Goal: Task Accomplishment & Management: Complete application form

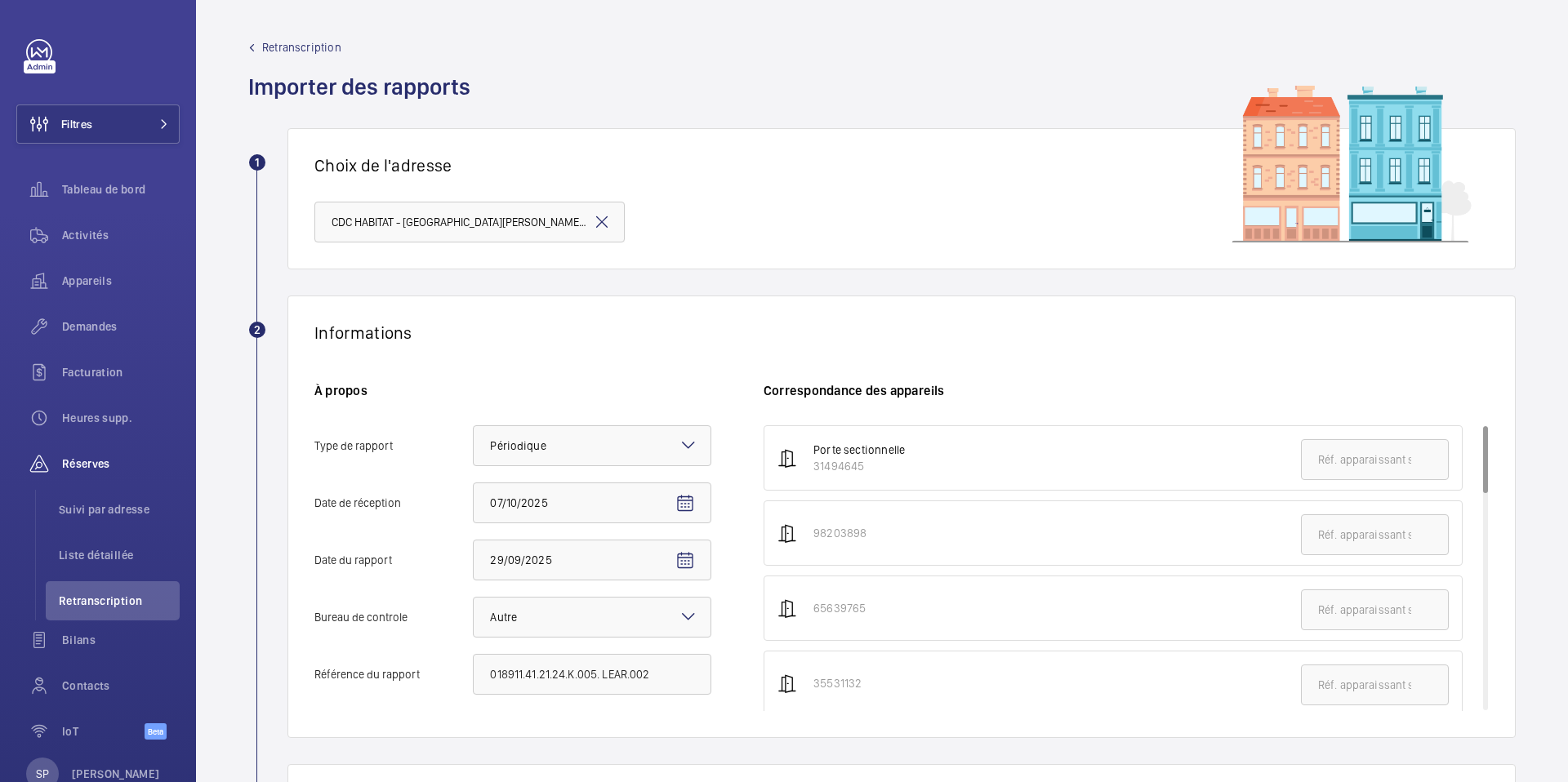
click at [601, 221] on mat-icon at bounding box center [602, 222] width 20 height 20
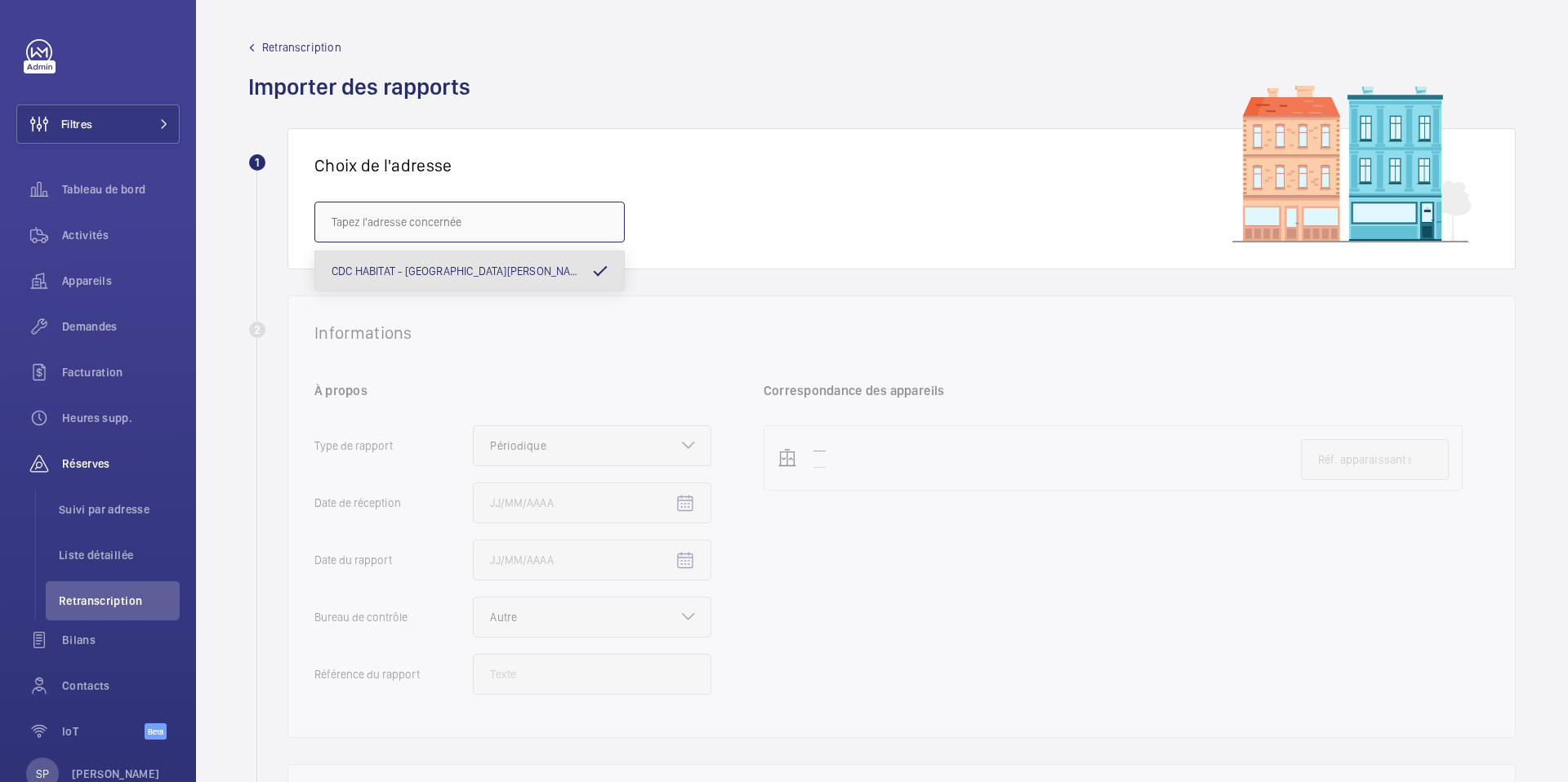
paste input "avenue Kléber"
drag, startPoint x: 368, startPoint y: 221, endPoint x: 293, endPoint y: 210, distance: 75.8
click at [293, 210] on div "Choix de l'adresse [GEOGRAPHIC_DATA]" at bounding box center [902, 199] width 1229 height 142
click at [422, 225] on input "[STREET_ADDRESS]" at bounding box center [469, 222] width 310 height 41
click at [351, 271] on span "[GEOGRAPHIC_DATA] 16 ‐ 92 KLEBER - [STREET_ADDRESS]" at bounding box center [469, 271] width 276 height 16
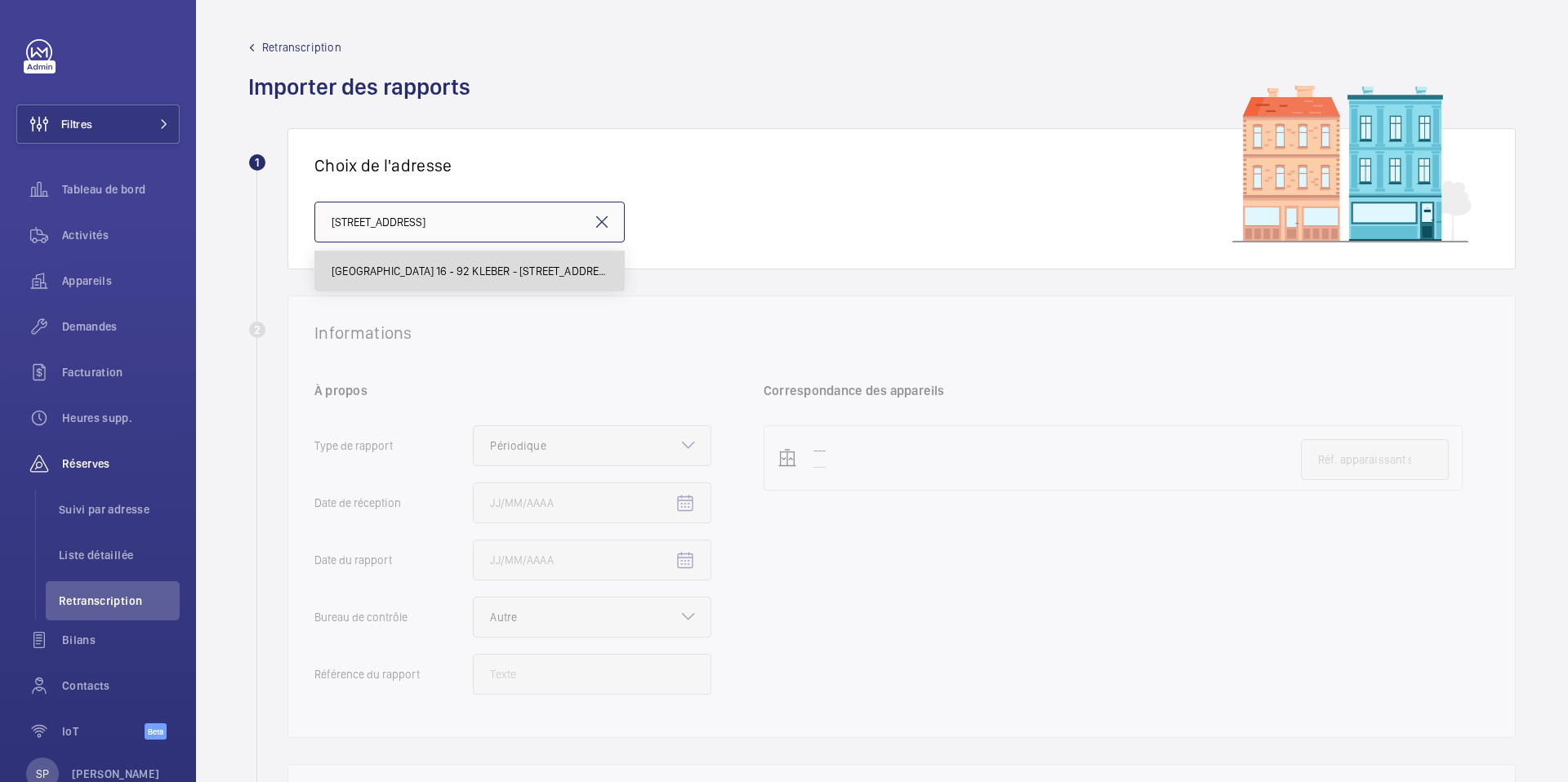
type input "[GEOGRAPHIC_DATA] 16 ‐ 92 KLEBER - [STREET_ADDRESS]"
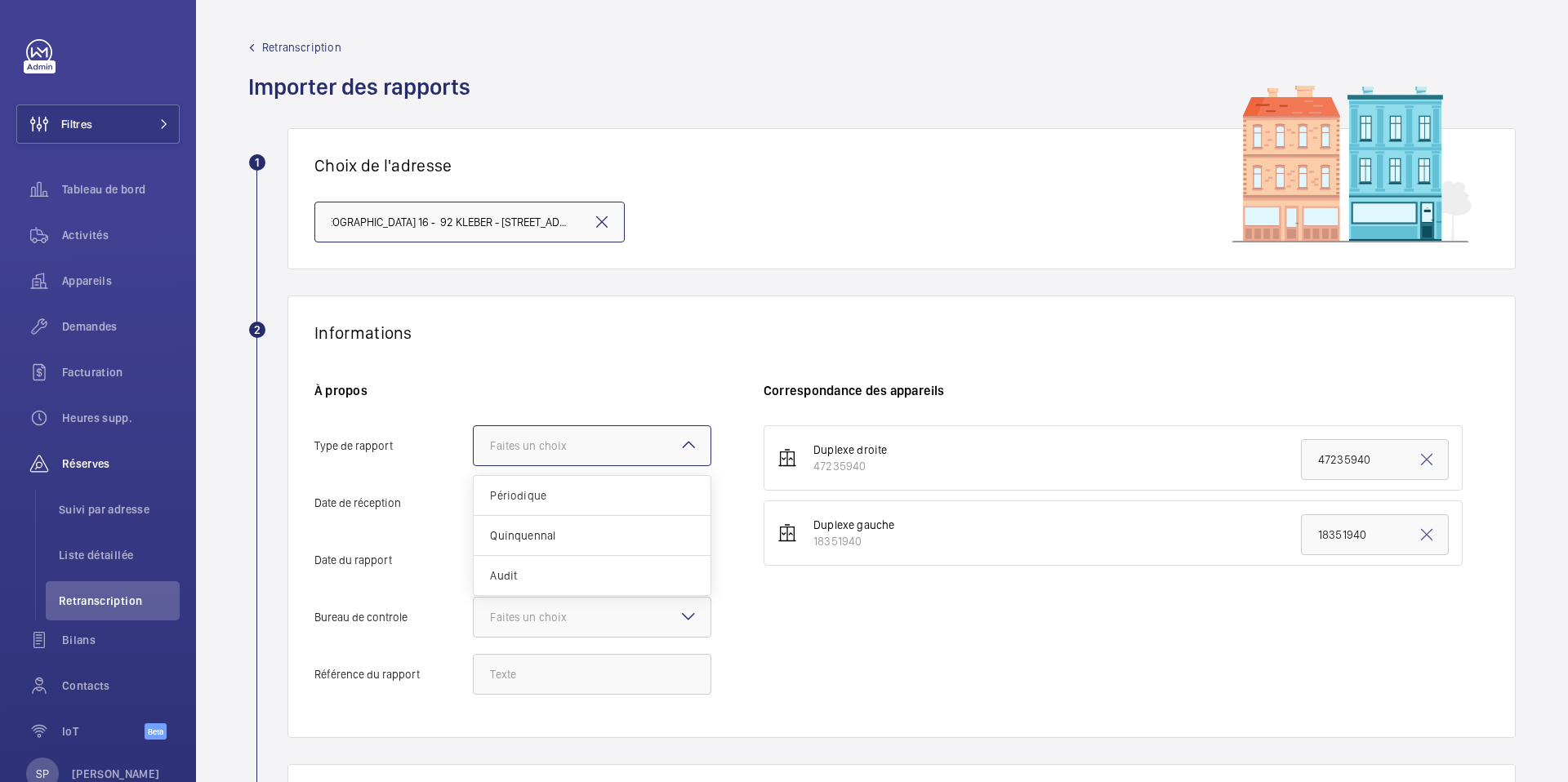
click at [586, 441] on div "Faites un choix" at bounding box center [548, 446] width 118 height 16
click at [474, 441] on input "Type de rapport Faites un choix Périodique Quinquennal Audit" at bounding box center [474, 446] width 0 height 40
click at [548, 486] on div "Périodique" at bounding box center [592, 496] width 237 height 40
click at [474, 465] on input "Type de rapport Faites un choix Périodique Quinquennal Audit" at bounding box center [474, 446] width 0 height 40
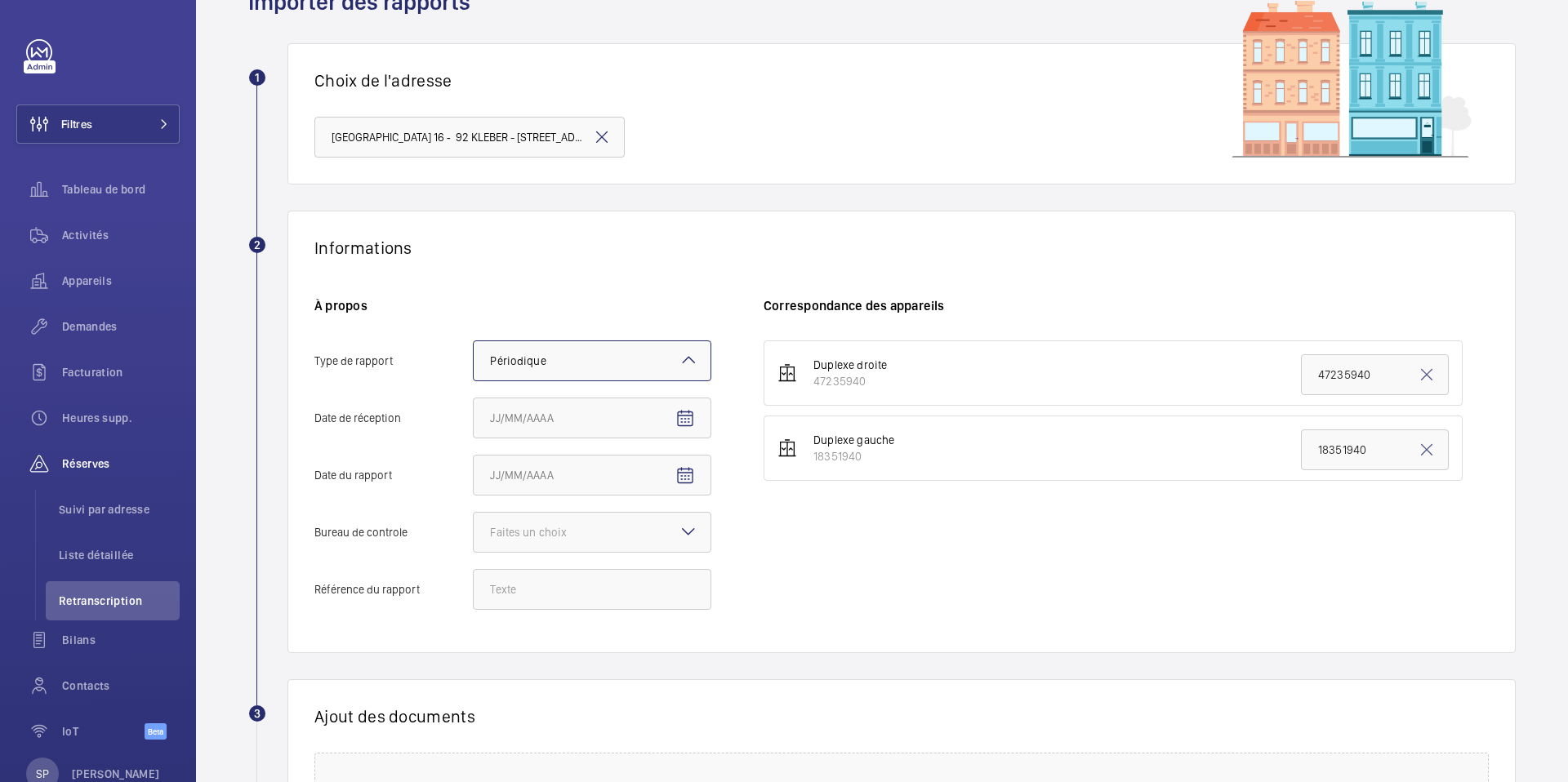
scroll to position [87, 0]
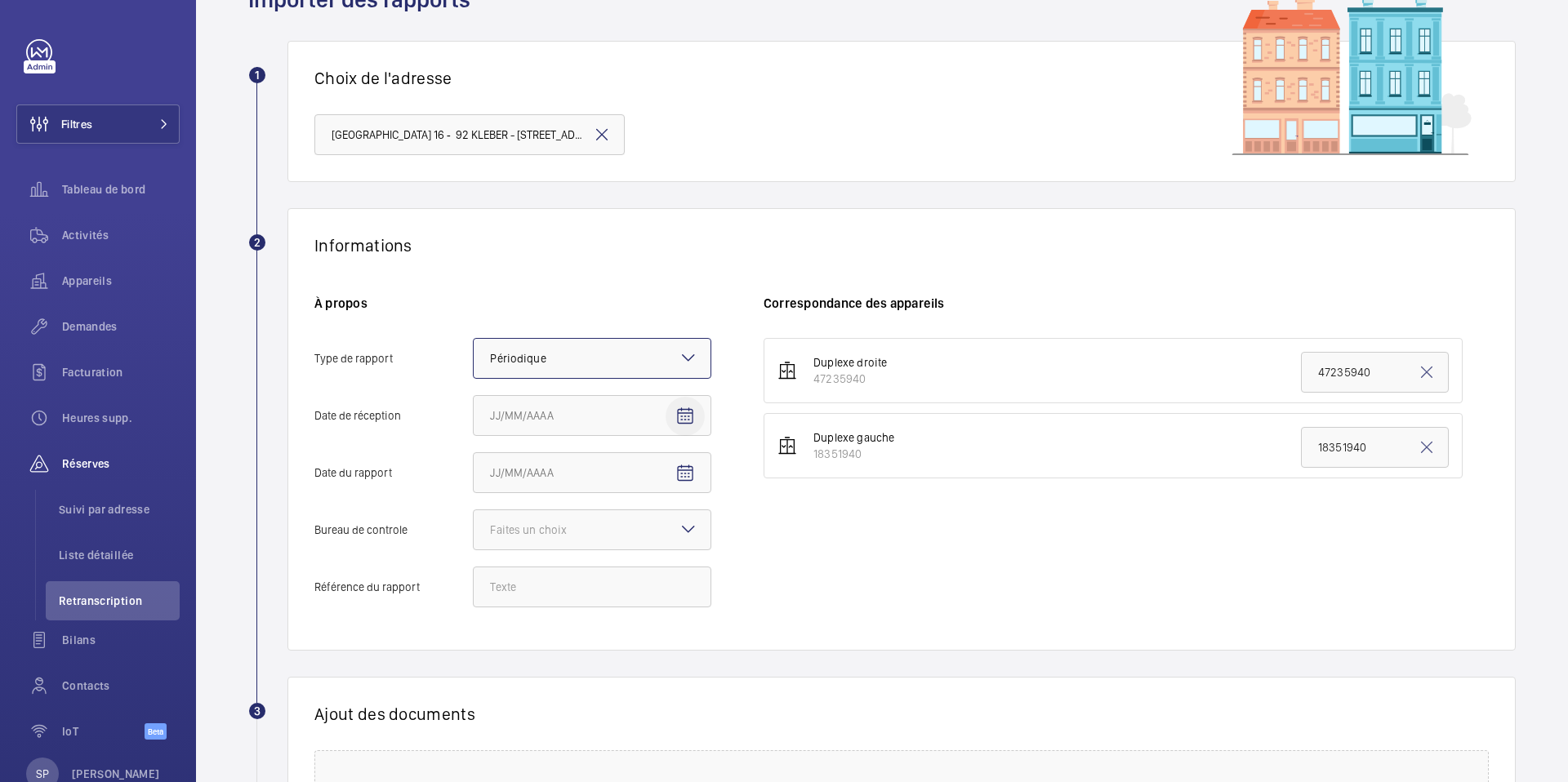
click at [680, 414] on mat-icon "Open calendar" at bounding box center [685, 417] width 20 height 20
click at [493, 581] on span "6" at bounding box center [497, 581] width 30 height 30
type input "06/10/2025"
click at [676, 477] on mat-icon "Open calendar" at bounding box center [685, 473] width 20 height 20
click at [660, 538] on span "Previous month" at bounding box center [662, 538] width 33 height 33
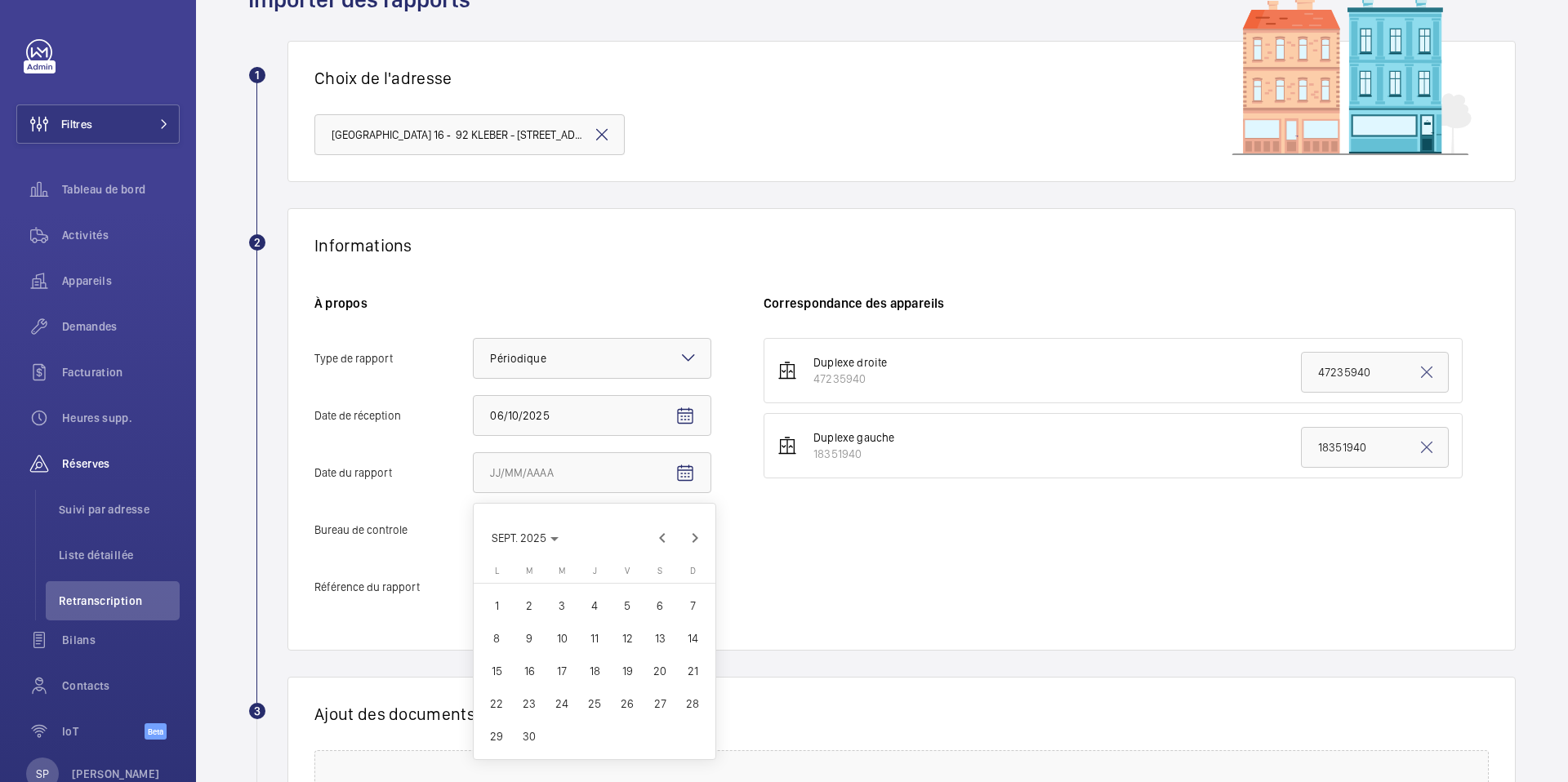
click at [561, 673] on span "17" at bounding box center [562, 671] width 30 height 30
type input "17/09/2025"
click at [561, 528] on div "Faites un choix" at bounding box center [548, 530] width 118 height 16
click at [474, 528] on input "Bureau de controle Faites un choix Veritas Autre" at bounding box center [474, 530] width 0 height 40
click at [525, 609] on div "Autre" at bounding box center [592, 620] width 237 height 40
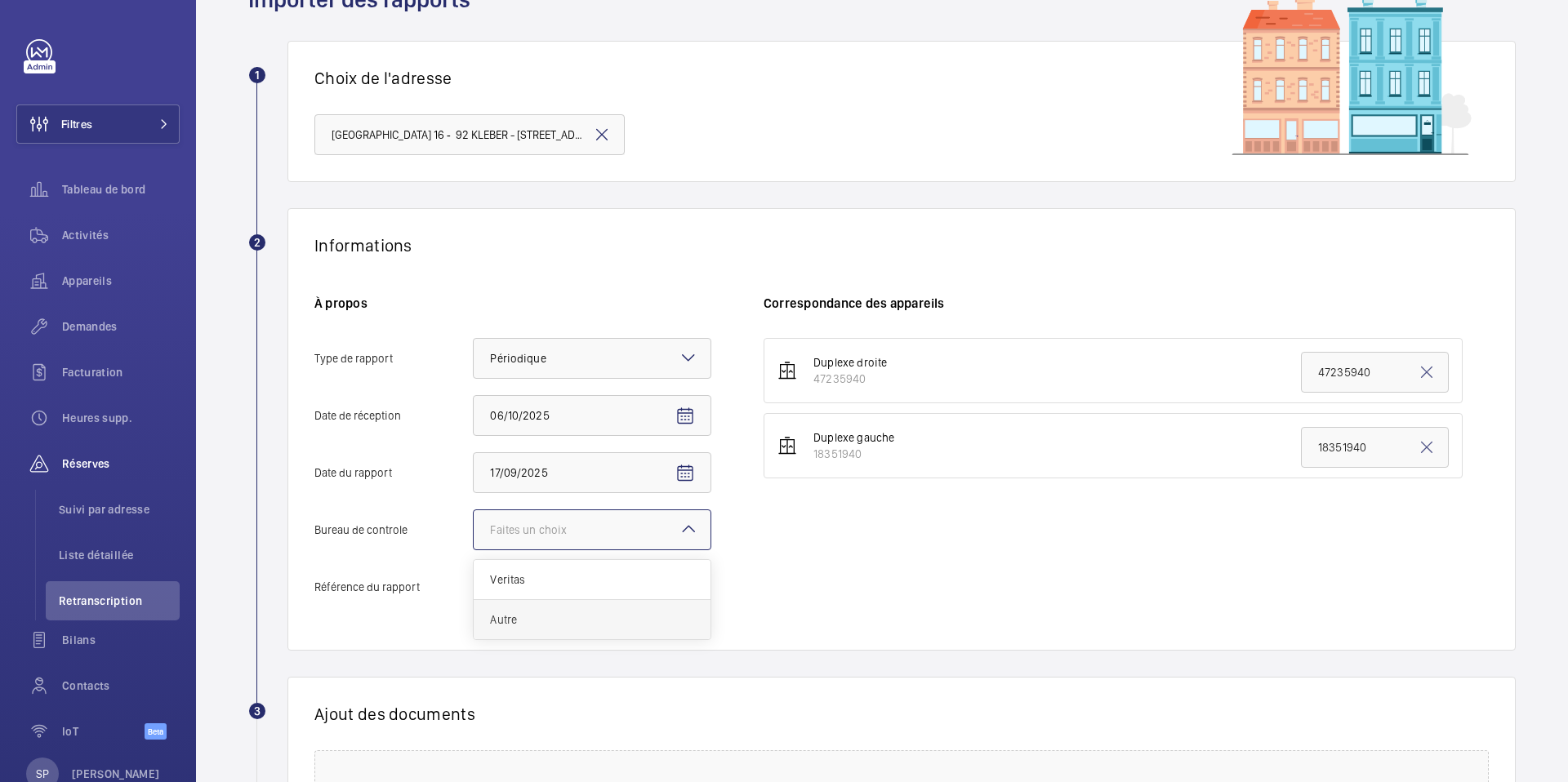
click at [474, 549] on input "Bureau de controle Faites un choix Veritas Autre" at bounding box center [474, 530] width 0 height 40
drag, startPoint x: 502, startPoint y: 602, endPoint x: 488, endPoint y: 580, distance: 26.1
click at [488, 580] on input "Référence du rapport" at bounding box center [592, 587] width 239 height 41
paste input "PO-20250917-01"
type input "PO-20250917-01"
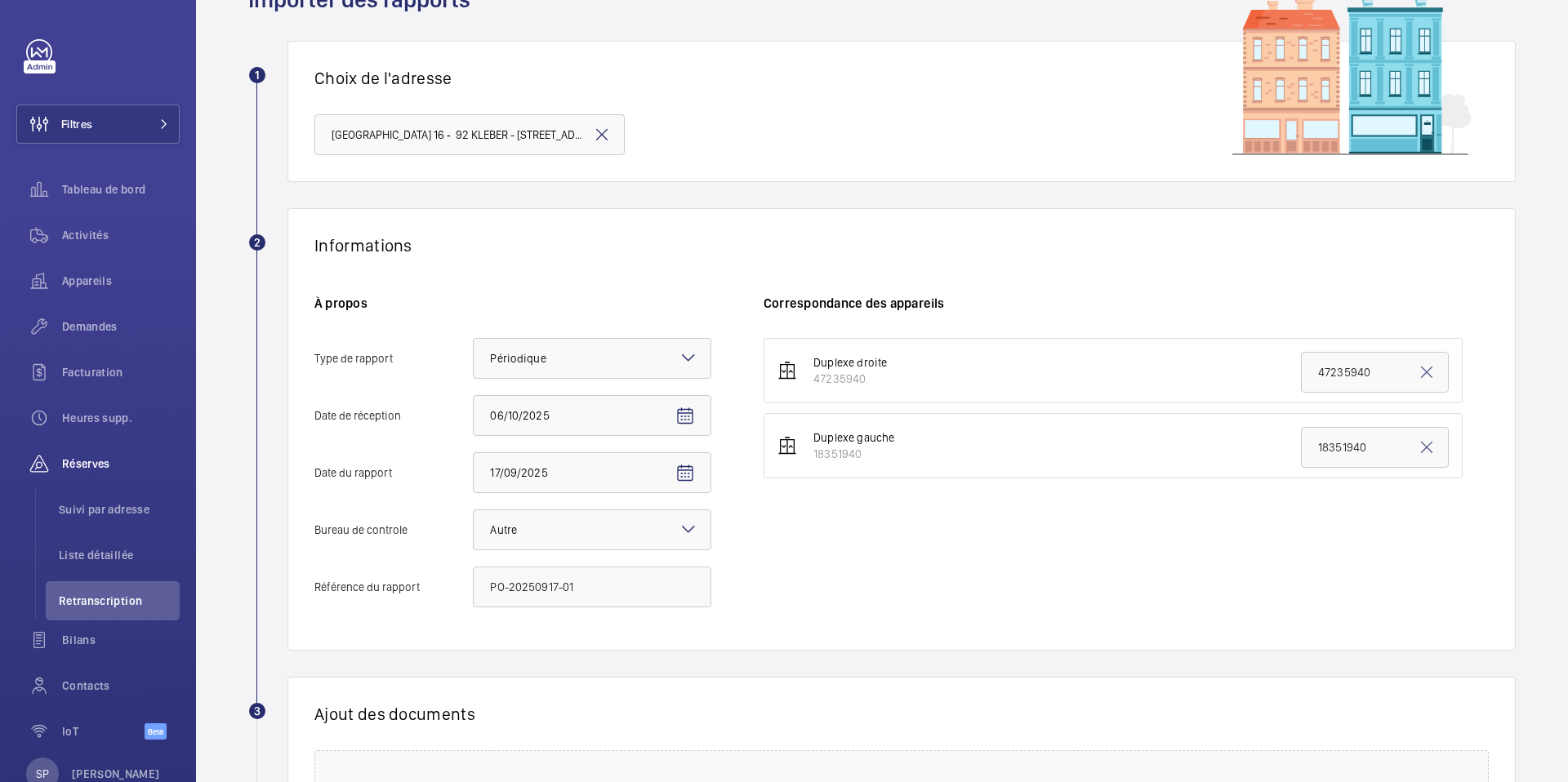
click at [436, 507] on div "À propos Type de rapport Faites un choix × Périodique × Date de r[DATE] 06/10/2…" at bounding box center [539, 459] width 449 height 329
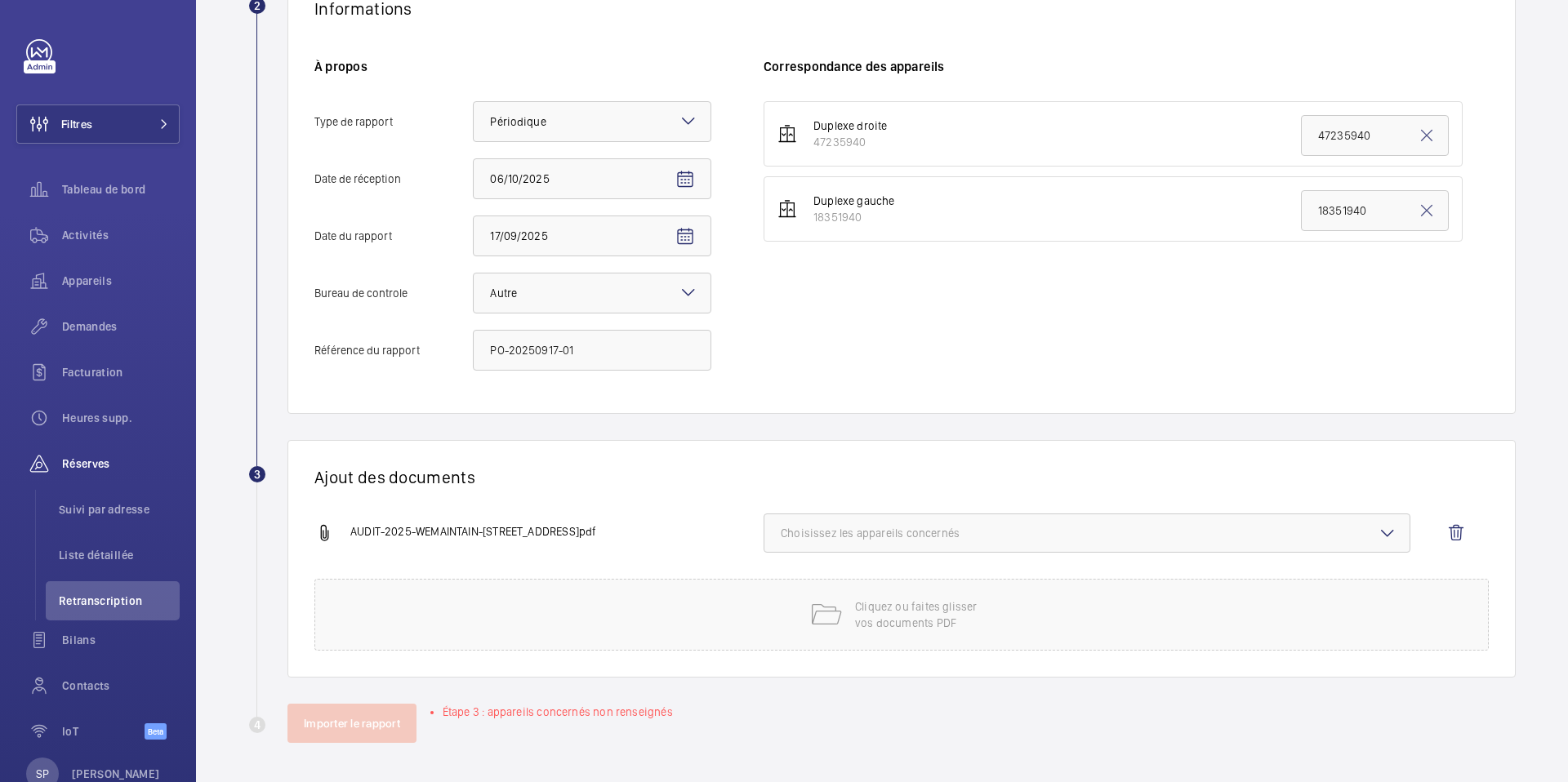
scroll to position [324, 0]
click at [844, 518] on button "Choisissez les appareils concernés" at bounding box center [1086, 533] width 646 height 40
click at [786, 622] on input "18351940" at bounding box center [788, 624] width 33 height 33
checkbox input "true"
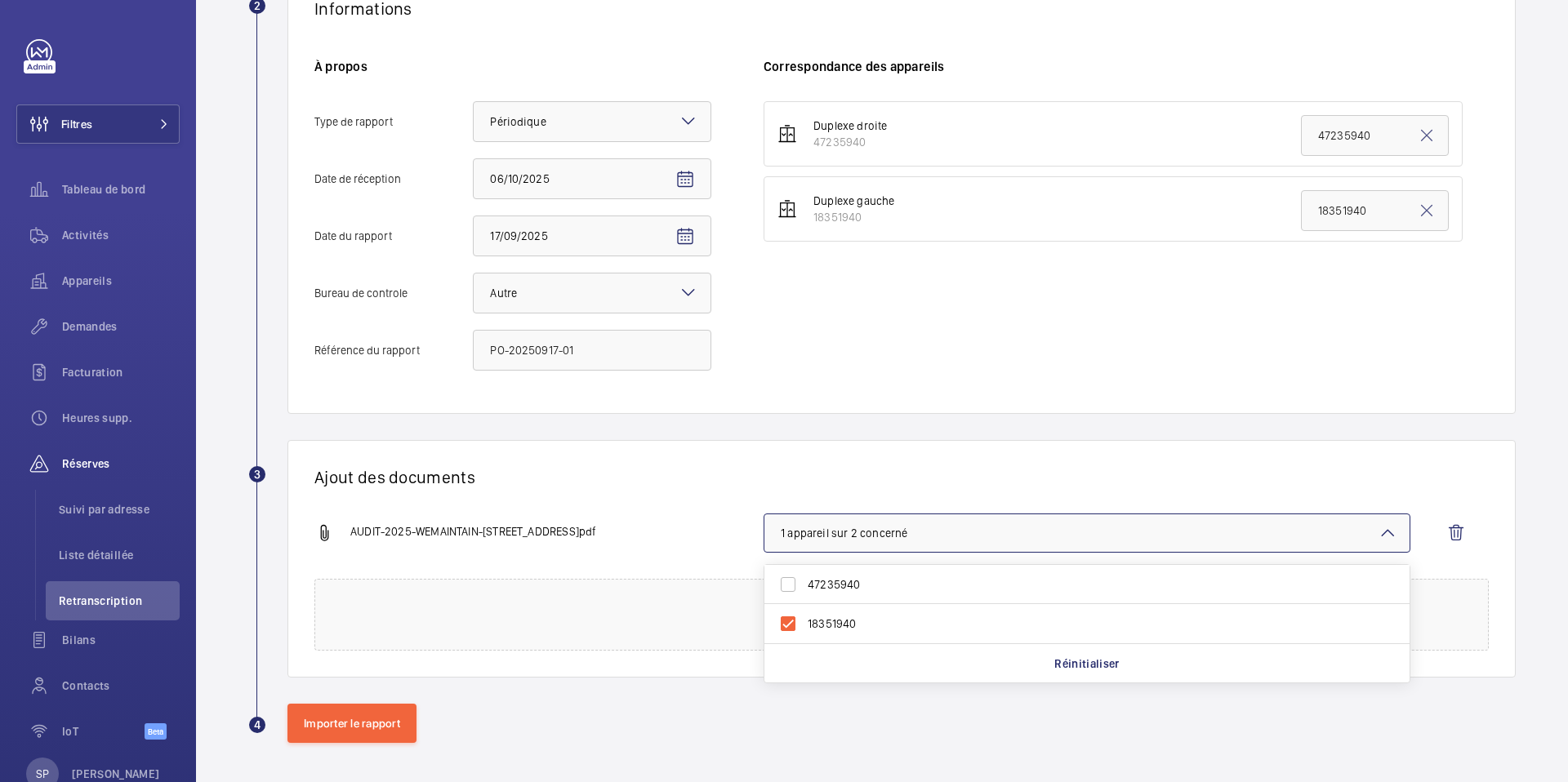
click at [660, 456] on div "Ajout des documents AUDIT-2025-WEMAINTAIN-18351940-92 [STREET_ADDRESS]pdf 1 app…" at bounding box center [902, 559] width 1229 height 238
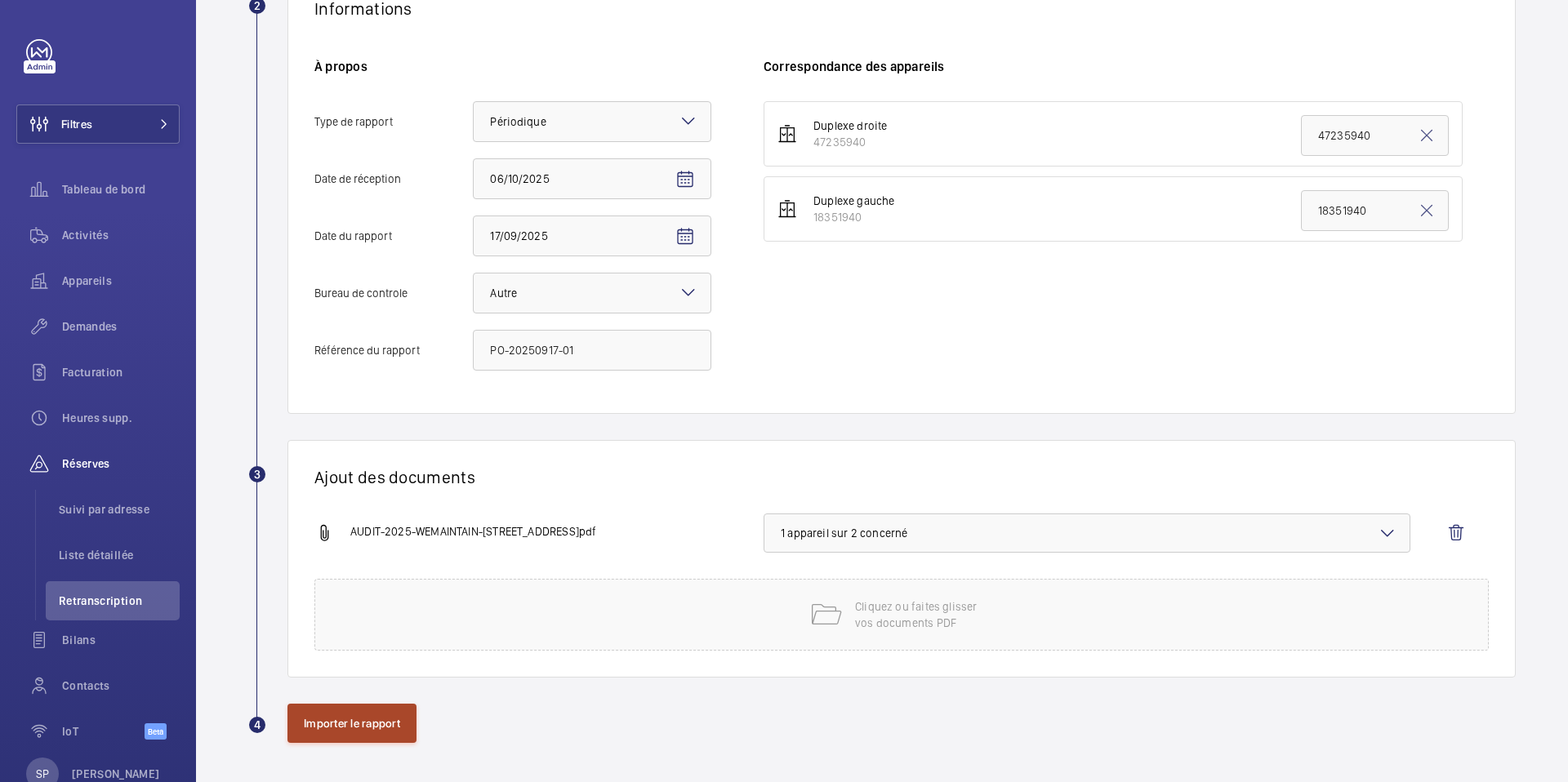
click at [324, 732] on button "Importer le rapport" at bounding box center [352, 724] width 129 height 40
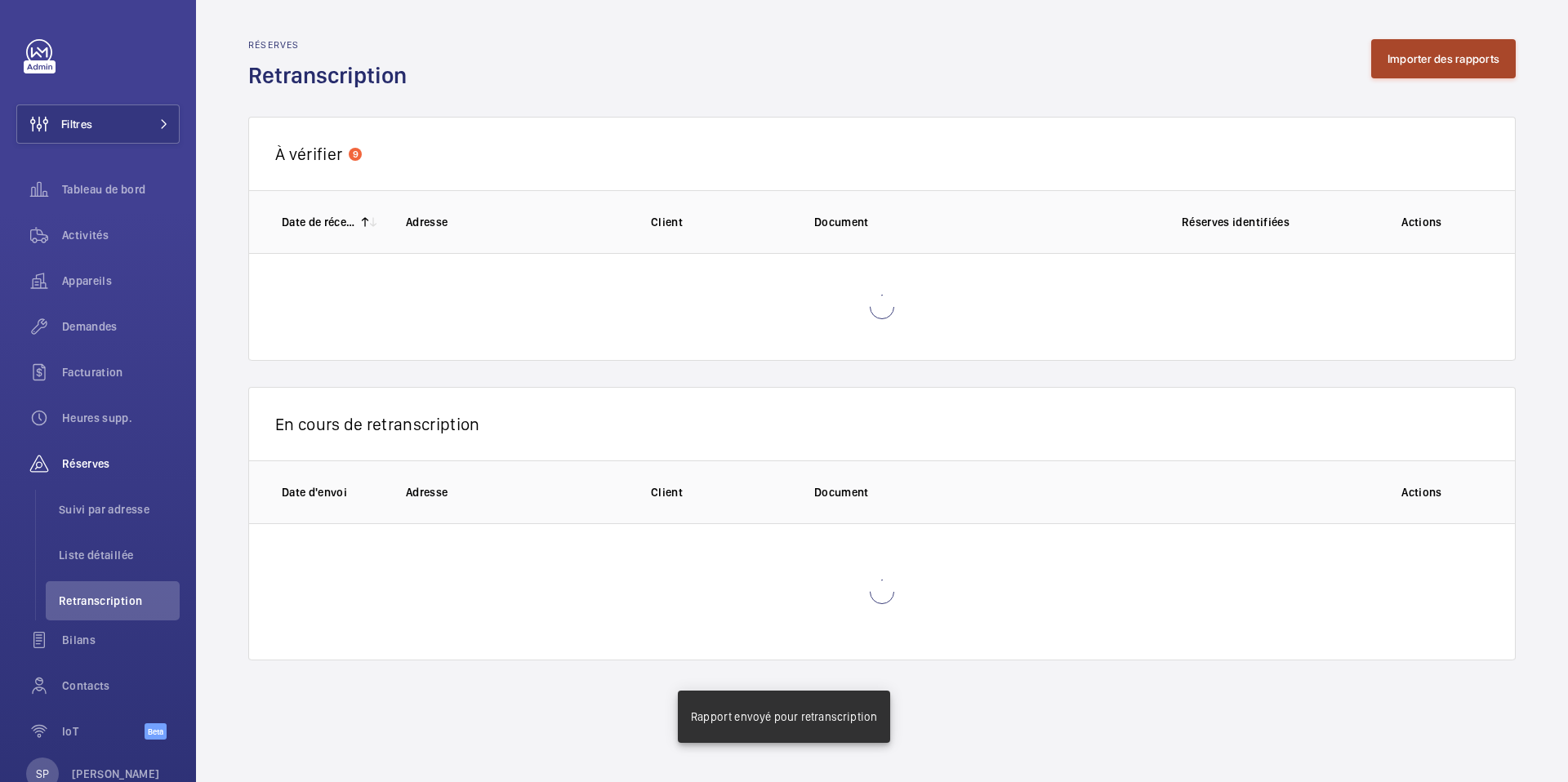
click at [1417, 55] on button "Importer des rapports" at bounding box center [1444, 59] width 145 height 40
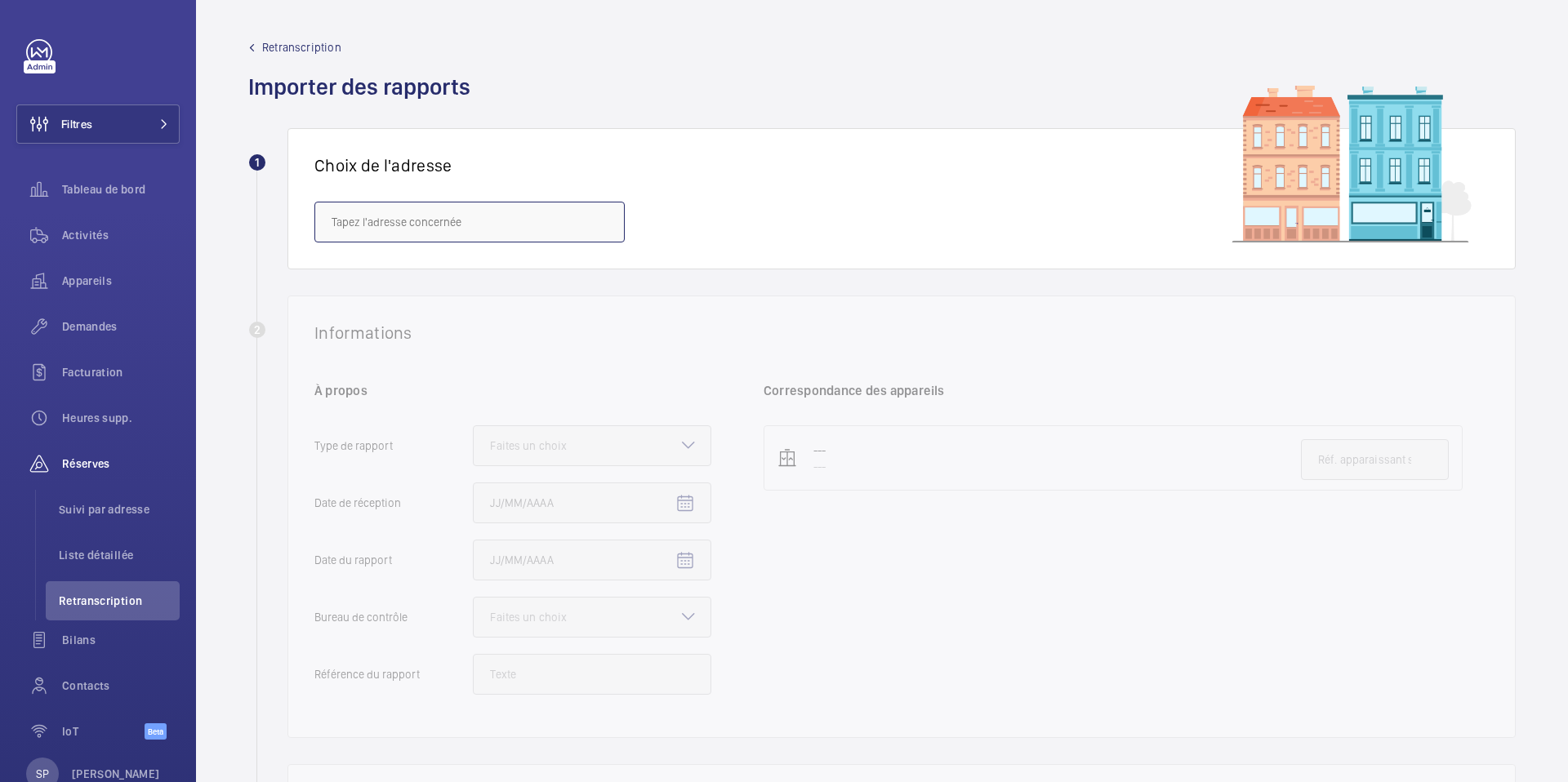
click at [353, 225] on input "text" at bounding box center [469, 222] width 310 height 41
click at [385, 254] on mat-option "[GEOGRAPHIC_DATA] 16 ‐ 92 KLEBER - [STREET_ADDRESS]" at bounding box center [469, 271] width 309 height 40
type input "[GEOGRAPHIC_DATA] 16 ‐ 92 KLEBER - [STREET_ADDRESS]"
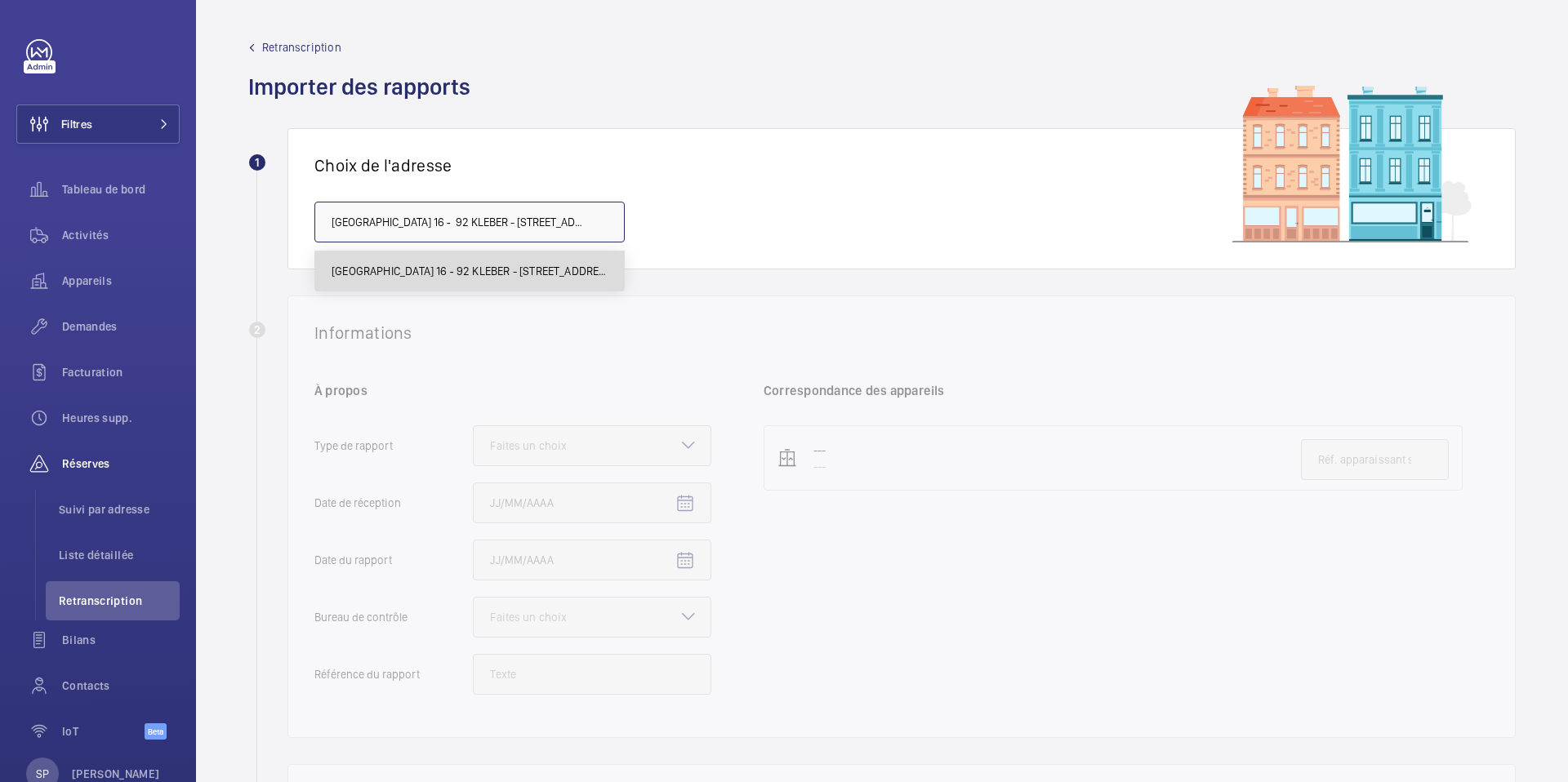
scroll to position [0, 16]
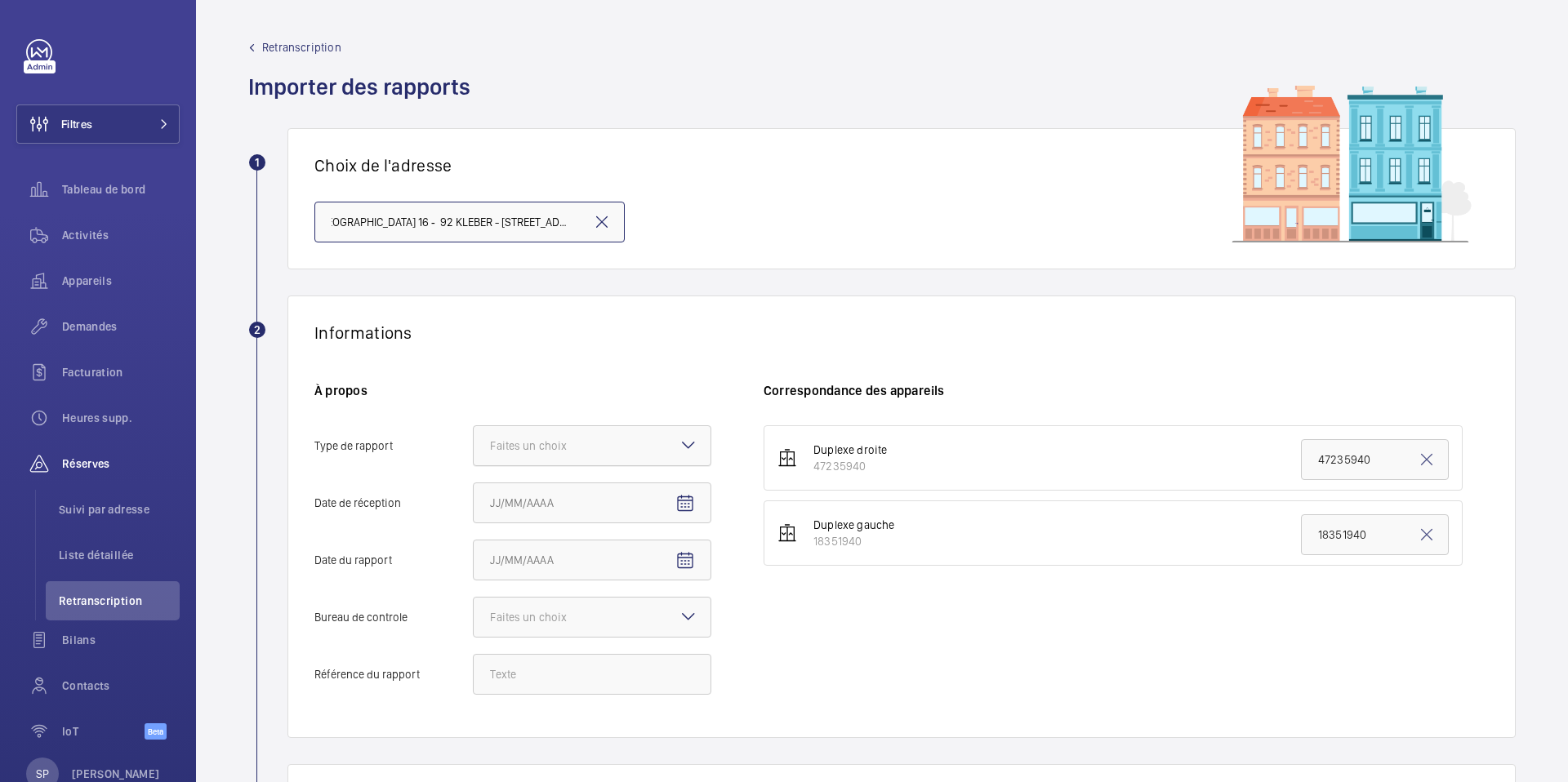
click at [576, 431] on div at bounding box center [592, 446] width 237 height 40
click at [474, 431] on input "Type de rapport Faites un choix" at bounding box center [474, 446] width 0 height 40
click at [535, 496] on span "Périodique" at bounding box center [592, 496] width 204 height 16
click at [474, 465] on input "Type de rapport Faites un choix Périodique Quinquennal Audit" at bounding box center [474, 446] width 0 height 40
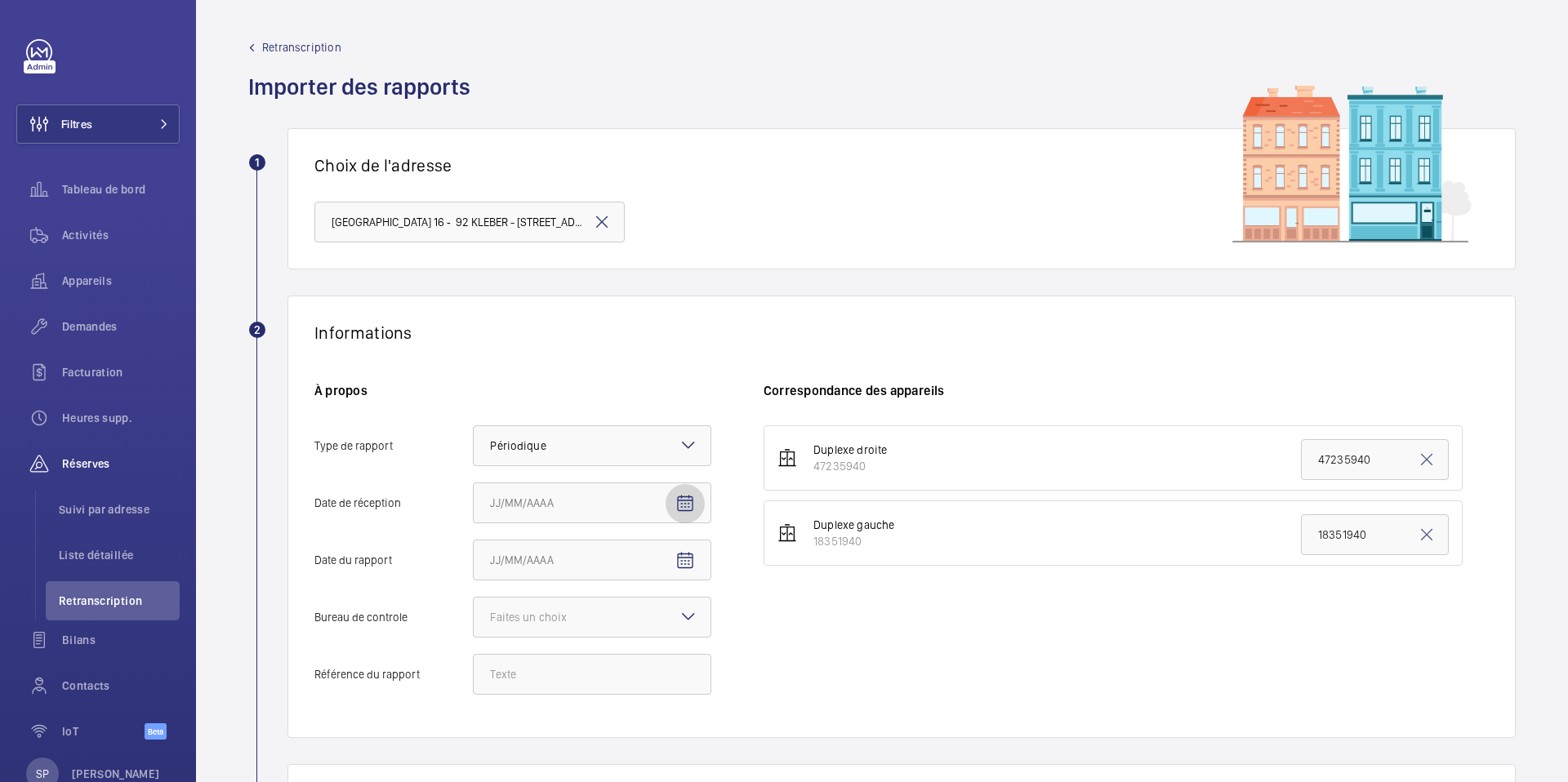
click at [688, 500] on mat-icon "Open calendar" at bounding box center [685, 504] width 20 height 20
click at [499, 362] on span "6" at bounding box center [497, 361] width 30 height 30
type input "06/10/2025"
click at [679, 561] on mat-icon "Open calendar" at bounding box center [685, 561] width 20 height 20
click at [656, 309] on span "Previous month" at bounding box center [662, 318] width 33 height 33
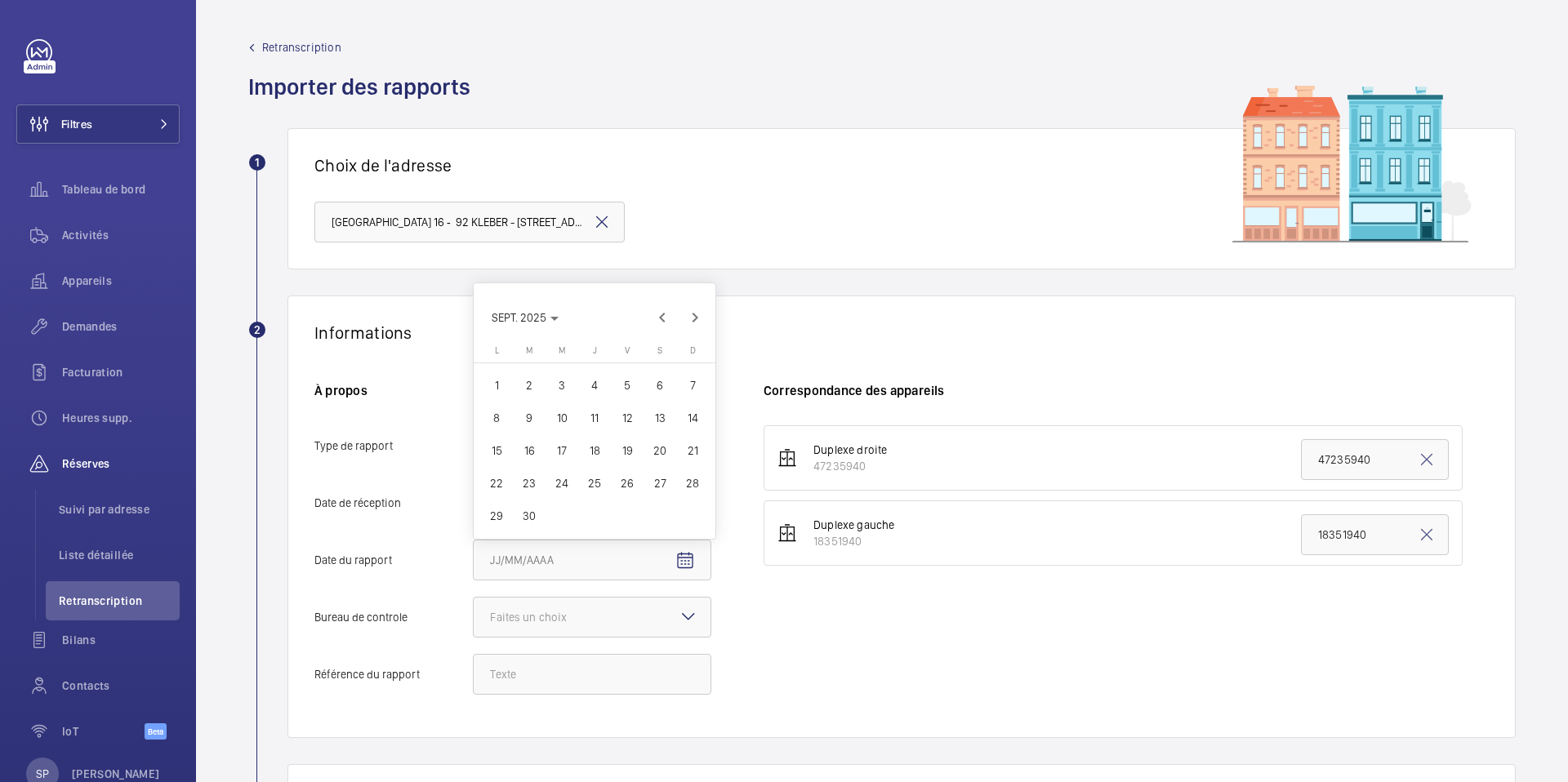
click at [627, 454] on span "19" at bounding box center [628, 451] width 30 height 30
type input "19/09/2025"
click at [539, 618] on div "Faites un choix" at bounding box center [548, 617] width 118 height 16
click at [474, 618] on input "Bureau de controle Faites un choix Veritas Autre" at bounding box center [474, 617] width 0 height 40
click at [520, 659] on span "Veritas" at bounding box center [592, 667] width 204 height 16
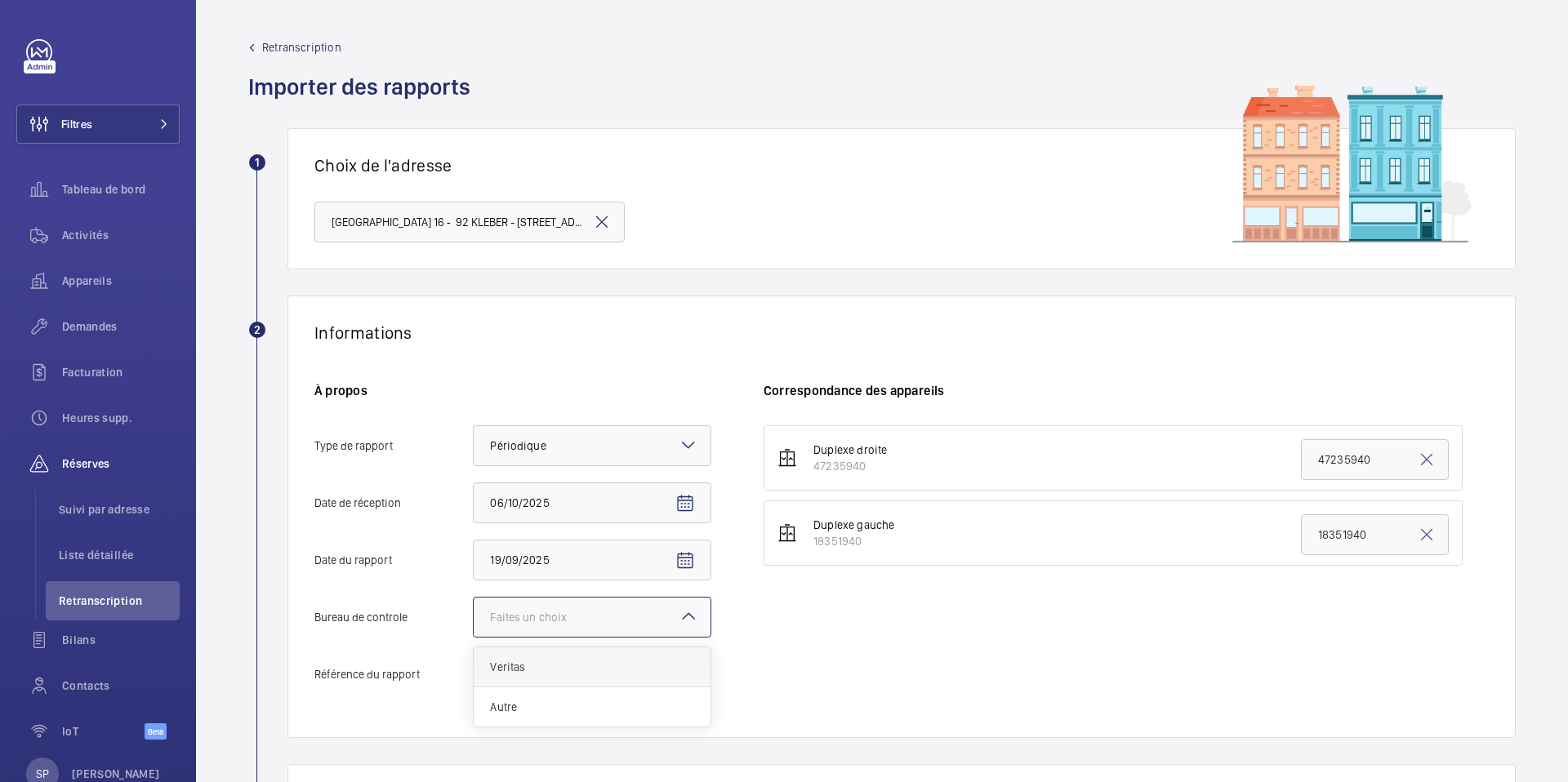
click at [474, 637] on input "Bureau de controle Faites un choix Veritas Autre" at bounding box center [474, 617] width 0 height 40
click at [516, 619] on span "Veritas" at bounding box center [507, 617] width 35 height 13
click at [474, 619] on input "Bureau de controle Faites un choix × Veritas × Veritas Autre" at bounding box center [474, 617] width 0 height 40
click at [507, 706] on span "Autre" at bounding box center [592, 707] width 204 height 16
click at [474, 637] on input "Bureau de controle Faites un choix × Veritas × Veritas Autre" at bounding box center [474, 617] width 0 height 40
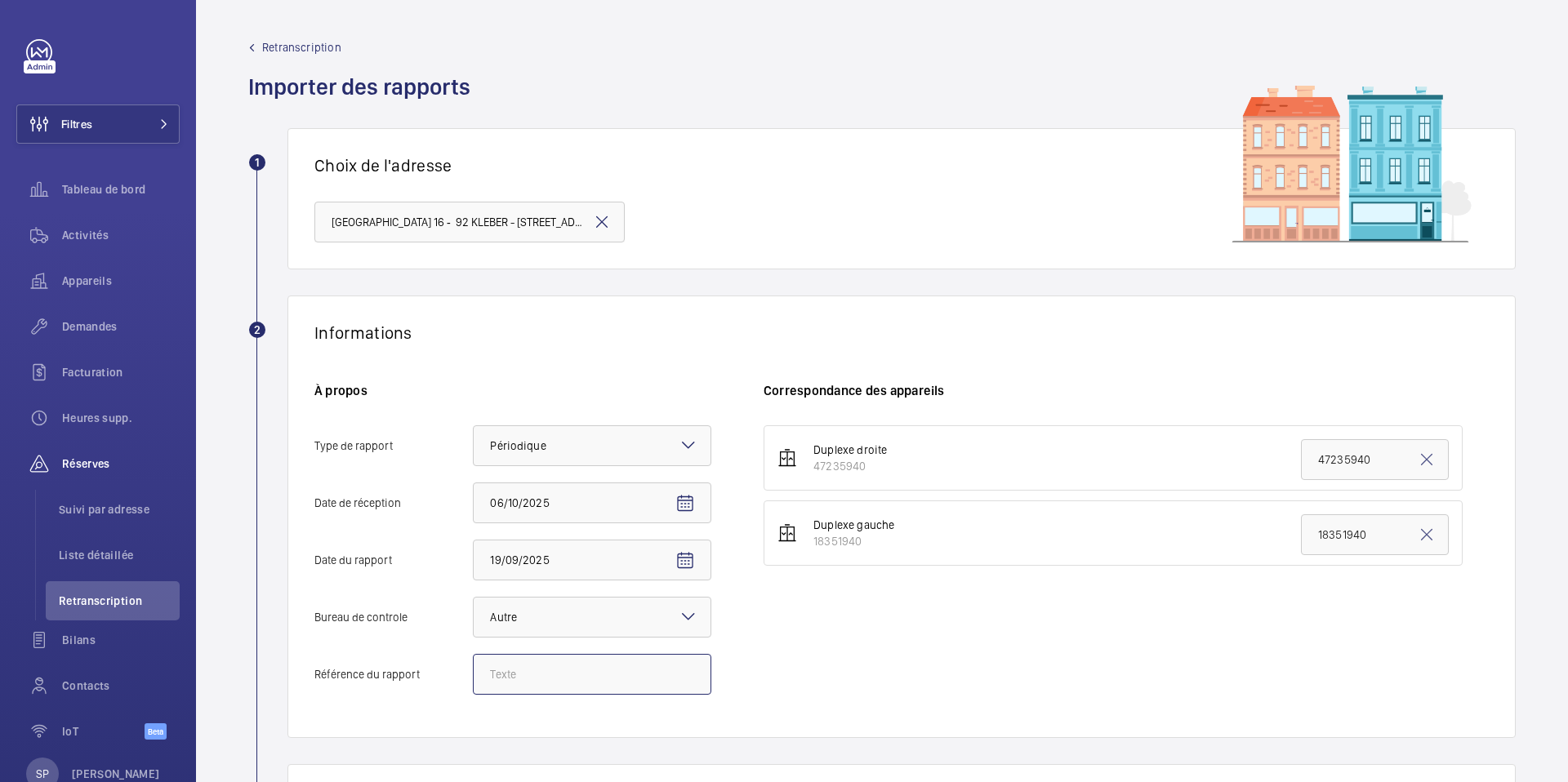
click at [509, 683] on input "Référence du rapport" at bounding box center [592, 674] width 239 height 41
paste input "PO-20250917-01"
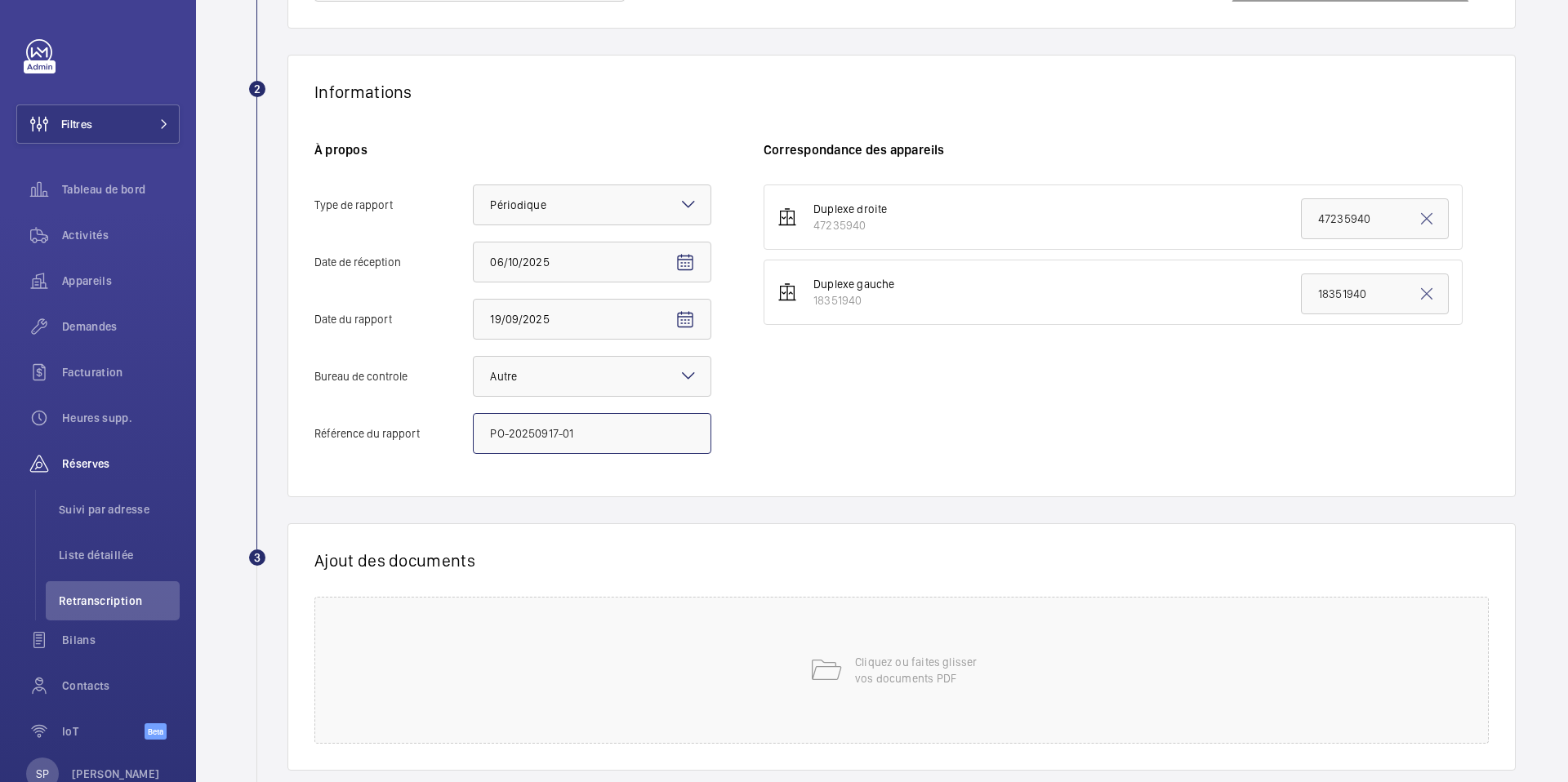
scroll to position [245, 0]
type input "PO-20250917-01"
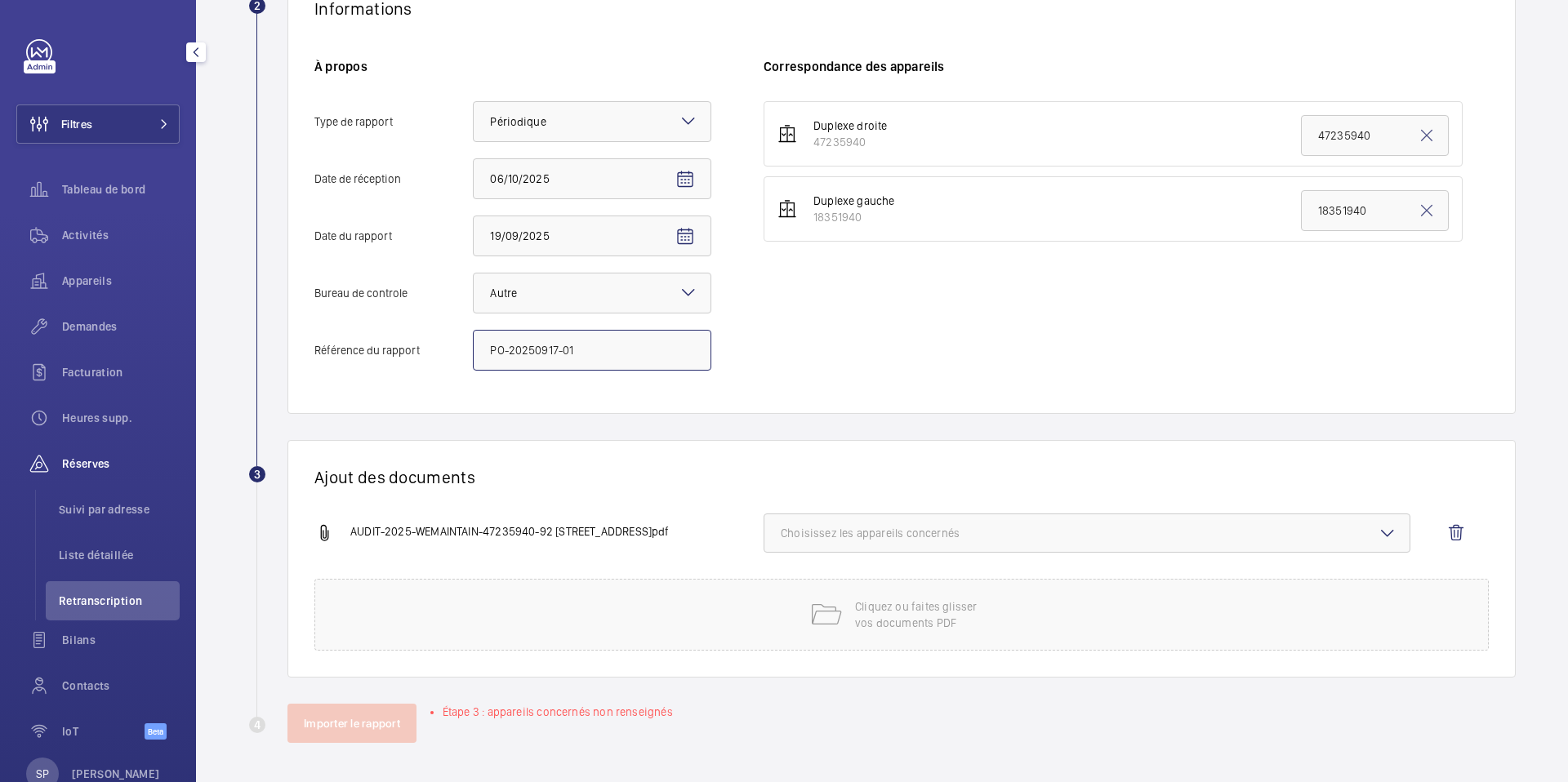
scroll to position [324, 0]
click at [624, 446] on div "Ajout des documents AUDIT-2025-WEMAINTAIN-47235940-92 [STREET_ADDRESS]pdf Chois…" at bounding box center [902, 559] width 1229 height 238
click at [800, 530] on span "Choisissez les appareils concernés" at bounding box center [1087, 533] width 613 height 16
click at [796, 578] on input "47235940" at bounding box center [788, 584] width 33 height 33
checkbox input "true"
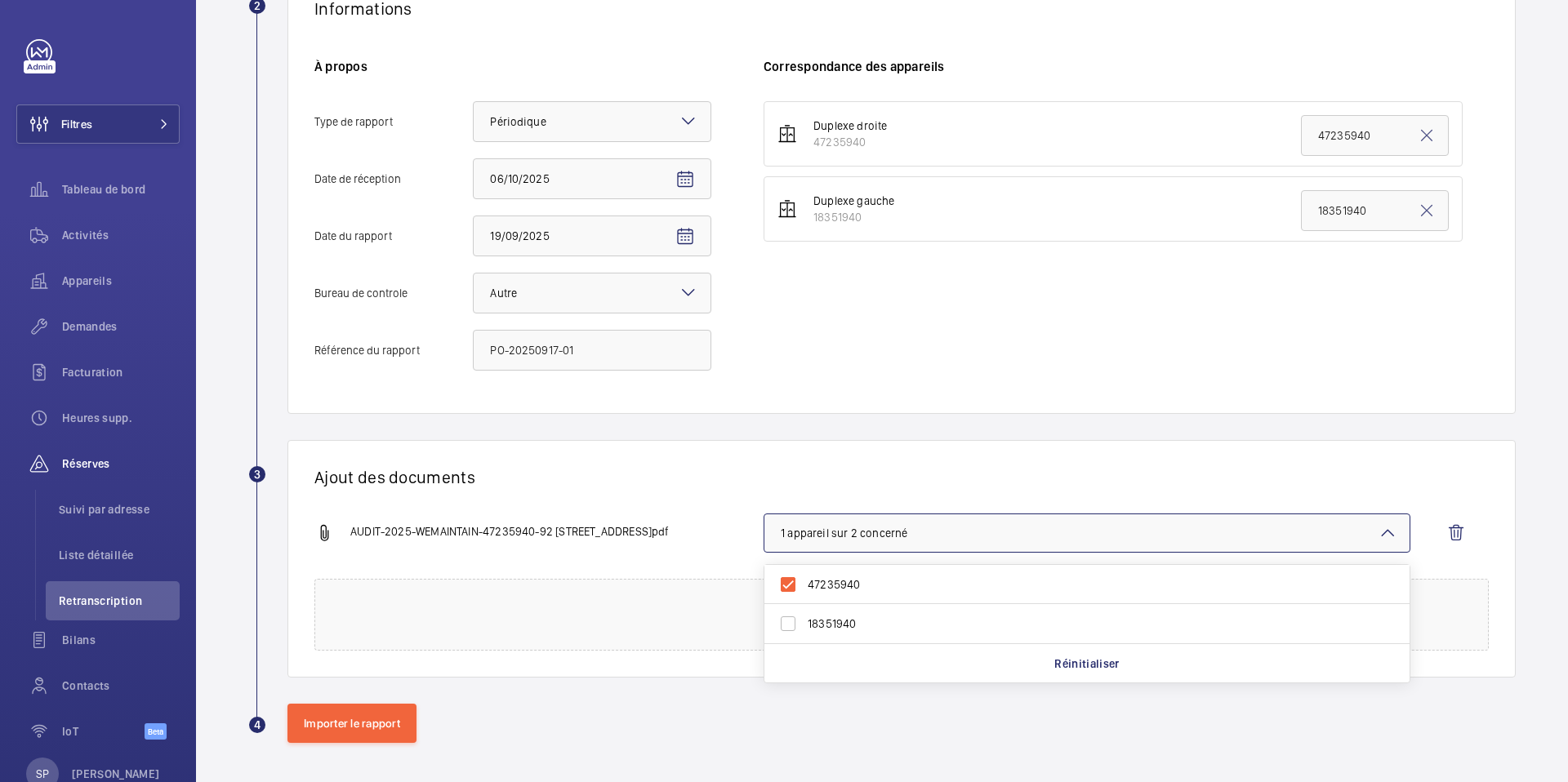
click at [709, 473] on h1 "Ajout des documents" at bounding box center [902, 477] width 1174 height 21
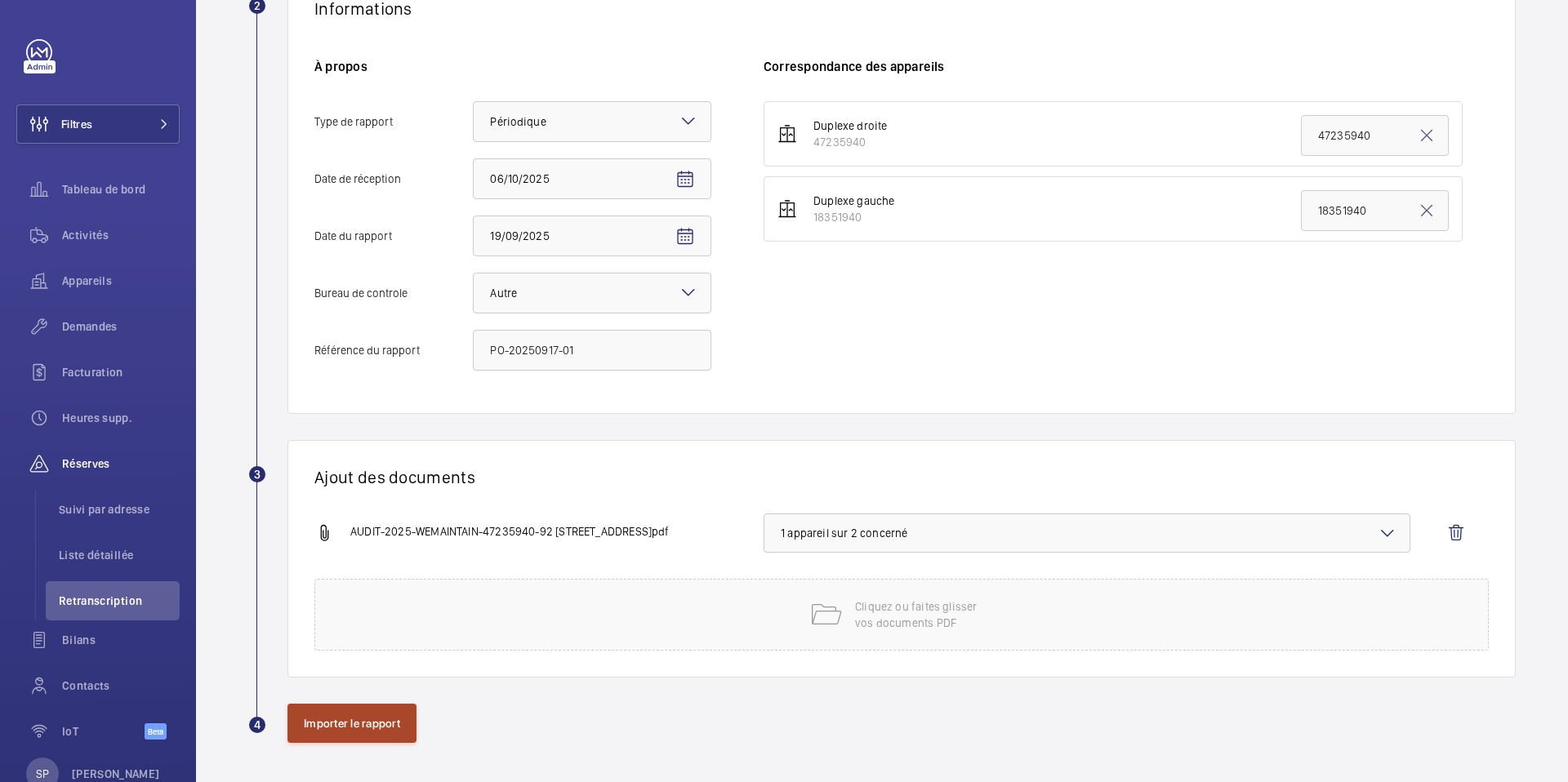
click at [332, 719] on button "Importer le rapport" at bounding box center [352, 724] width 129 height 40
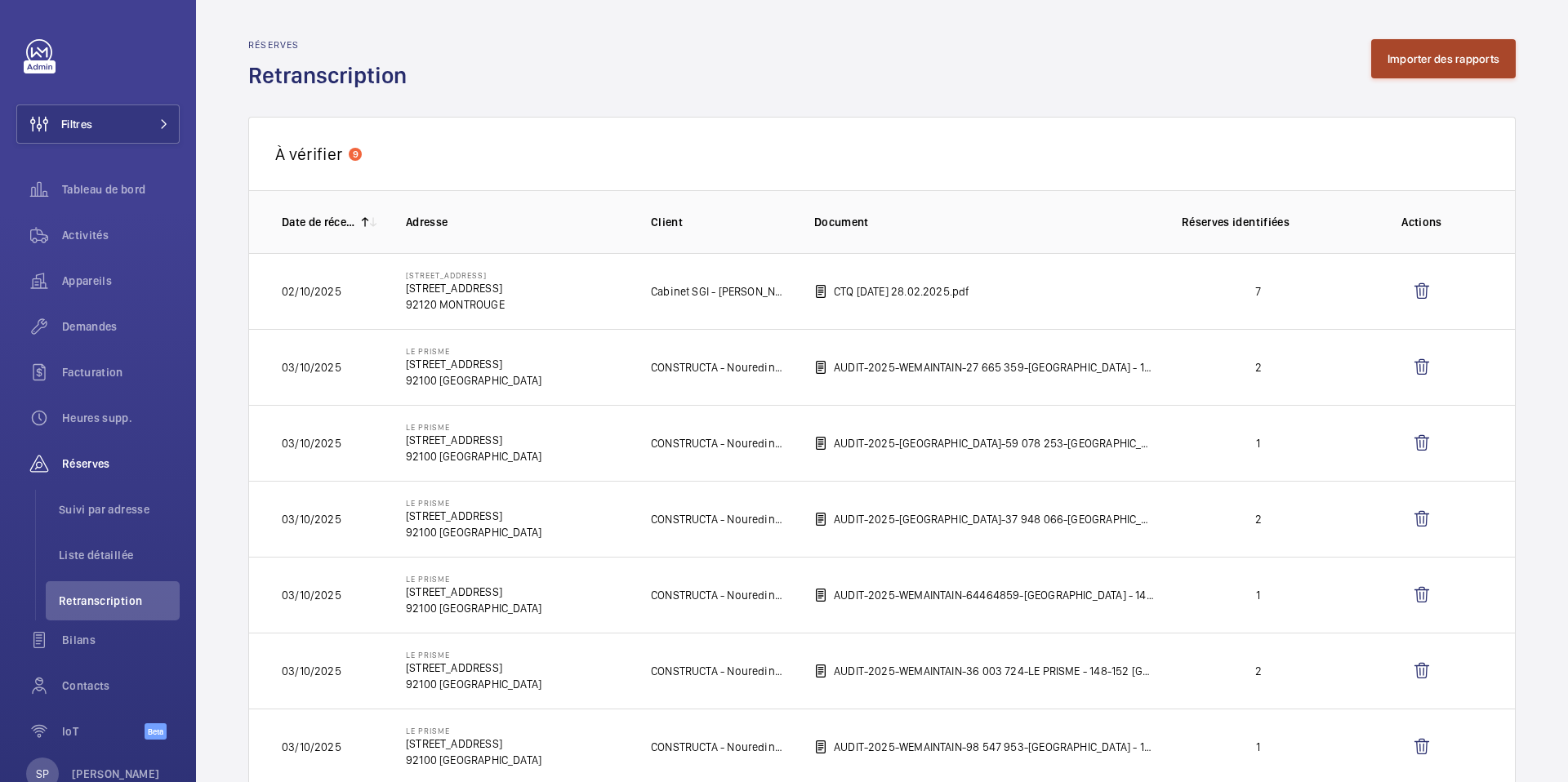
click at [1429, 62] on button "Importer des rapports" at bounding box center [1444, 59] width 145 height 40
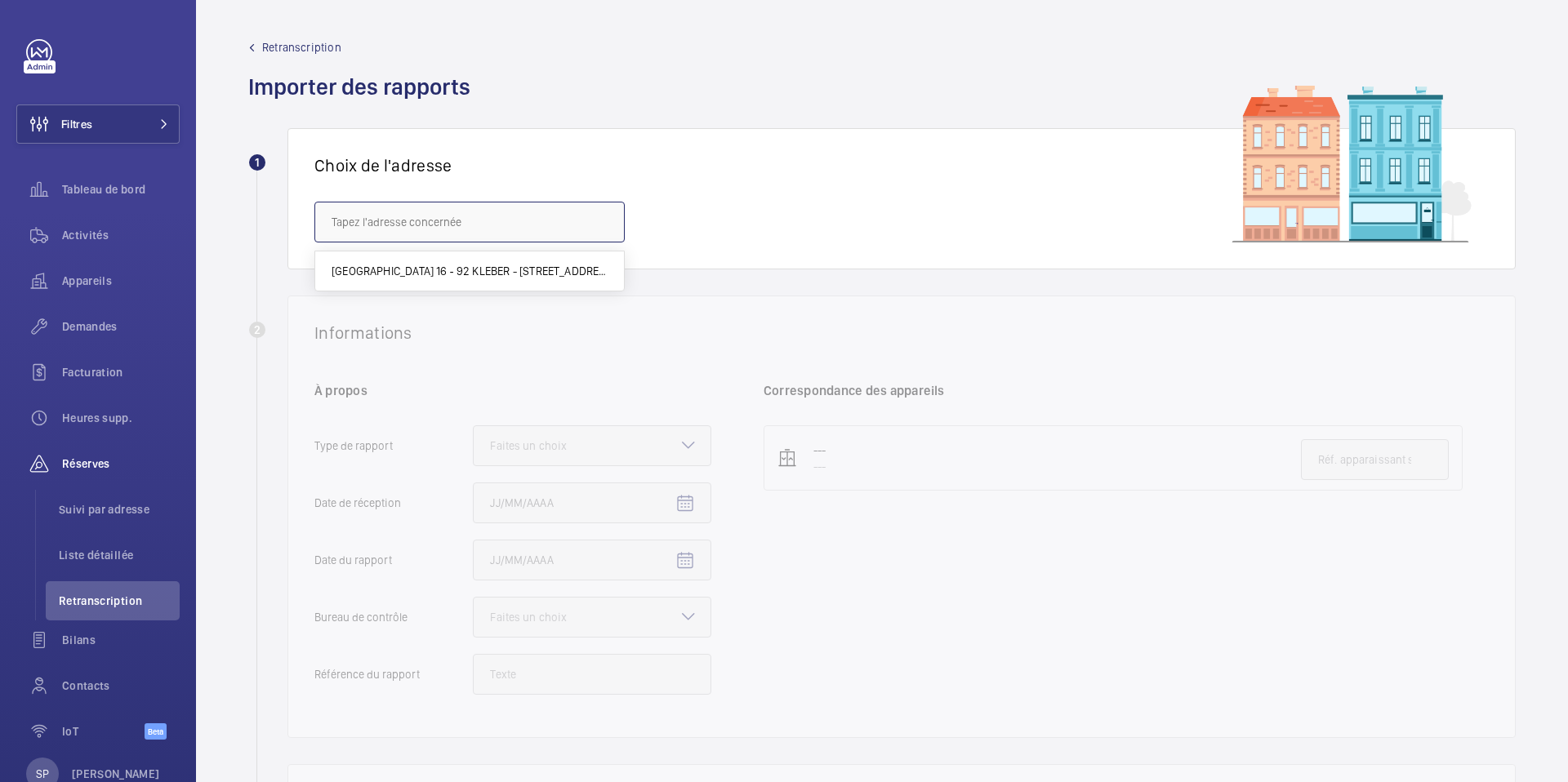
click at [530, 226] on input "text" at bounding box center [469, 222] width 310 height 41
paste input "rue Vaneau"
click at [487, 274] on span "Balenciaga siège social - [STREET_ADDRESS]" at bounding box center [444, 271] width 225 height 16
type input "Balenciaga siège social - [STREET_ADDRESS]"
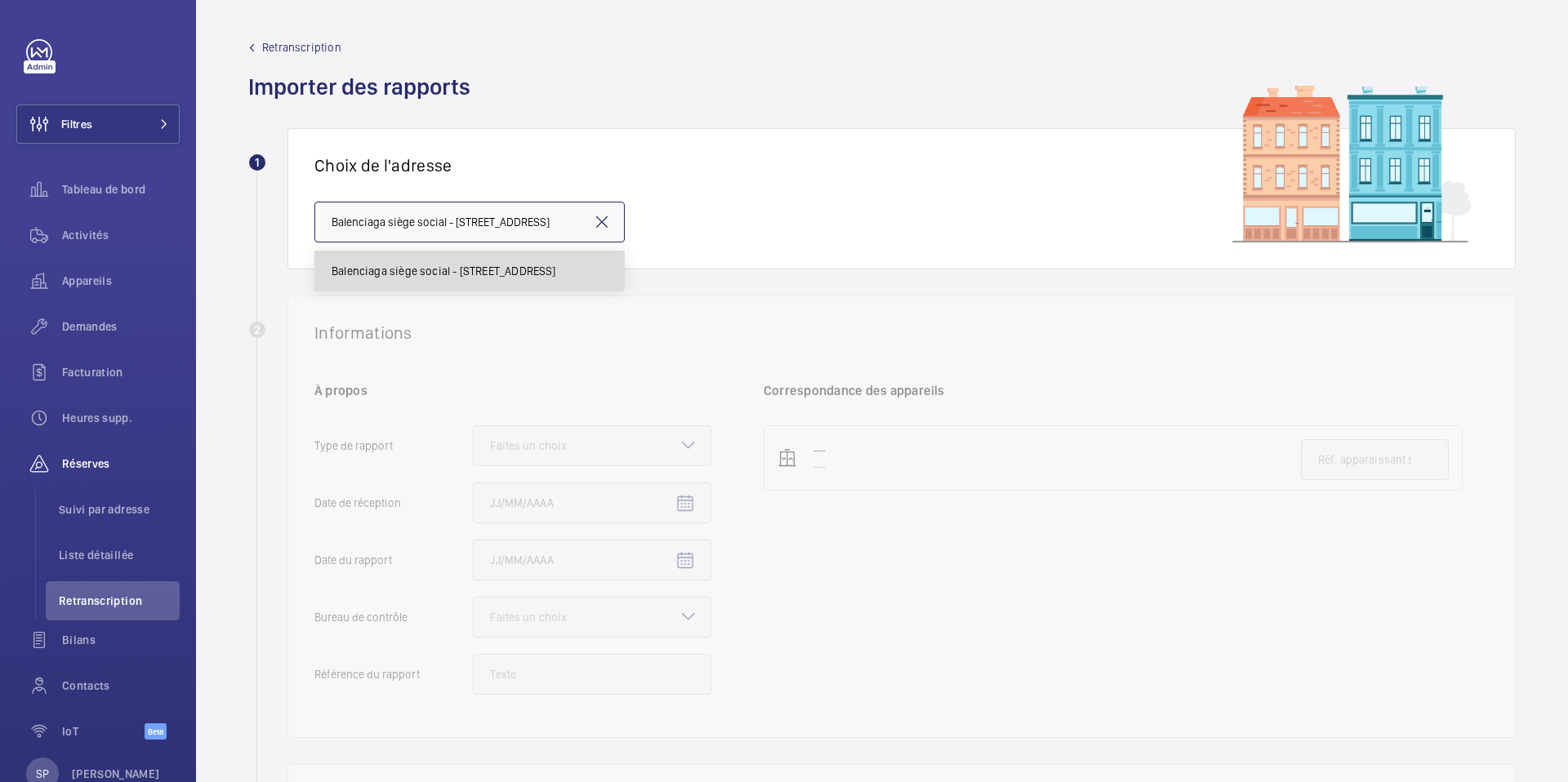
scroll to position [0, 4]
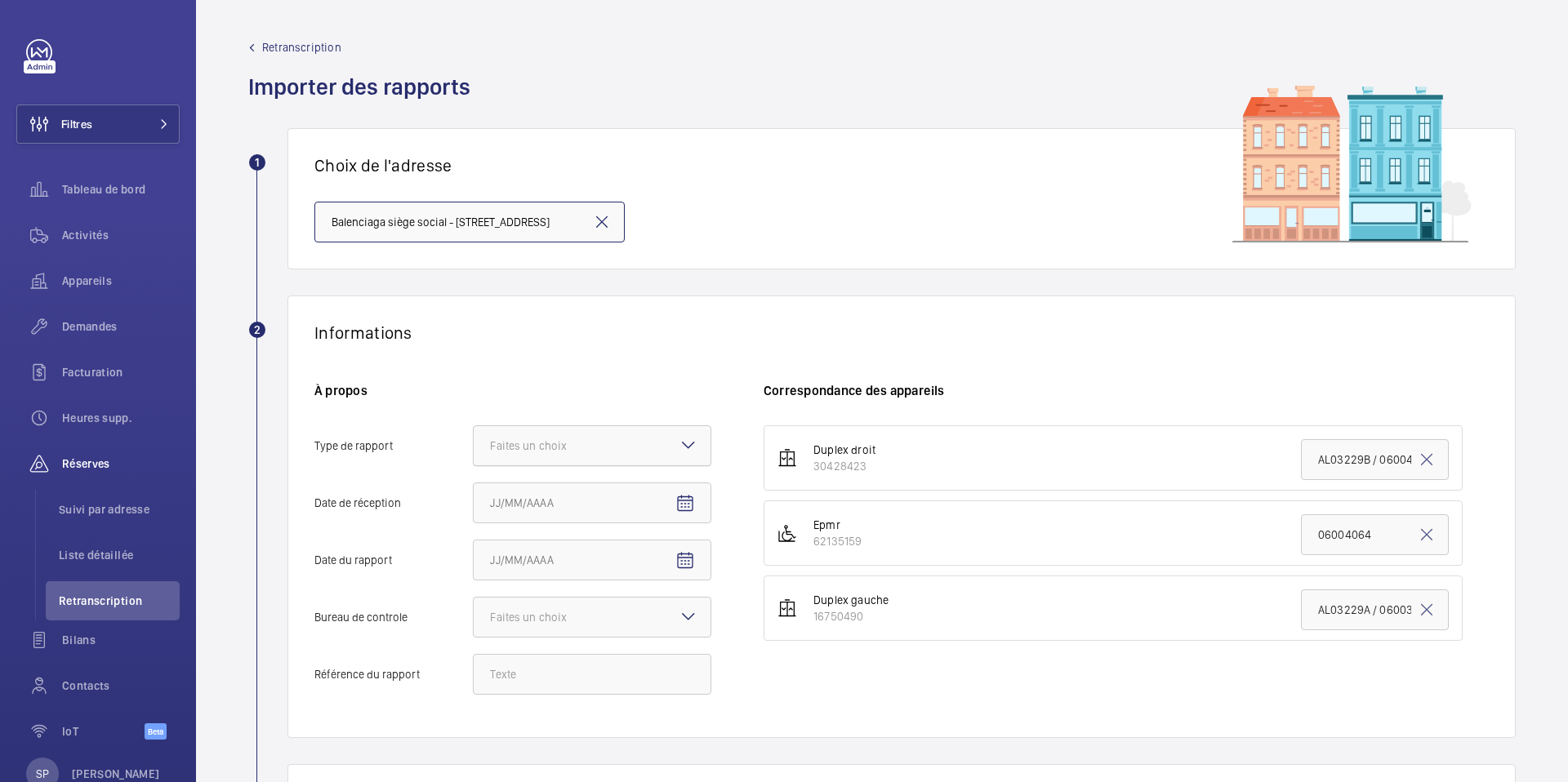
click at [506, 438] on div "Faites un choix" at bounding box center [548, 446] width 118 height 16
click at [474, 437] on input "Type de rapport Faites un choix" at bounding box center [474, 446] width 0 height 40
click at [508, 499] on span "Périodique" at bounding box center [592, 496] width 204 height 16
click at [474, 465] on input "Type de rapport Faites un choix Périodique Quinquennal Audit" at bounding box center [474, 446] width 0 height 40
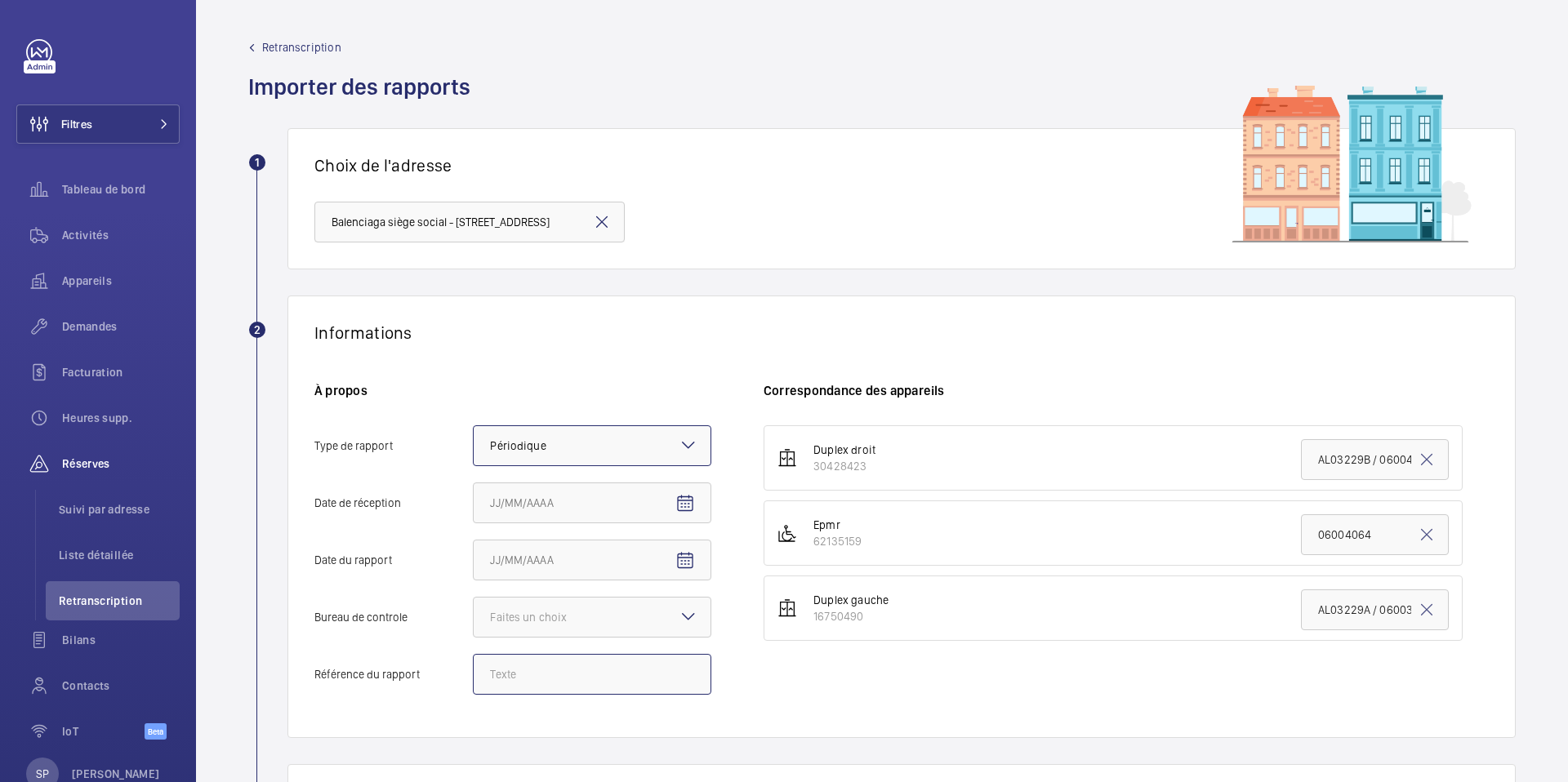
click at [499, 677] on input "Référence du rapport" at bounding box center [592, 674] width 239 height 41
paste input "CCo-20250825-01"
click at [670, 620] on div at bounding box center [592, 617] width 237 height 40
type input "CCo-20250825-01"
click at [474, 620] on input "Bureau de controle Faites un choix Veritas Autre" at bounding box center [474, 617] width 0 height 40
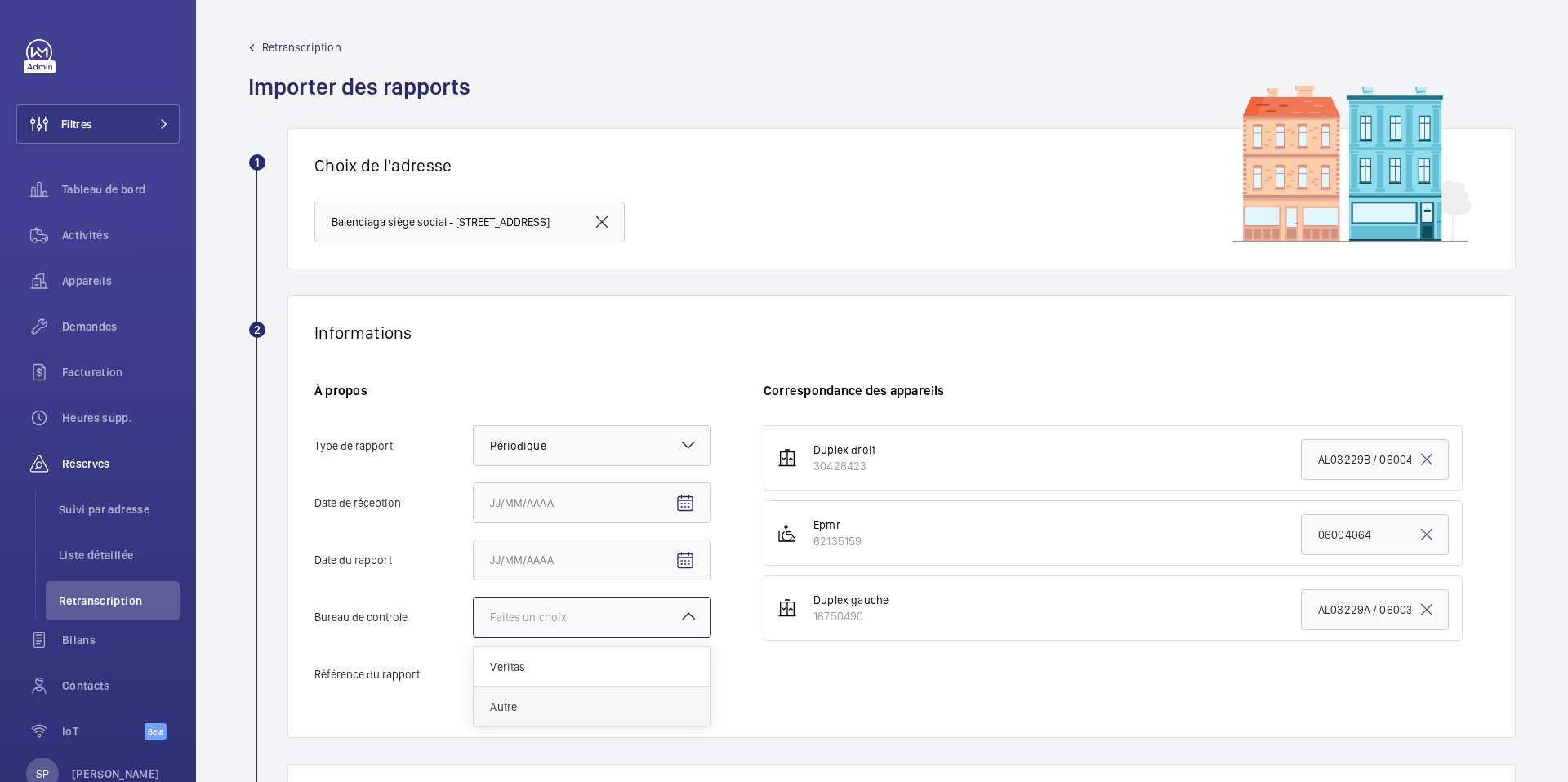
click at [588, 697] on div "Autre" at bounding box center [592, 707] width 237 height 40
click at [474, 637] on input "Bureau de controle Faites un choix Veritas Autre" at bounding box center [474, 617] width 0 height 40
click at [678, 552] on mat-icon "Open calendar" at bounding box center [685, 561] width 20 height 20
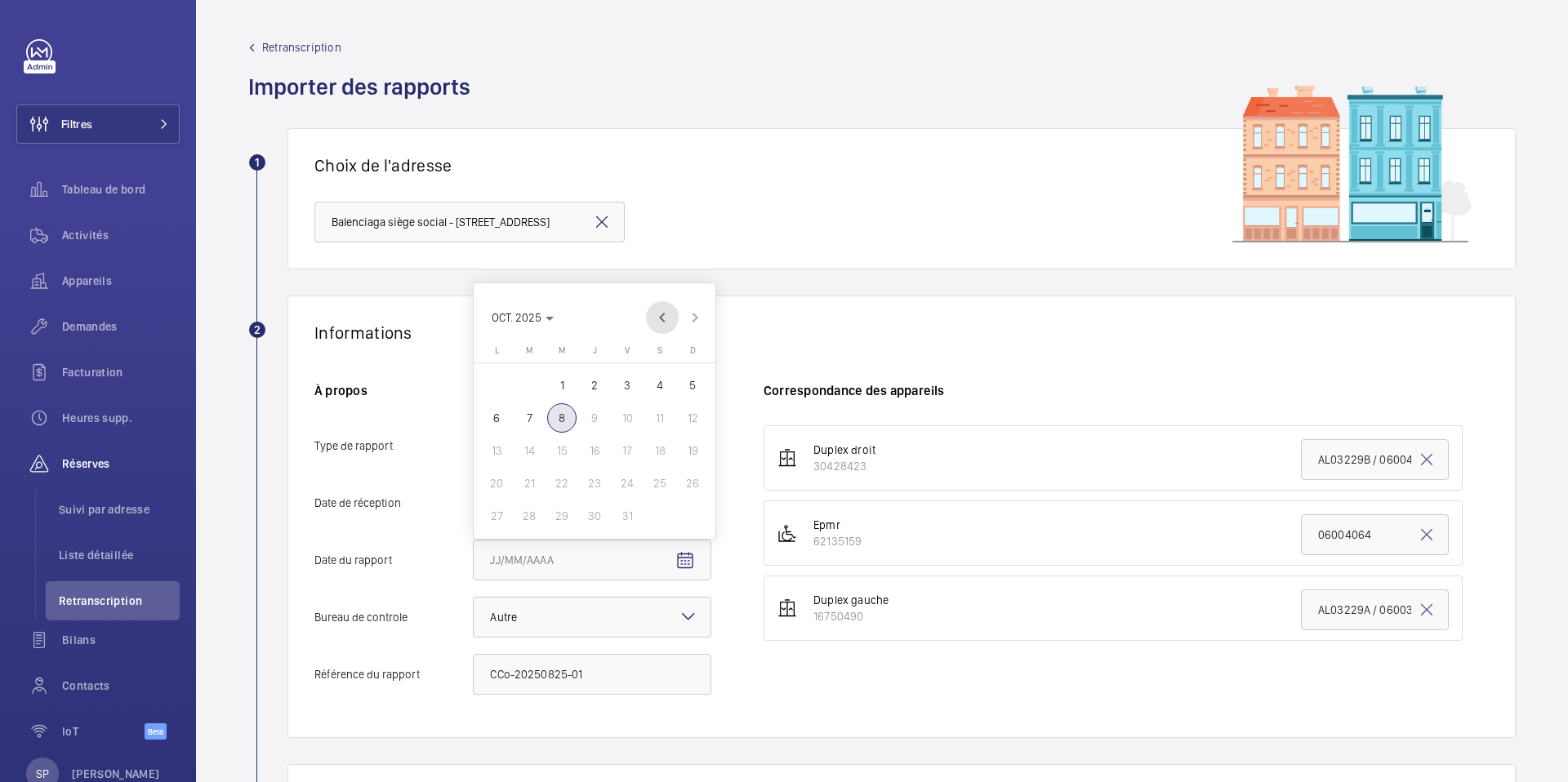
click at [662, 319] on span "Previous month" at bounding box center [662, 318] width 33 height 33
click at [497, 512] on span "25" at bounding box center [497, 516] width 30 height 30
type input "25/08/2025"
click at [675, 498] on mat-icon "Open calendar" at bounding box center [685, 504] width 20 height 20
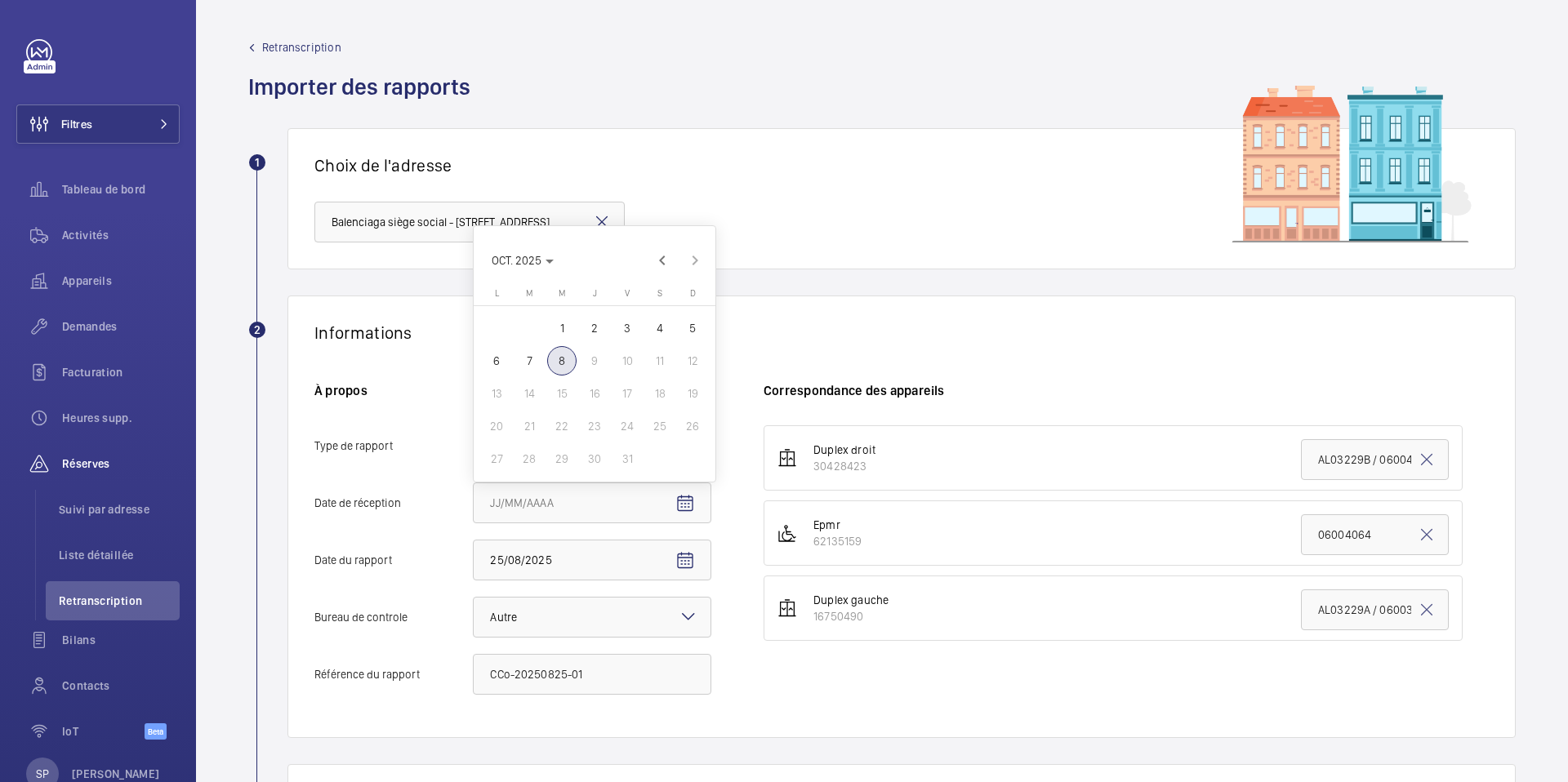
click at [497, 351] on span "6" at bounding box center [497, 361] width 30 height 30
type input "06/10/2025"
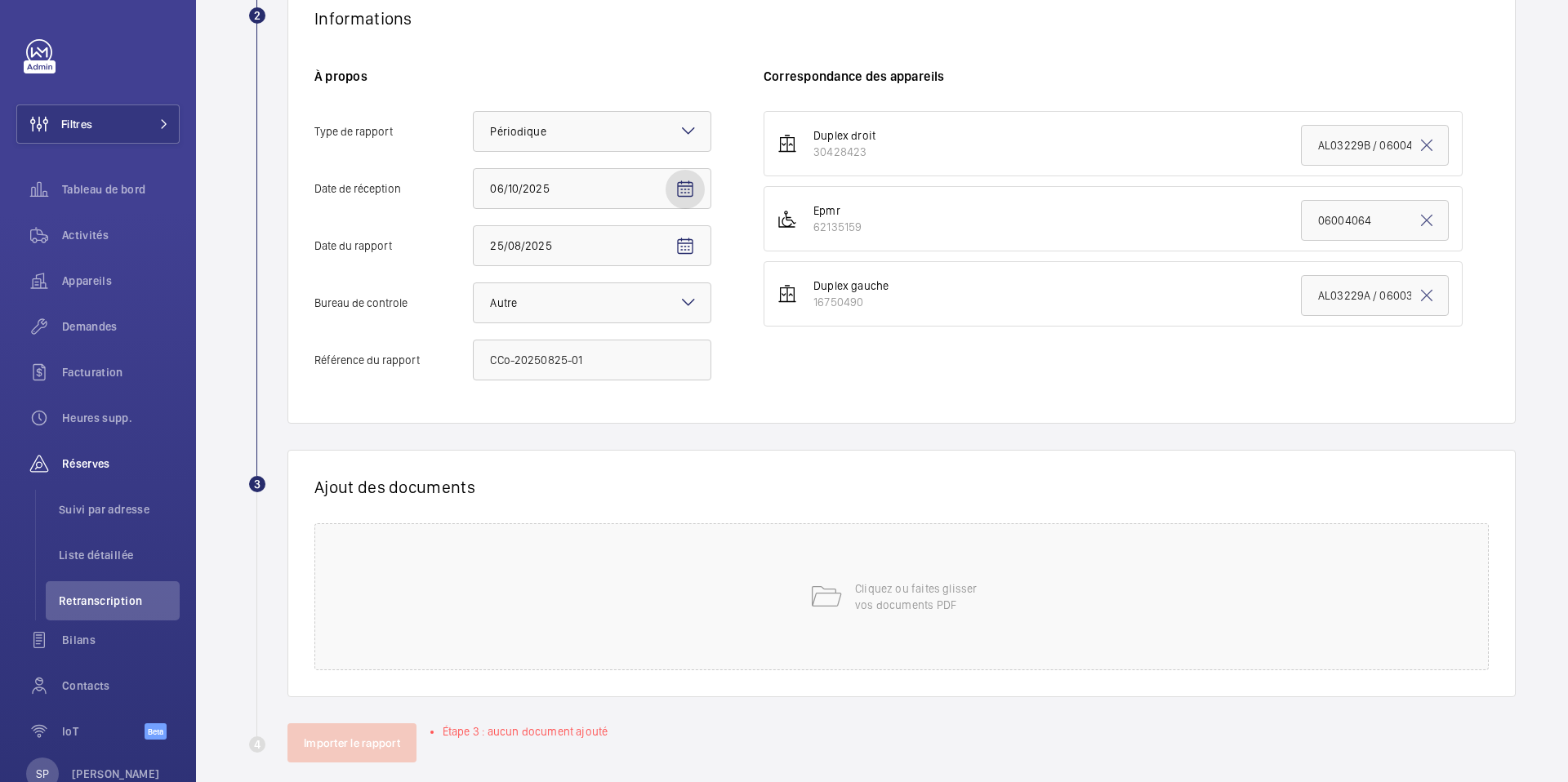
scroll to position [314, 0]
click at [754, 573] on div "Cliquez ou faites glisser vos documents PDF" at bounding box center [902, 598] width 1174 height 147
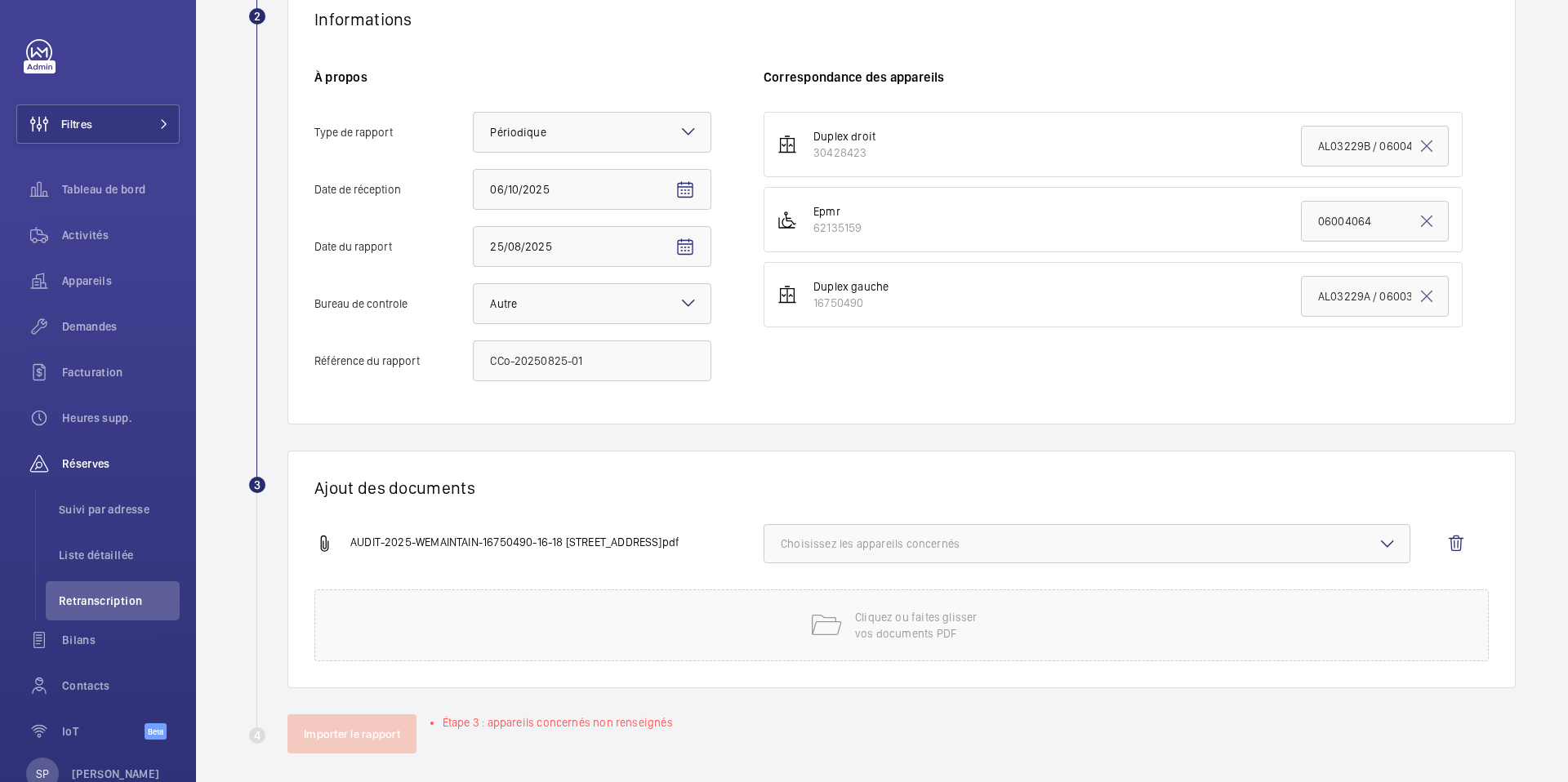
click at [838, 539] on span "Choisissez les appareils concernés" at bounding box center [1087, 544] width 613 height 16
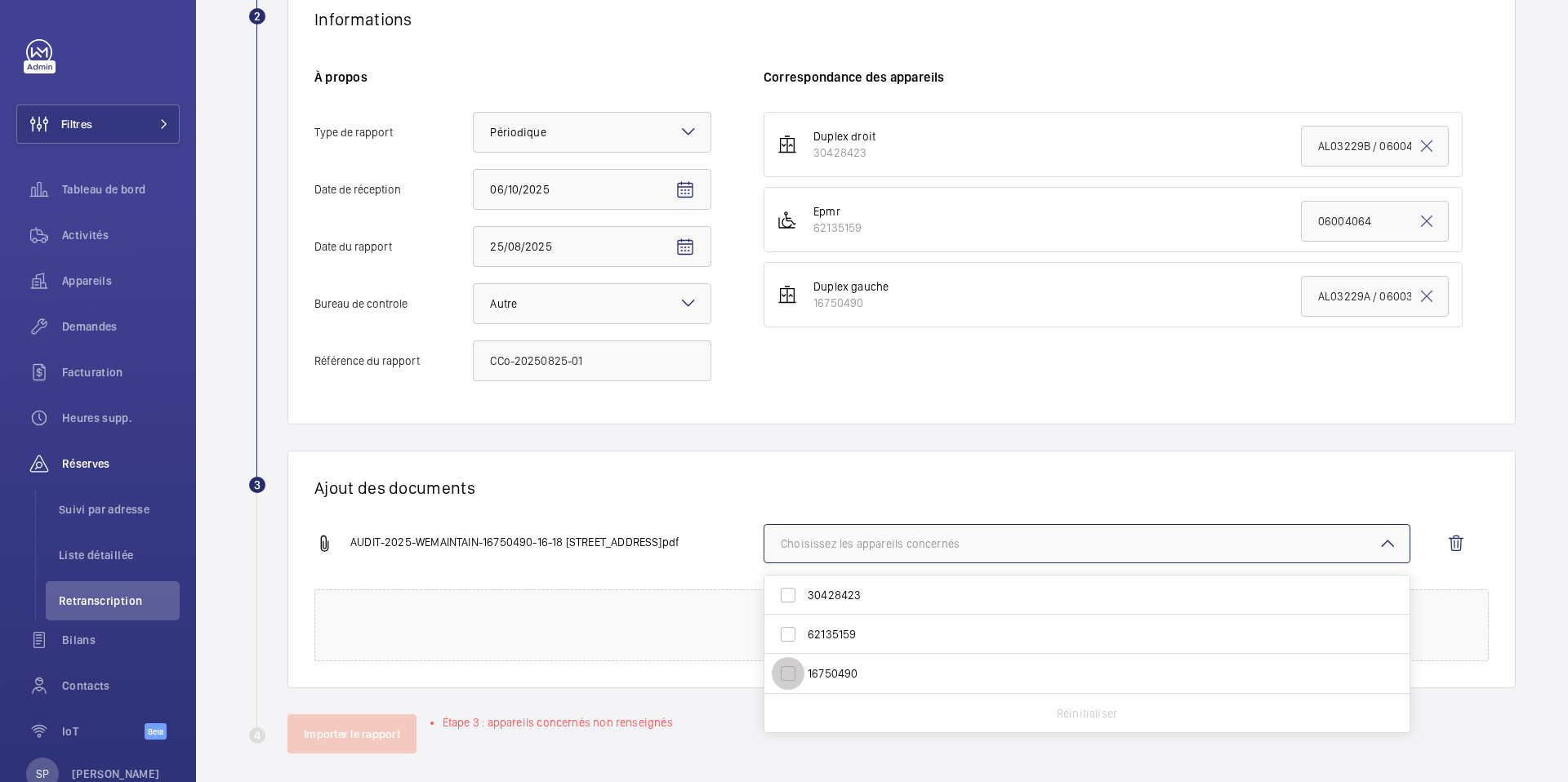
click at [786, 668] on input "16750490" at bounding box center [788, 673] width 33 height 33
checkbox input "true"
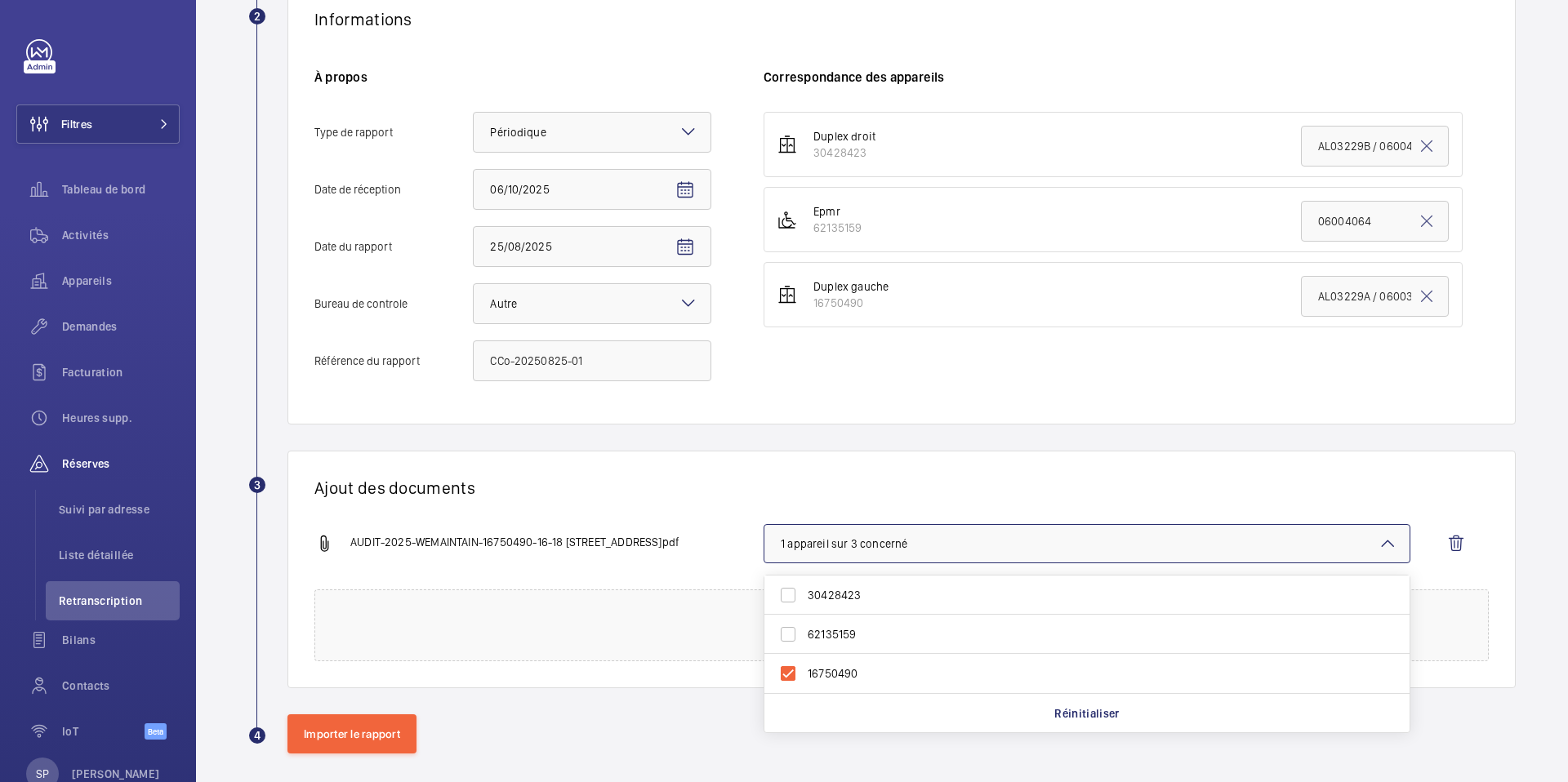
click at [698, 508] on div "Ajout des documents AUDIT-2025-WEMAINTAIN-16750490-16-18 [STREET_ADDRESS]pdf 1 …" at bounding box center [902, 569] width 1229 height 238
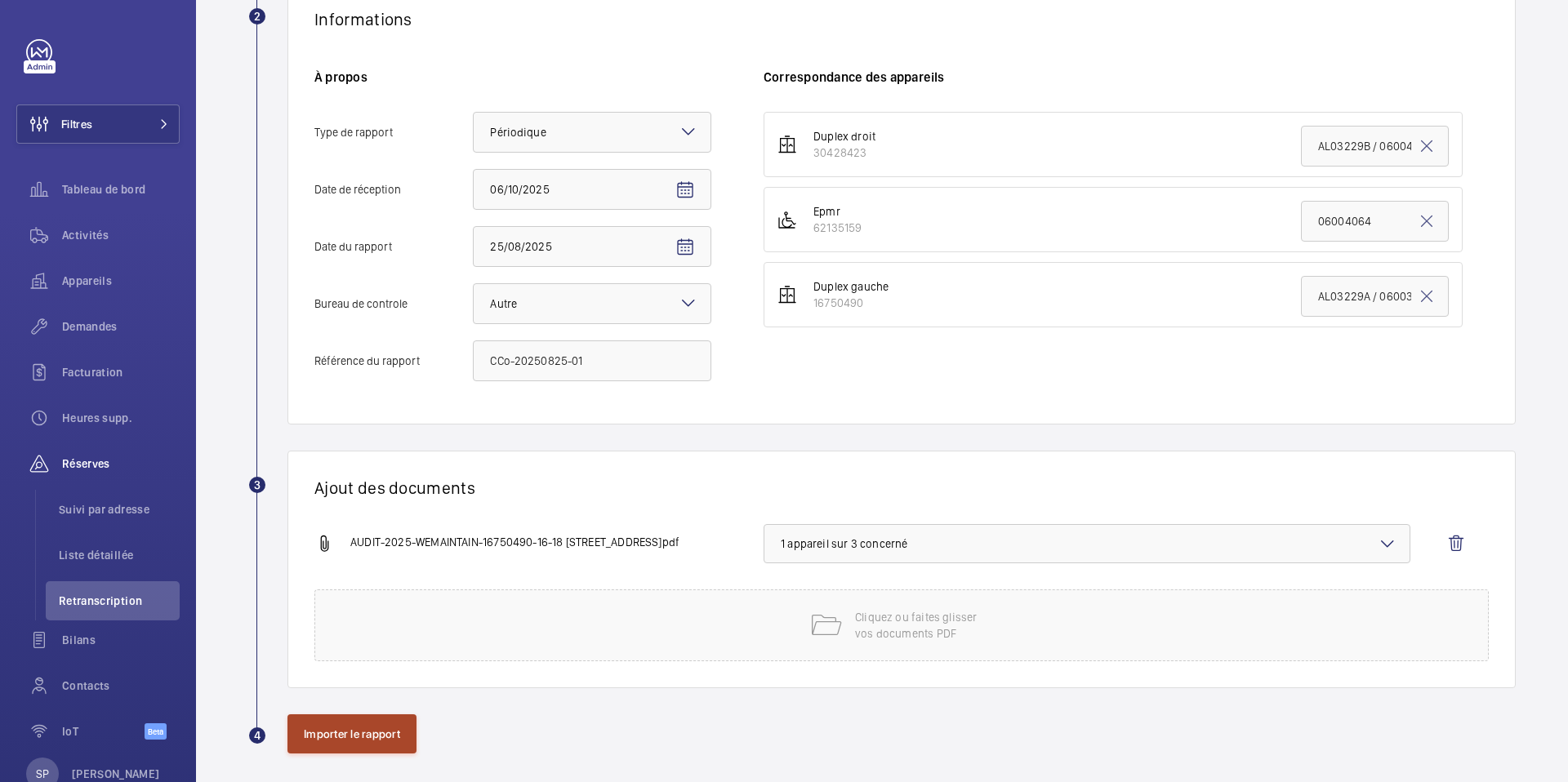
click at [354, 728] on button "Importer le rapport" at bounding box center [352, 734] width 129 height 40
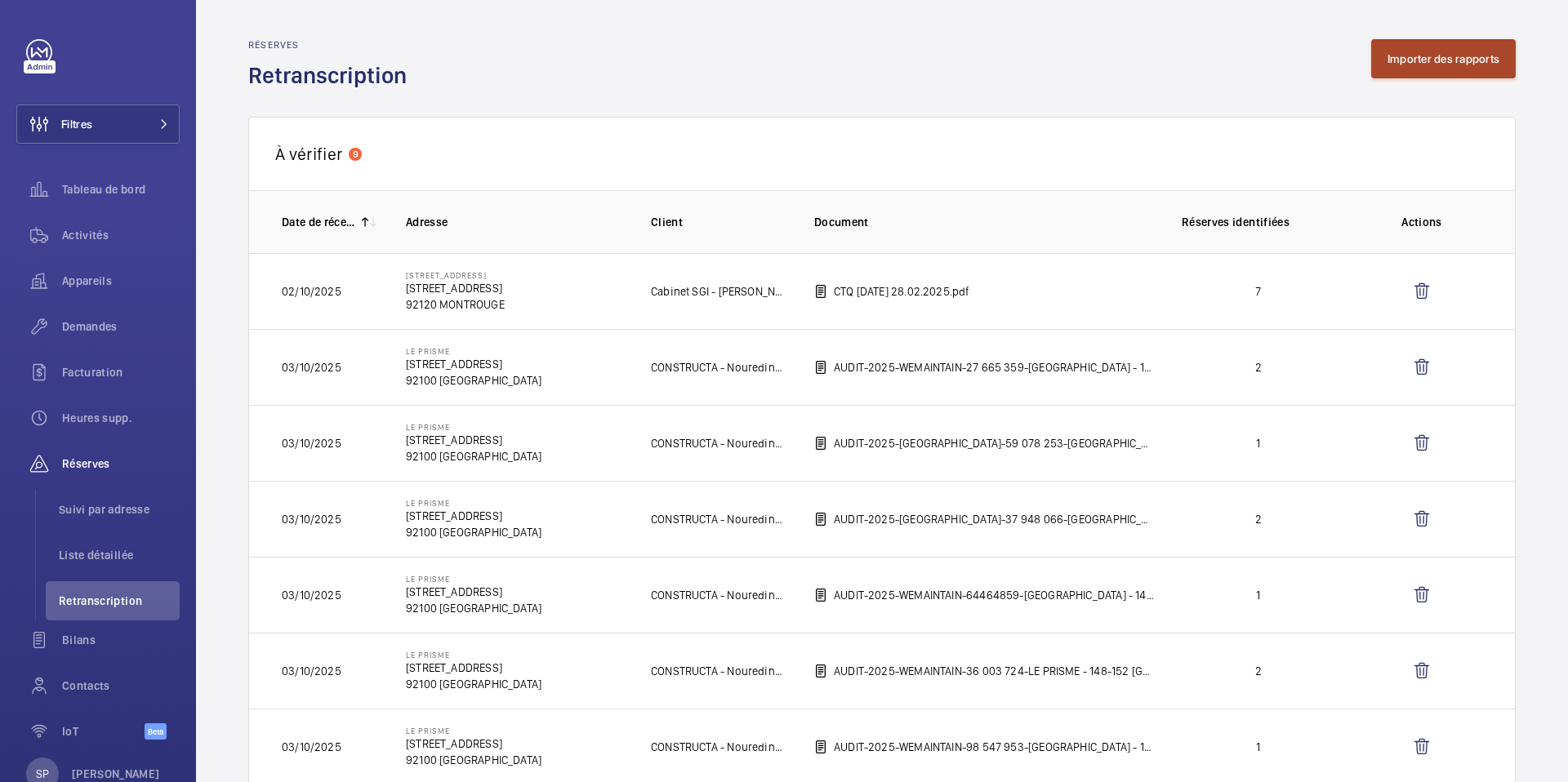
click at [1405, 67] on button "Importer des rapports" at bounding box center [1444, 59] width 145 height 40
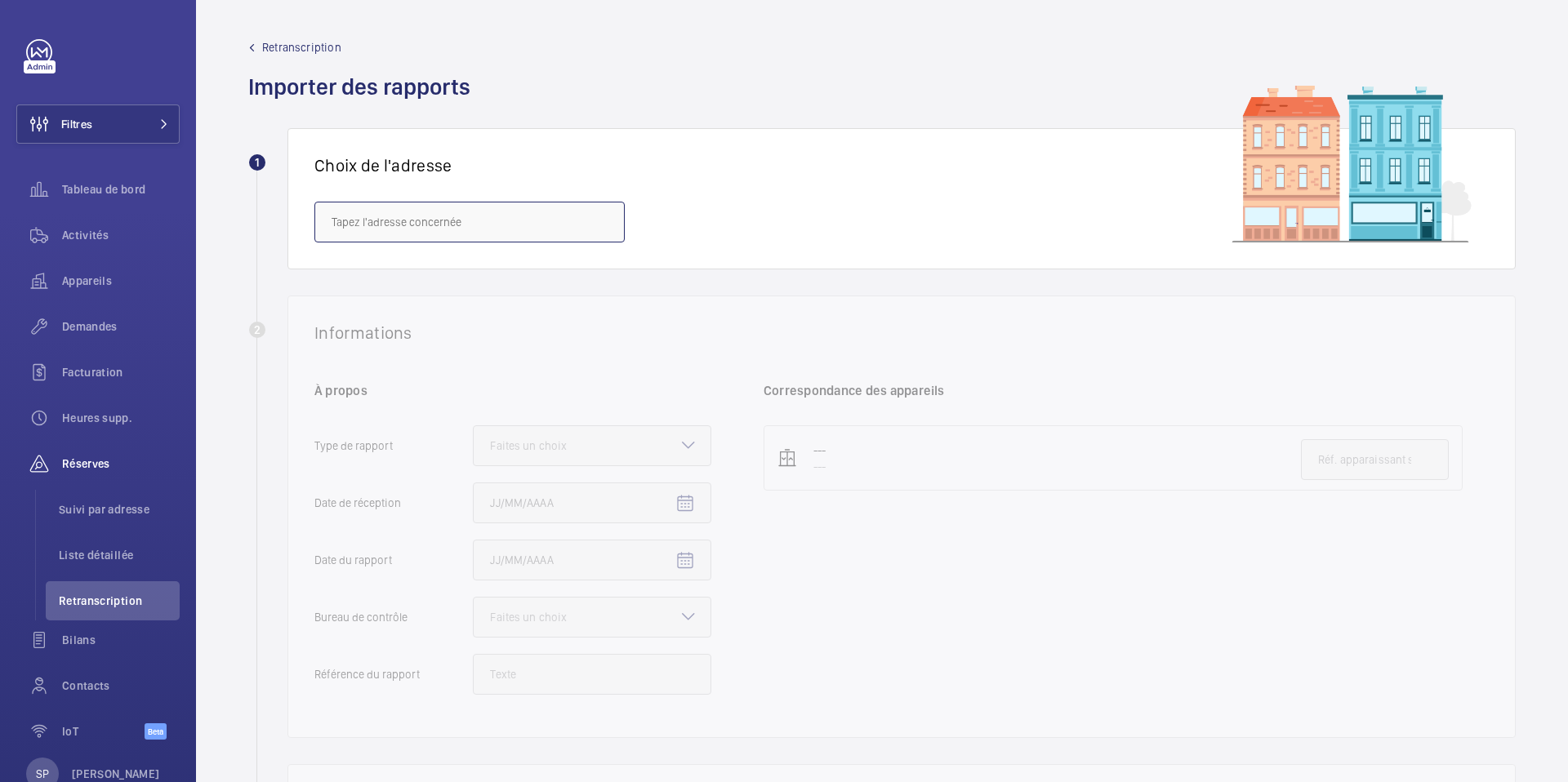
click at [460, 219] on input "text" at bounding box center [469, 222] width 310 height 41
click at [422, 283] on mat-option "Balenciaga siège social - [STREET_ADDRESS]" at bounding box center [469, 271] width 309 height 40
type input "Balenciaga siège social - [STREET_ADDRESS]"
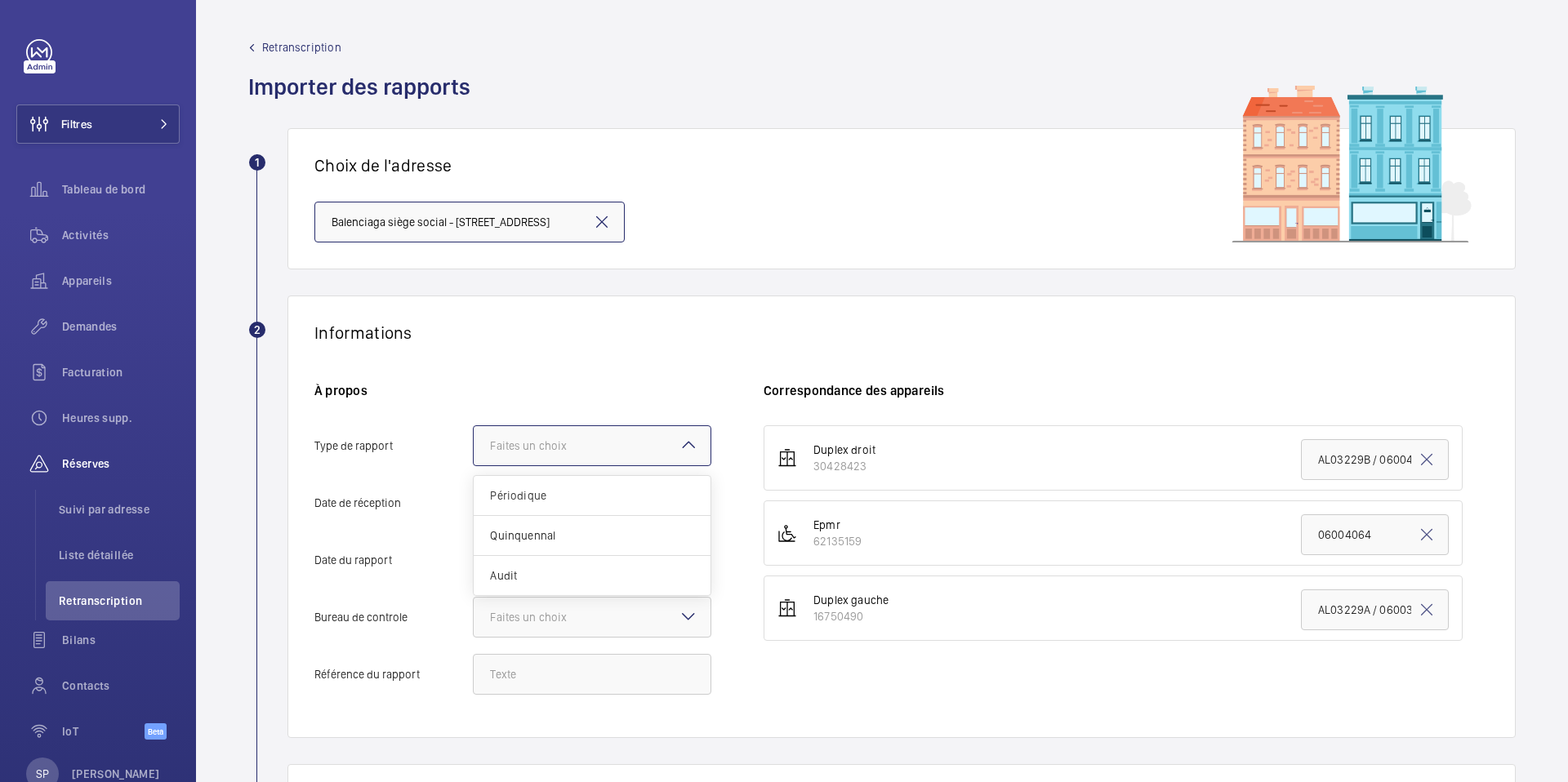
click at [536, 438] on div "Faites un choix" at bounding box center [548, 446] width 118 height 16
click at [474, 437] on input "Type de rapport Faites un choix Périodique Quinquennal Audit" at bounding box center [474, 446] width 0 height 40
click at [506, 491] on span "Périodique" at bounding box center [592, 496] width 204 height 16
click at [474, 465] on input "Type de rapport Faites un choix Périodique Quinquennal Audit" at bounding box center [474, 446] width 0 height 40
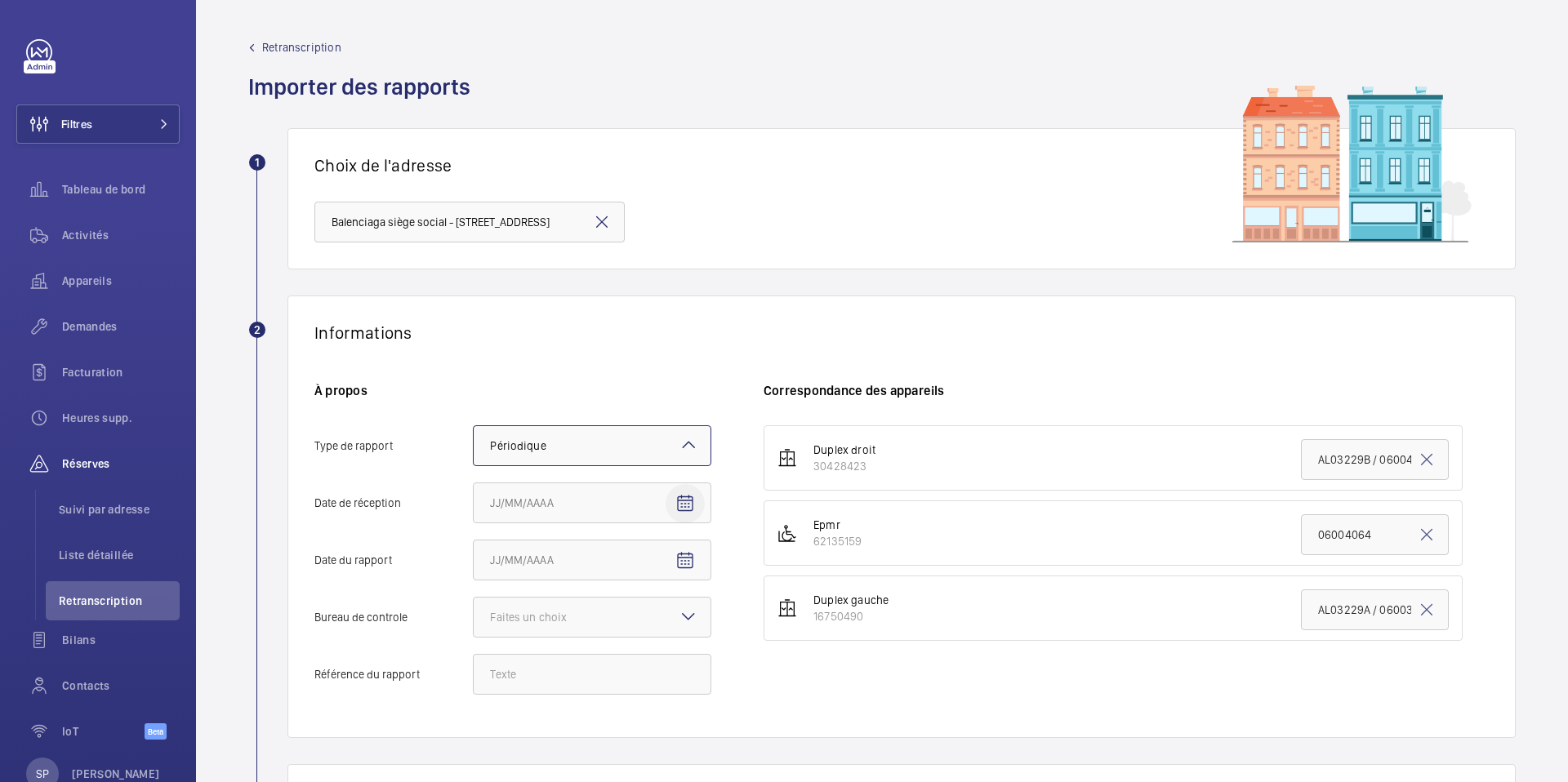
click at [679, 494] on mat-icon "Open calendar" at bounding box center [685, 504] width 20 height 20
click at [499, 361] on span "6" at bounding box center [497, 361] width 30 height 30
type input "06/10/2025"
click at [680, 562] on mat-icon "Open calendar" at bounding box center [685, 561] width 20 height 20
click at [656, 316] on span "Previous month" at bounding box center [662, 318] width 33 height 33
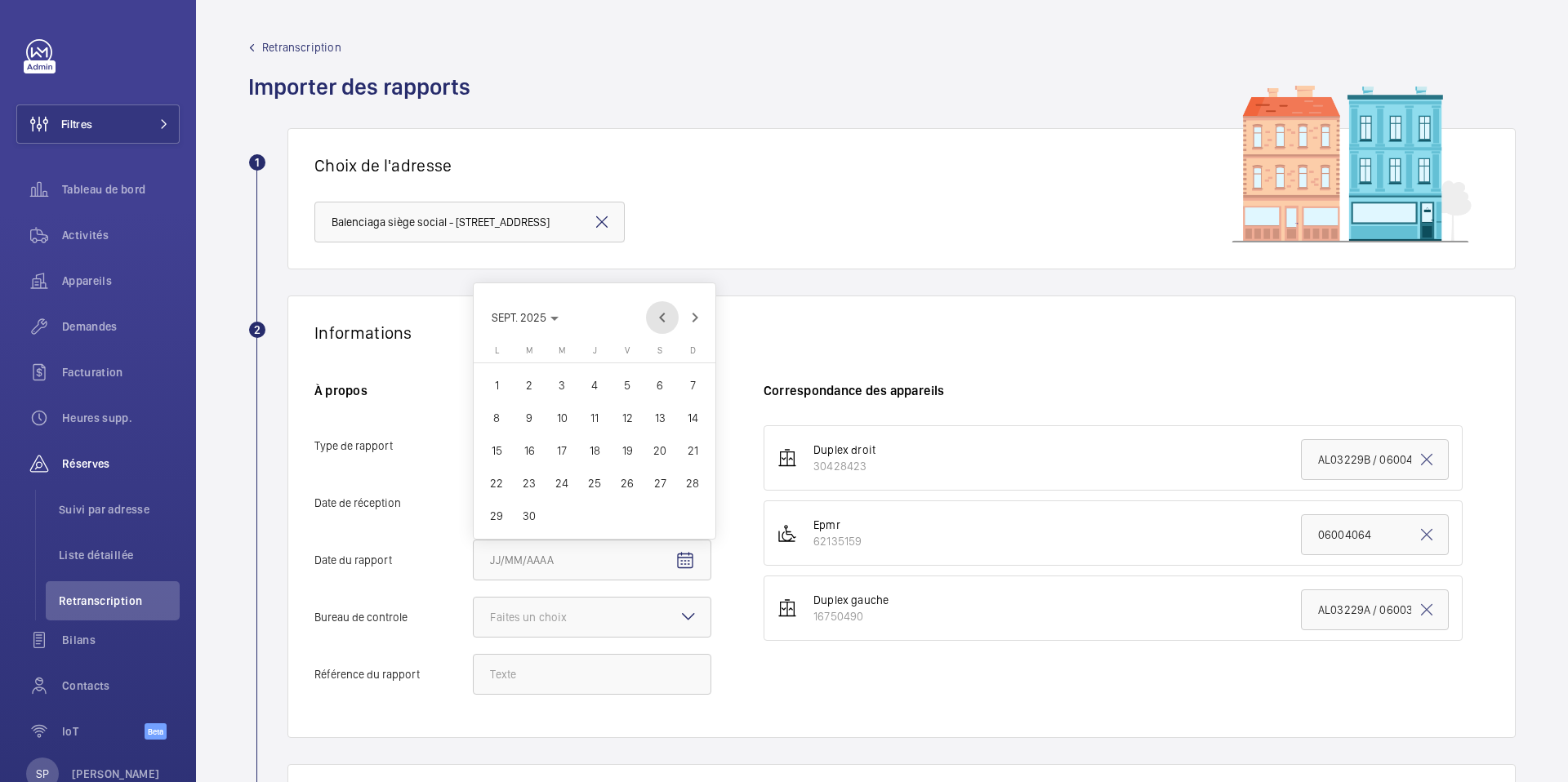
click at [658, 319] on span "Previous month" at bounding box center [662, 318] width 33 height 33
click at [483, 506] on button "25" at bounding box center [497, 516] width 33 height 33
type input "25/08/2025"
click at [557, 626] on div at bounding box center [592, 617] width 237 height 40
click at [474, 626] on input "Bureau de controle Faites un choix" at bounding box center [474, 617] width 0 height 40
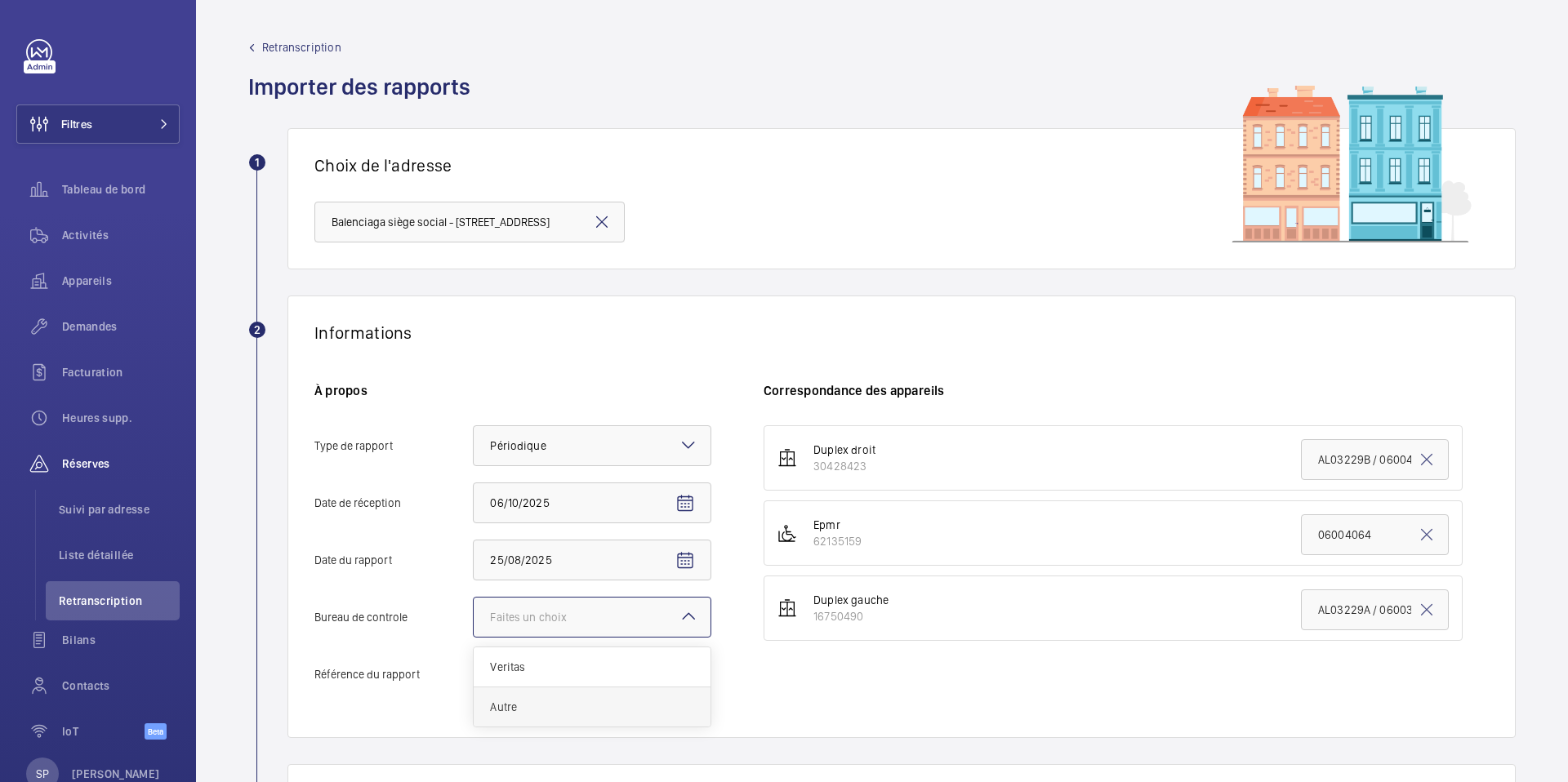
click at [523, 703] on span "Autre" at bounding box center [592, 707] width 204 height 16
click at [474, 637] on input "Bureau de controle Faites un choix Veritas Autre" at bounding box center [474, 617] width 0 height 40
click at [505, 656] on input "Référence du rapport" at bounding box center [592, 674] width 239 height 41
paste input "CCo-20250825-01"
type input "CCo-20250825-01"
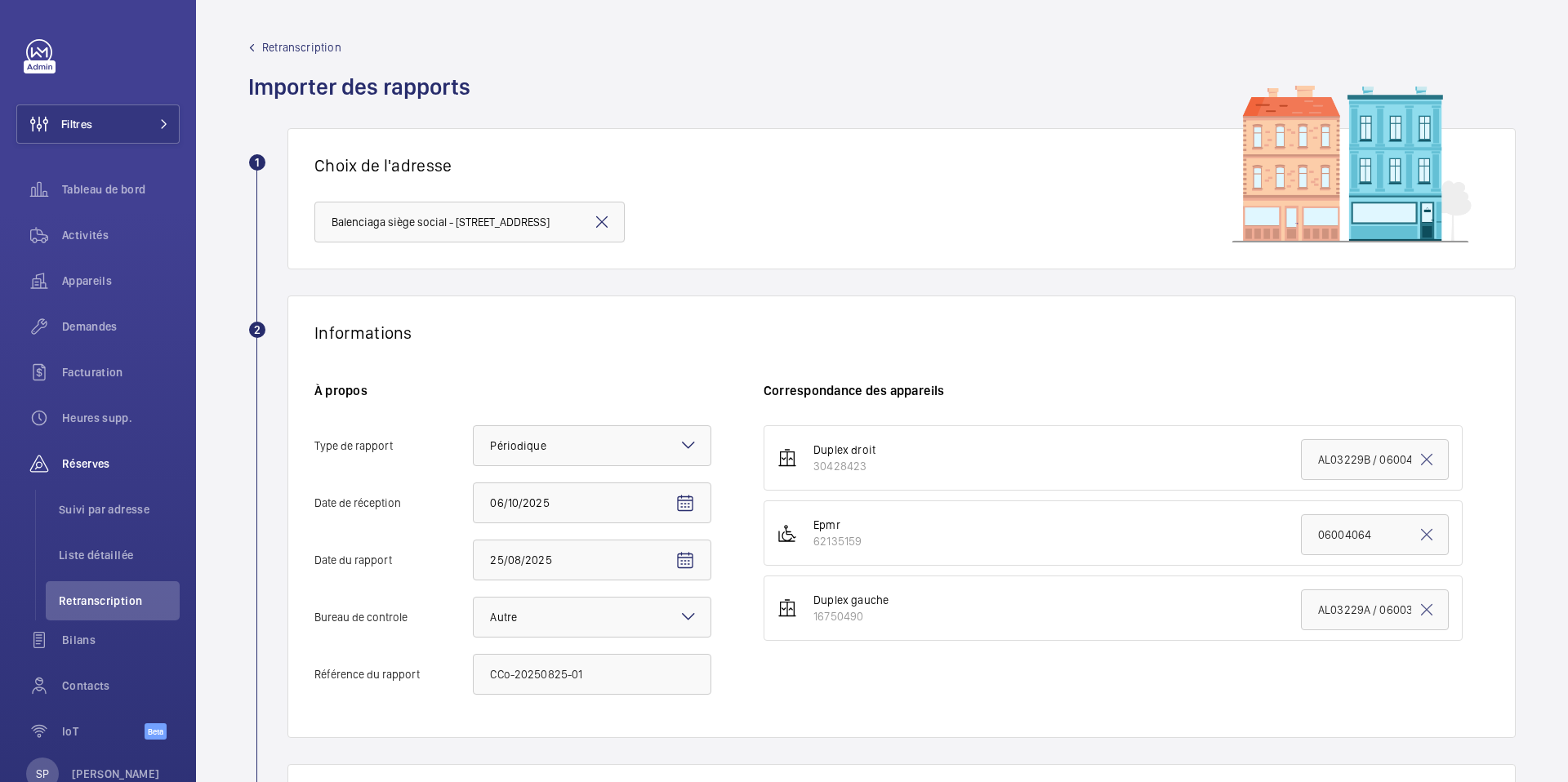
click at [521, 376] on div "Informations À propos Type de rapport Faites un choix × Périodique × Date de [D…" at bounding box center [902, 517] width 1229 height 443
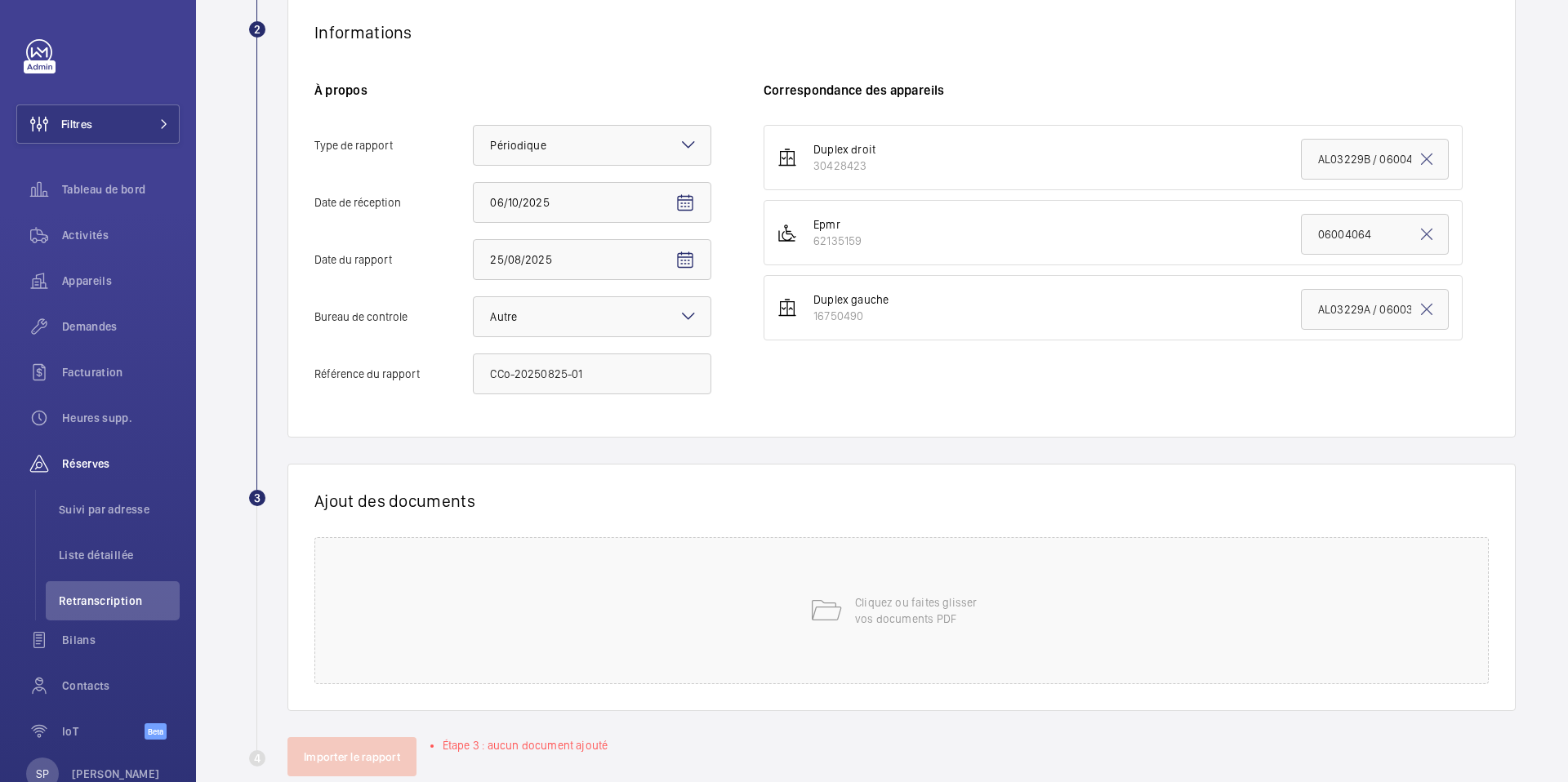
scroll to position [309, 0]
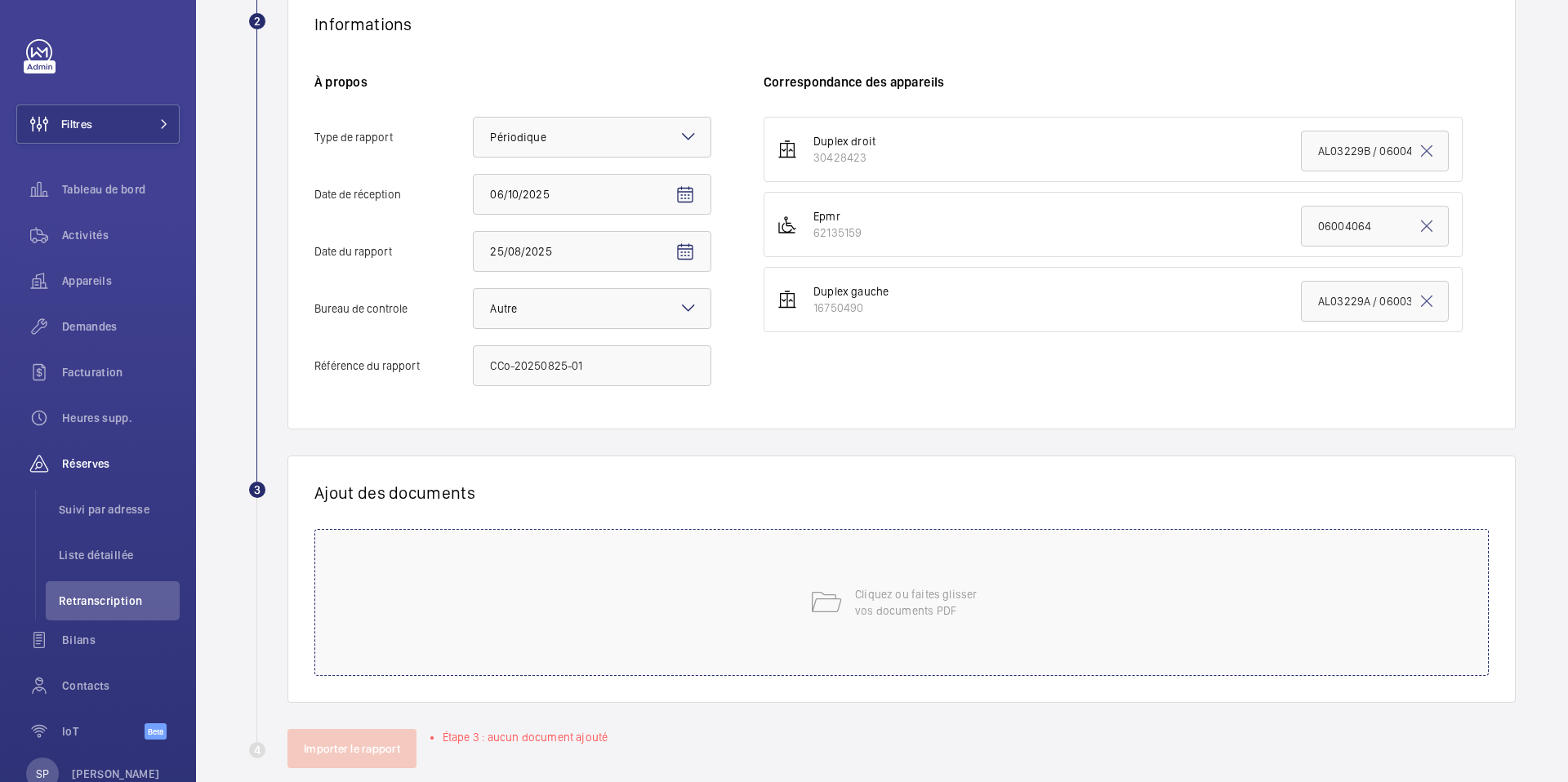
click at [664, 570] on div "Cliquez ou faites glisser vos documents PDF" at bounding box center [902, 603] width 1174 height 147
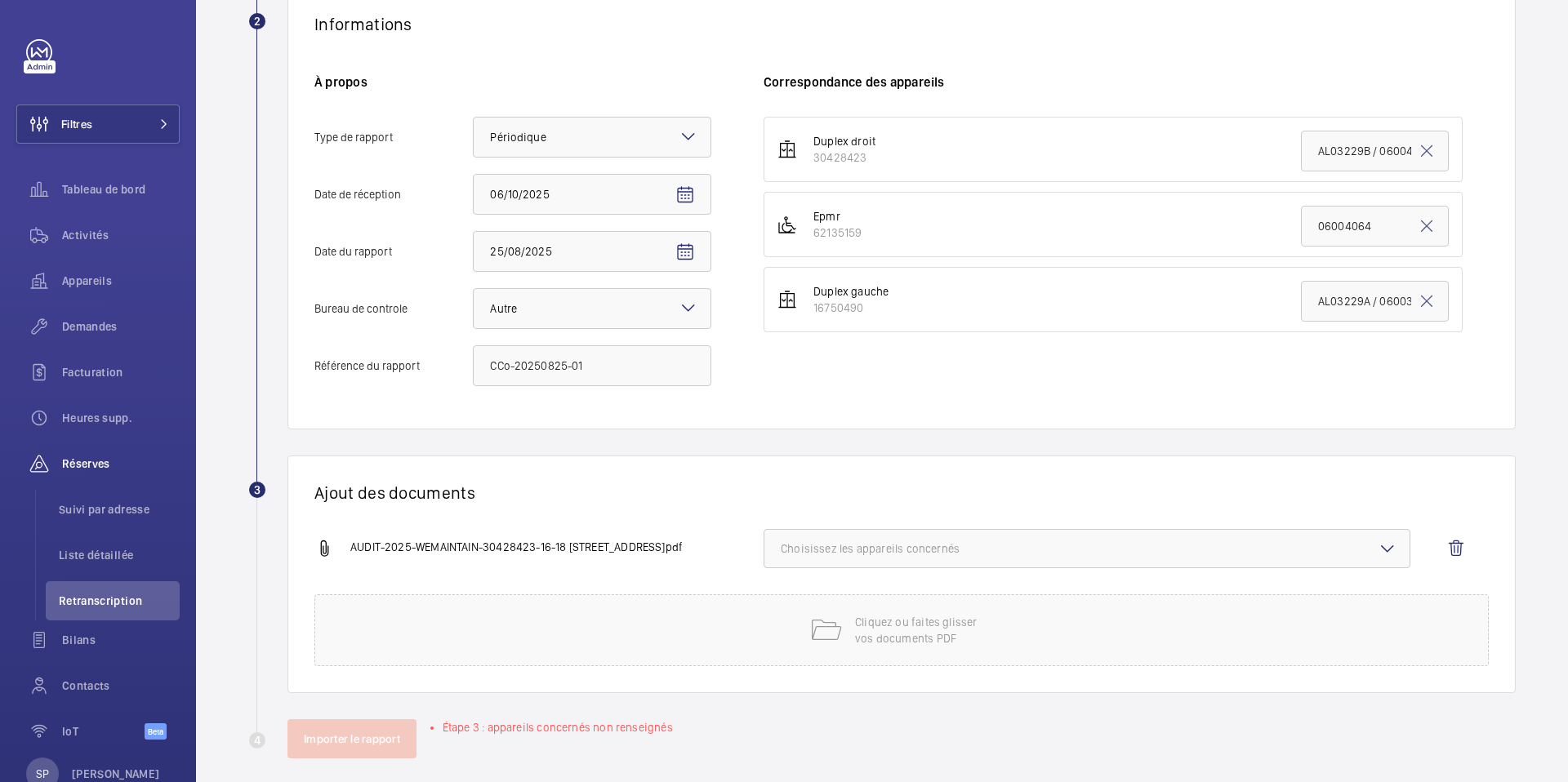
click at [1072, 541] on span "Choisissez les appareils concernés" at bounding box center [1087, 549] width 613 height 16
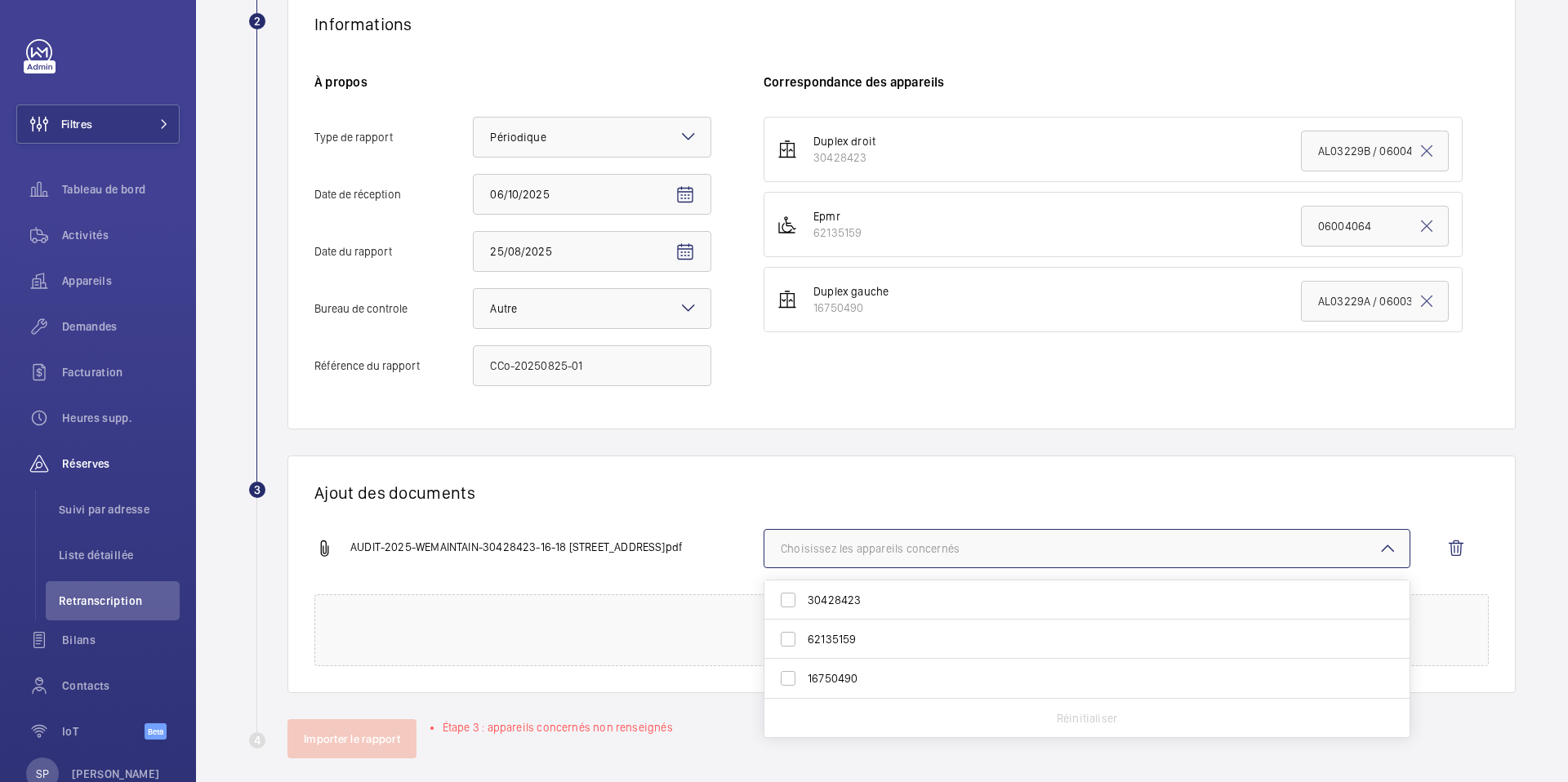
click at [922, 595] on span "30428423" at bounding box center [1088, 600] width 561 height 16
click at [805, 595] on input "30428423" at bounding box center [788, 600] width 33 height 33
checkbox input "true"
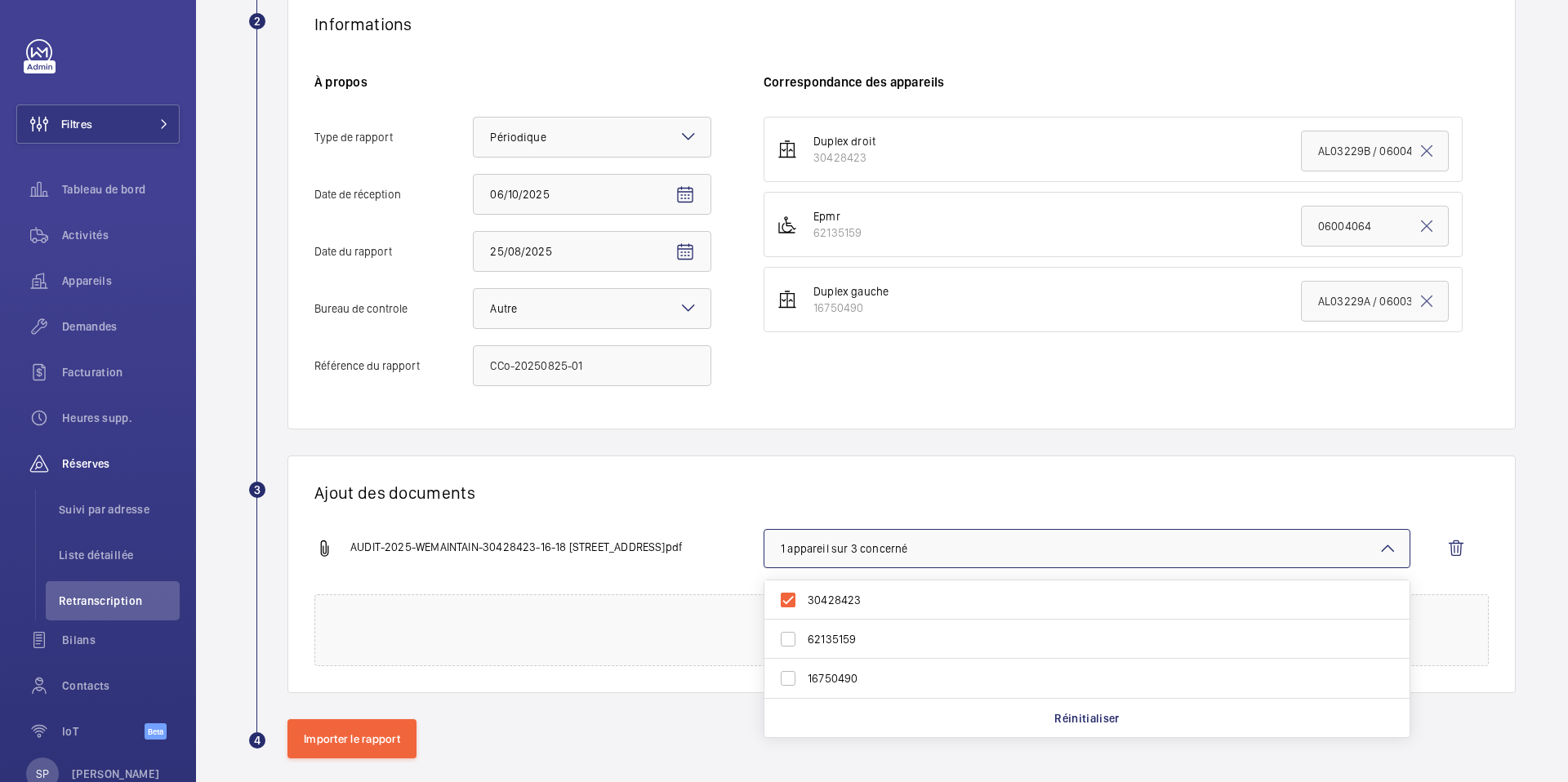
click at [723, 488] on h1 "Ajout des documents" at bounding box center [902, 492] width 1174 height 21
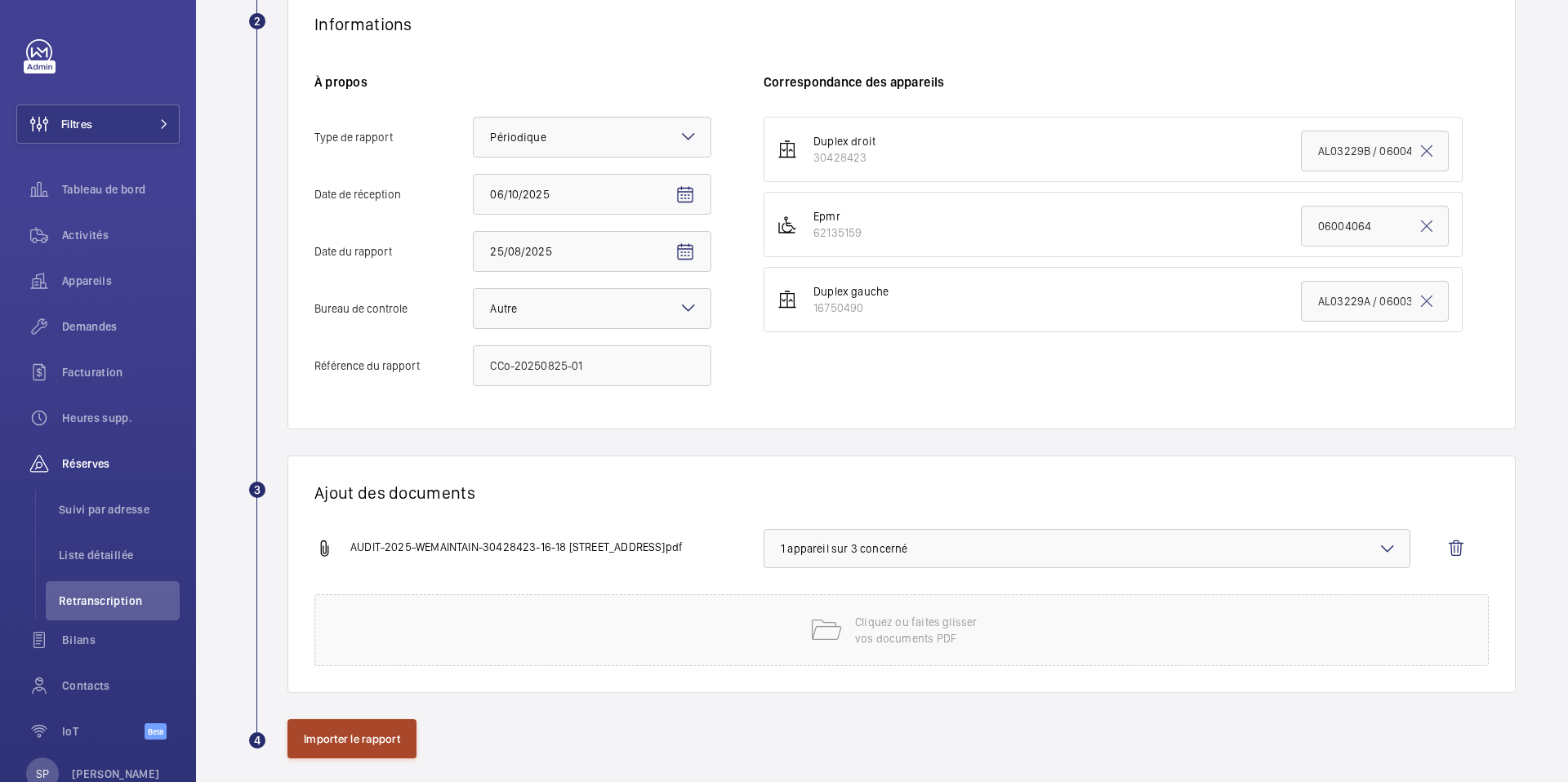
click at [332, 729] on button "Importer le rapport" at bounding box center [352, 739] width 129 height 40
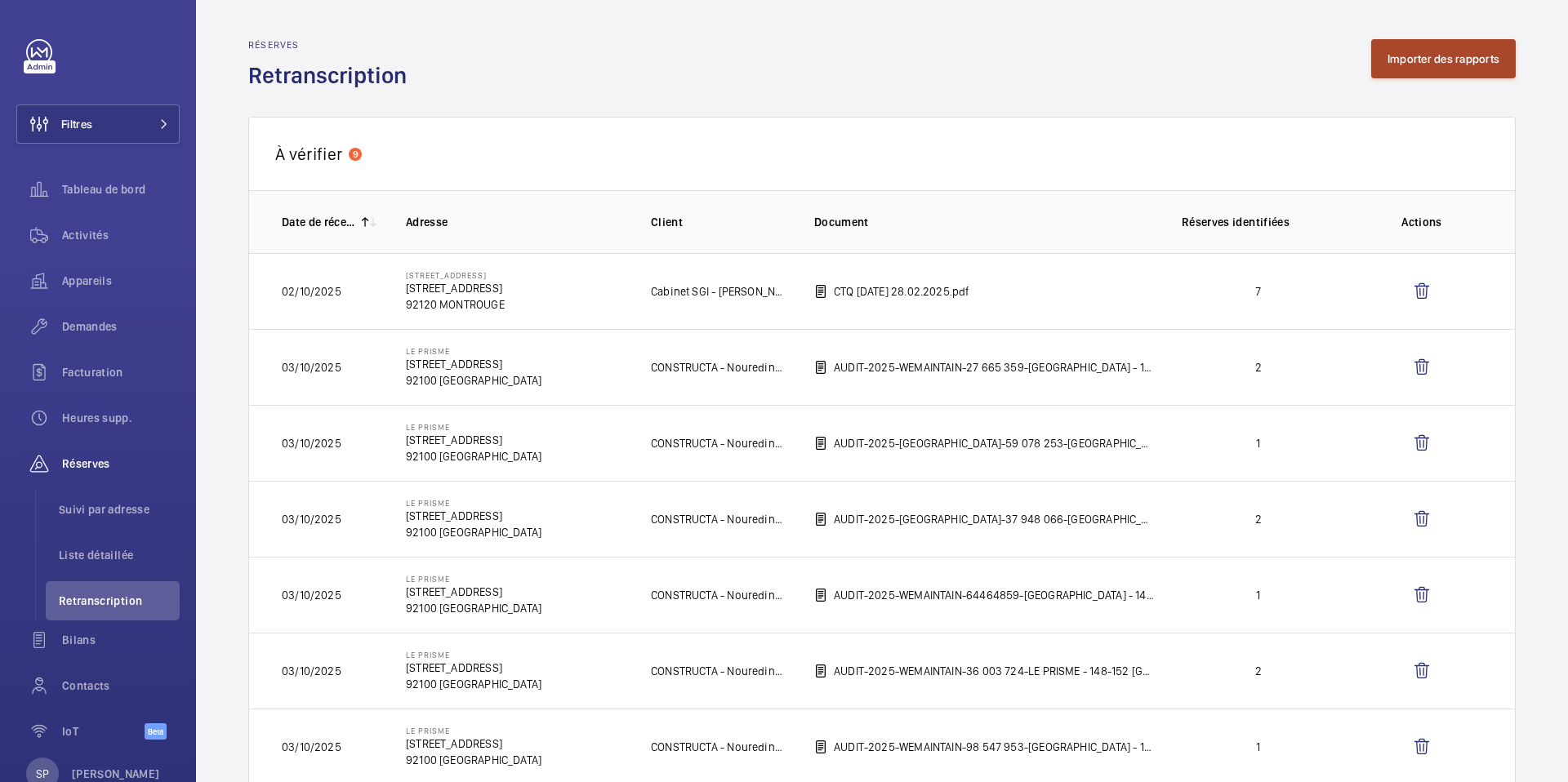
click at [1407, 57] on button "Importer des rapports" at bounding box center [1444, 59] width 145 height 40
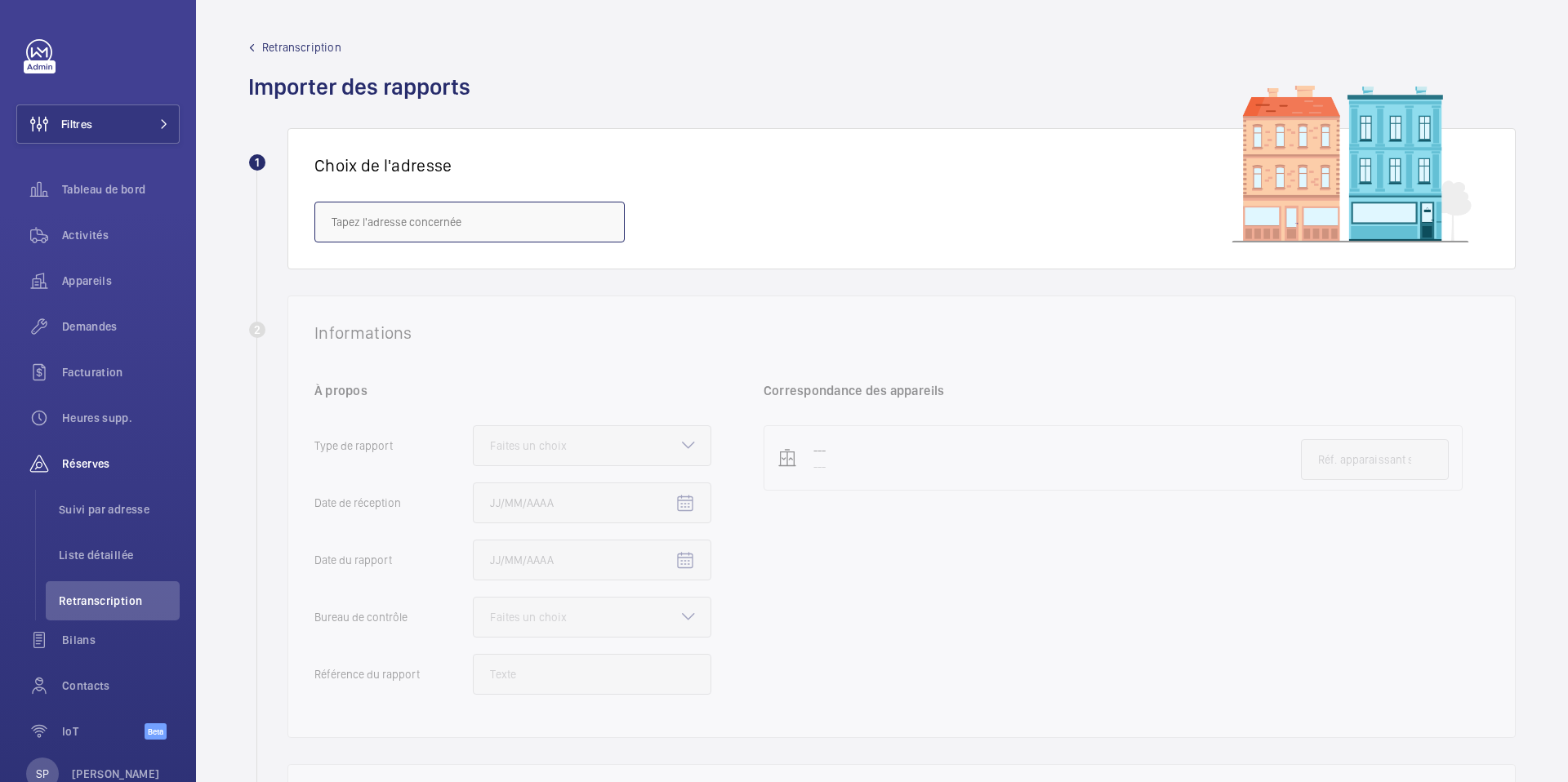
click at [362, 230] on input "text" at bounding box center [469, 222] width 310 height 41
click at [397, 286] on mat-option "Balenciaga siège social - [STREET_ADDRESS]" at bounding box center [469, 271] width 309 height 40
type input "Balenciaga siège social - [STREET_ADDRESS]"
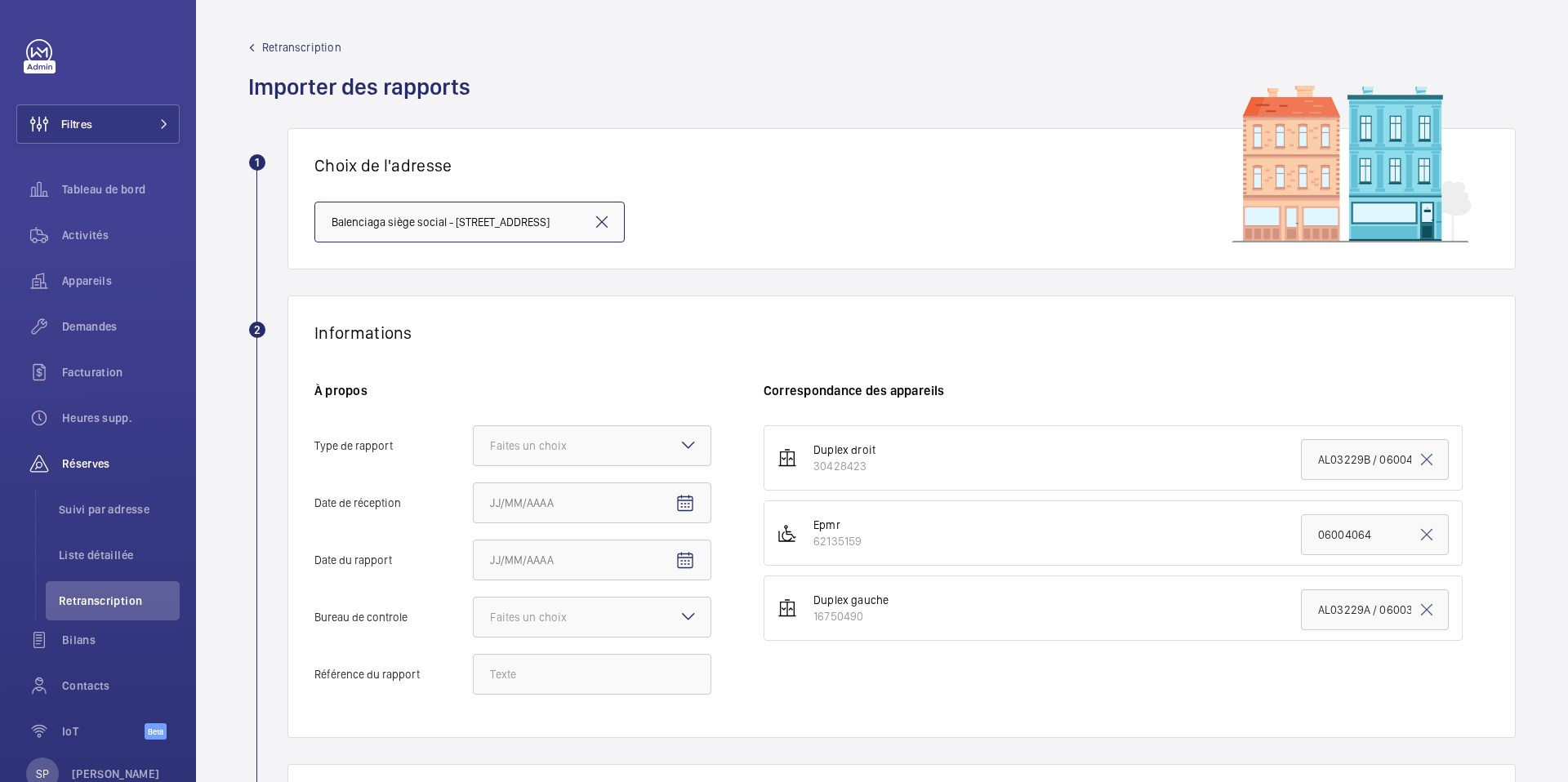
scroll to position [0, 4]
click at [556, 443] on div "Faites un choix" at bounding box center [548, 446] width 118 height 16
click at [474, 443] on input "Type de rapport Faites un choix" at bounding box center [474, 446] width 0 height 40
click at [541, 505] on div "Périodique" at bounding box center [592, 496] width 237 height 40
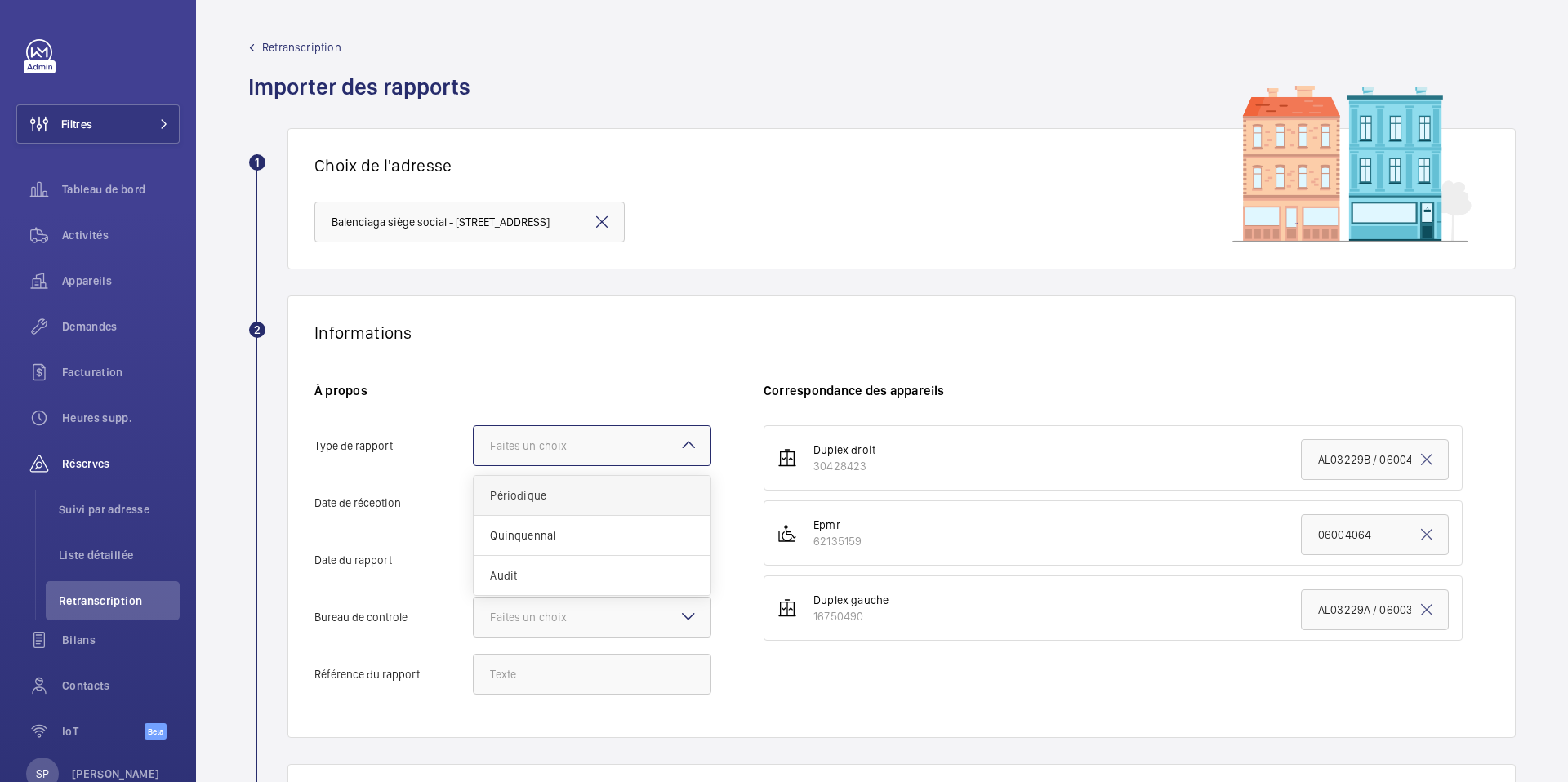
click at [474, 465] on input "Type de rapport Faites un choix Périodique Quinquennal Audit" at bounding box center [474, 446] width 0 height 40
click at [688, 505] on mat-icon "Open calendar" at bounding box center [685, 504] width 20 height 20
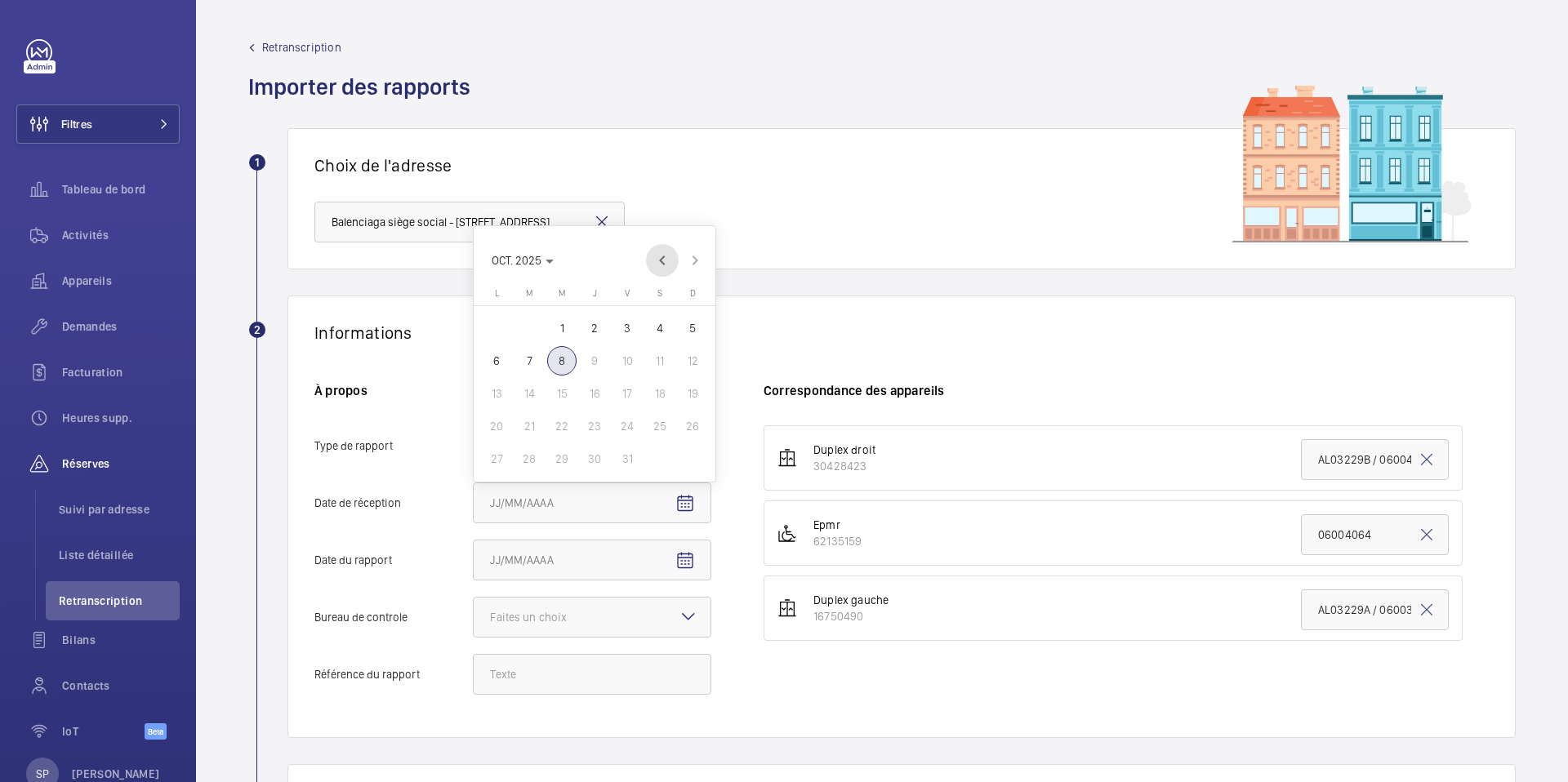
click at [665, 258] on span "Previous month" at bounding box center [662, 261] width 33 height 33
click at [653, 255] on span "Previous month" at bounding box center [662, 261] width 33 height 33
click at [497, 454] on span "25" at bounding box center [497, 458] width 30 height 30
click at [678, 499] on mat-icon "Open calendar" at bounding box center [685, 504] width 20 height 20
click at [693, 257] on span "Next month" at bounding box center [695, 261] width 33 height 33
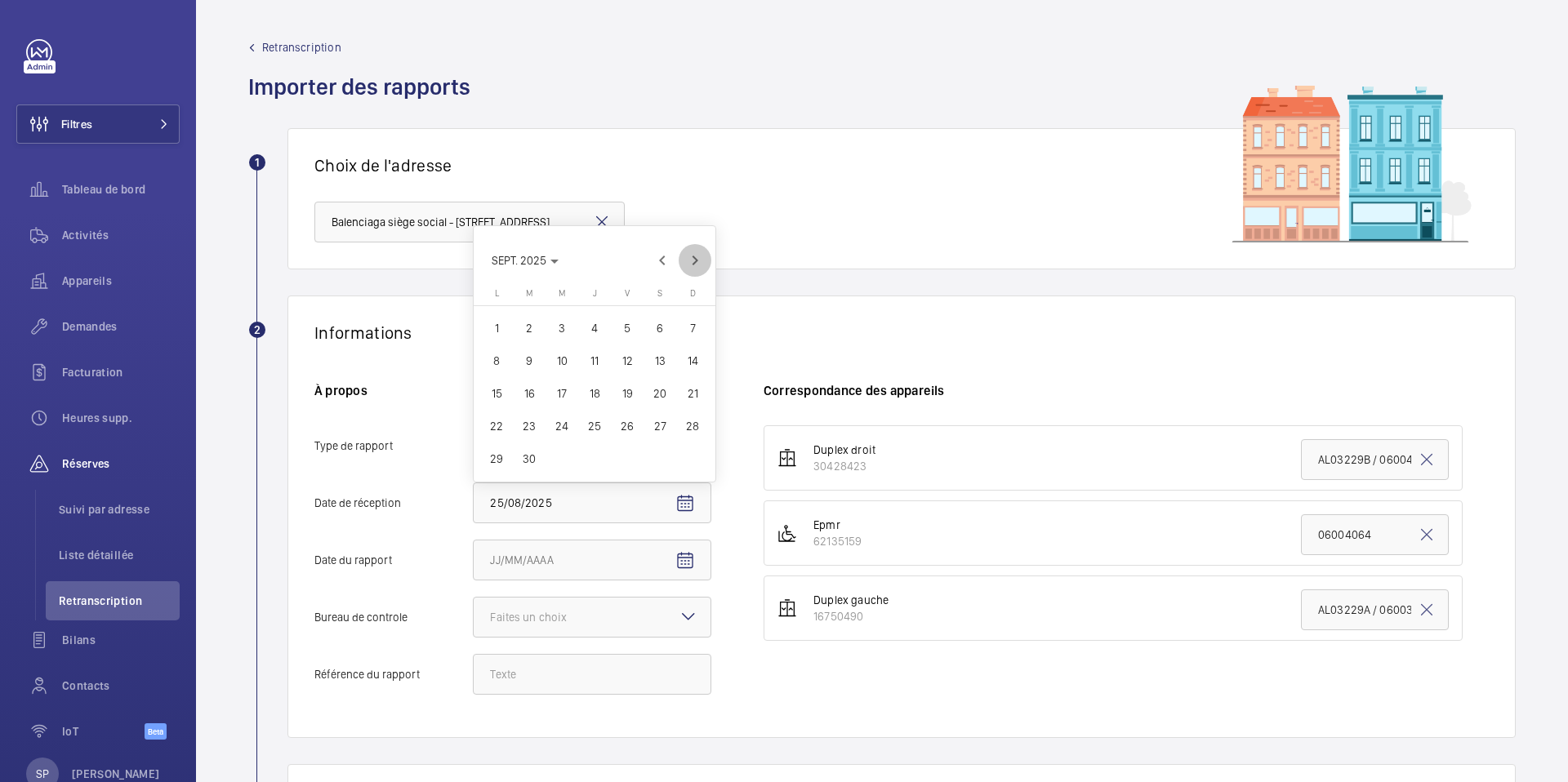
click at [693, 257] on span "Next month" at bounding box center [695, 261] width 33 height 33
click at [500, 358] on span "6" at bounding box center [497, 361] width 30 height 30
type input "06/10/2025"
click at [673, 560] on span "Open calendar" at bounding box center [685, 561] width 40 height 40
click at [665, 327] on span "Previous month" at bounding box center [662, 318] width 33 height 33
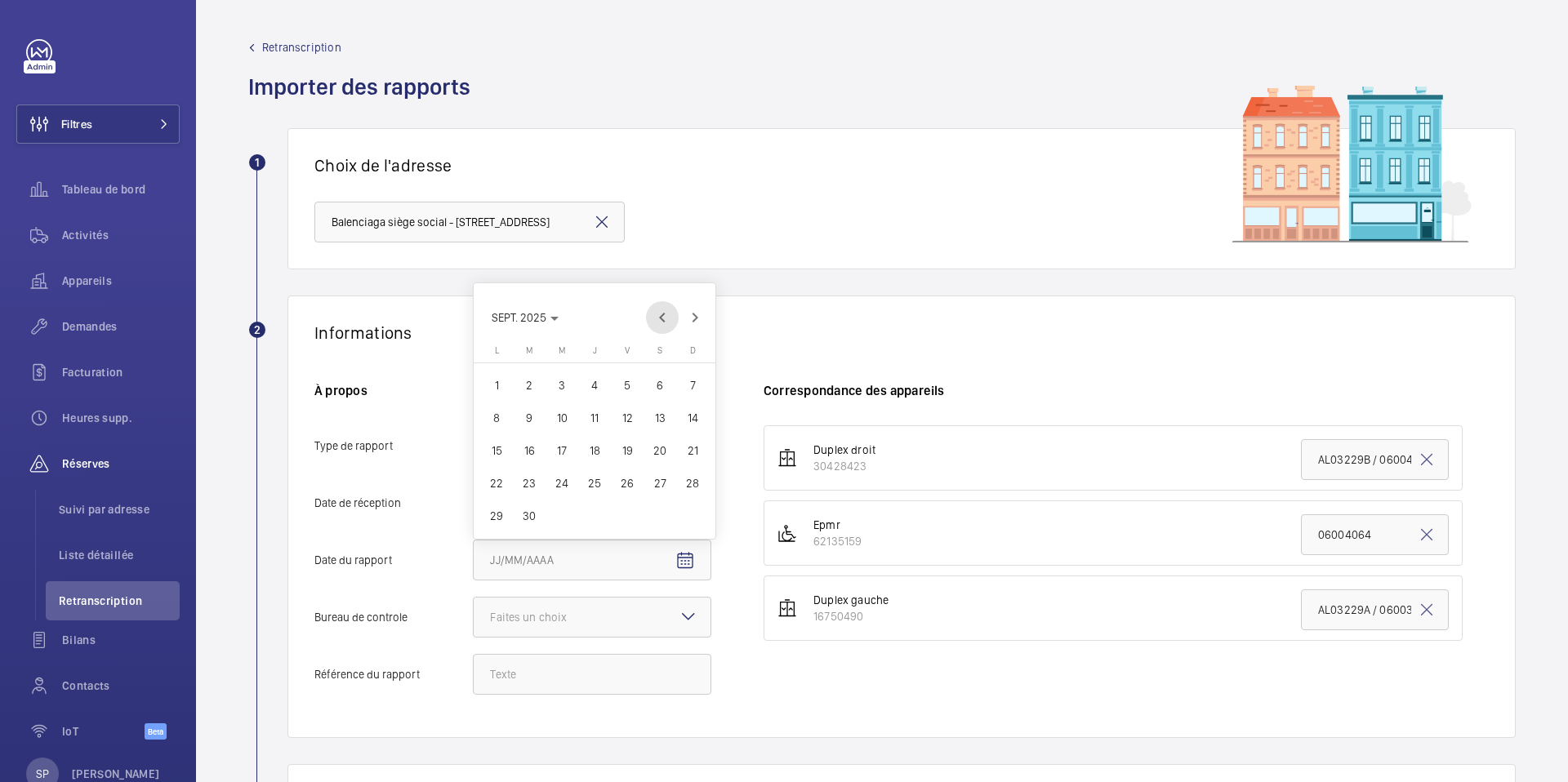
click at [665, 327] on span "Previous month" at bounding box center [662, 318] width 33 height 33
click at [496, 524] on span "25" at bounding box center [497, 516] width 30 height 30
type input "25/08/2025"
click at [516, 611] on div "Faites un choix" at bounding box center [548, 617] width 118 height 16
click at [474, 611] on input "Bureau de controle Faites un choix" at bounding box center [474, 617] width 0 height 40
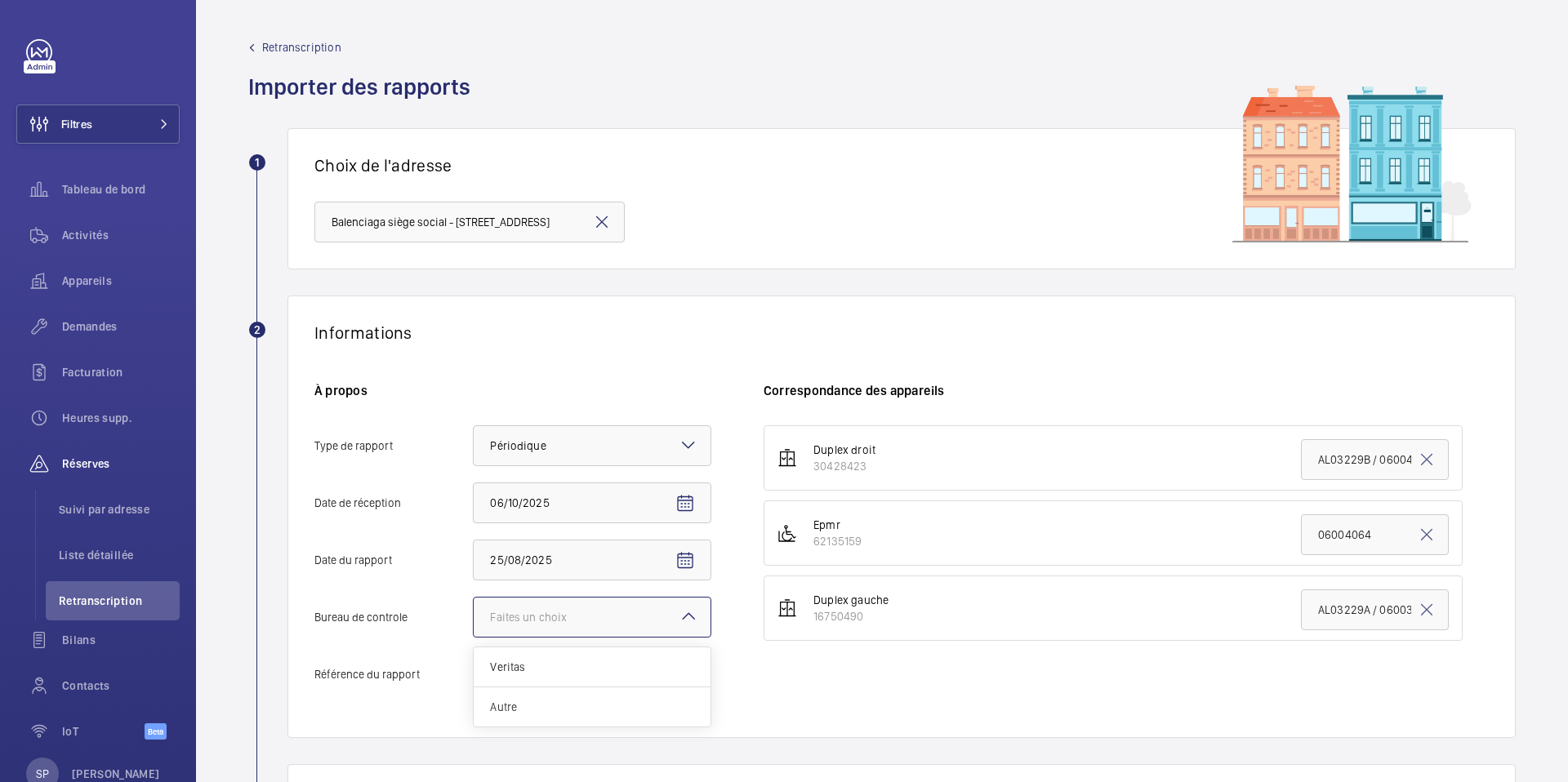
click at [501, 695] on div "Autre" at bounding box center [592, 707] width 237 height 40
click at [474, 637] on input "Bureau de controle Faites un choix Veritas Autre" at bounding box center [474, 617] width 0 height 40
click at [523, 668] on input "Référence du rapport" at bounding box center [592, 674] width 239 height 41
paste input "CCo-20250825-01"
type input "CCo-20250825-01"
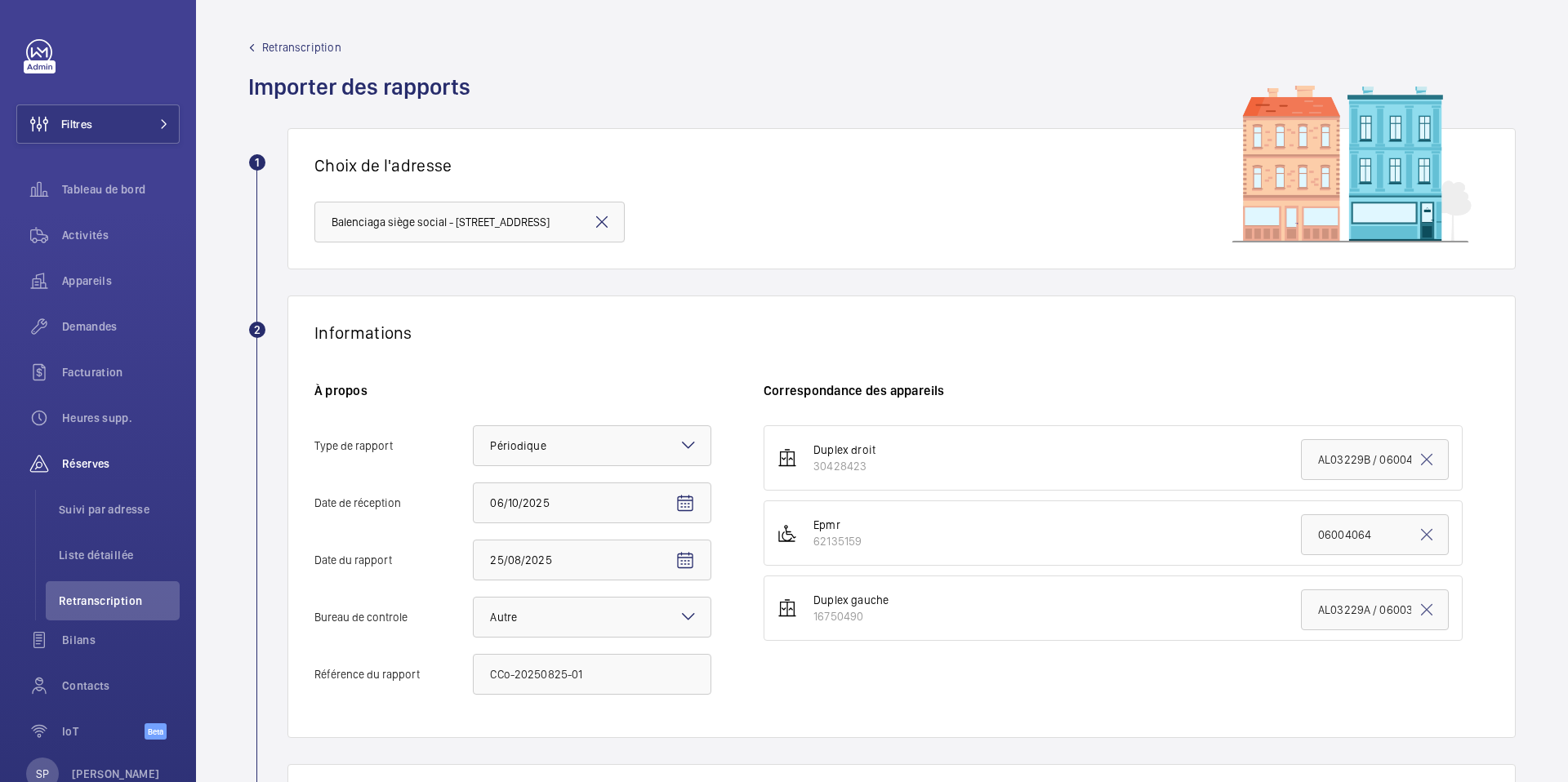
click at [759, 683] on div "À propos Type de rapport Faites un choix × Périodique × Date de [DATE] 06/10/20…" at bounding box center [539, 547] width 449 height 329
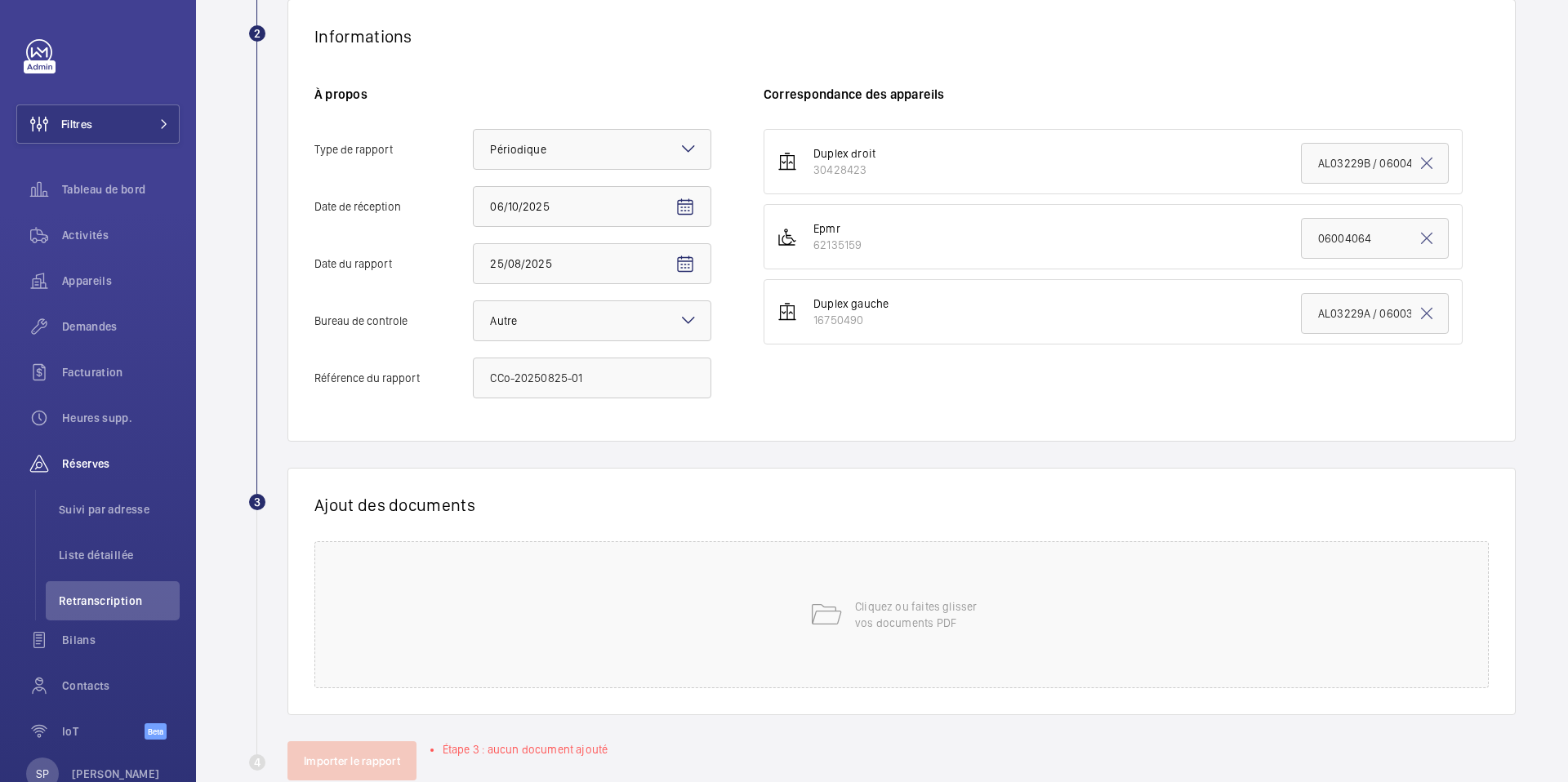
scroll to position [334, 0]
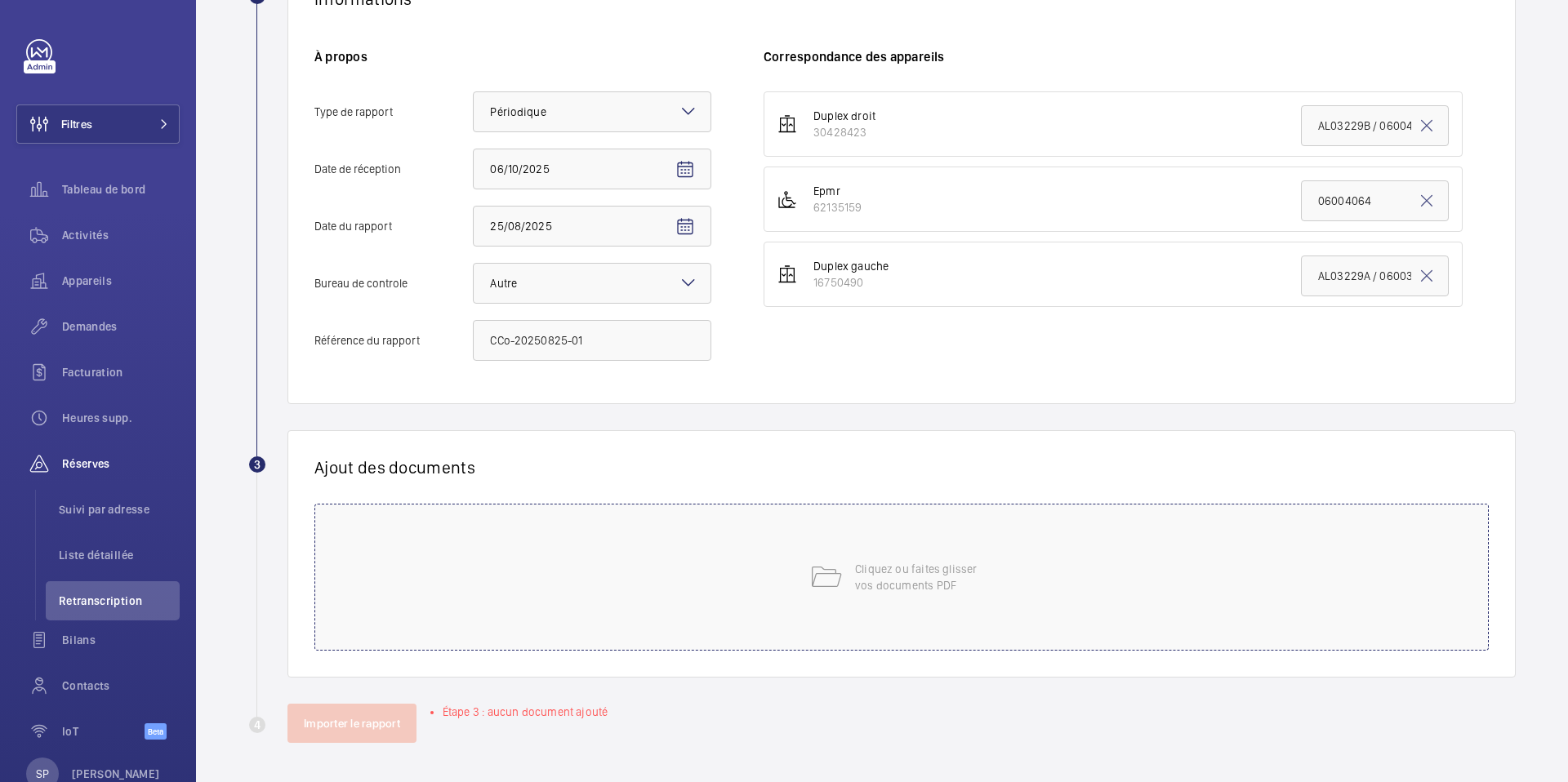
click at [776, 588] on div "Cliquez ou faites glisser vos documents PDF" at bounding box center [902, 577] width 1174 height 147
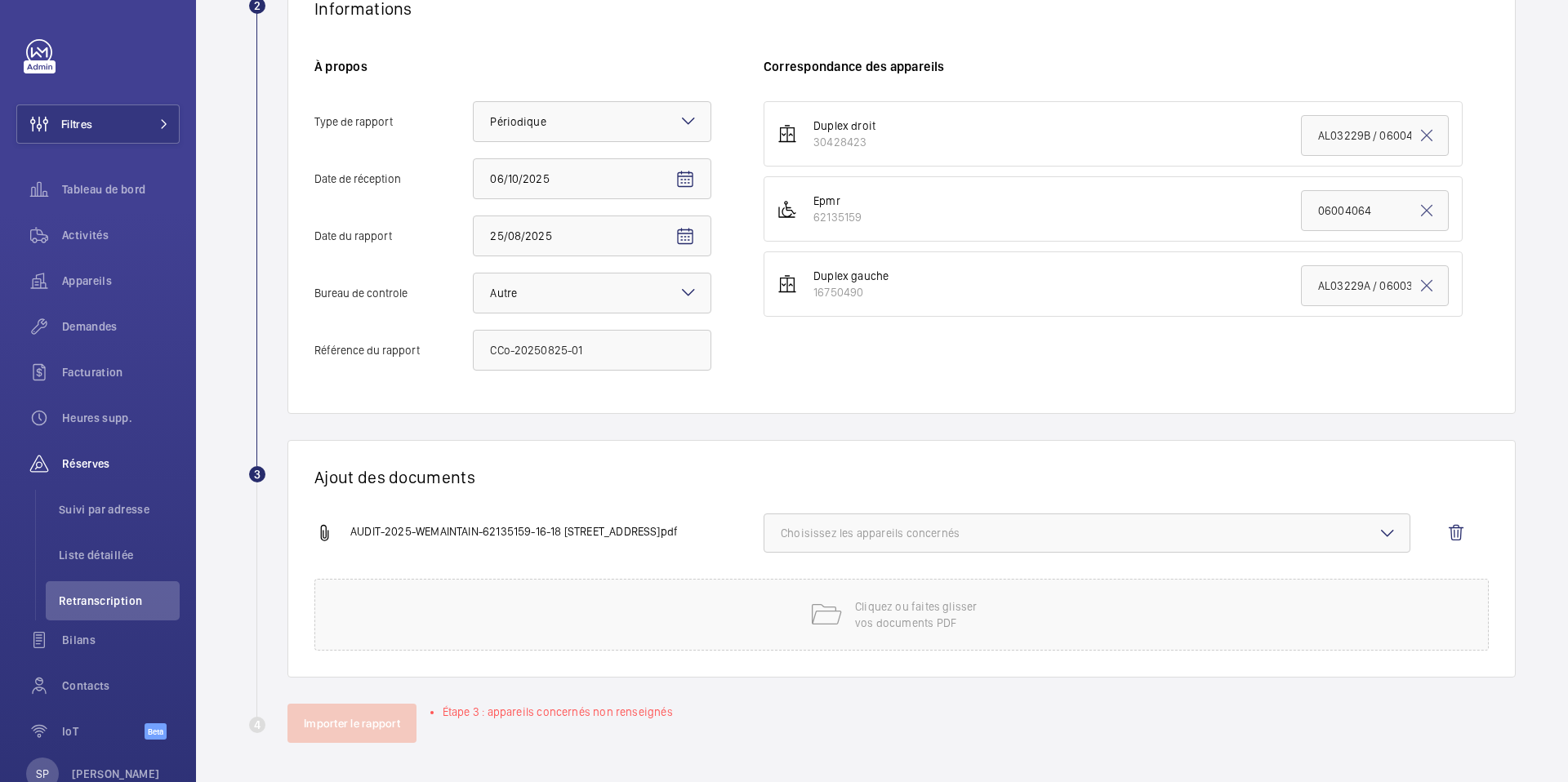
click at [1046, 525] on span "Choisissez les appareils concernés" at bounding box center [1087, 533] width 613 height 16
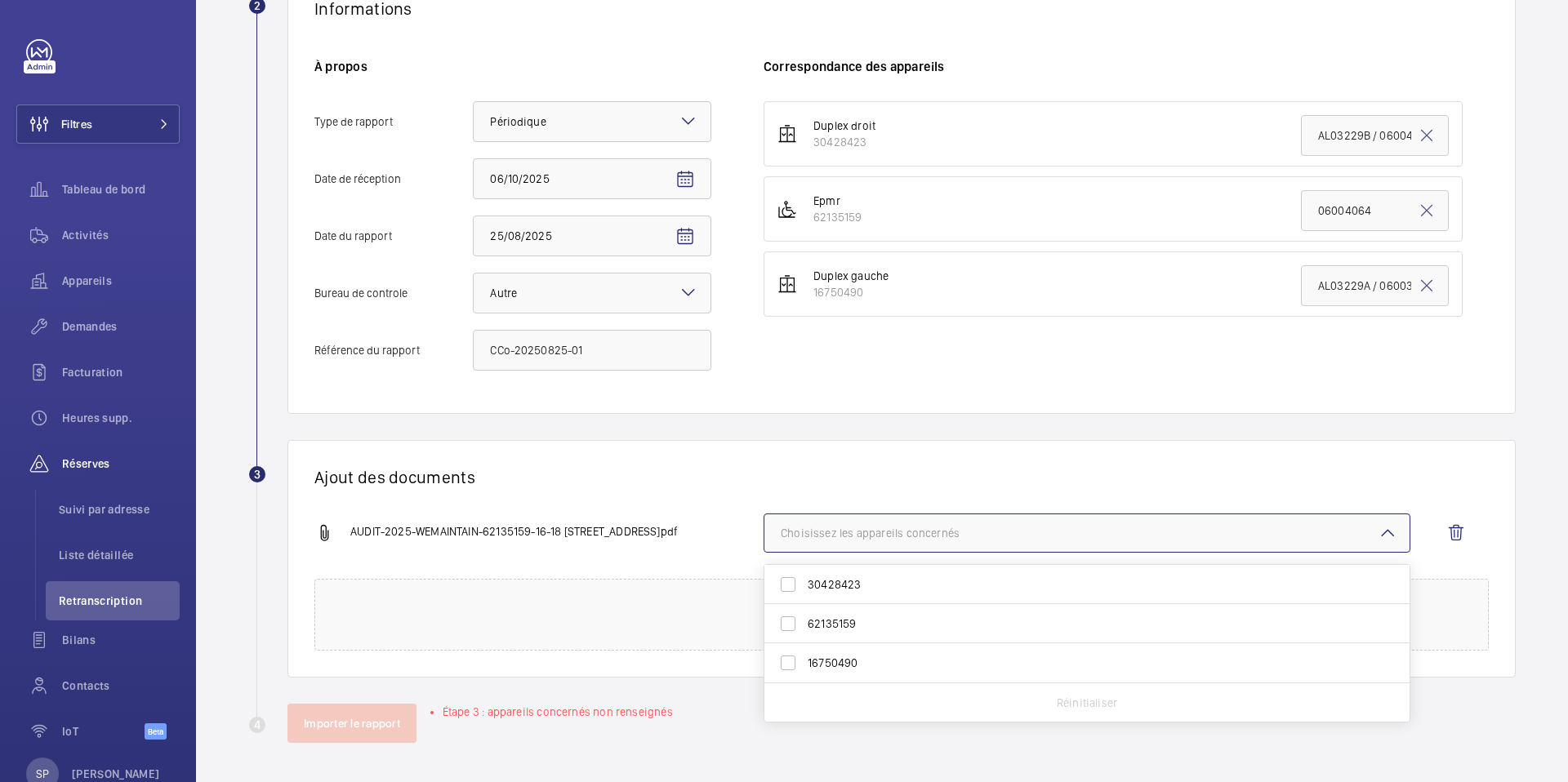
click at [923, 623] on span "62135159" at bounding box center [1088, 624] width 561 height 16
click at [805, 623] on input "62135159" at bounding box center [788, 624] width 33 height 33
checkbox input "true"
click at [761, 495] on div "Ajout des documents AUDIT-2025-WEMAINTAIN-62135159-16-18 [STREET_ADDRESS]pdf 1 …" at bounding box center [902, 559] width 1229 height 238
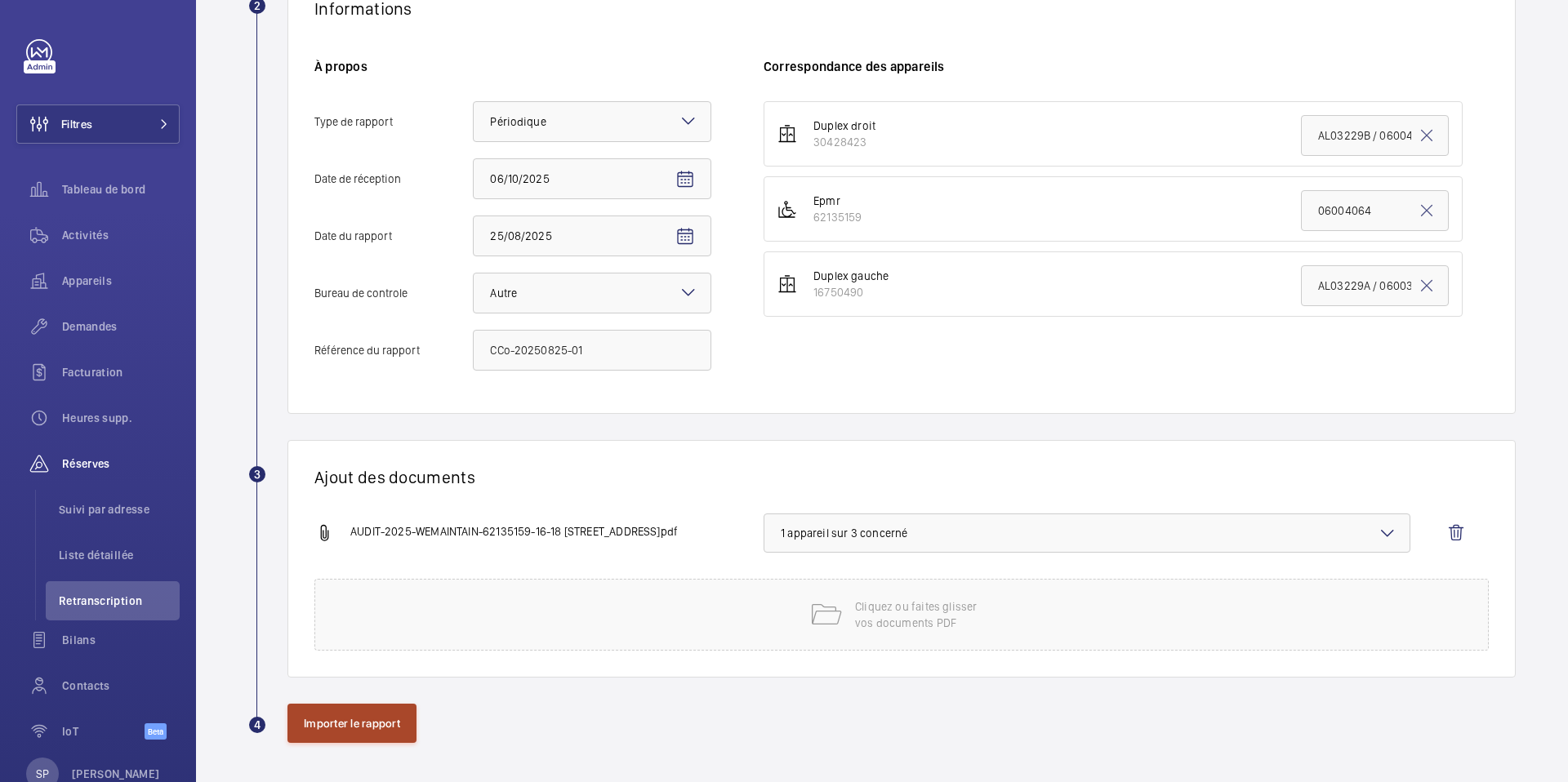
click at [356, 728] on button "Importer le rapport" at bounding box center [352, 724] width 129 height 40
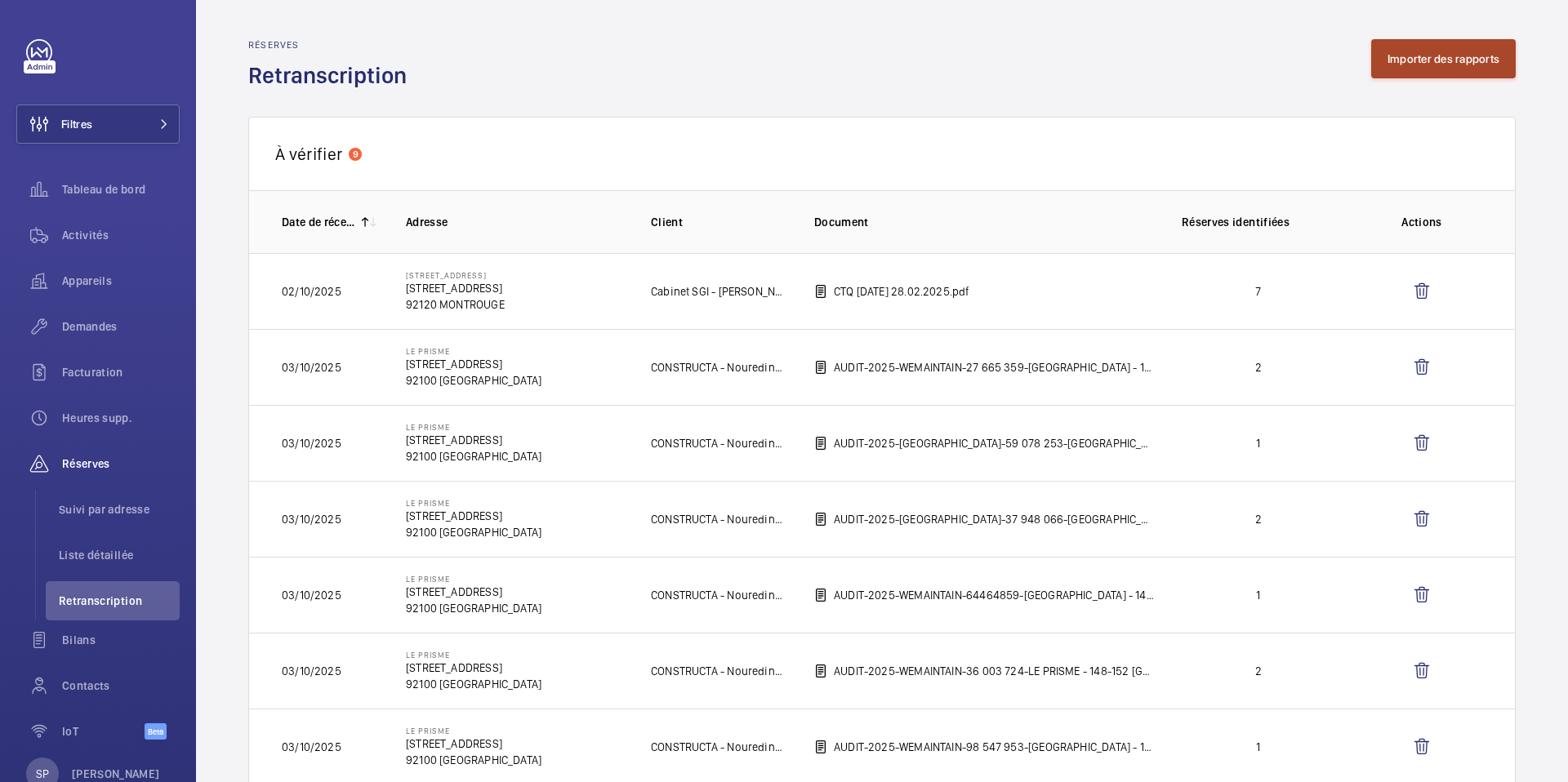
click at [1463, 53] on button "Importer des rapports" at bounding box center [1444, 59] width 145 height 40
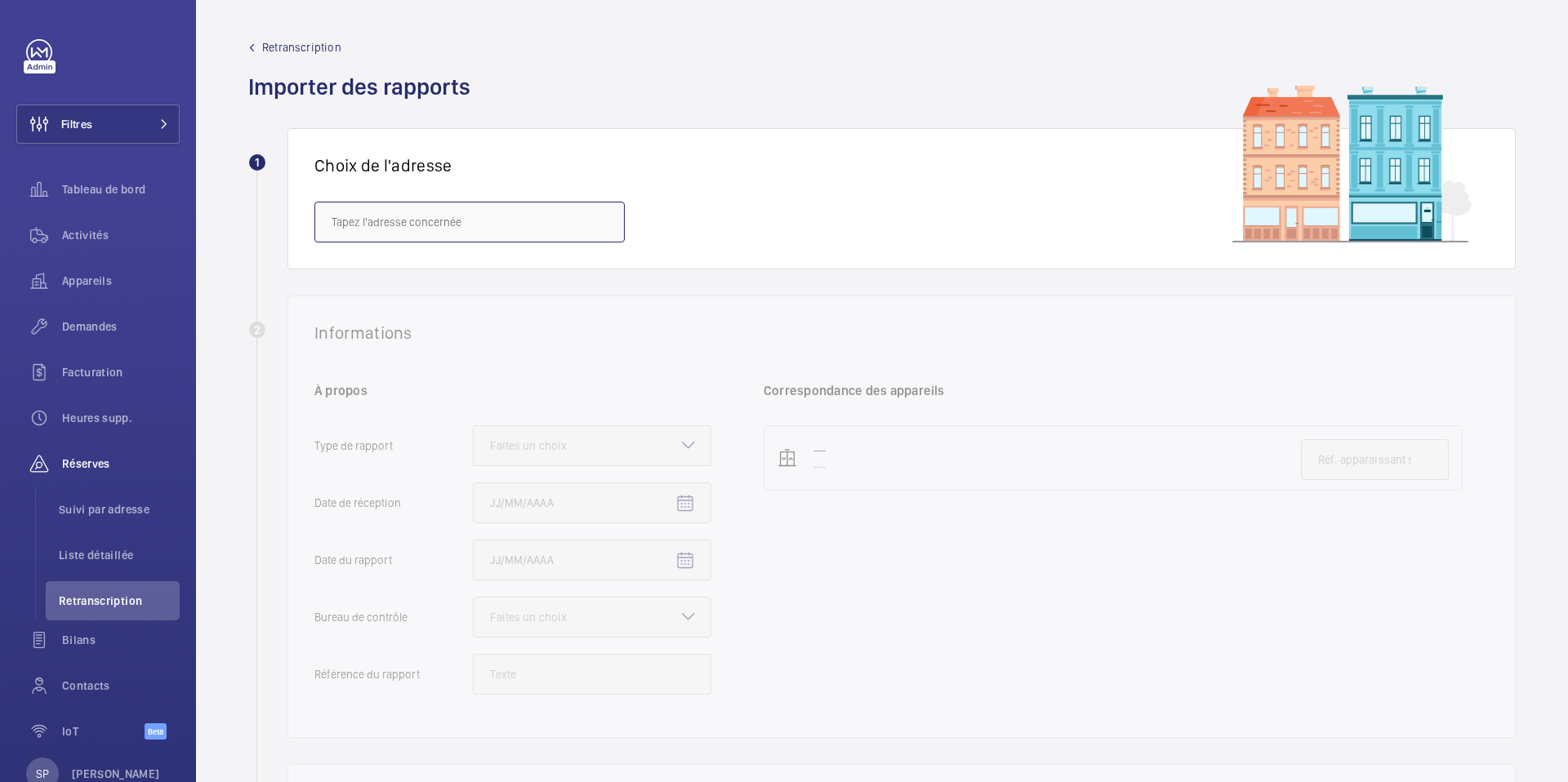
click at [343, 227] on input "text" at bounding box center [469, 222] width 310 height 41
paste input "[STREET_ADDRESS]"
click at [370, 276] on span "6/8 Haussmann - [STREET_ADDRESS]" at bounding box center [425, 271] width 187 height 16
type input "6/8 Haussmann - [STREET_ADDRESS]"
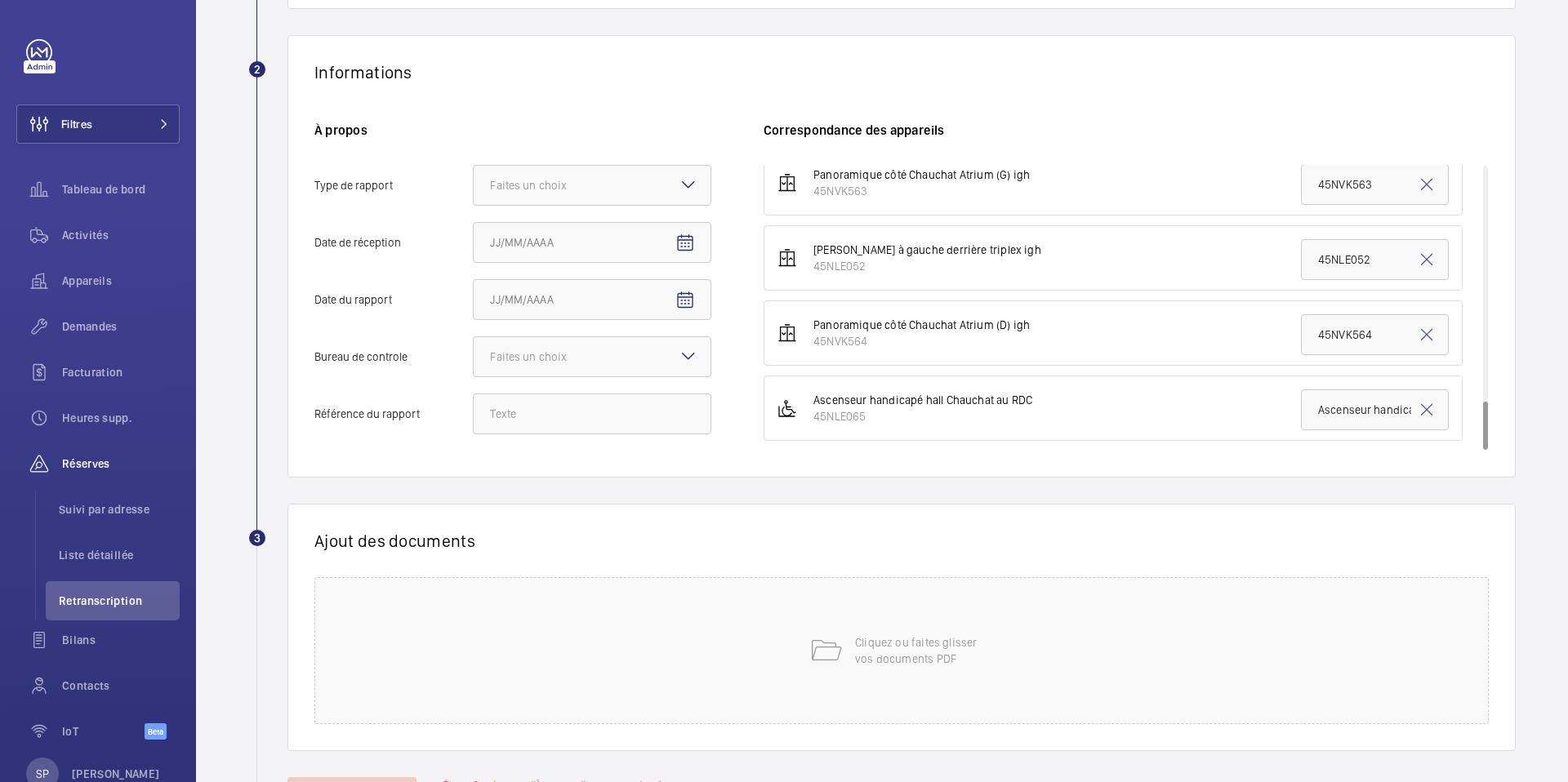
scroll to position [262, 0]
click at [568, 191] on div "Faites un choix" at bounding box center [548, 184] width 118 height 16
click at [474, 191] on input "Type de rapport Faites un choix" at bounding box center [474, 184] width 0 height 40
click at [546, 228] on span "Périodique" at bounding box center [592, 234] width 204 height 16
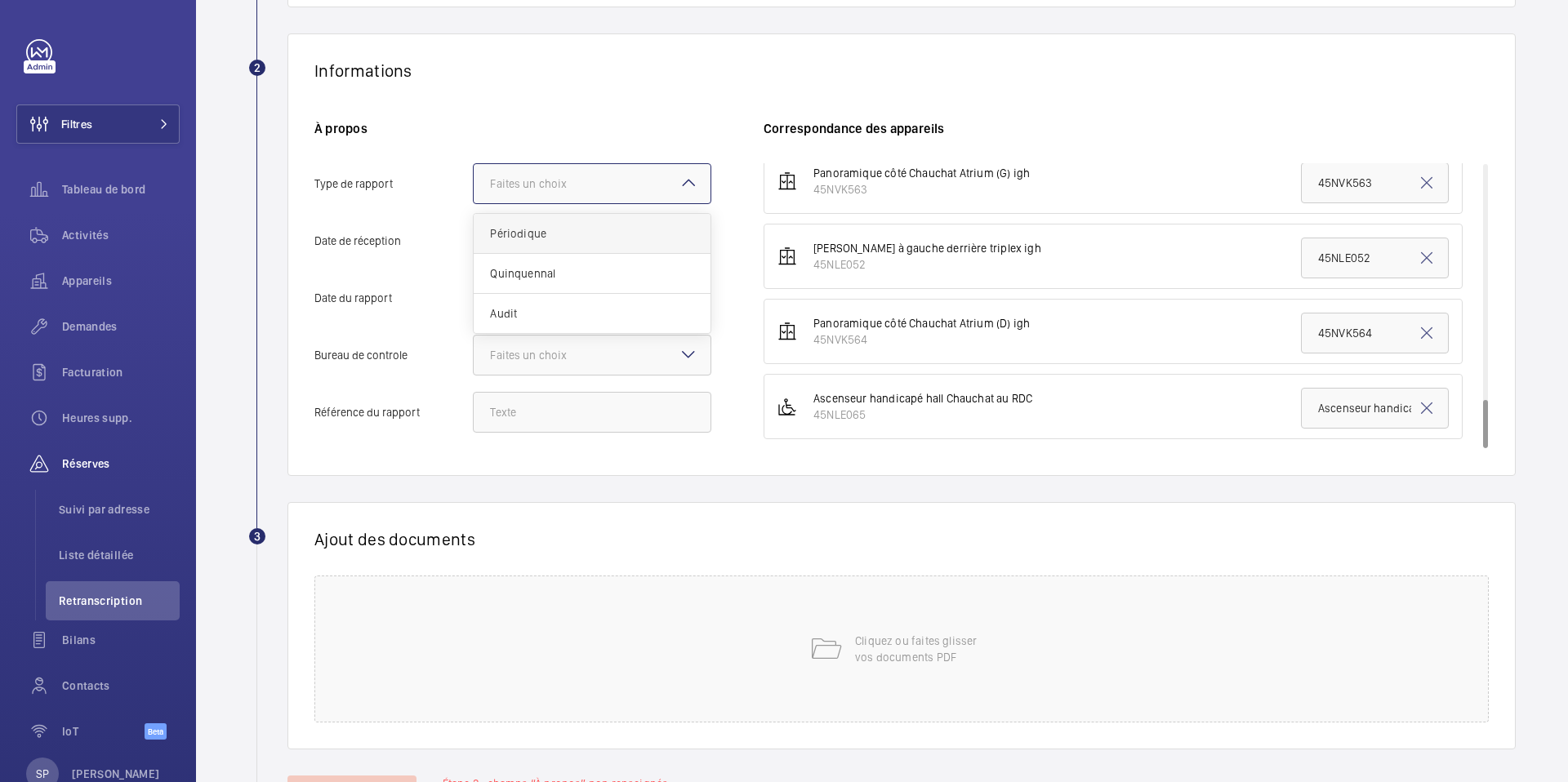
click at [474, 203] on input "Type de rapport Faites un choix Périodique Quinquennal Audit" at bounding box center [474, 184] width 0 height 40
click at [534, 245] on input "Date de réception" at bounding box center [592, 241] width 239 height 41
click at [676, 239] on mat-icon "Open calendar" at bounding box center [685, 242] width 20 height 20
click at [488, 409] on span "6" at bounding box center [497, 407] width 30 height 30
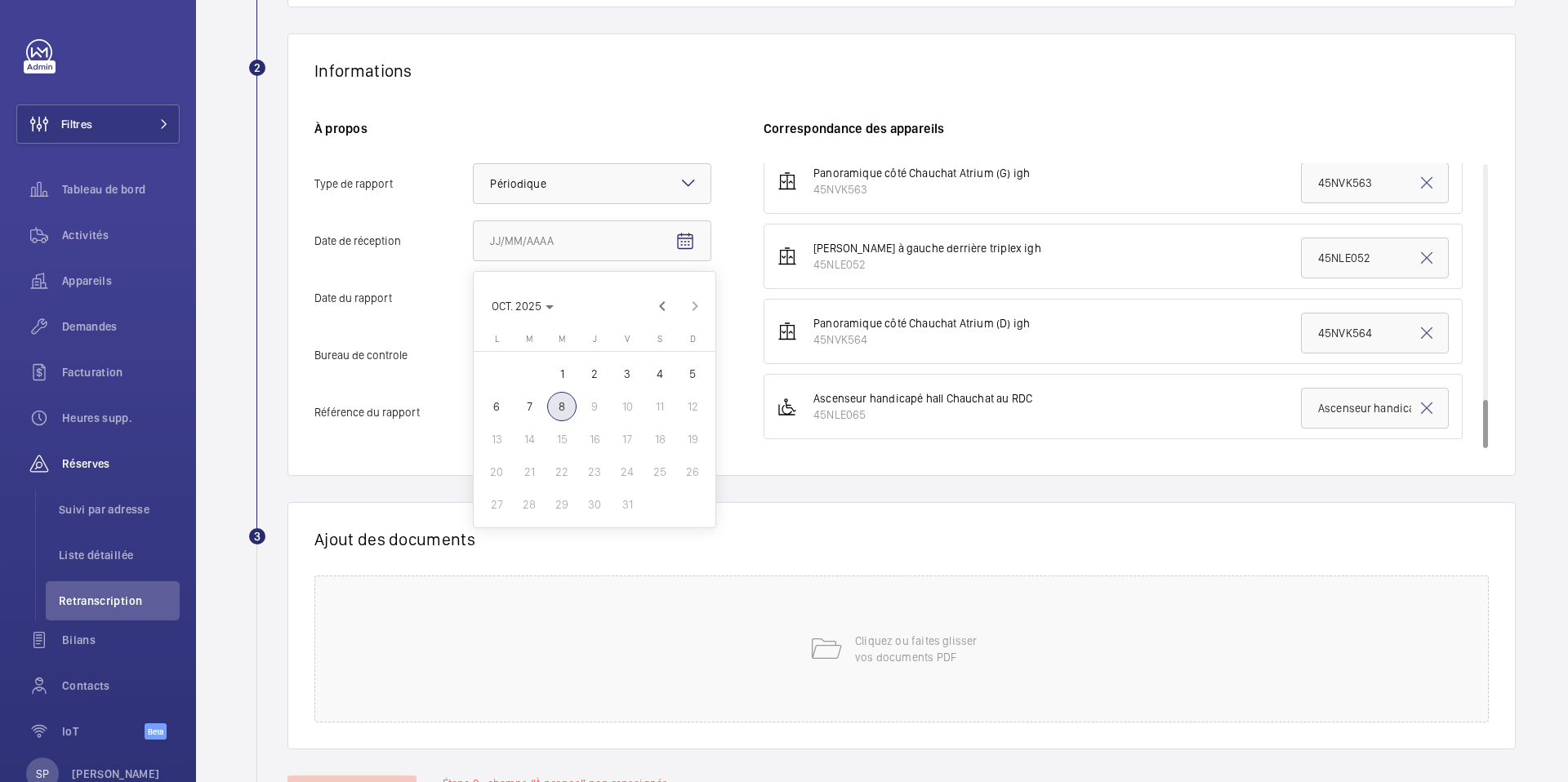
type input "06/10/2025"
click at [644, 305] on input "Date du rapport" at bounding box center [592, 298] width 239 height 41
click at [681, 293] on mat-icon "Open calendar" at bounding box center [685, 299] width 20 height 20
click at [659, 359] on span "Previous month" at bounding box center [662, 363] width 33 height 33
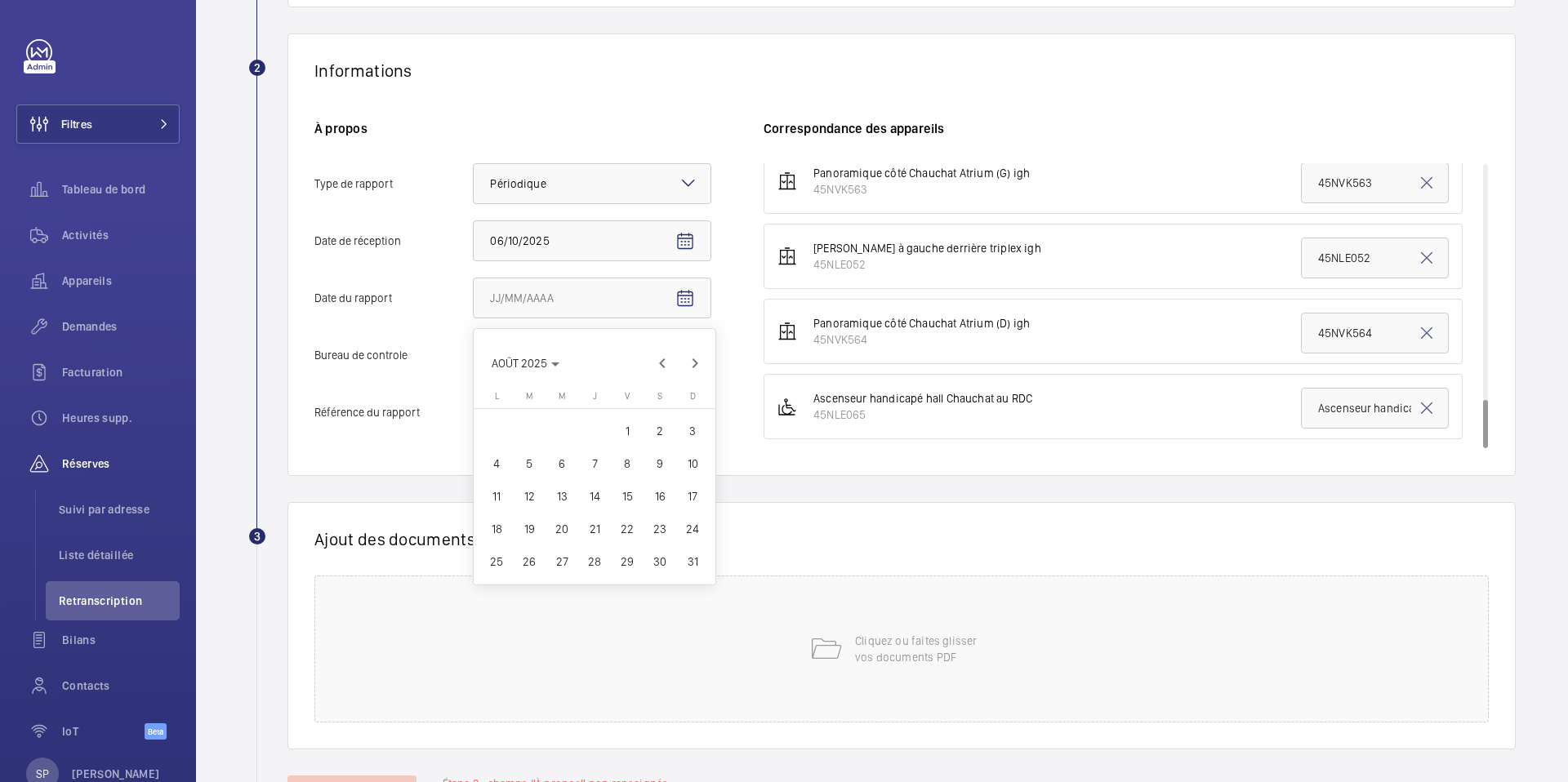
click at [489, 520] on span "18" at bounding box center [497, 529] width 30 height 30
type input "18/08/2025"
click at [551, 354] on div "Faites un choix" at bounding box center [548, 355] width 118 height 16
click at [474, 354] on input "Bureau de controle Faites un choix" at bounding box center [474, 356] width 0 height 40
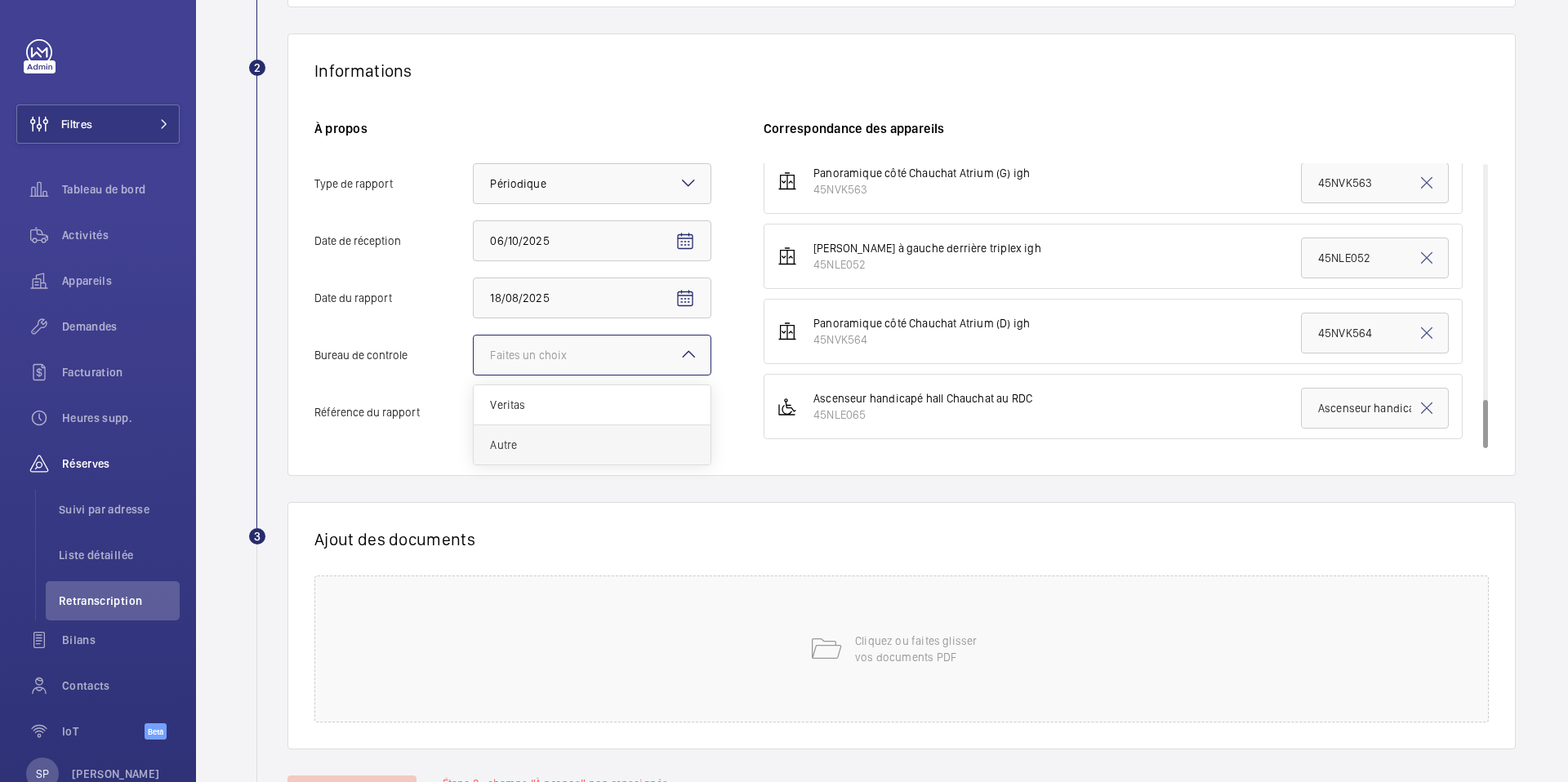
click at [532, 444] on span "Autre" at bounding box center [592, 445] width 204 height 16
click at [474, 375] on input "Bureau de controle Faites un choix Veritas Autre" at bounding box center [474, 356] width 0 height 40
click at [618, 411] on input "Référence du rapport" at bounding box center [592, 412] width 239 height 41
paste input "PO-20250818-01"
type input "PO-20250818-01"
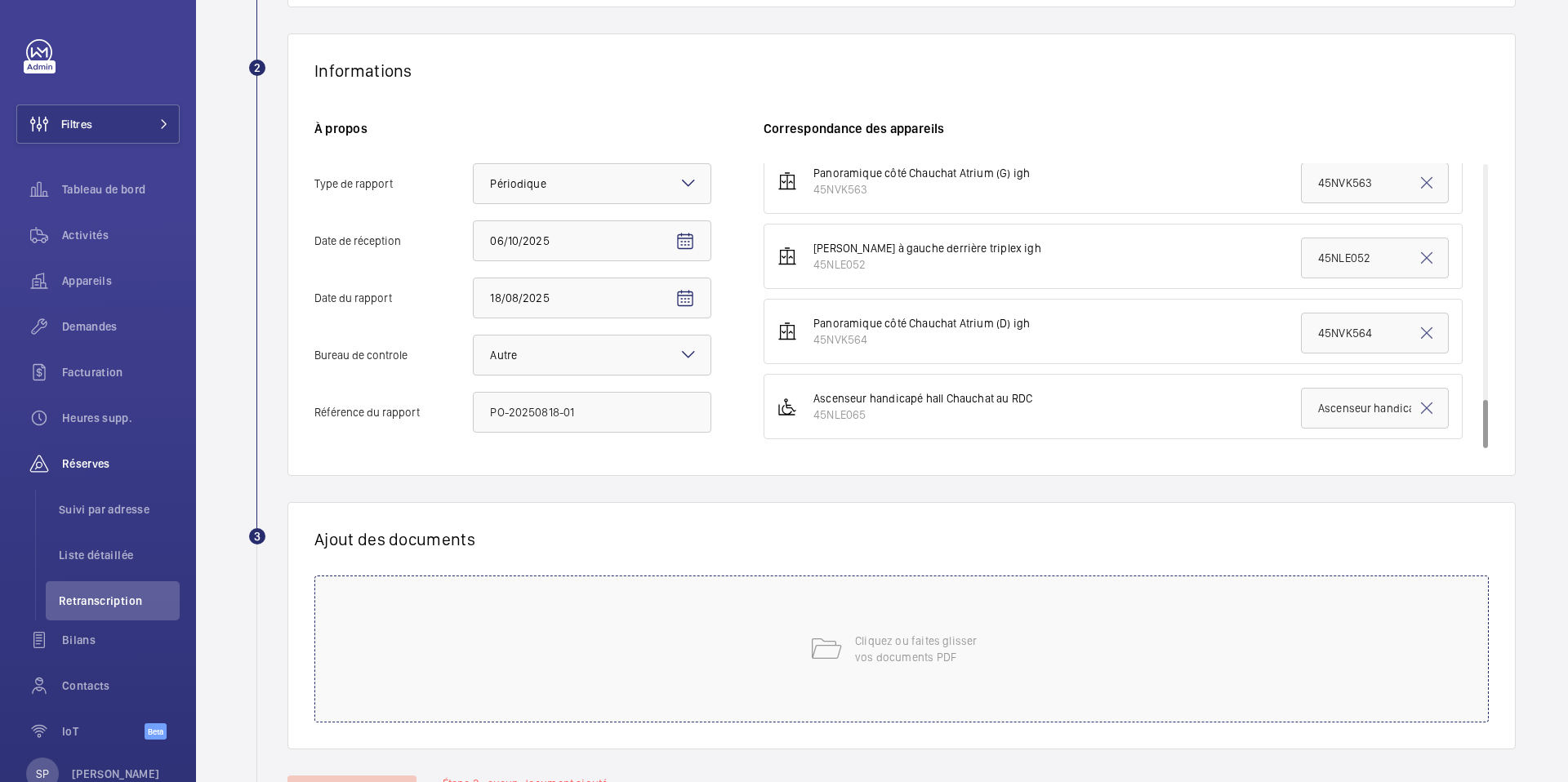
click at [641, 628] on div "Cliquez ou faites glisser vos documents PDF" at bounding box center [902, 649] width 1174 height 147
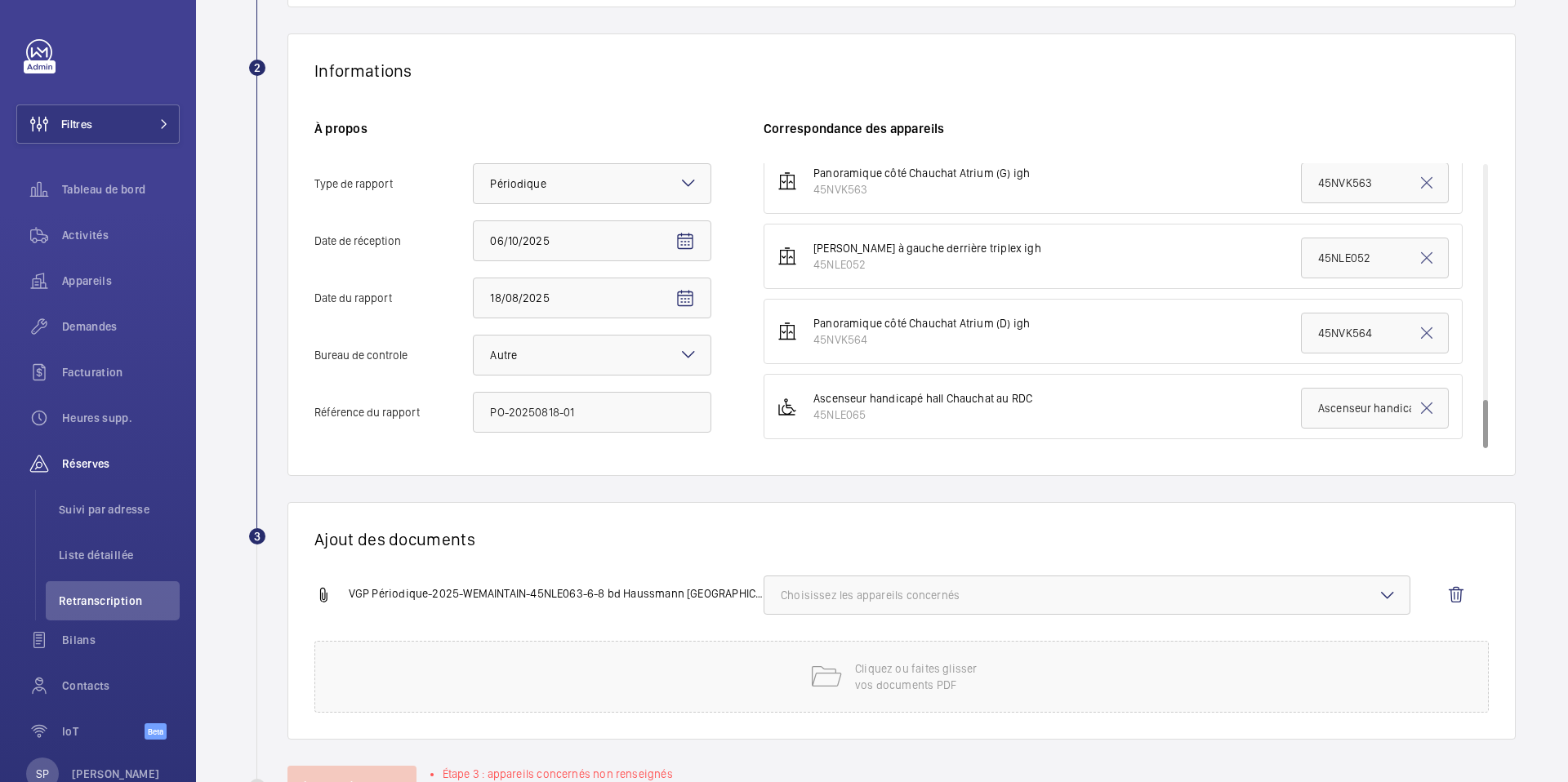
click at [1057, 587] on span "Choisissez les appareils concernés" at bounding box center [1087, 595] width 613 height 16
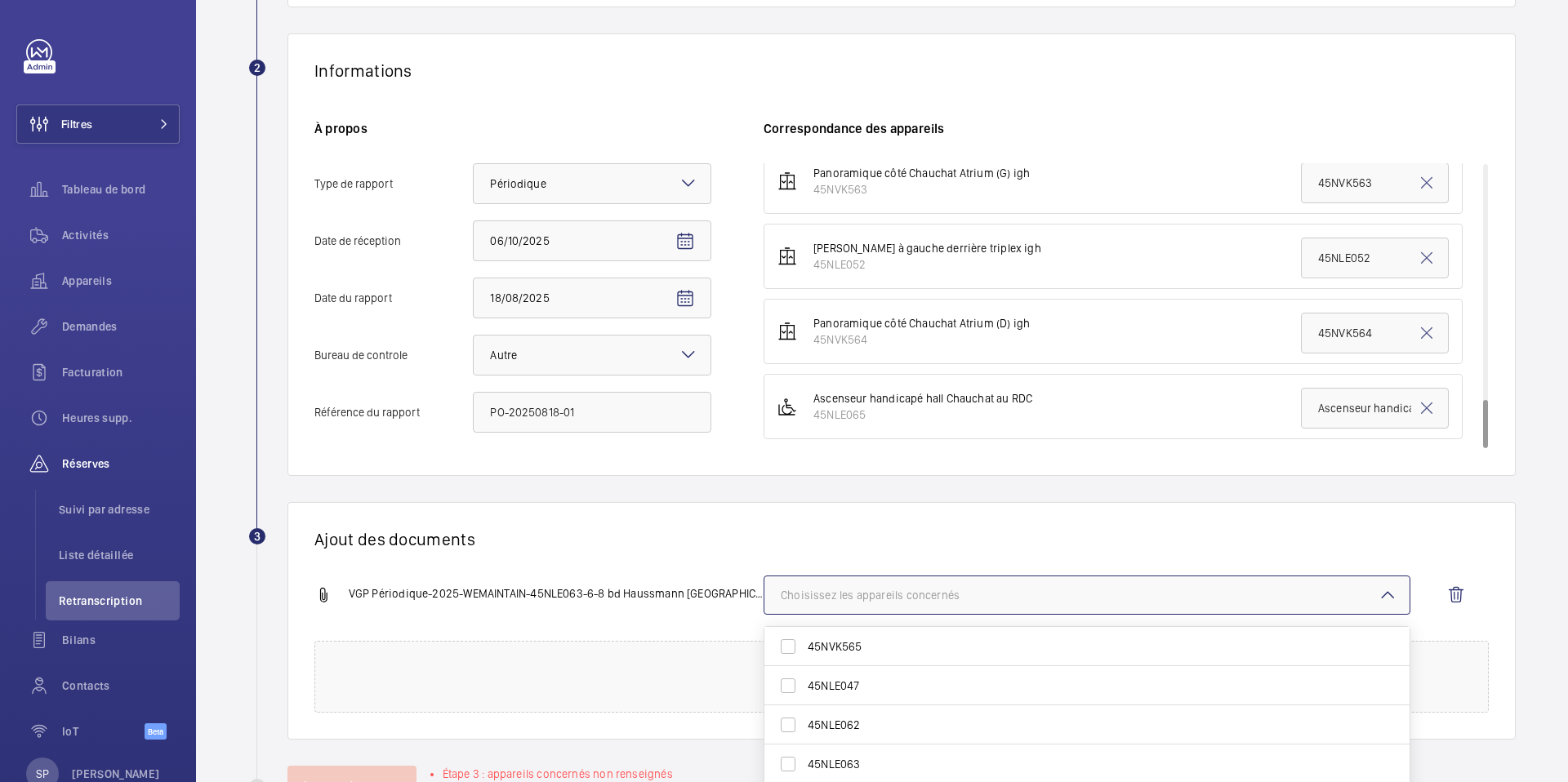
click at [1057, 587] on span "Choisissez les appareils concernés" at bounding box center [1087, 595] width 613 height 16
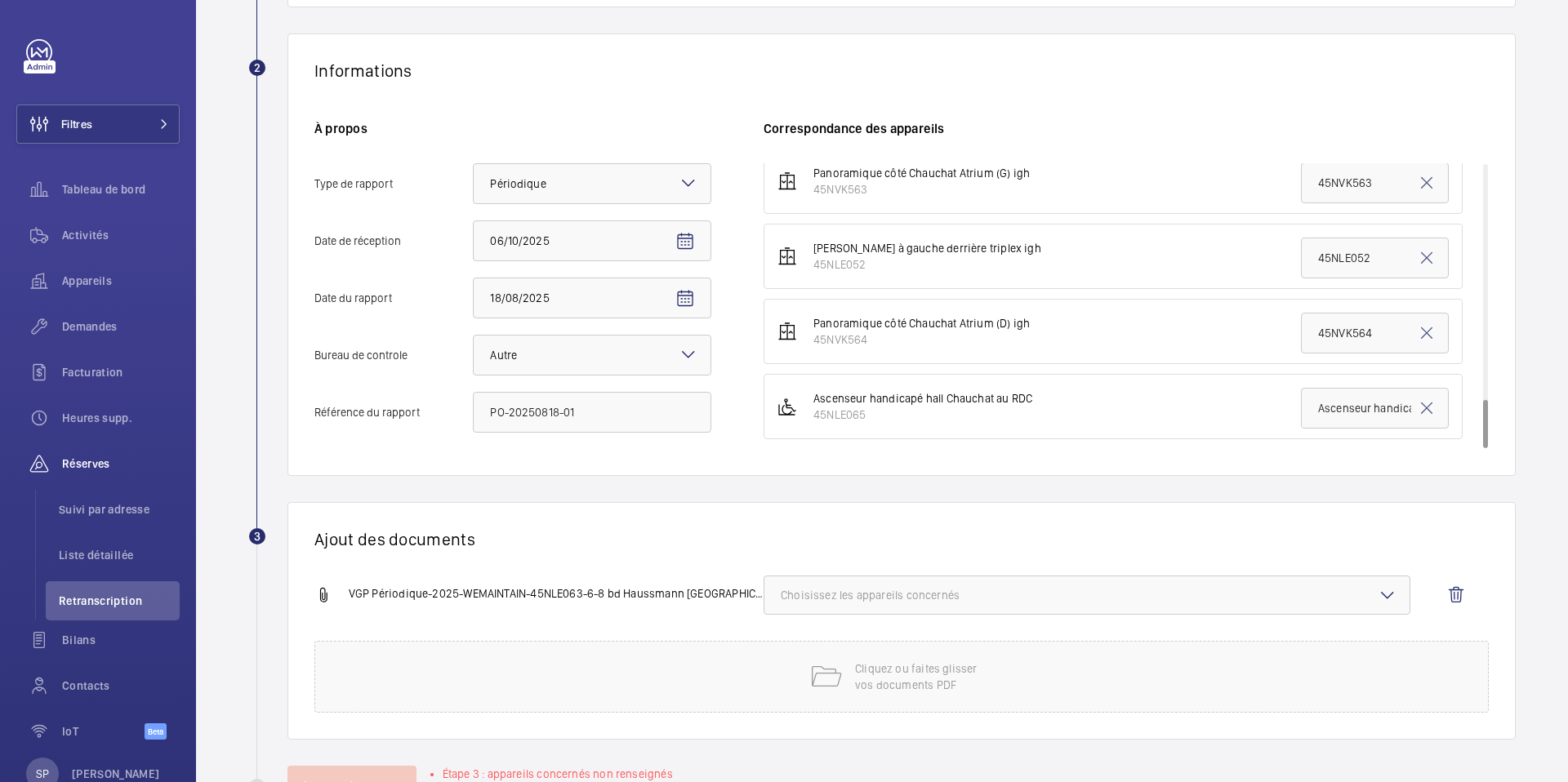
click at [1019, 588] on span "Choisissez les appareils concernés" at bounding box center [1087, 595] width 613 height 16
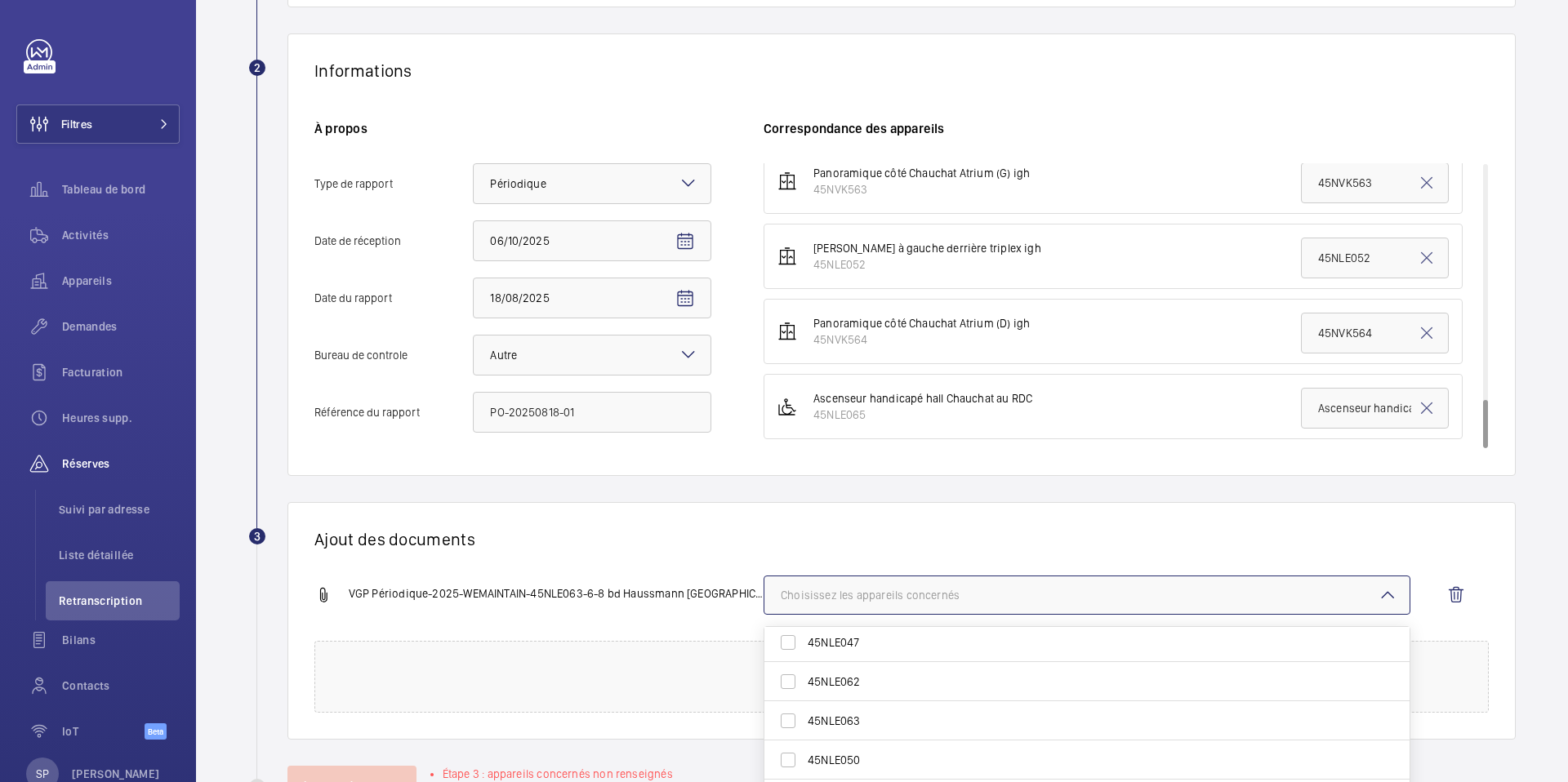
scroll to position [45, 0]
click at [948, 732] on label "45NLE063" at bounding box center [1075, 719] width 621 height 40
click at [805, 732] on input "45NLE063" at bounding box center [788, 719] width 33 height 33
checkbox input "true"
click at [695, 542] on h1 "Ajout des documents" at bounding box center [902, 539] width 1174 height 21
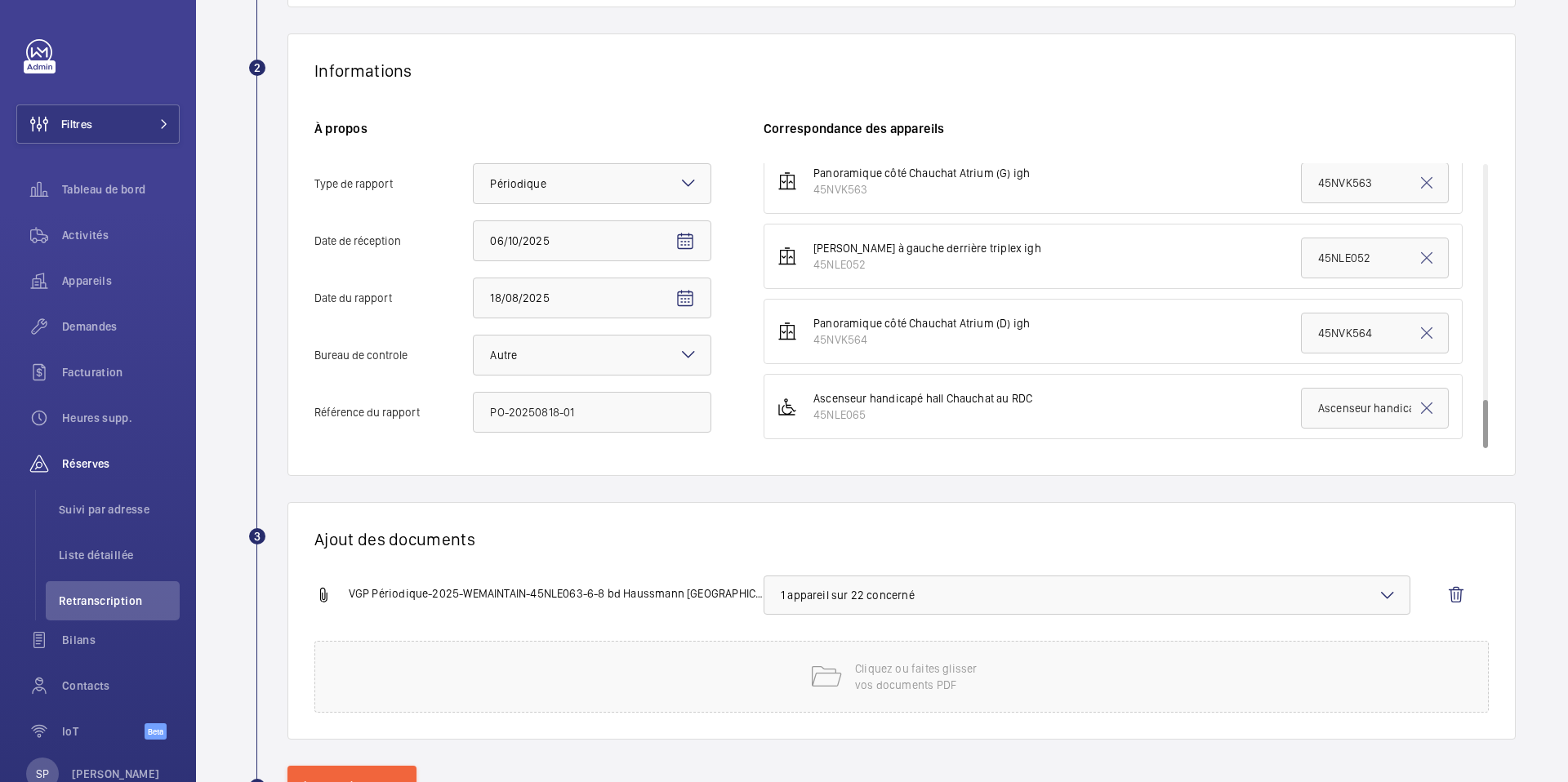
scroll to position [324, 0]
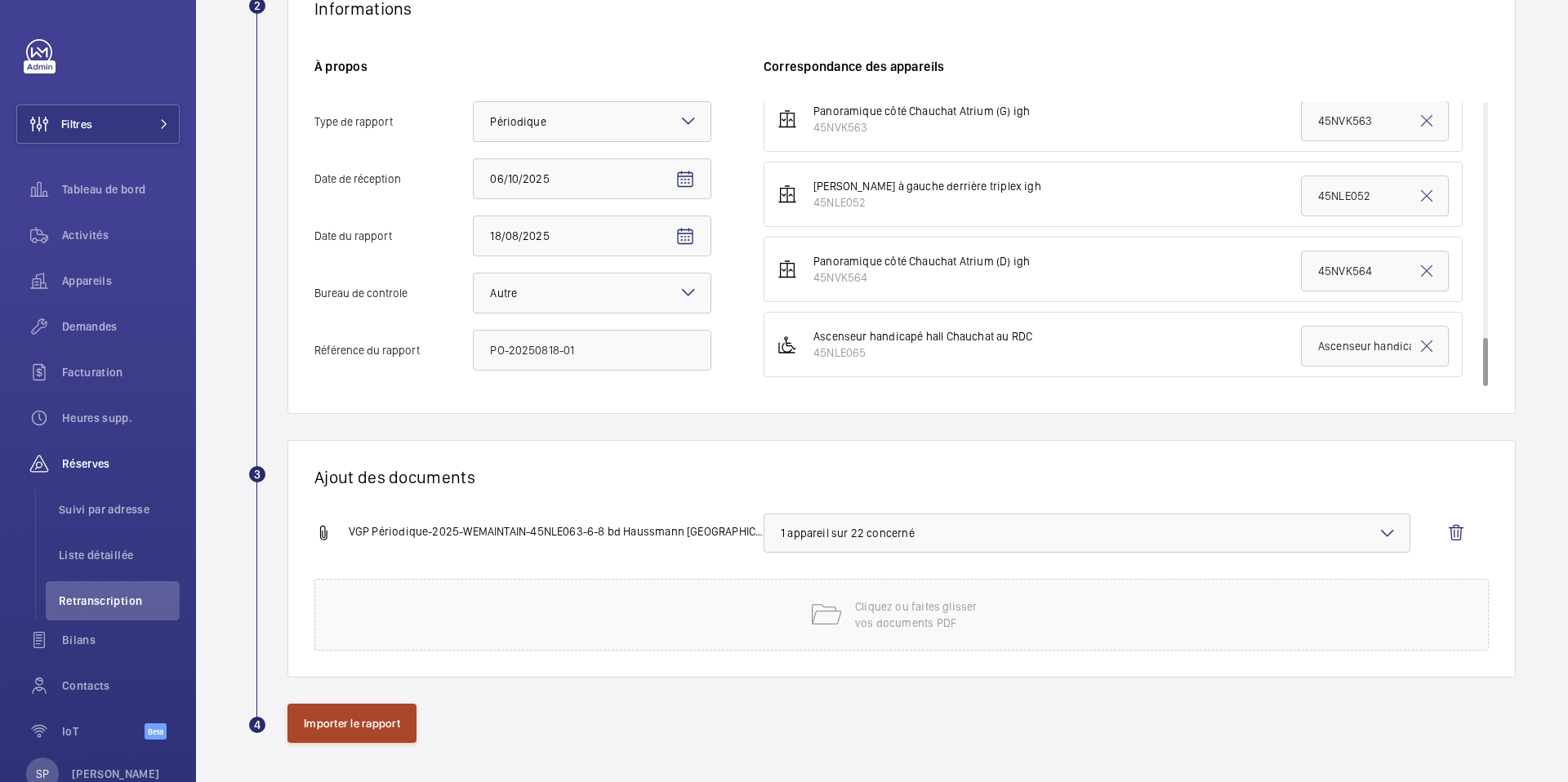
click at [343, 736] on button "Importer le rapport" at bounding box center [352, 724] width 129 height 40
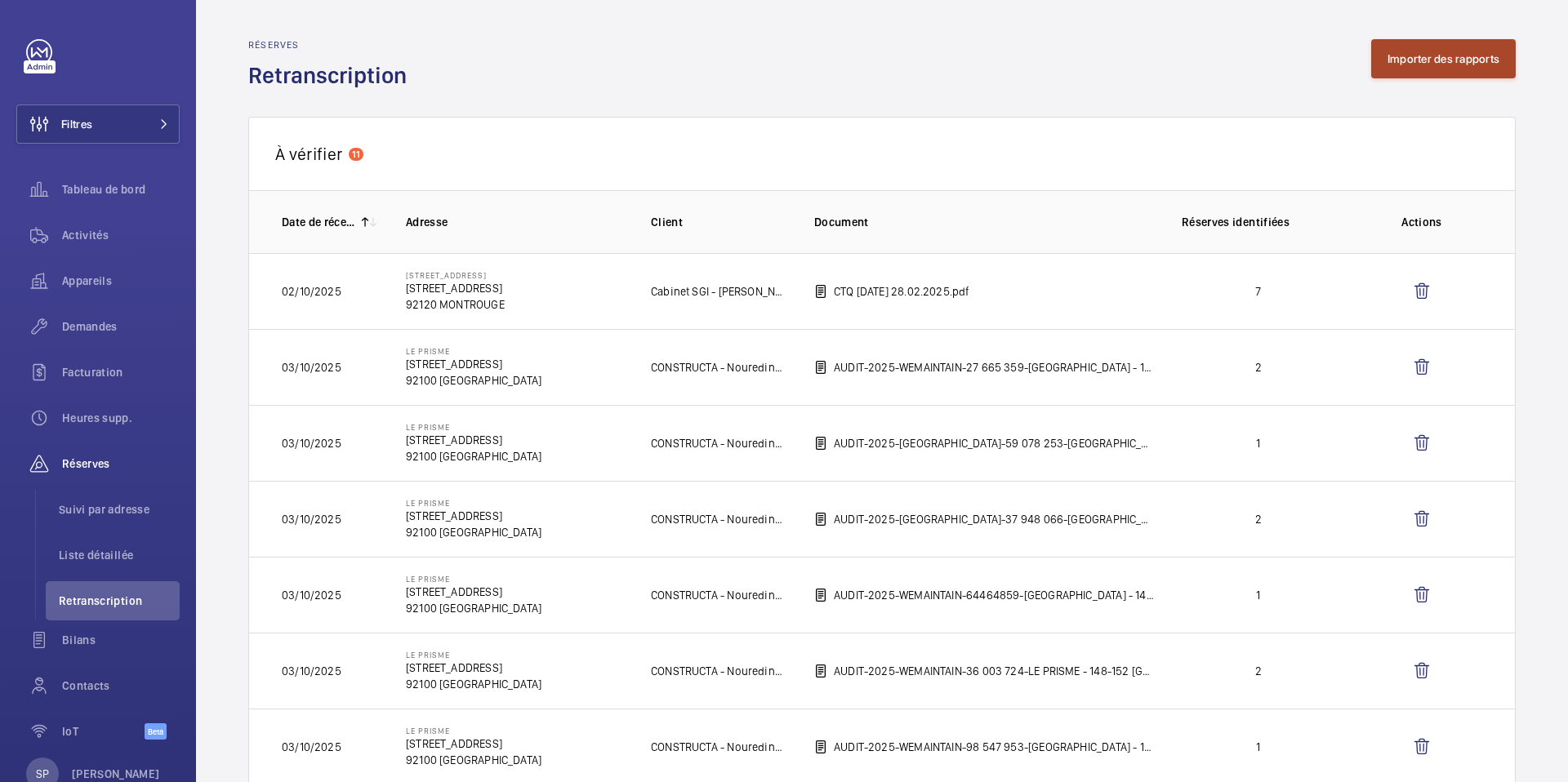
click at [1419, 63] on button "Importer des rapports" at bounding box center [1444, 59] width 145 height 40
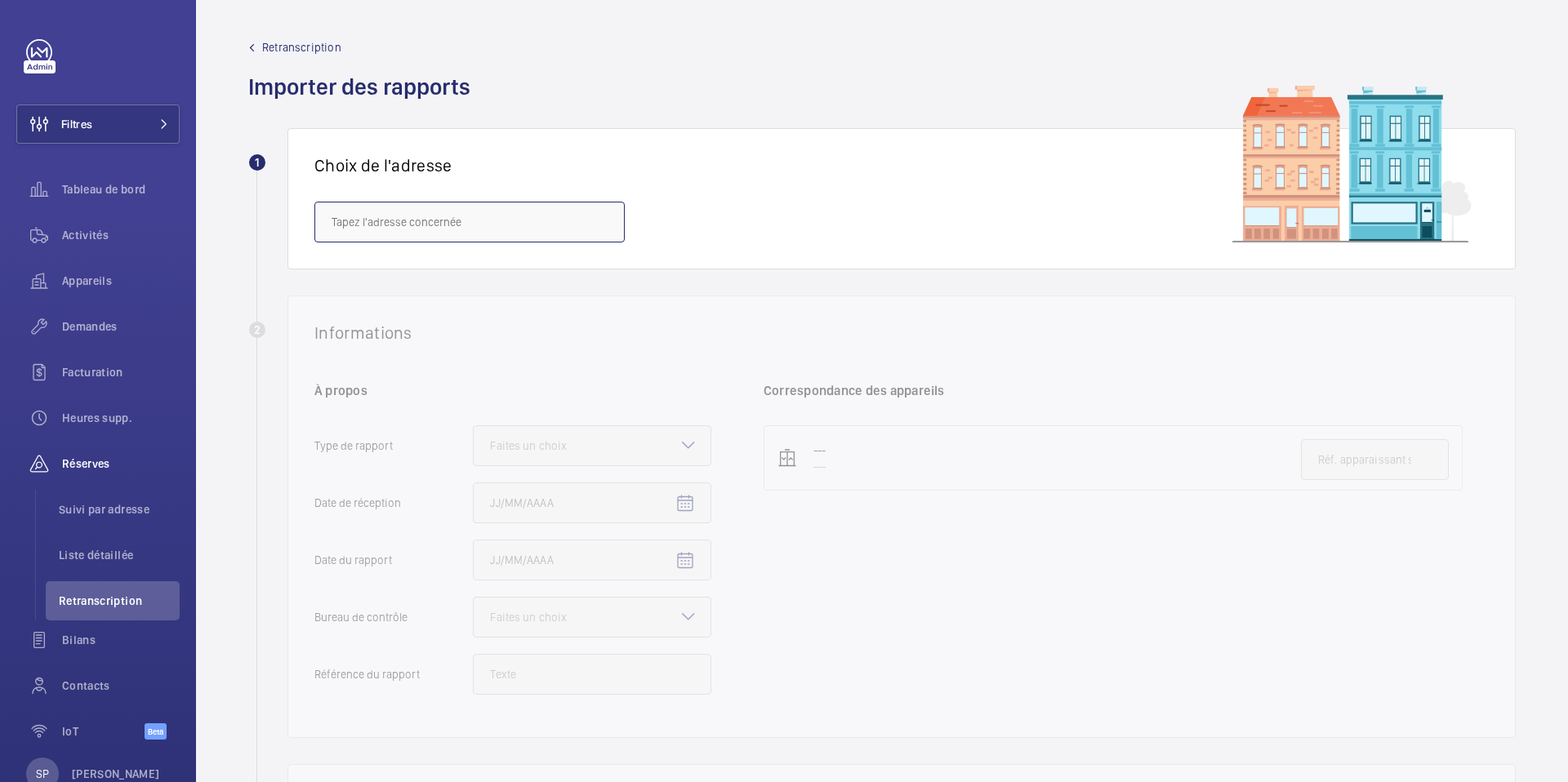
click at [502, 233] on input "text" at bounding box center [469, 222] width 310 height 41
click at [472, 290] on mat-option "6/8 Haussmann - [STREET_ADDRESS]" at bounding box center [469, 271] width 309 height 40
type input "6/8 Haussmann - [STREET_ADDRESS]"
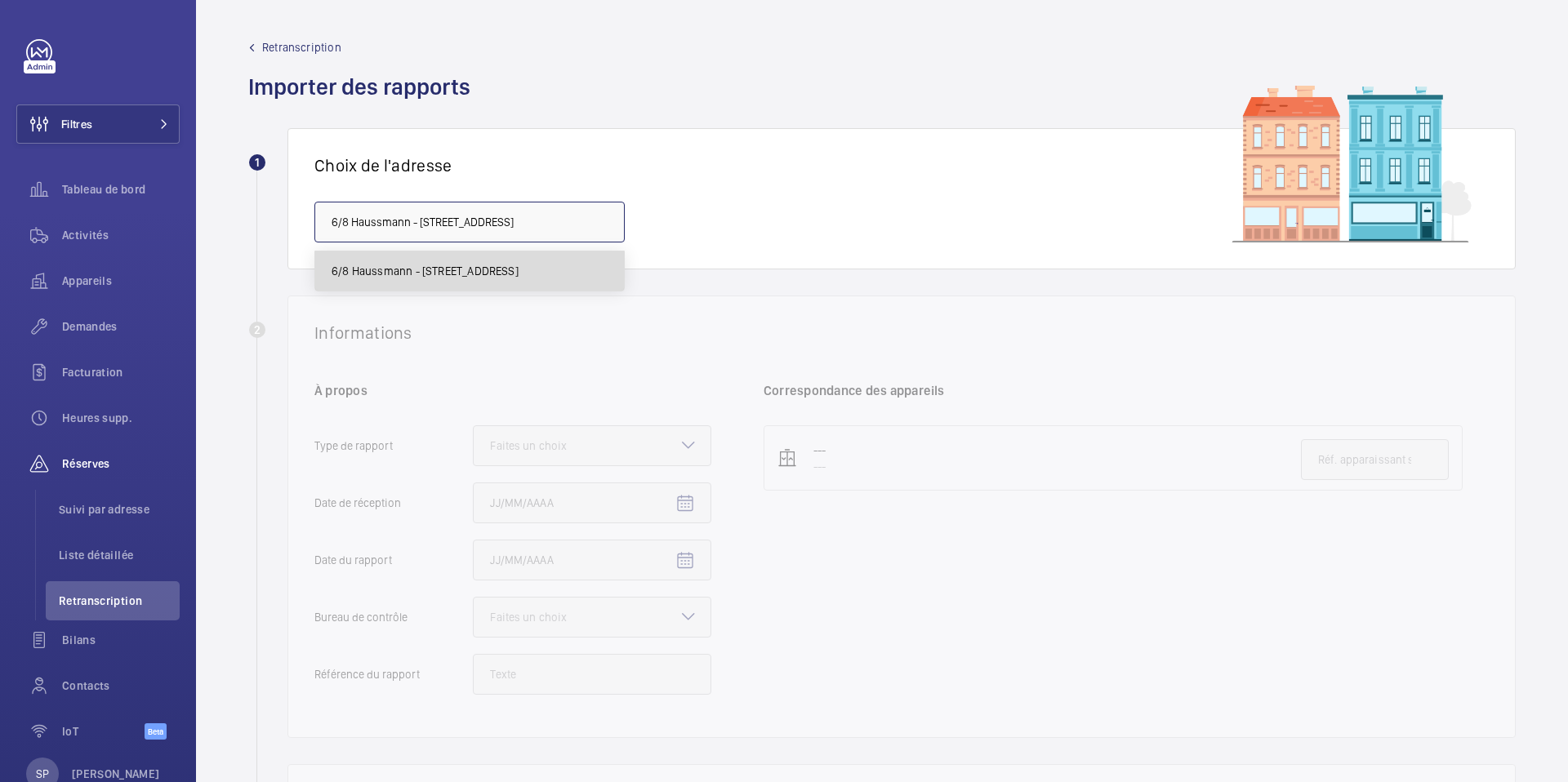
scroll to position [0, 95]
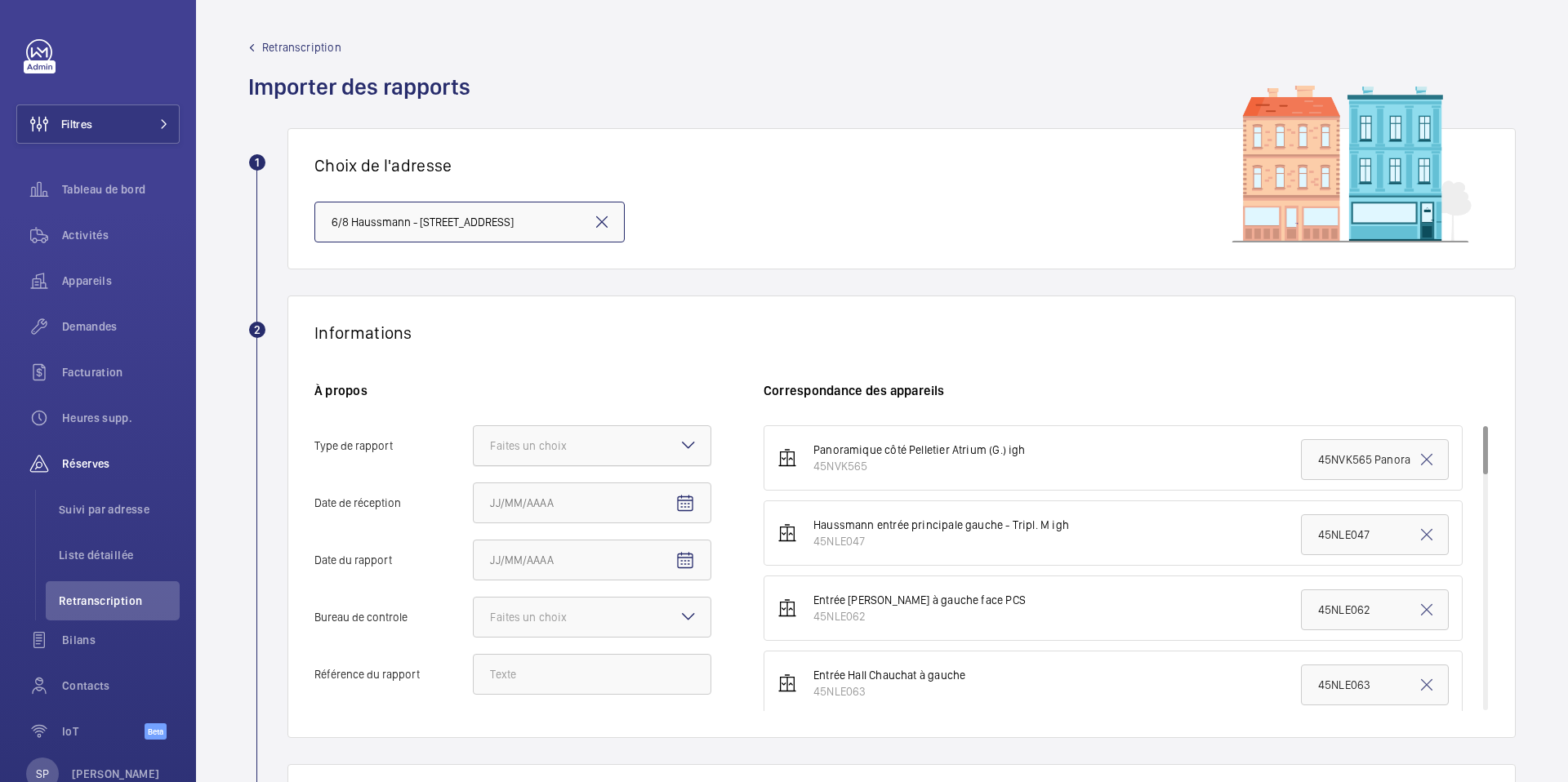
click at [631, 443] on div at bounding box center [592, 446] width 237 height 40
click at [474, 443] on input "Type de rapport Faites un choix" at bounding box center [474, 446] width 0 height 40
click at [562, 487] on span "Périodique" at bounding box center [592, 496] width 204 height 16
click at [474, 465] on input "Type de rapport Faites un choix Périodique Quinquennal Audit" at bounding box center [474, 446] width 0 height 40
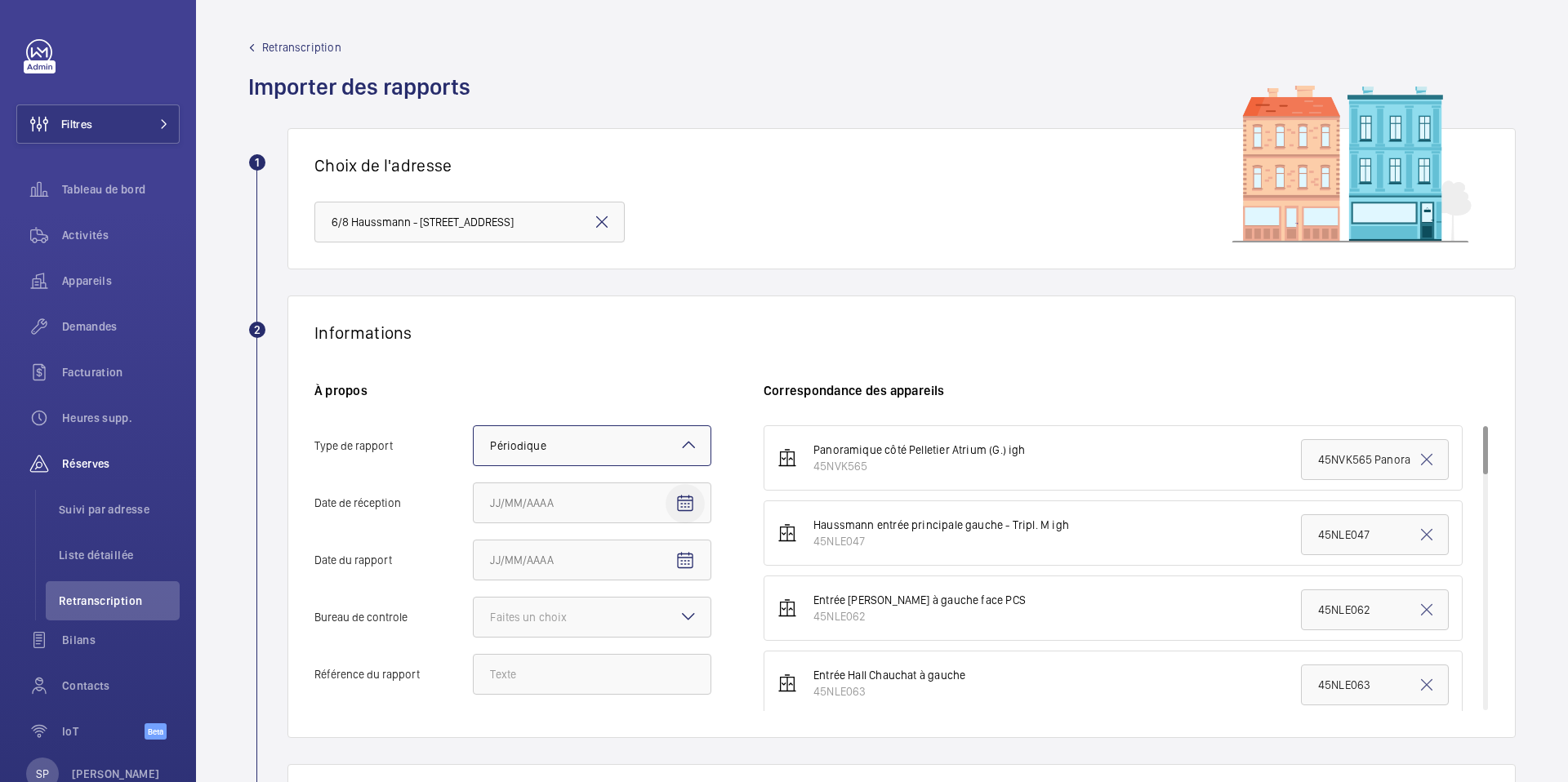
click at [685, 510] on mat-icon "Open calendar" at bounding box center [685, 504] width 20 height 20
click at [494, 357] on span "6" at bounding box center [497, 361] width 30 height 30
type input "06/10/2025"
click at [689, 553] on mat-icon "Open calendar" at bounding box center [685, 561] width 20 height 20
click at [661, 319] on span "Previous month" at bounding box center [662, 318] width 33 height 33
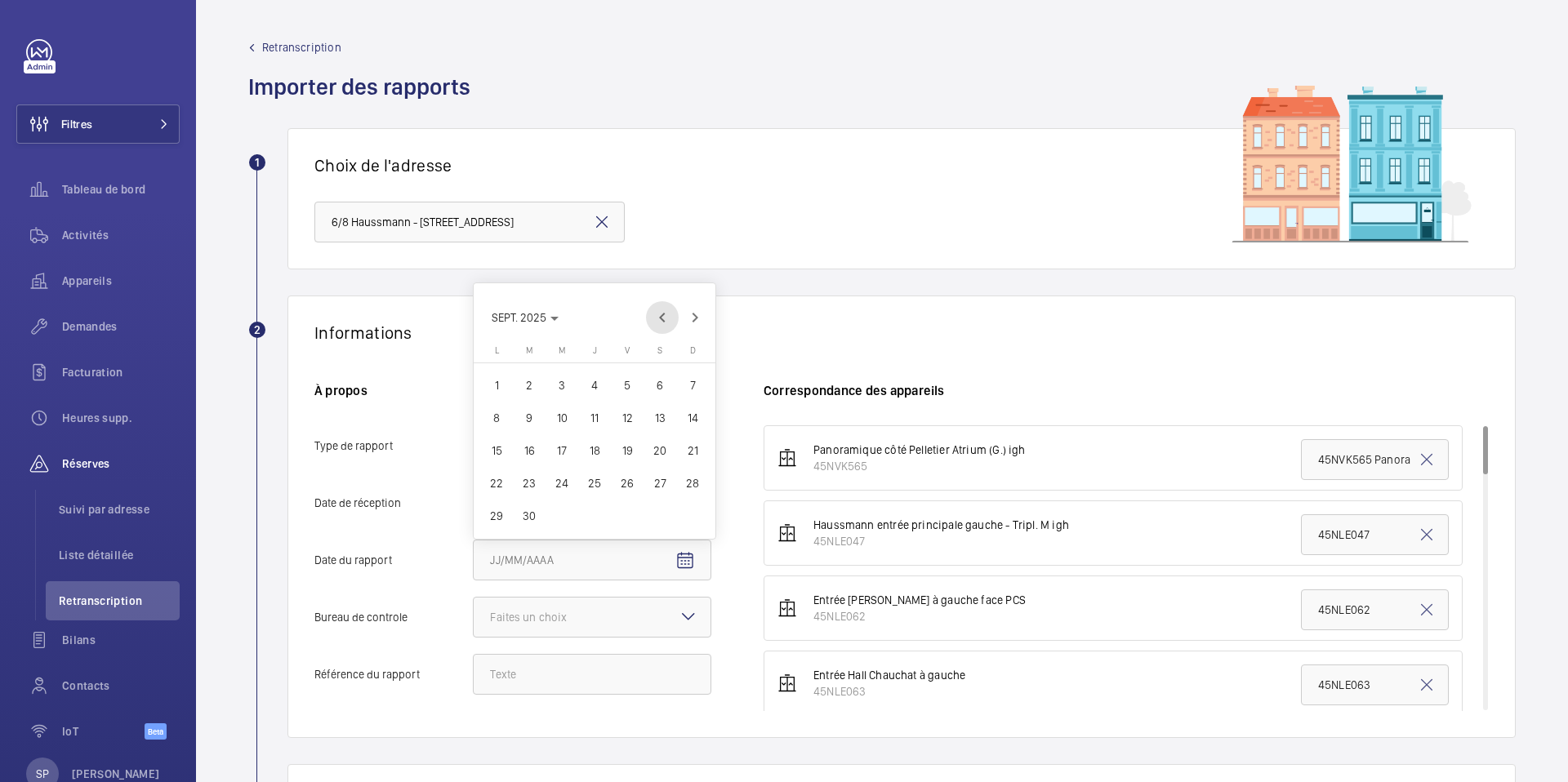
click at [661, 319] on span "Previous month" at bounding box center [662, 318] width 33 height 33
click at [492, 480] on span "18" at bounding box center [497, 483] width 30 height 30
type input "18/08/2025"
click at [531, 624] on div "Faites un choix" at bounding box center [548, 617] width 118 height 16
click at [474, 624] on input "Bureau de controle Faites un choix" at bounding box center [474, 617] width 0 height 40
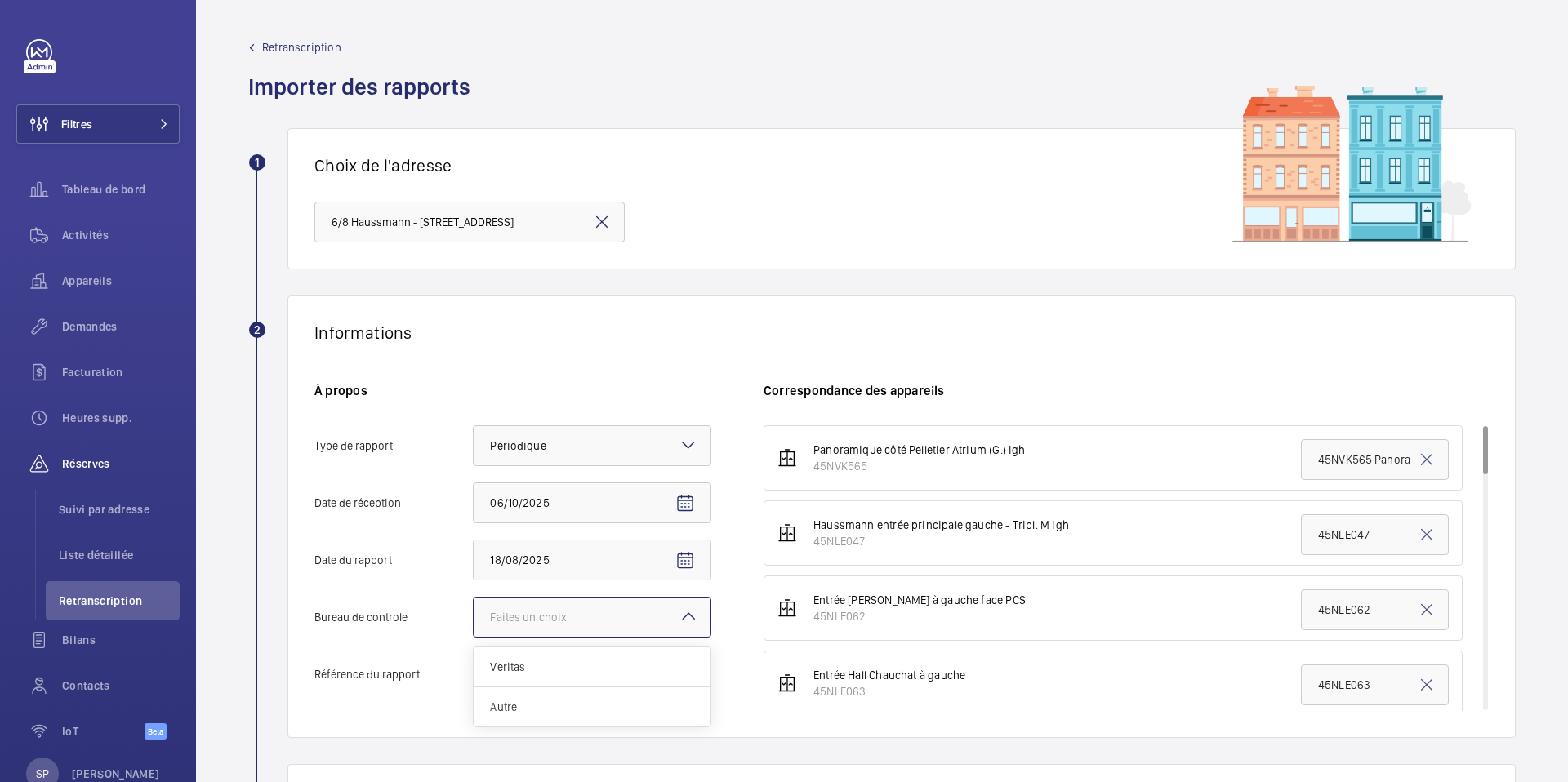
click at [506, 706] on span "Autre" at bounding box center [592, 707] width 204 height 16
click at [474, 637] on input "Bureau de controle Faites un choix Veritas Autre" at bounding box center [474, 617] width 0 height 40
click at [493, 671] on input "Référence du rapport" at bounding box center [592, 674] width 239 height 41
paste input "PO-20250818-01"
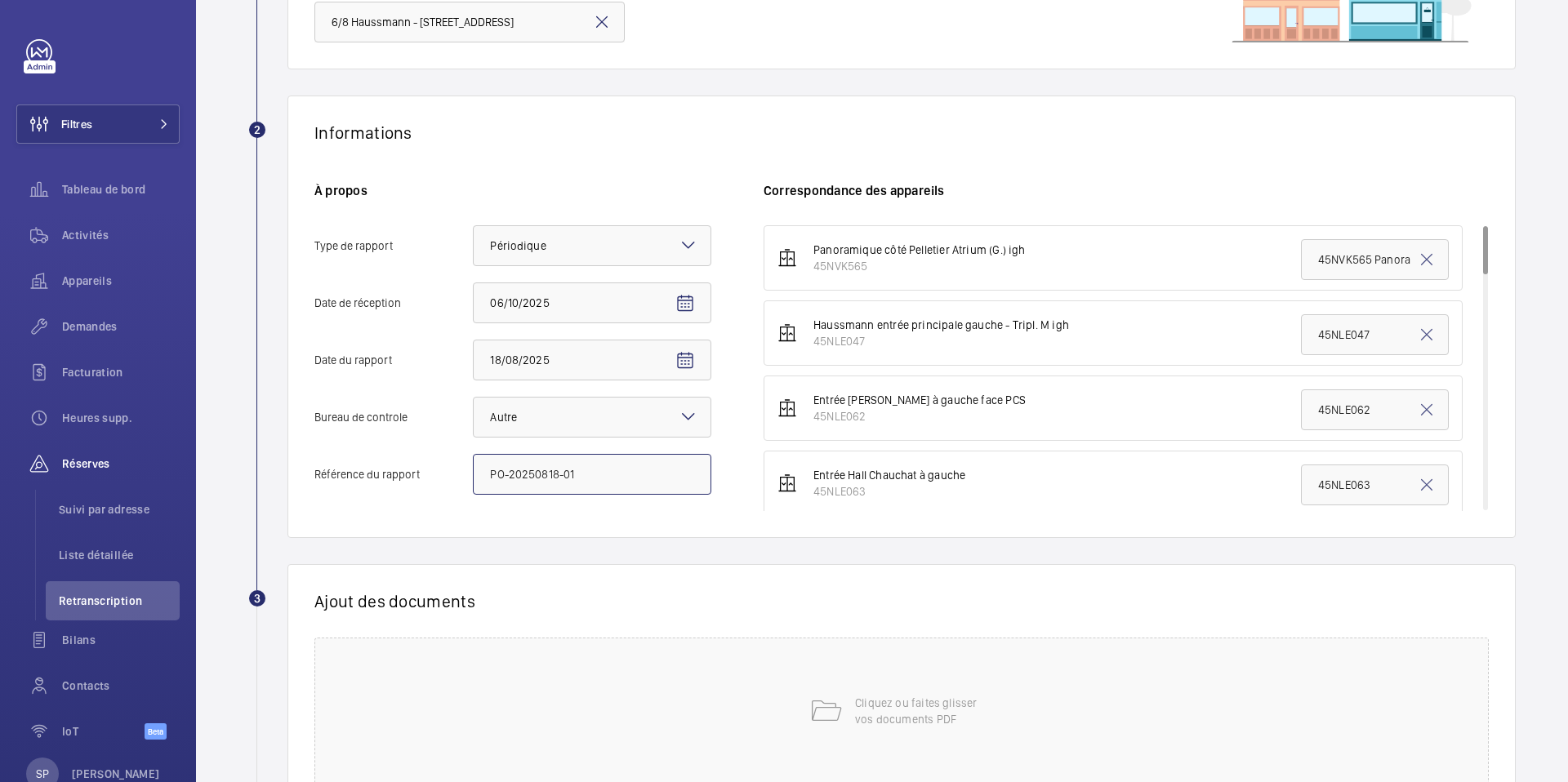
scroll to position [219, 0]
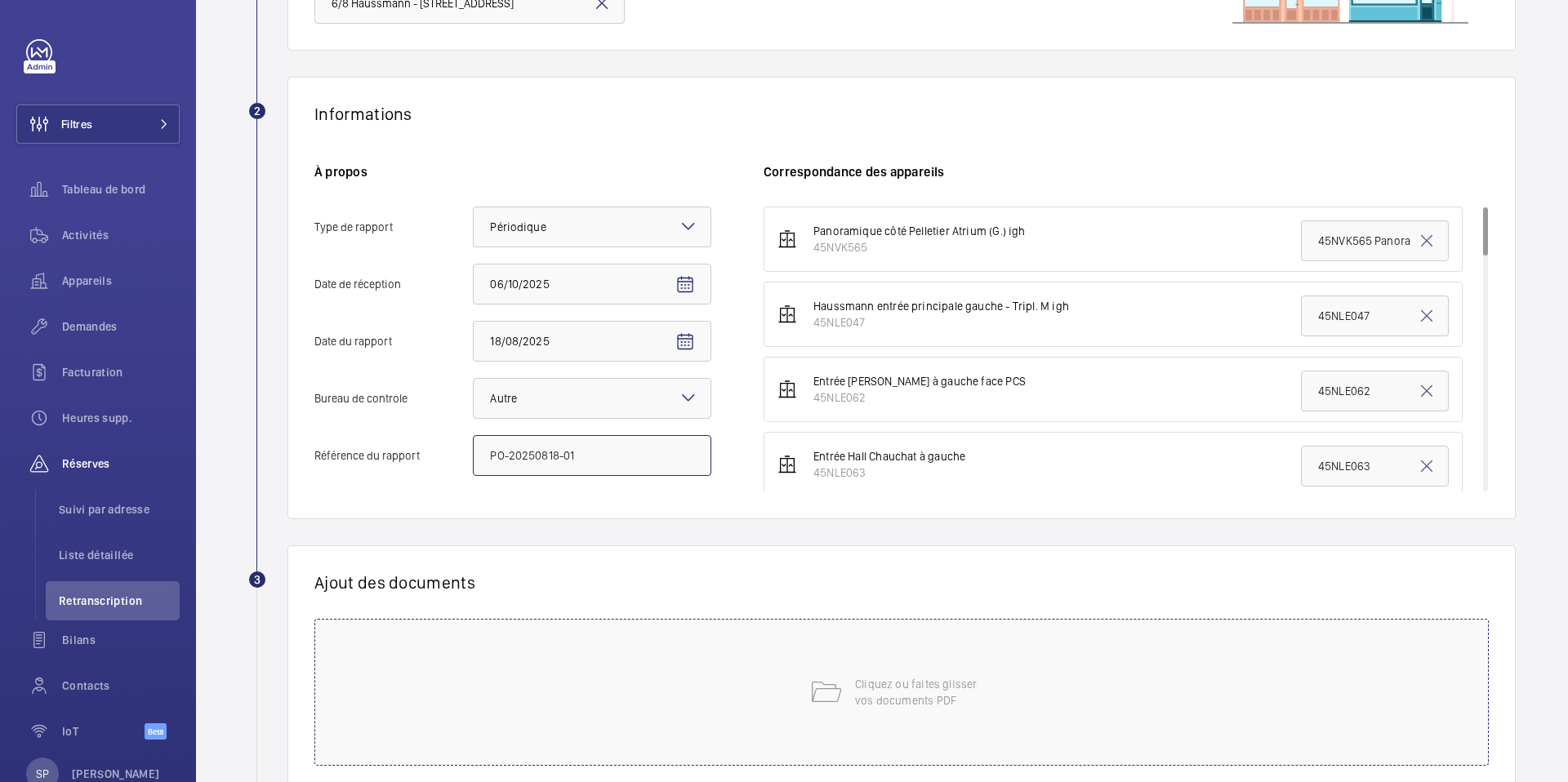
type input "PO-20250818-01"
click at [546, 669] on div "Cliquez ou faites glisser vos documents PDF" at bounding box center [902, 692] width 1174 height 147
click at [982, 661] on div "VGP Périodique-2025-WEMAINTAIN-WM-45NLE051-6-8 bd Haussmann [GEOGRAPHIC_DATA]p…" at bounding box center [895, 651] width 1161 height 65
click at [987, 653] on button "Choisissez les appareils concernés" at bounding box center [1086, 639] width 646 height 40
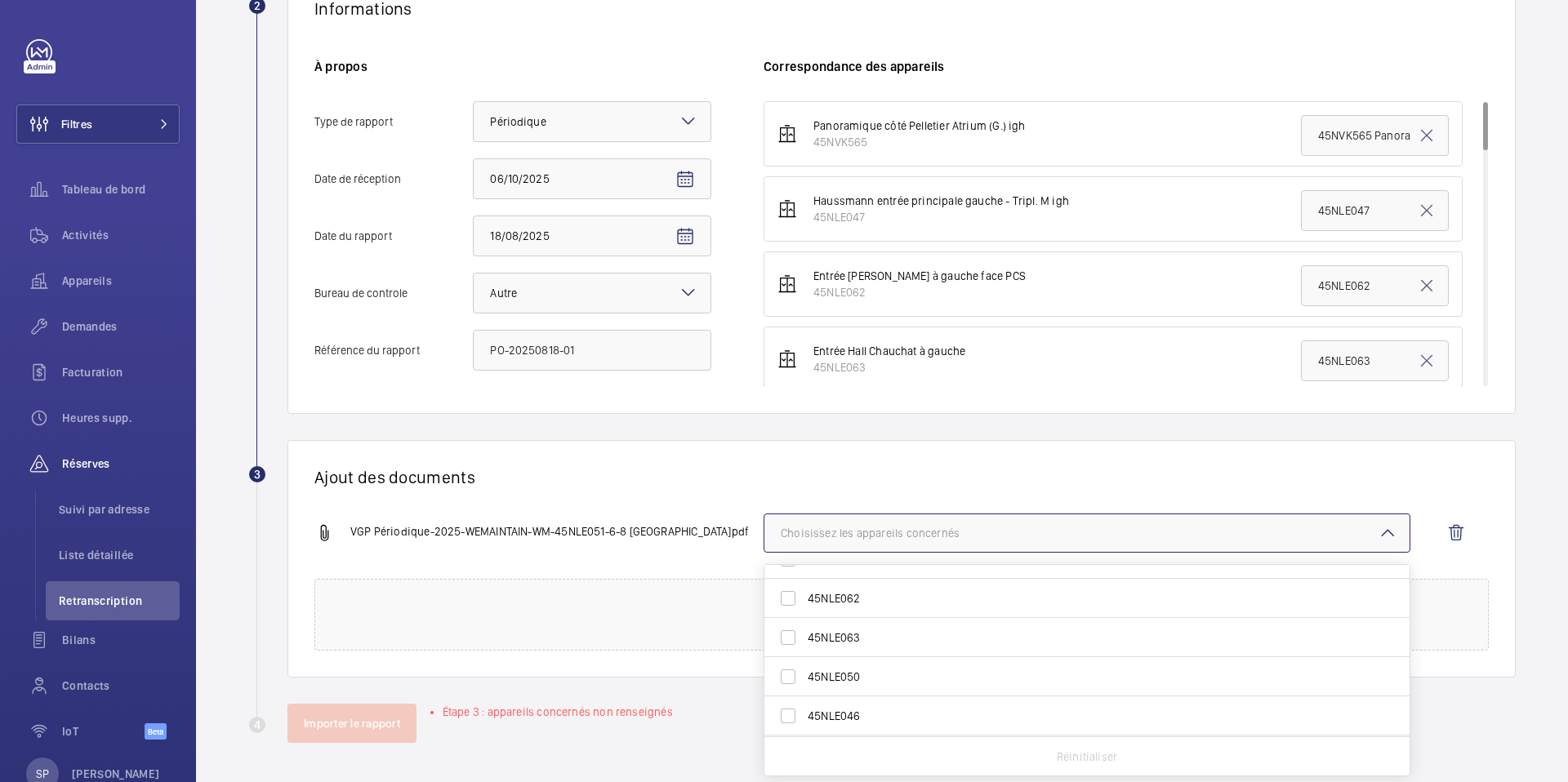
scroll to position [0, 0]
click at [990, 277] on li "Entrée [PERSON_NAME] à gauche face PCS 45NLE062 45NLE062" at bounding box center [1113, 283] width 699 height 65
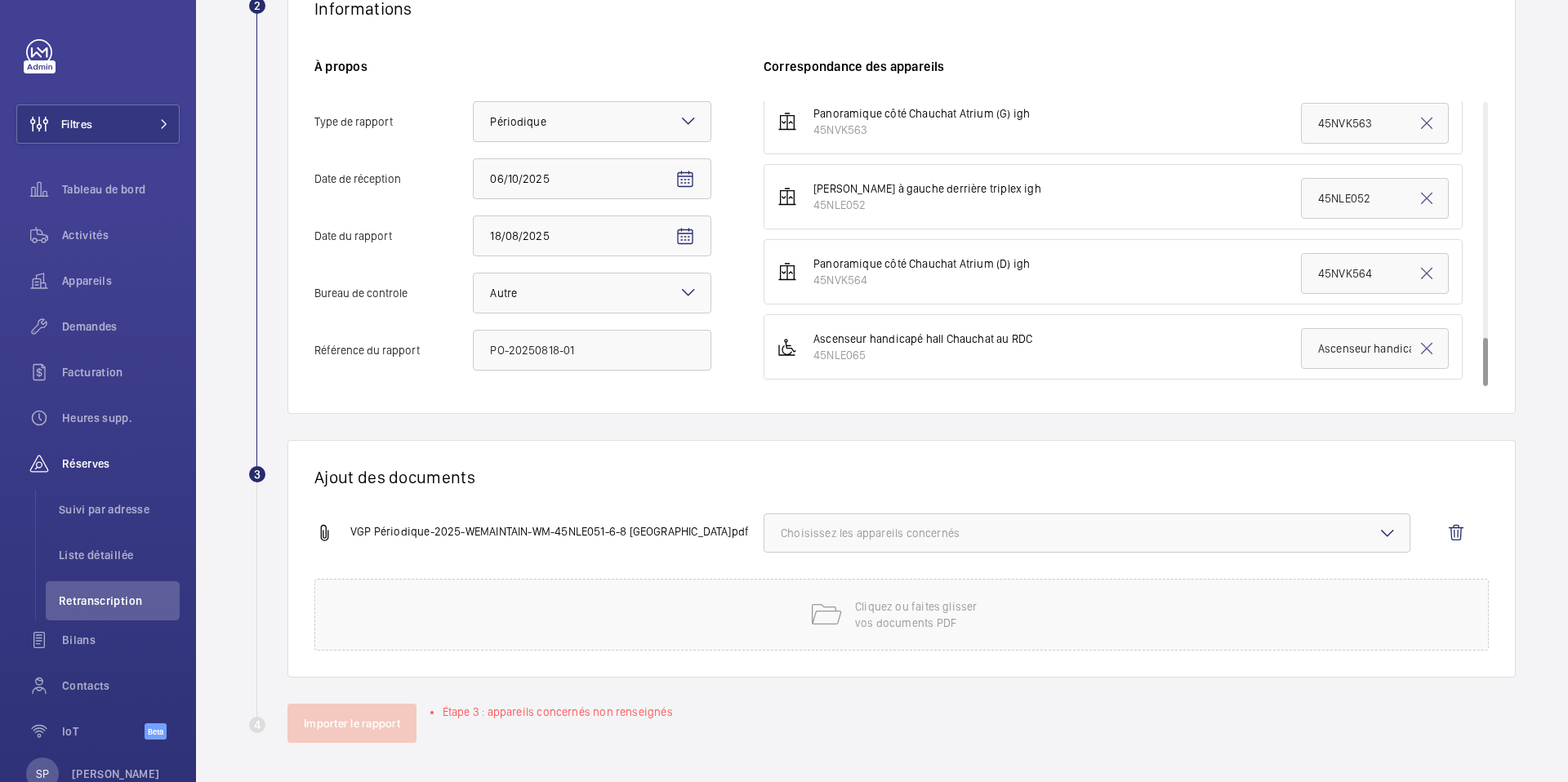
scroll to position [1366, 0]
click at [1018, 516] on button "Choisissez les appareils concernés" at bounding box center [1086, 533] width 646 height 40
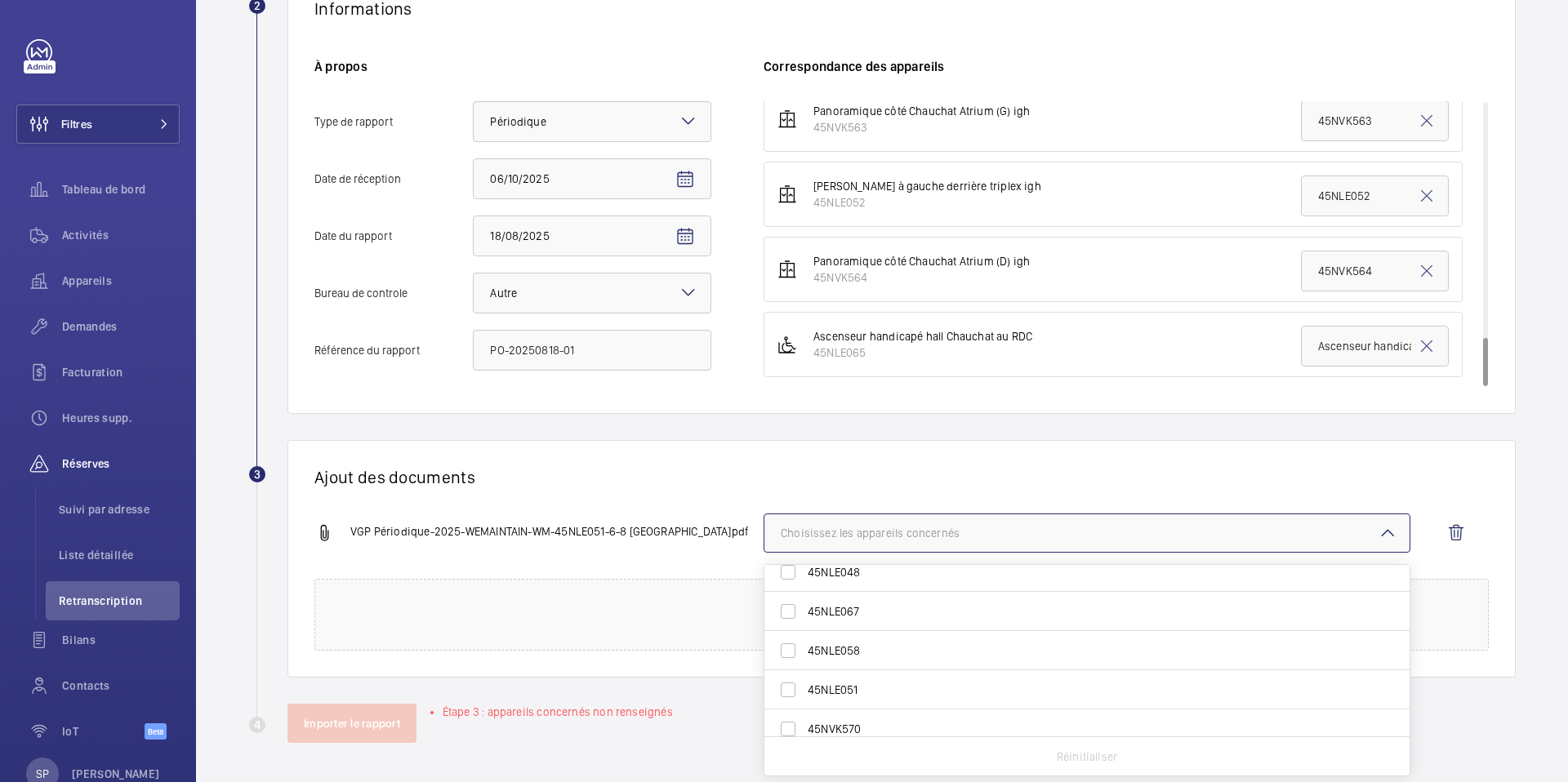
scroll to position [430, 0]
click at [908, 669] on span "45NLE051" at bounding box center [1088, 664] width 561 height 16
click at [805, 669] on input "45NLE051" at bounding box center [788, 664] width 33 height 33
checkbox input "true"
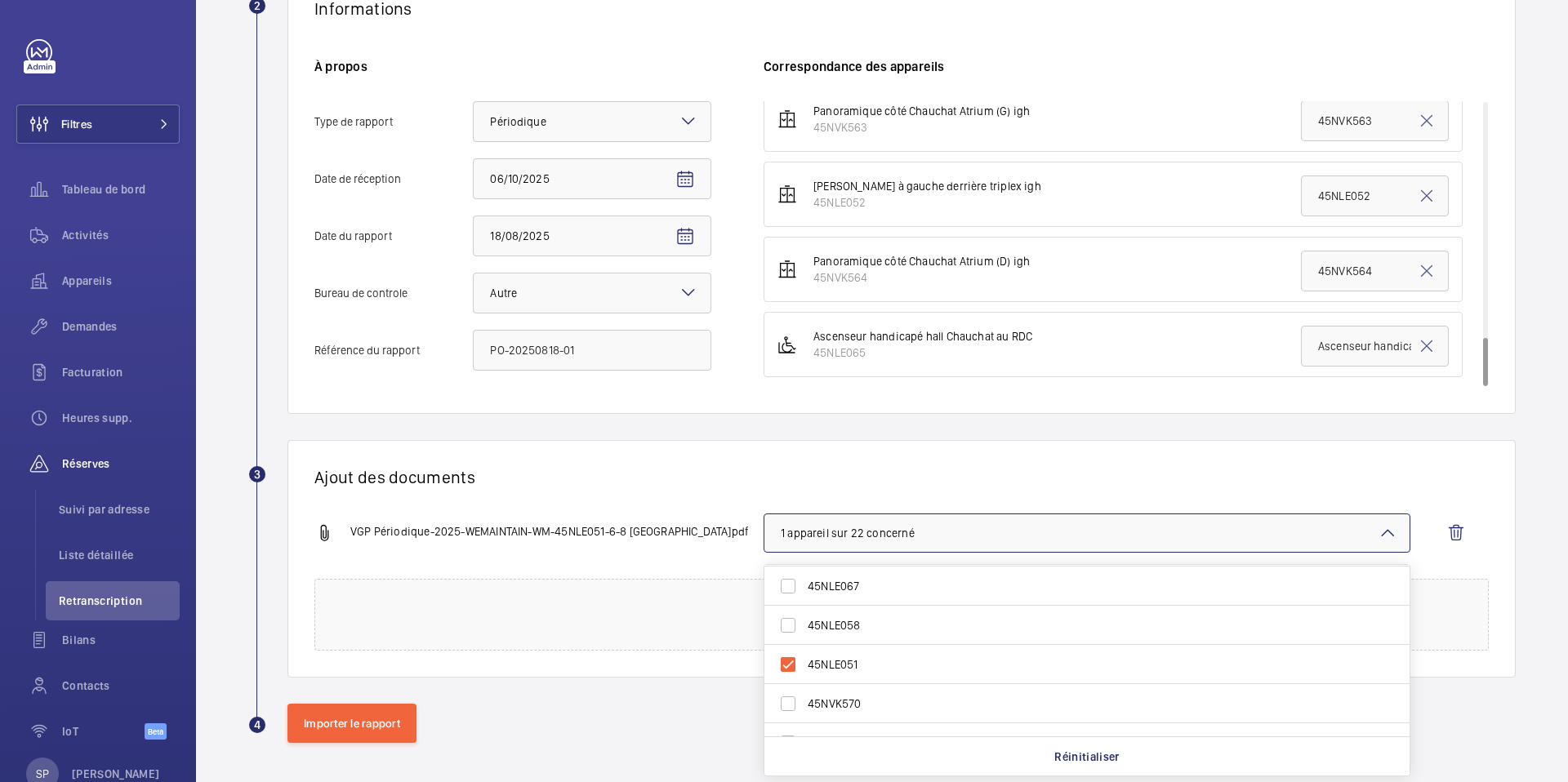
click at [662, 492] on div "Ajout des documents VGP Périodique-2025-WEMAINTAIN-WM-45NLE051-6-8 bd Haussman…" at bounding box center [902, 559] width 1229 height 238
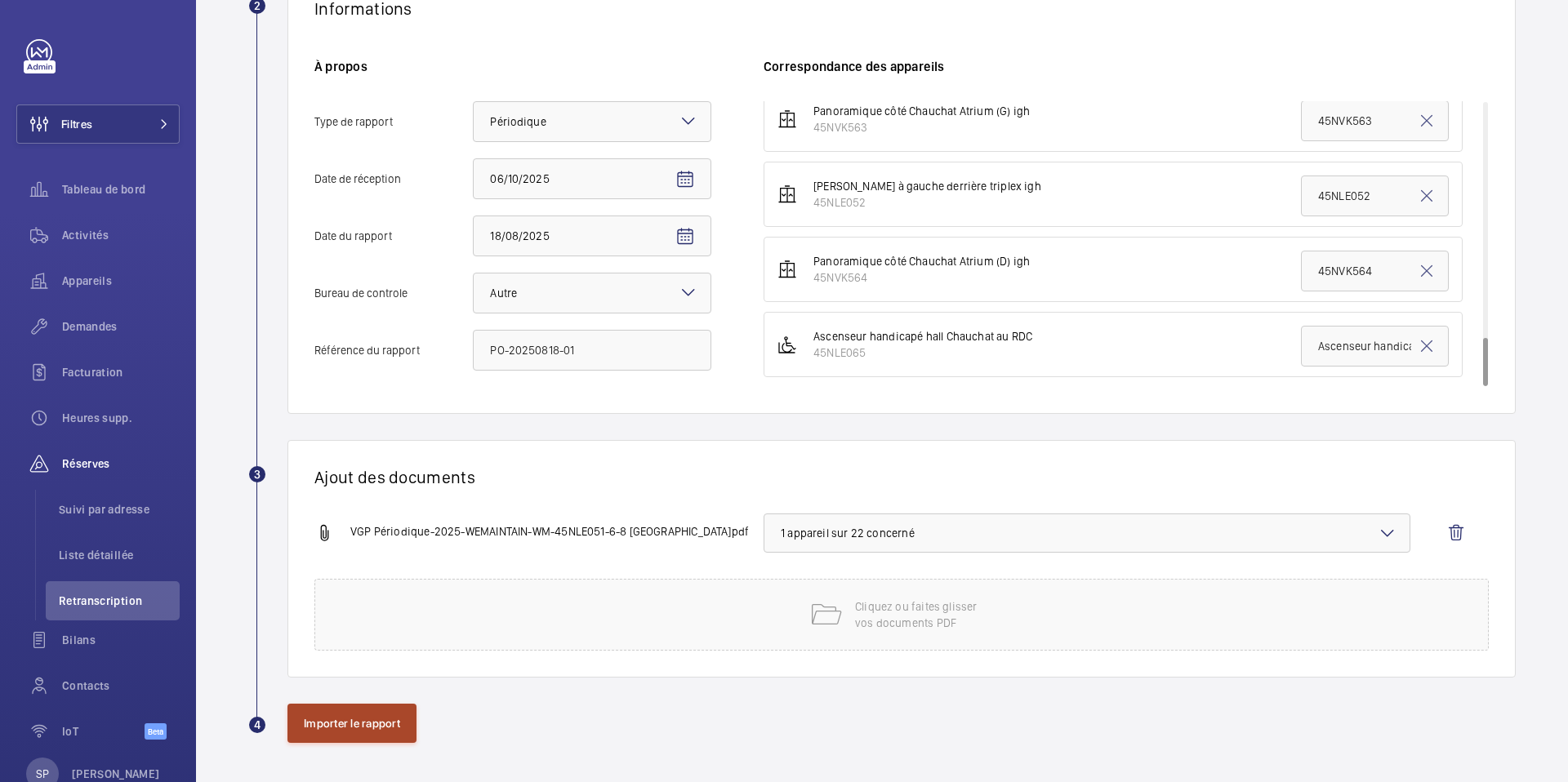
click at [339, 722] on button "Importer le rapport" at bounding box center [352, 724] width 129 height 40
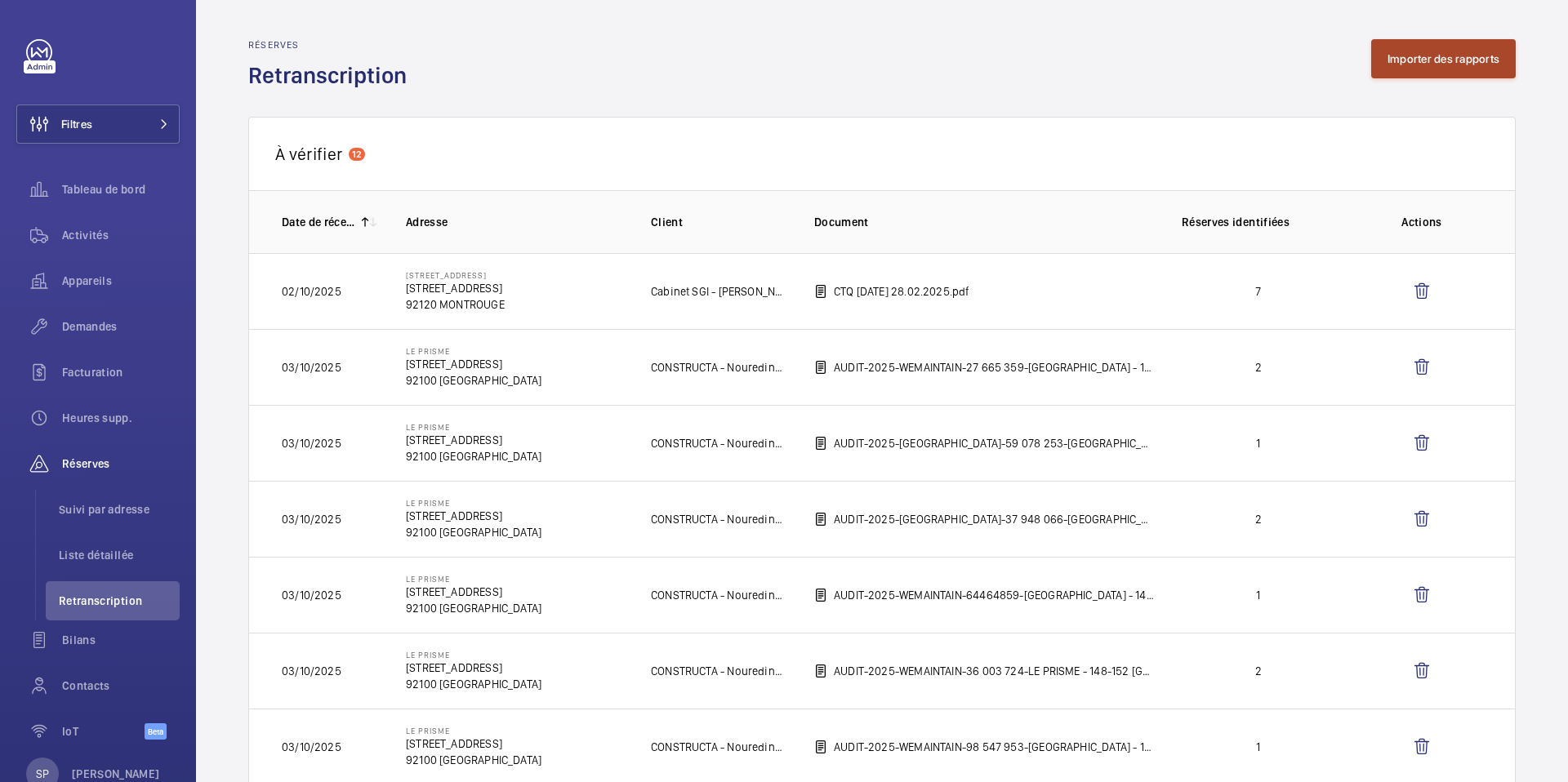
click at [1407, 52] on button "Importer des rapports" at bounding box center [1444, 59] width 145 height 40
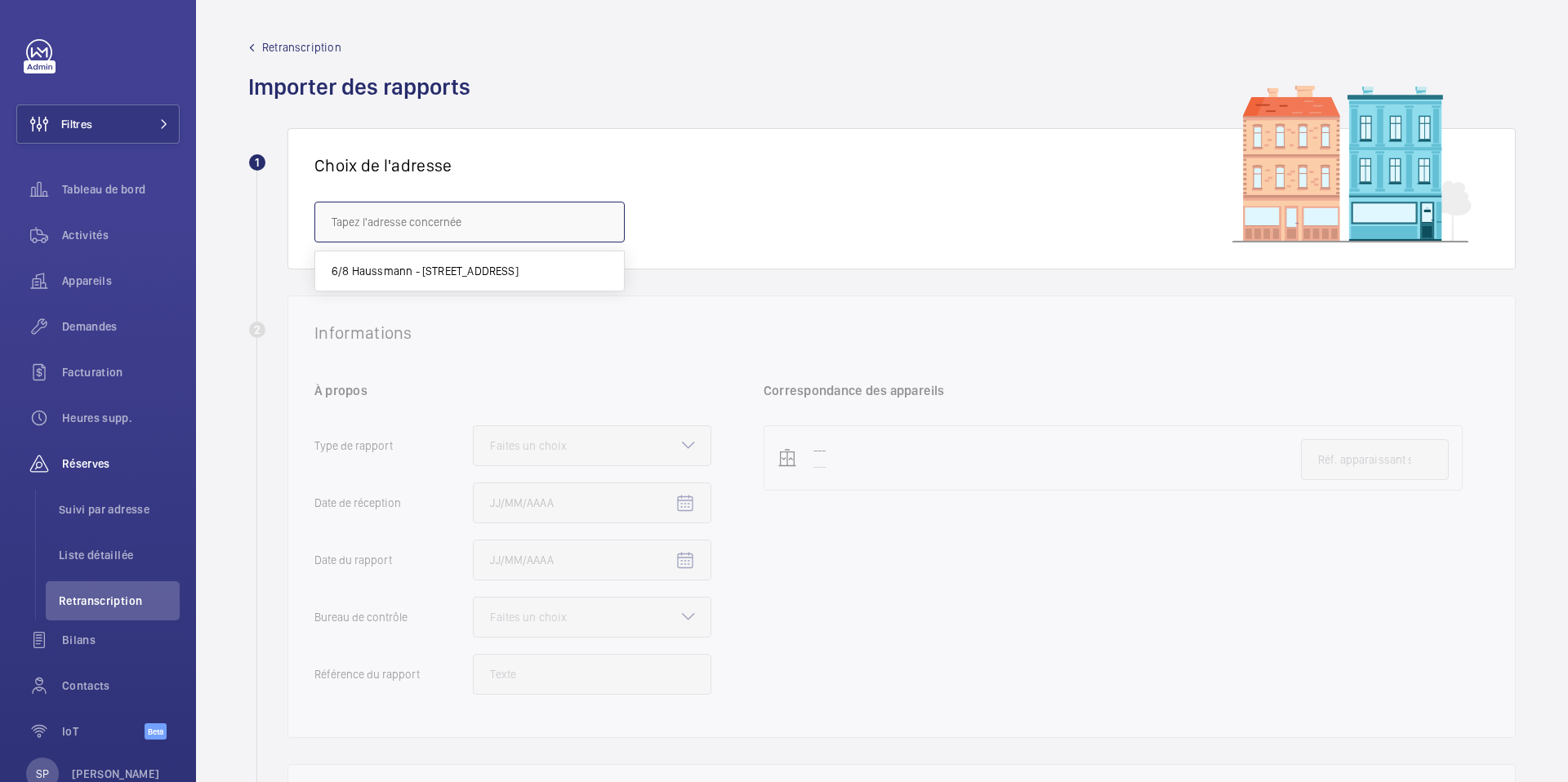
click at [436, 219] on input "text" at bounding box center [469, 222] width 310 height 41
click at [419, 268] on span "6/8 Haussmann - [STREET_ADDRESS]" at bounding box center [425, 271] width 187 height 16
type input "6/8 Haussmann - [STREET_ADDRESS]"
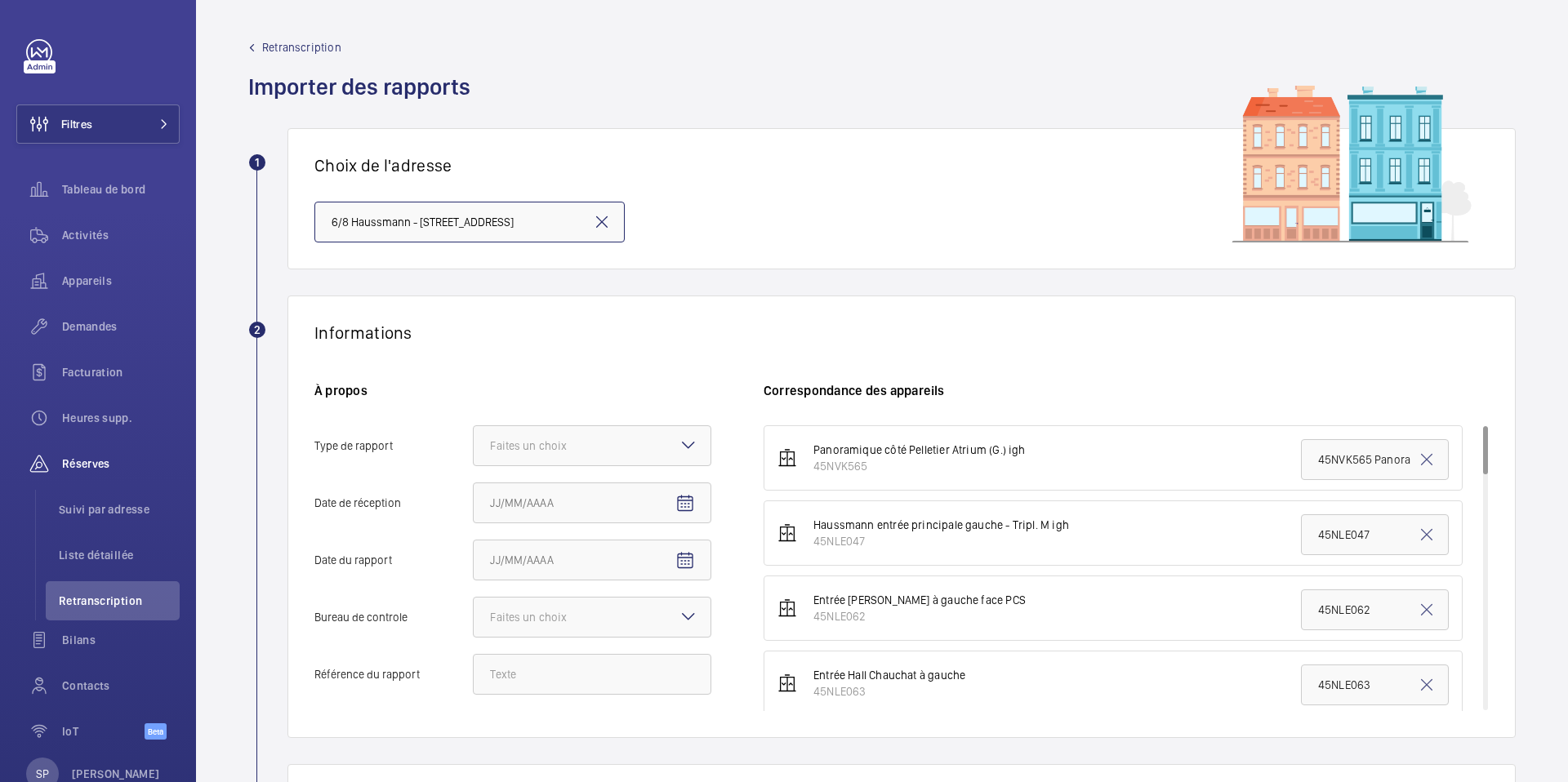
scroll to position [0, 95]
click at [542, 446] on div "Faites un choix" at bounding box center [548, 446] width 118 height 16
click at [474, 446] on input "Type de rapport Faites un choix" at bounding box center [474, 446] width 0 height 40
click at [531, 489] on span "Périodique" at bounding box center [592, 496] width 204 height 16
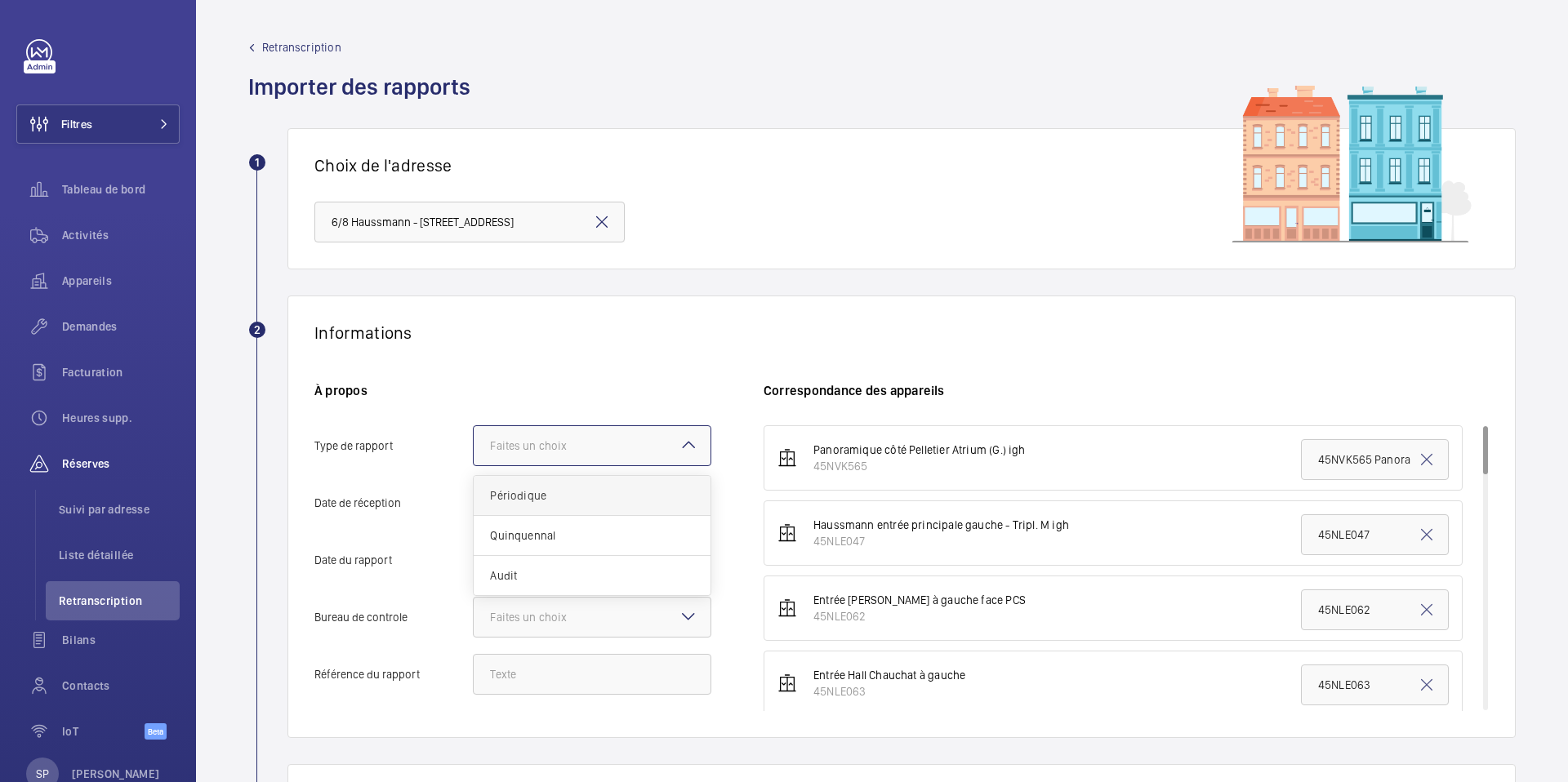
click at [474, 465] on input "Type de rapport Faites un choix Périodique Quinquennal Audit" at bounding box center [474, 446] width 0 height 40
click at [684, 504] on mat-icon "Open calendar" at bounding box center [685, 504] width 20 height 20
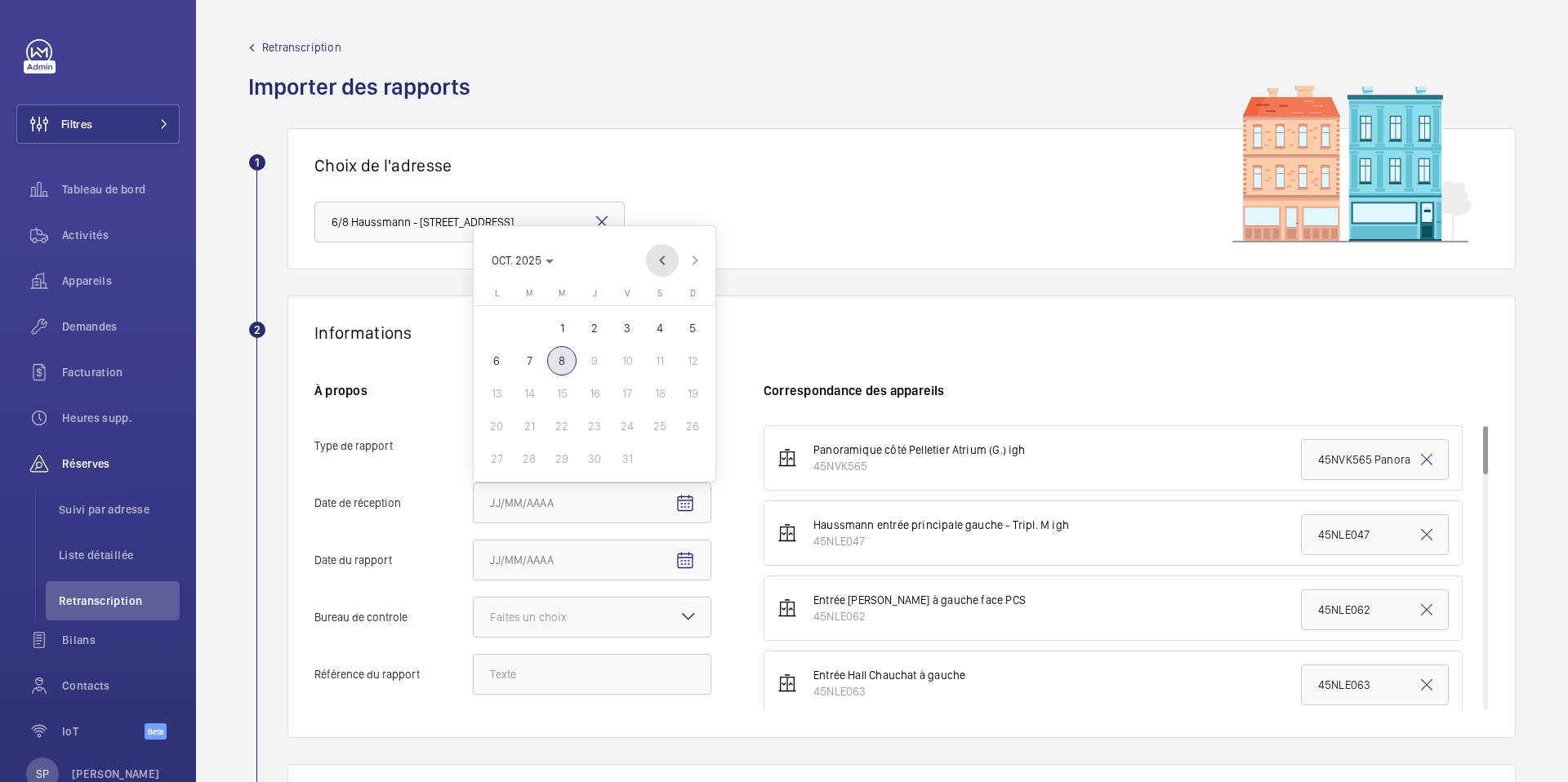
click at [660, 268] on span "Previous month" at bounding box center [662, 261] width 33 height 33
click at [688, 262] on span "Next month" at bounding box center [695, 261] width 33 height 33
click at [496, 361] on span "6" at bounding box center [497, 361] width 30 height 30
type input "06/10/2025"
click at [682, 560] on mat-icon "Open calendar" at bounding box center [685, 561] width 20 height 20
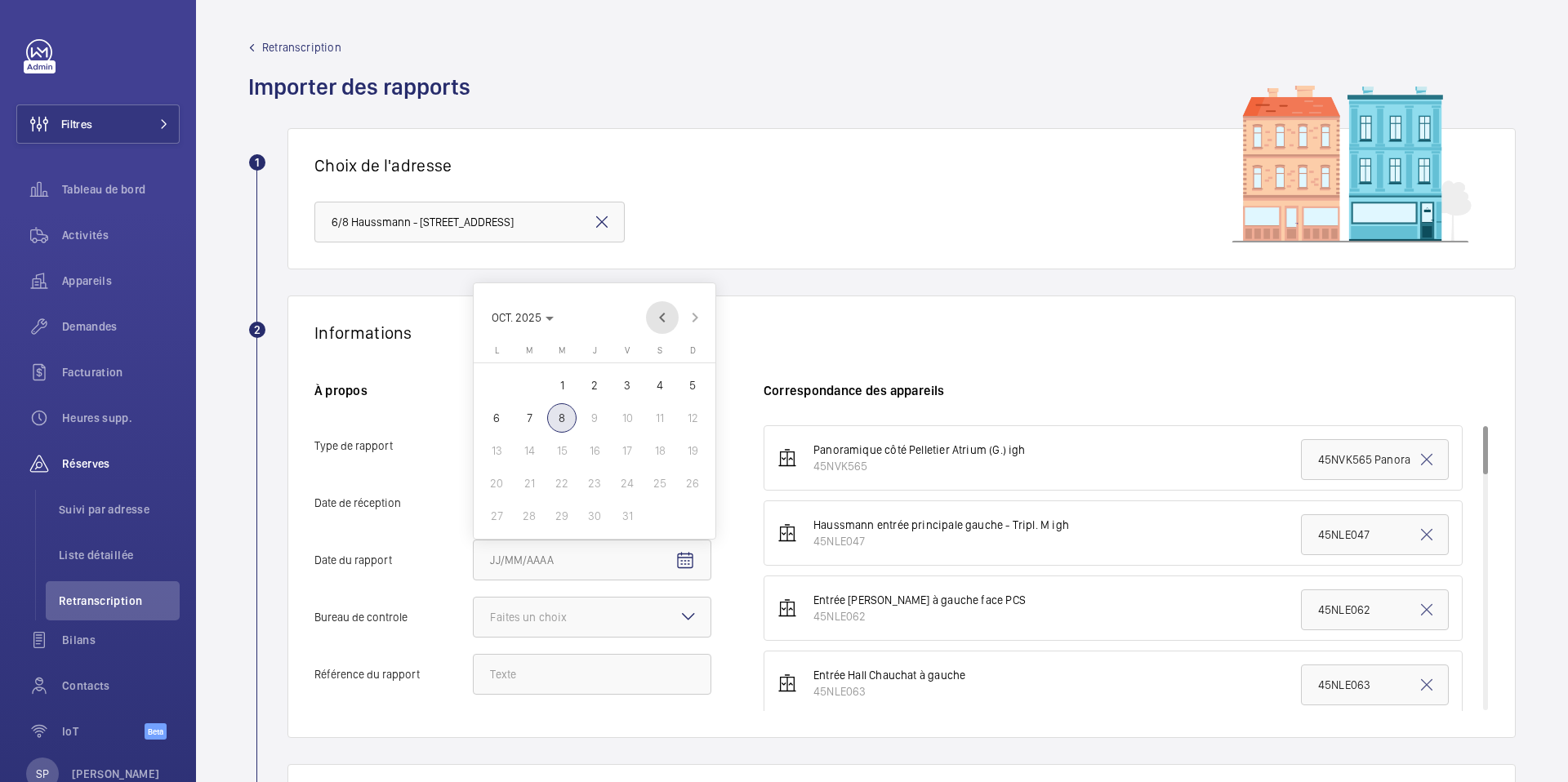
click at [656, 319] on span "Previous month" at bounding box center [662, 318] width 33 height 33
click at [503, 482] on span "18" at bounding box center [497, 483] width 30 height 30
type input "18/08/2025"
click at [572, 612] on div "Faites un choix" at bounding box center [548, 617] width 118 height 16
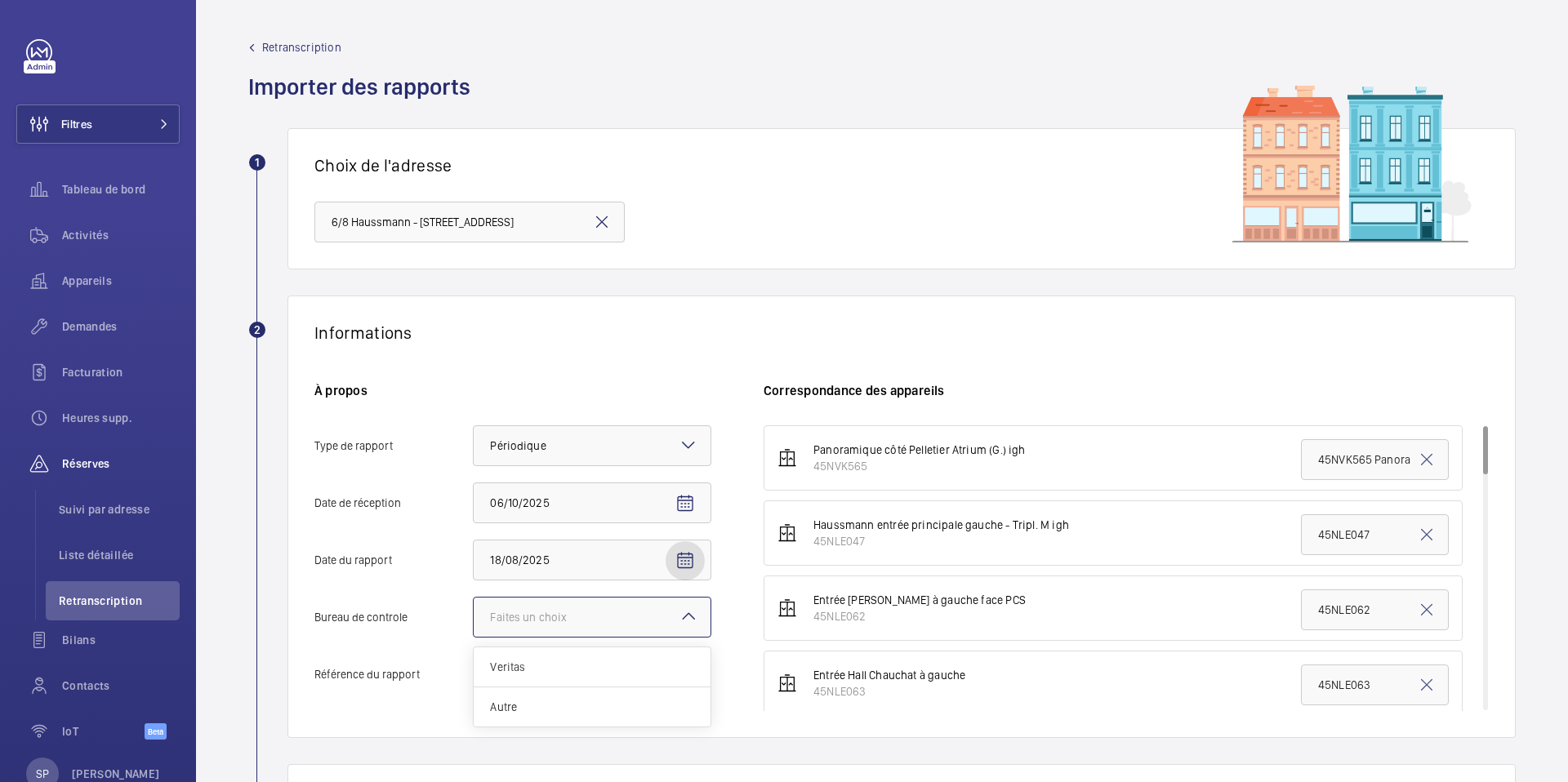
click at [474, 612] on input "Bureau de controle Faites un choix Veritas Autre" at bounding box center [474, 617] width 0 height 40
click at [511, 704] on span "Autre" at bounding box center [592, 707] width 204 height 16
click at [474, 637] on input "Bureau de controle Faites un choix Veritas Autre" at bounding box center [474, 617] width 0 height 40
click at [507, 673] on input "Référence du rapport" at bounding box center [592, 674] width 239 height 41
paste input "PO-20250818-01"
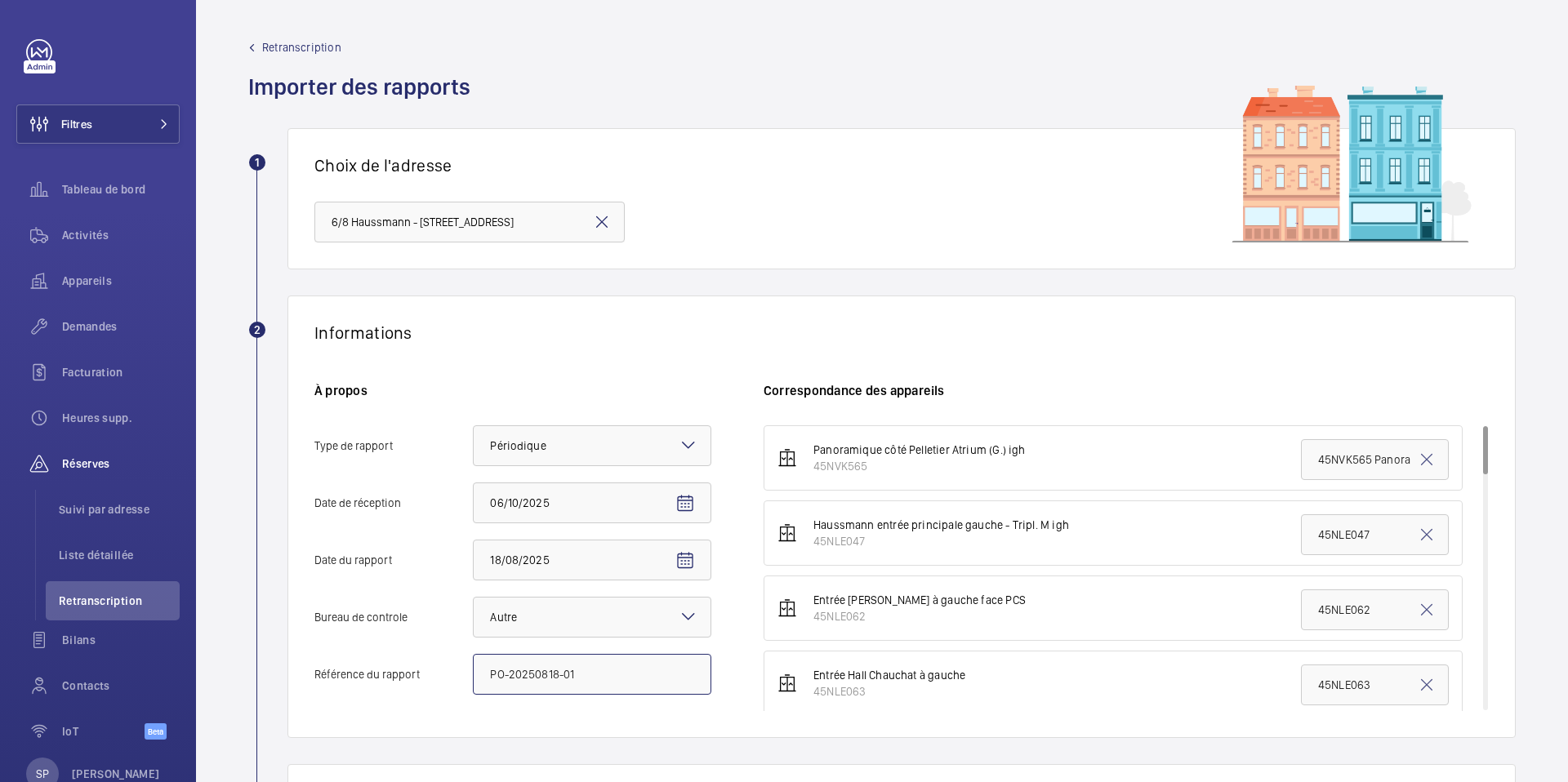
type input "PO-20250818-01"
click at [526, 340] on div "Informations" at bounding box center [902, 333] width 1174 height 21
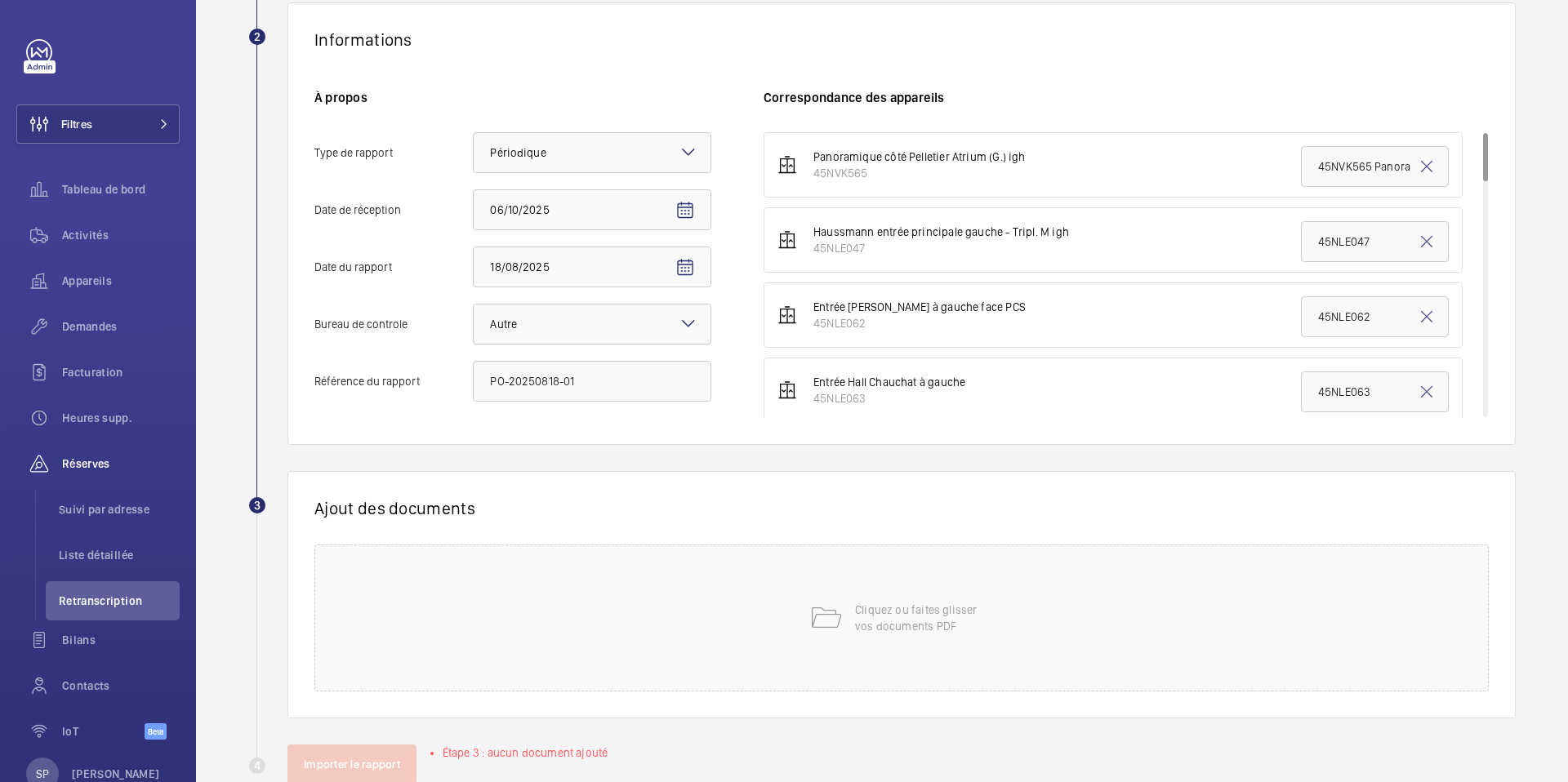
scroll to position [314, 0]
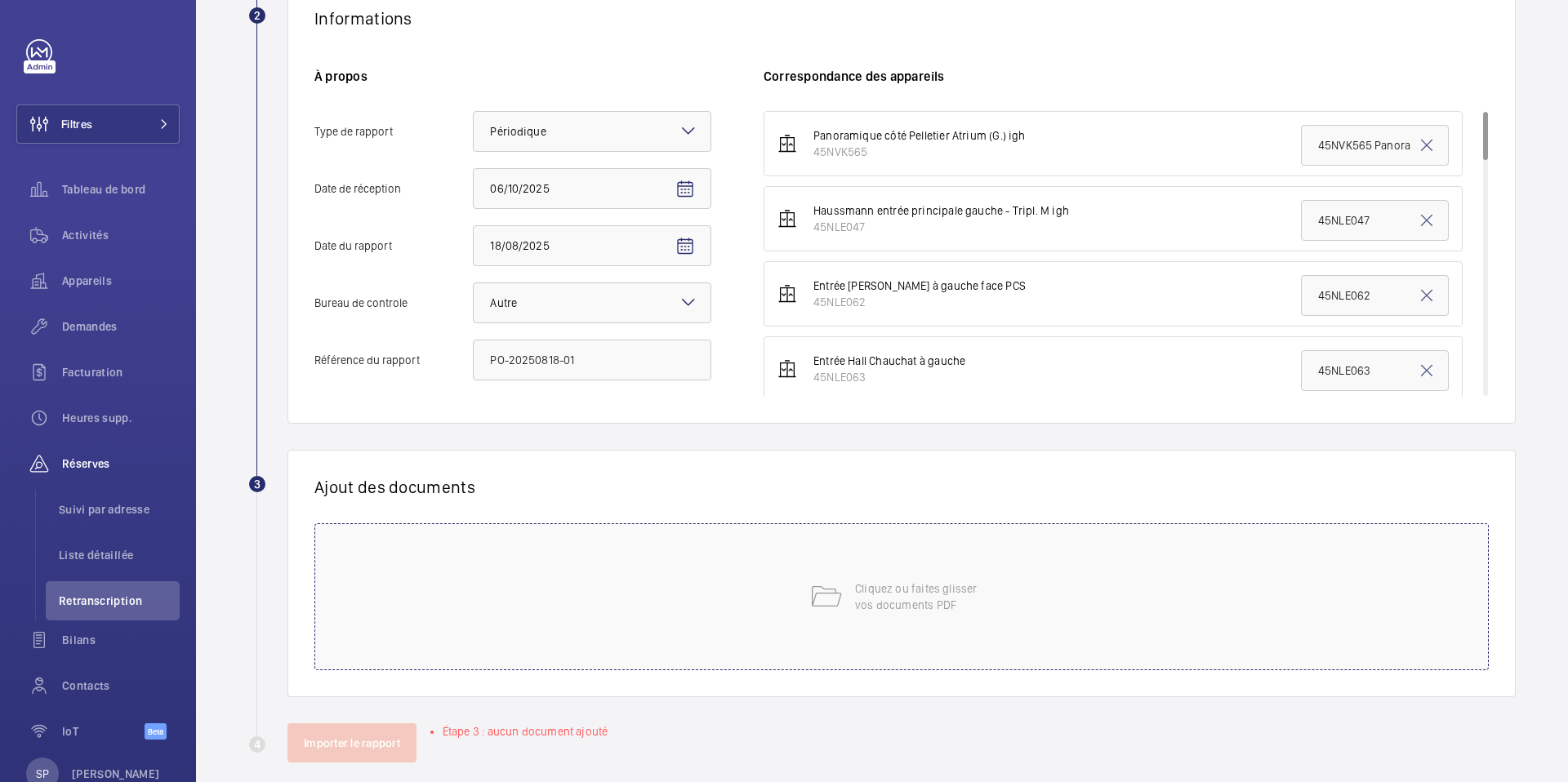
click at [721, 584] on div "Cliquez ou faites glisser vos documents PDF" at bounding box center [902, 597] width 1174 height 147
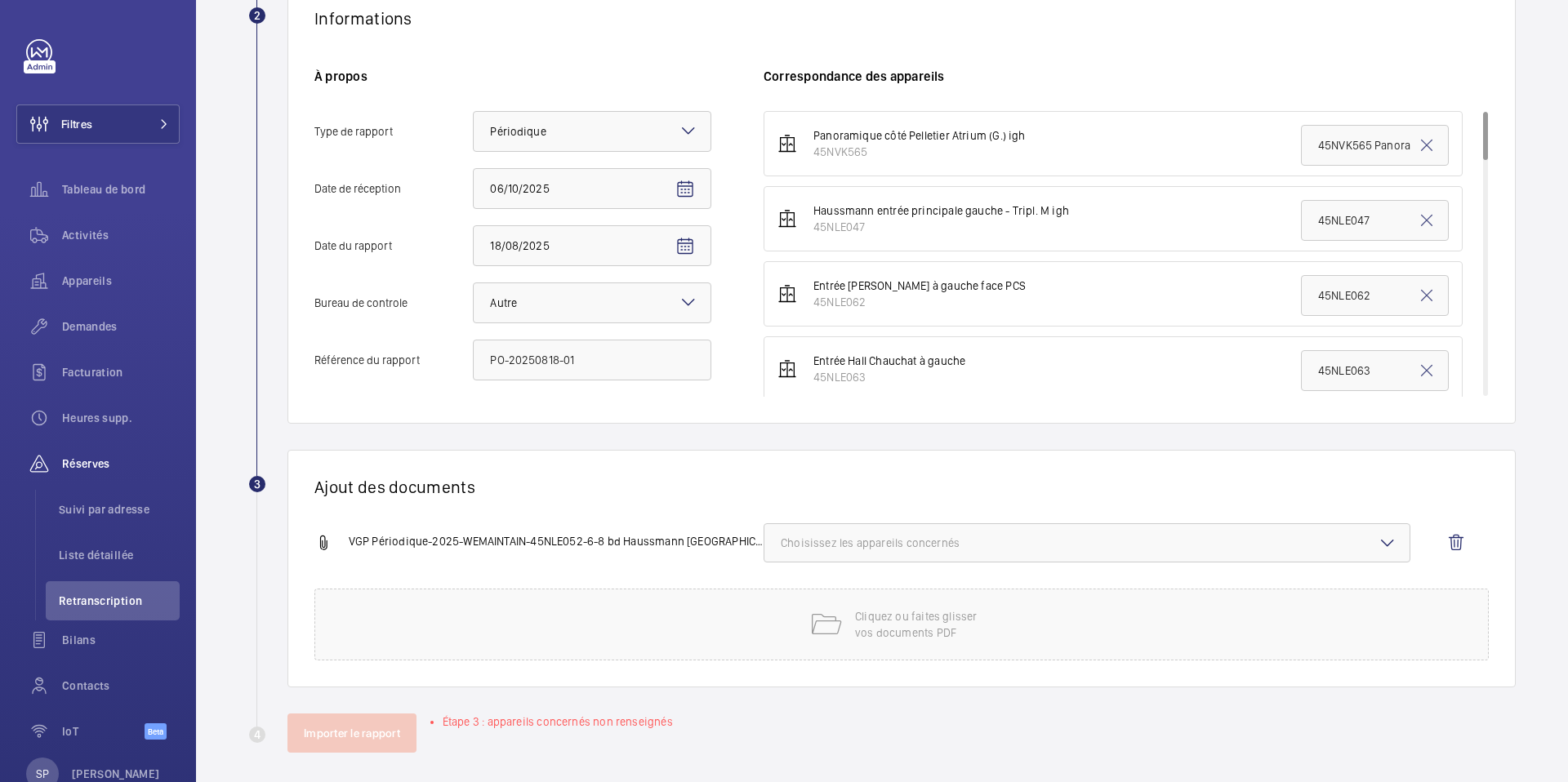
click at [1014, 536] on span "Choisissez les appareils concernés" at bounding box center [1087, 543] width 613 height 16
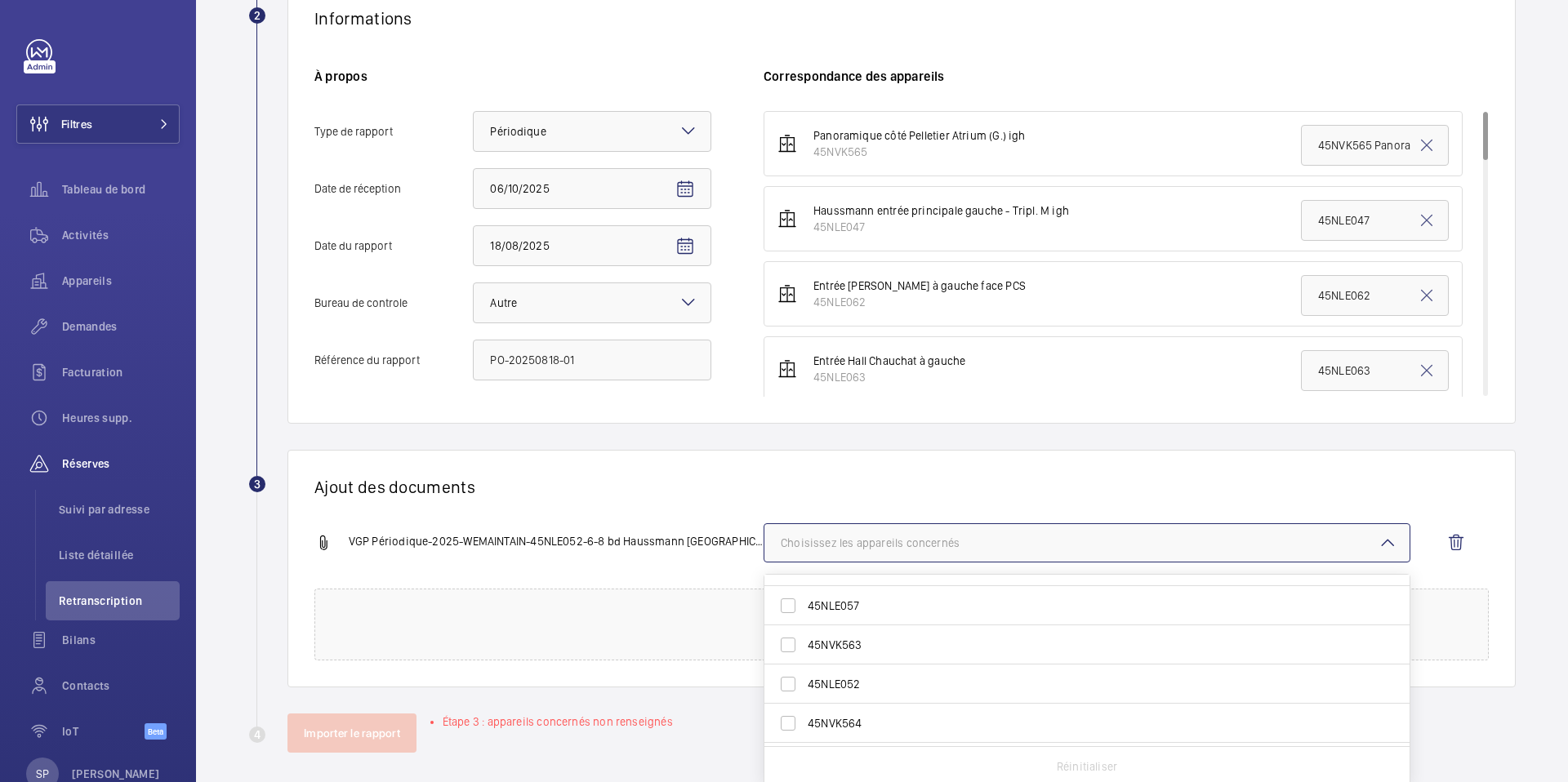
scroll to position [691, 0]
click at [931, 649] on span "45NLE052" at bounding box center [1088, 648] width 561 height 16
click at [805, 649] on input "45NLE052" at bounding box center [788, 649] width 33 height 33
checkbox input "true"
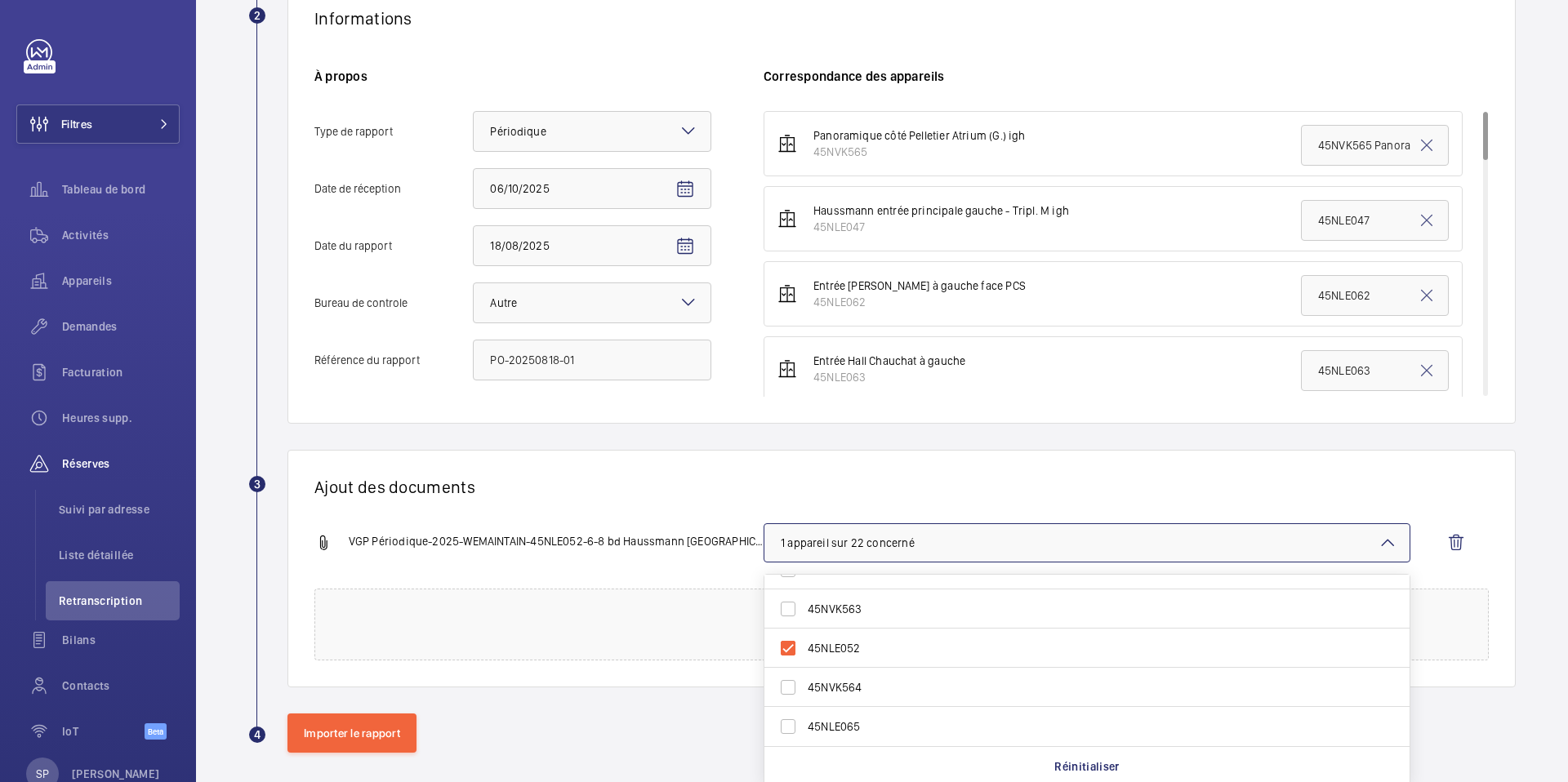
click at [718, 514] on div "Ajout des documents VGP Périodique-2025-WEMAINTAIN-45NLE052-6-8 bd Haussmann 7…" at bounding box center [902, 568] width 1229 height 238
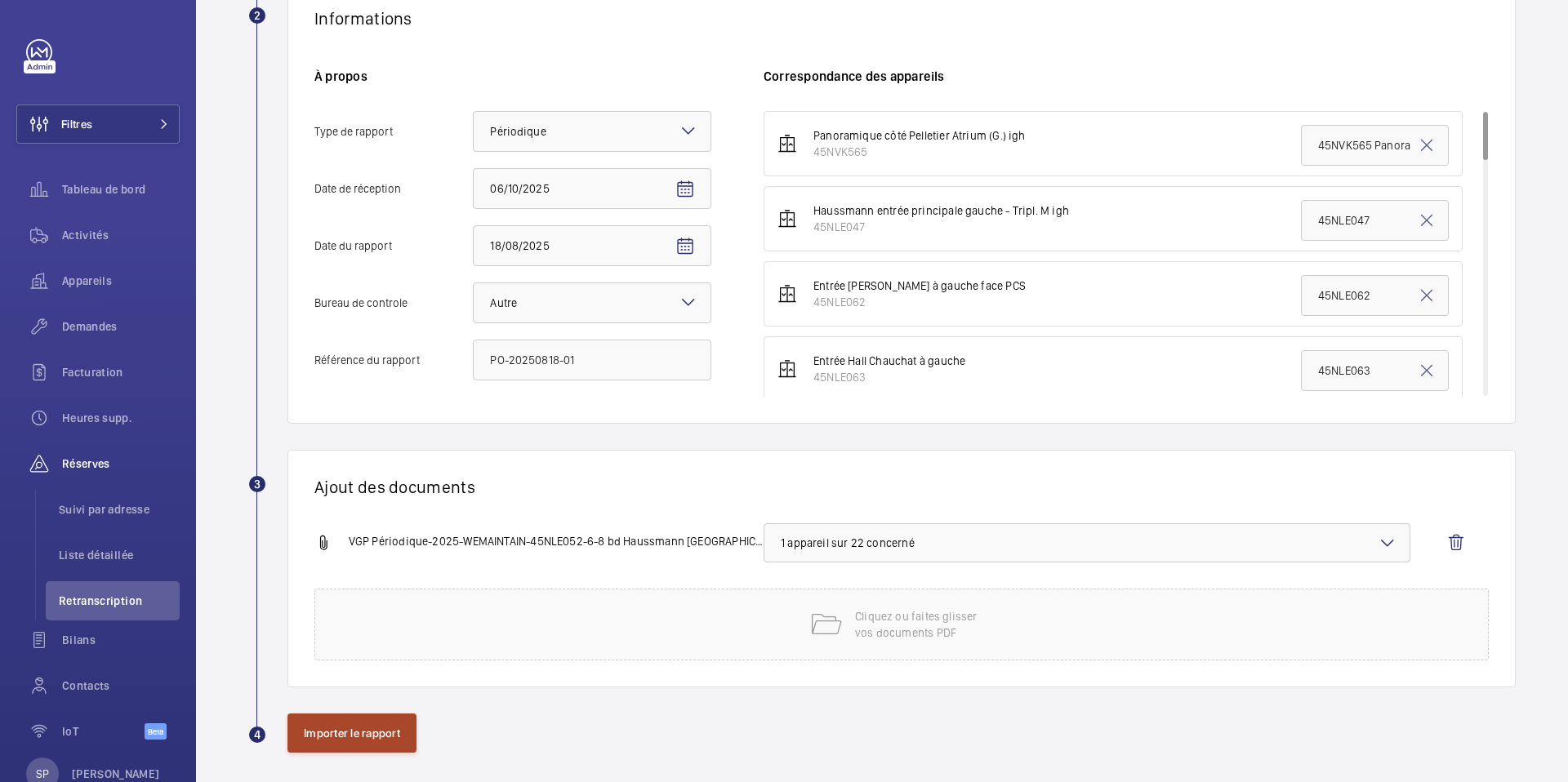
click at [326, 726] on button "Importer le rapport" at bounding box center [352, 733] width 129 height 40
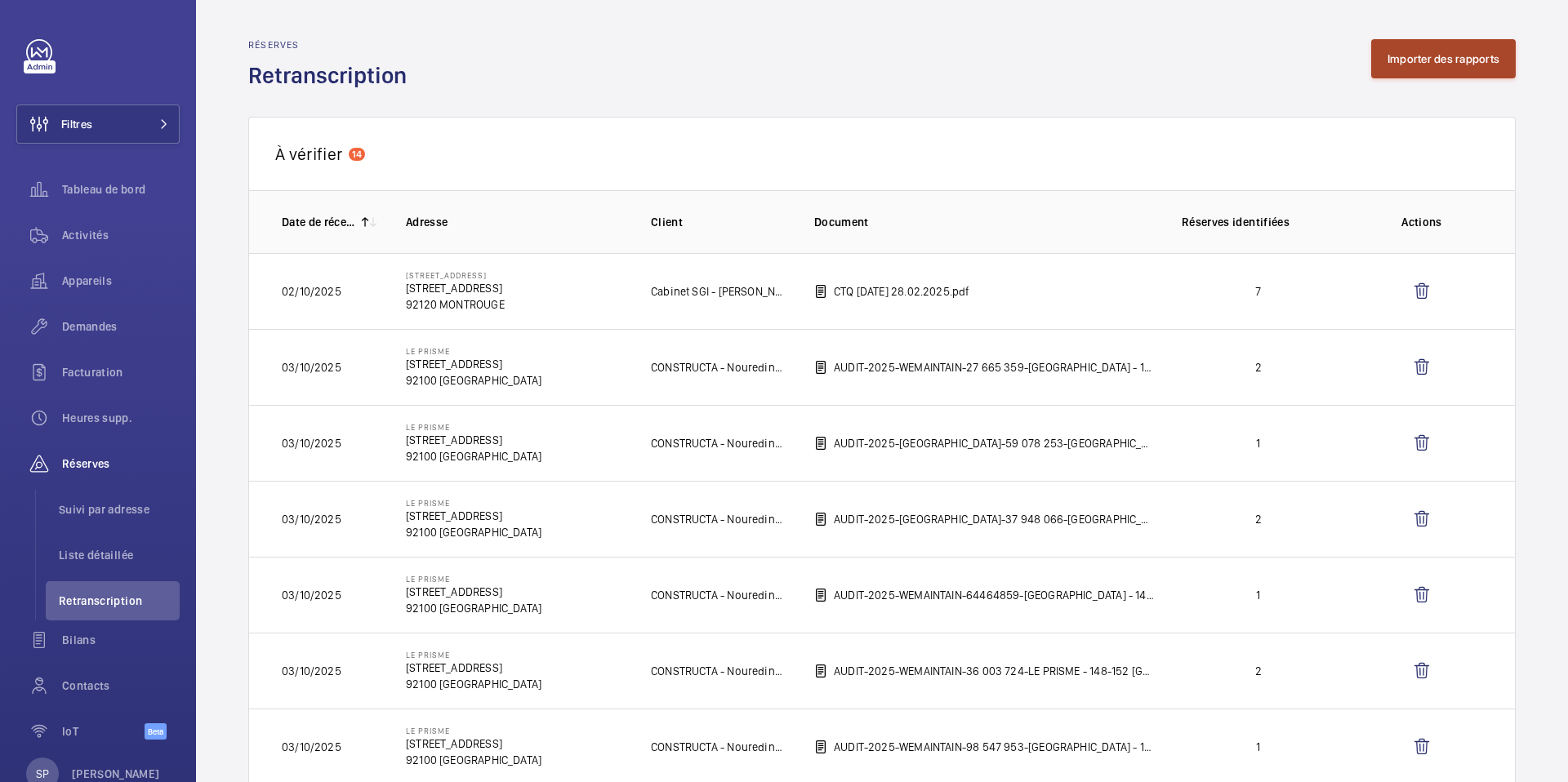
click at [1430, 62] on button "Importer des rapports" at bounding box center [1444, 59] width 145 height 40
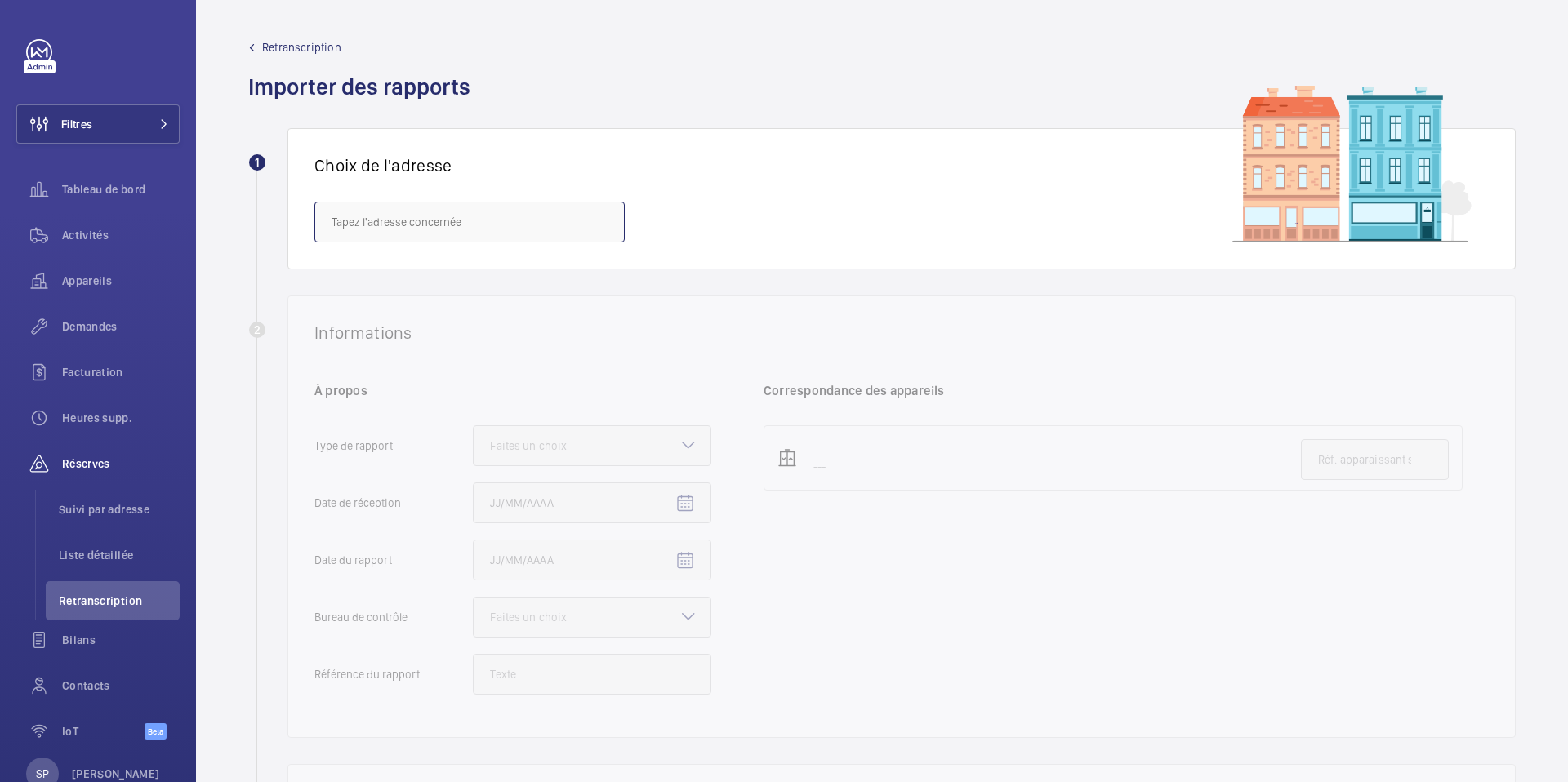
click at [578, 233] on input "text" at bounding box center [469, 222] width 310 height 41
click at [529, 283] on mat-option "6/8 Haussmann - [STREET_ADDRESS]" at bounding box center [469, 271] width 309 height 40
type input "6/8 Haussmann - [STREET_ADDRESS]"
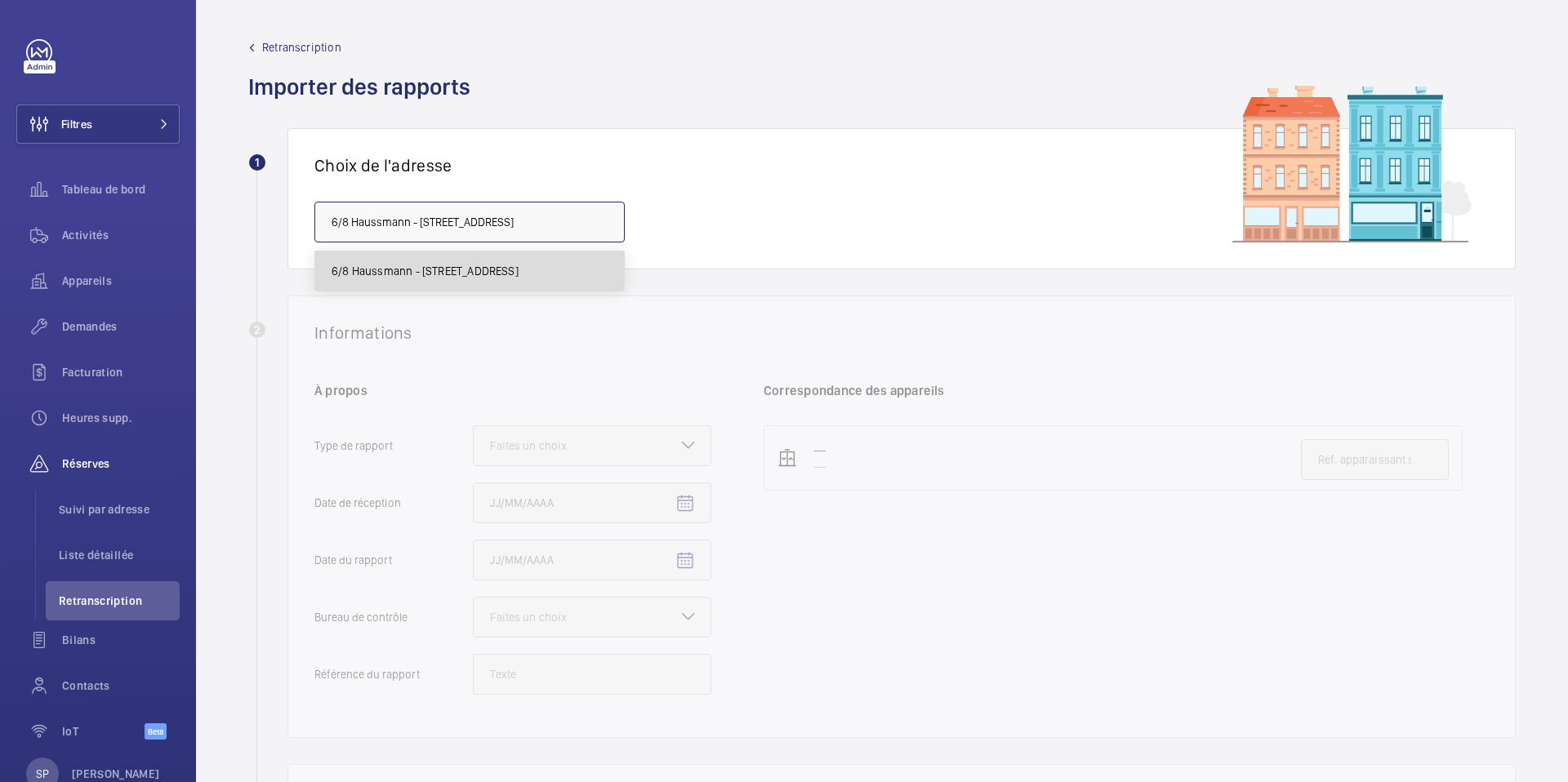
scroll to position [0, 95]
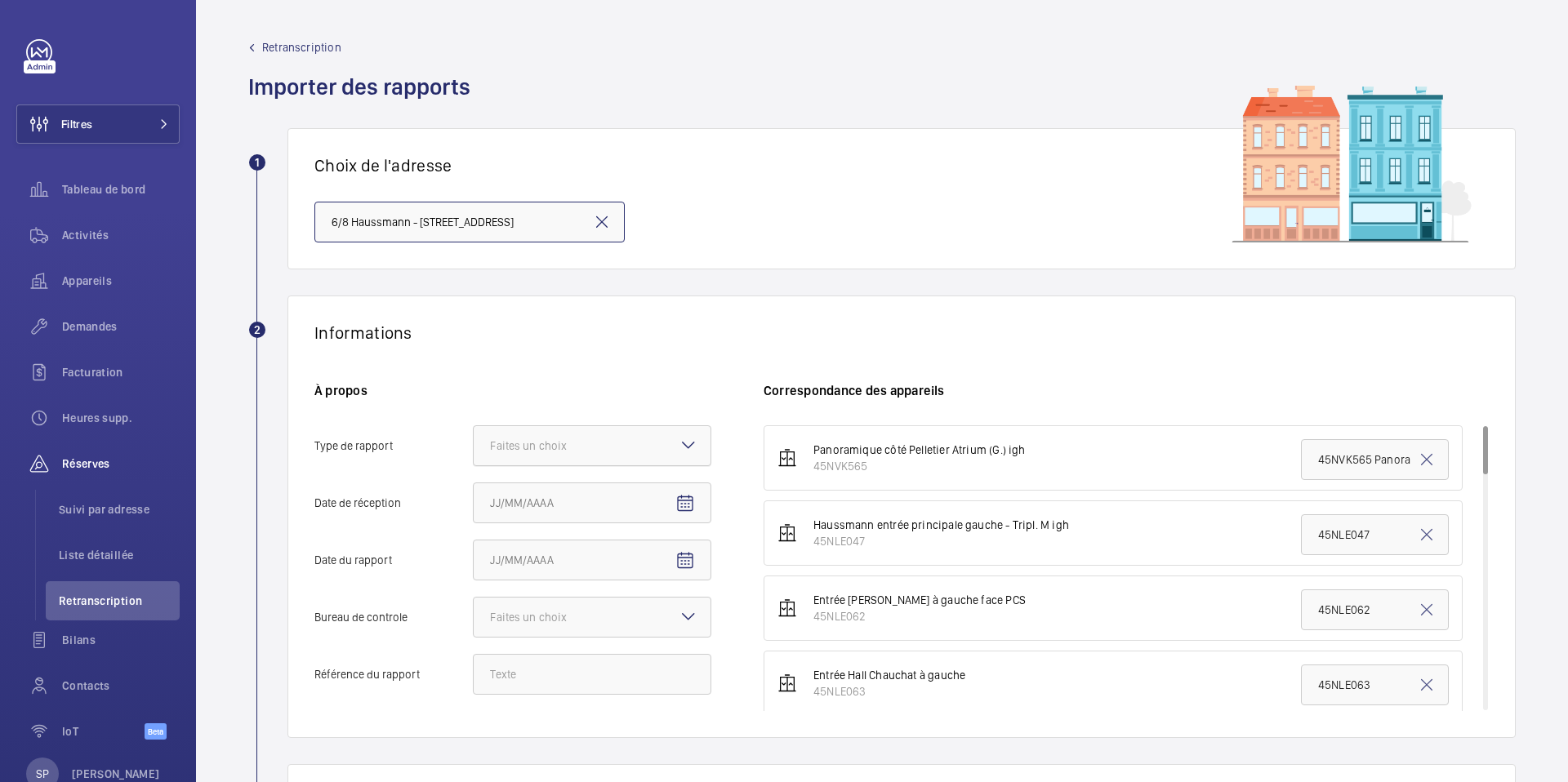
click at [567, 445] on div "Faites un choix" at bounding box center [548, 446] width 118 height 16
click at [474, 445] on input "Type de rapport Faites un choix" at bounding box center [474, 446] width 0 height 40
click at [550, 487] on span "Périodique" at bounding box center [592, 496] width 204 height 16
click at [474, 465] on input "Type de rapport Faites un choix Périodique Quinquennal Audit" at bounding box center [474, 446] width 0 height 40
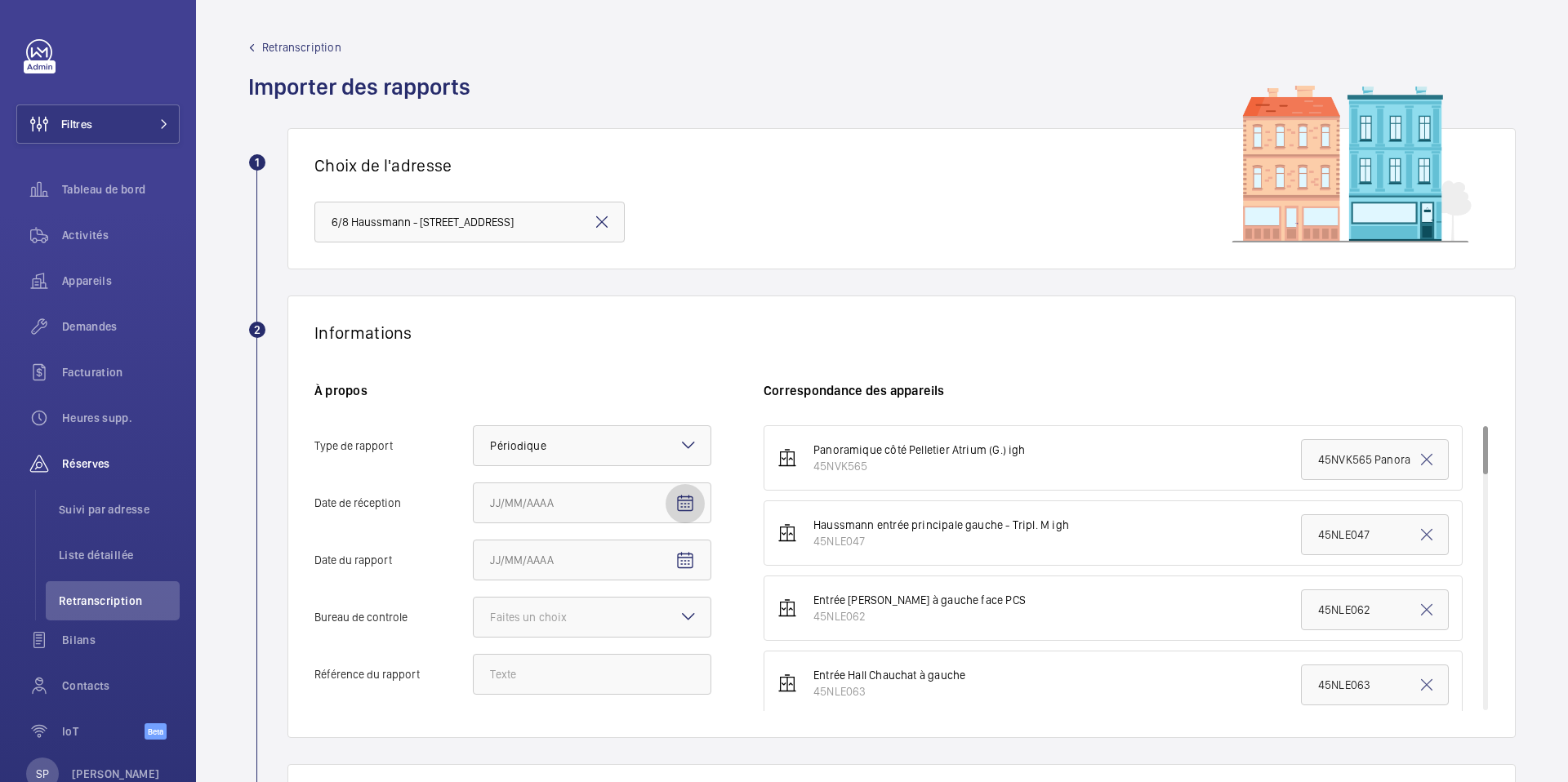
click at [679, 504] on mat-icon "Open calendar" at bounding box center [685, 504] width 20 height 20
click at [489, 356] on span "6" at bounding box center [497, 361] width 30 height 30
type input "06/10/2025"
click at [682, 556] on mat-icon "Open calendar" at bounding box center [685, 561] width 20 height 20
click at [668, 319] on span "Previous month" at bounding box center [662, 318] width 33 height 33
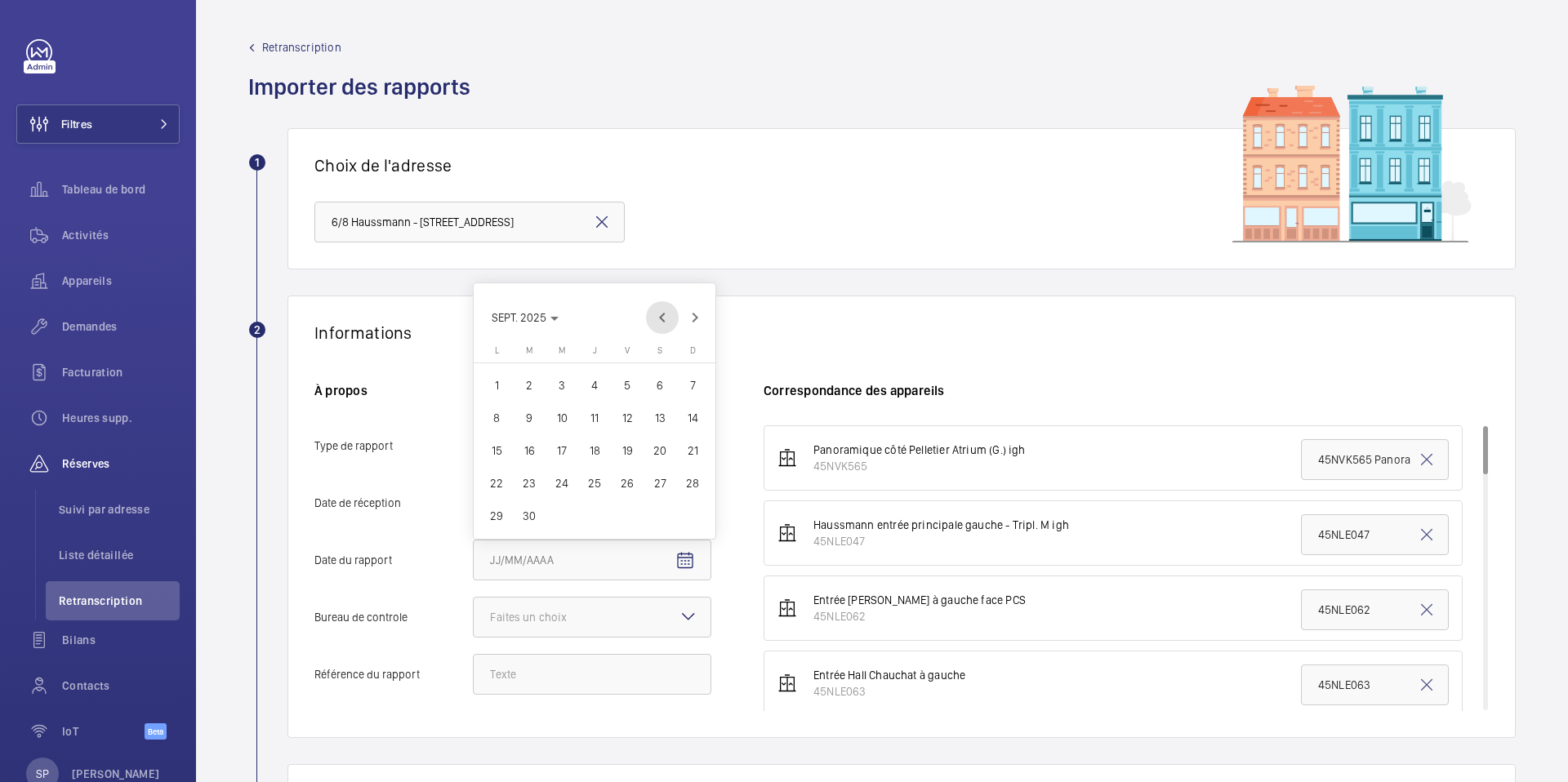
click at [668, 319] on span "Previous month" at bounding box center [662, 318] width 33 height 33
click at [488, 485] on span "18" at bounding box center [497, 483] width 30 height 30
type input "18/08/2025"
click at [553, 635] on div at bounding box center [592, 617] width 237 height 40
click at [474, 635] on input "Bureau de controle Faites un choix Veritas Autre" at bounding box center [474, 617] width 0 height 40
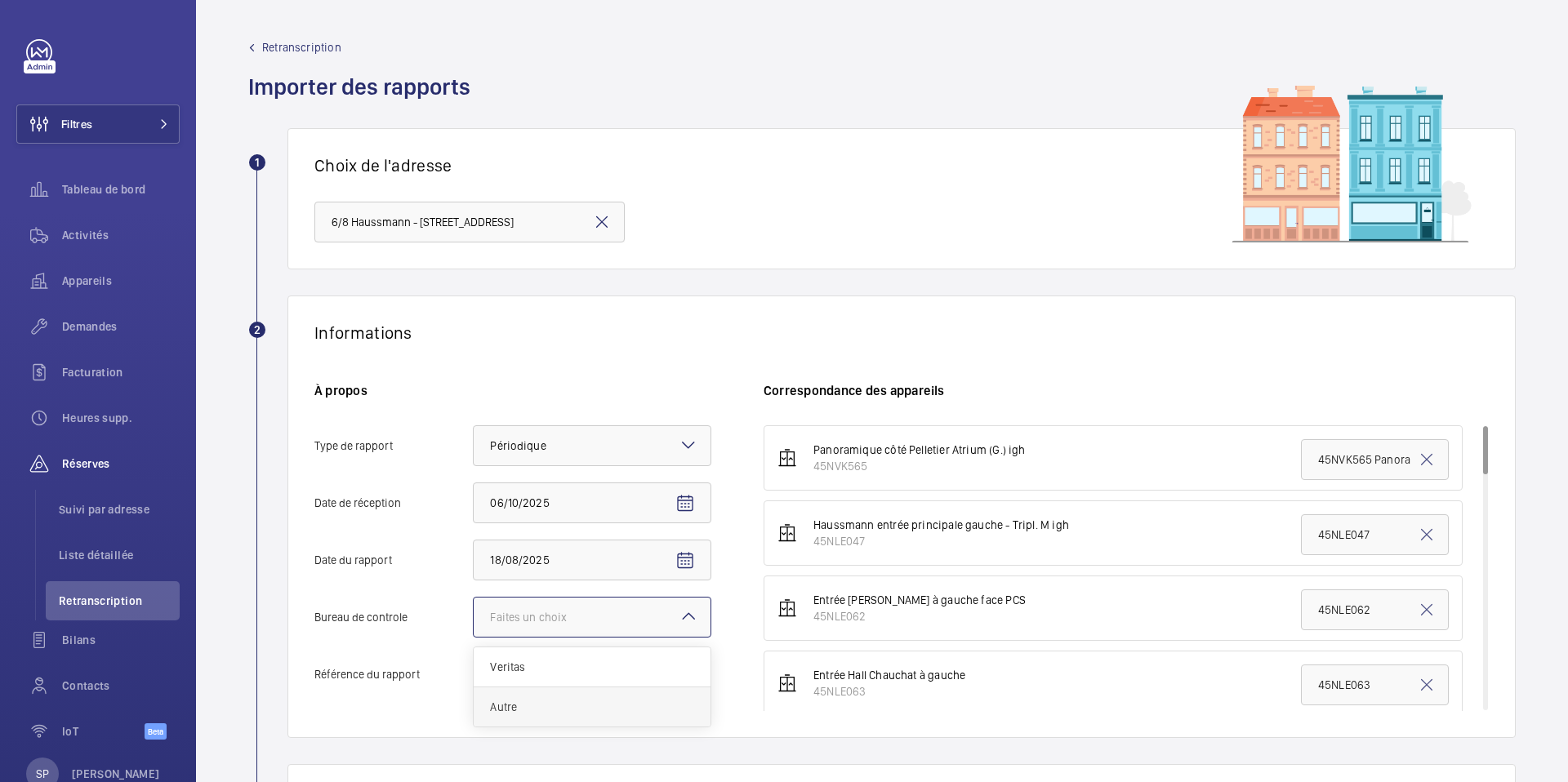
click at [535, 691] on div "Autre" at bounding box center [592, 707] width 237 height 40
click at [474, 637] on input "Bureau de controle Faites un choix Veritas Autre" at bounding box center [474, 617] width 0 height 40
click at [505, 673] on input "Référence du rapport" at bounding box center [592, 674] width 239 height 41
paste input "PO-20250818-01"
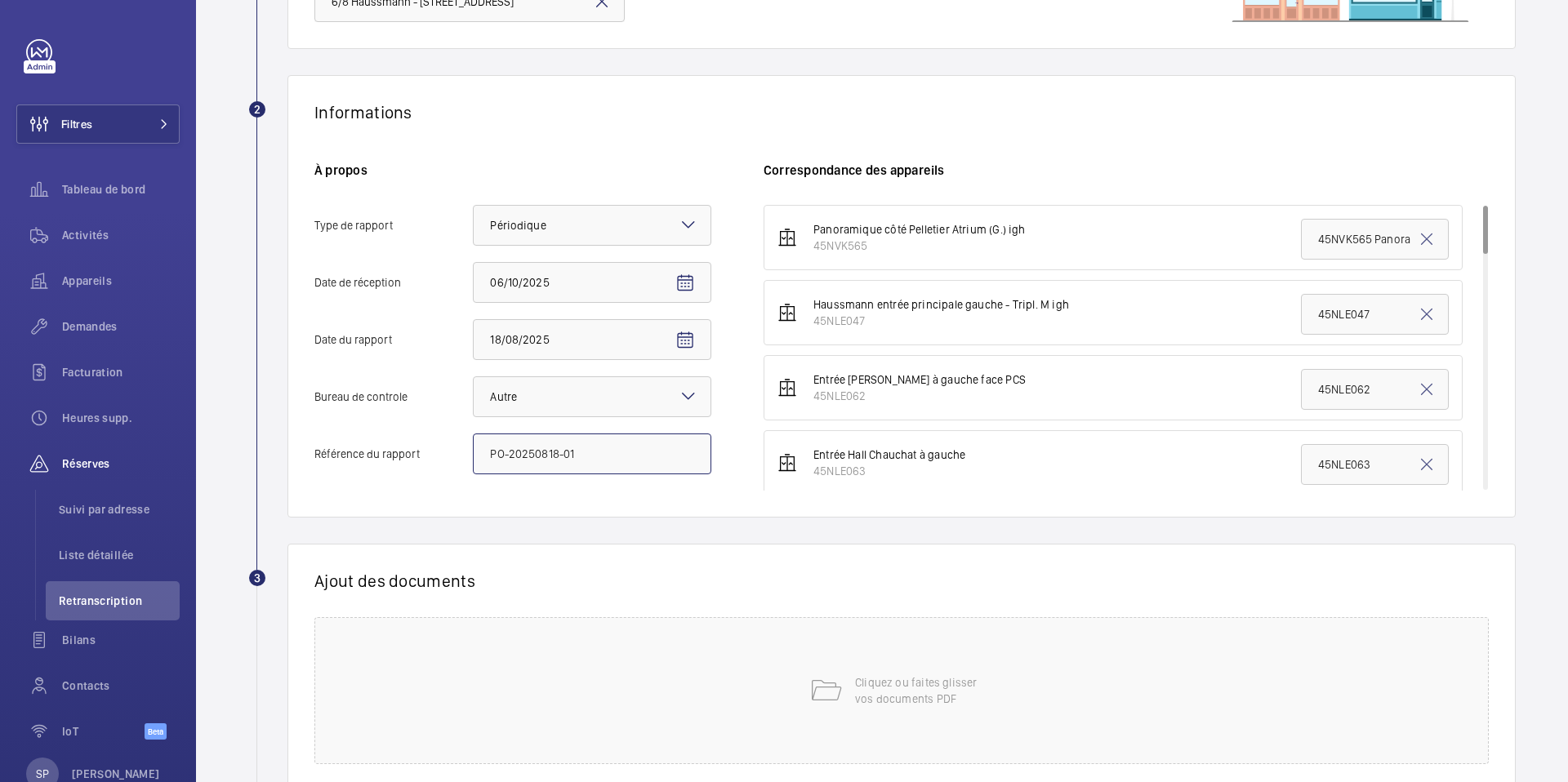
scroll to position [240, 0]
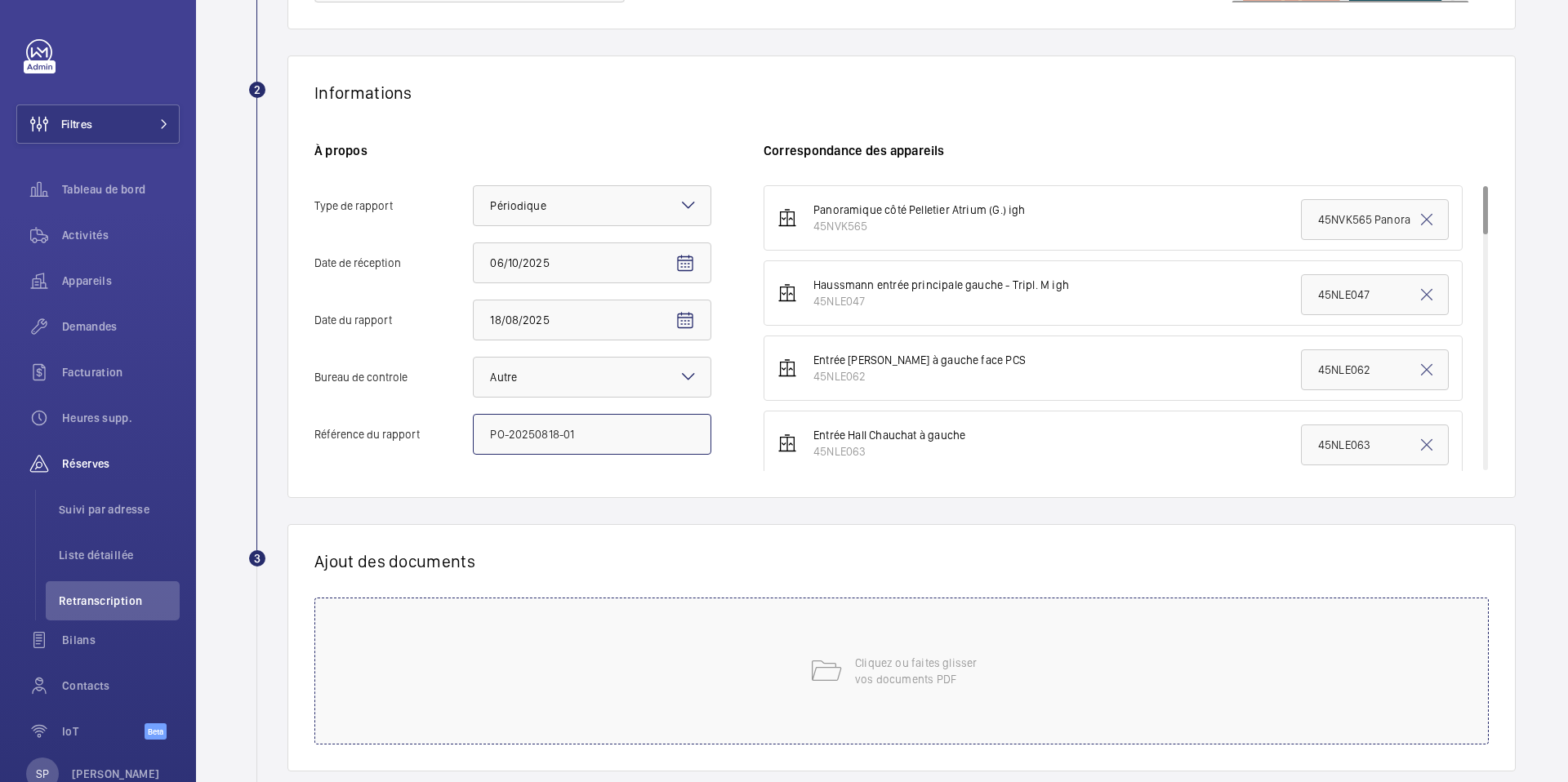
type input "PO-20250818-01"
click at [586, 629] on div "Cliquez ou faites glisser vos documents PDF" at bounding box center [902, 671] width 1174 height 147
click at [1054, 635] on button "Choisissez les appareils concernés" at bounding box center [1086, 617] width 646 height 40
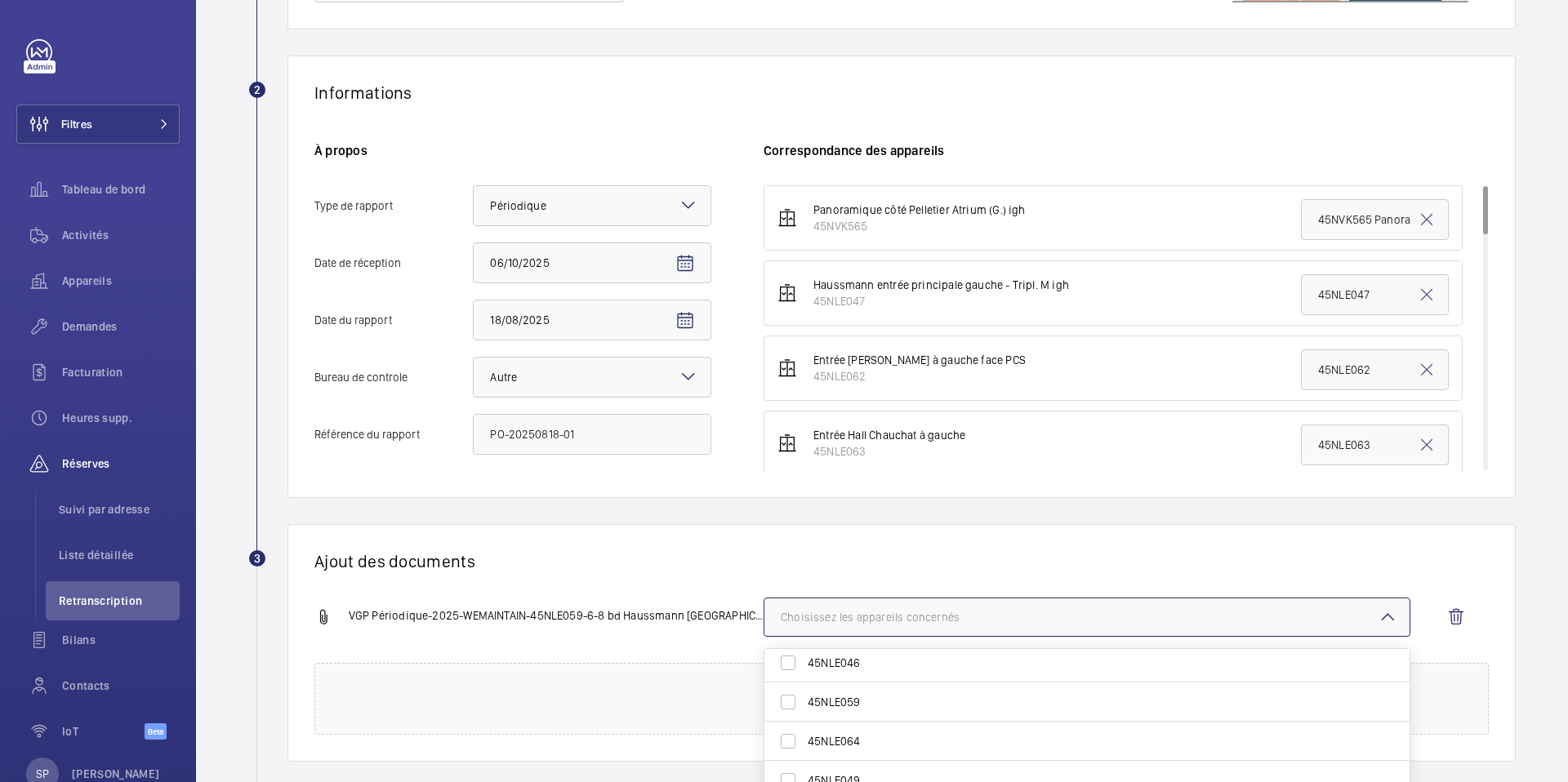
scroll to position [204, 0]
click at [949, 696] on span "45NLE059" at bounding box center [1088, 700] width 561 height 16
click at [805, 696] on input "45NLE059" at bounding box center [788, 700] width 33 height 33
checkbox input "true"
click at [703, 549] on div "Ajout des documents VGP Périodique-2025-WEMAINTAIN-45NLE059-6-8 bd Haussmann 7…" at bounding box center [902, 643] width 1229 height 238
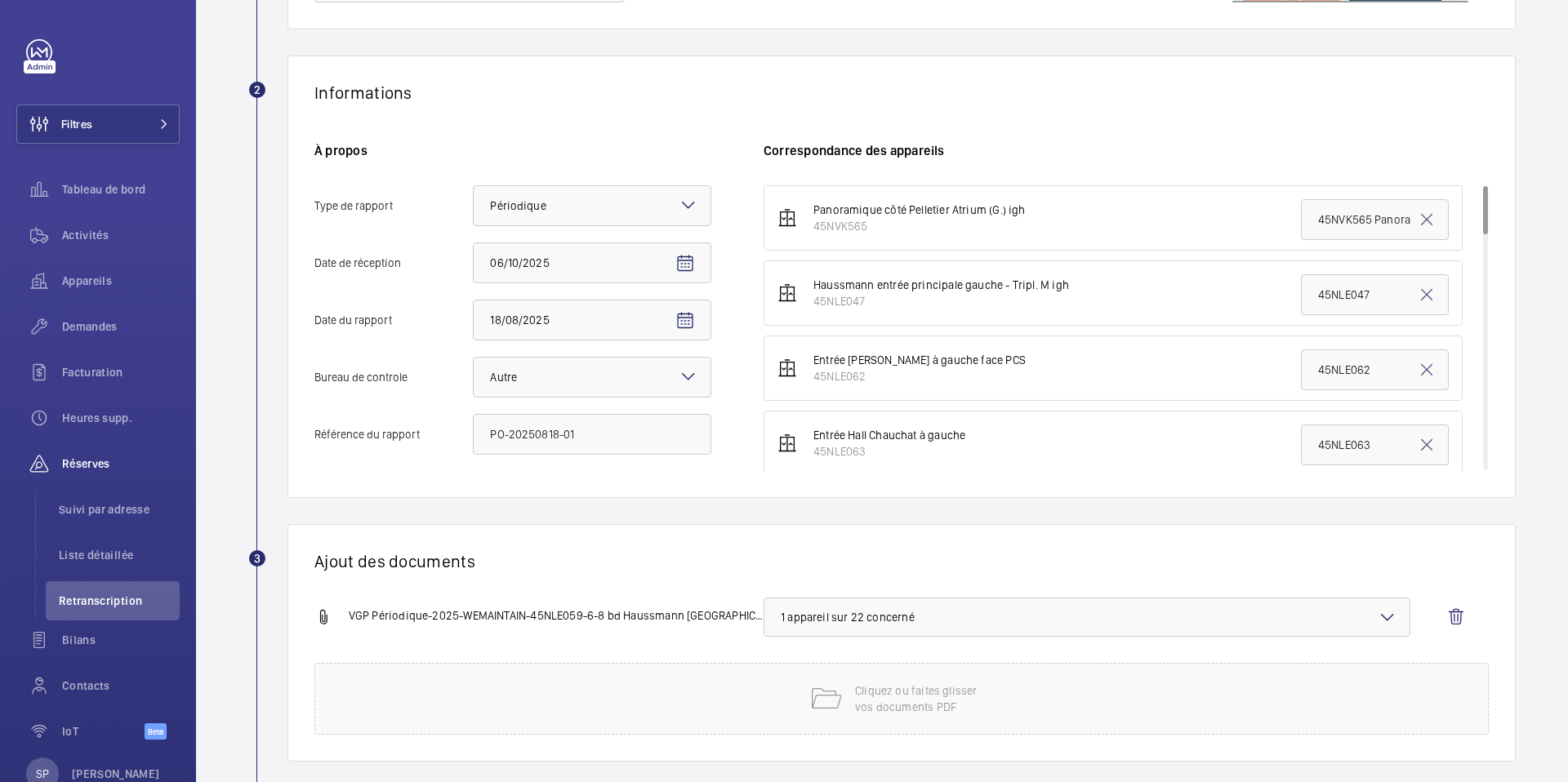
scroll to position [324, 0]
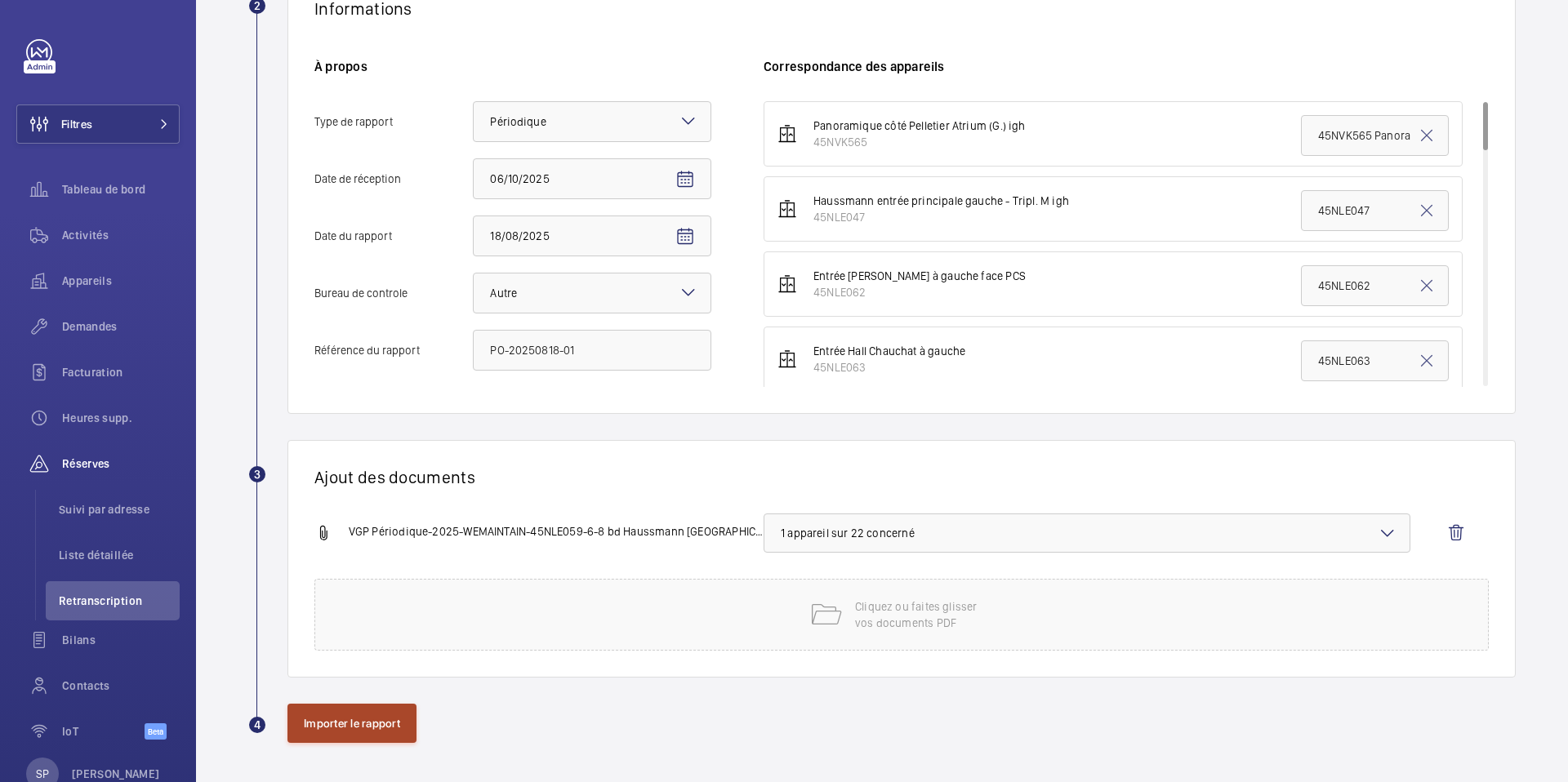
click at [376, 720] on button "Importer le rapport" at bounding box center [352, 724] width 129 height 40
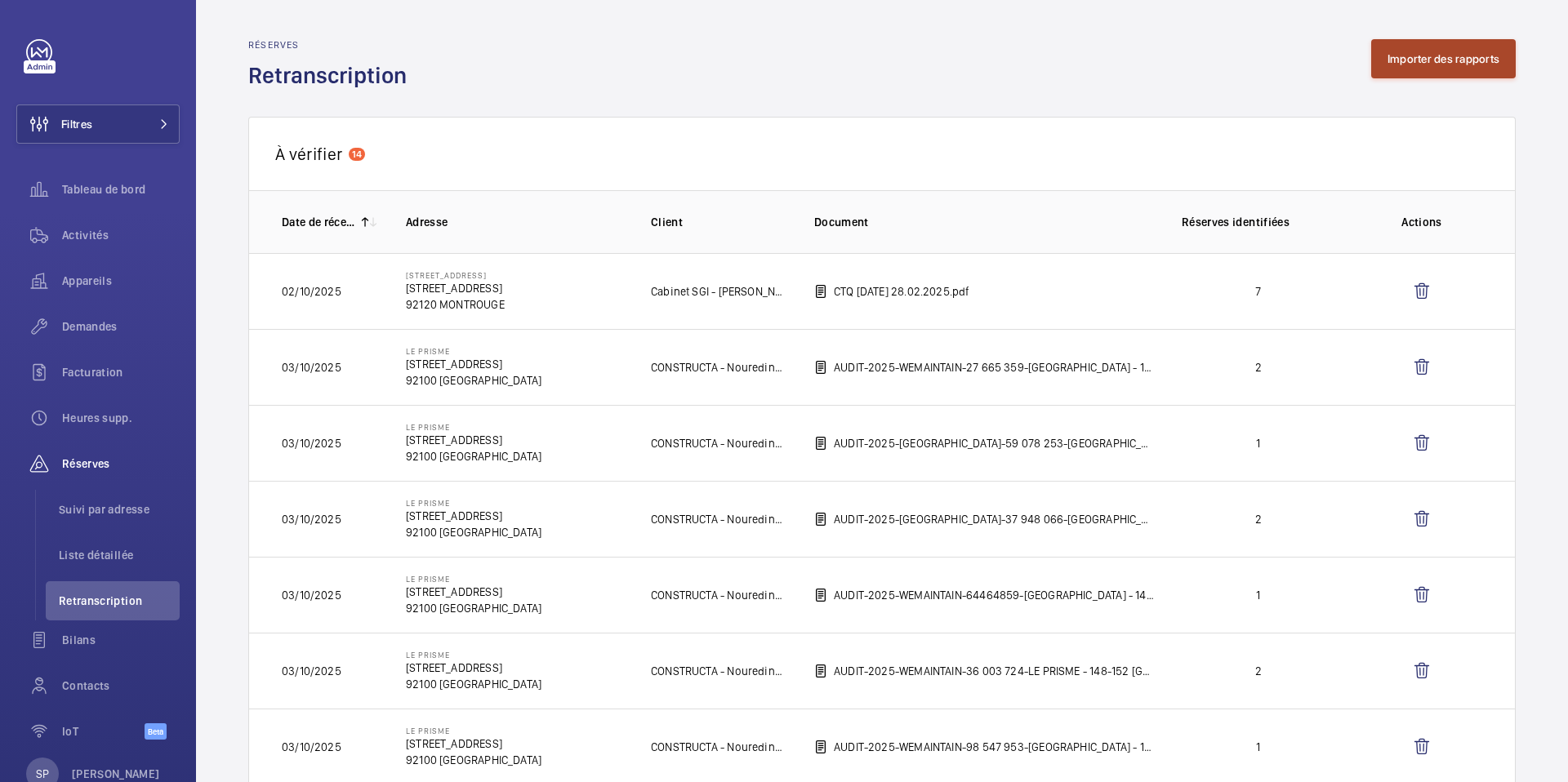
click at [1394, 59] on button "Importer des rapports" at bounding box center [1444, 59] width 145 height 40
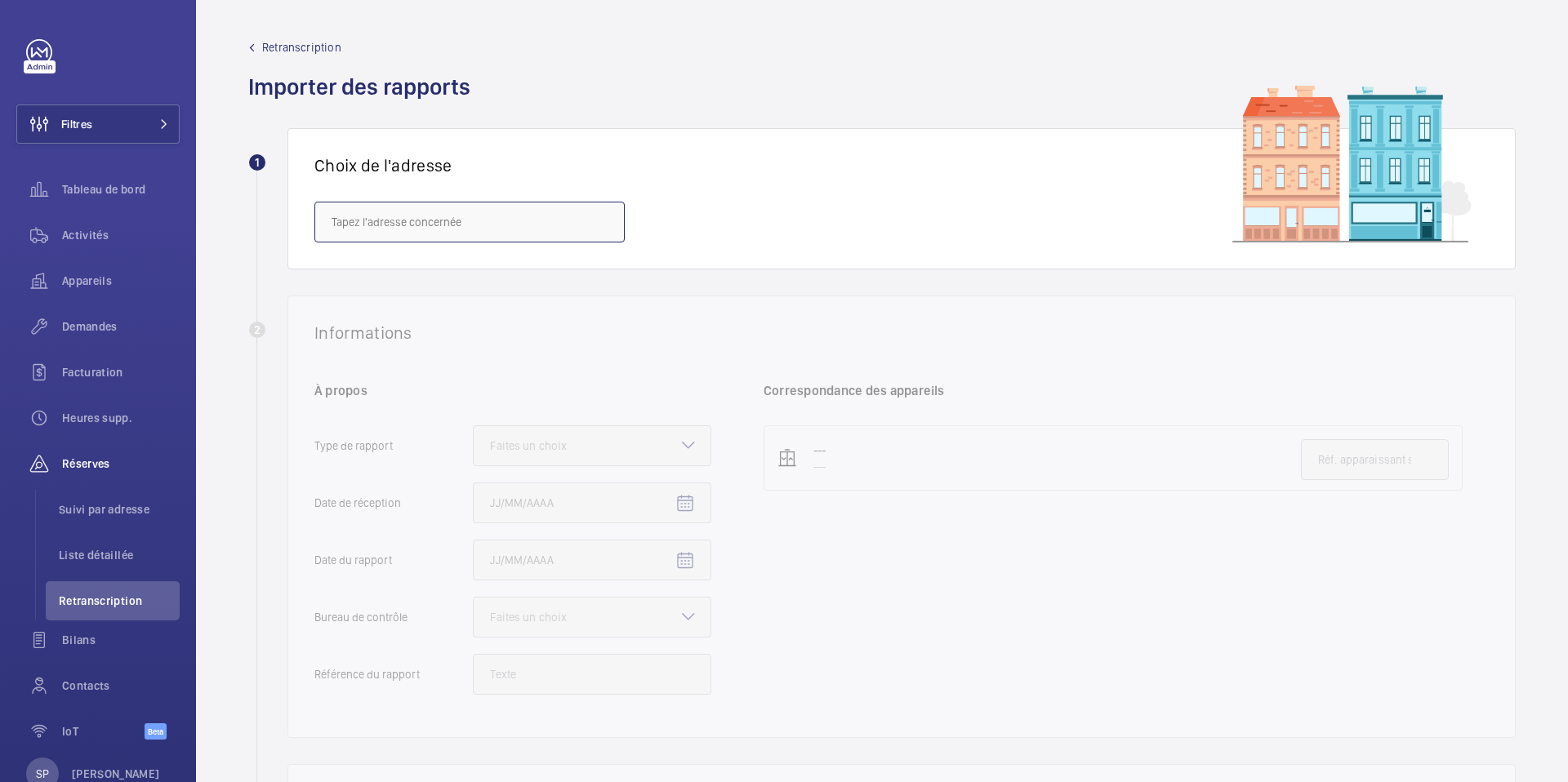
click at [530, 224] on input "text" at bounding box center [469, 222] width 310 height 41
click at [518, 260] on mat-option "6/8 Haussmann - [STREET_ADDRESS]" at bounding box center [469, 271] width 309 height 40
type input "6/8 Haussmann - [STREET_ADDRESS]"
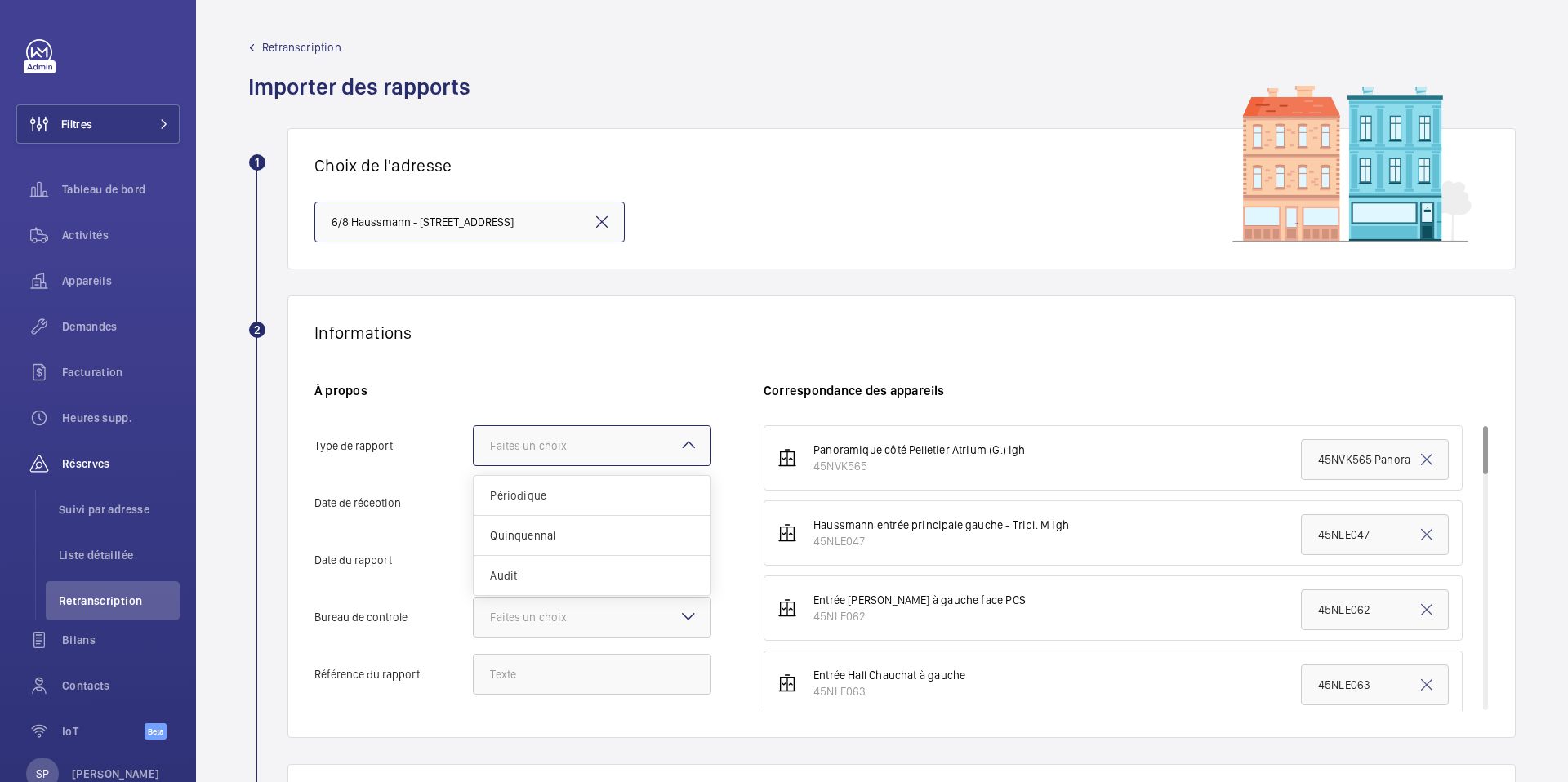
click at [583, 456] on div at bounding box center [592, 446] width 237 height 40
click at [474, 456] on input "Type de rapport Faites un choix Périodique Quinquennal Audit" at bounding box center [474, 446] width 0 height 40
click at [573, 484] on div "Périodique" at bounding box center [592, 496] width 237 height 40
click at [474, 465] on input "Type de rapport Faites un choix Périodique Quinquennal Audit" at bounding box center [474, 446] width 0 height 40
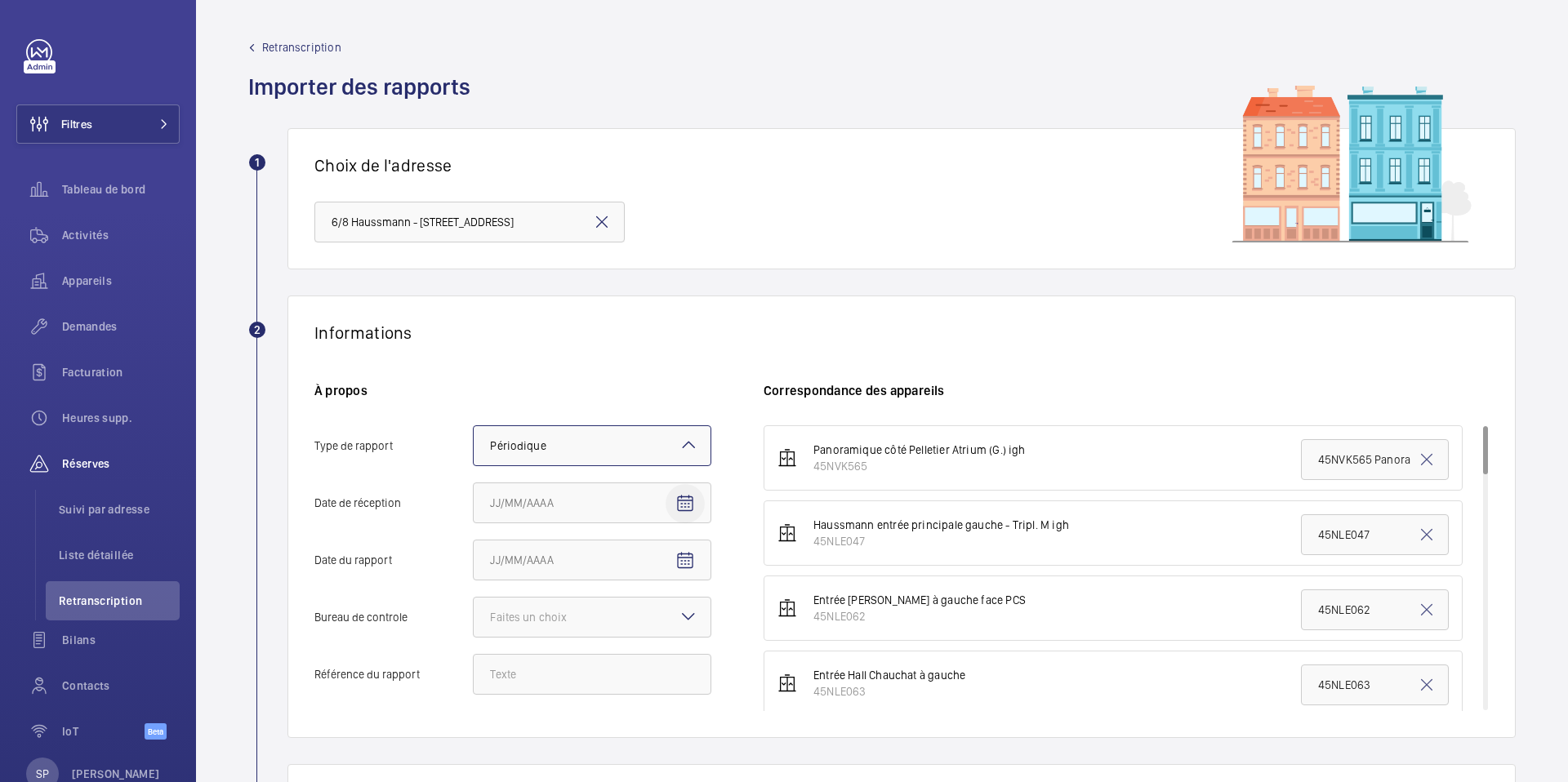
click at [675, 497] on mat-icon "Open calendar" at bounding box center [685, 504] width 20 height 20
click at [504, 375] on button "6" at bounding box center [497, 361] width 33 height 33
type input "06/10/2025"
click at [687, 561] on mat-icon "Open calendar" at bounding box center [685, 561] width 20 height 20
click at [662, 321] on span "Previous month" at bounding box center [662, 318] width 33 height 33
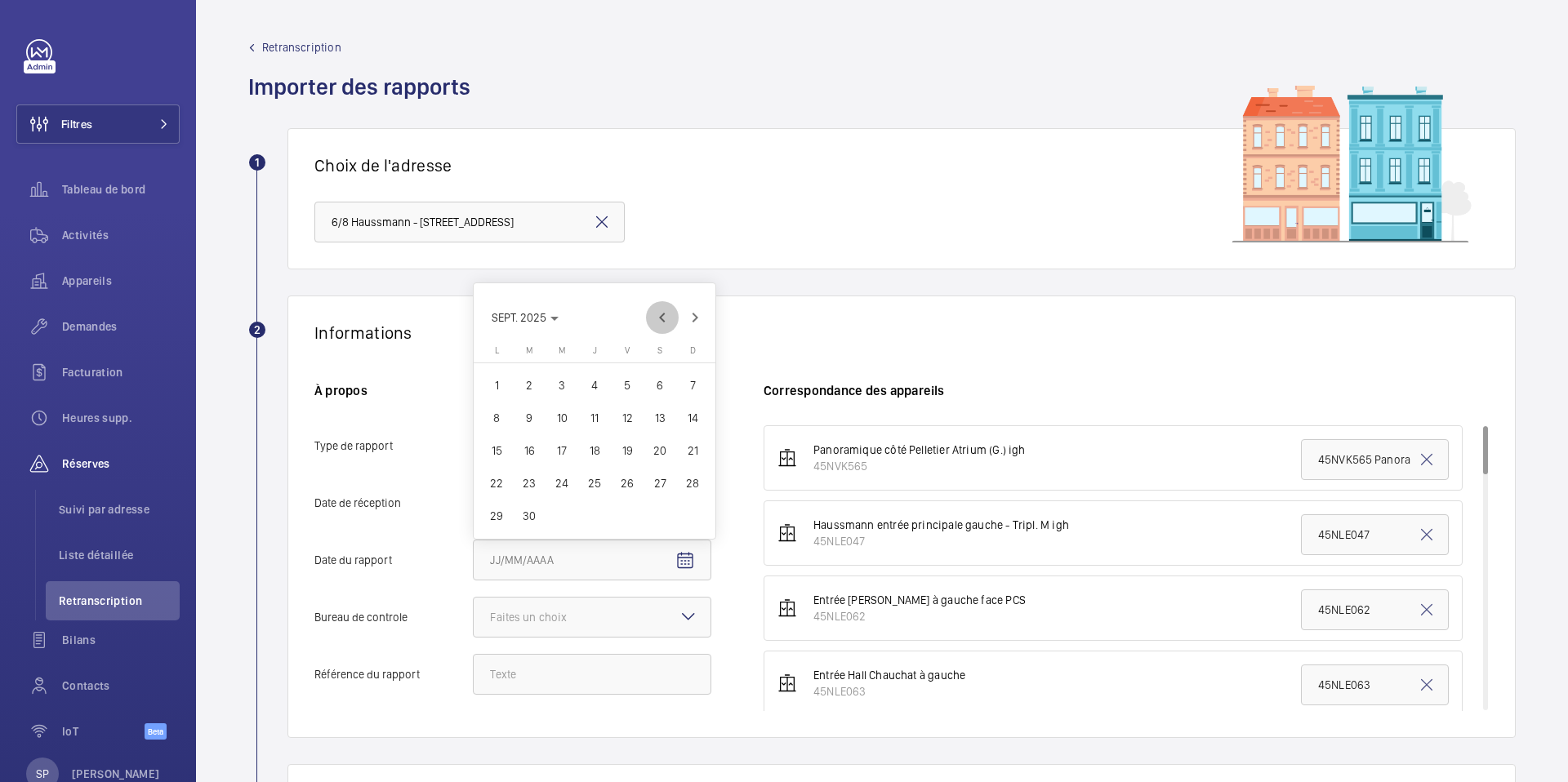
click at [662, 321] on span "Previous month" at bounding box center [662, 318] width 33 height 33
click at [494, 470] on span "18" at bounding box center [497, 483] width 30 height 30
type input "18/08/2025"
click at [594, 617] on div "Faites un choix" at bounding box center [548, 617] width 118 height 16
click at [474, 617] on input "Bureau de controle Faites un choix Veritas Autre" at bounding box center [474, 617] width 0 height 40
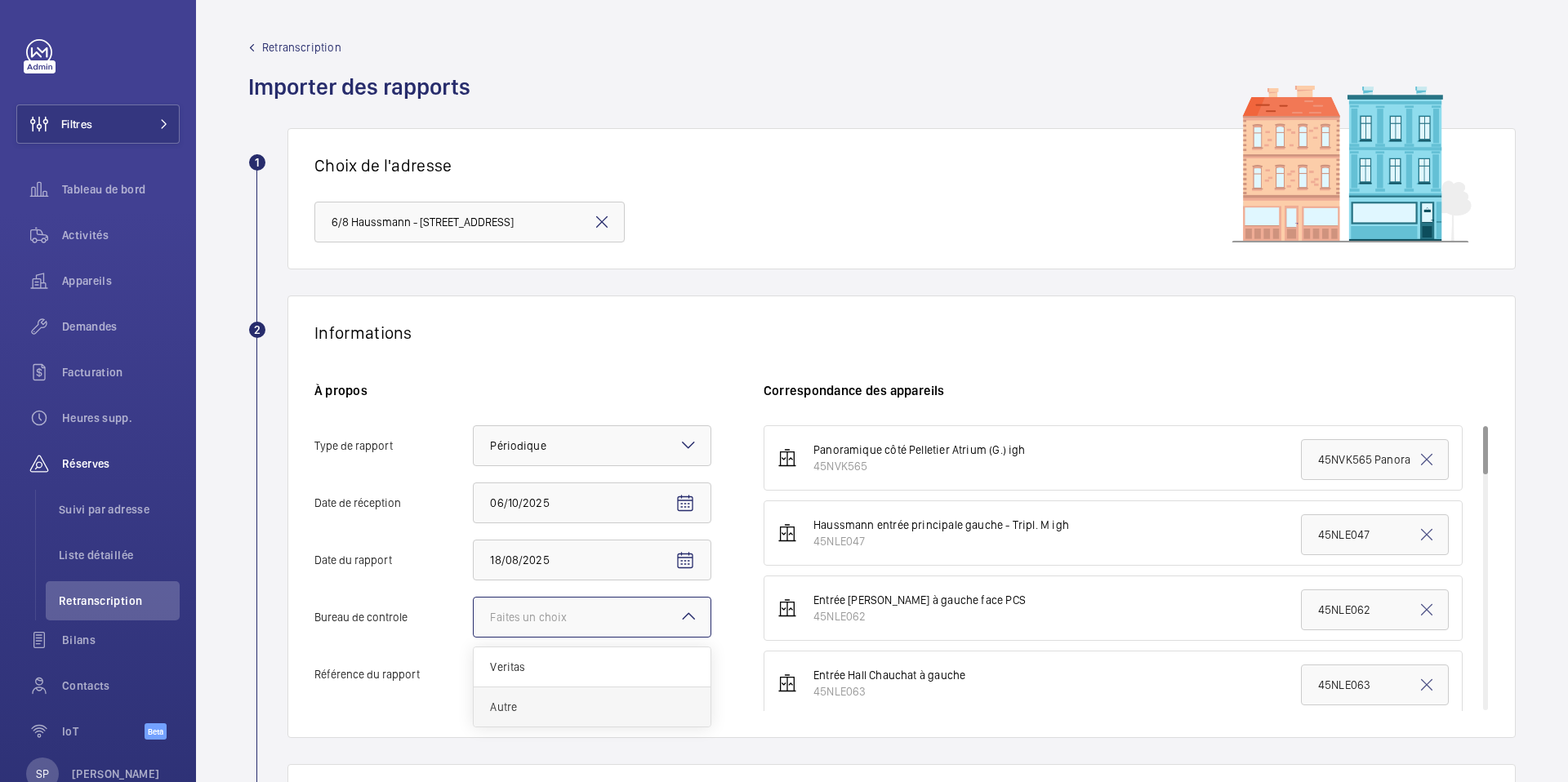
click at [565, 714] on span "Autre" at bounding box center [592, 707] width 204 height 16
click at [474, 637] on input "Bureau de controle Faites un choix Veritas Autre" at bounding box center [474, 617] width 0 height 40
click at [516, 674] on input "Référence du rapport" at bounding box center [592, 674] width 239 height 41
paste input "PO-20250818-01"
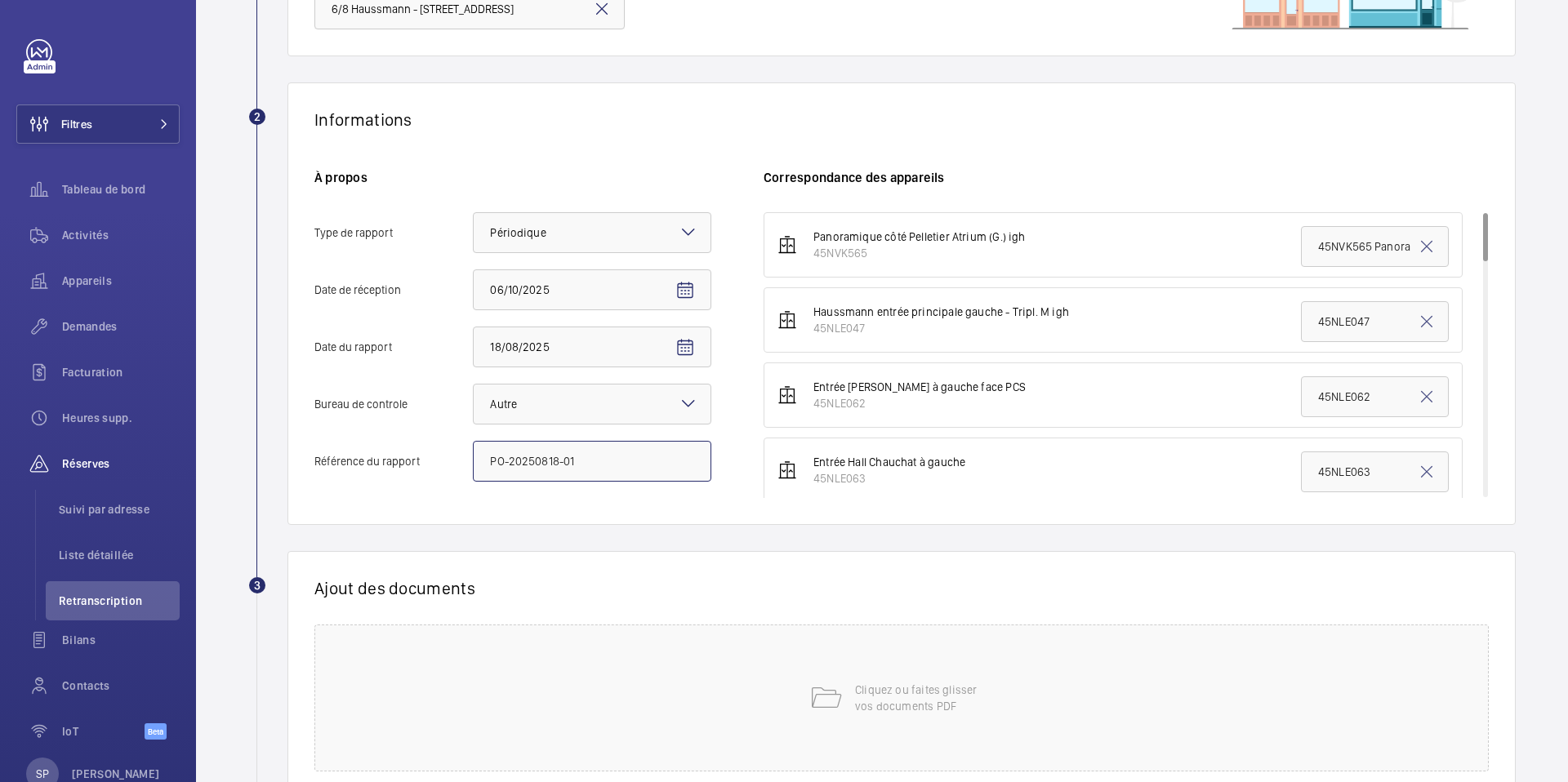
scroll to position [215, 0]
type input "PO-20250818-01"
click at [587, 673] on div "Cliquez ou faites glisser vos documents PDF" at bounding box center [902, 696] width 1174 height 147
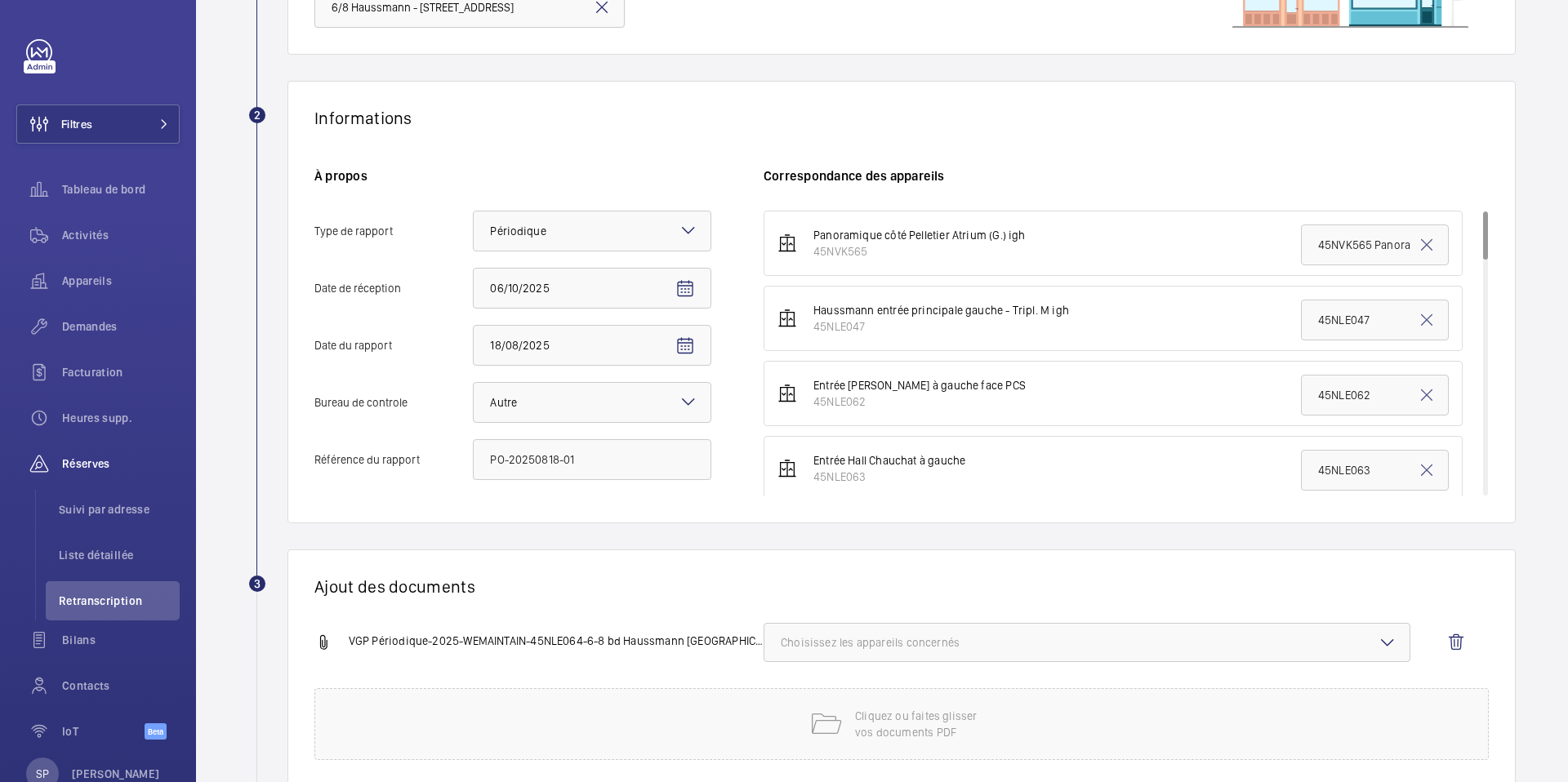
click at [1033, 632] on button "Choisissez les appareils concernés" at bounding box center [1086, 643] width 646 height 40
click at [1001, 718] on span "45NLE064" at bounding box center [1088, 725] width 561 height 16
click at [805, 718] on input "45NLE064" at bounding box center [788, 725] width 33 height 33
checkbox input "true"
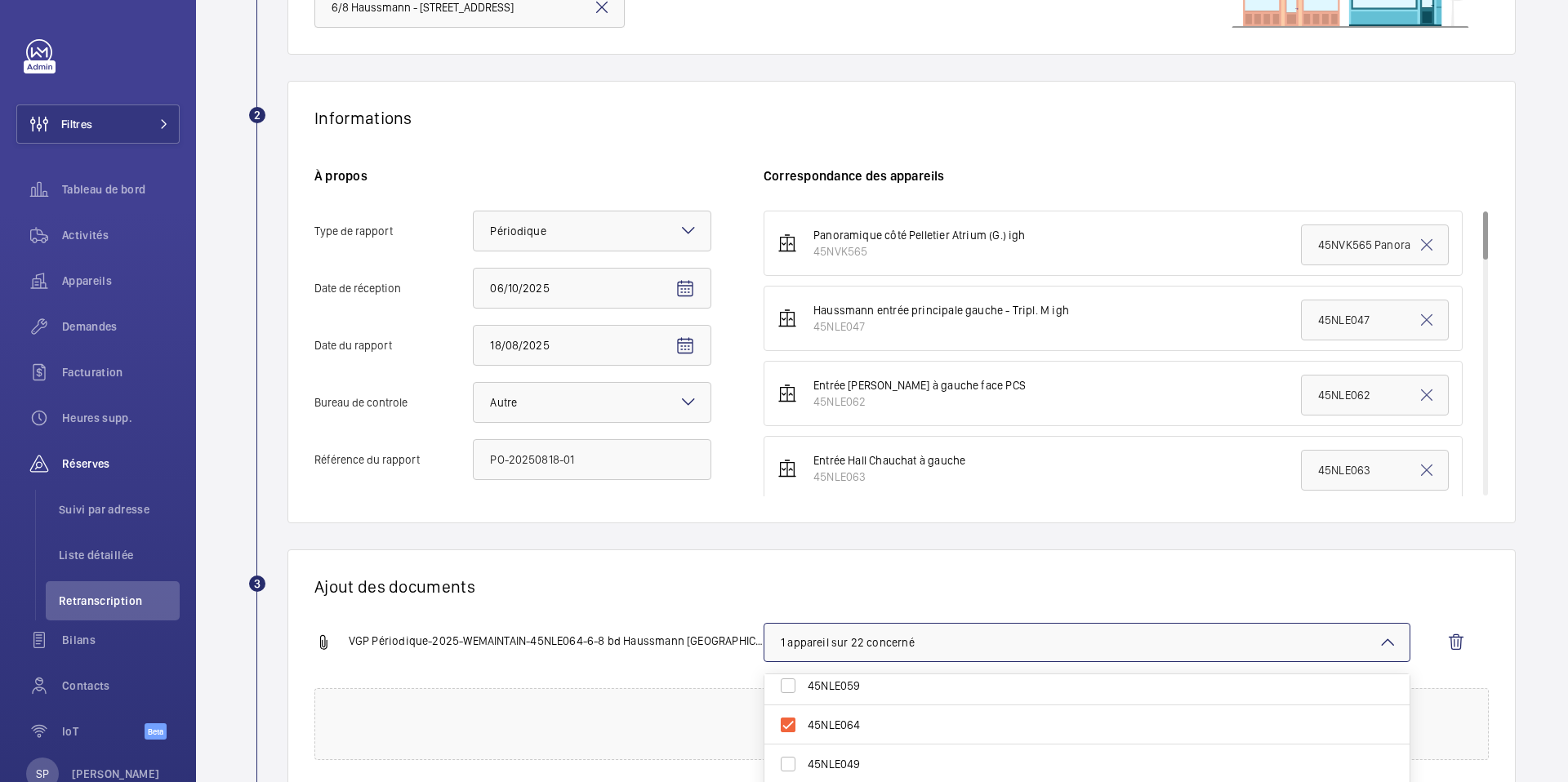
click at [713, 567] on div "Ajout des documents VGP Périodique-2025-WEMAINTAIN-45NLE064-6-8 bd Haussmann 7…" at bounding box center [902, 668] width 1229 height 238
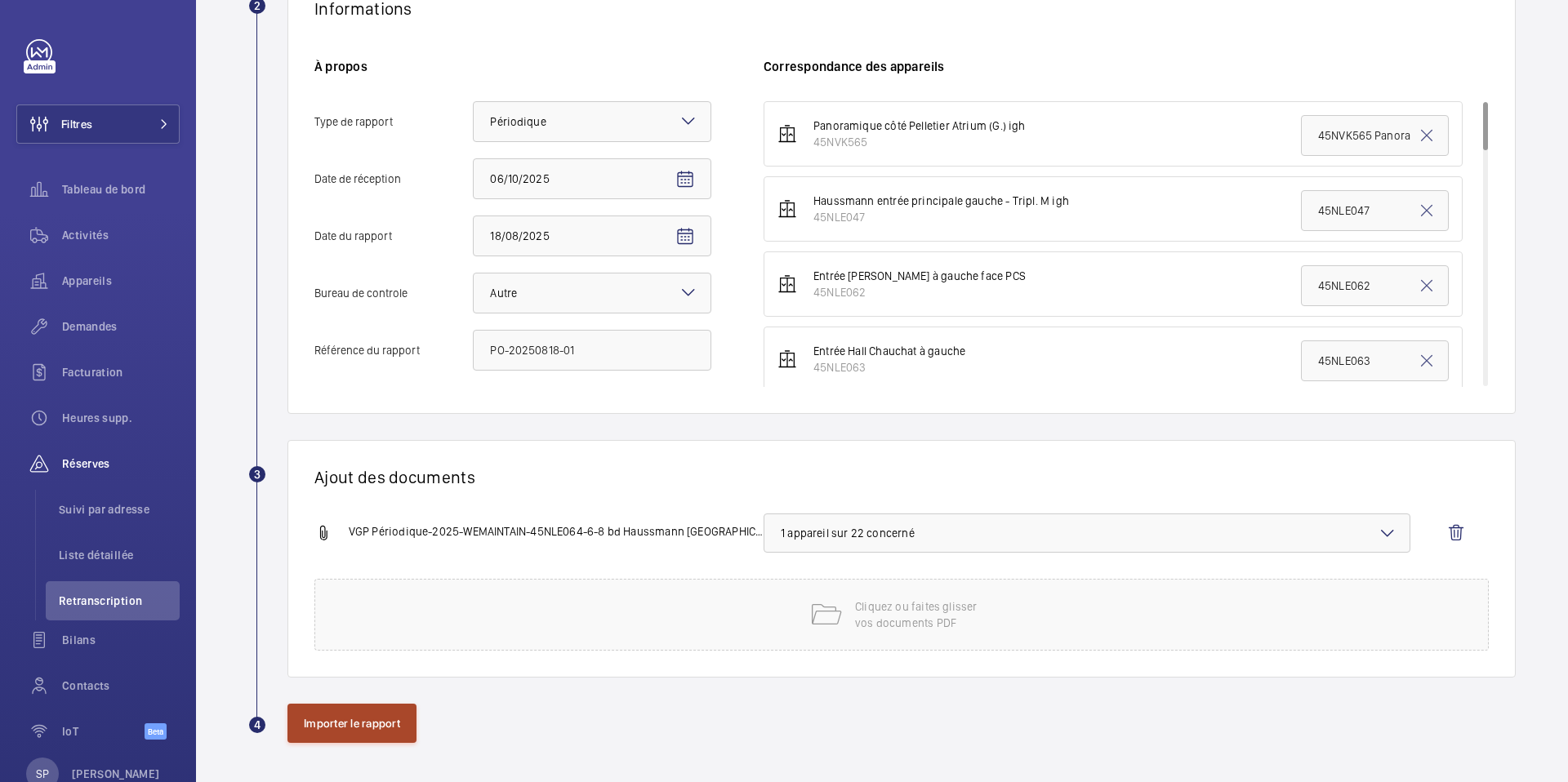
click at [377, 732] on button "Importer le rapport" at bounding box center [352, 724] width 129 height 40
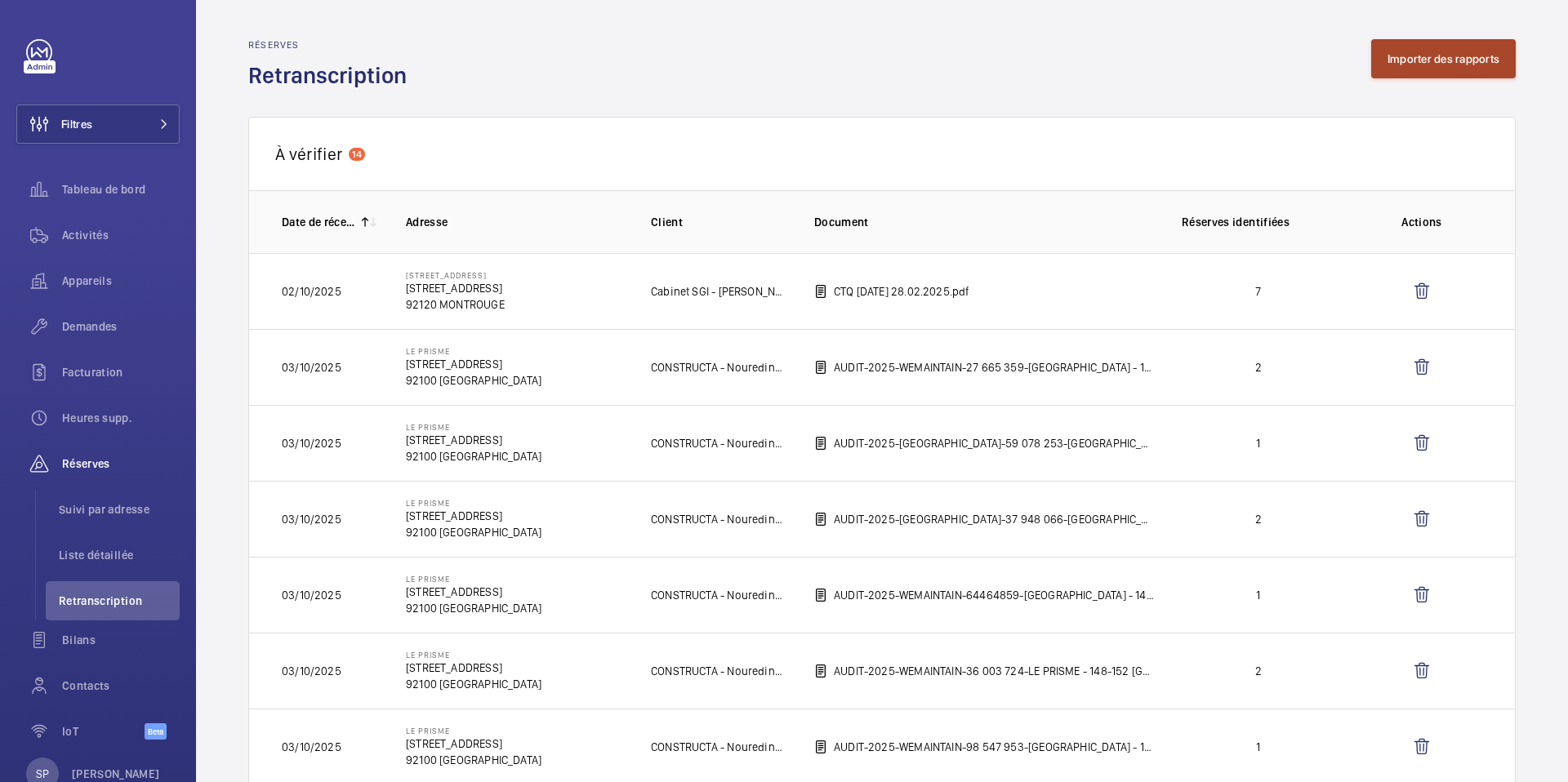
click at [1420, 67] on button "Importer des rapports" at bounding box center [1444, 59] width 145 height 40
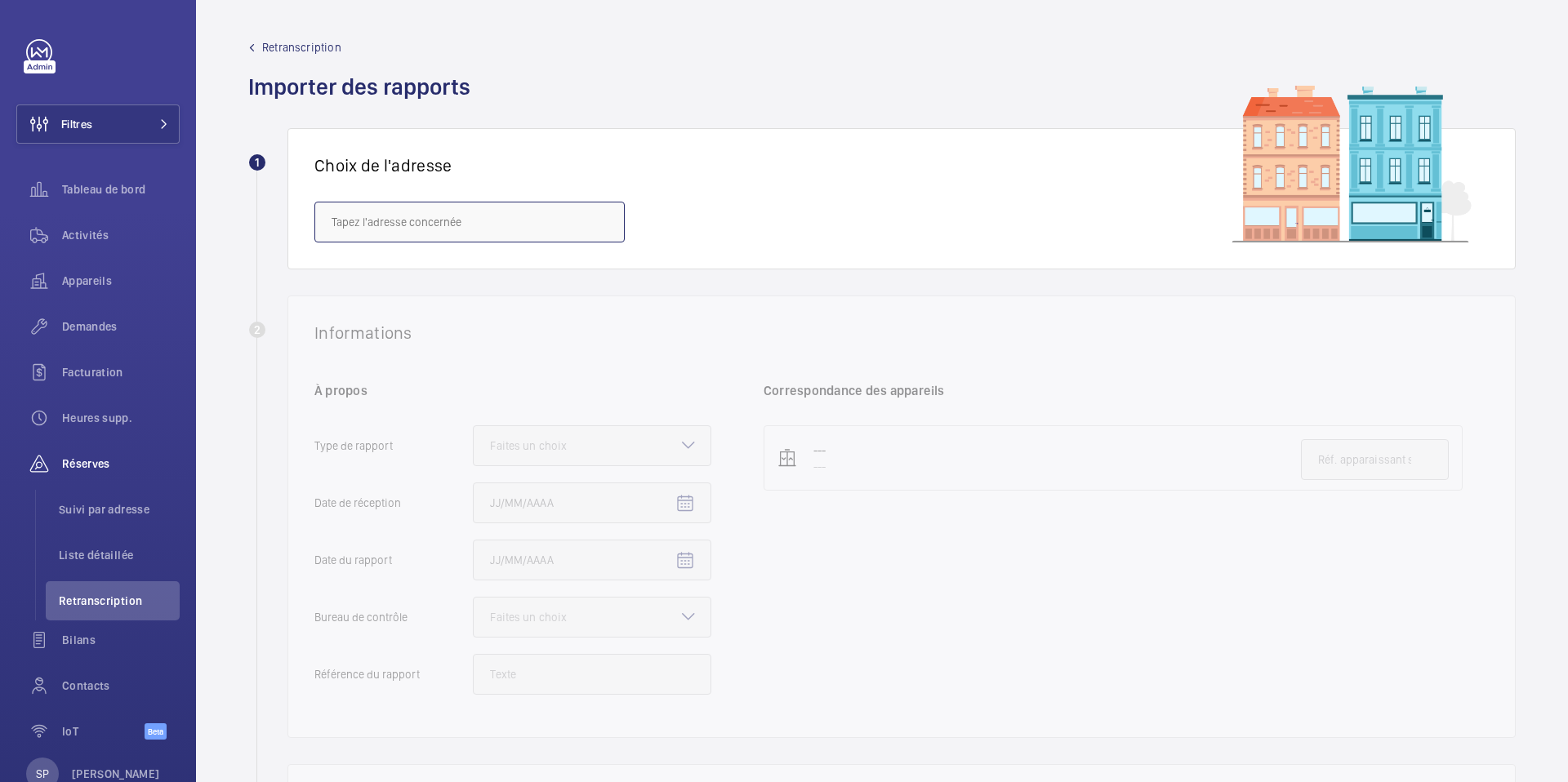
click at [501, 233] on input "text" at bounding box center [469, 222] width 310 height 41
click at [472, 268] on span "6/8 Haussmann - [STREET_ADDRESS]" at bounding box center [425, 271] width 187 height 16
type input "6/8 Haussmann - [STREET_ADDRESS]"
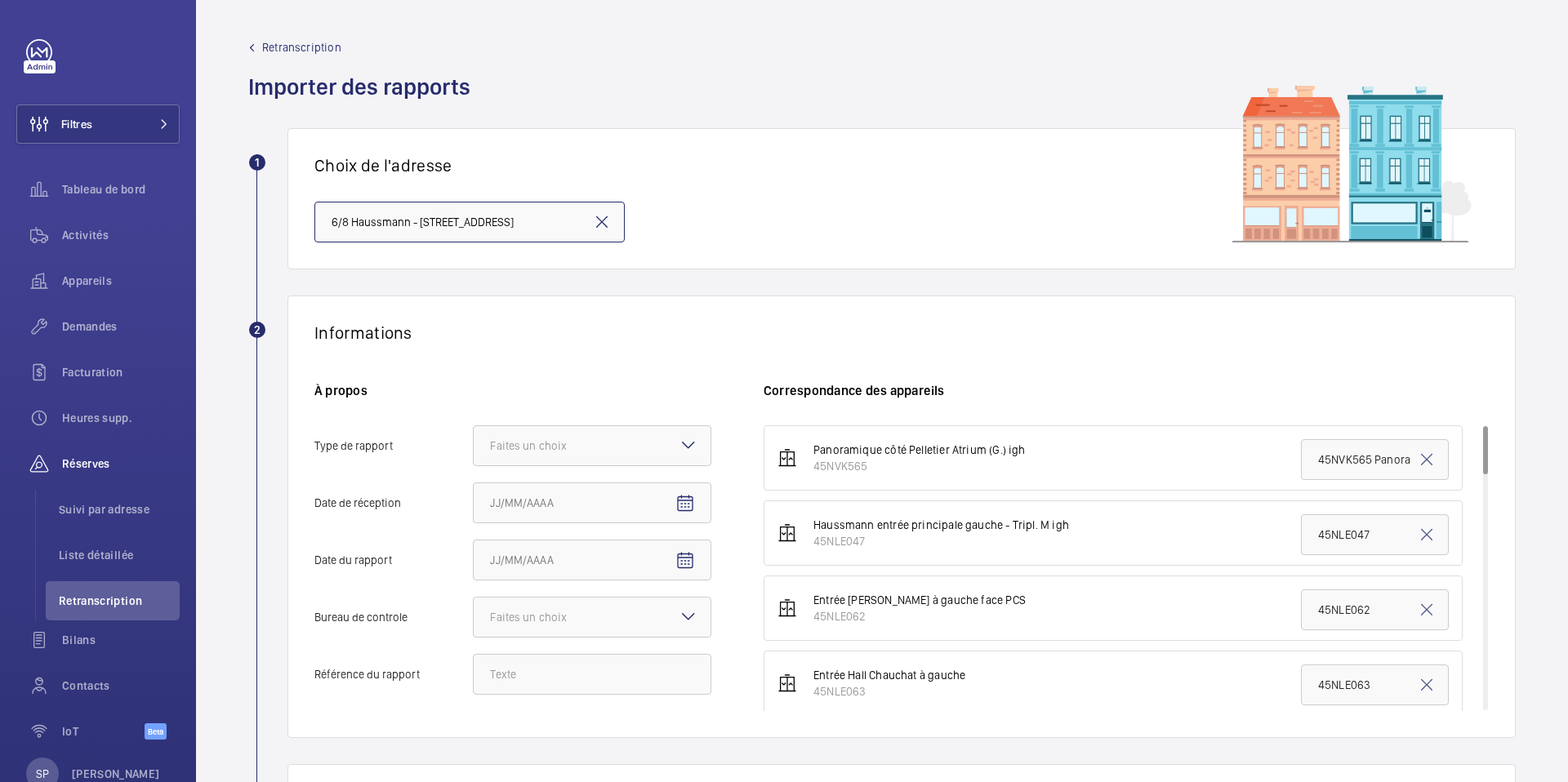
scroll to position [0, 95]
click at [547, 435] on div at bounding box center [592, 446] width 237 height 40
click at [474, 435] on input "Type de rapport Faites un choix Périodique Quinquennal Audit" at bounding box center [474, 446] width 0 height 40
click at [530, 485] on div "Périodique" at bounding box center [592, 496] width 237 height 40
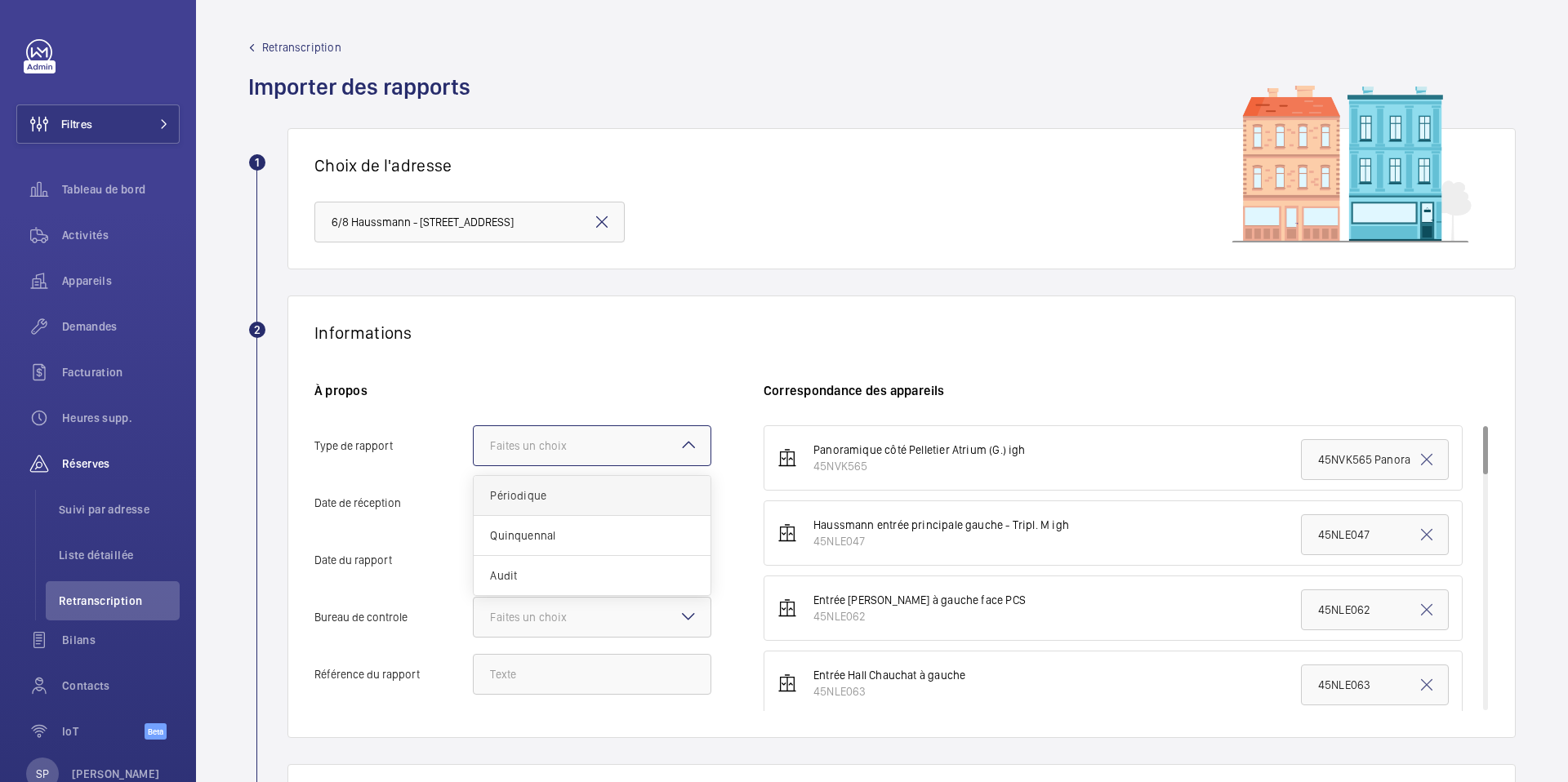
click at [474, 465] on input "Type de rapport Faites un choix Périodique Quinquennal Audit" at bounding box center [474, 446] width 0 height 40
click at [692, 507] on mat-icon "Open calendar" at bounding box center [685, 504] width 20 height 20
click at [663, 261] on span "Previous month" at bounding box center [662, 261] width 33 height 33
click at [502, 425] on span "18" at bounding box center [497, 426] width 30 height 30
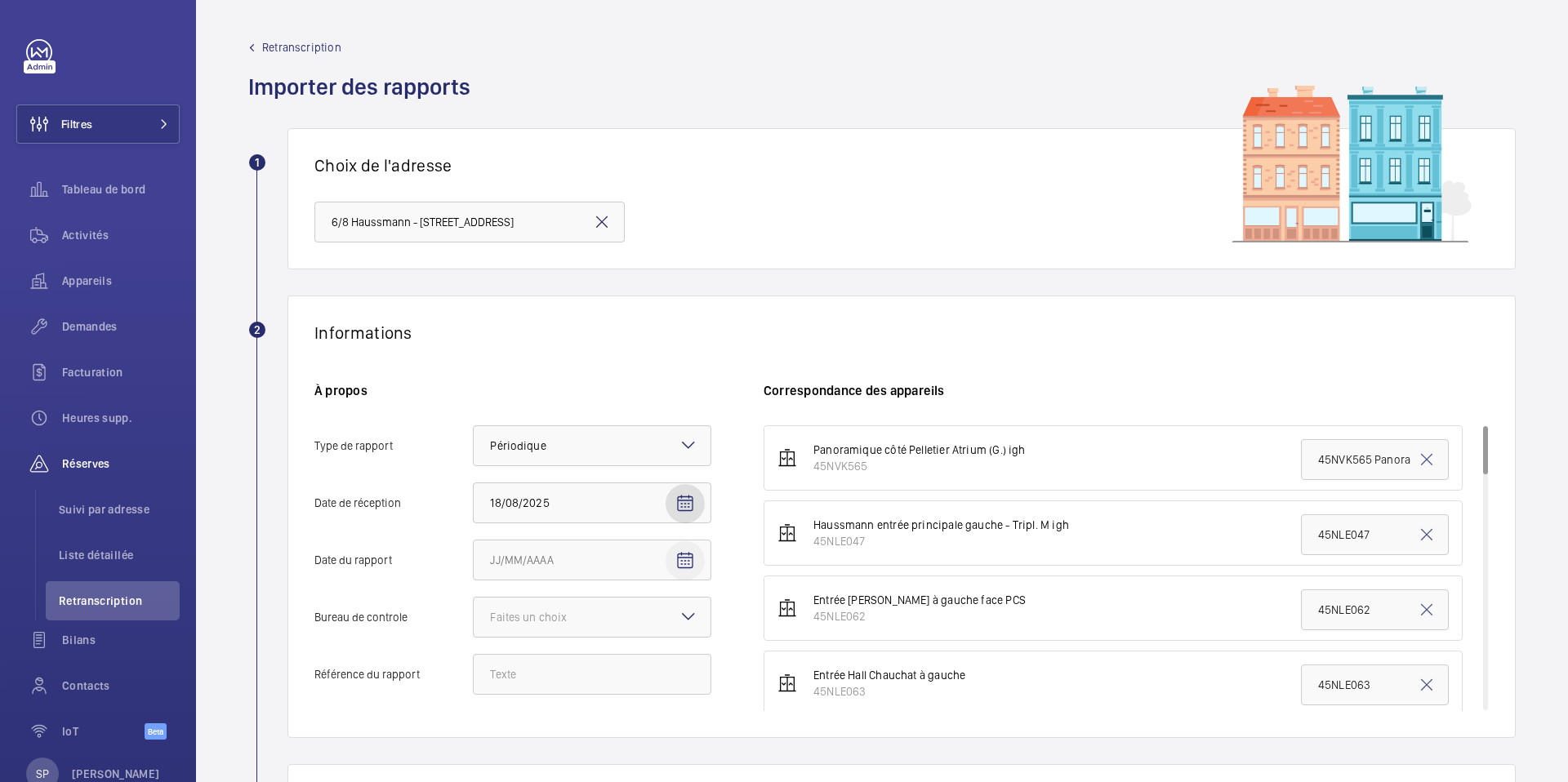
click at [690, 564] on mat-icon "Open calendar" at bounding box center [685, 561] width 20 height 20
click at [409, 463] on div at bounding box center [784, 391] width 1568 height 782
click at [688, 503] on mat-icon "Open calendar" at bounding box center [685, 504] width 20 height 20
click at [689, 263] on span "Next month" at bounding box center [695, 261] width 33 height 33
click at [693, 496] on mat-icon "Open calendar" at bounding box center [685, 504] width 20 height 20
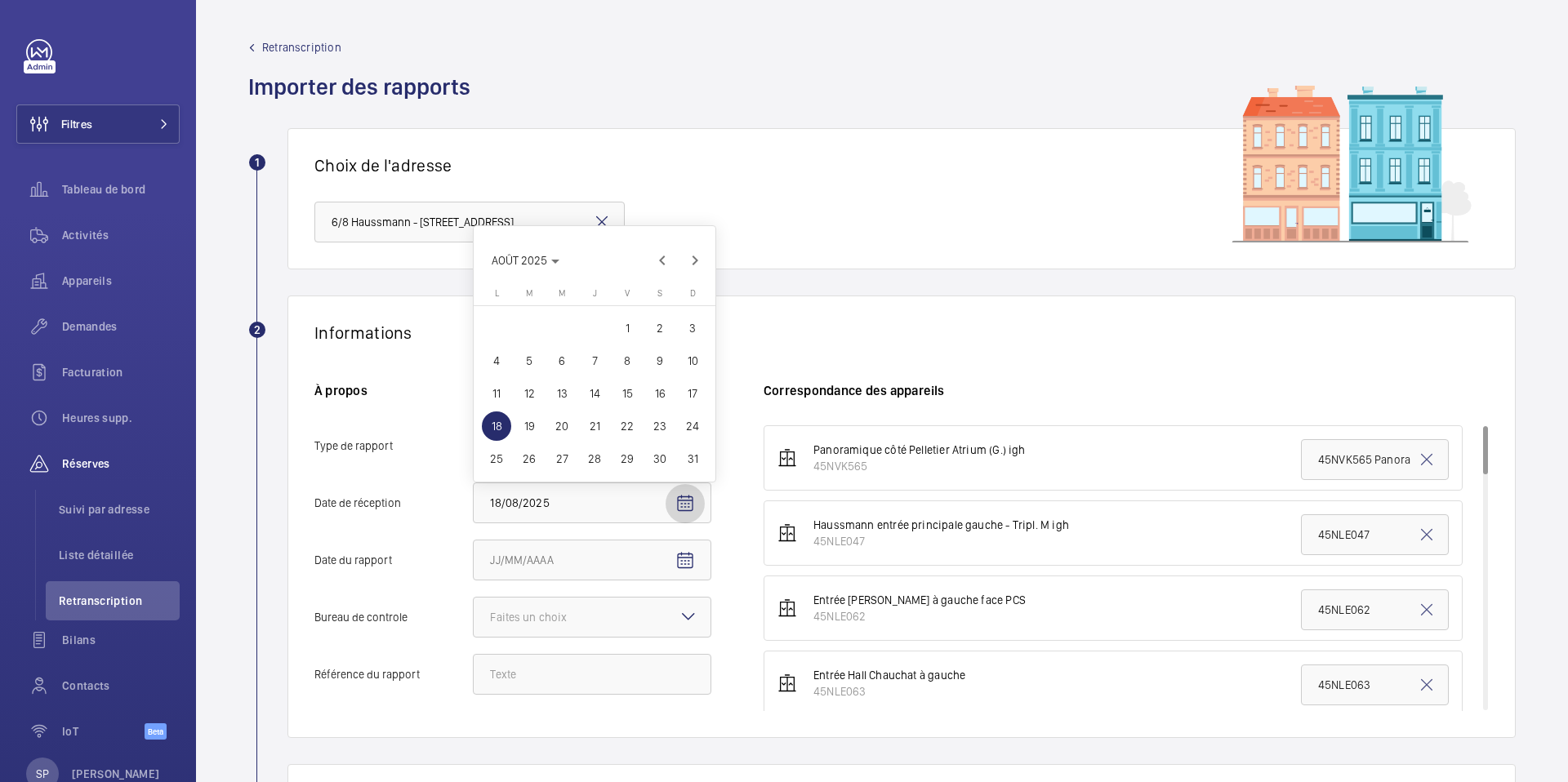
click at [686, 501] on div at bounding box center [784, 391] width 1568 height 782
click at [688, 509] on mat-icon "Open calendar" at bounding box center [685, 504] width 20 height 20
click at [697, 257] on span "Next month" at bounding box center [695, 261] width 33 height 33
click at [500, 358] on span "6" at bounding box center [497, 361] width 30 height 30
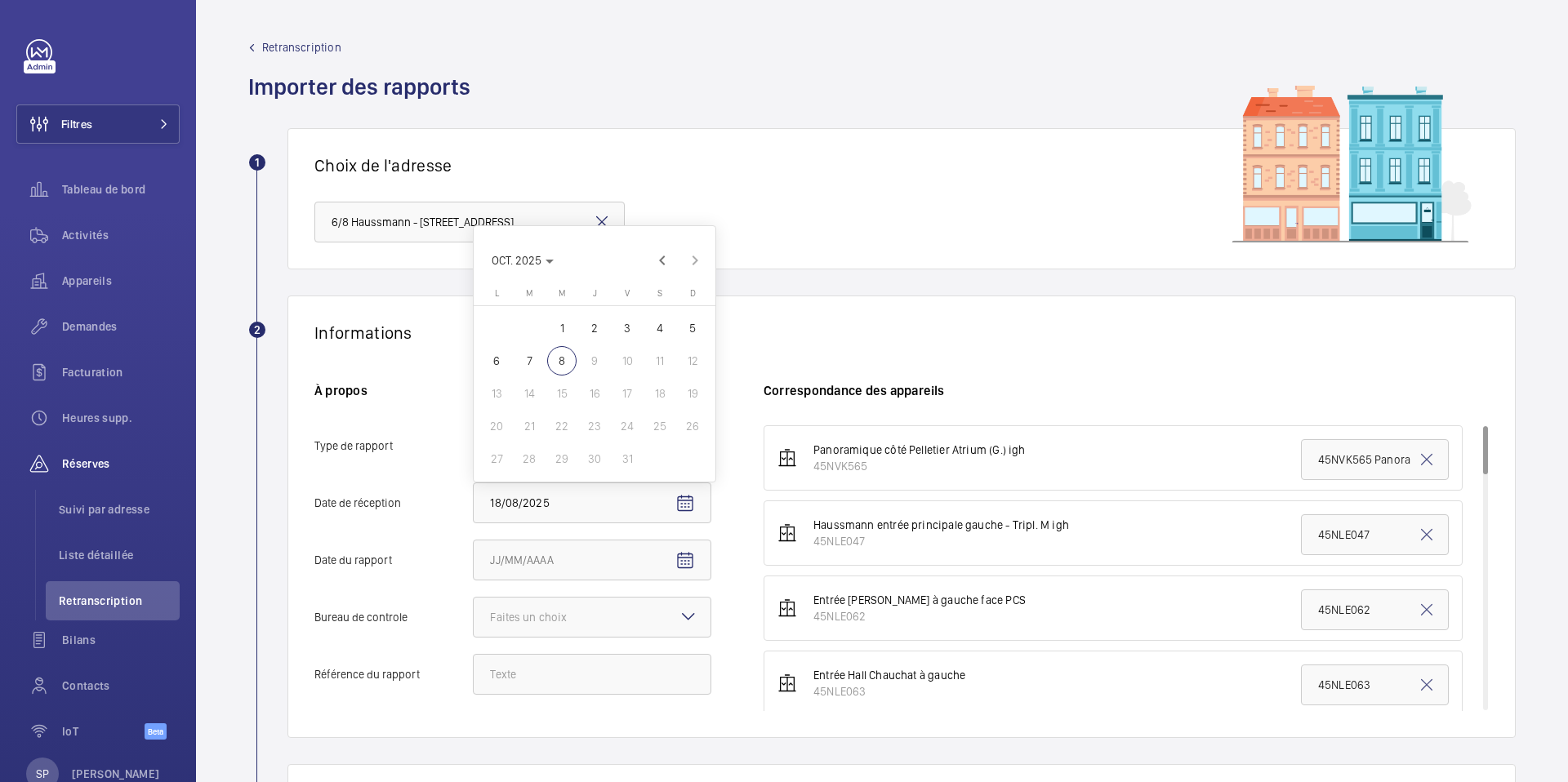
type input "06/10/2025"
click at [682, 564] on mat-icon "Open calendar" at bounding box center [685, 561] width 20 height 20
click at [660, 322] on span "Previous month" at bounding box center [662, 318] width 33 height 33
click at [492, 486] on span "18" at bounding box center [497, 483] width 30 height 30
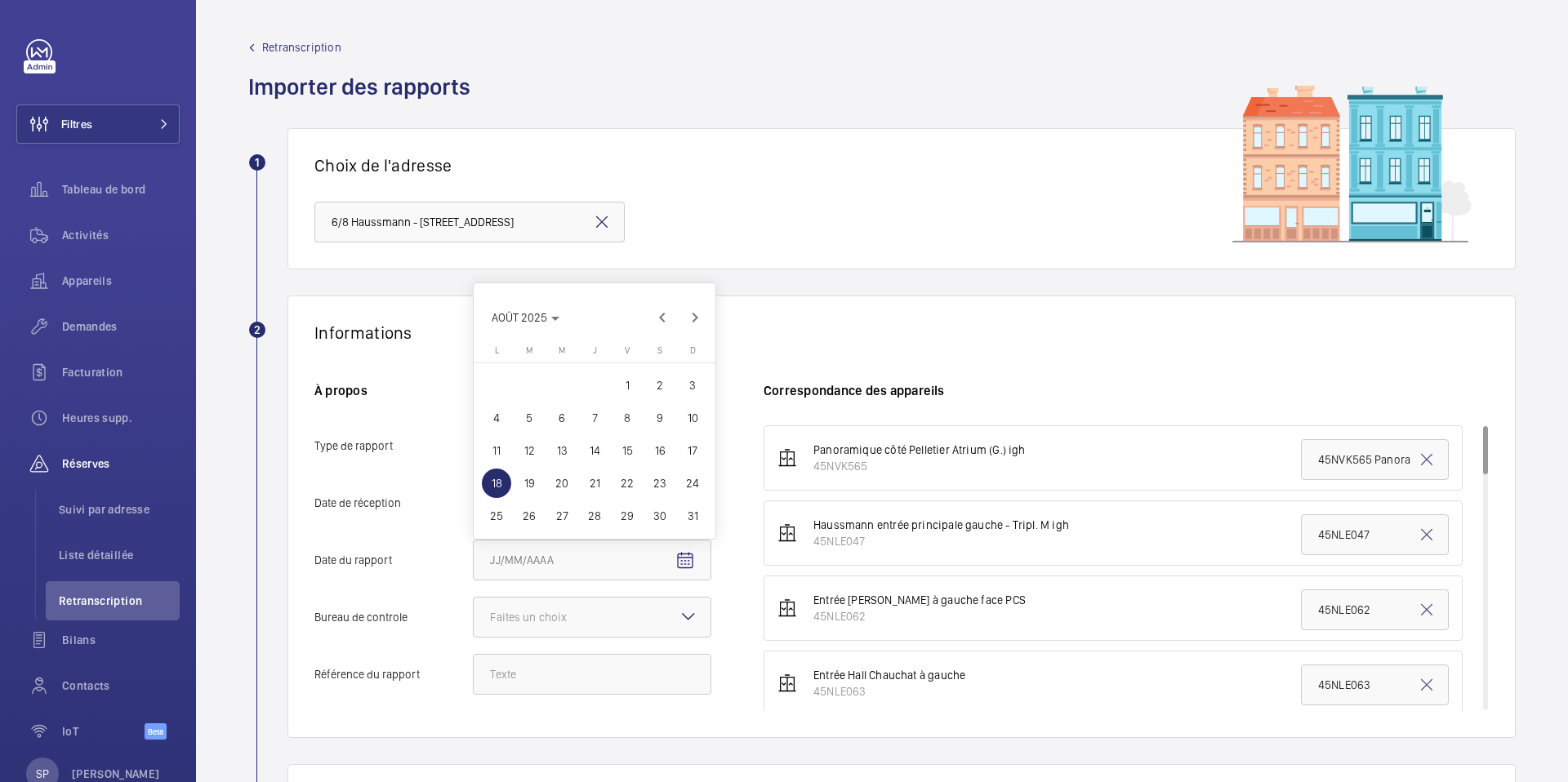
type input "18/08/2025"
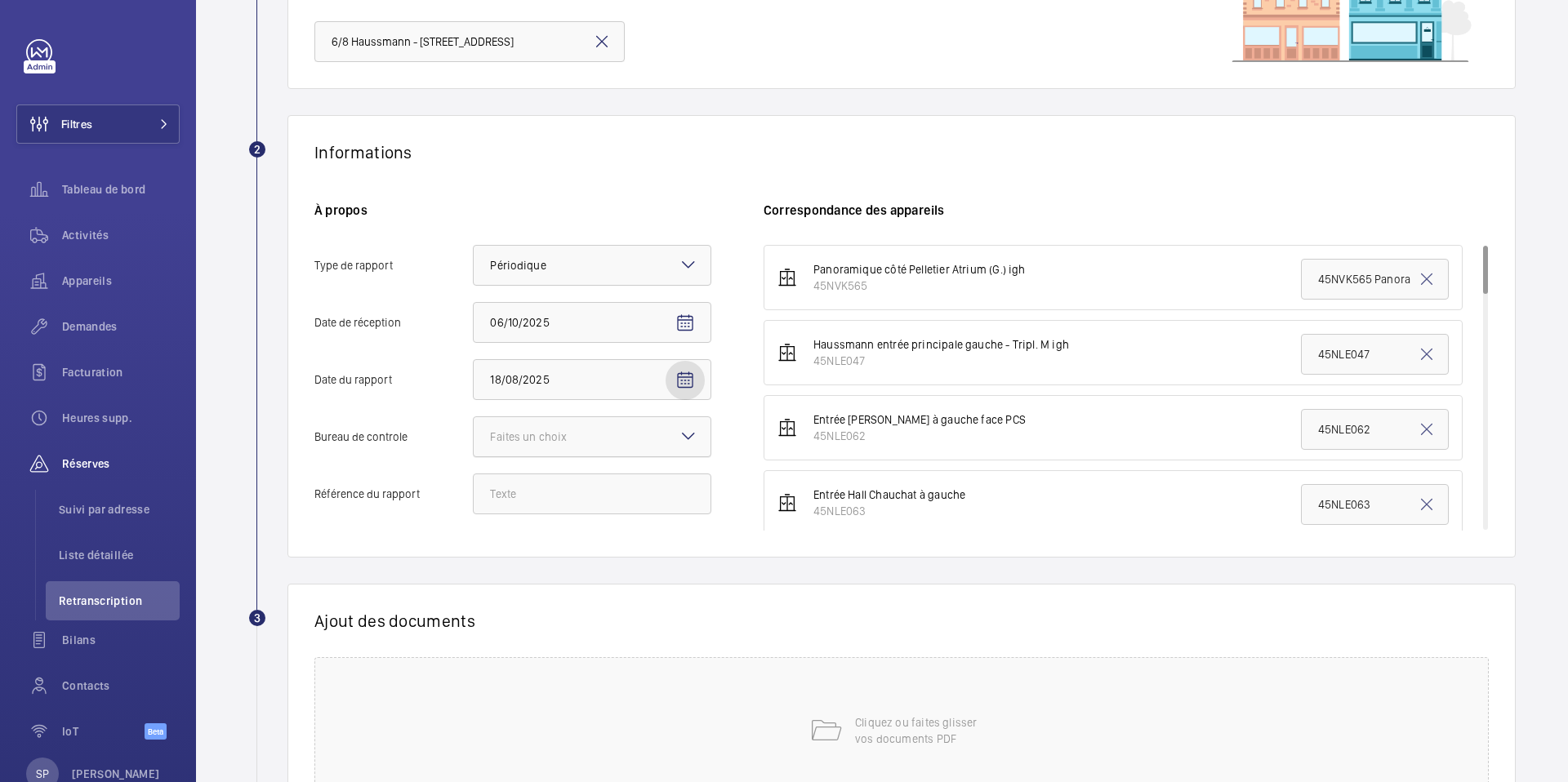
click at [520, 445] on div at bounding box center [592, 437] width 237 height 40
click at [474, 445] on input "Bureau de controle Faites un choix" at bounding box center [474, 437] width 0 height 40
click at [508, 531] on span "Autre" at bounding box center [592, 527] width 204 height 16
click at [474, 456] on input "Bureau de controle Faites un choix Veritas Autre" at bounding box center [474, 437] width 0 height 40
click at [575, 498] on input "Référence du rapport" at bounding box center [592, 494] width 239 height 41
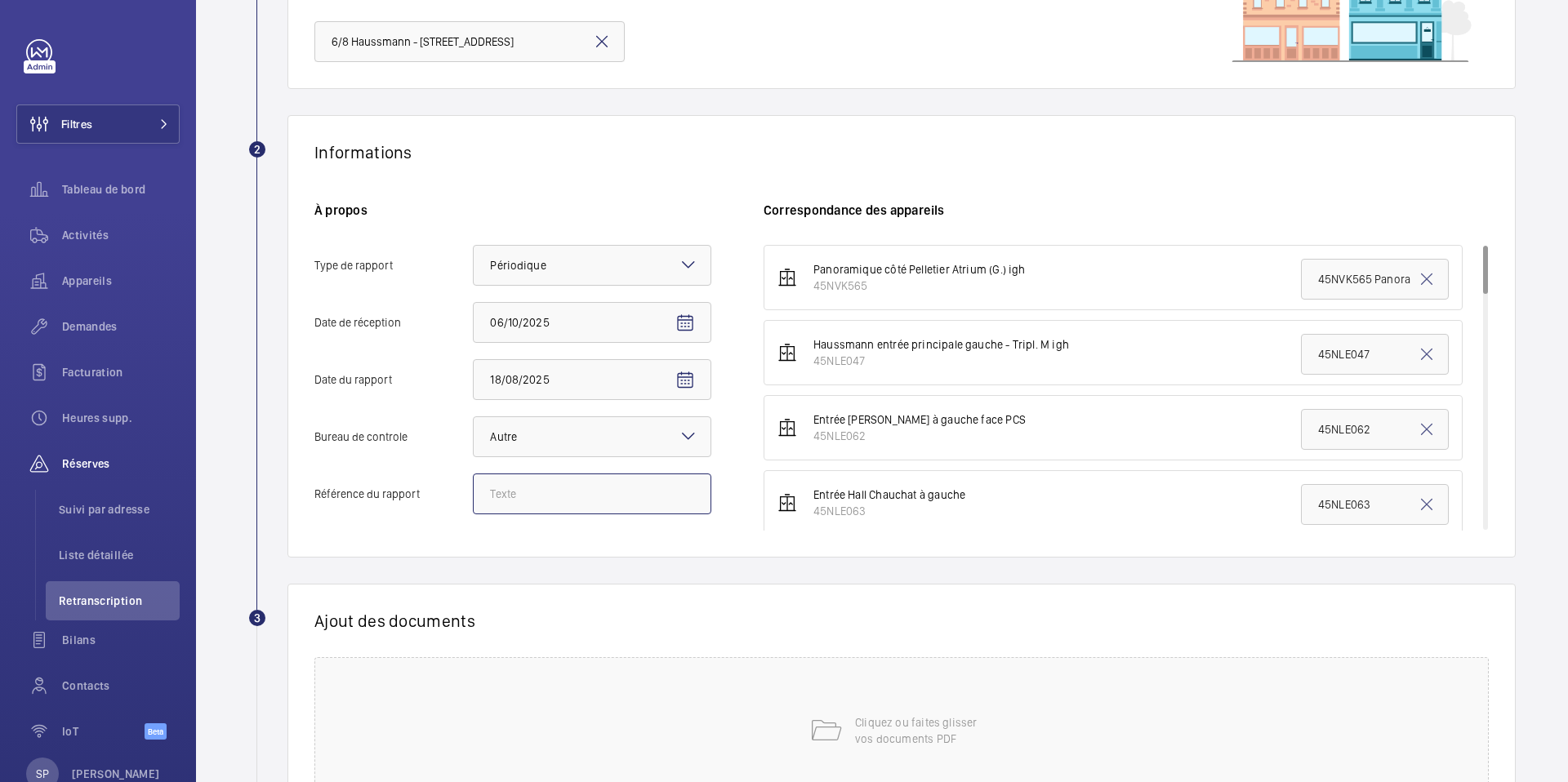
paste input "PO-20250818-01"
type input "PO-20250818-01"
click at [579, 535] on div "Informations À propos Type de rapport Faites un choix × Périodique × Date [DATE…" at bounding box center [902, 337] width 1229 height 443
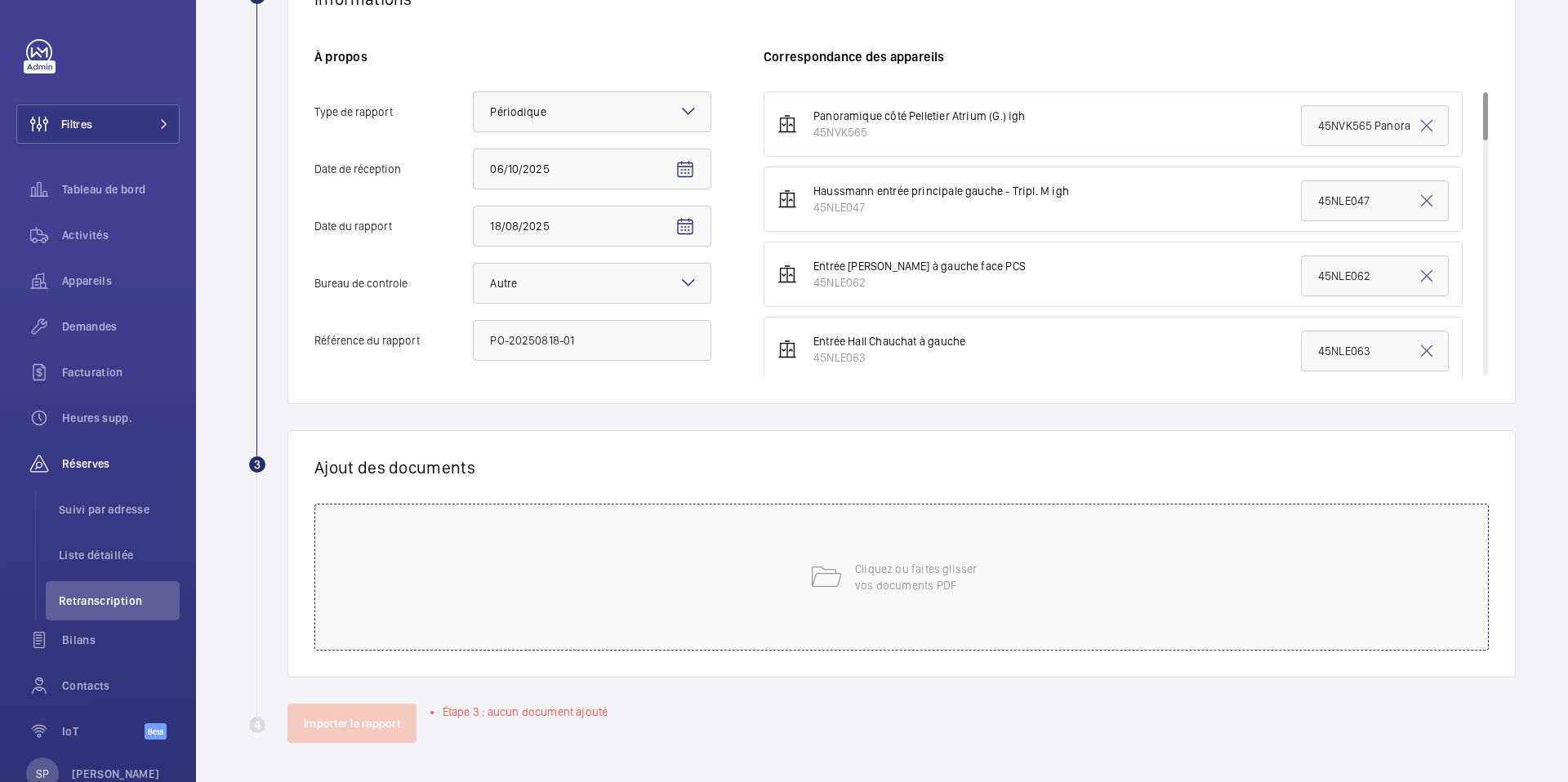
click at [717, 566] on div "Cliquez ou faites glisser vos documents PDF" at bounding box center [902, 577] width 1174 height 147
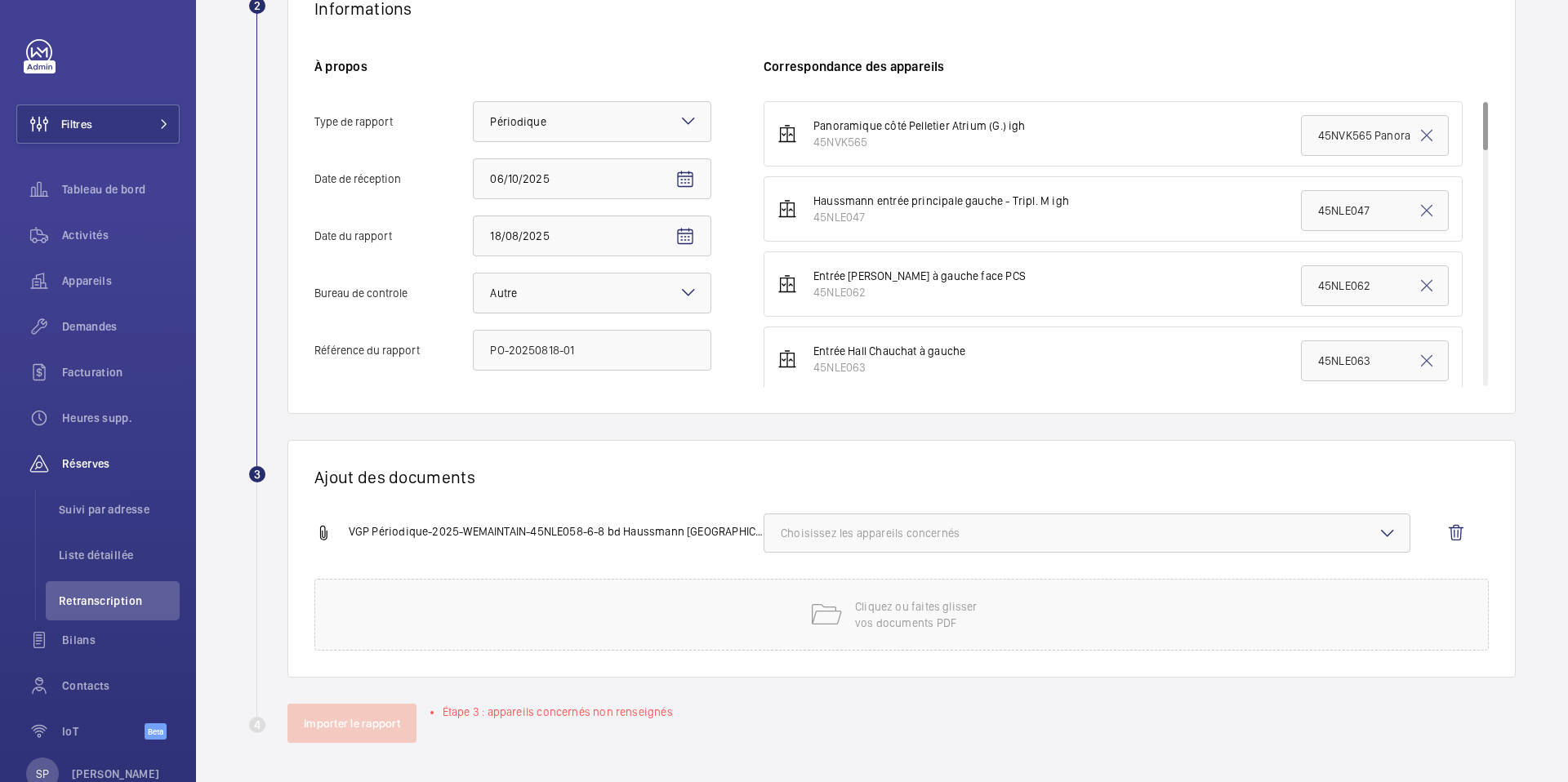
click at [973, 553] on div "VGP Périodique-2025-WEMAINTAIN-45NLE058-6-8 bd Haussmann [GEOGRAPHIC_DATA]pdf …" at bounding box center [895, 546] width 1161 height 65
click at [971, 542] on button "Choisissez les appareils concernés" at bounding box center [1086, 533] width 646 height 40
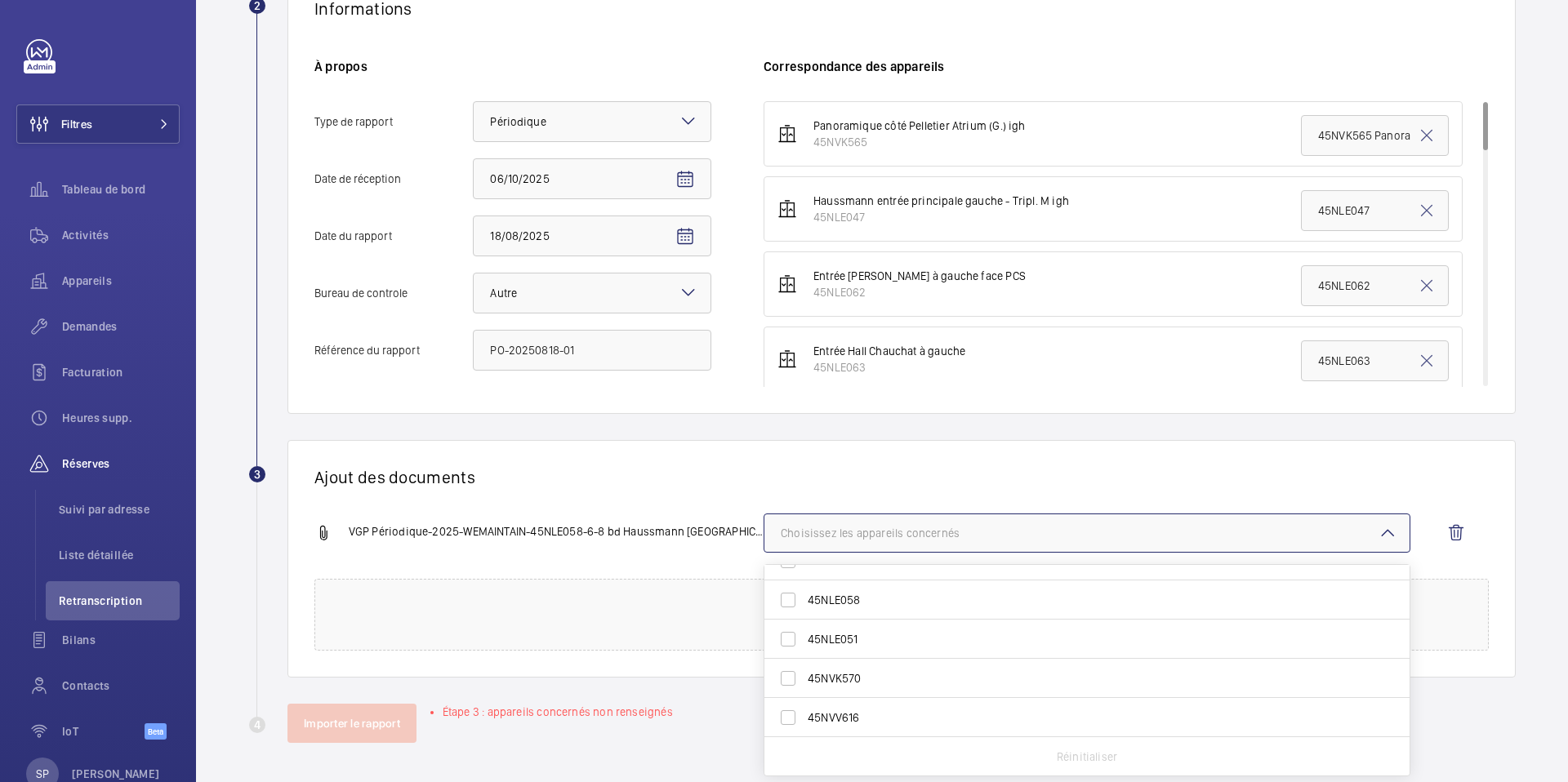
scroll to position [457, 0]
click at [908, 603] on span "45NLE058" at bounding box center [1088, 598] width 561 height 16
click at [805, 603] on input "45NLE058" at bounding box center [788, 598] width 33 height 33
checkbox input "true"
click at [685, 467] on h1 "Ajout des documents" at bounding box center [902, 477] width 1174 height 21
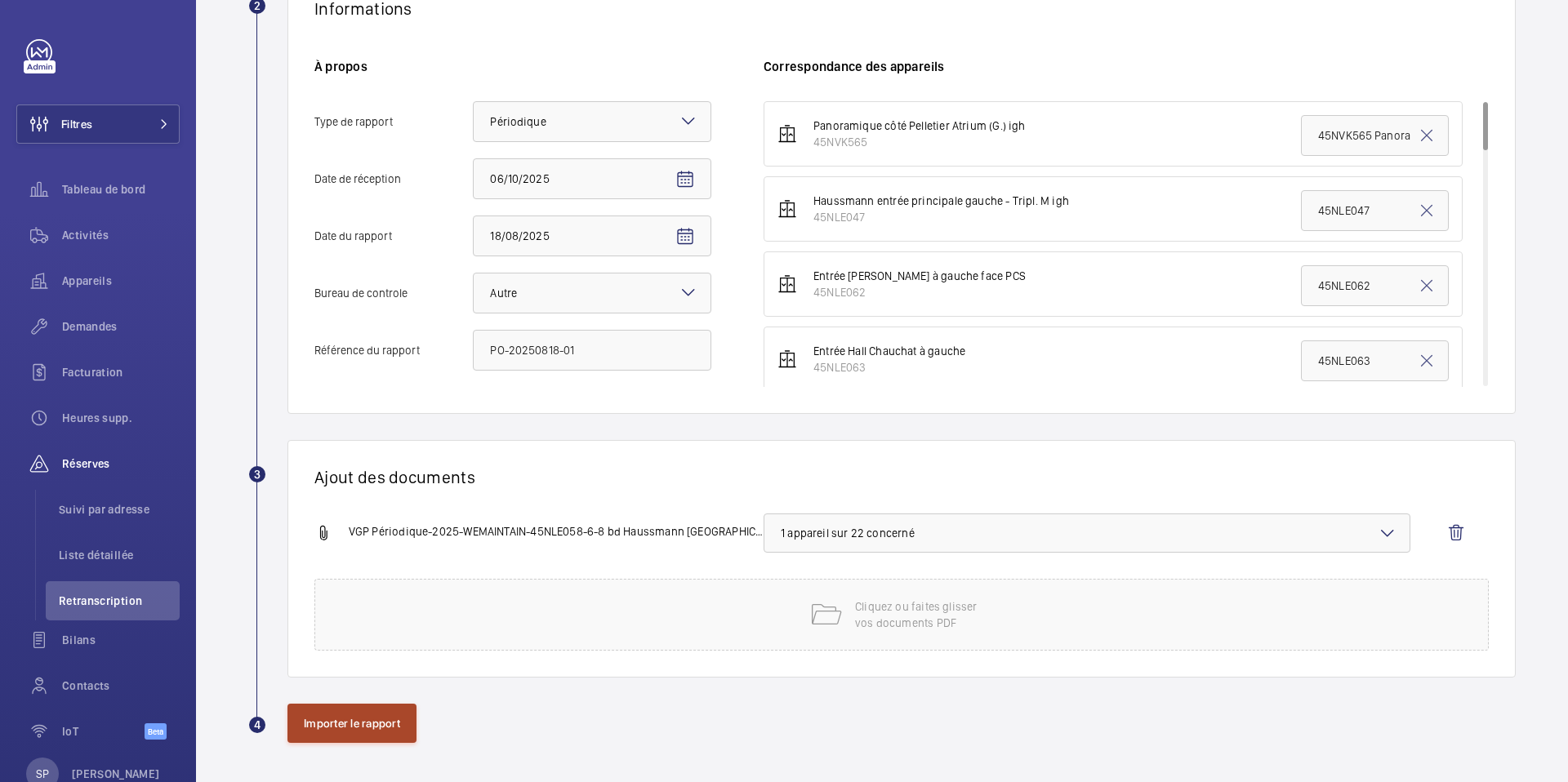
click at [382, 719] on button "Importer le rapport" at bounding box center [352, 724] width 129 height 40
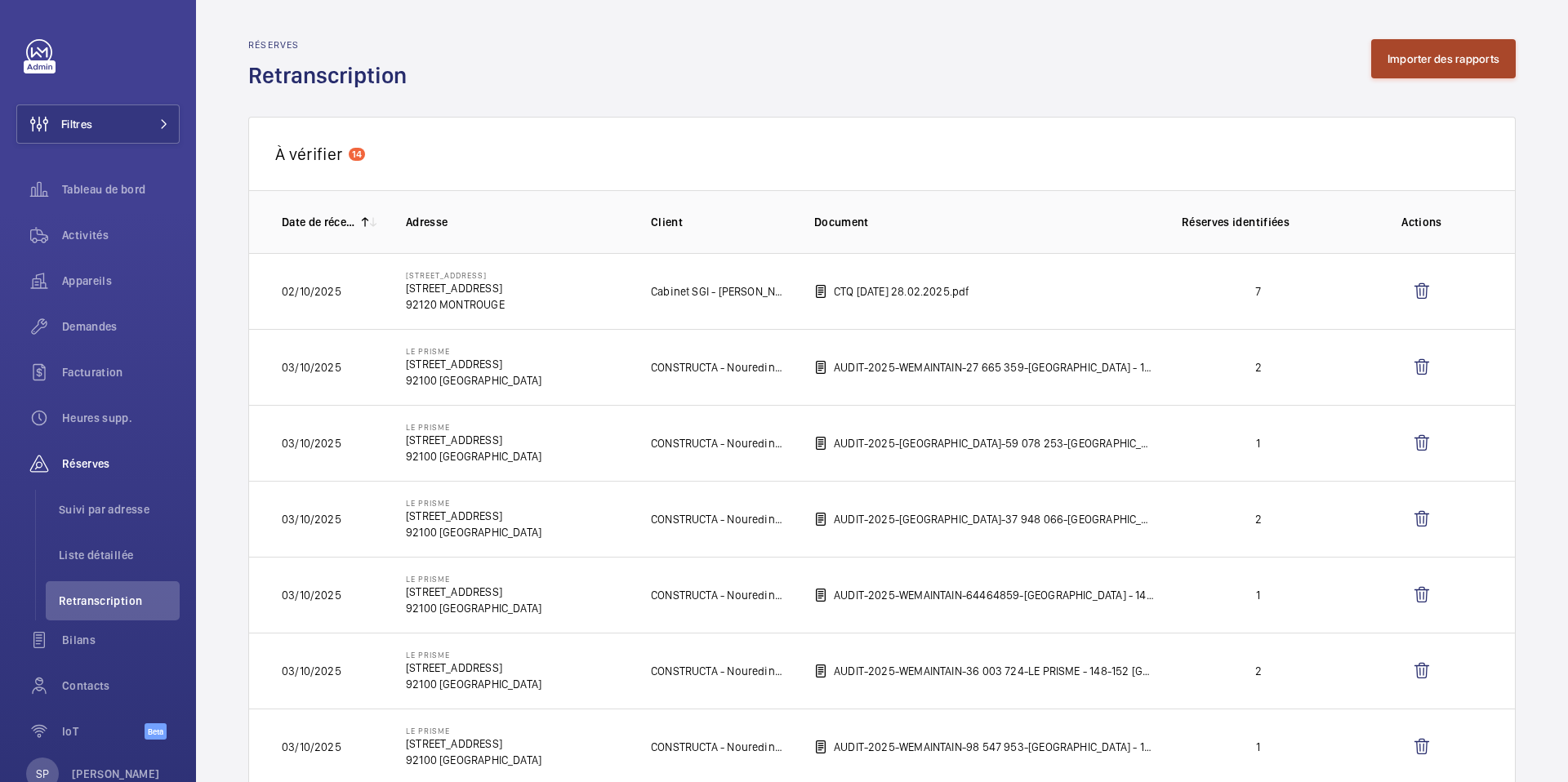
click at [1398, 67] on button "Importer des rapports" at bounding box center [1444, 59] width 145 height 40
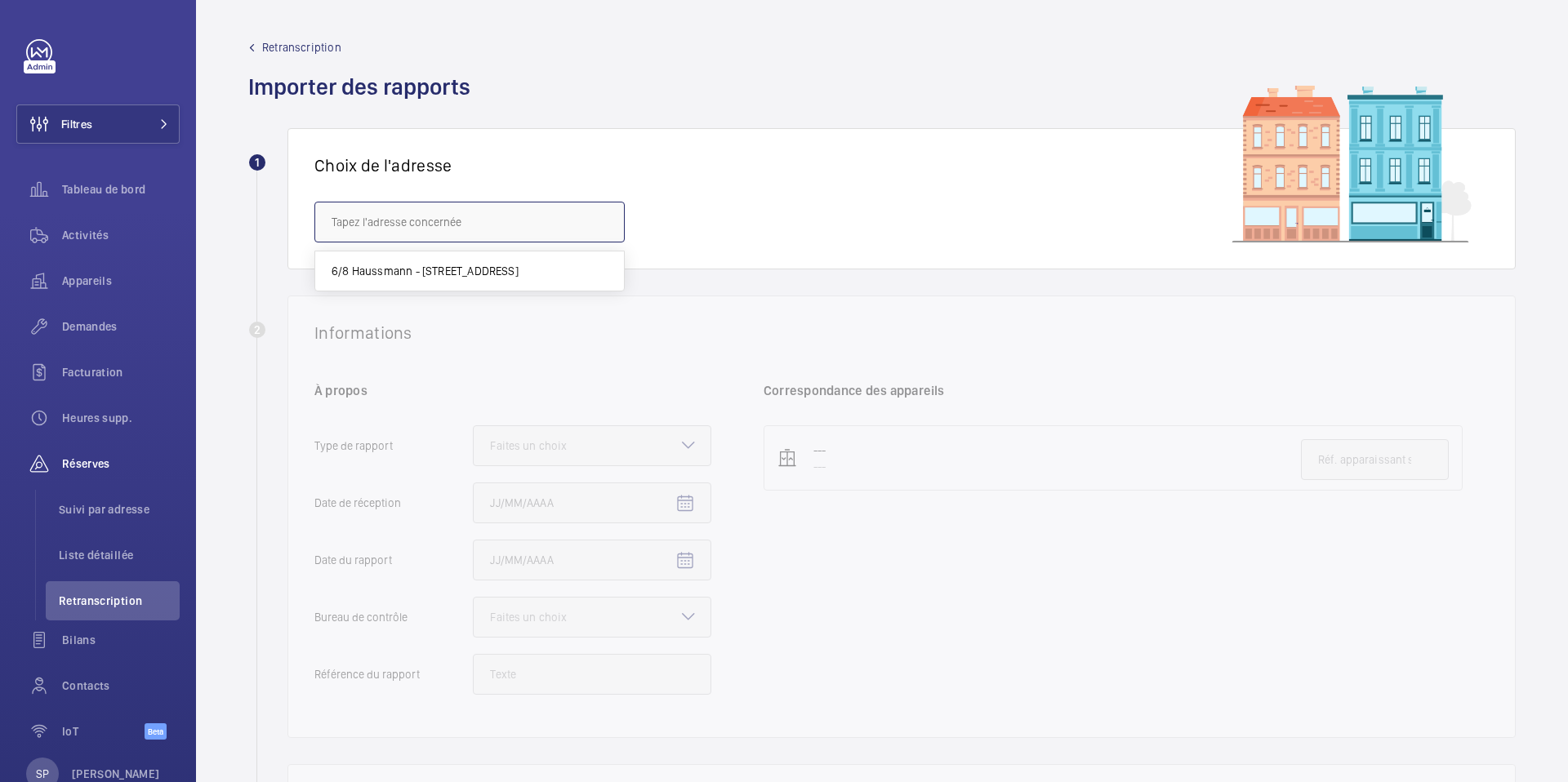
click at [544, 217] on input "text" at bounding box center [469, 222] width 310 height 41
click at [451, 267] on span "6/8 Haussmann - [STREET_ADDRESS]" at bounding box center [425, 271] width 187 height 16
type input "6/8 Haussmann - [STREET_ADDRESS]"
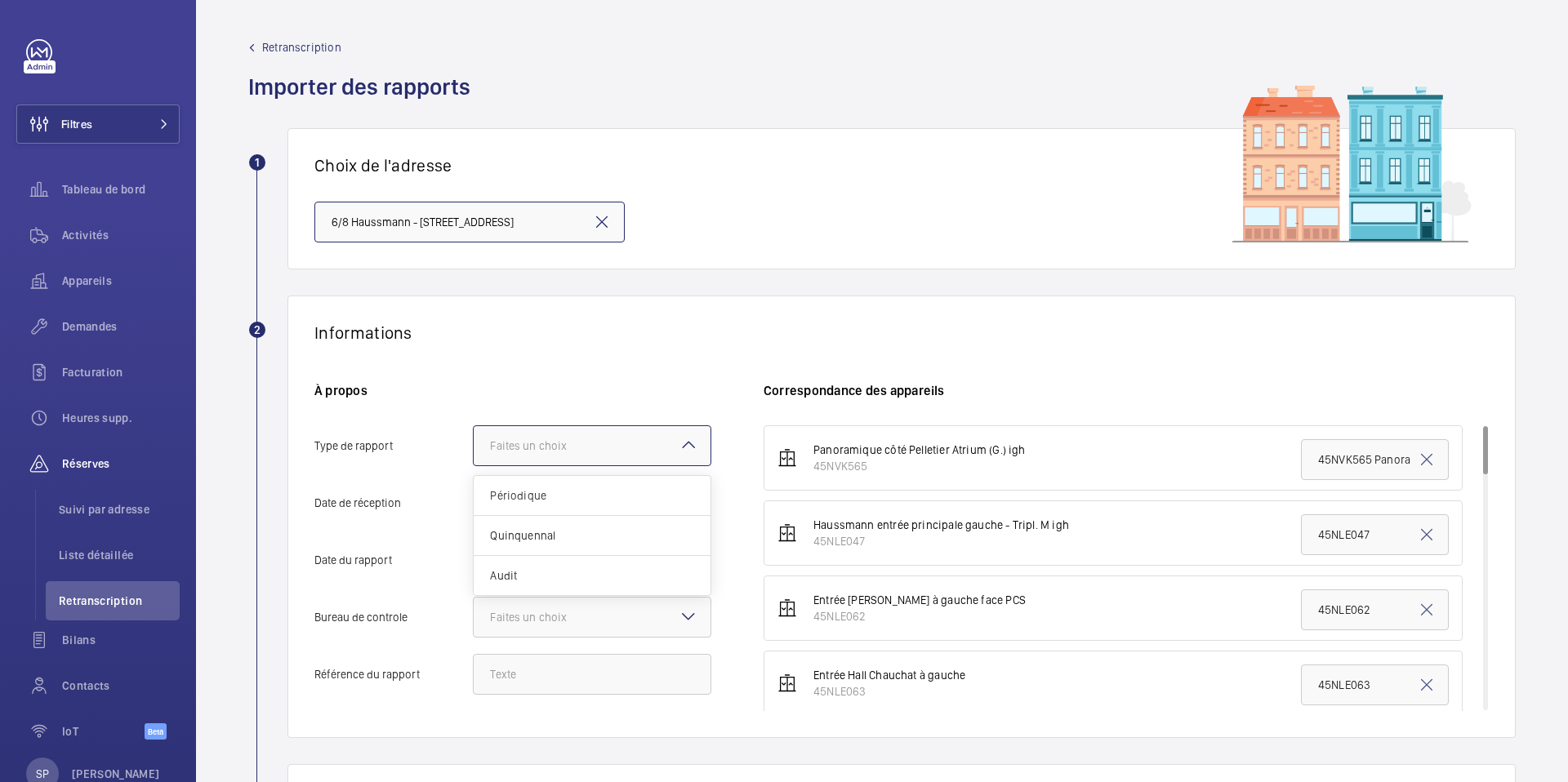
click at [606, 450] on div at bounding box center [592, 446] width 237 height 40
click at [474, 450] on input "Type de rapport Faites un choix Périodique Quinquennal Audit" at bounding box center [474, 446] width 0 height 40
click at [588, 494] on span "Périodique" at bounding box center [592, 496] width 204 height 16
click at [474, 465] on input "Type de rapport Faites un choix Périodique Quinquennal Audit" at bounding box center [474, 446] width 0 height 40
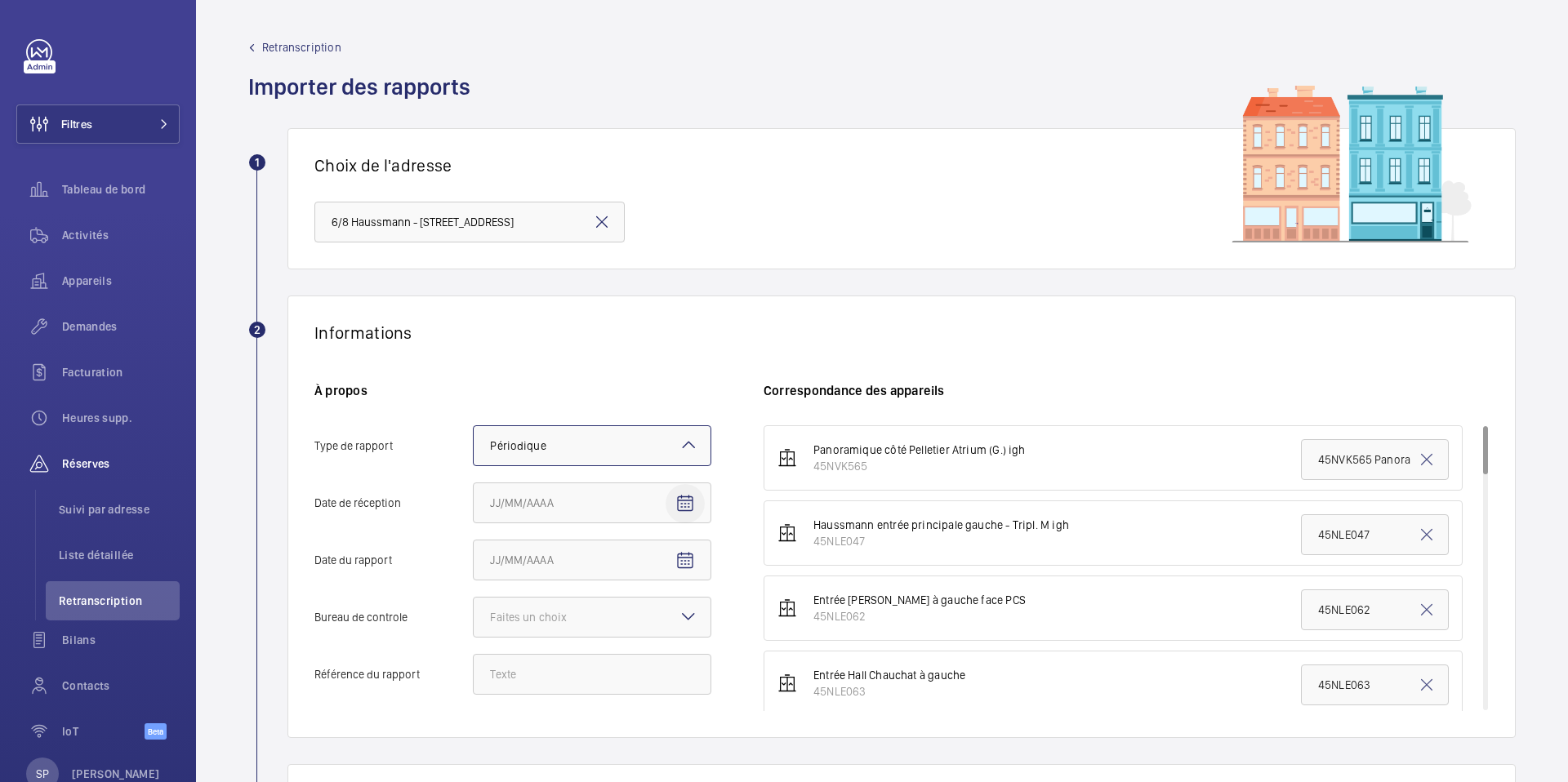
click at [693, 505] on mat-icon "Open calendar" at bounding box center [685, 504] width 20 height 20
click at [495, 356] on span "6" at bounding box center [497, 361] width 30 height 30
type input "06/10/2025"
click at [675, 551] on mat-icon "Open calendar" at bounding box center [685, 561] width 20 height 20
click at [654, 323] on span "Previous month" at bounding box center [662, 318] width 33 height 33
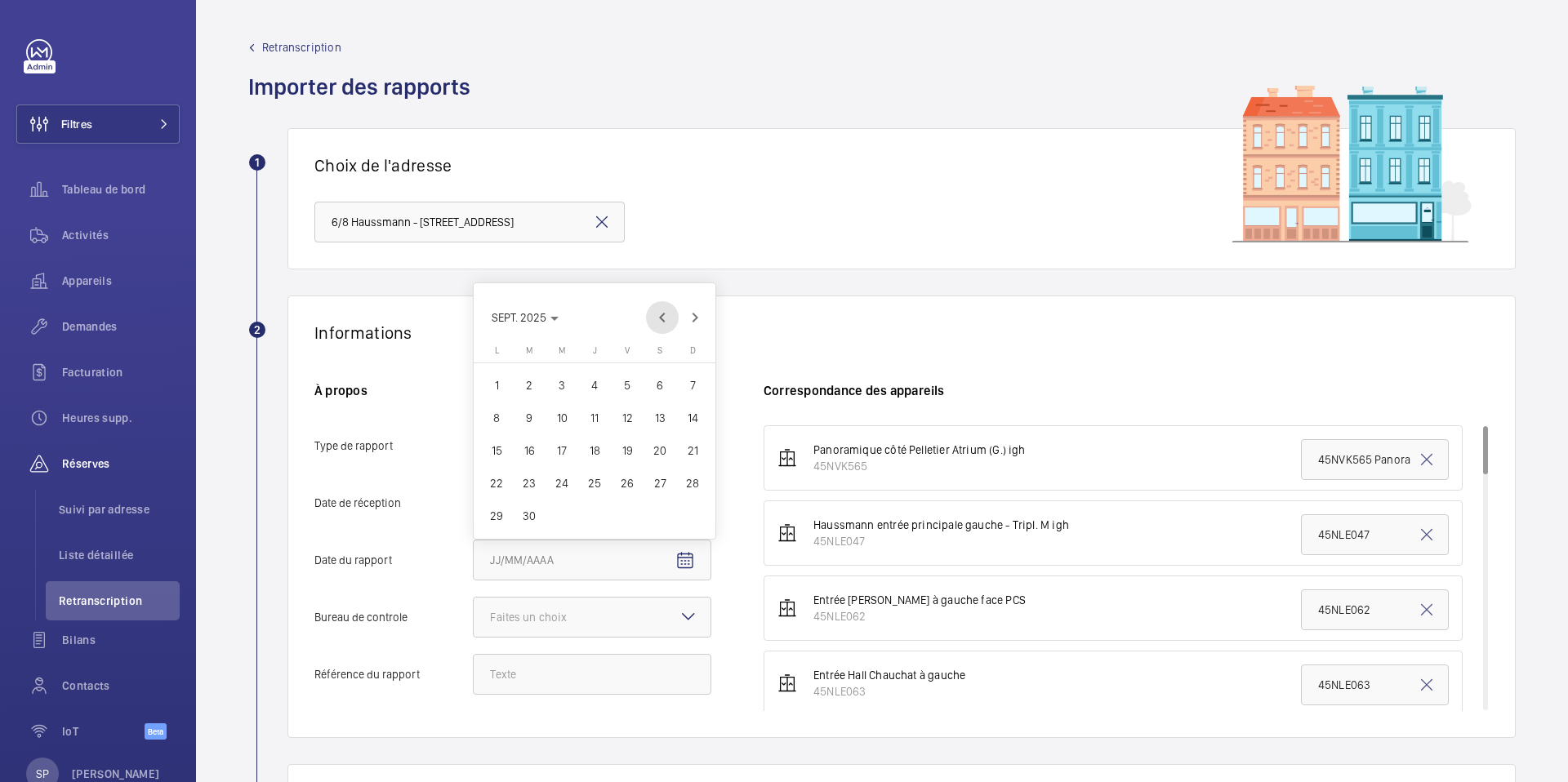
click at [661, 317] on span "Previous month" at bounding box center [662, 318] width 33 height 33
click at [493, 482] on span "18" at bounding box center [497, 483] width 30 height 30
type input "18/08/2025"
click at [662, 615] on div at bounding box center [592, 617] width 237 height 40
click at [474, 615] on input "Bureau de controle Faites un choix Veritas Autre" at bounding box center [474, 617] width 0 height 40
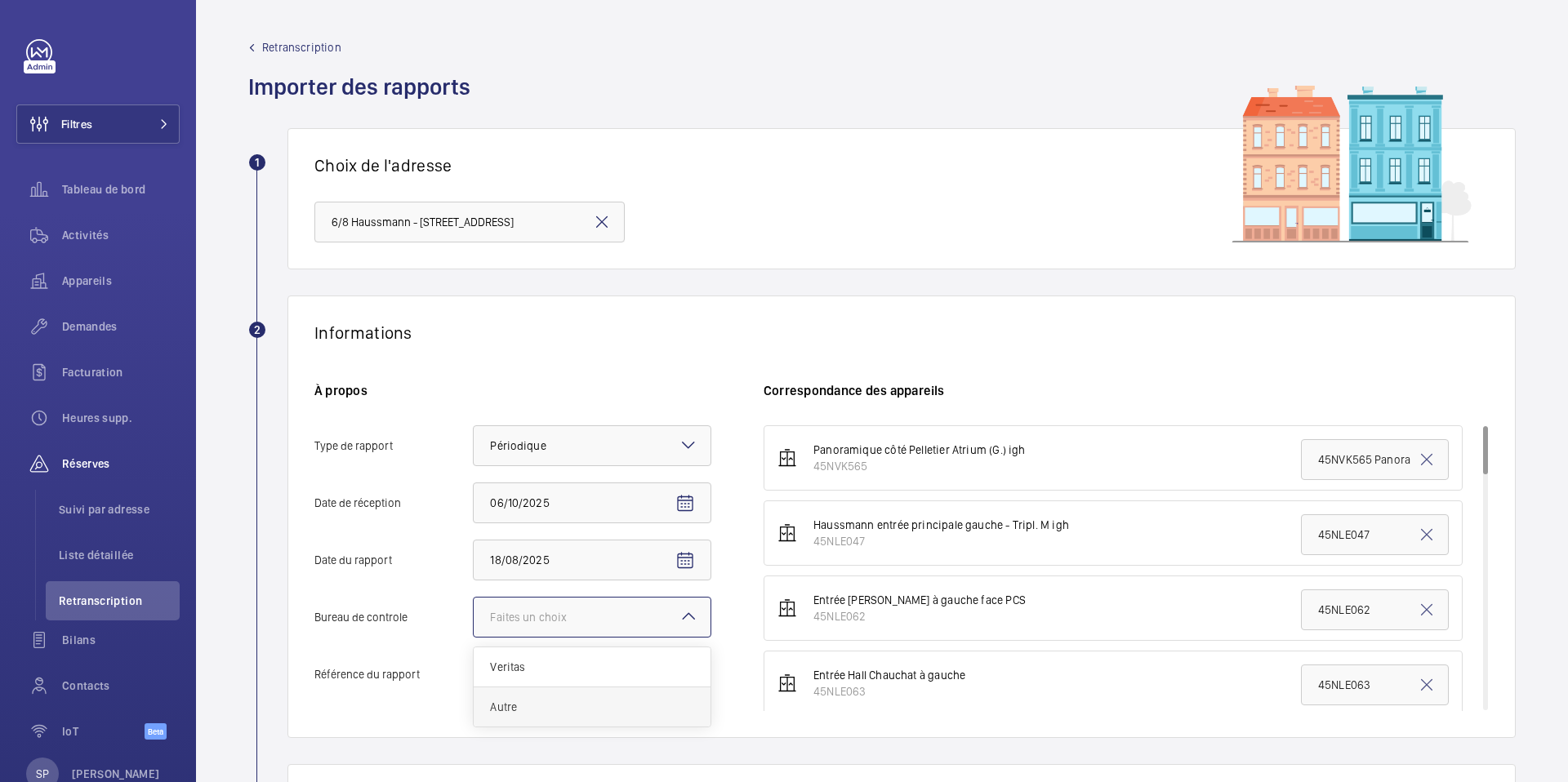
click at [578, 699] on span "Autre" at bounding box center [592, 707] width 204 height 16
click at [474, 637] on input "Bureau de controle Faites un choix Veritas Autre" at bounding box center [474, 617] width 0 height 40
click at [497, 678] on input "Référence du rapport" at bounding box center [592, 674] width 239 height 41
paste input "PO-20250818-01"
type input "PO-20250818-01"
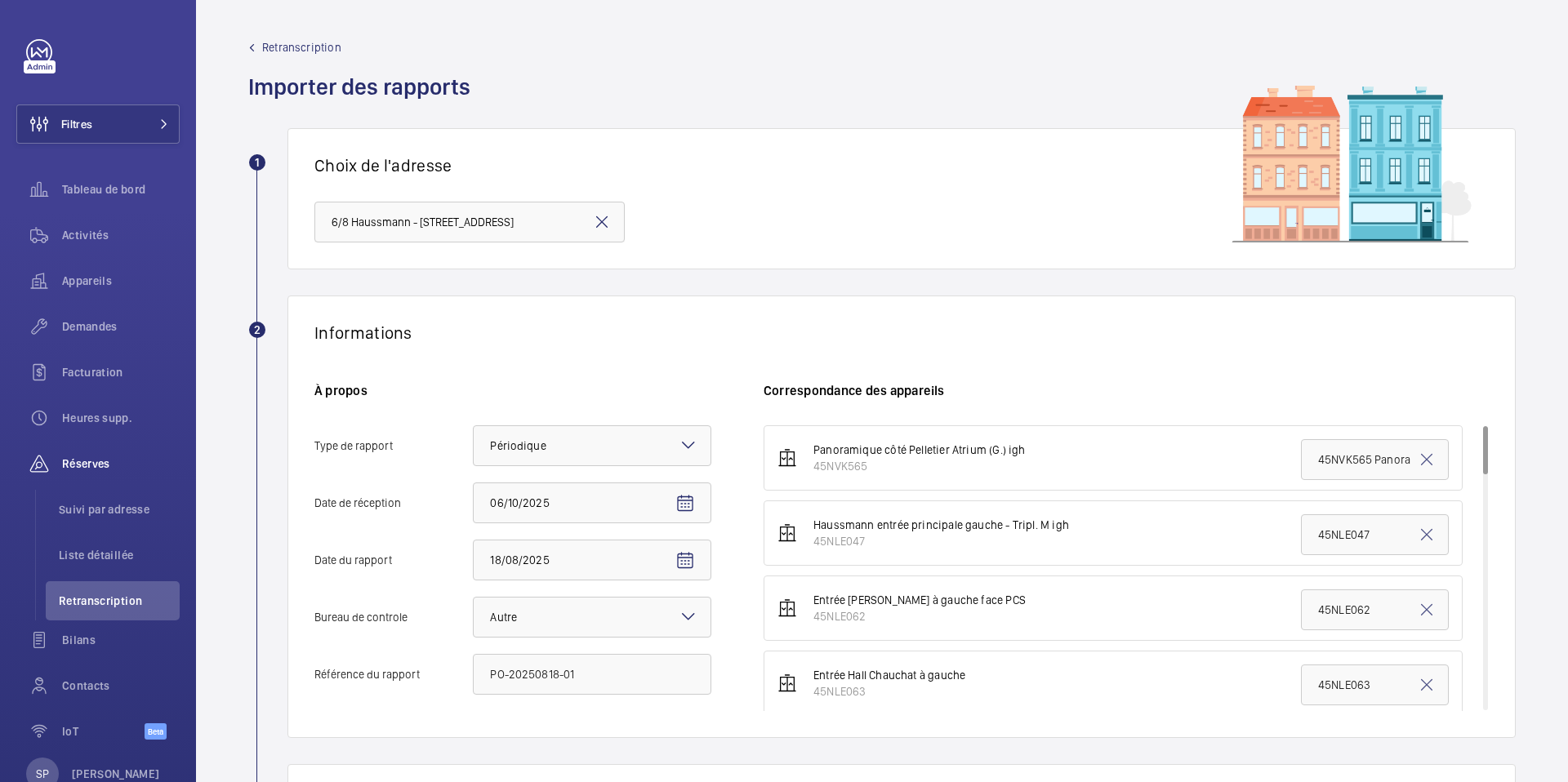
click at [506, 366] on div "Informations À propos Type de rapport Faites un choix × Périodique × Date [DATE…" at bounding box center [902, 517] width 1229 height 443
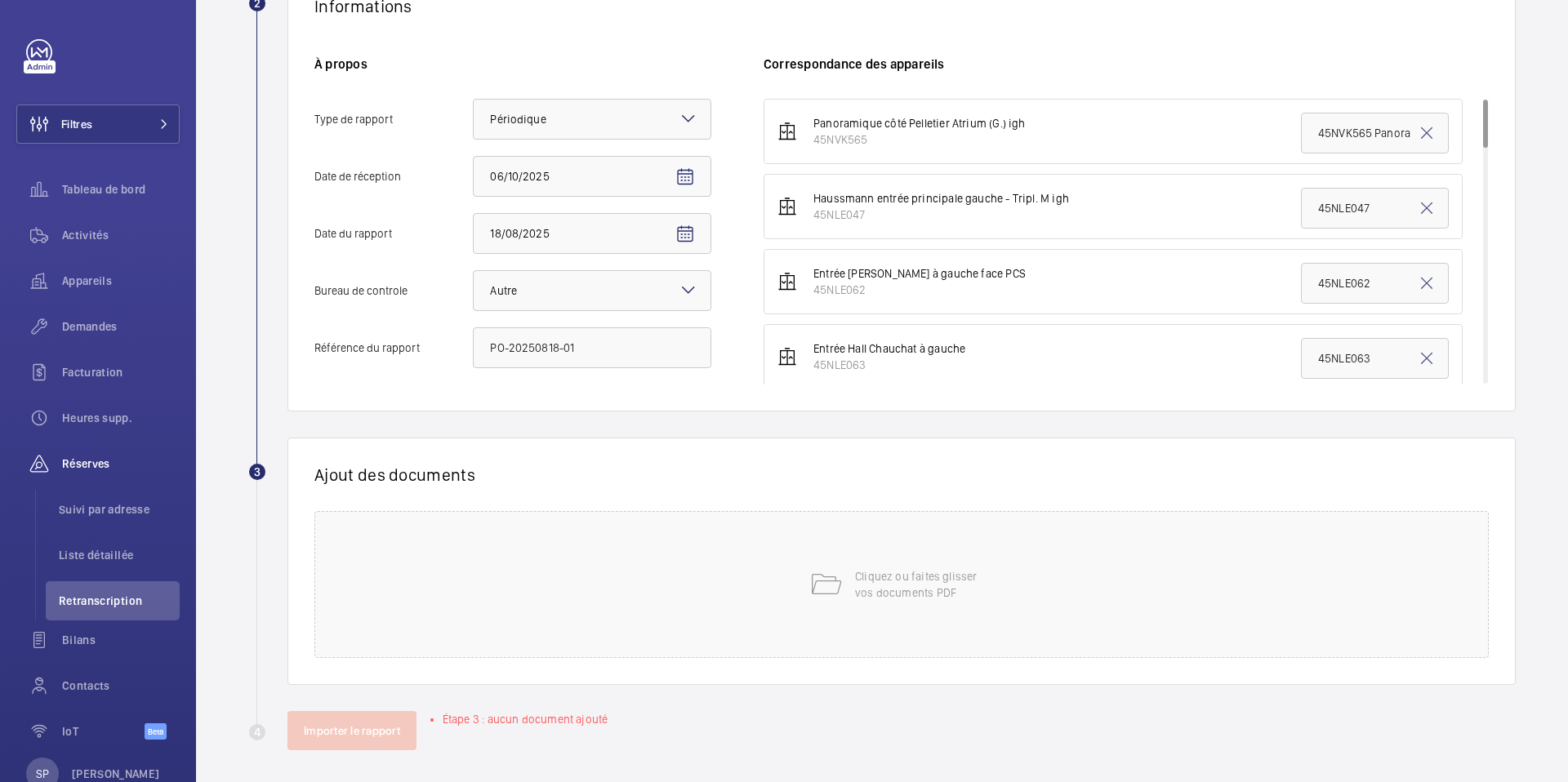
scroll to position [328, 0]
click at [667, 612] on div "Cliquez ou faites glisser vos documents PDF" at bounding box center [902, 584] width 1174 height 147
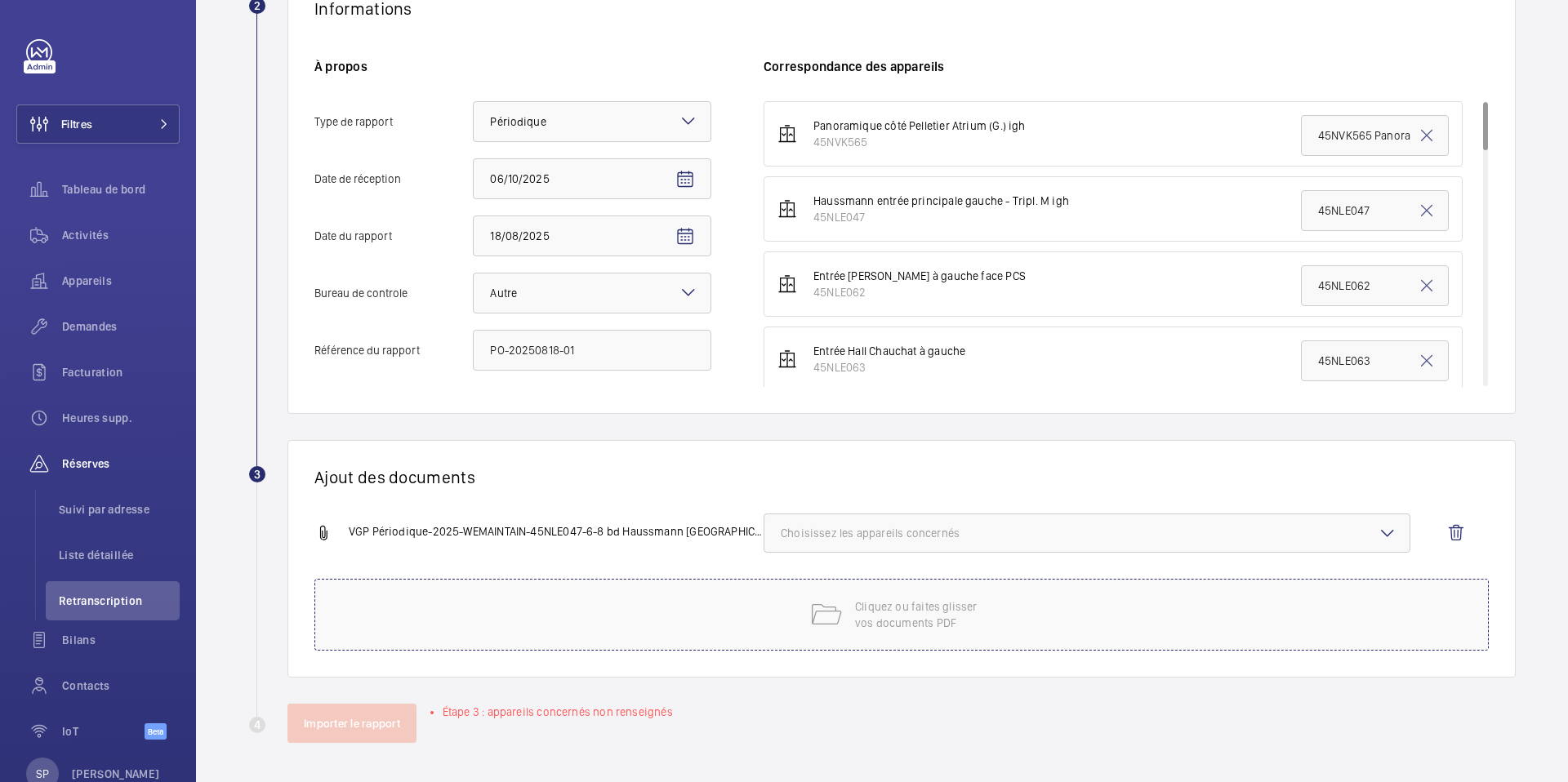
scroll to position [324, 0]
click at [978, 495] on div "Ajout des documents VGP Périodique-2025-WEMAINTAIN-45NLE047-6-8 bd Haussmann 7…" at bounding box center [902, 559] width 1229 height 238
click at [936, 535] on span "Choisissez les appareils concernés" at bounding box center [1087, 533] width 613 height 16
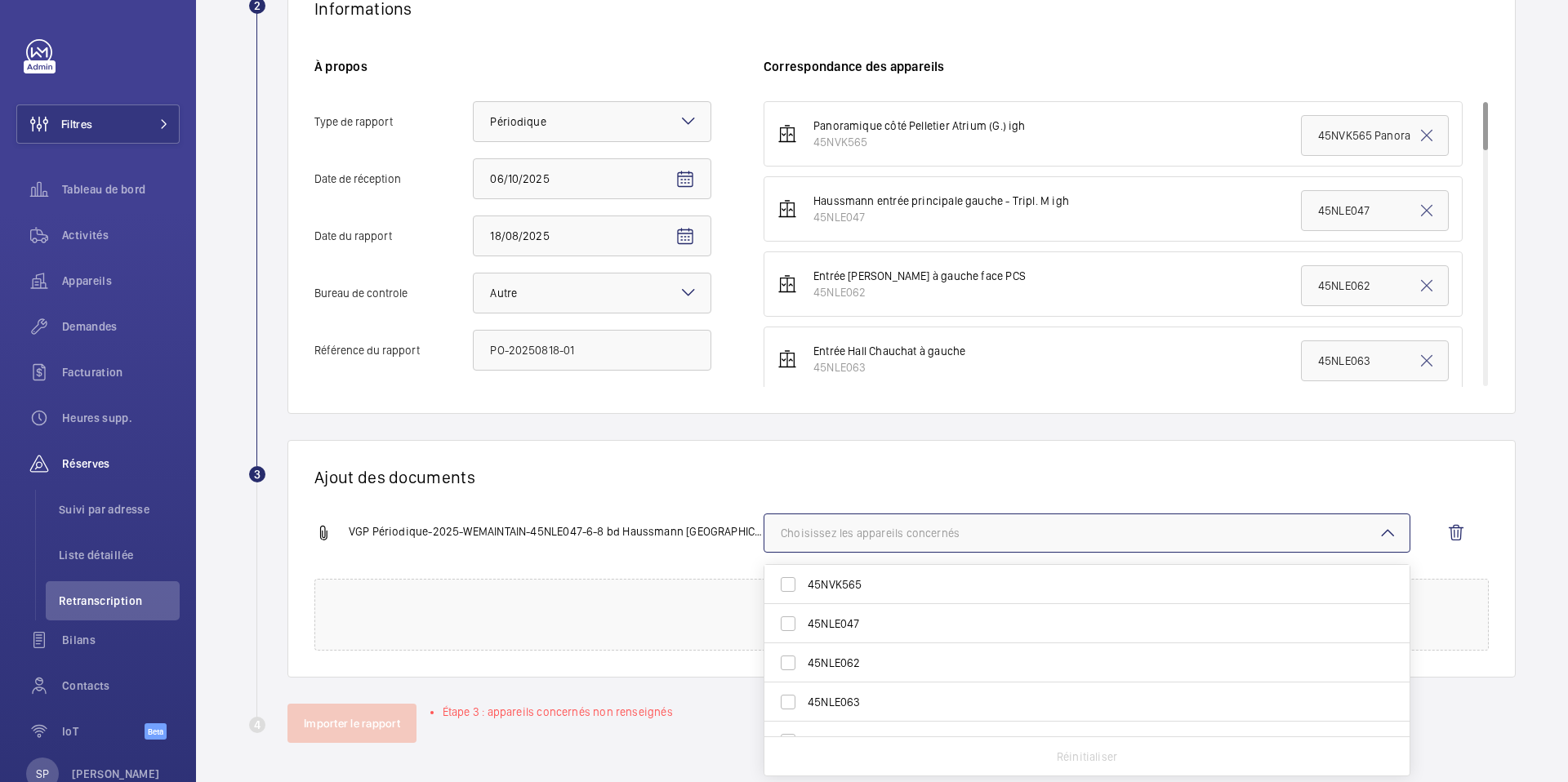
click at [908, 610] on label "45NLE047" at bounding box center [1075, 624] width 621 height 40
click at [805, 610] on input "45NLE047" at bounding box center [788, 624] width 33 height 33
checkbox input "true"
click at [695, 479] on h1 "Ajout des documents" at bounding box center [902, 477] width 1174 height 21
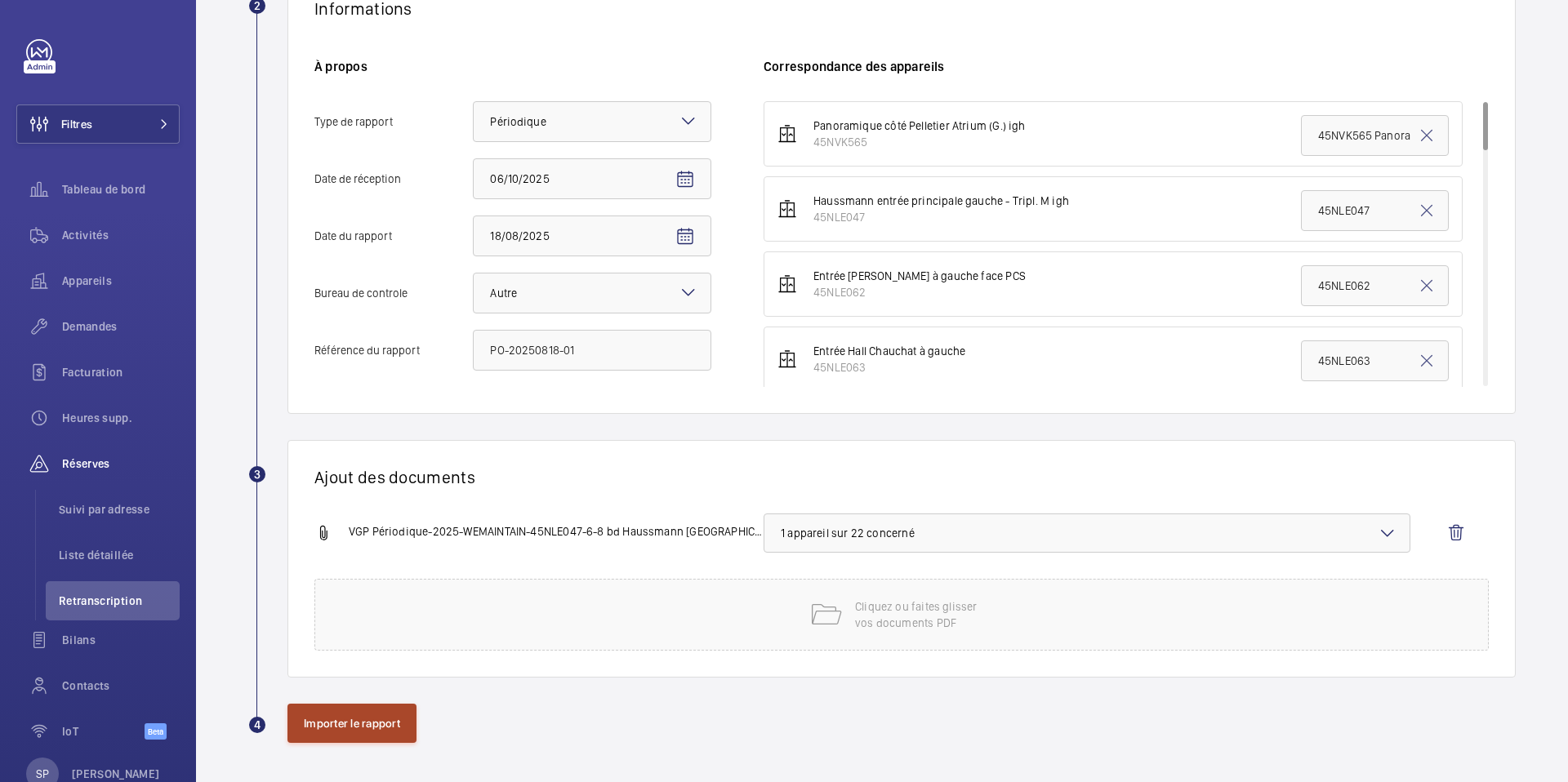
click at [318, 723] on button "Importer le rapport" at bounding box center [352, 724] width 129 height 40
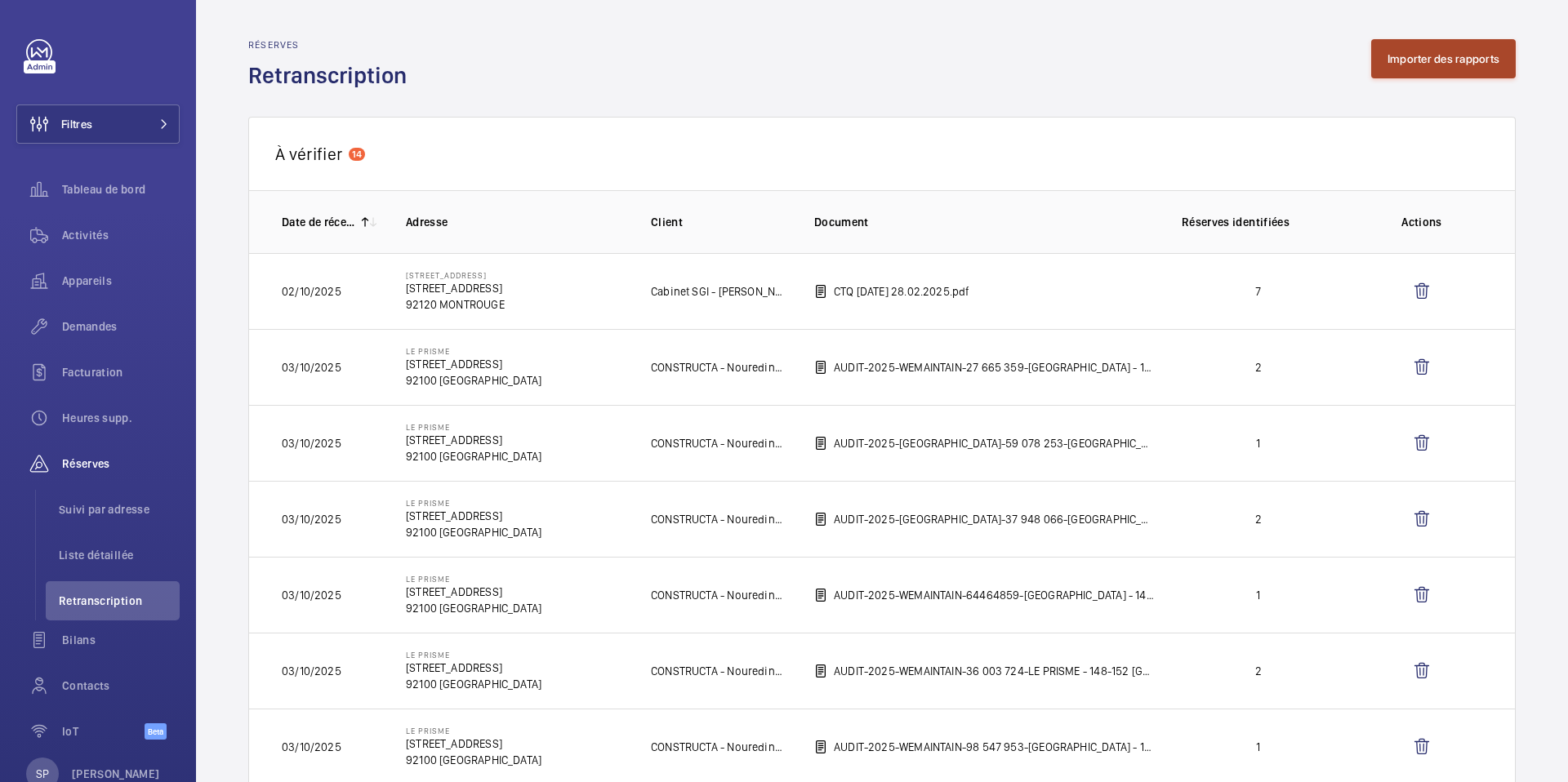
click at [1423, 63] on button "Importer des rapports" at bounding box center [1444, 59] width 145 height 40
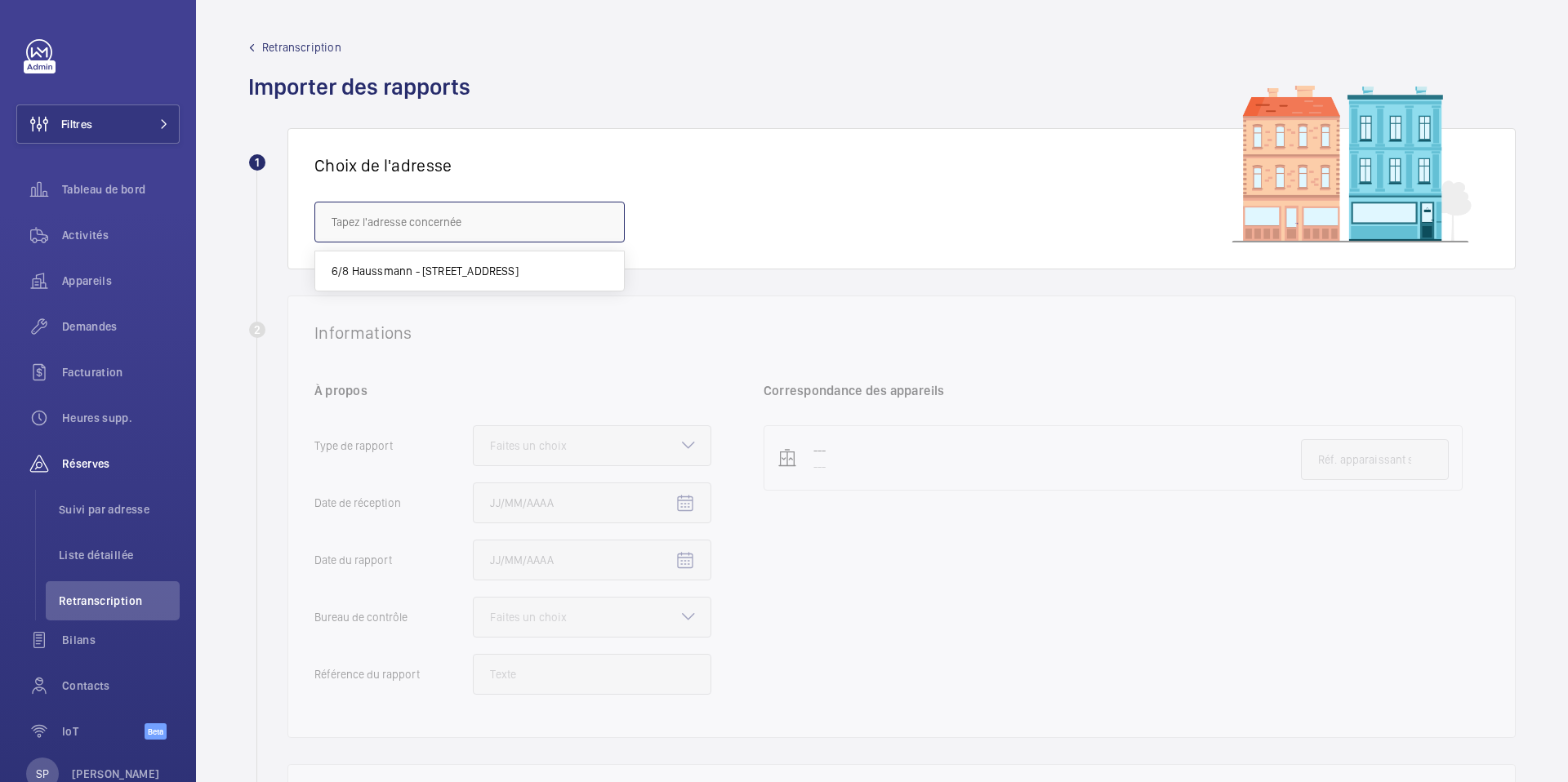
click at [357, 213] on input "text" at bounding box center [469, 222] width 310 height 41
click at [360, 272] on span "6/8 Haussmann - [STREET_ADDRESS]" at bounding box center [425, 271] width 187 height 16
type input "6/8 Haussmann - [STREET_ADDRESS]"
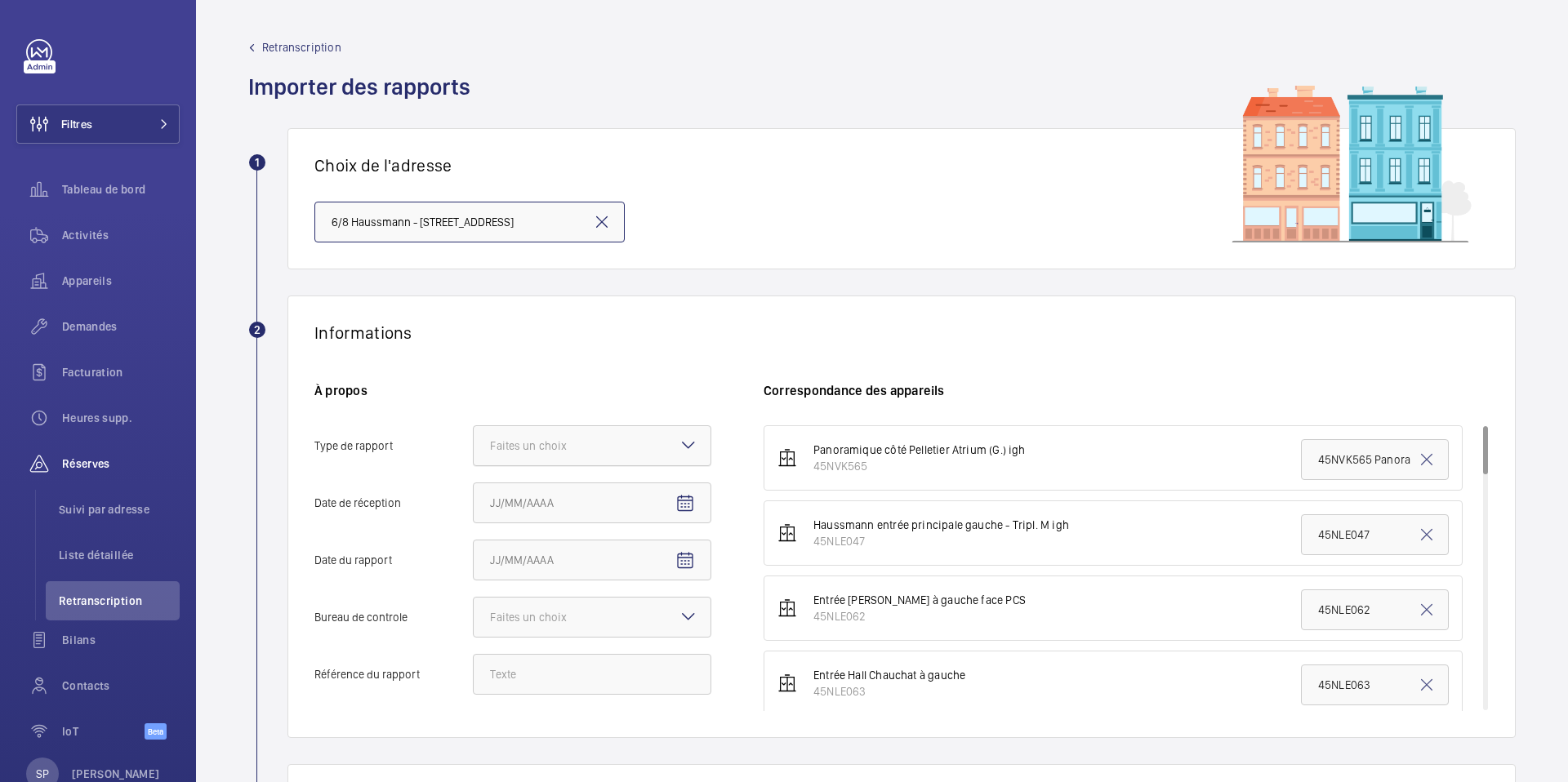
click at [531, 446] on div "Faites un choix" at bounding box center [548, 446] width 118 height 16
click at [474, 446] on input "Type de rapport Faites un choix" at bounding box center [474, 446] width 0 height 40
click at [528, 500] on span "Périodique" at bounding box center [592, 496] width 204 height 16
click at [474, 465] on input "Type de rapport Faites un choix Périodique Quinquennal Audit" at bounding box center [474, 446] width 0 height 40
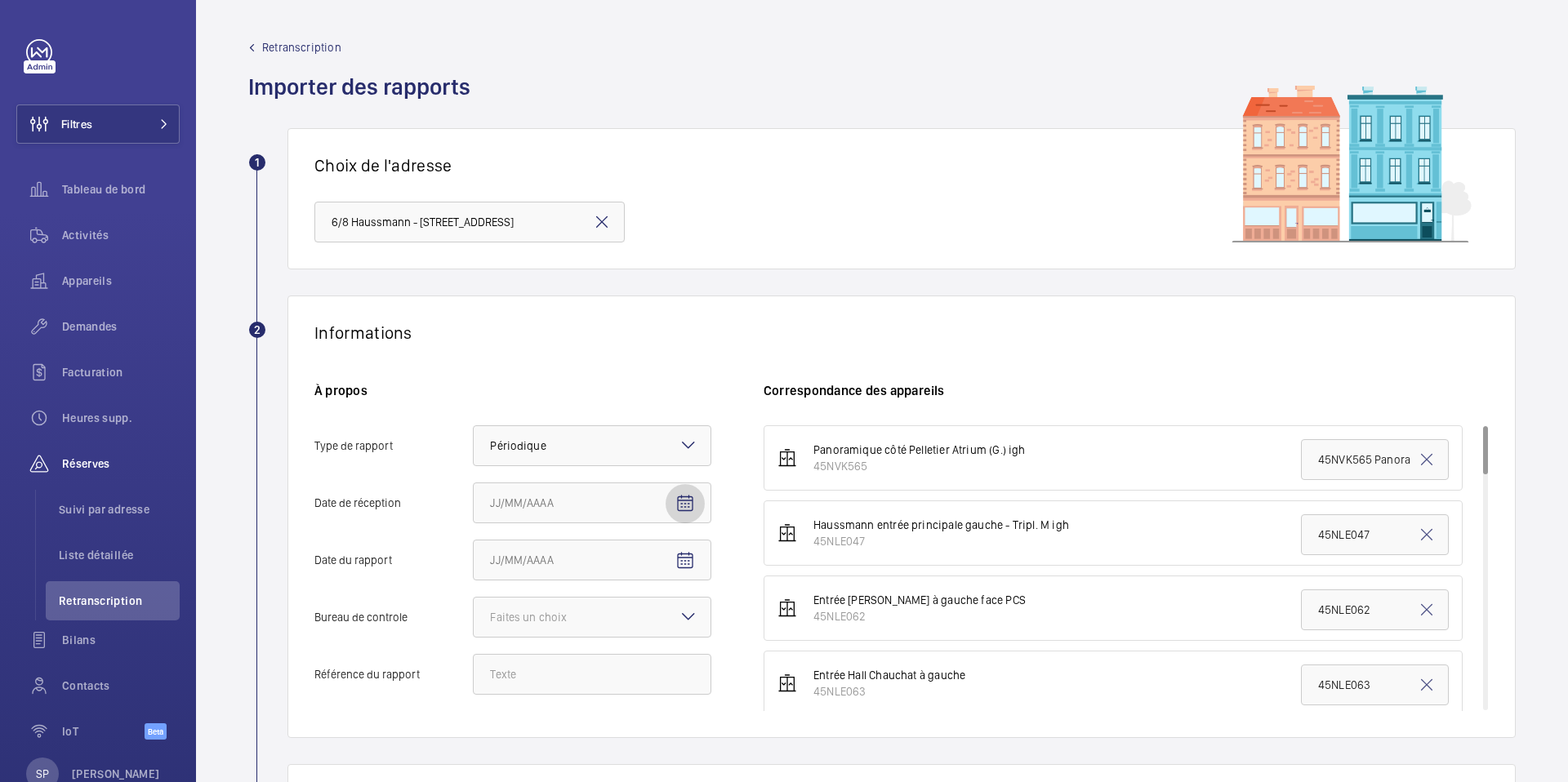
click at [688, 504] on mat-icon "Open calendar" at bounding box center [685, 504] width 20 height 20
click at [502, 362] on span "6" at bounding box center [497, 361] width 30 height 30
type input "06/10/2025"
click at [682, 556] on mat-icon "Open calendar" at bounding box center [685, 561] width 20 height 20
click at [656, 323] on span "Previous month" at bounding box center [662, 318] width 33 height 33
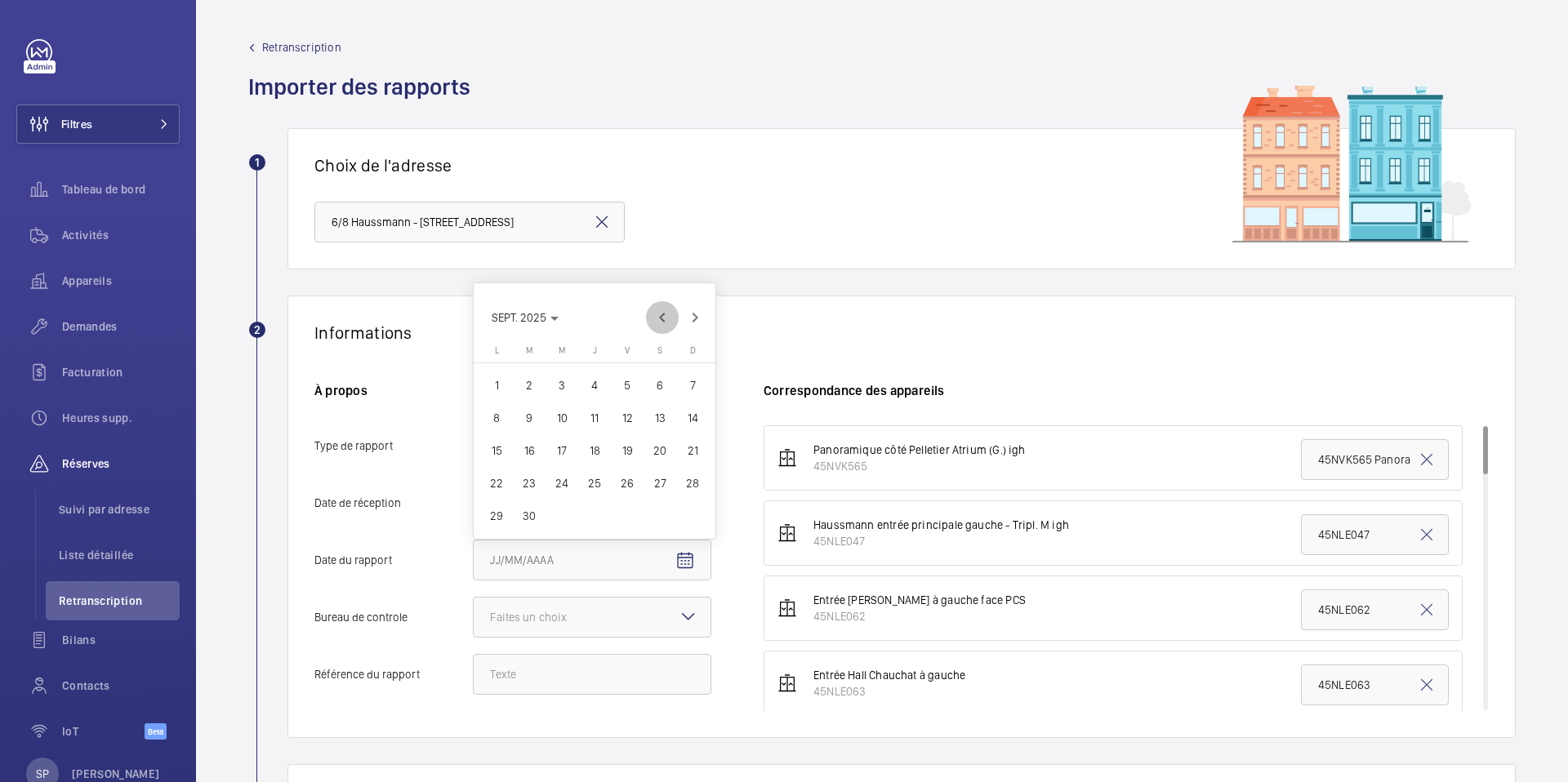
click at [656, 323] on span "Previous month" at bounding box center [662, 318] width 33 height 33
click at [502, 489] on span "18" at bounding box center [497, 483] width 30 height 30
type input "18/08/2025"
click at [552, 612] on div "Faites un choix" at bounding box center [548, 617] width 118 height 16
click at [474, 612] on input "Bureau de controle Faites un choix" at bounding box center [474, 617] width 0 height 40
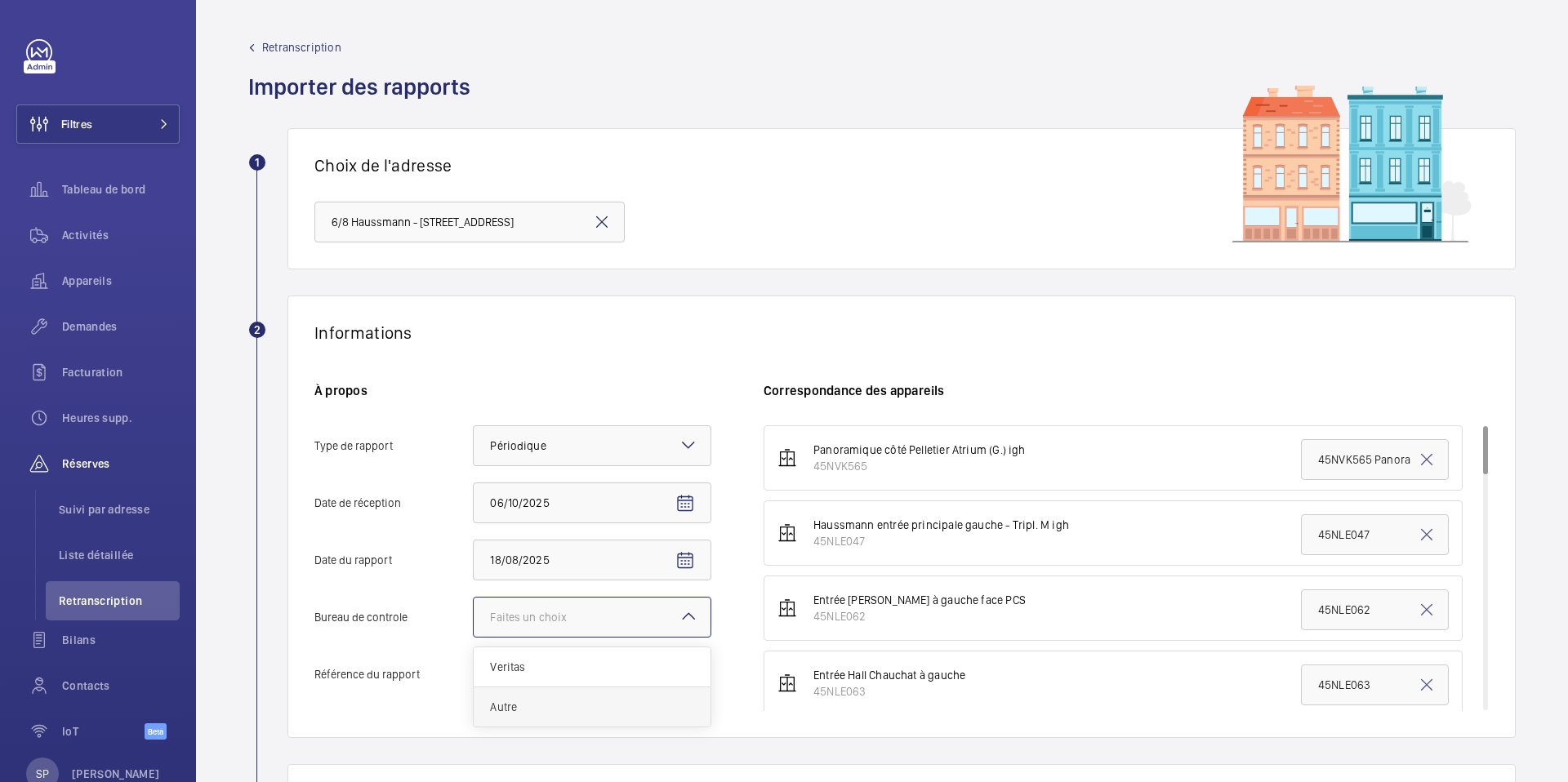
click at [532, 696] on div "Autre" at bounding box center [592, 707] width 237 height 40
click at [474, 637] on input "Bureau de controle Faites un choix Veritas Autre" at bounding box center [474, 617] width 0 height 40
drag, startPoint x: 513, startPoint y: 671, endPoint x: 503, endPoint y: 678, distance: 12.2
click at [503, 678] on input "Référence du rapport" at bounding box center [592, 674] width 239 height 41
paste input "PO-20250818-01"
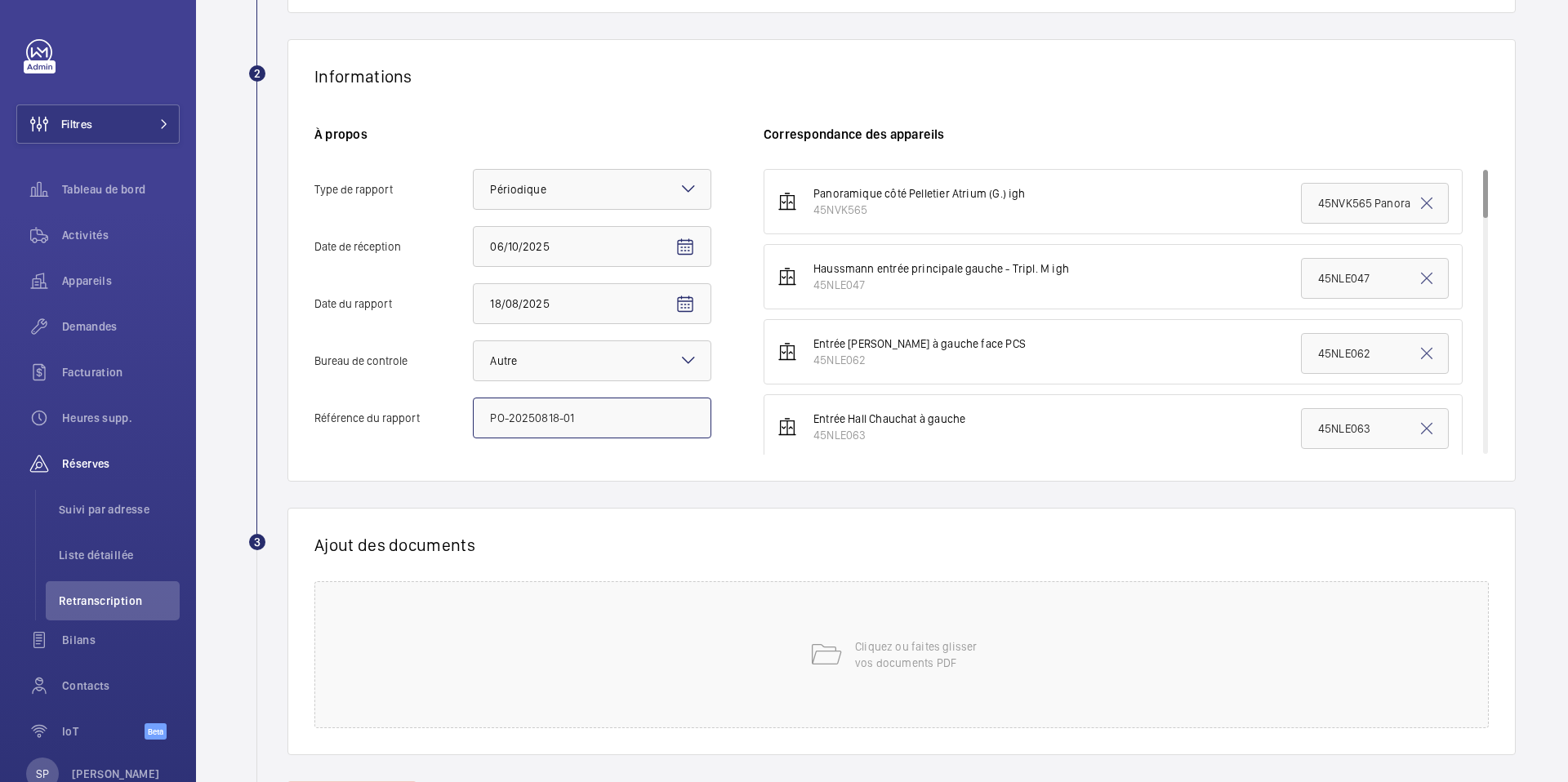
scroll to position [261, 0]
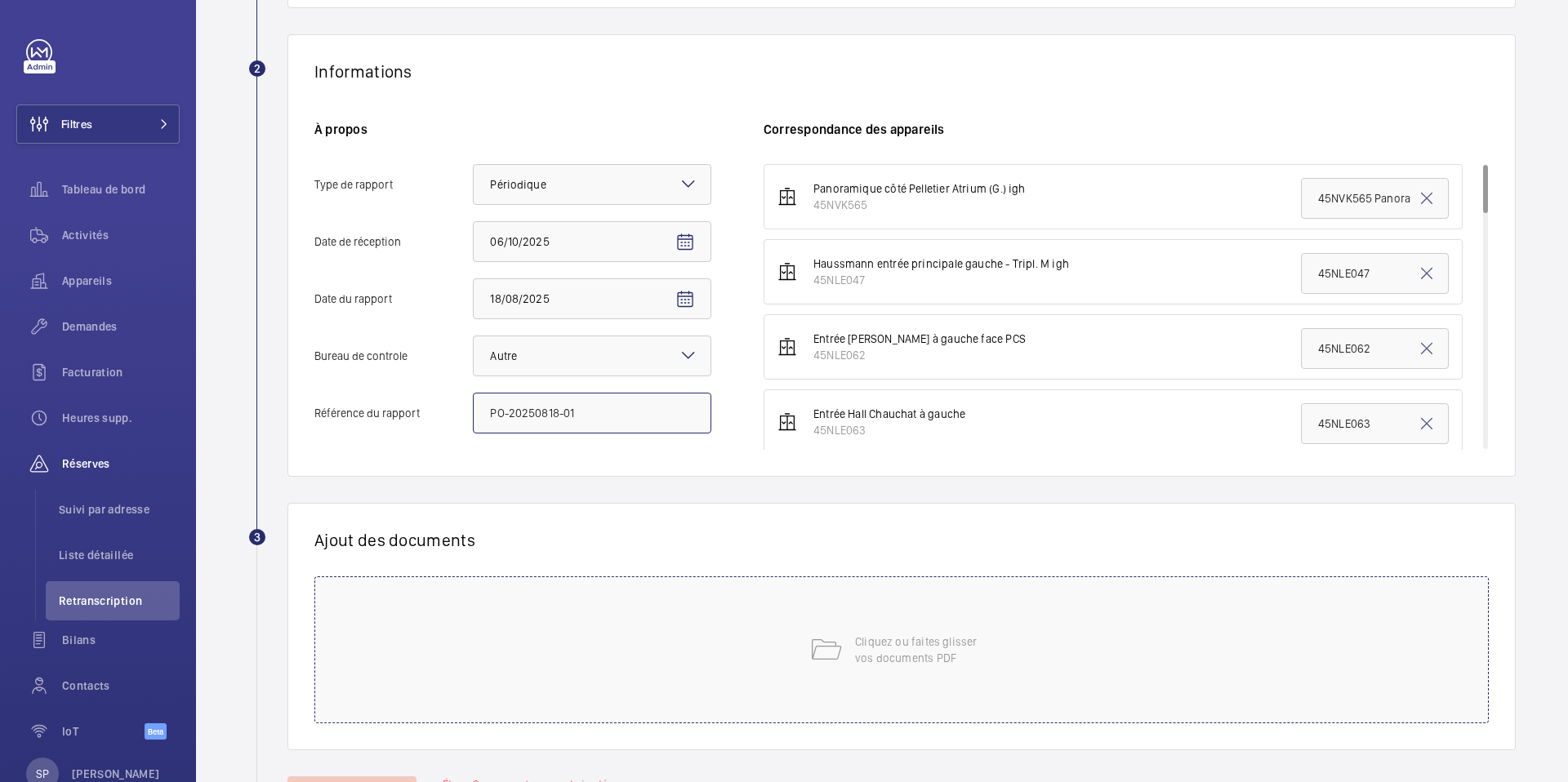
type input "PO-20250818-01"
click at [598, 621] on div "Cliquez ou faites glisser vos documents PDF" at bounding box center [902, 649] width 1174 height 147
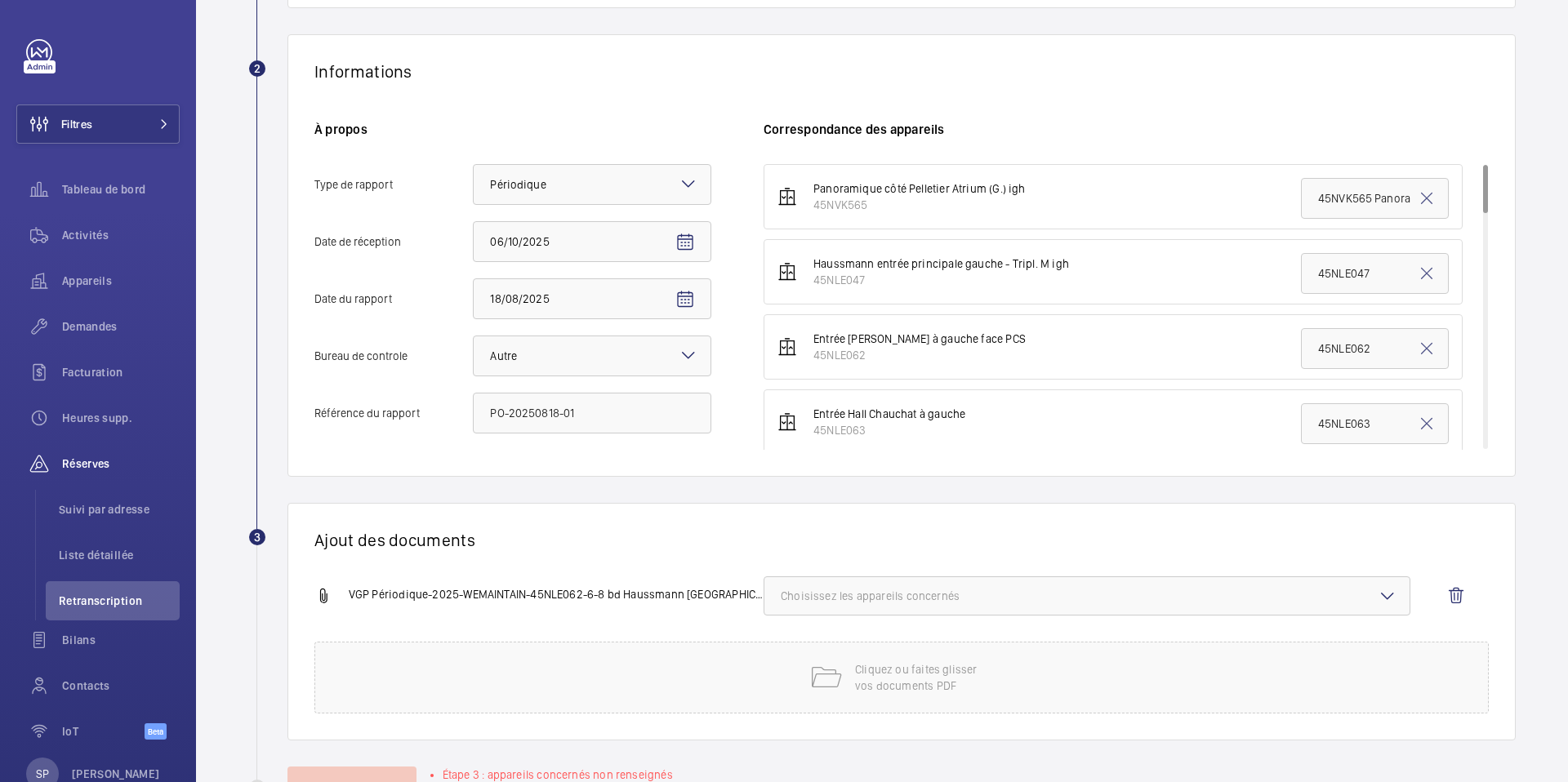
click at [1034, 584] on button "Choisissez les appareils concernés" at bounding box center [1086, 596] width 646 height 40
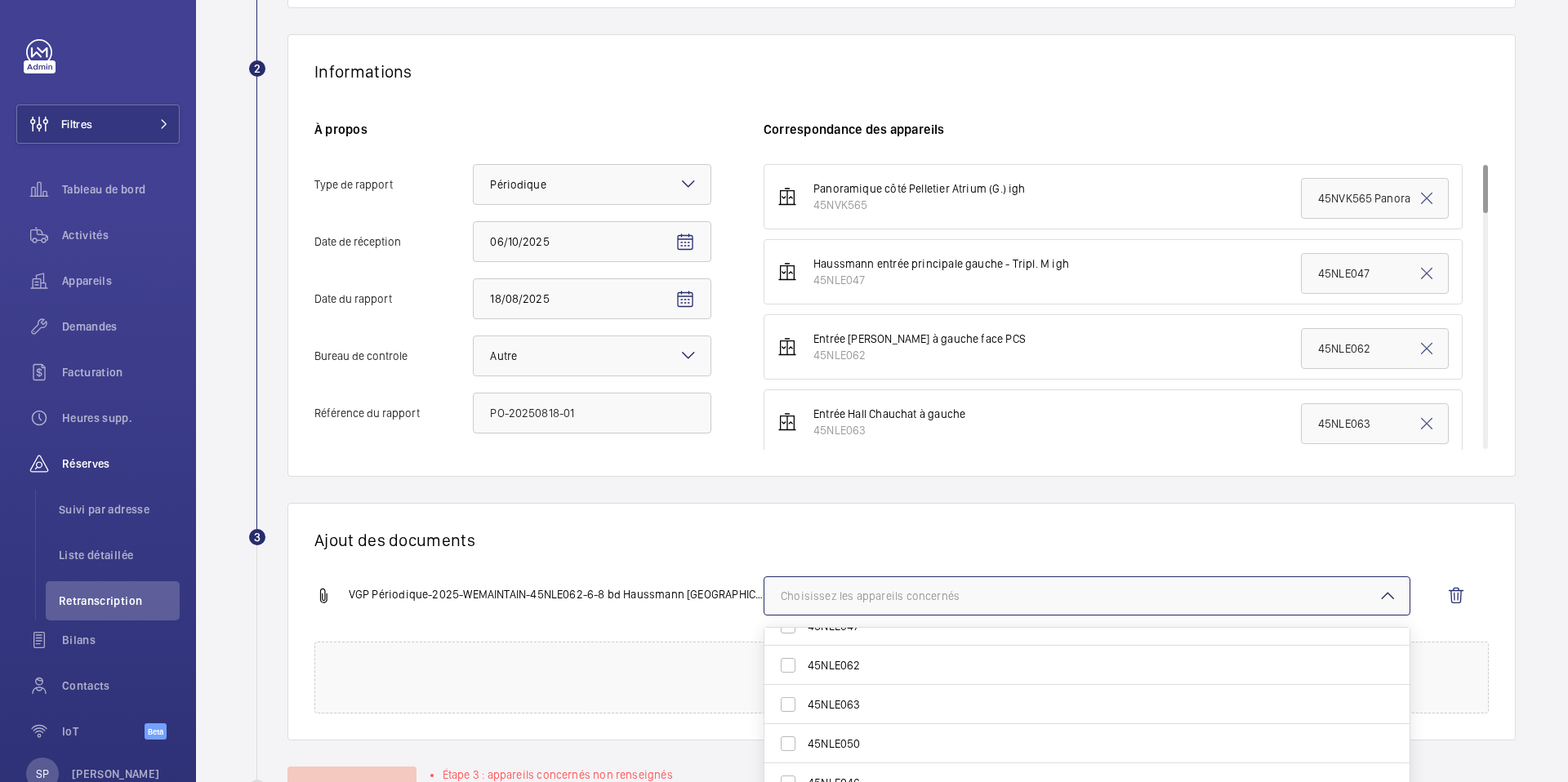
scroll to position [63, 0]
click at [923, 660] on span "45NLE062" at bounding box center [1088, 663] width 561 height 16
click at [805, 660] on input "45NLE062" at bounding box center [788, 663] width 33 height 33
checkbox input "true"
click at [745, 525] on div "Ajout des documents VGP Périodique-2025-WEMAINTAIN-45NLE062-6-8 bd Haussmann 7…" at bounding box center [902, 621] width 1229 height 238
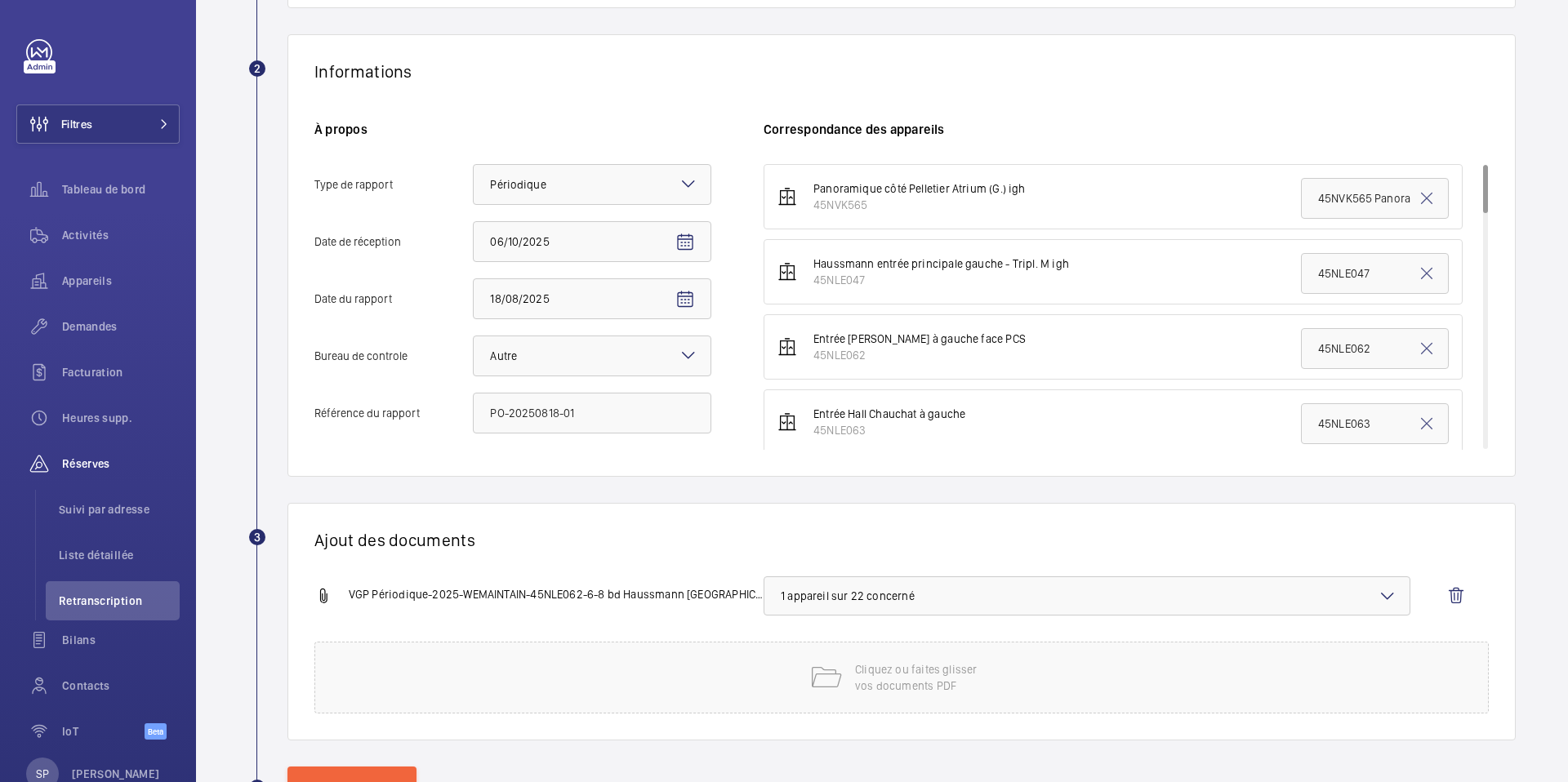
scroll to position [324, 0]
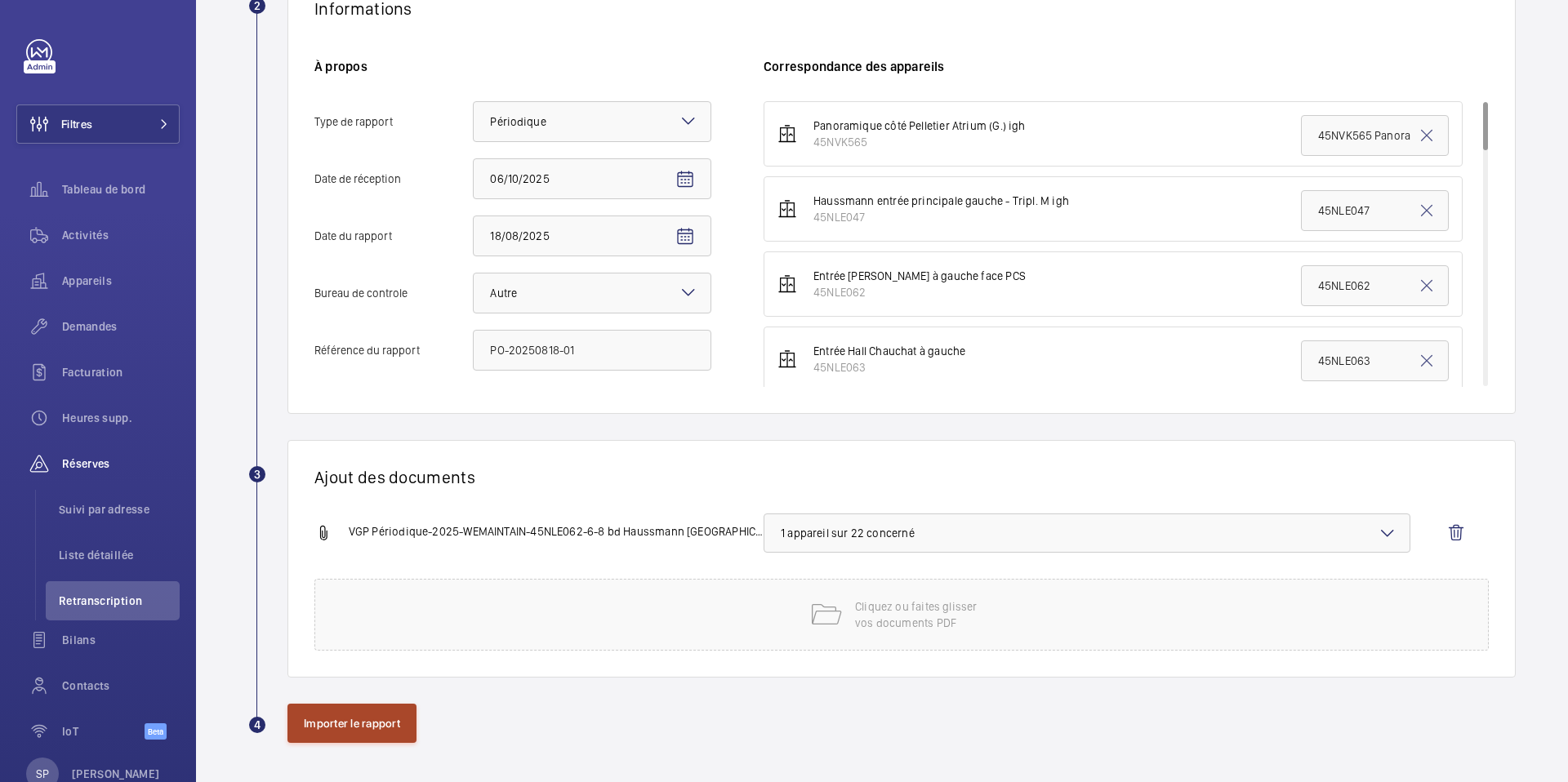
click at [371, 732] on button "Importer le rapport" at bounding box center [352, 724] width 129 height 40
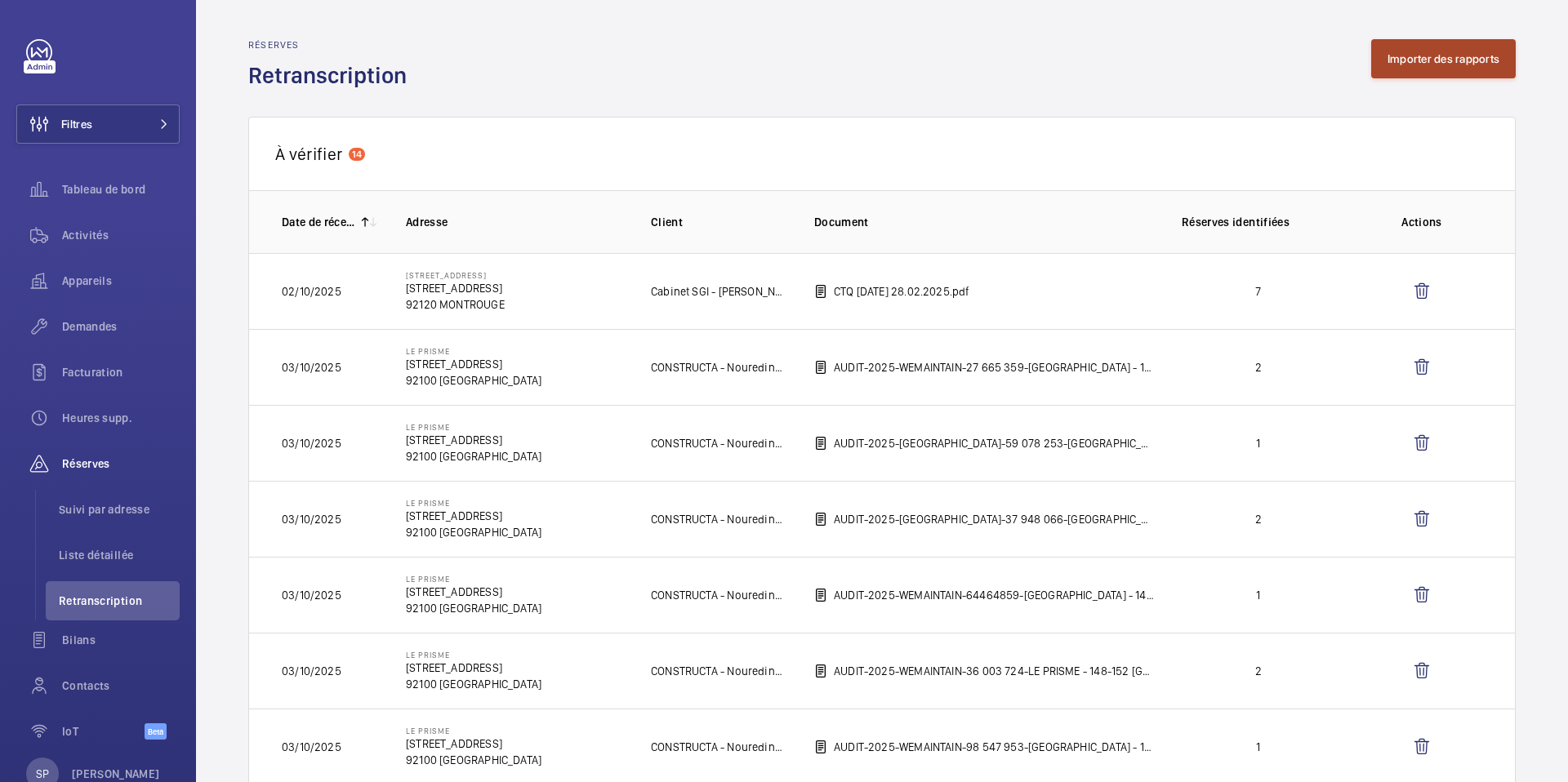
click at [1439, 72] on button "Importer des rapports" at bounding box center [1444, 59] width 145 height 40
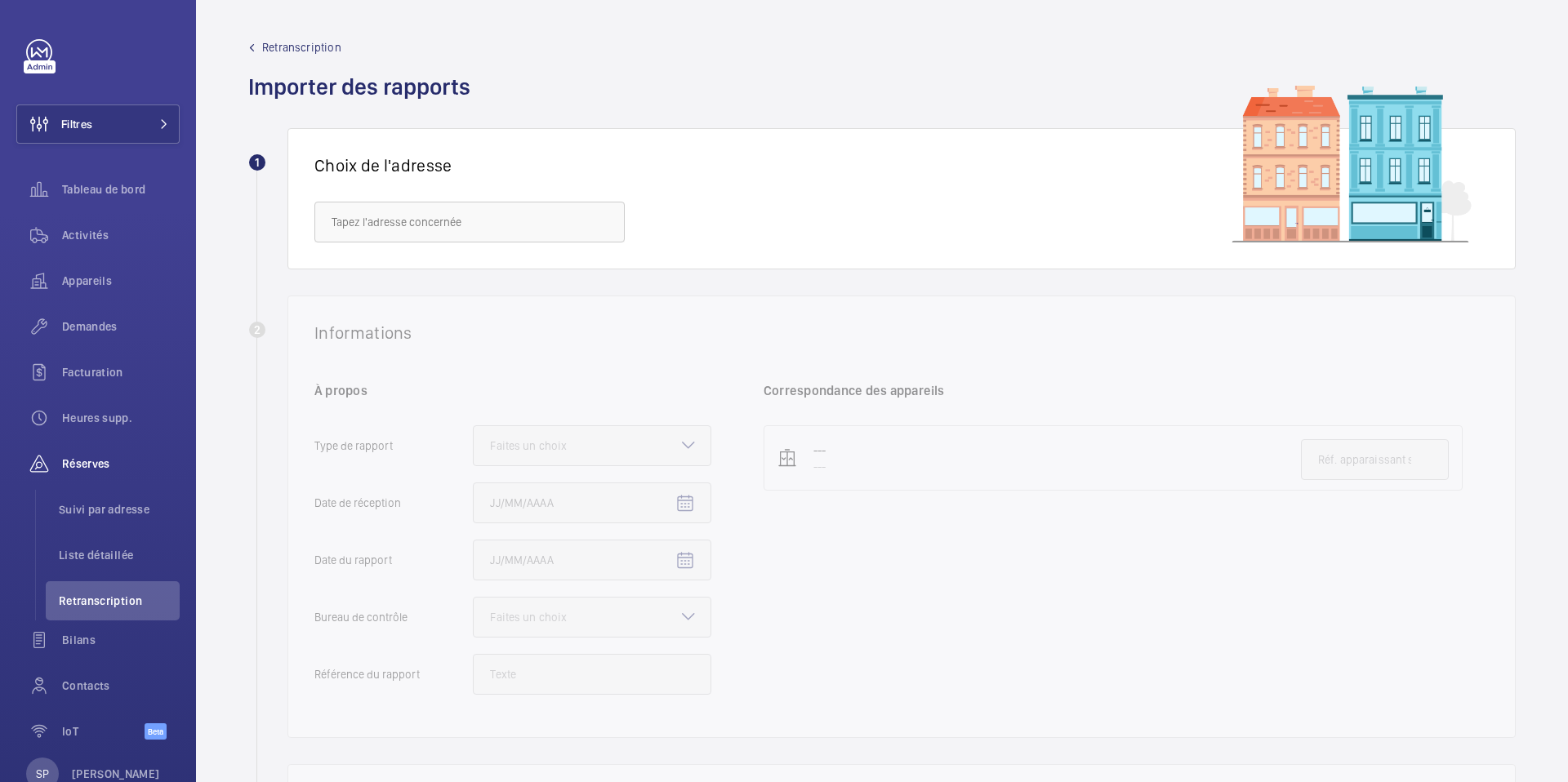
click at [427, 248] on div "Choix de l'adresse" at bounding box center [902, 199] width 1229 height 142
click at [427, 235] on input "text" at bounding box center [469, 222] width 310 height 41
click at [428, 270] on span "6/8 Haussmann - [STREET_ADDRESS]" at bounding box center [425, 271] width 187 height 16
type input "6/8 Haussmann - [STREET_ADDRESS]"
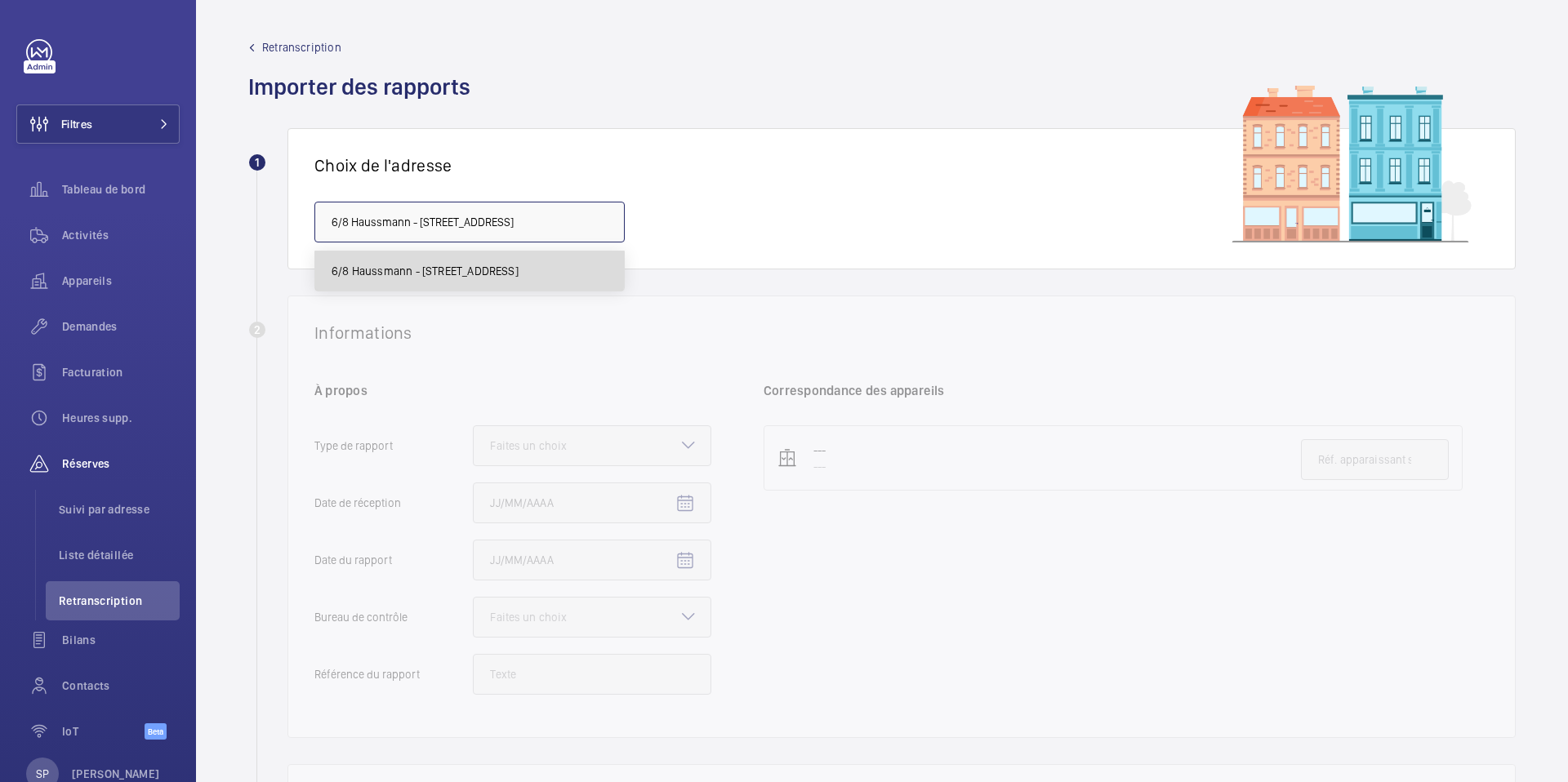
scroll to position [0, 95]
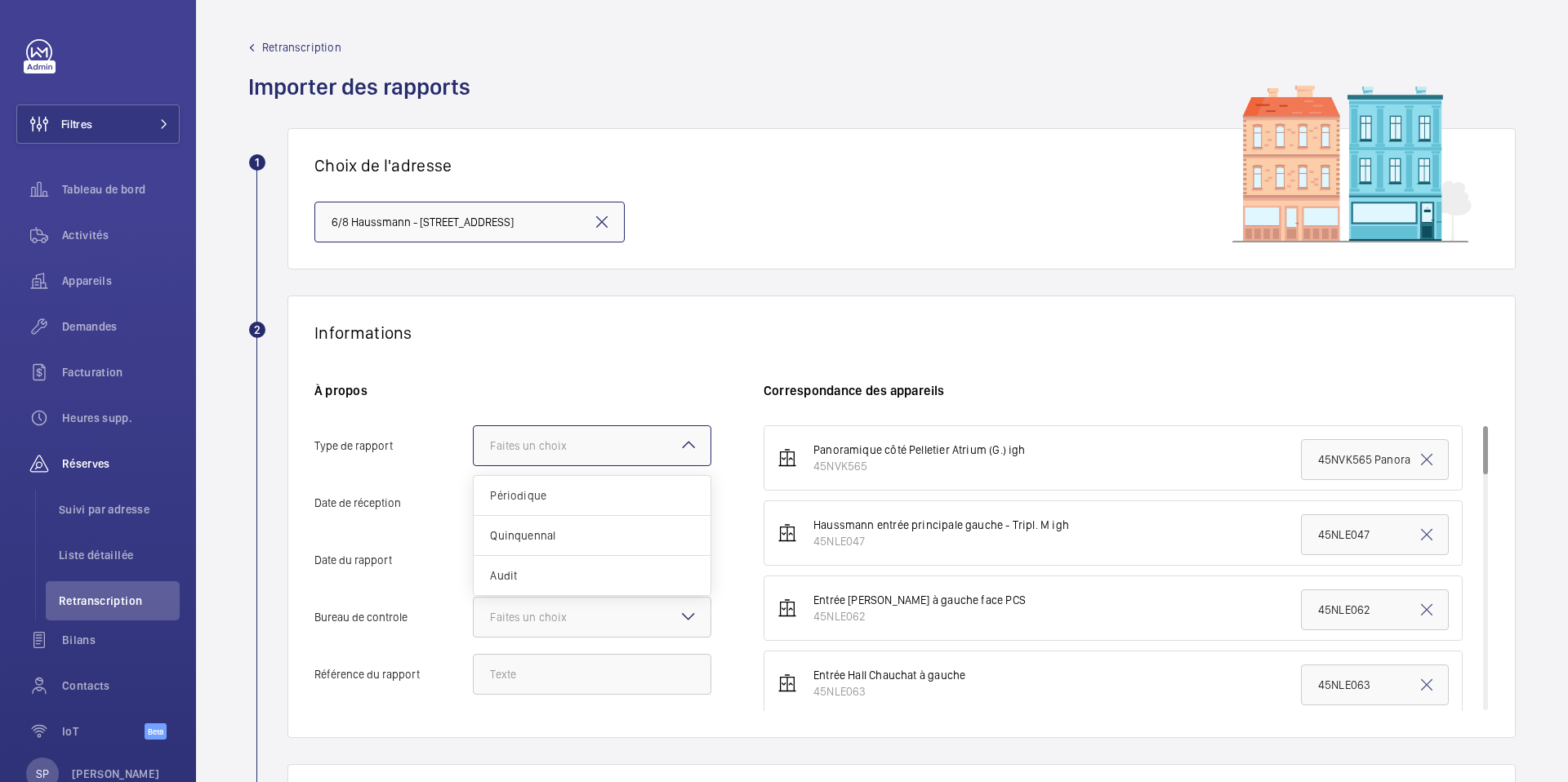
click at [553, 448] on div "Faites un choix" at bounding box center [548, 446] width 118 height 16
click at [474, 448] on input "Type de rapport Faites un choix Périodique Quinquennal Audit" at bounding box center [474, 446] width 0 height 40
click at [544, 492] on span "Périodique" at bounding box center [592, 496] width 204 height 16
click at [474, 465] on input "Type de rapport Faites un choix Périodique Quinquennal Audit" at bounding box center [474, 446] width 0 height 40
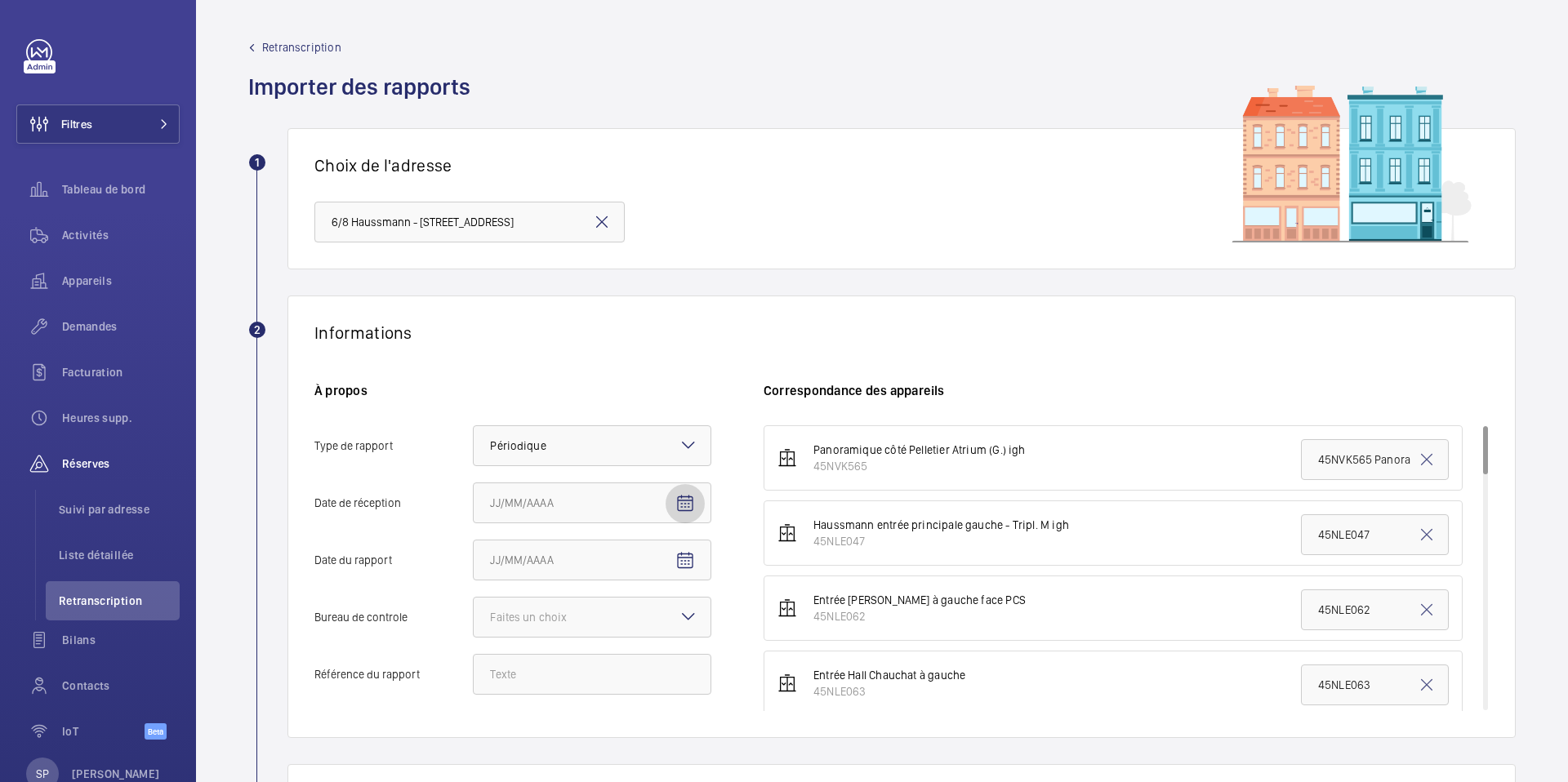
click at [684, 505] on mat-icon "Open calendar" at bounding box center [685, 504] width 20 height 20
click at [660, 257] on span "Previous month" at bounding box center [662, 261] width 33 height 33
click at [488, 426] on span "18" at bounding box center [497, 426] width 30 height 30
type input "18/08/2025"
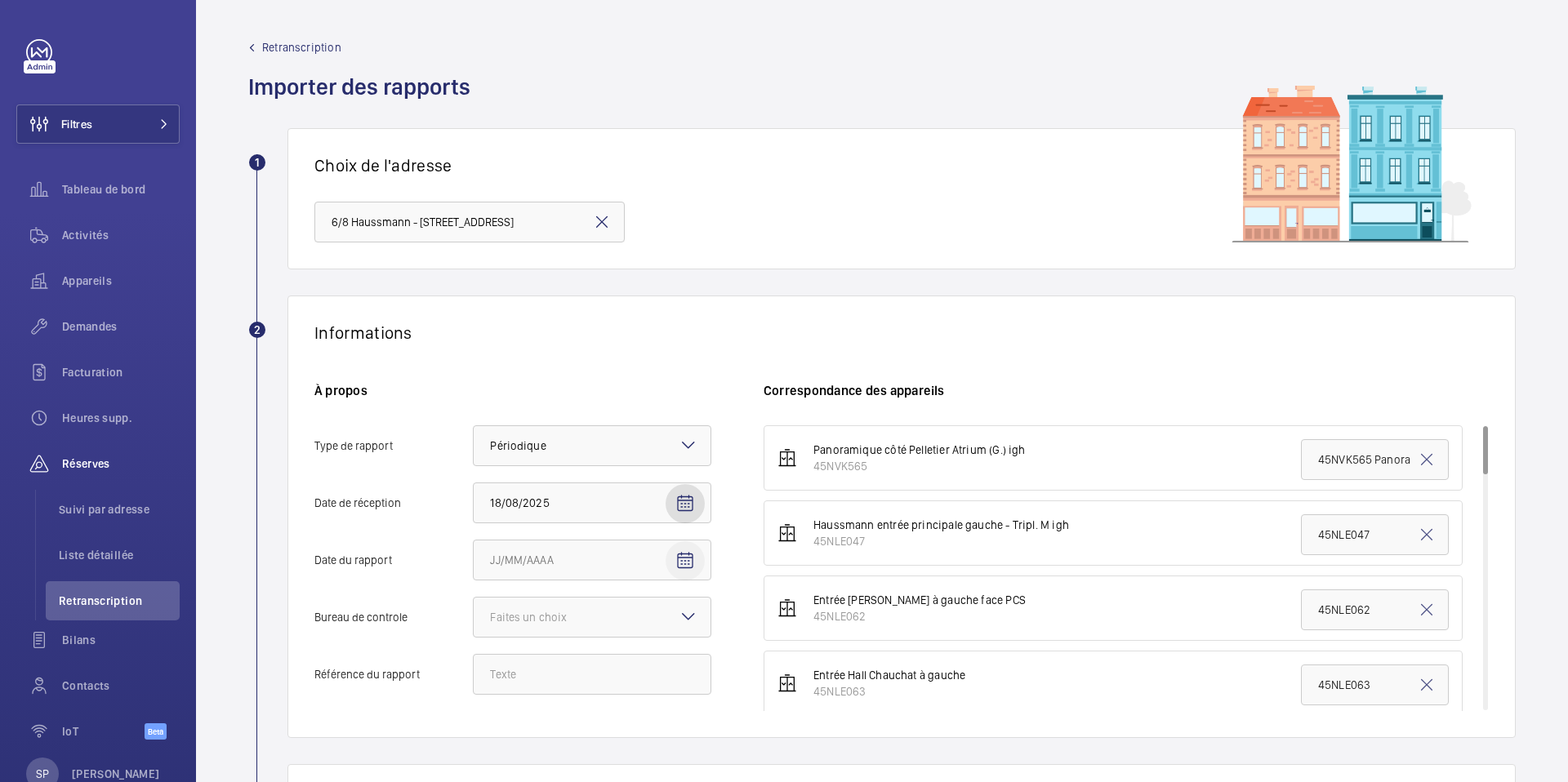
click at [679, 561] on mat-icon "Open calendar" at bounding box center [685, 561] width 20 height 20
click at [659, 316] on span "Previous month" at bounding box center [662, 318] width 33 height 33
click at [489, 485] on span "18" at bounding box center [497, 483] width 30 height 30
type input "18/08/2025"
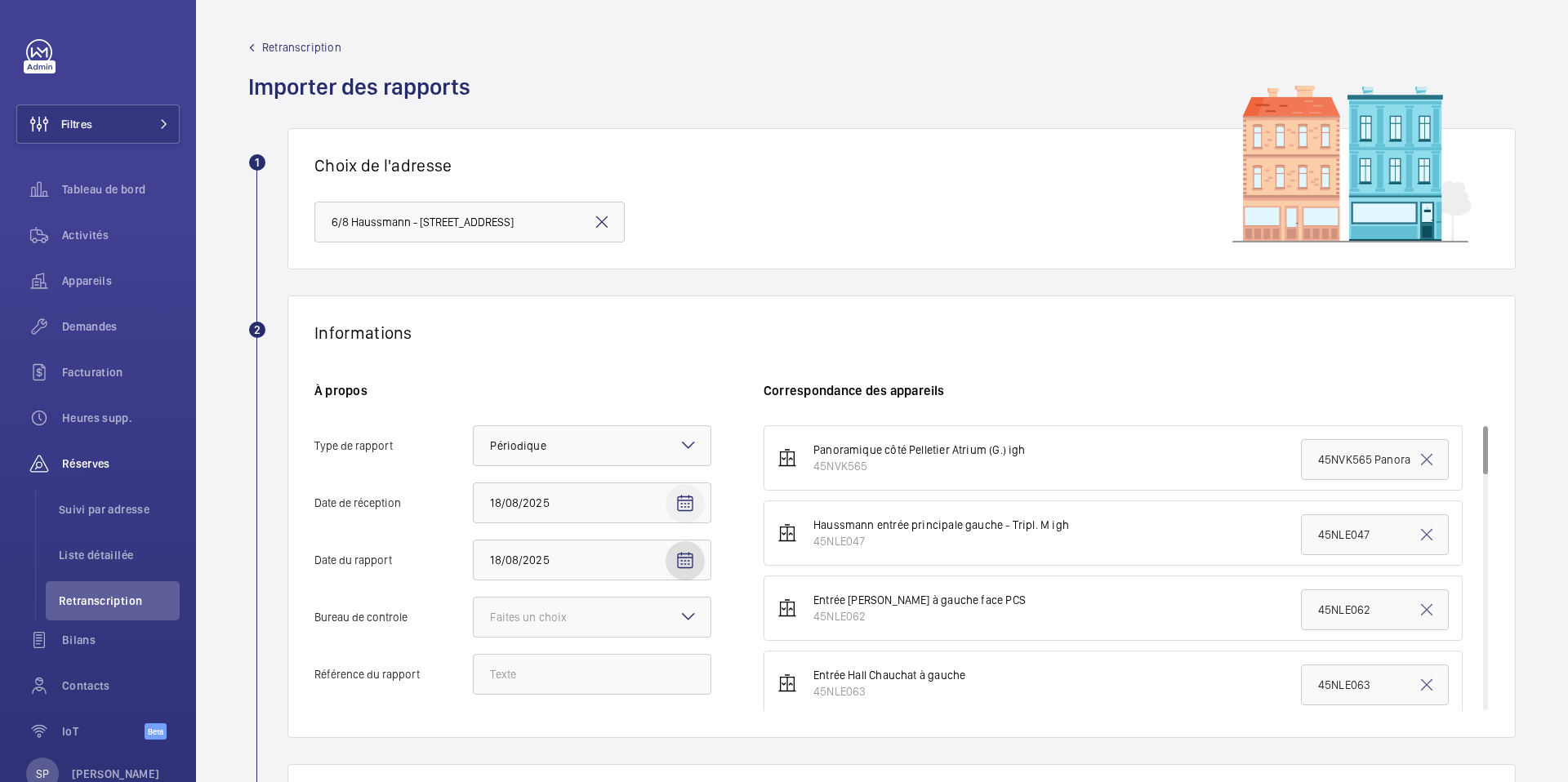
click at [684, 500] on mat-icon "Open calendar" at bounding box center [685, 504] width 20 height 20
click at [702, 260] on span "Next month" at bounding box center [695, 261] width 33 height 33
click at [492, 365] on span "6" at bounding box center [497, 361] width 30 height 30
type input "06/10/2025"
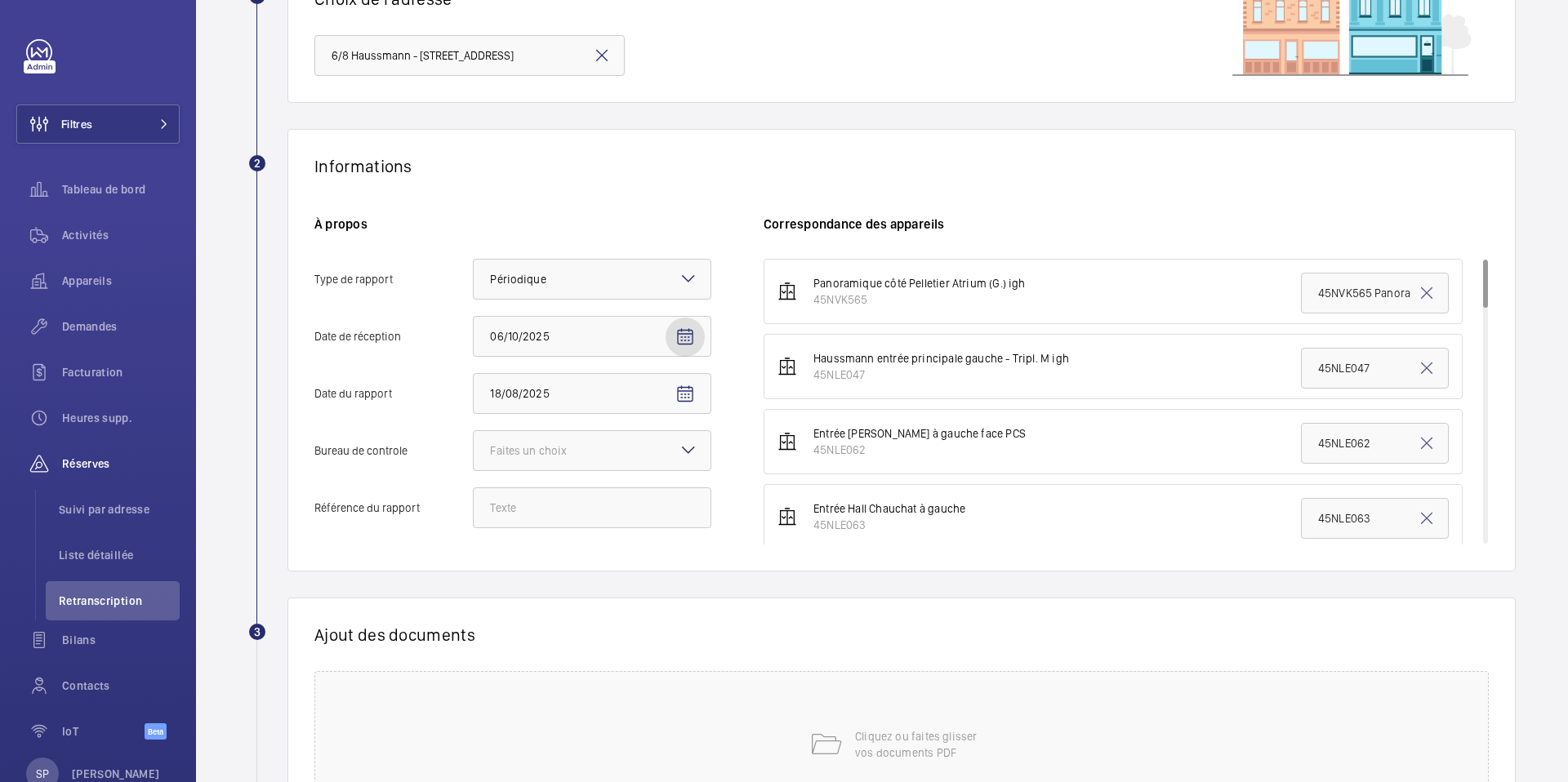
scroll to position [172, 0]
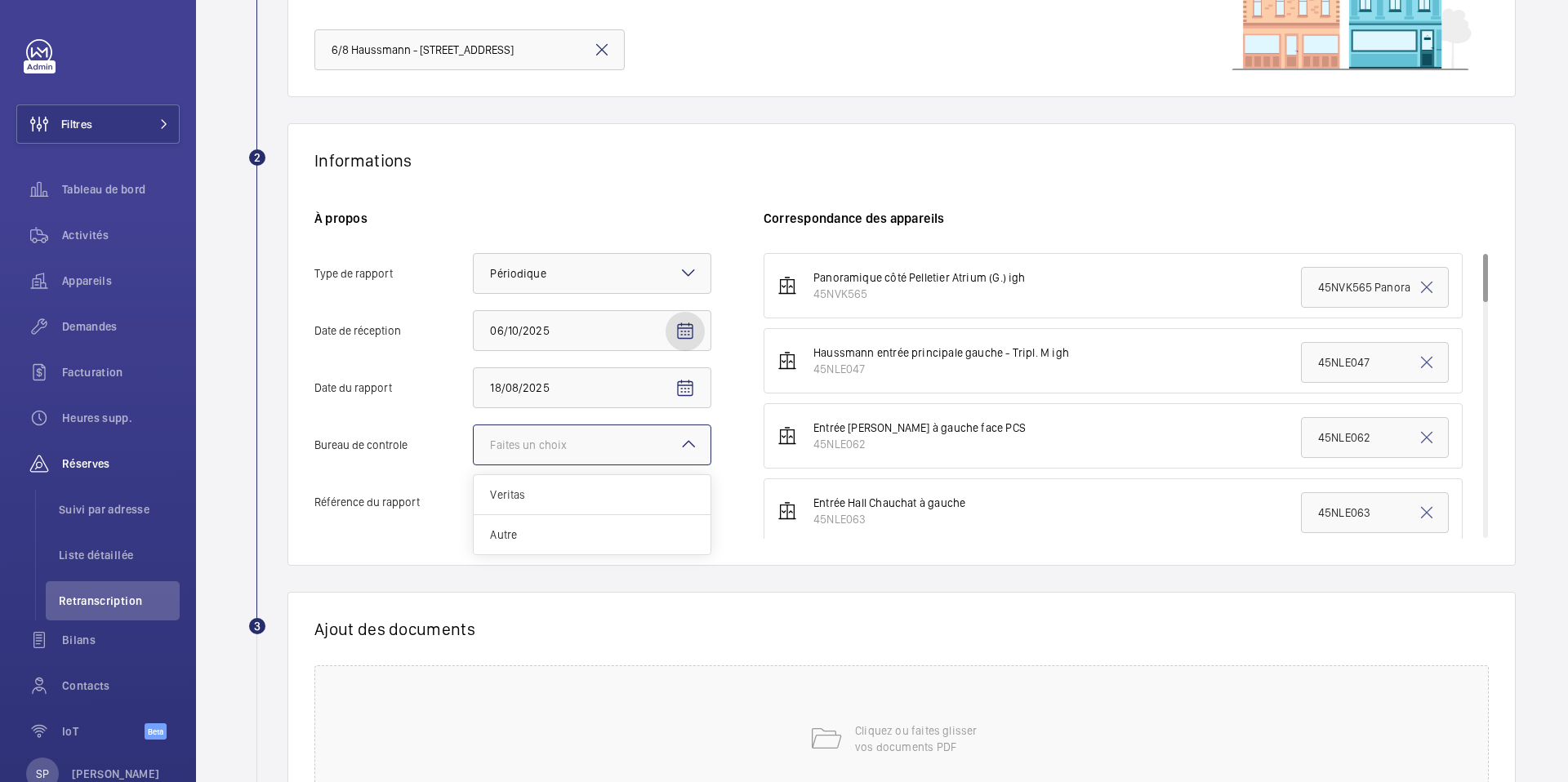
click at [576, 437] on div "Faites un choix" at bounding box center [548, 445] width 118 height 16
click at [474, 437] on input "Bureau de controle Faites un choix Veritas Autre" at bounding box center [474, 445] width 0 height 40
click at [540, 524] on div "Autre" at bounding box center [592, 535] width 237 height 40
click at [474, 464] on input "Bureau de controle Faites un choix Veritas Autre" at bounding box center [474, 445] width 0 height 40
click at [525, 501] on input "Référence du rapport" at bounding box center [592, 502] width 239 height 41
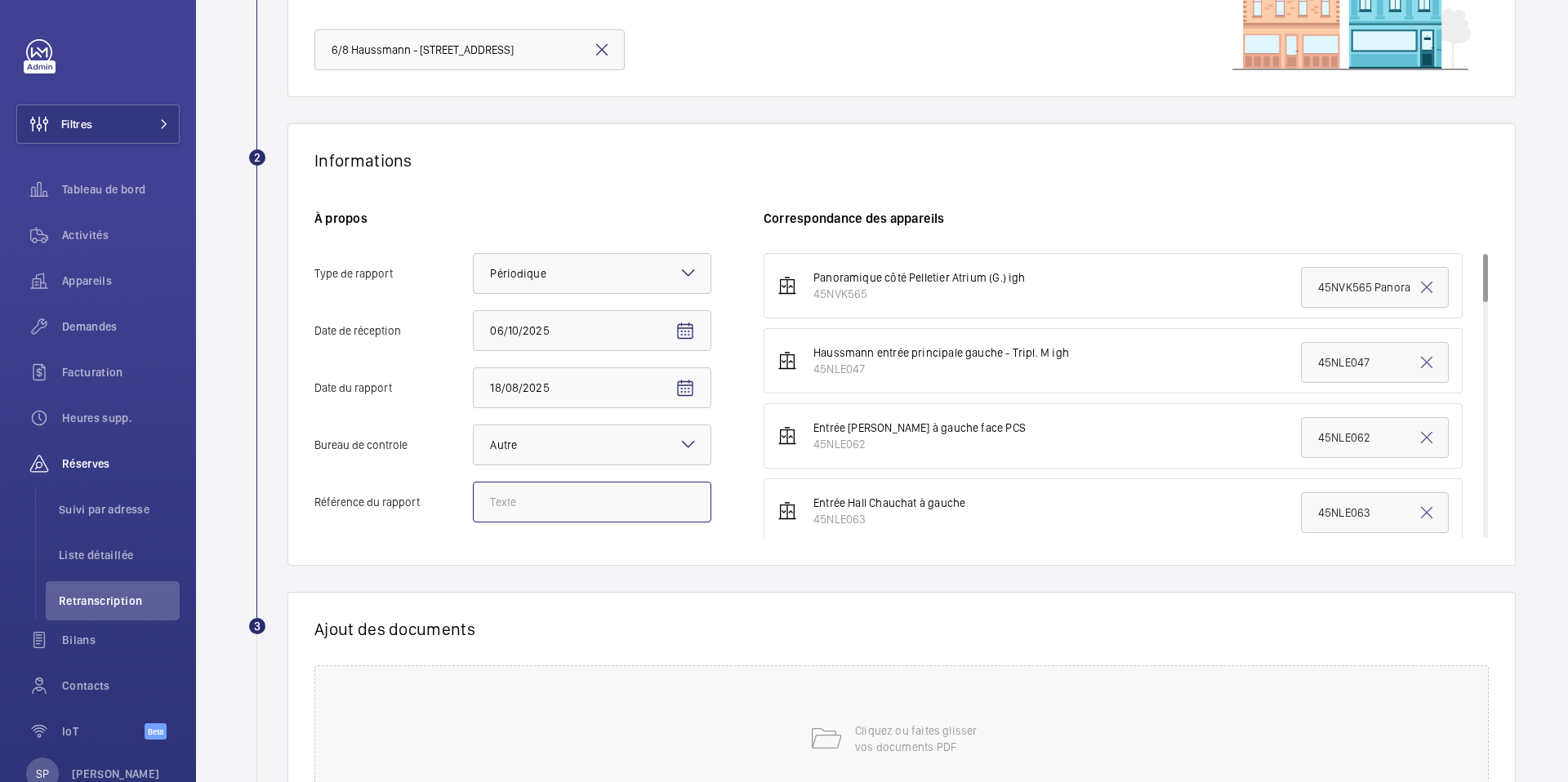
paste input "PO-20250818-01"
type input "PO-20250818-01"
click at [562, 596] on div "Ajout des documents Cliquez ou faites glisser vos documents PDF" at bounding box center [902, 715] width 1229 height 247
click at [638, 724] on div "Cliquez ou faites glisser vos documents PDF" at bounding box center [902, 738] width 1174 height 147
click at [1023, 667] on button "Choisissez les appareils concernés" at bounding box center [1086, 685] width 646 height 40
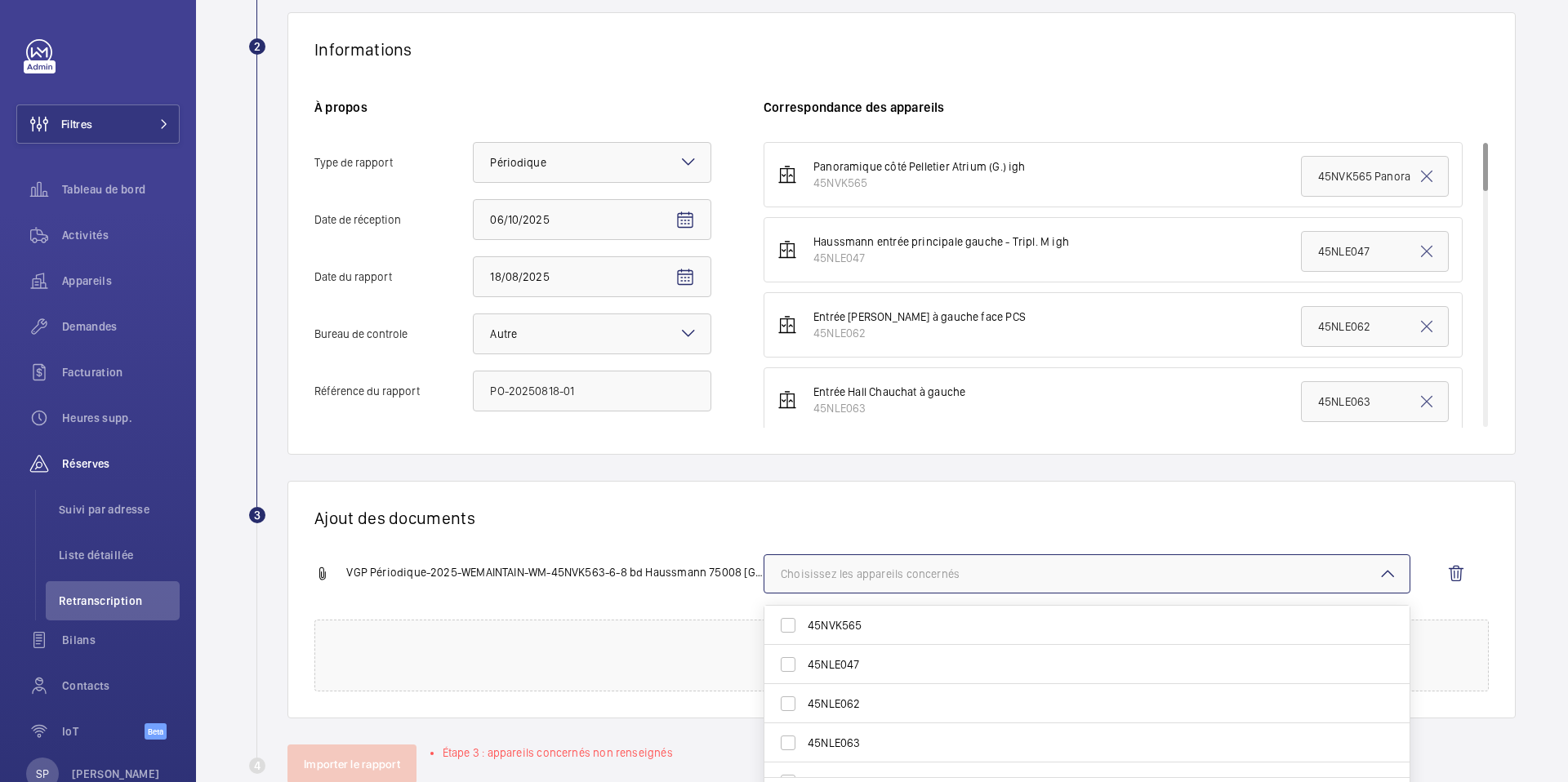
scroll to position [324, 0]
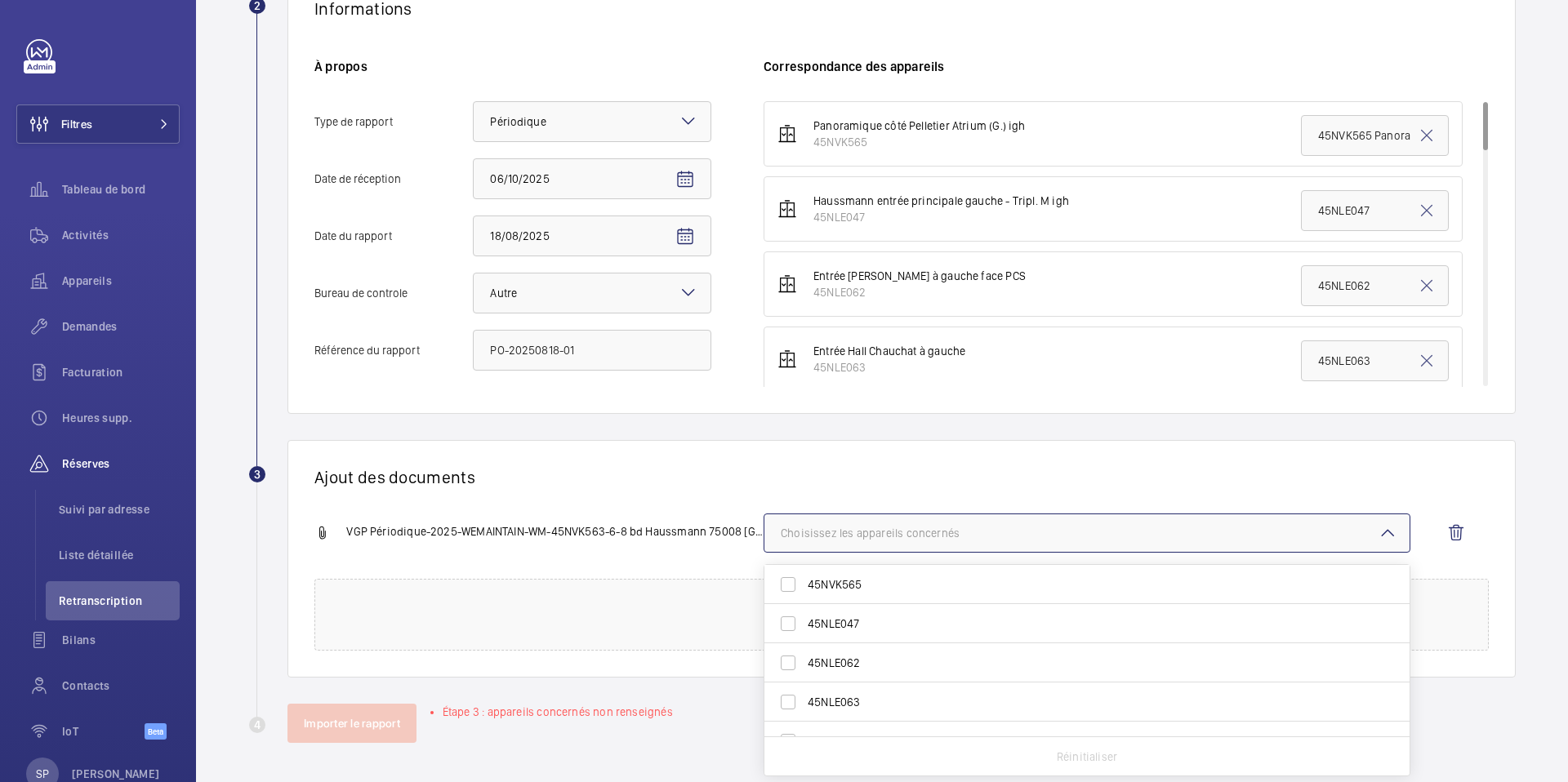
click at [946, 700] on span "45NLE063" at bounding box center [1088, 702] width 561 height 16
click at [805, 700] on input "45NLE063" at bounding box center [788, 702] width 33 height 33
checkbox input "true"
click at [619, 481] on h1 "Ajout des documents" at bounding box center [902, 477] width 1174 height 21
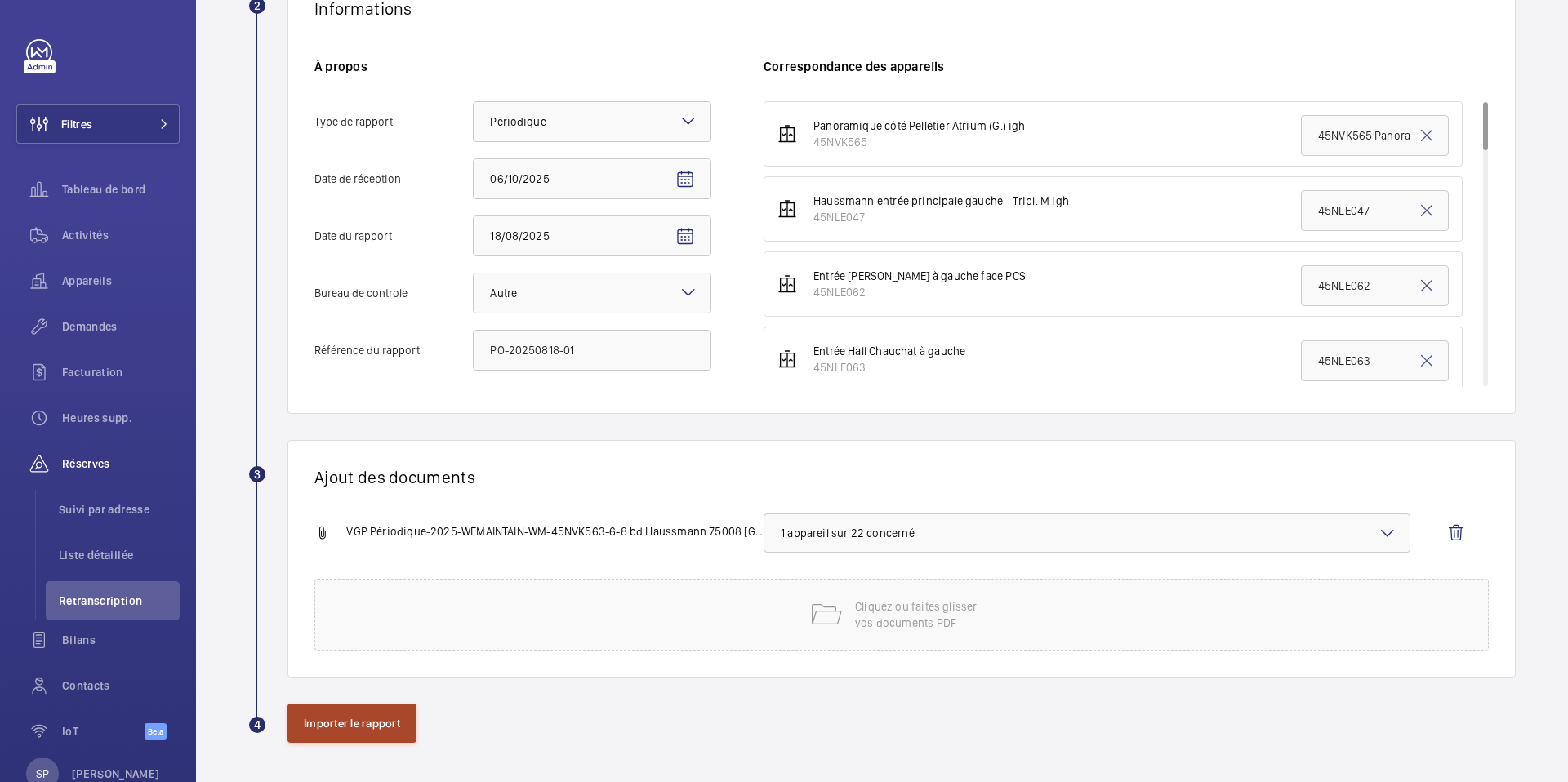
click at [329, 727] on button "Importer le rapport" at bounding box center [352, 724] width 129 height 40
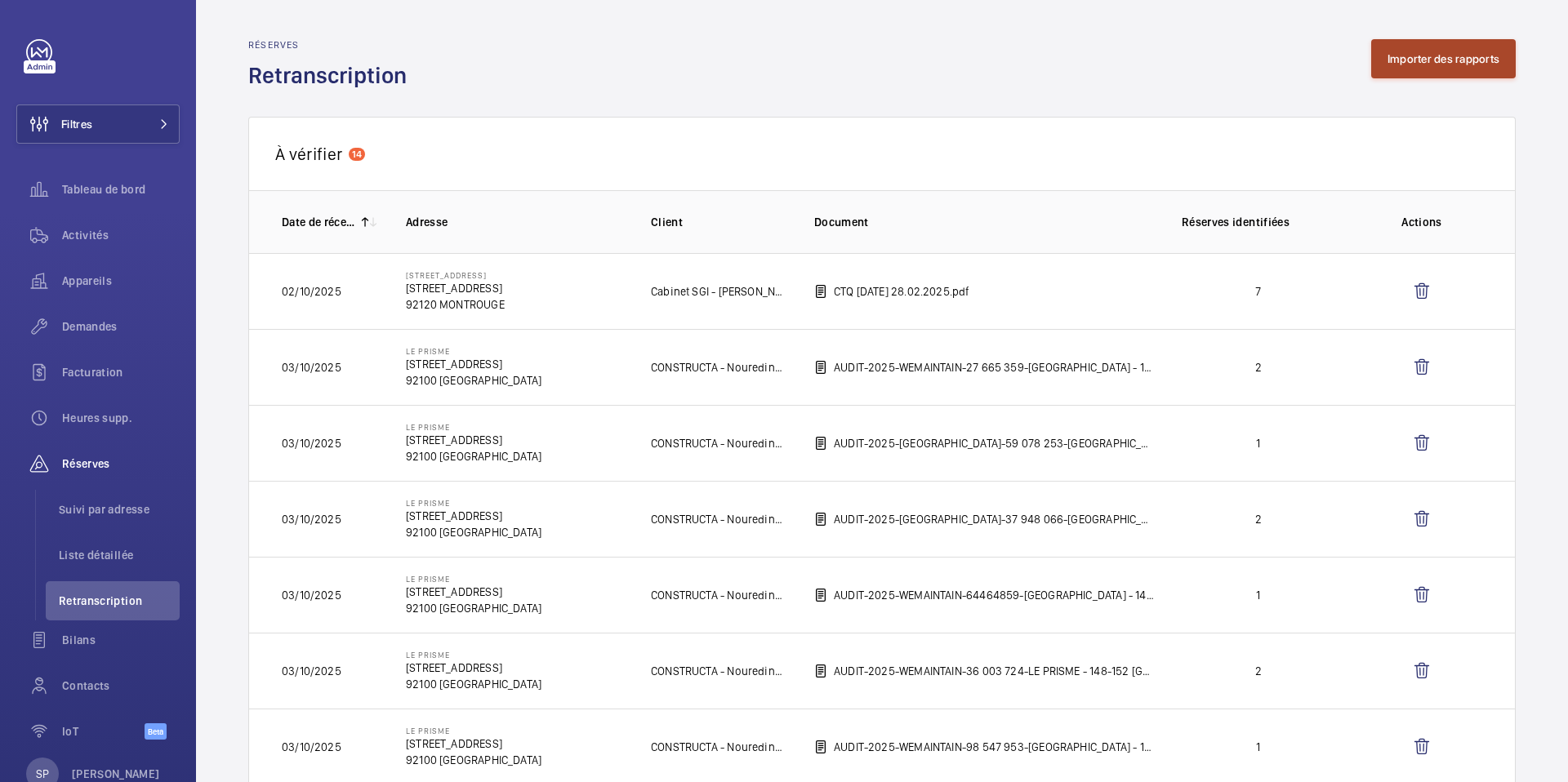
click at [1433, 58] on button "Importer des rapports" at bounding box center [1444, 59] width 145 height 40
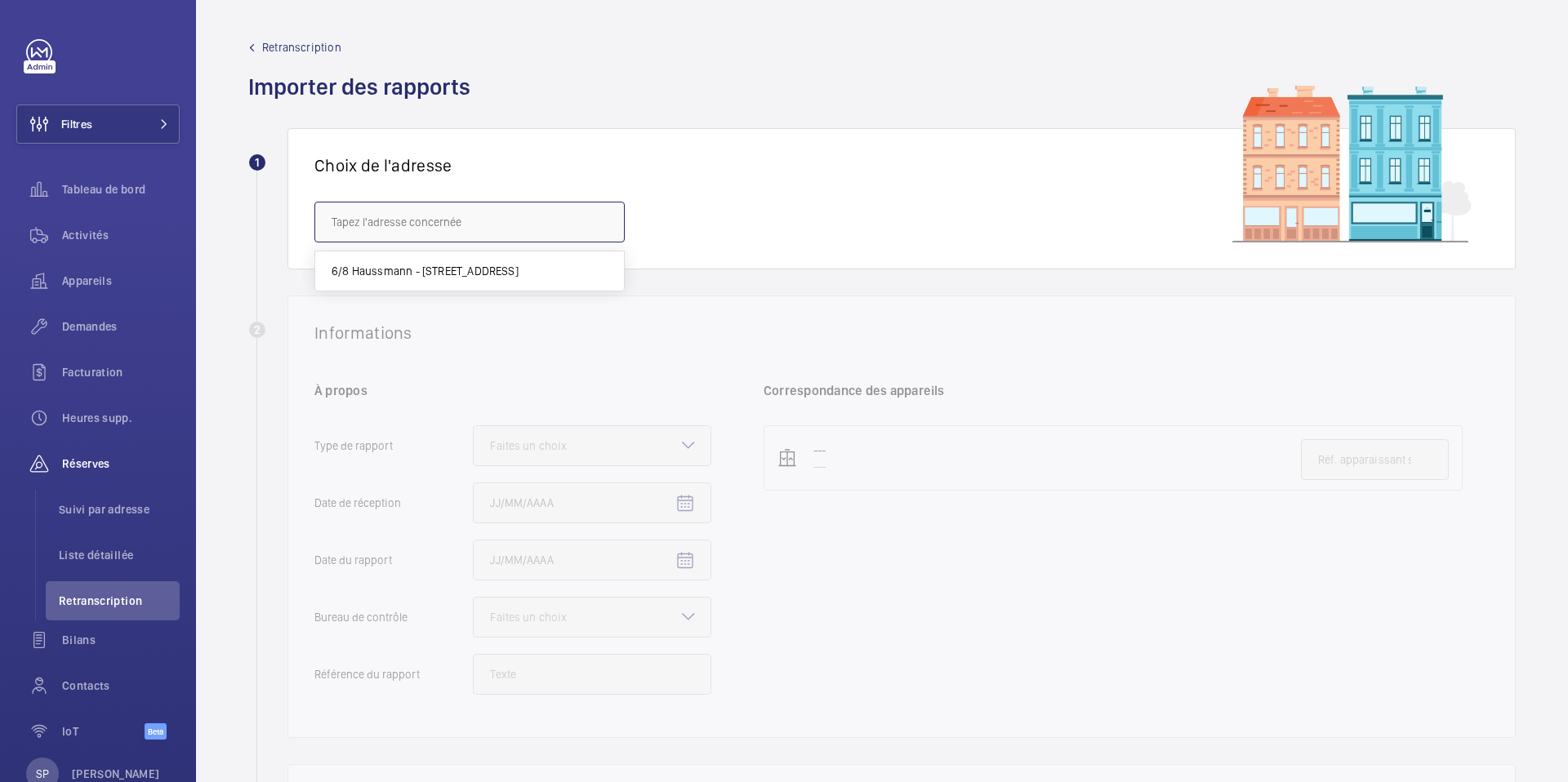
click at [538, 212] on input "text" at bounding box center [469, 222] width 310 height 41
click at [496, 268] on span "6/8 Haussmann - [STREET_ADDRESS]" at bounding box center [425, 271] width 187 height 16
type input "6/8 Haussmann - [STREET_ADDRESS]"
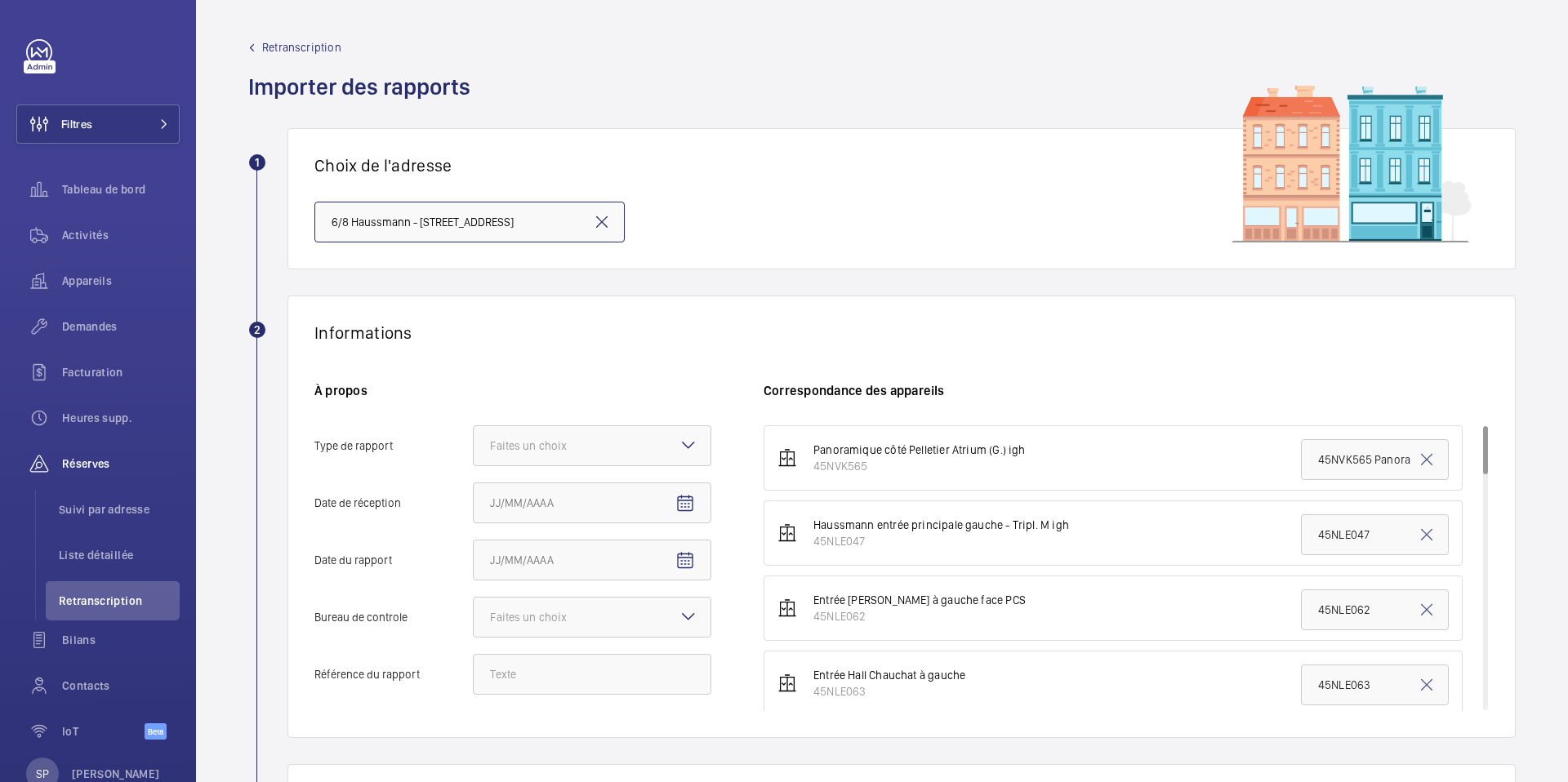
scroll to position [0, 95]
click at [609, 449] on div at bounding box center [592, 446] width 237 height 40
click at [474, 449] on input "Type de rapport Faites un choix" at bounding box center [474, 446] width 0 height 40
click at [586, 486] on div "Périodique" at bounding box center [592, 496] width 237 height 40
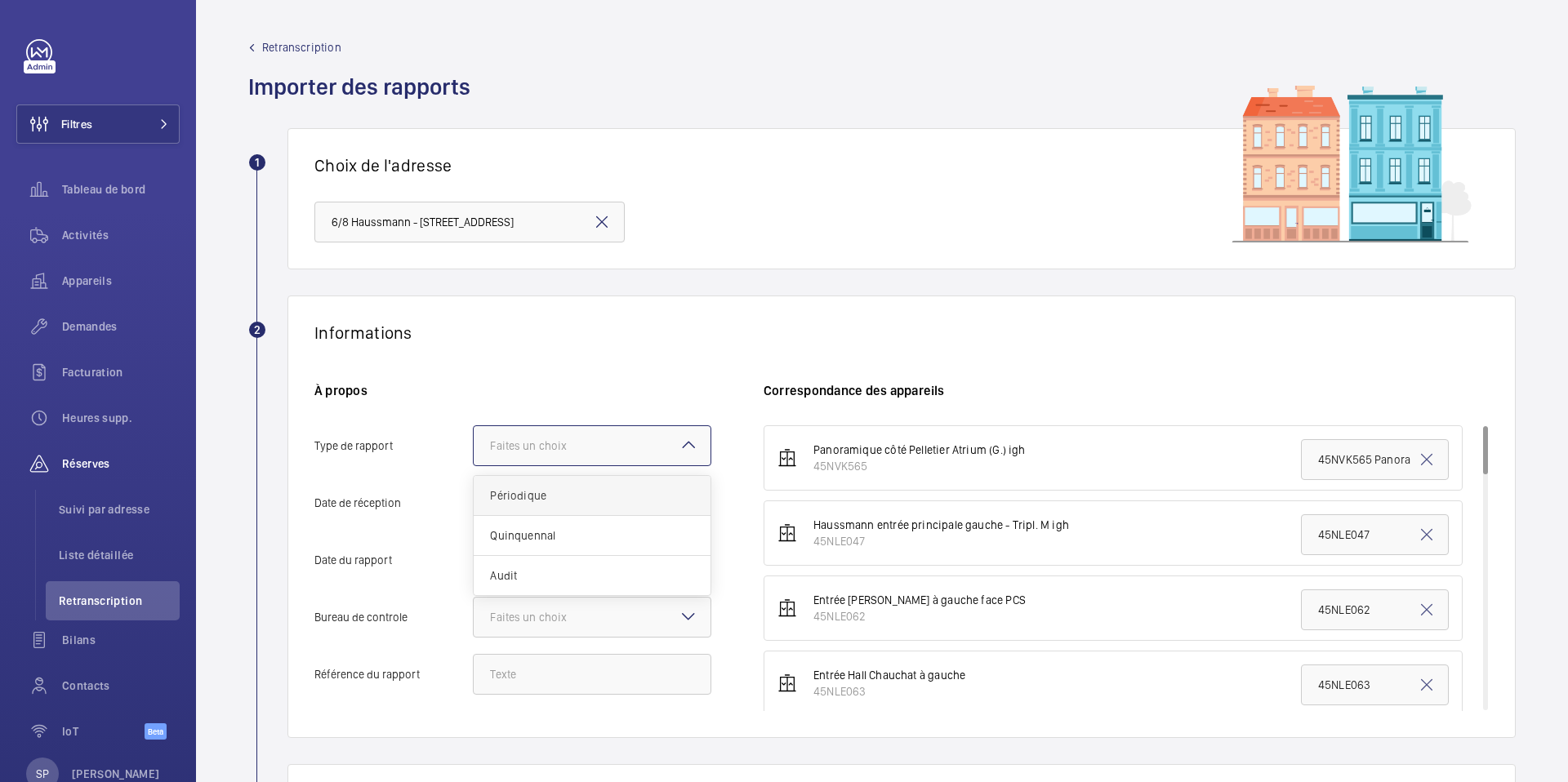
click at [474, 465] on input "Type de rapport Faites un choix Périodique Quinquennal Audit" at bounding box center [474, 446] width 0 height 40
click at [684, 501] on mat-icon "Open calendar" at bounding box center [685, 504] width 20 height 20
click at [497, 353] on span "6" at bounding box center [497, 361] width 30 height 30
type input "06/10/2025"
click at [674, 550] on span "Open calendar" at bounding box center [685, 561] width 40 height 40
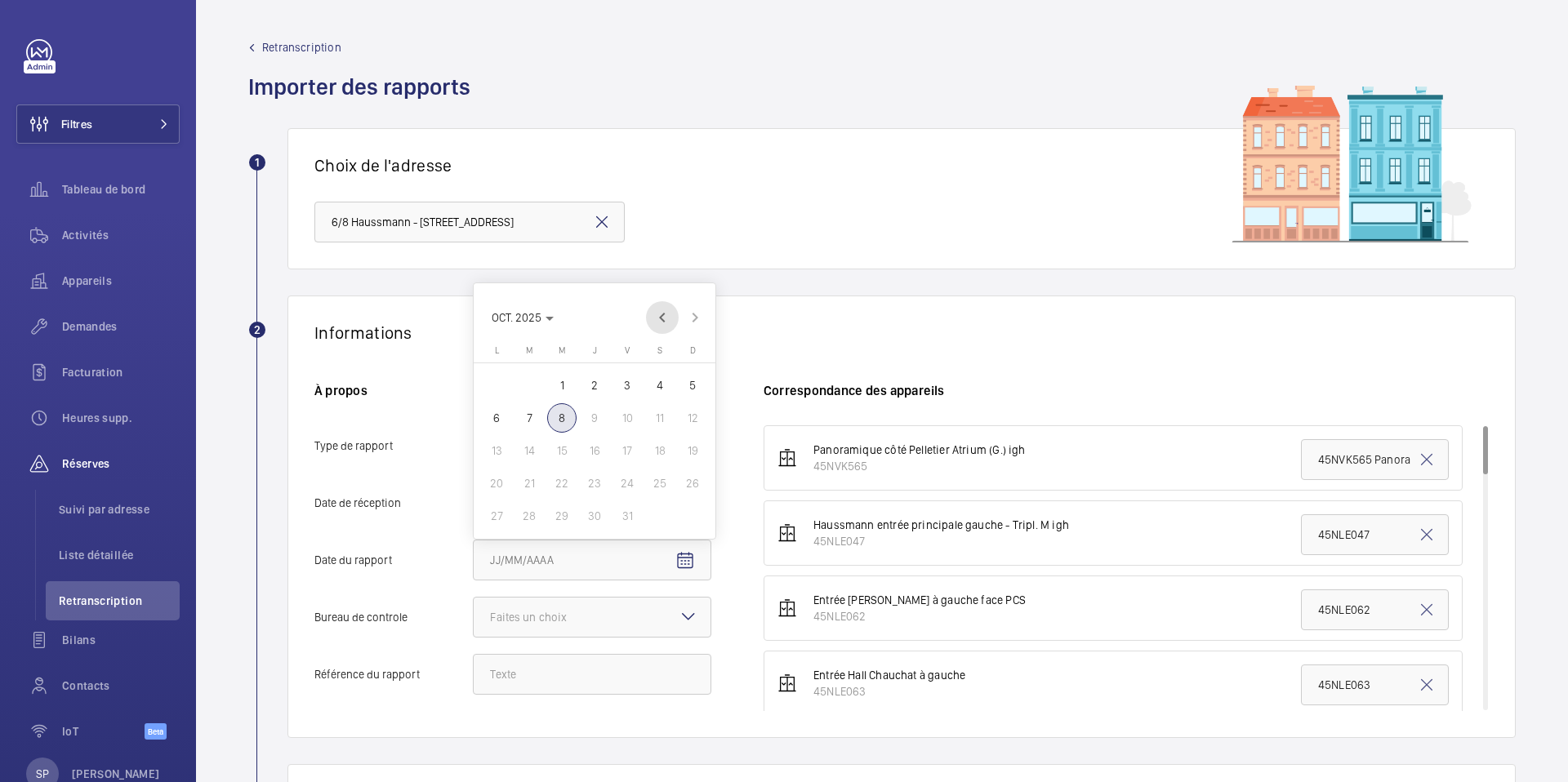
click at [664, 315] on span "Previous month" at bounding box center [662, 318] width 33 height 33
click at [496, 492] on span "18" at bounding box center [497, 483] width 30 height 30
type input "18/08/2025"
click at [642, 624] on div at bounding box center [592, 617] width 237 height 40
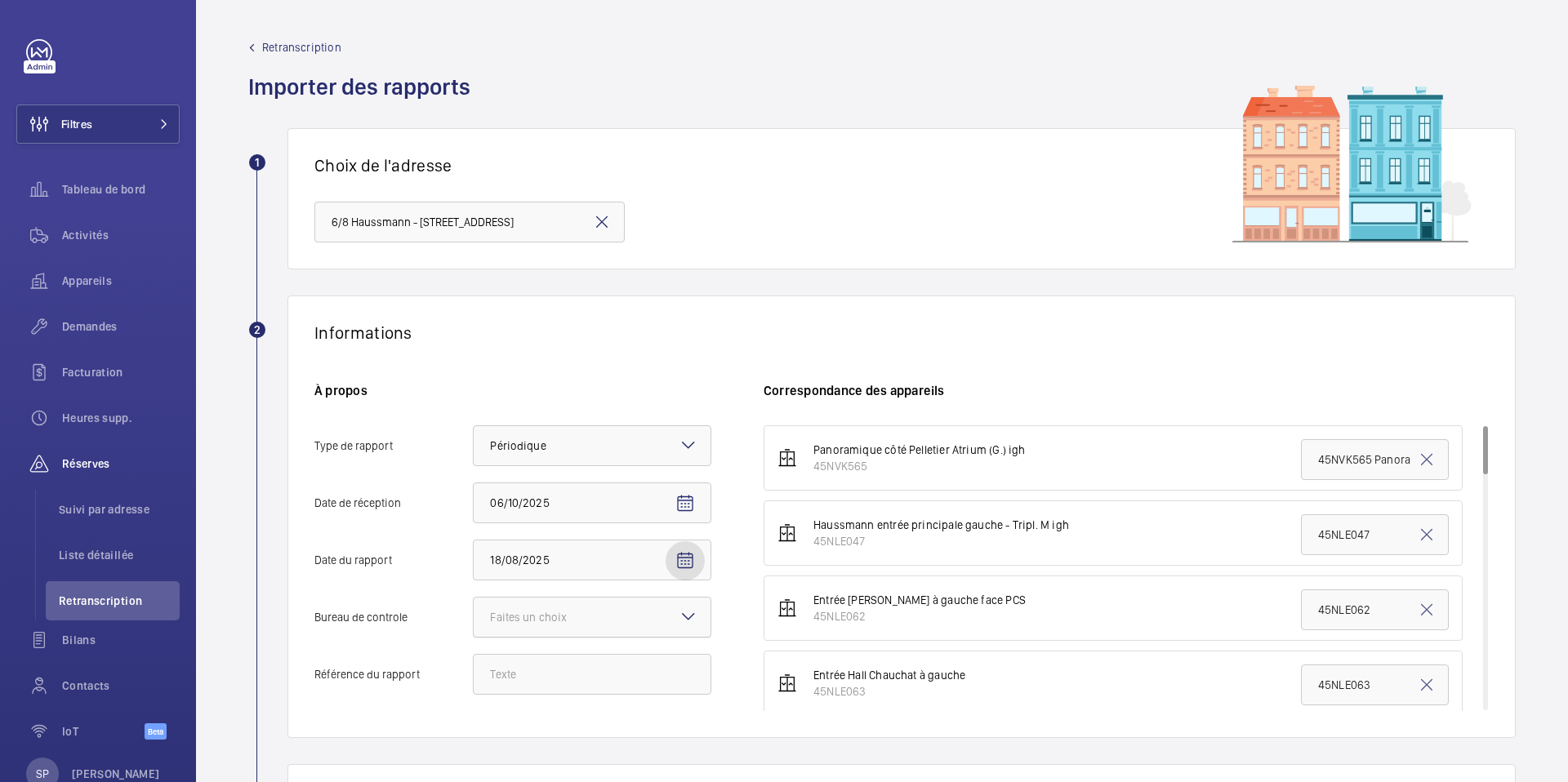
click at [474, 624] on input "Bureau de controle Faites un choix" at bounding box center [474, 617] width 0 height 40
click at [583, 712] on span "Autre" at bounding box center [592, 707] width 204 height 16
click at [474, 637] on input "Bureau de controle Faites un choix Veritas Autre" at bounding box center [474, 617] width 0 height 40
click at [501, 678] on input "Référence du rapport" at bounding box center [592, 674] width 239 height 41
paste input "PO-20250818-01"
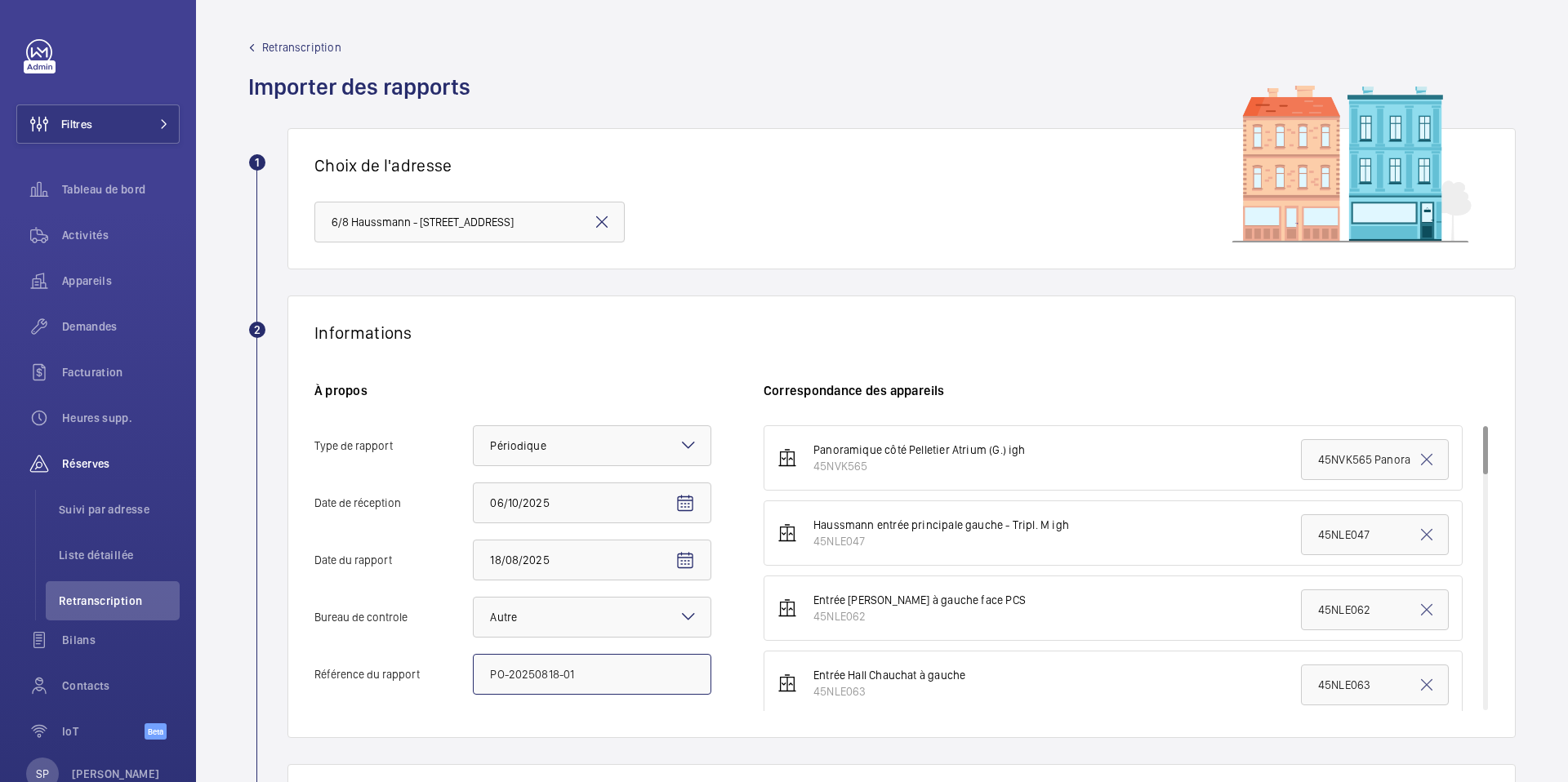
type input "PO-20250818-01"
click at [597, 351] on div "Informations À propos Type de rapport Faites un choix × Périodique × Date [DATE…" at bounding box center [902, 517] width 1229 height 443
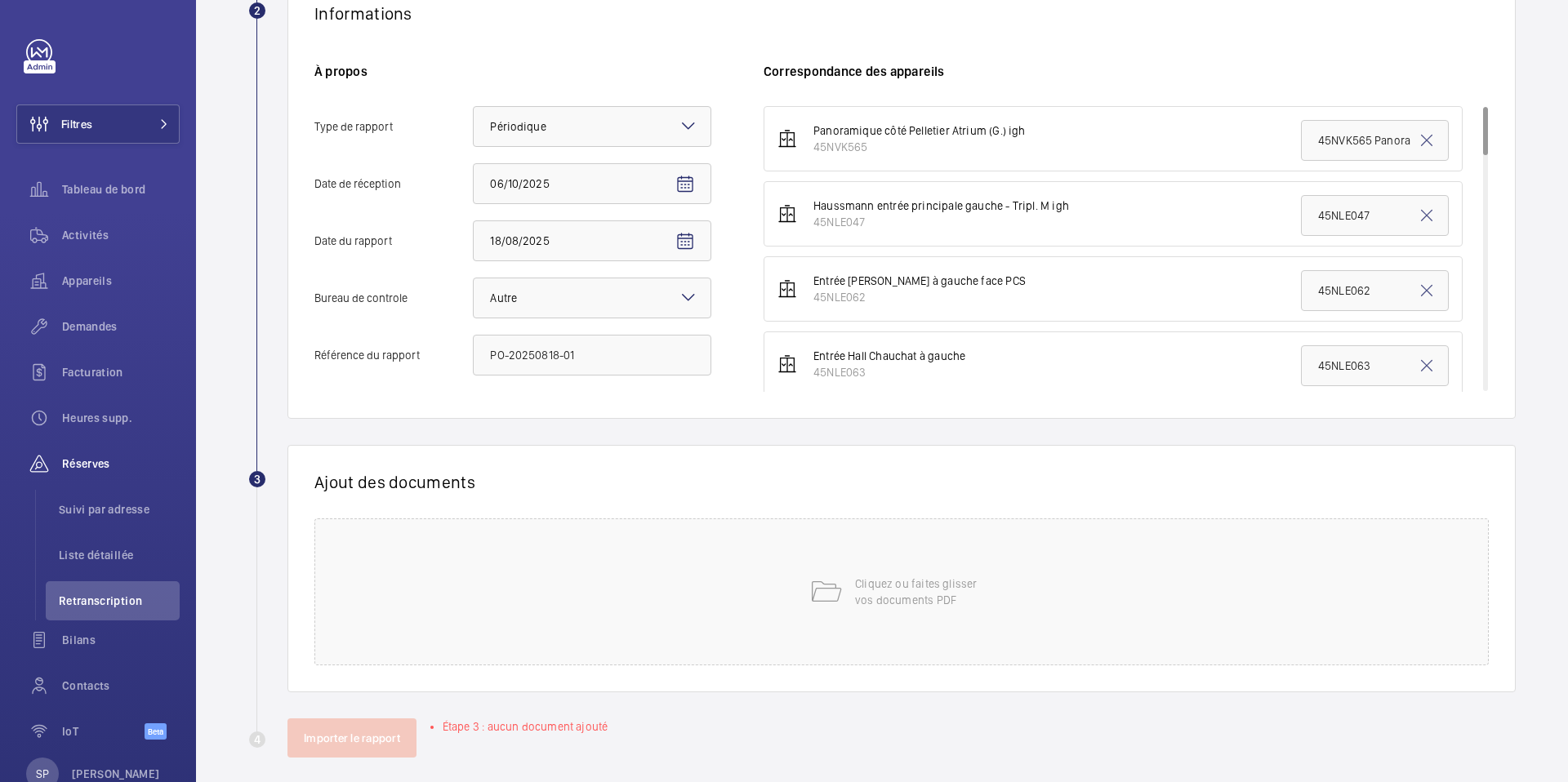
scroll to position [334, 0]
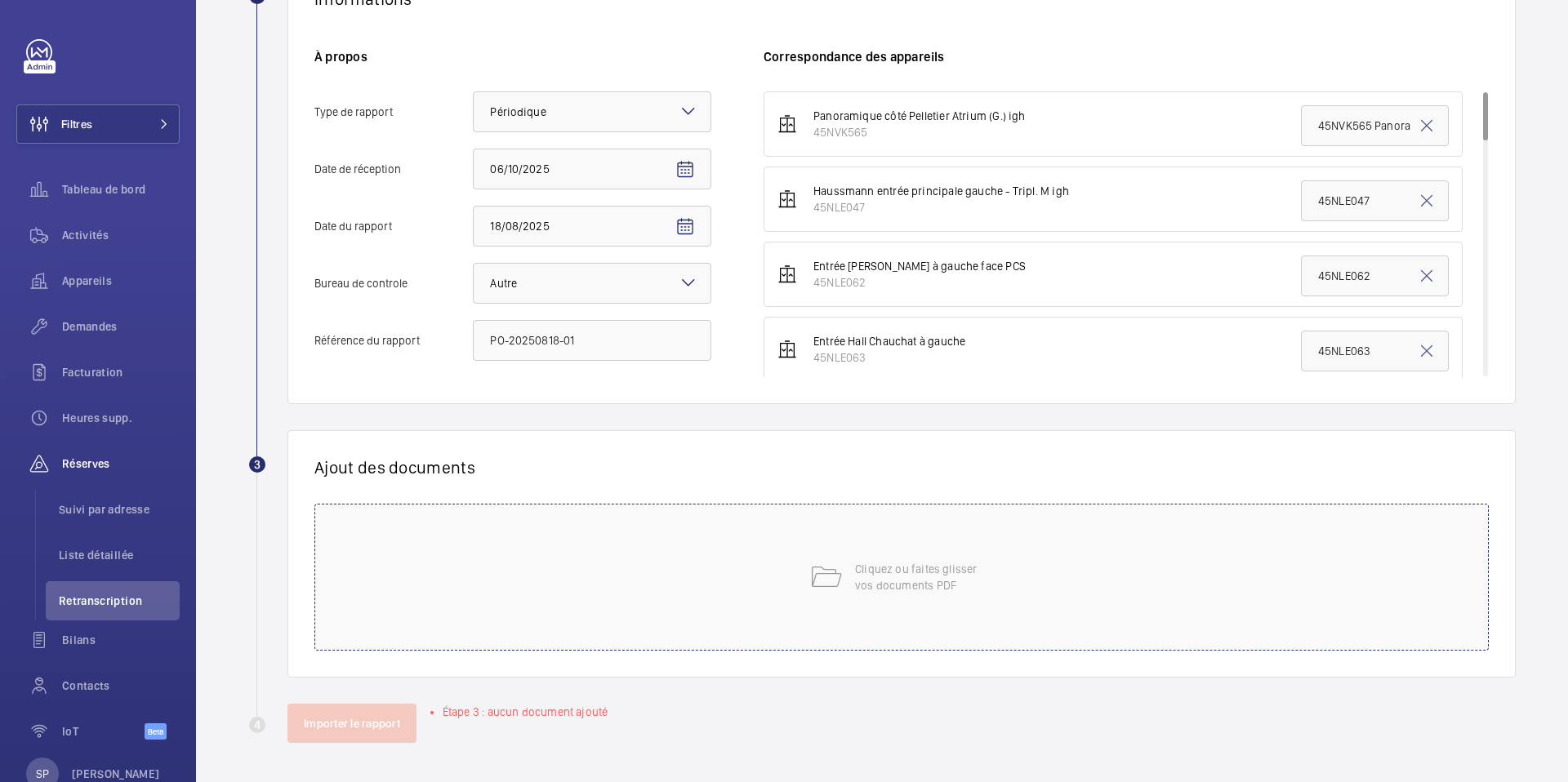
click at [721, 528] on div "Cliquez ou faites glisser vos documents PDF" at bounding box center [902, 577] width 1174 height 147
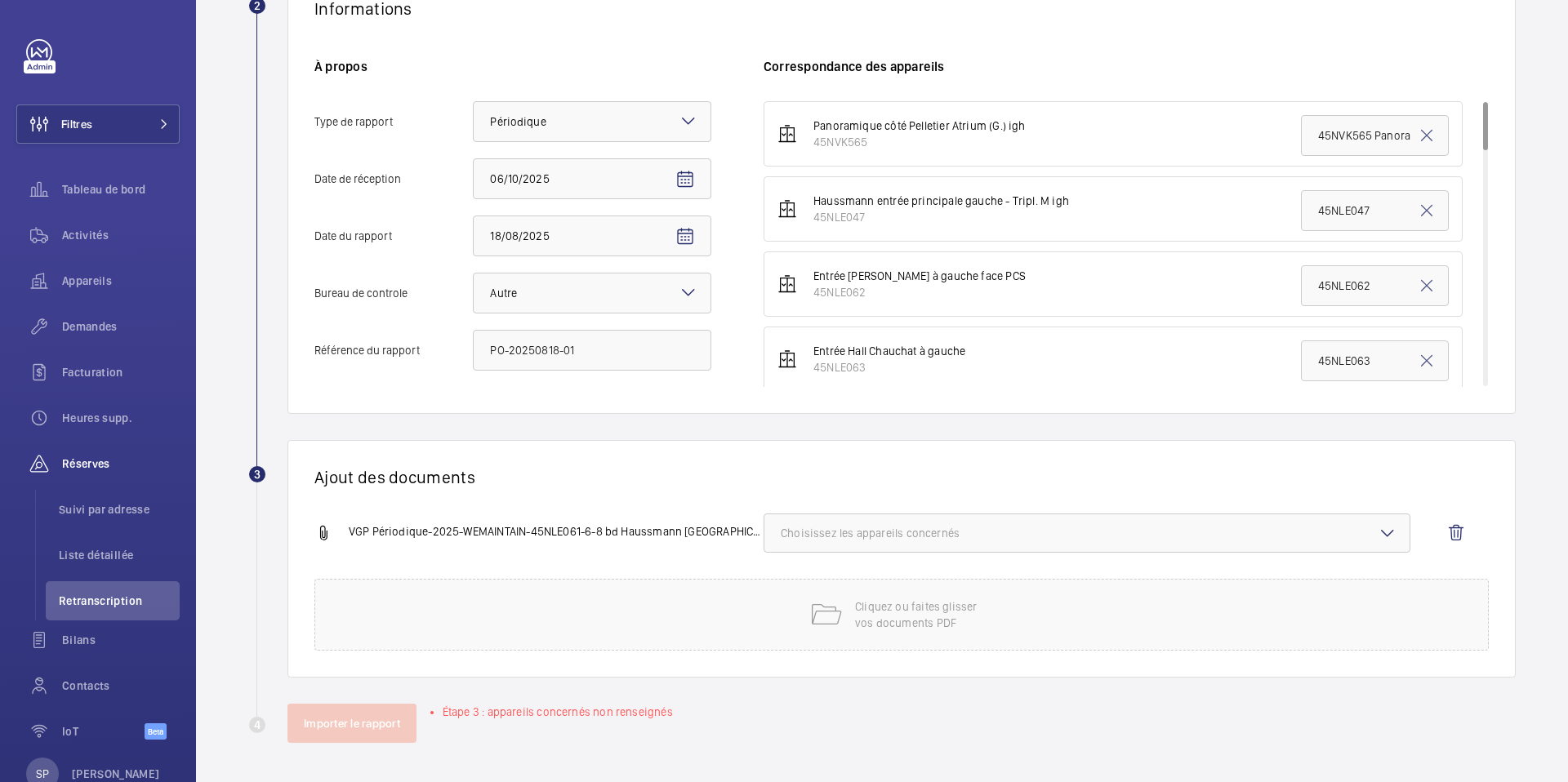
click at [1039, 524] on button "Choisissez les appareils concernés" at bounding box center [1086, 533] width 646 height 40
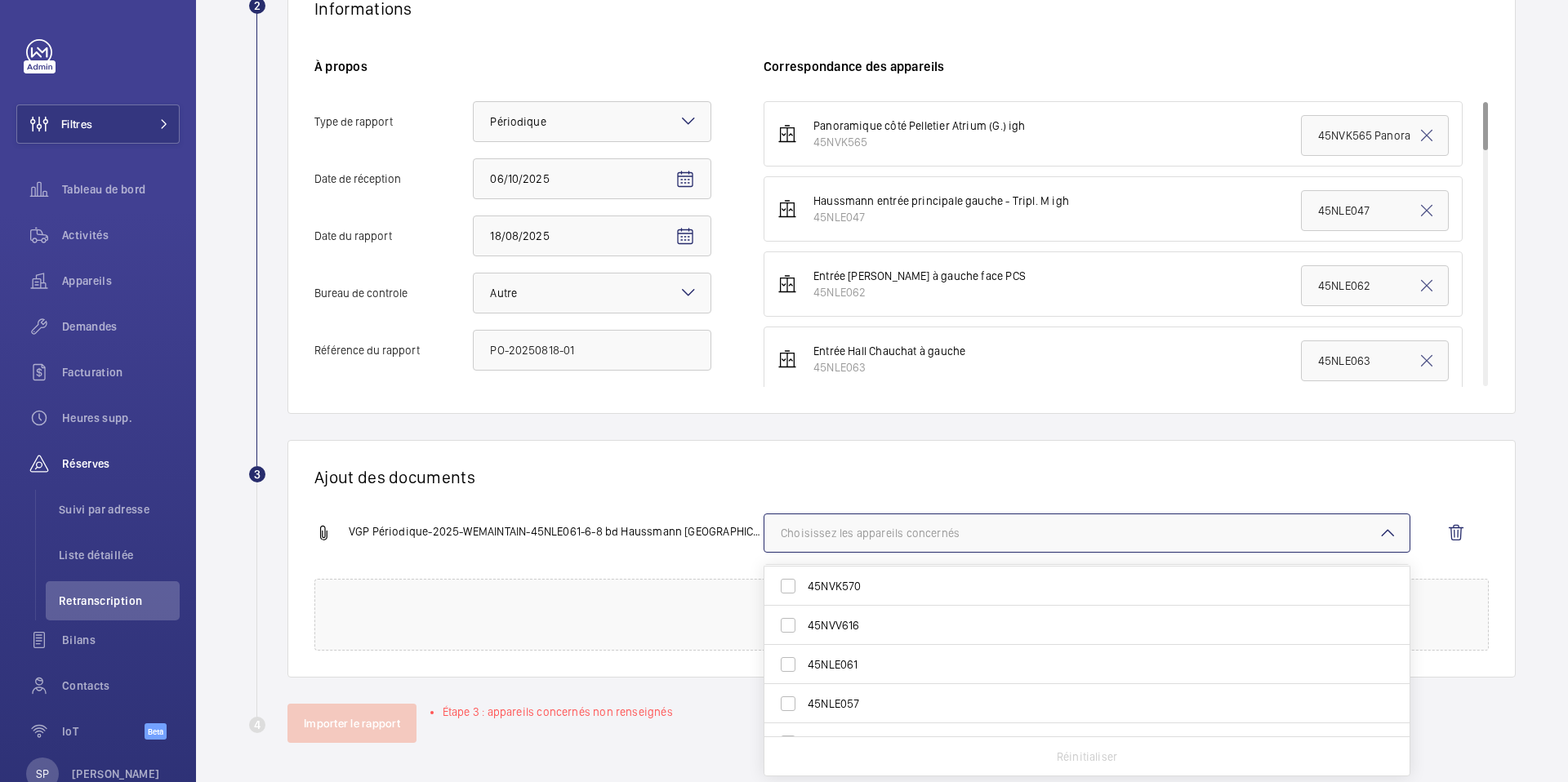
scroll to position [549, 0]
click at [931, 665] on span "45NLE061" at bounding box center [1088, 662] width 561 height 16
click at [805, 665] on input "45NLE061" at bounding box center [788, 662] width 33 height 33
checkbox input "true"
click at [674, 438] on wm-front-report-upload-form "2 Informations À propos Type de rapport Faites un choix × Périodique × Date [DA…" at bounding box center [881, 356] width 1267 height 771
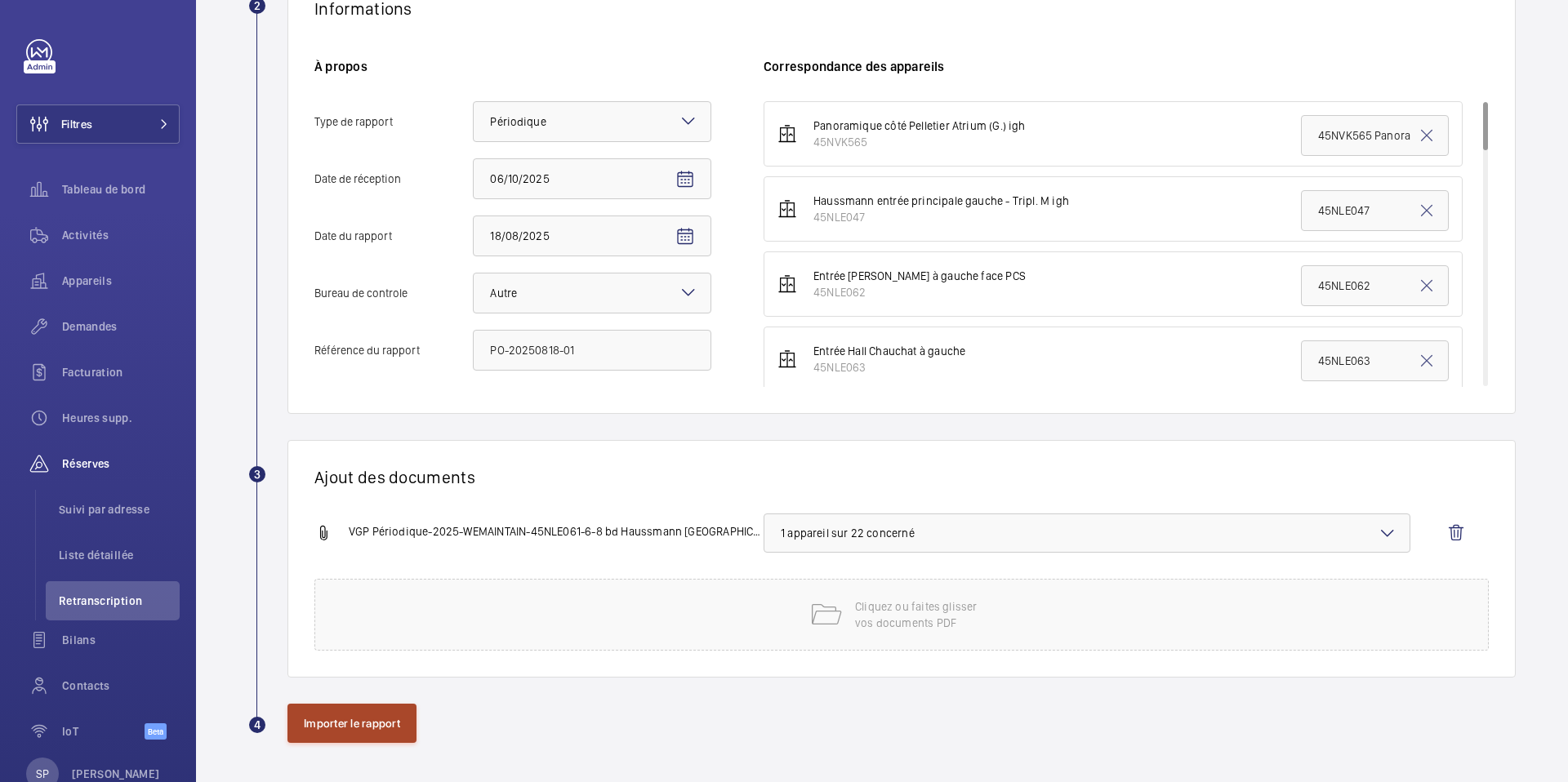
click at [351, 738] on button "Importer le rapport" at bounding box center [352, 724] width 129 height 40
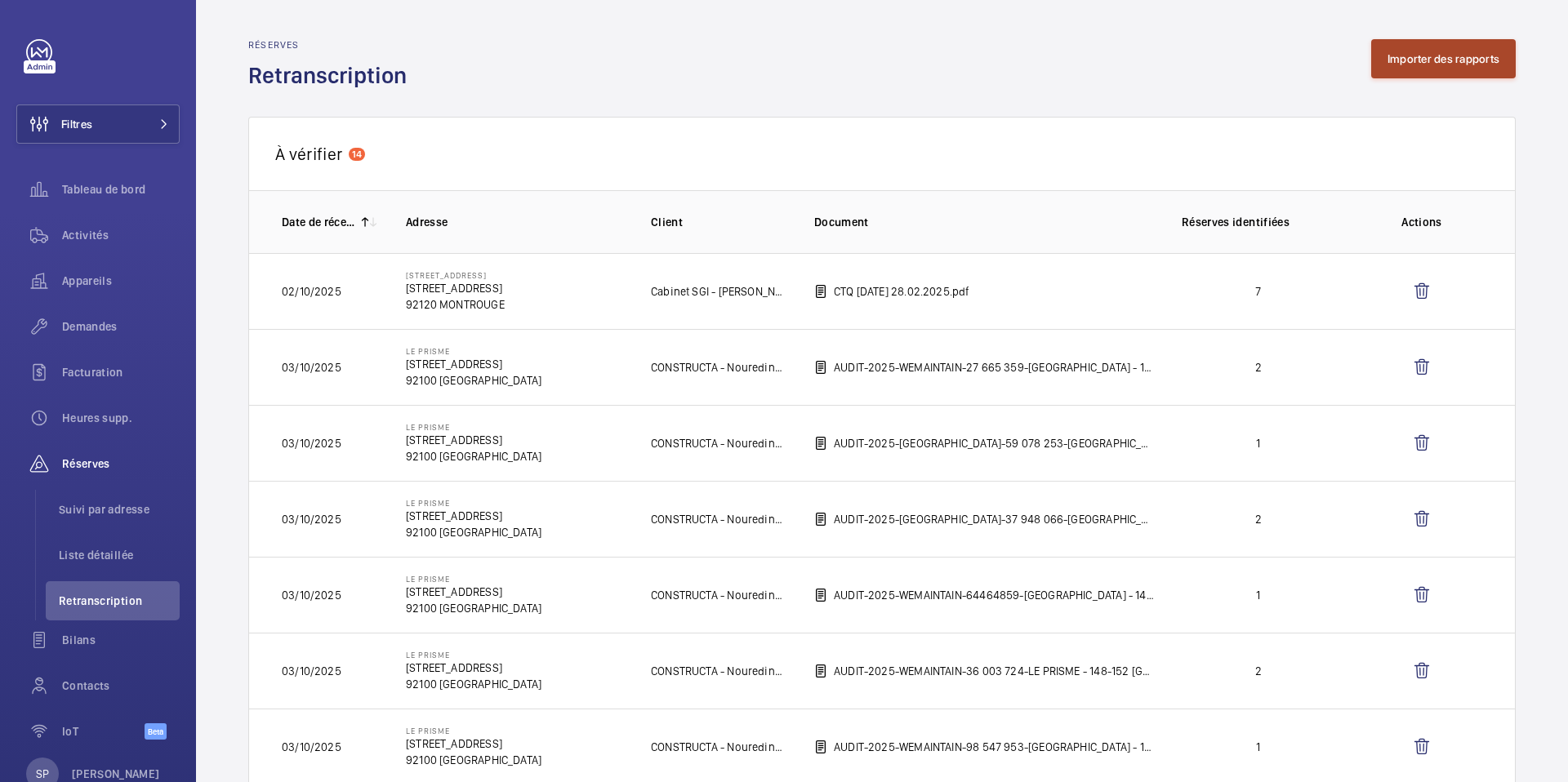
click at [1405, 67] on button "Importer des rapports" at bounding box center [1444, 59] width 145 height 40
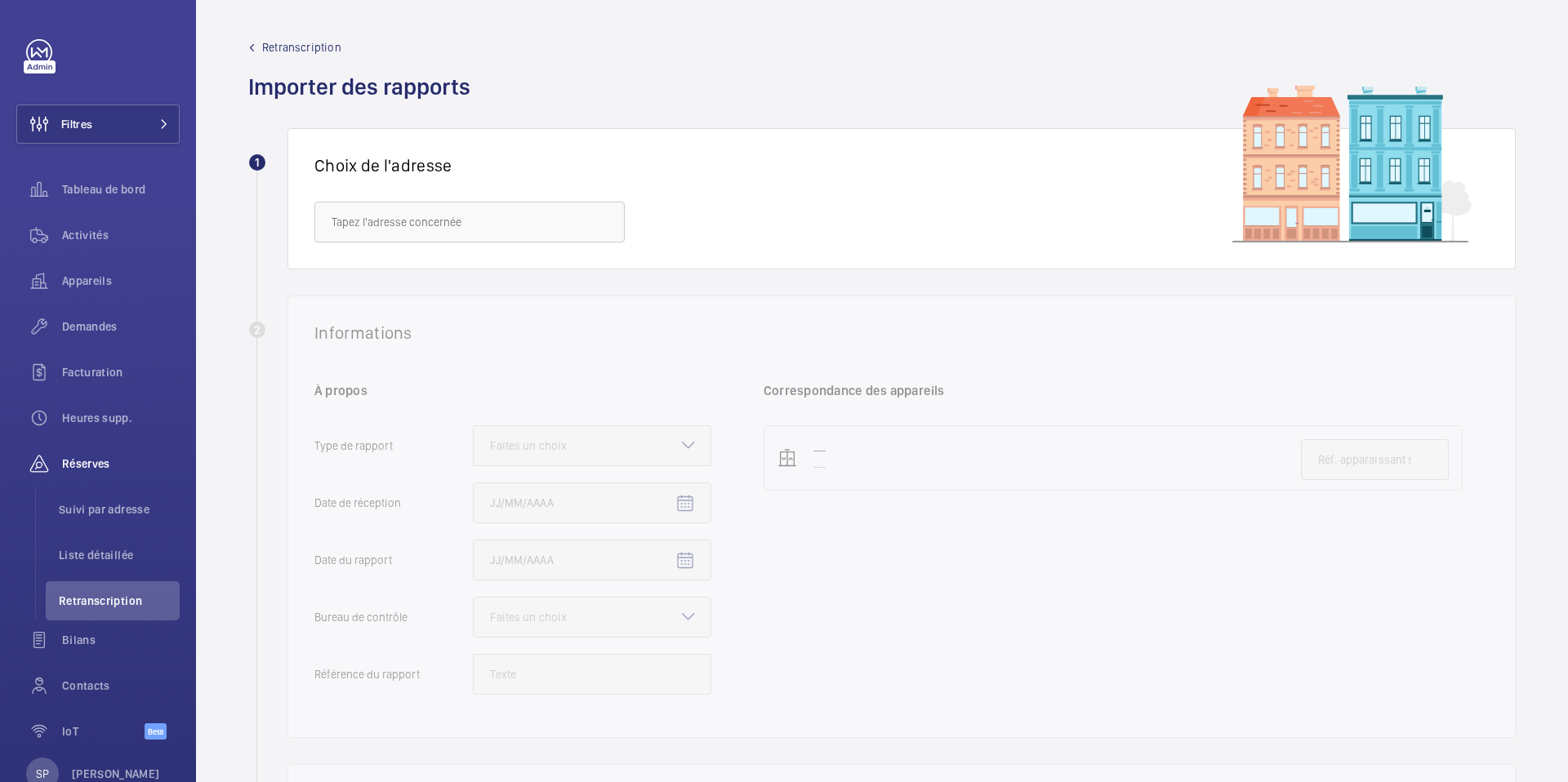
click at [441, 245] on div "Choix de l'adresse" at bounding box center [902, 199] width 1229 height 142
click at [441, 227] on input "text" at bounding box center [469, 222] width 310 height 41
click at [443, 263] on span "6/8 Haussmann - [STREET_ADDRESS]" at bounding box center [425, 271] width 187 height 16
type input "6/8 Haussmann - [STREET_ADDRESS]"
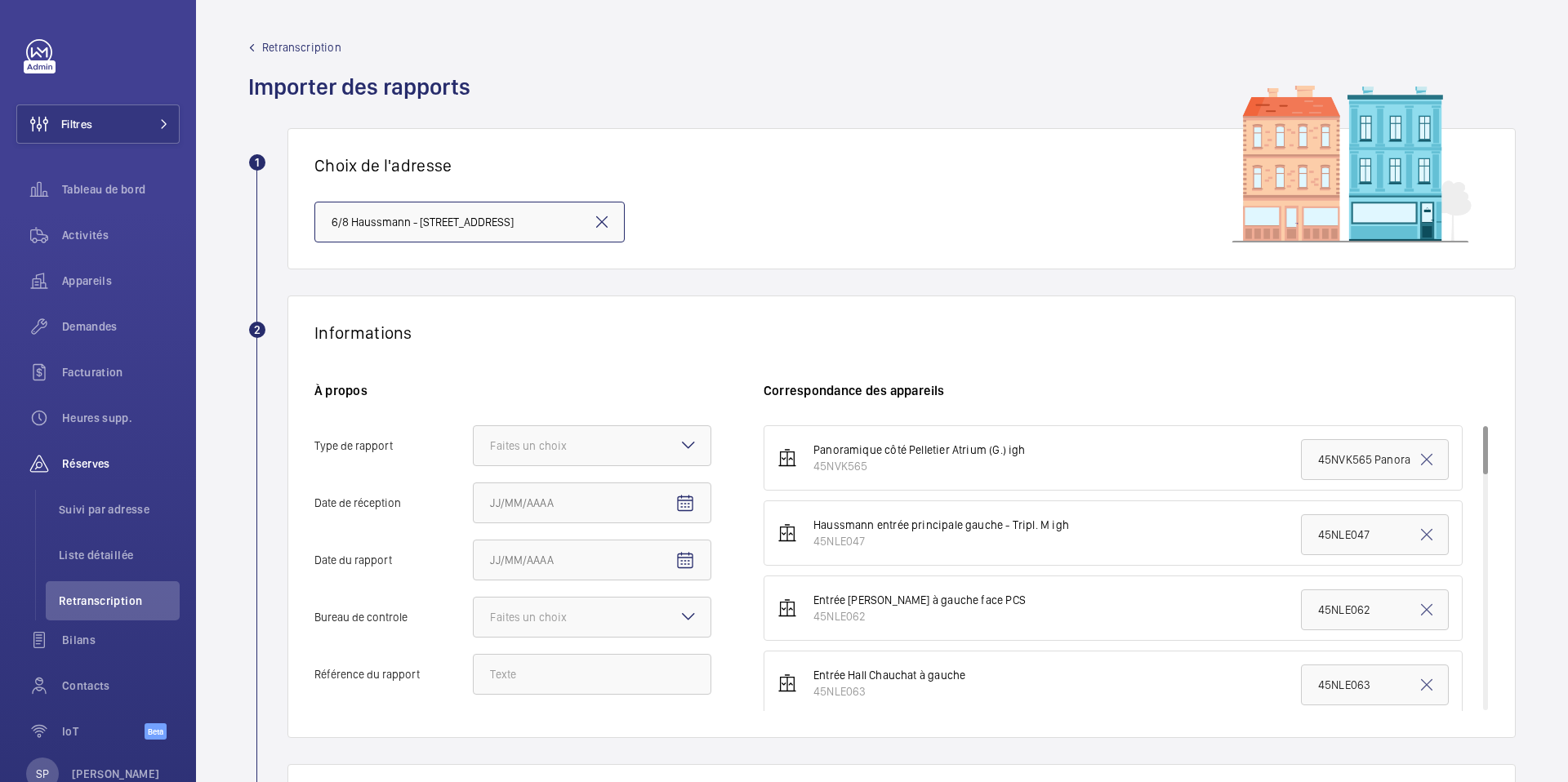
scroll to position [0, 95]
click at [565, 445] on div "Faites un choix" at bounding box center [548, 446] width 118 height 16
click at [474, 445] on input "Type de rapport Faites un choix Périodique Quinquennal Audit" at bounding box center [474, 446] width 0 height 40
click at [553, 499] on span "Périodique" at bounding box center [592, 496] width 204 height 16
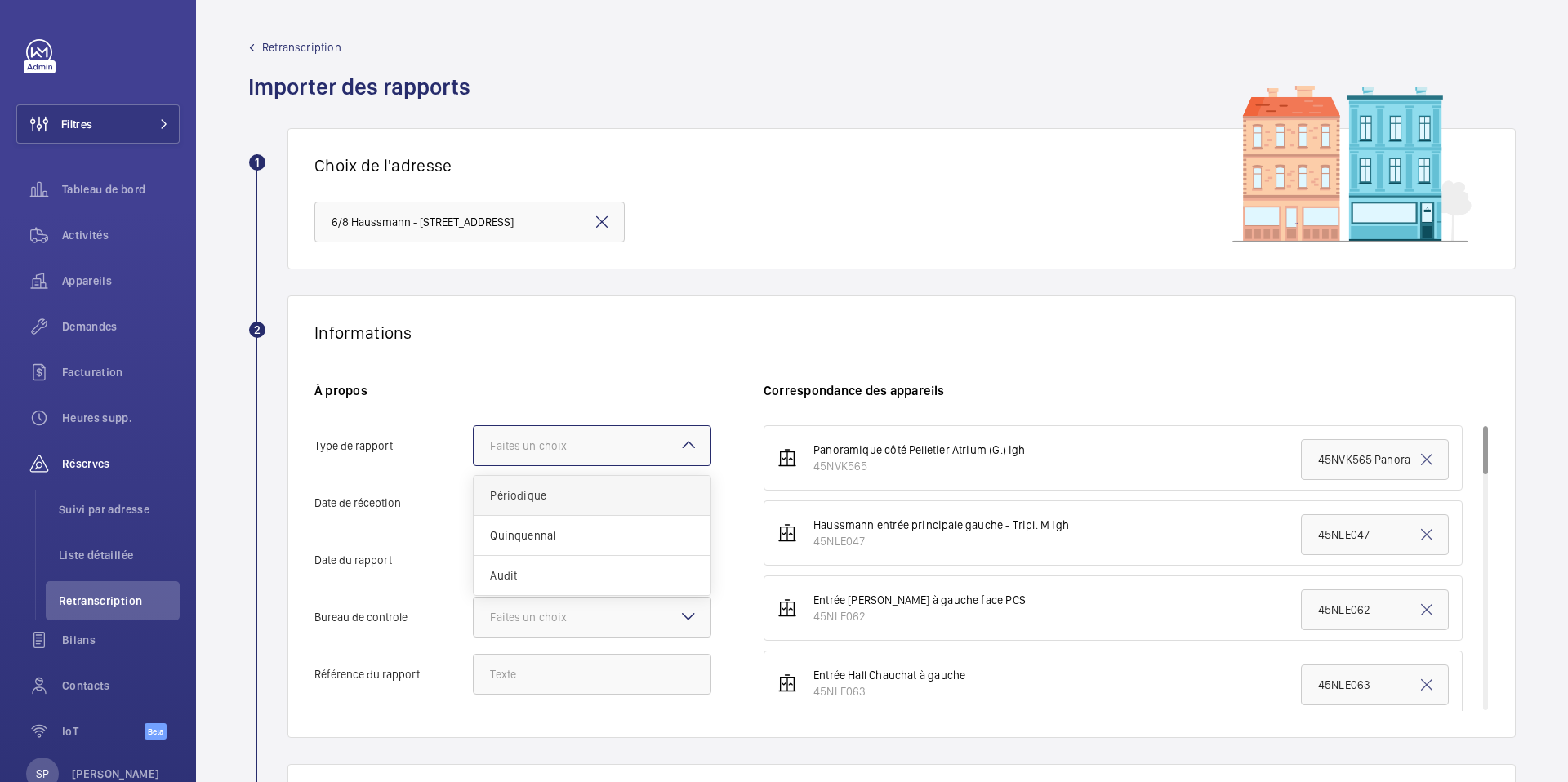
click at [474, 465] on input "Type de rapport Faites un choix Périodique Quinquennal Audit" at bounding box center [474, 446] width 0 height 40
click at [680, 509] on mat-icon "Open calendar" at bounding box center [685, 504] width 20 height 20
click at [492, 362] on span "6" at bounding box center [497, 361] width 30 height 30
type input "06/10/2025"
click at [693, 561] on mat-icon "Open calendar" at bounding box center [685, 561] width 20 height 20
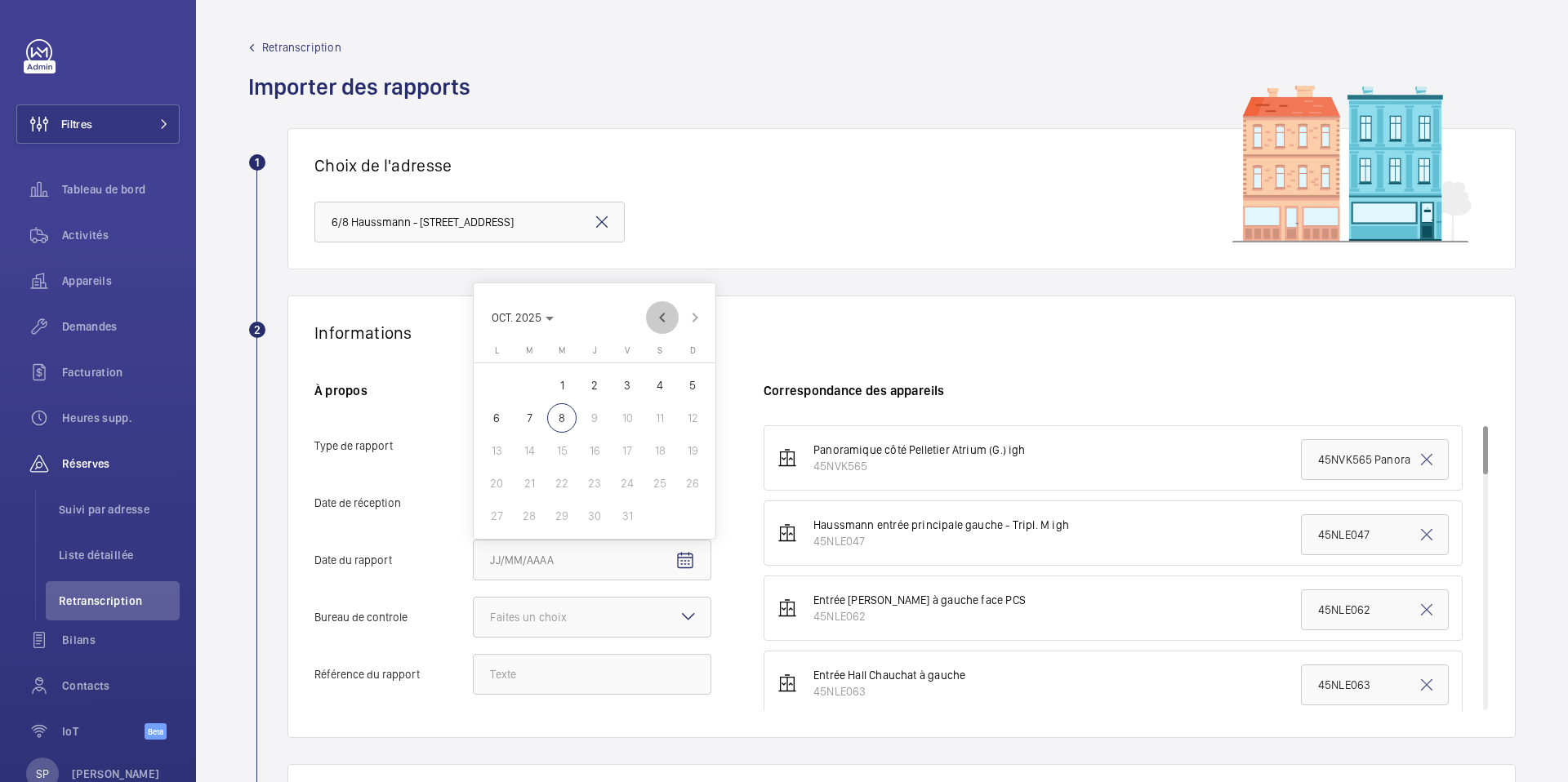
click at [670, 324] on span "Previous month" at bounding box center [662, 318] width 33 height 33
click at [497, 481] on span "18" at bounding box center [497, 483] width 30 height 30
type input "18/08/2025"
click at [612, 610] on div at bounding box center [592, 617] width 237 height 40
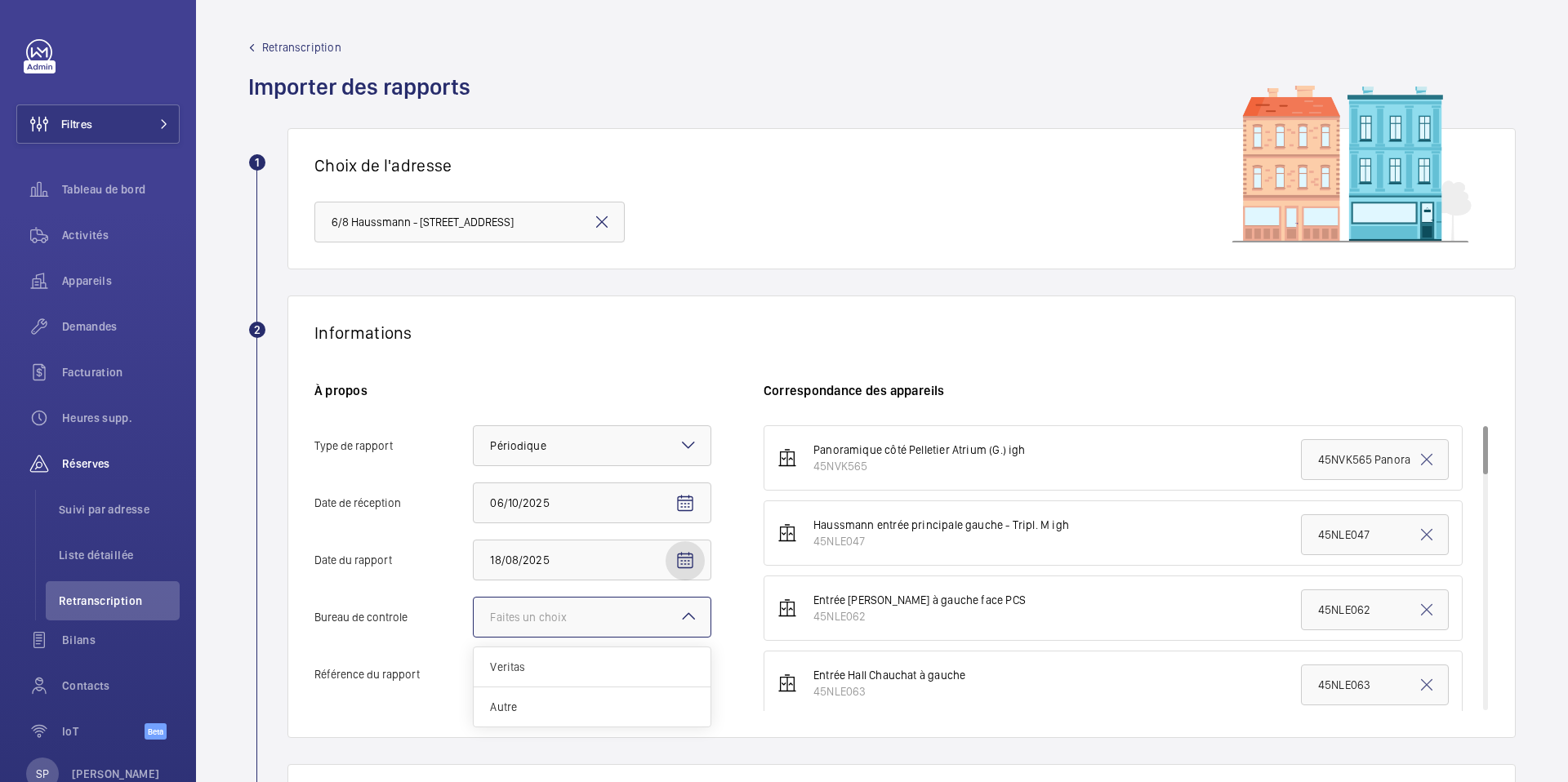
click at [474, 610] on input "Bureau de controle Faites un choix Veritas Autre" at bounding box center [474, 617] width 0 height 40
click at [546, 711] on span "Autre" at bounding box center [592, 707] width 204 height 16
click at [474, 637] on input "Bureau de controle Faites un choix Veritas Autre" at bounding box center [474, 617] width 0 height 40
click at [536, 676] on input "Référence du rapport" at bounding box center [592, 674] width 239 height 41
drag, startPoint x: 522, startPoint y: 667, endPoint x: 516, endPoint y: 677, distance: 11.7
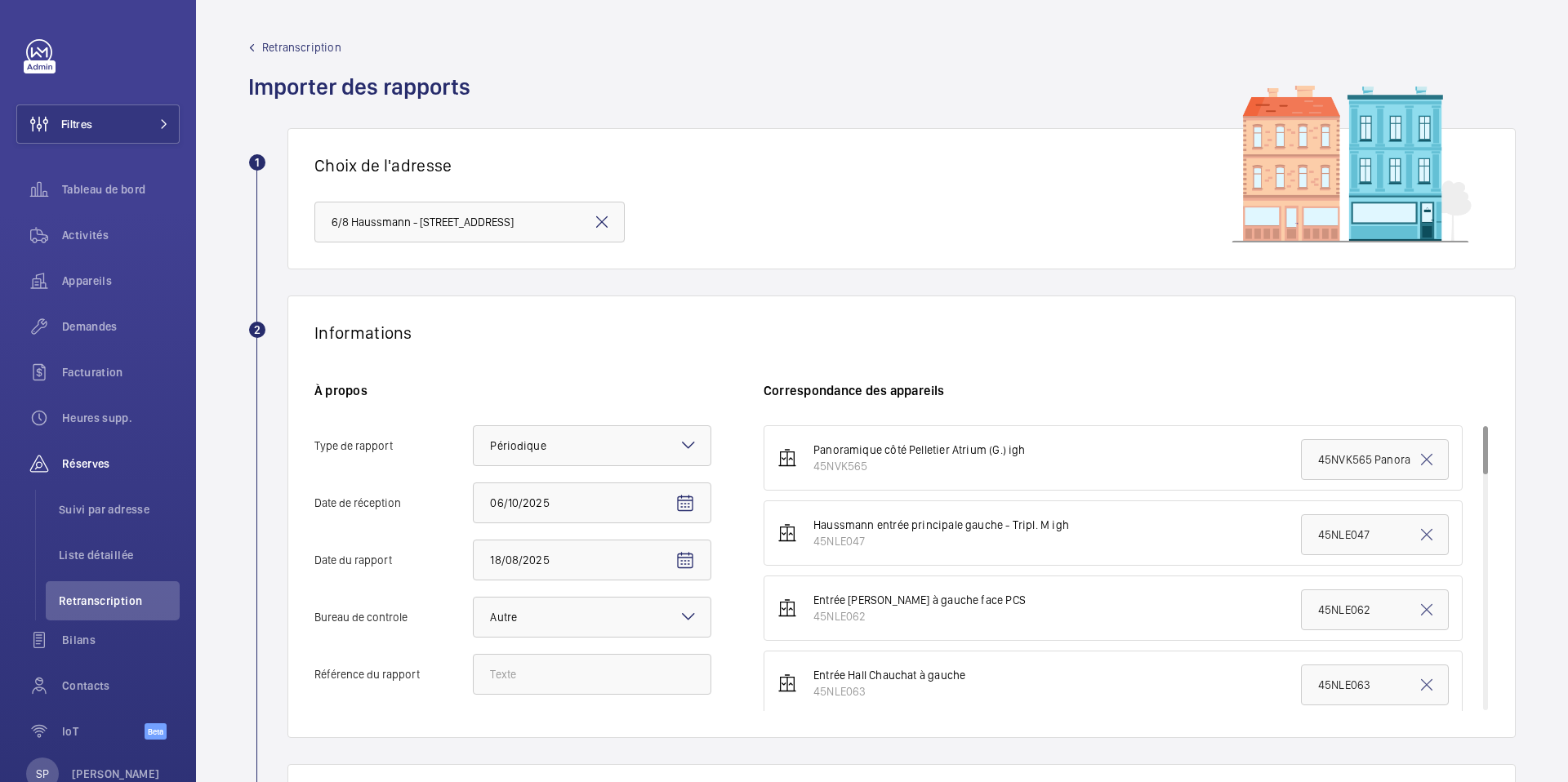
click at [516, 677] on input "Référence du rapport" at bounding box center [592, 674] width 239 height 41
paste input "PO-20250818-01"
type input "PO-20250818-01"
click at [598, 324] on div "Informations" at bounding box center [902, 333] width 1174 height 21
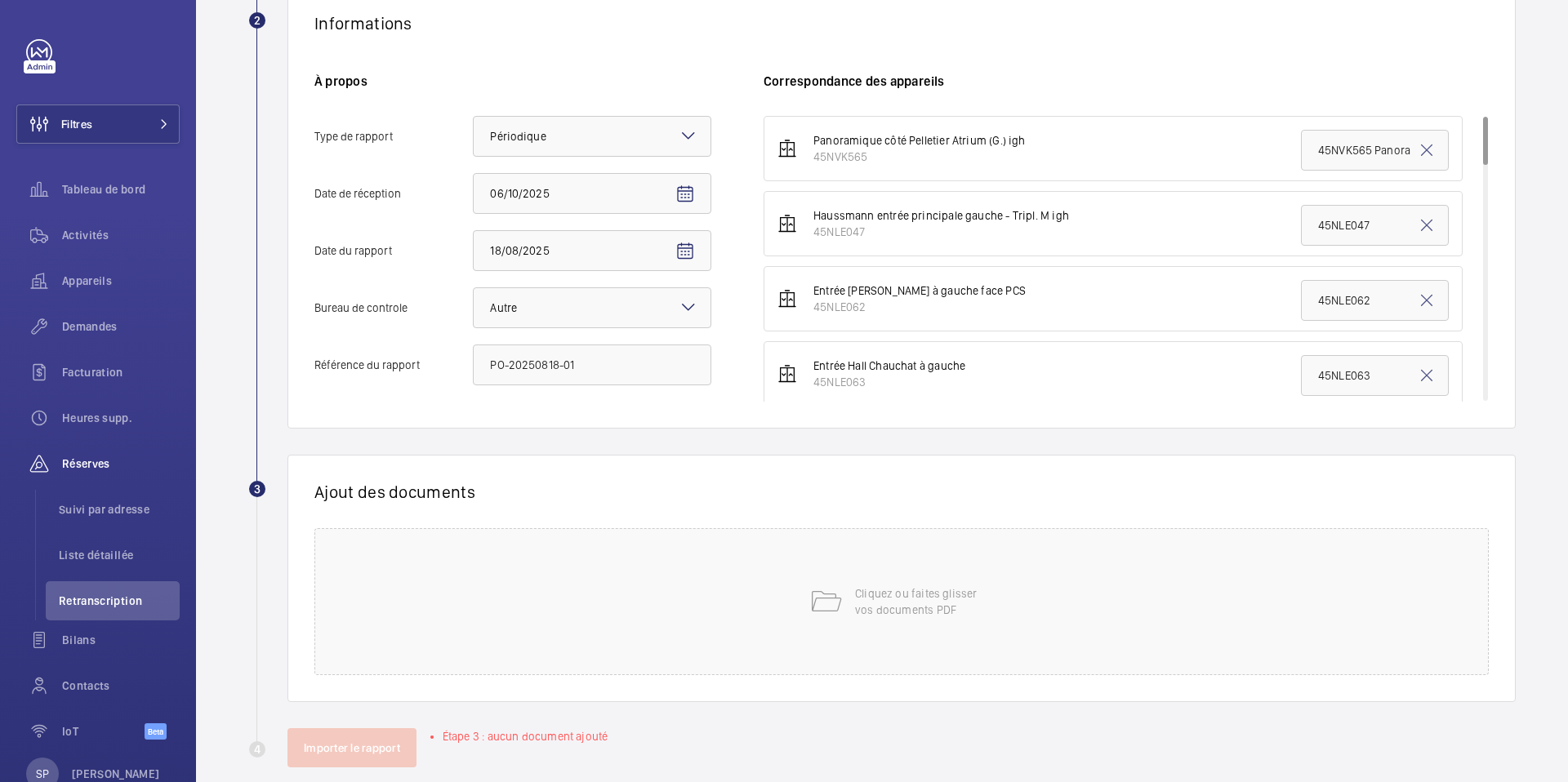
scroll to position [310, 0]
click at [715, 640] on div "Cliquez ou faites glisser vos documents PDF" at bounding box center [902, 601] width 1174 height 147
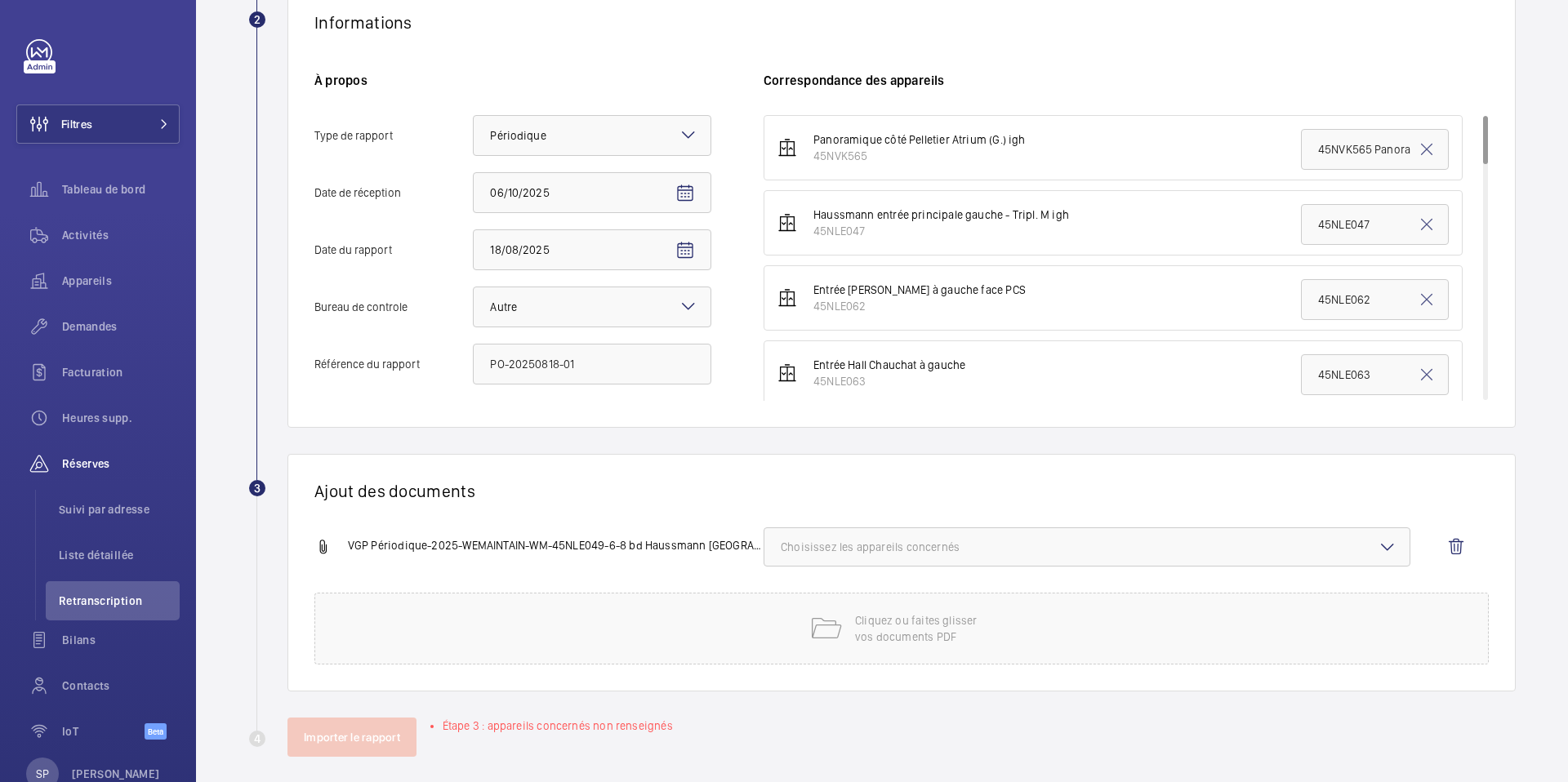
click at [968, 538] on button "Choisissez les appareils concernés" at bounding box center [1086, 547] width 646 height 40
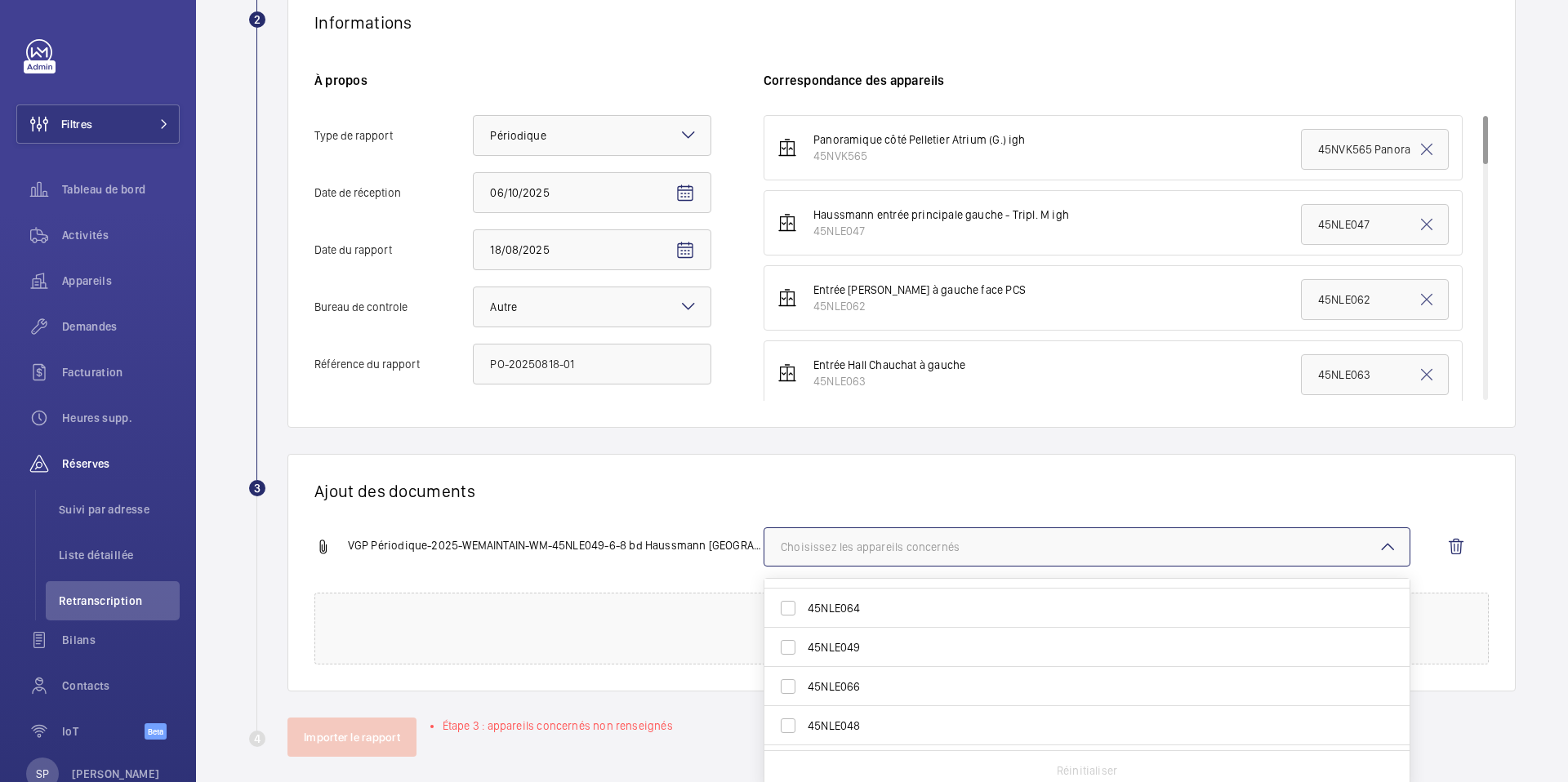
scroll to position [266, 0]
click at [886, 647] on span "45NLE049" at bounding box center [1088, 646] width 561 height 16
click at [805, 647] on input "45NLE049" at bounding box center [788, 646] width 33 height 33
checkbox input "true"
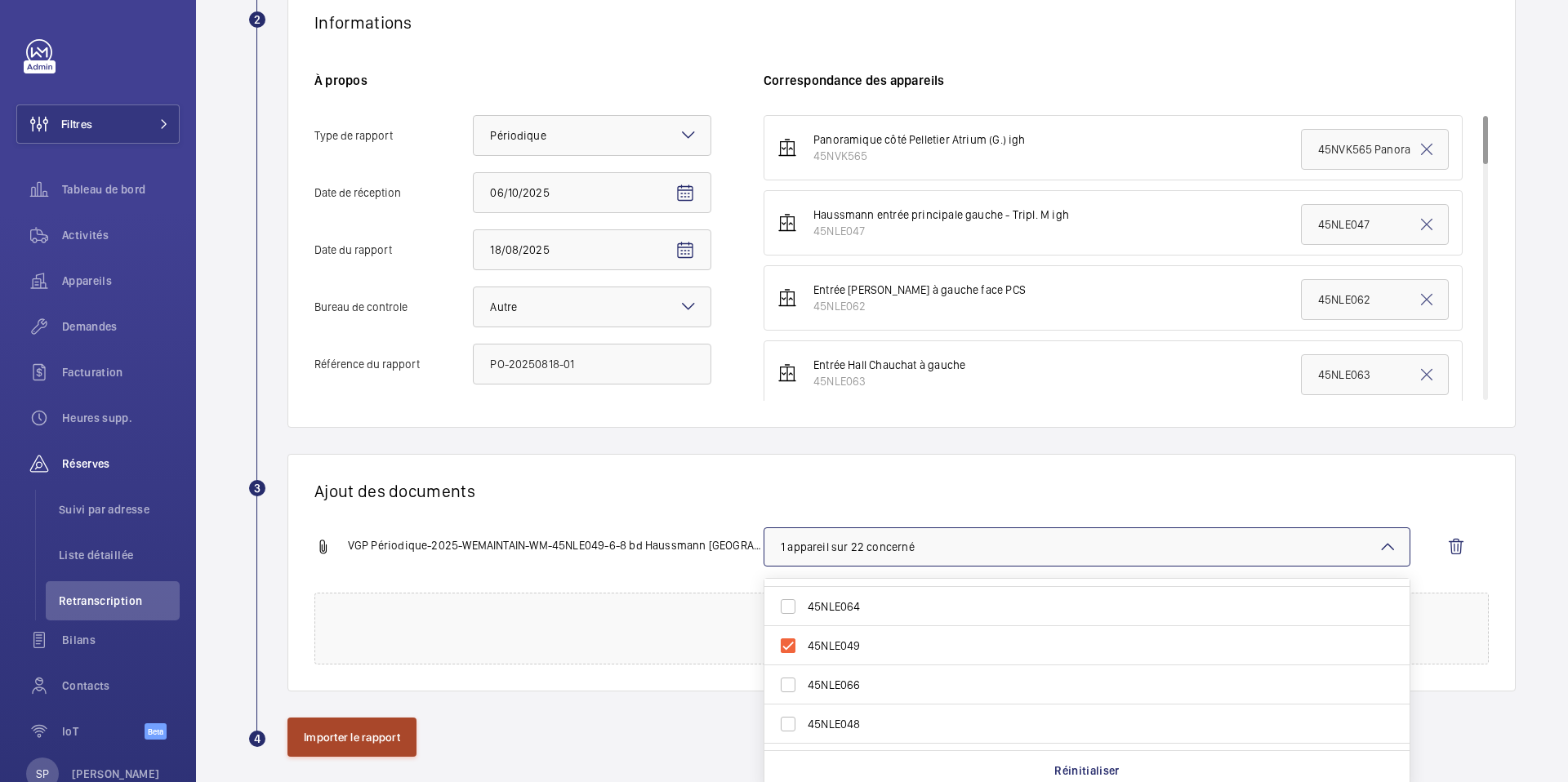
click at [371, 742] on button "Importer le rapport" at bounding box center [352, 738] width 129 height 40
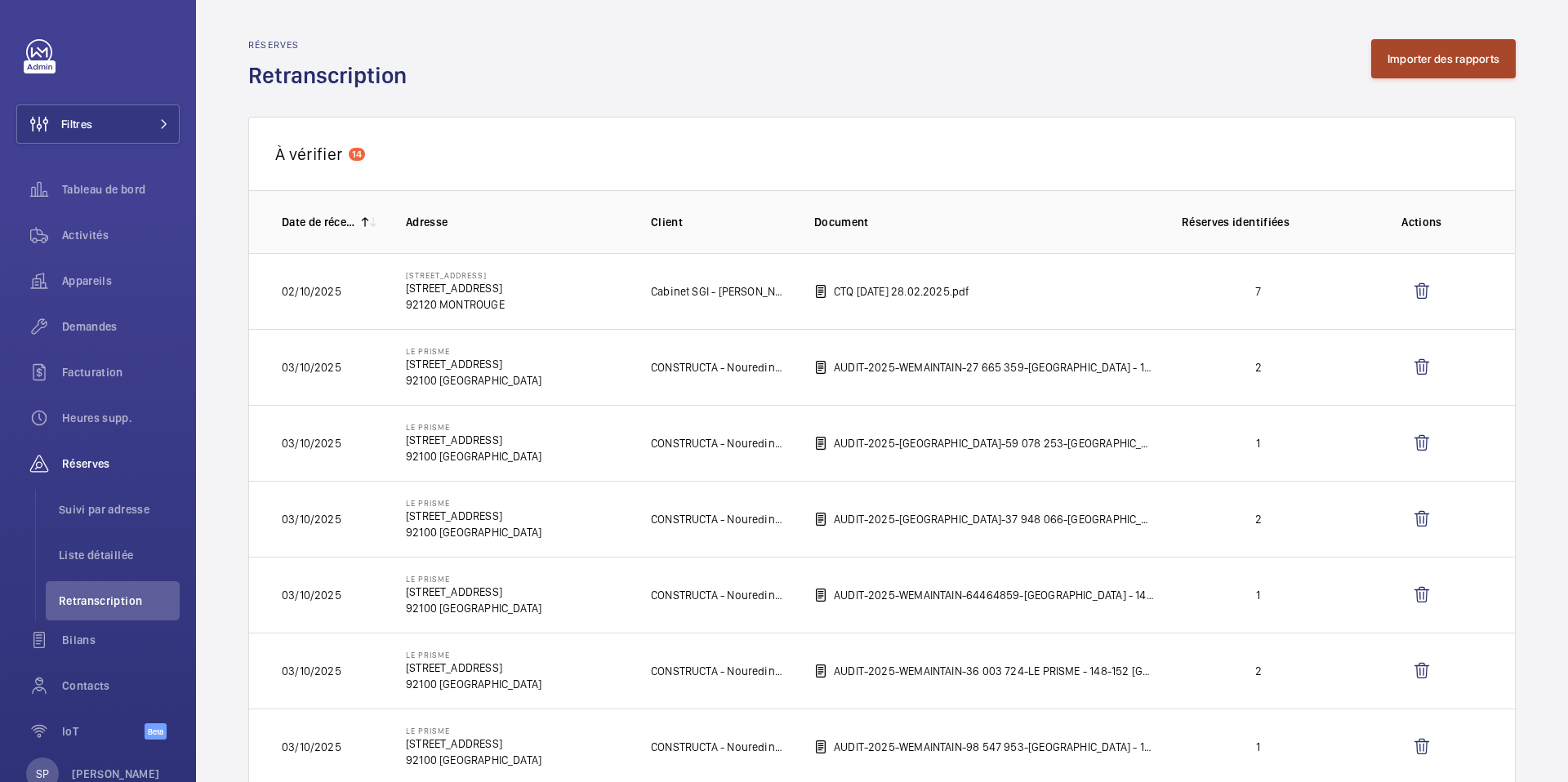
click at [1426, 54] on button "Importer des rapports" at bounding box center [1444, 59] width 145 height 40
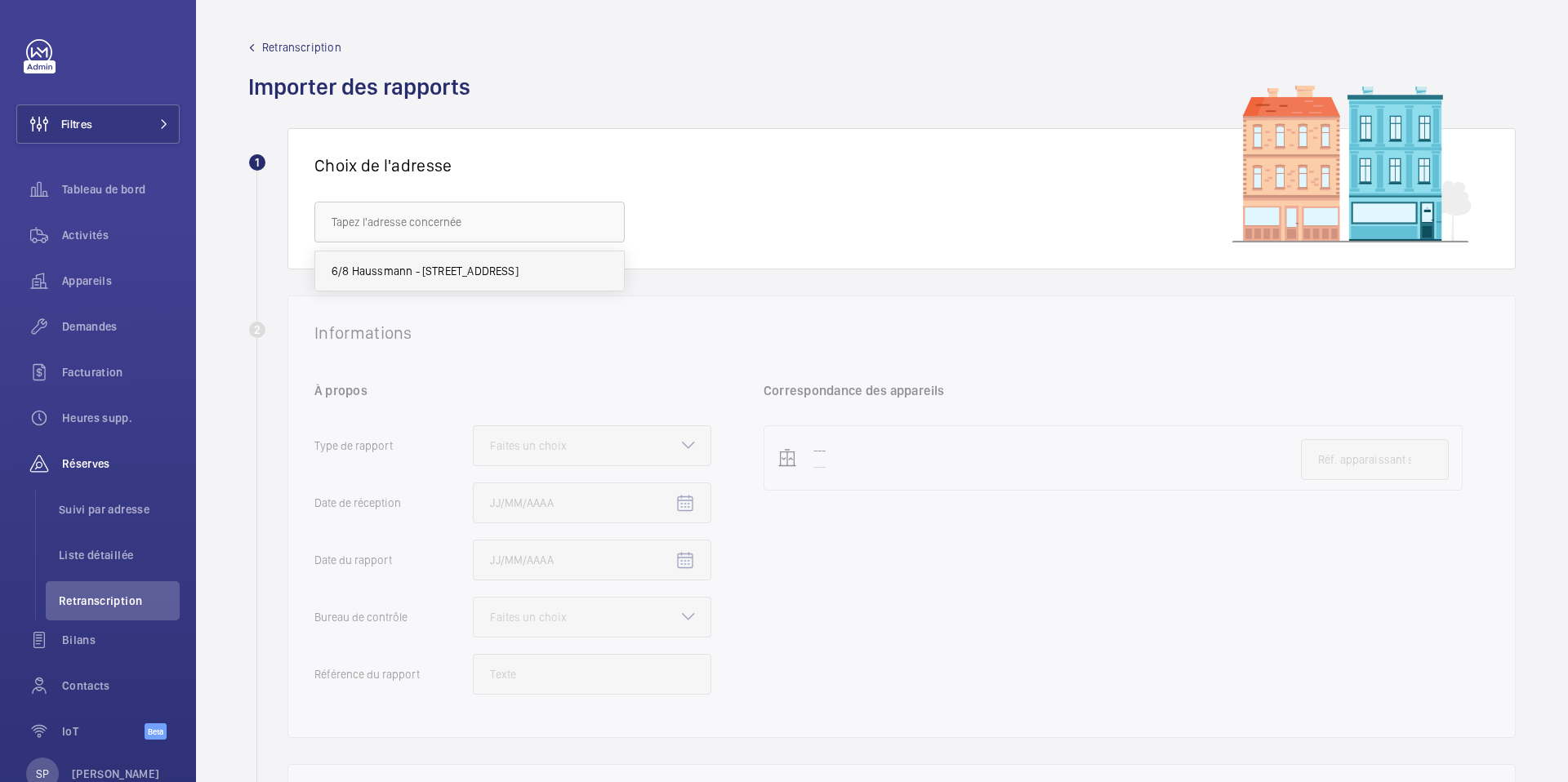
click at [344, 269] on span "6/8 Haussmann - [STREET_ADDRESS]" at bounding box center [425, 271] width 187 height 16
type input "6/8 Haussmann - [STREET_ADDRESS]"
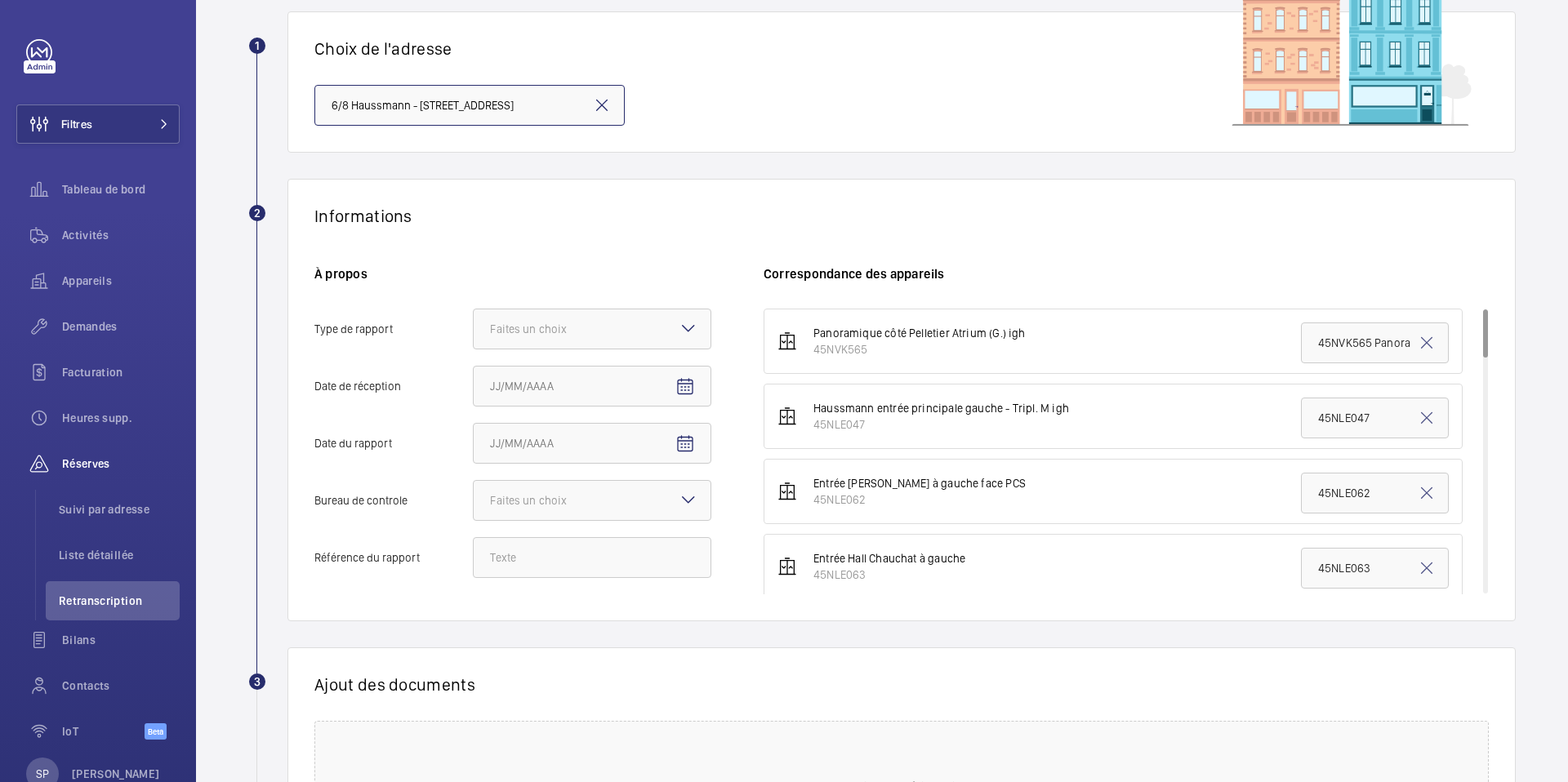
scroll to position [121, 0]
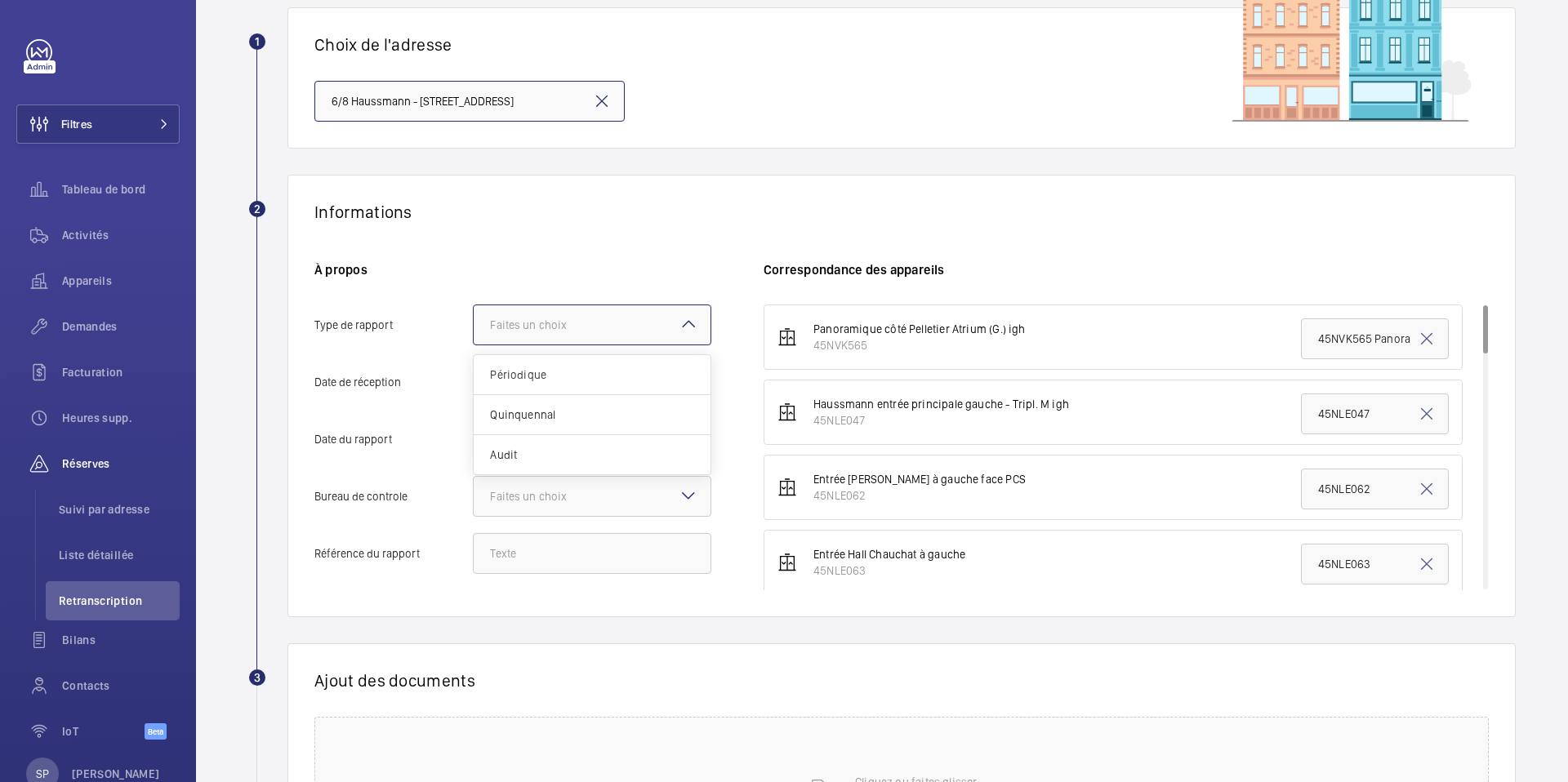
click at [529, 337] on div at bounding box center [592, 325] width 237 height 40
click at [474, 337] on input "Type de rapport Faites un choix Périodique Quinquennal Audit" at bounding box center [474, 325] width 0 height 40
click at [520, 362] on div "Périodique" at bounding box center [592, 375] width 237 height 40
click at [474, 344] on input "Type de rapport Faites un choix Périodique Quinquennal Audit" at bounding box center [474, 325] width 0 height 40
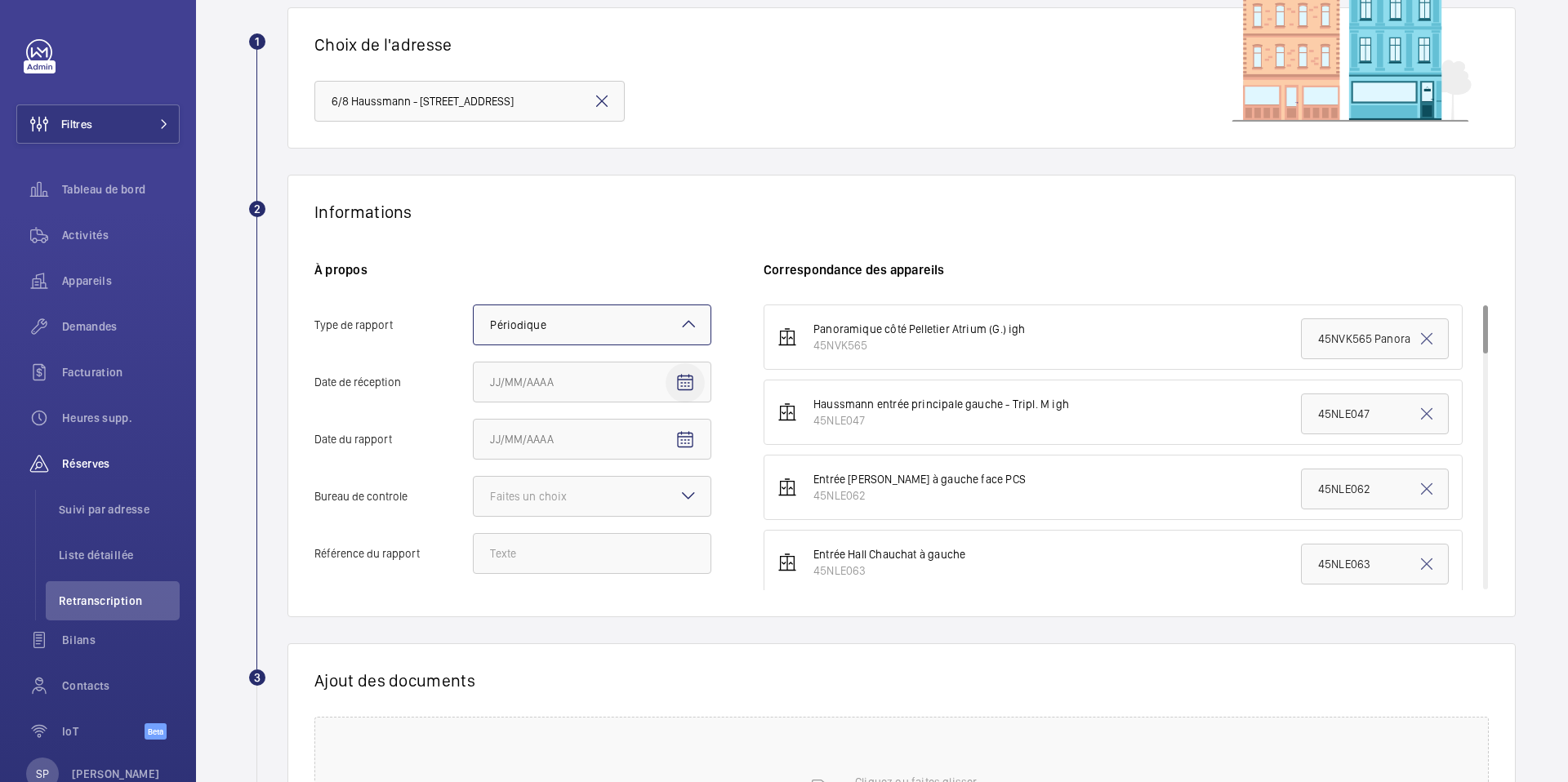
click at [698, 383] on span "Open calendar" at bounding box center [685, 383] width 40 height 40
click at [492, 536] on span "6" at bounding box center [497, 548] width 30 height 30
type input "06/10/2025"
click at [685, 441] on mat-icon "Open calendar" at bounding box center [685, 440] width 20 height 20
click at [656, 499] on span "Previous month" at bounding box center [662, 505] width 33 height 33
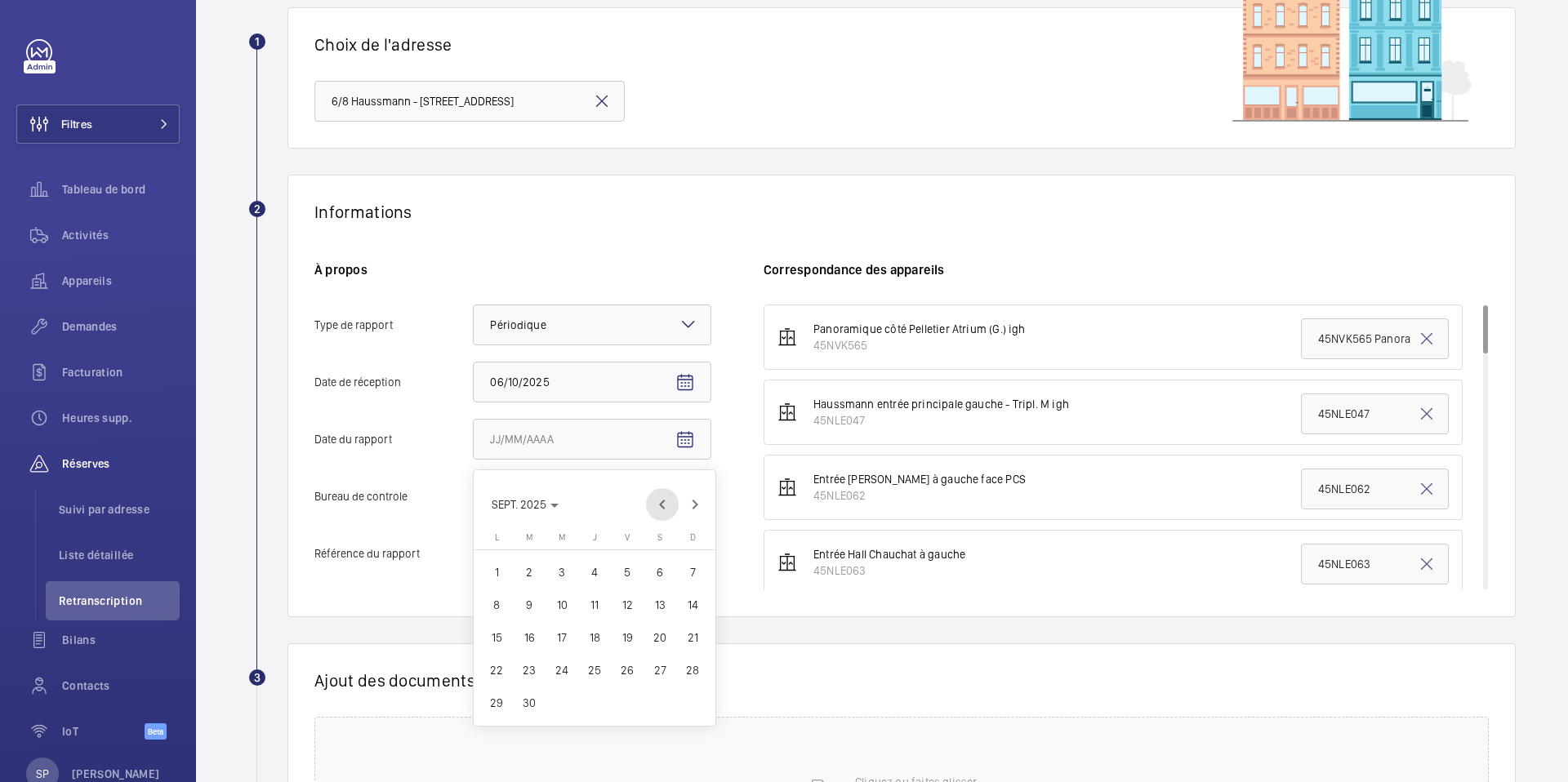
click at [656, 499] on span "Previous month" at bounding box center [662, 505] width 33 height 33
click at [497, 664] on span "18" at bounding box center [497, 670] width 30 height 30
type input "18/08/2025"
click at [628, 500] on div at bounding box center [592, 496] width 237 height 40
click at [474, 500] on input "Bureau de controle Faites un choix Veritas Autre" at bounding box center [474, 496] width 0 height 40
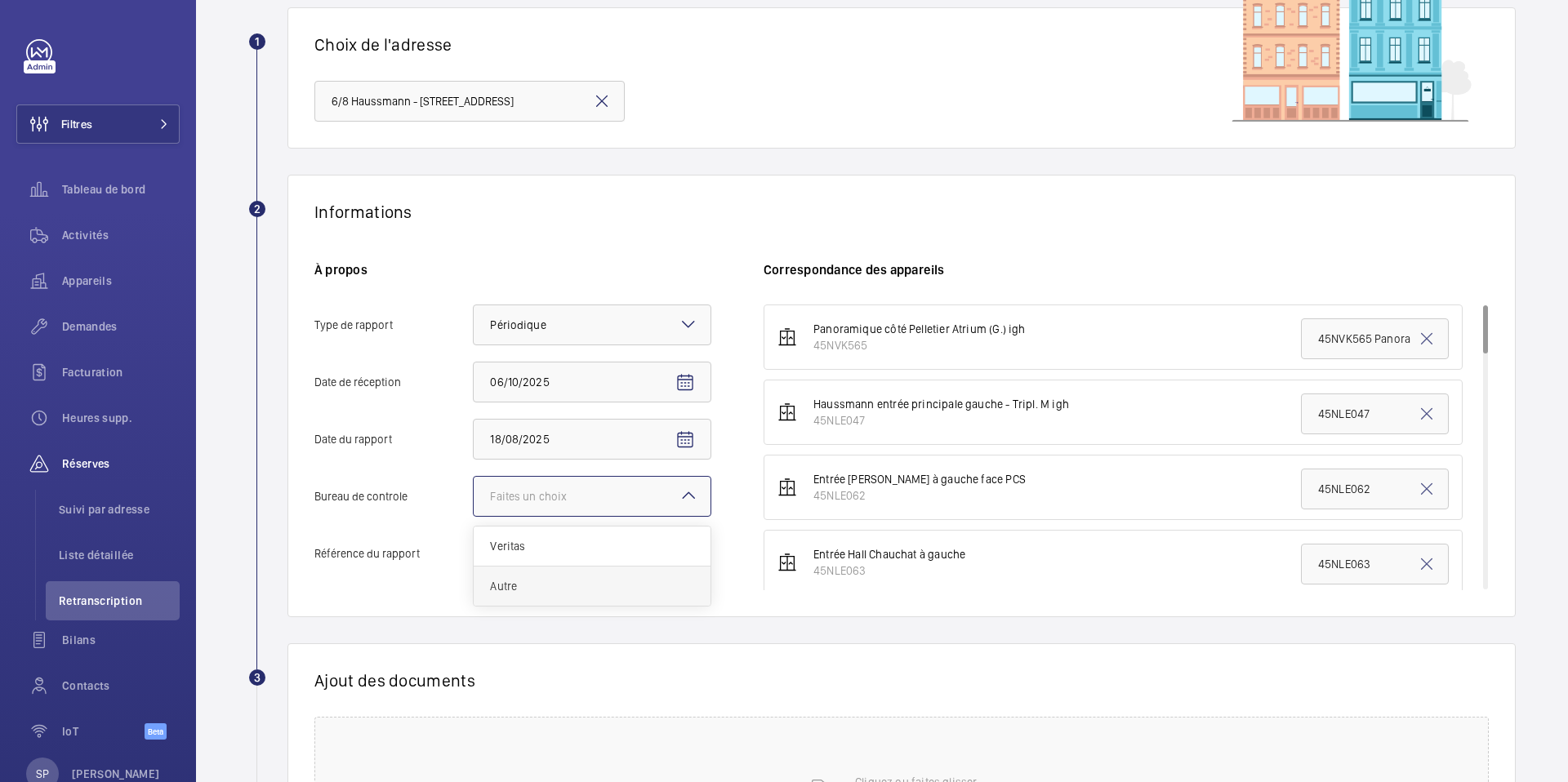
click at [573, 581] on span "Autre" at bounding box center [592, 586] width 204 height 16
click at [474, 516] on input "Bureau de controle Faites un choix Veritas Autre" at bounding box center [474, 496] width 0 height 40
drag, startPoint x: 497, startPoint y: 544, endPoint x: 483, endPoint y: 552, distance: 16.1
click at [483, 552] on input "Référence du rapport" at bounding box center [592, 554] width 239 height 41
paste input "PO-20250818-01"
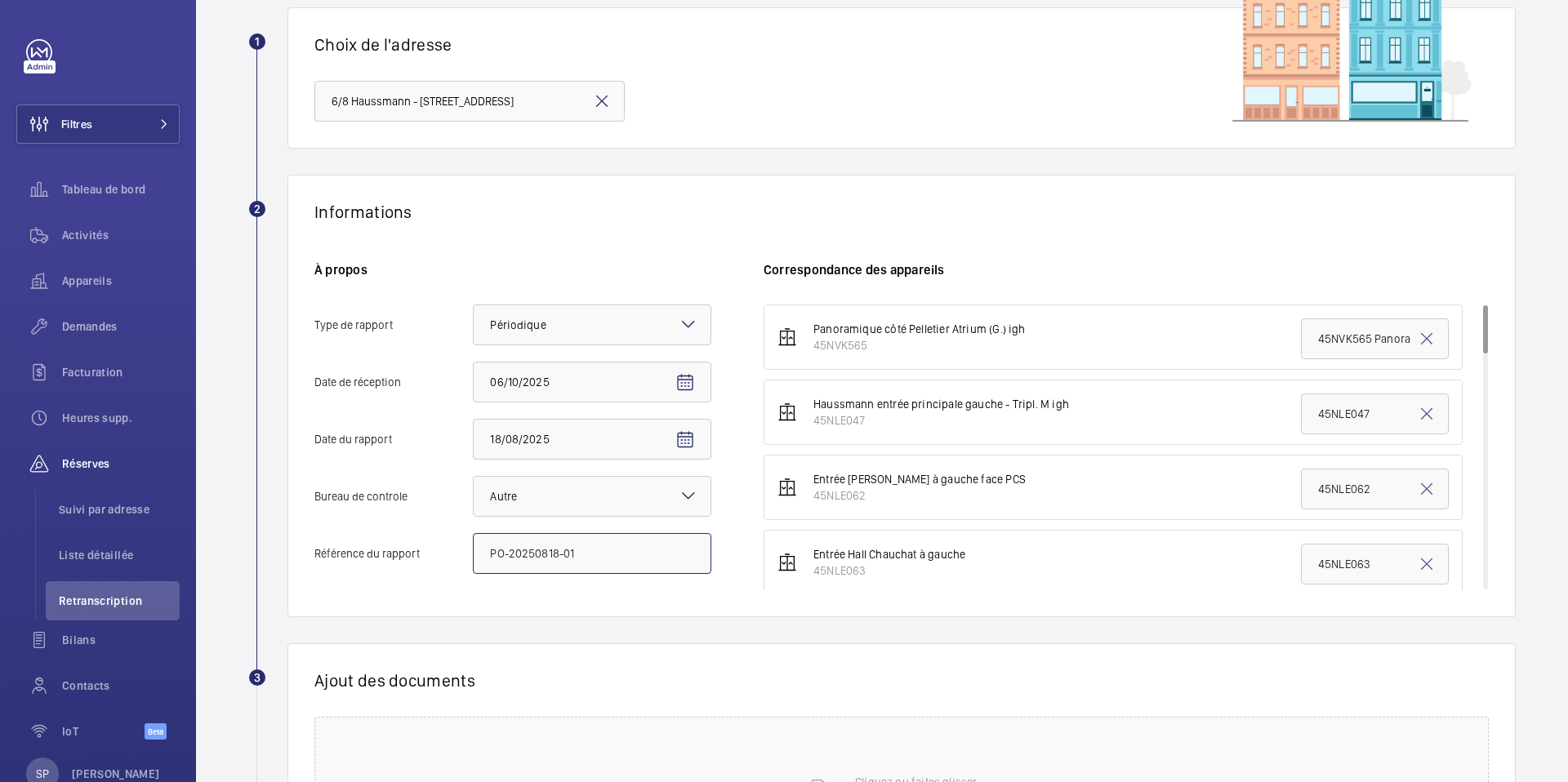
type input "PO-20250818-01"
click at [528, 615] on div "Informations À propos Type de rapport Faites un choix × Périodique × Date [DATE…" at bounding box center [902, 396] width 1229 height 443
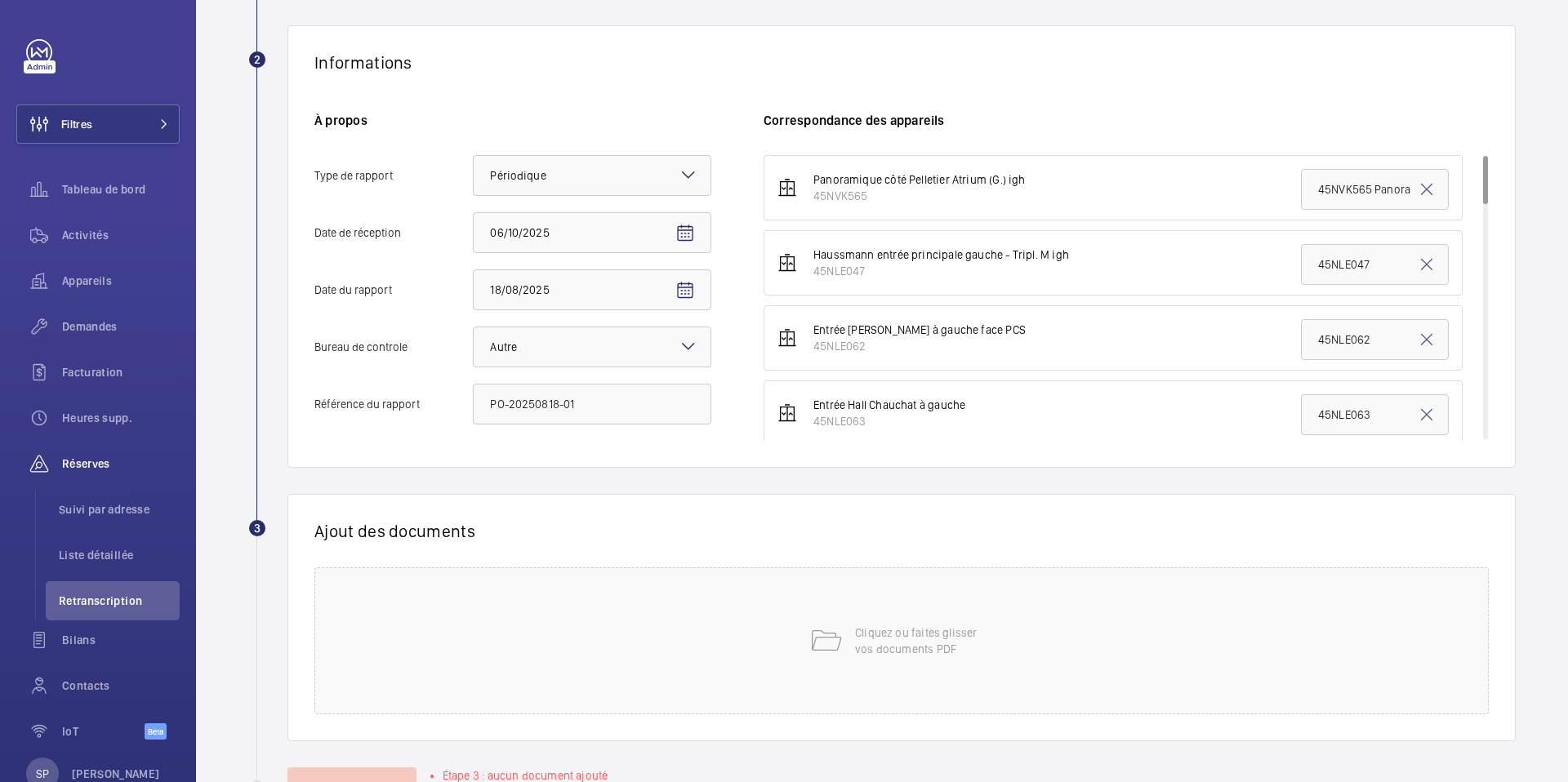
scroll to position [310, 0]
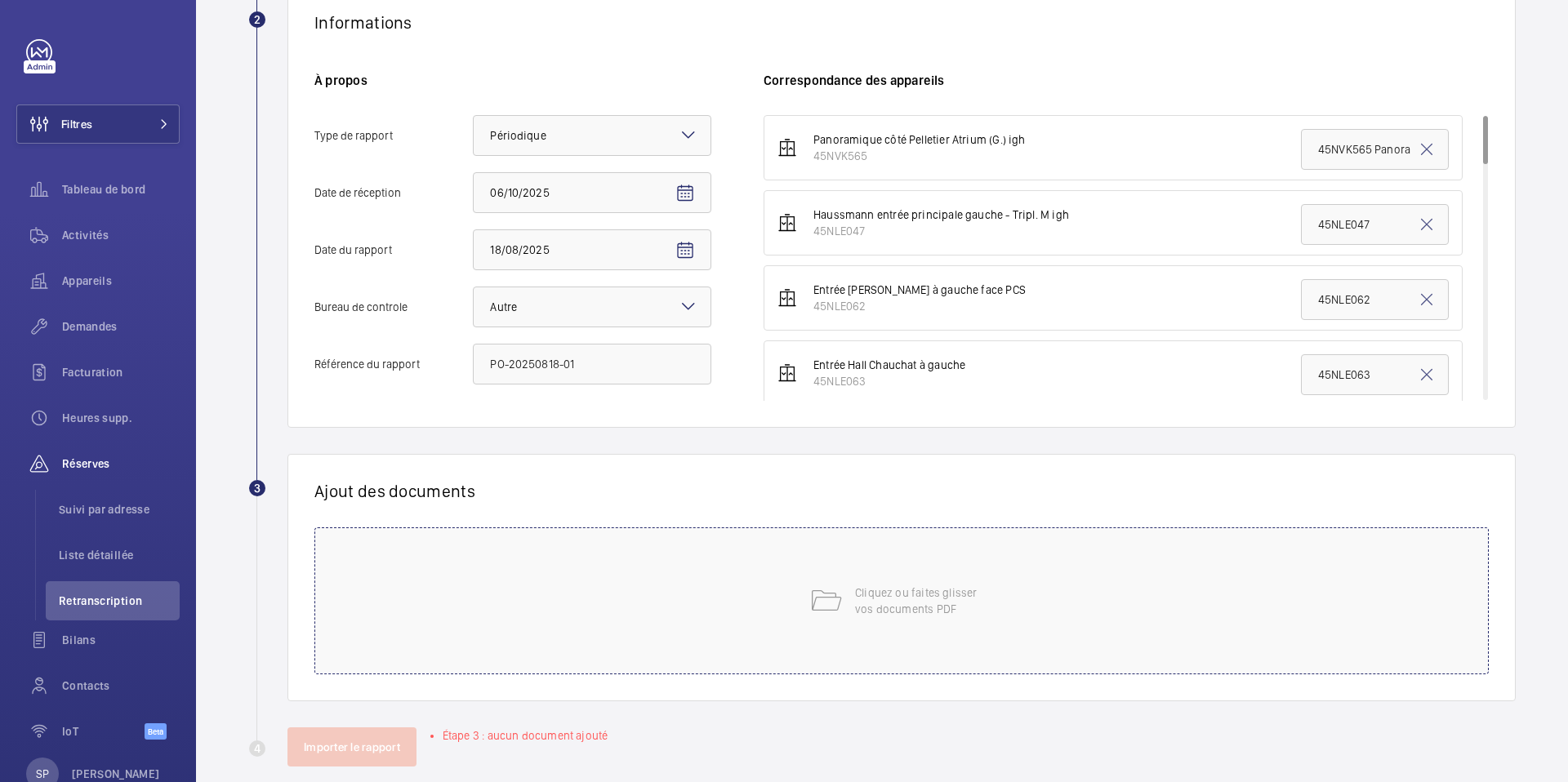
click at [550, 624] on div "Cliquez ou faites glisser vos documents PDF" at bounding box center [902, 601] width 1174 height 147
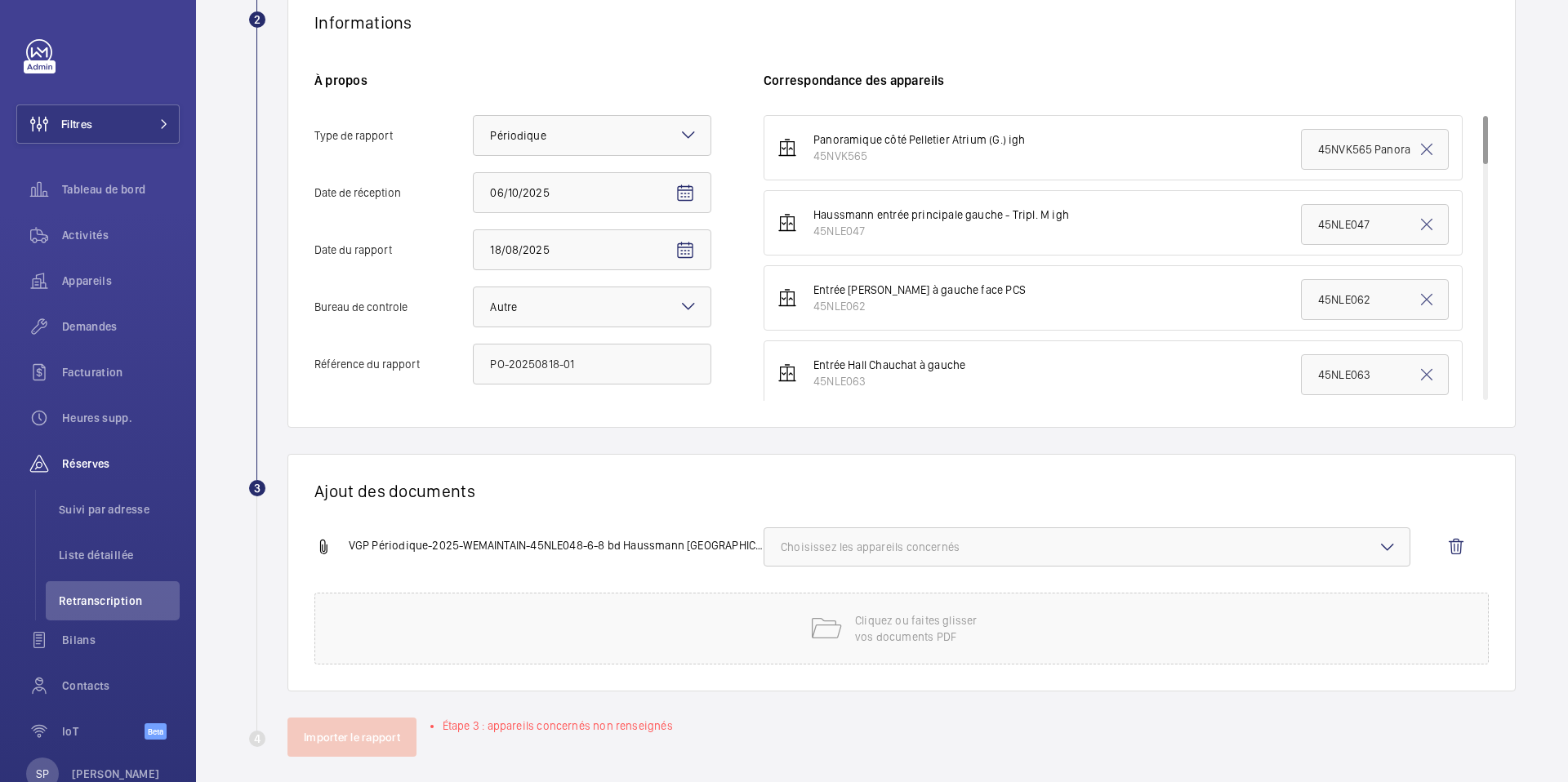
click at [1062, 555] on button "Choisissez les appareils concernés" at bounding box center [1086, 547] width 646 height 40
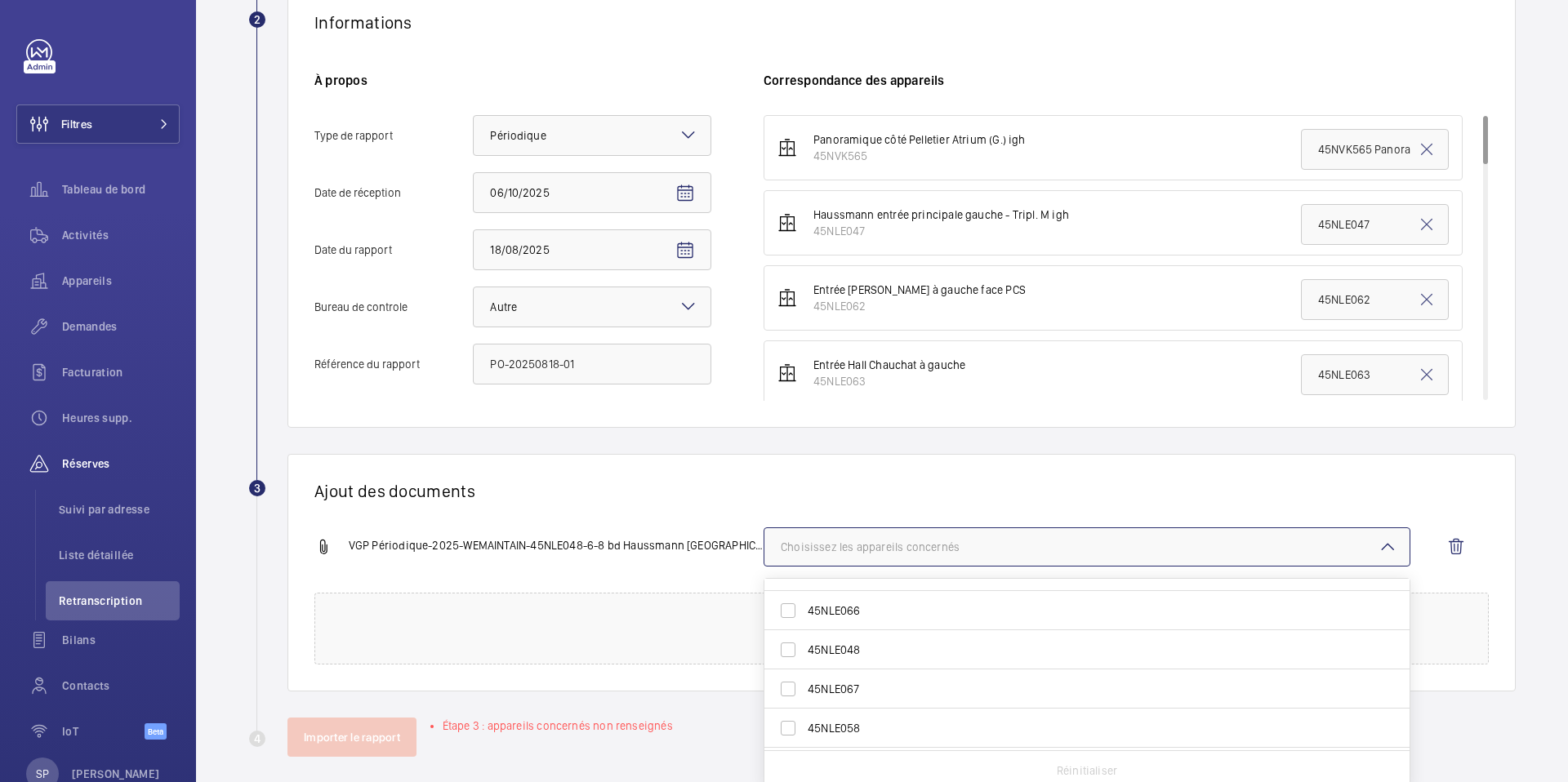
scroll to position [347, 0]
click at [913, 639] on span "45NLE048" at bounding box center [1088, 643] width 561 height 16
click at [805, 639] on input "45NLE048" at bounding box center [788, 643] width 33 height 33
checkbox input "true"
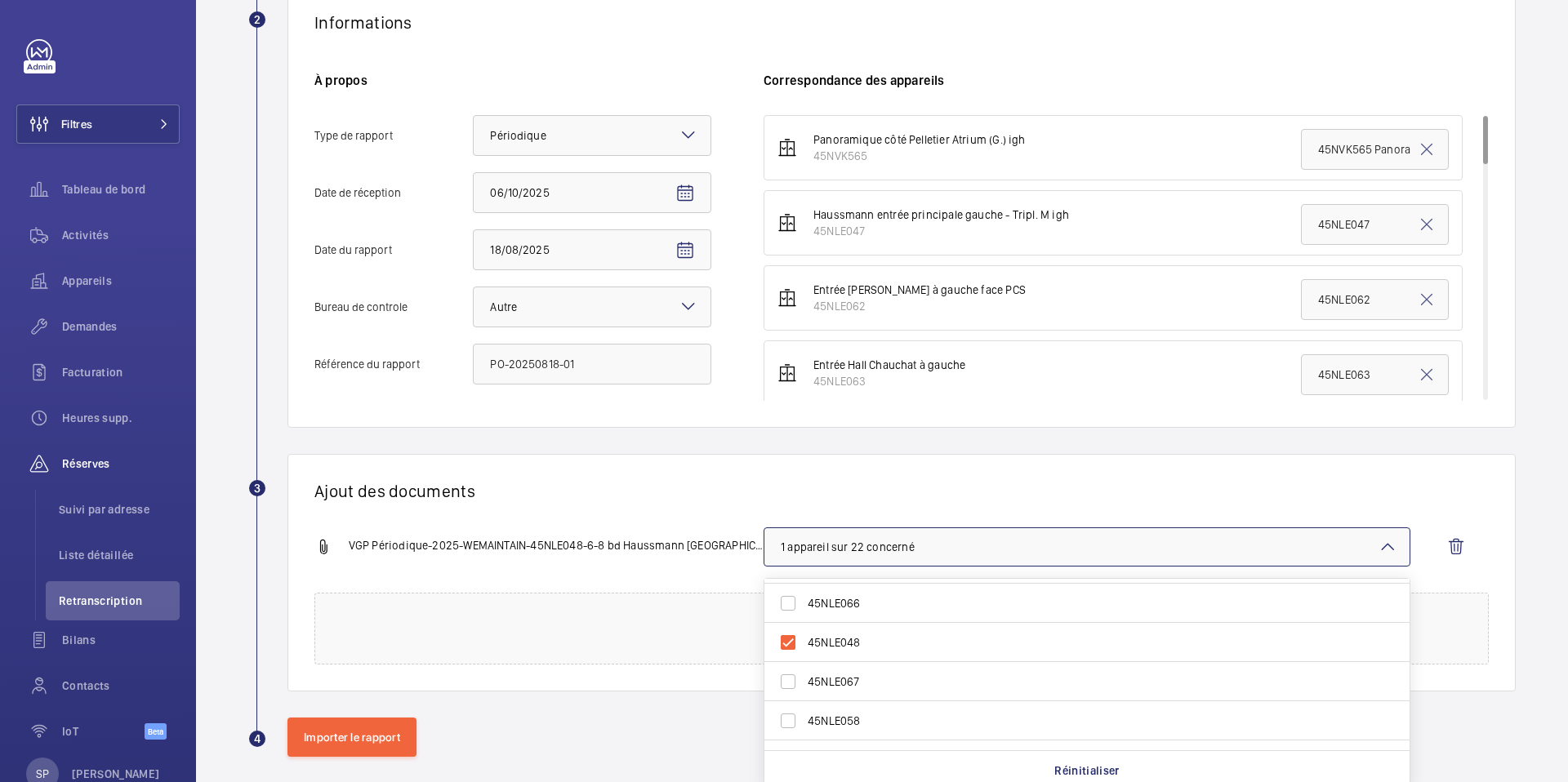
click at [692, 502] on div "Ajout des documents VGP Périodique-2025-WEMAINTAIN-45NLE048-6-8 bd Haussmann 7…" at bounding box center [902, 572] width 1229 height 238
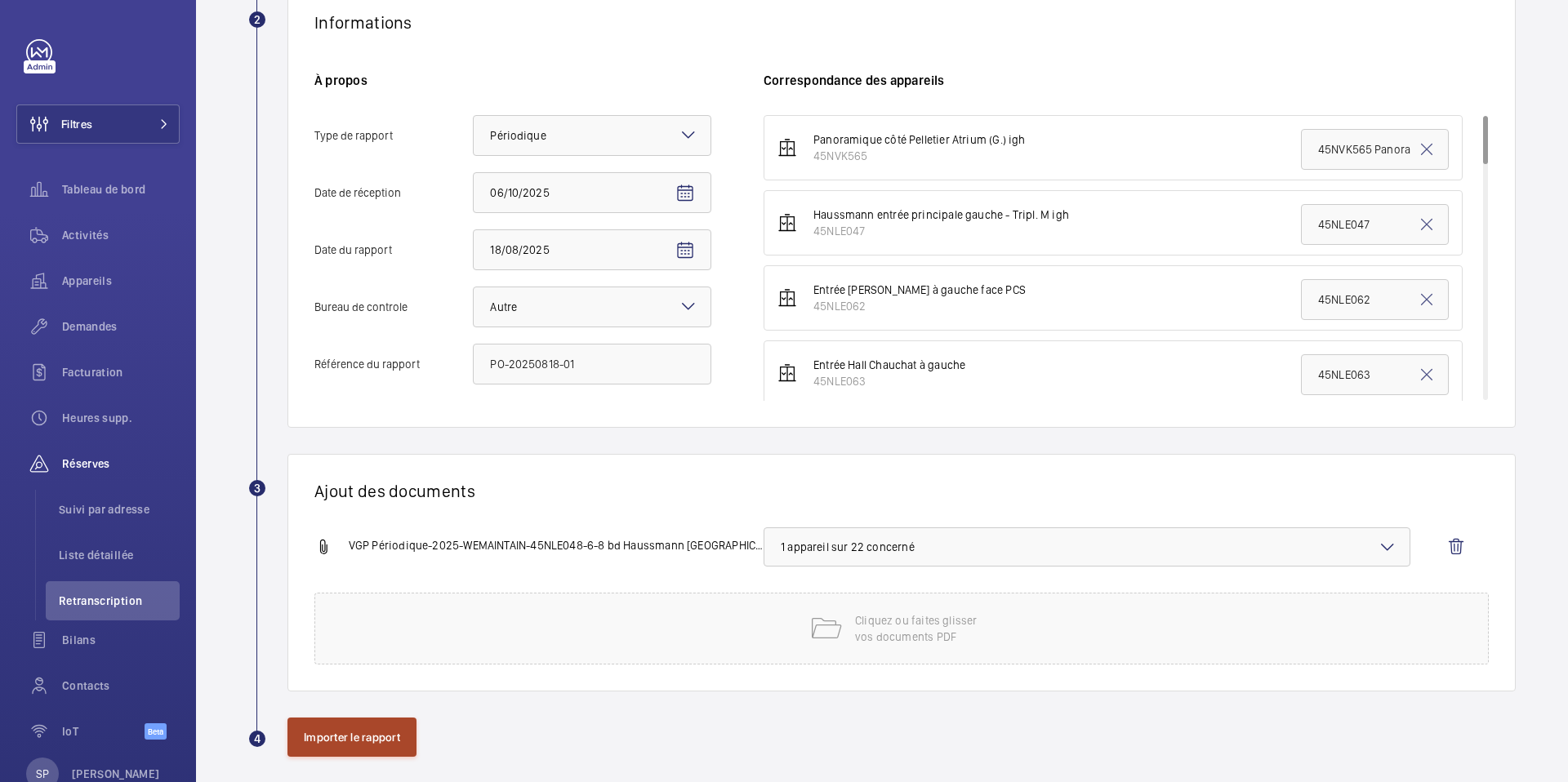
click at [367, 739] on button "Importer le rapport" at bounding box center [352, 738] width 129 height 40
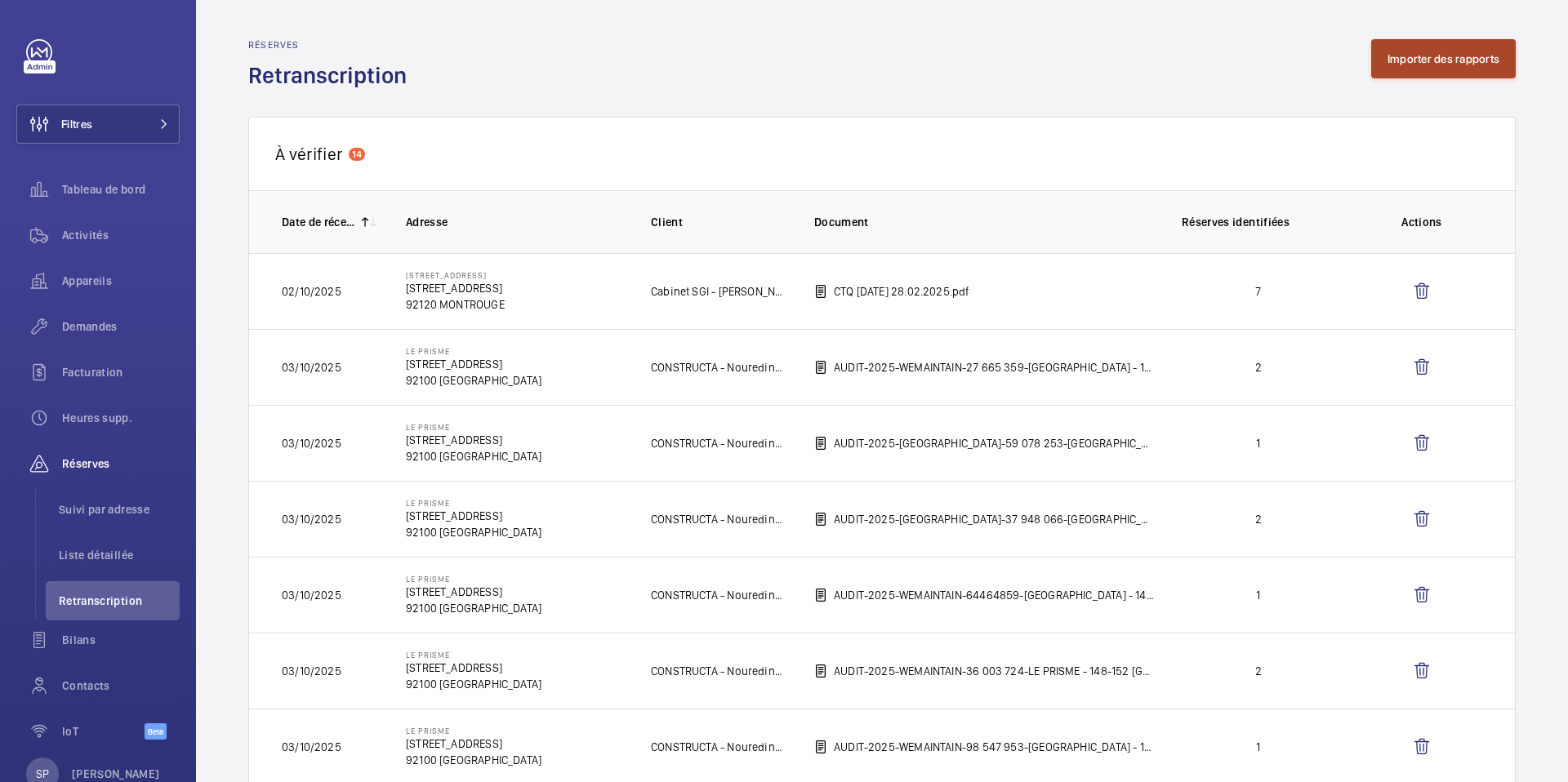
click at [1416, 60] on button "Importer des rapports" at bounding box center [1444, 59] width 145 height 40
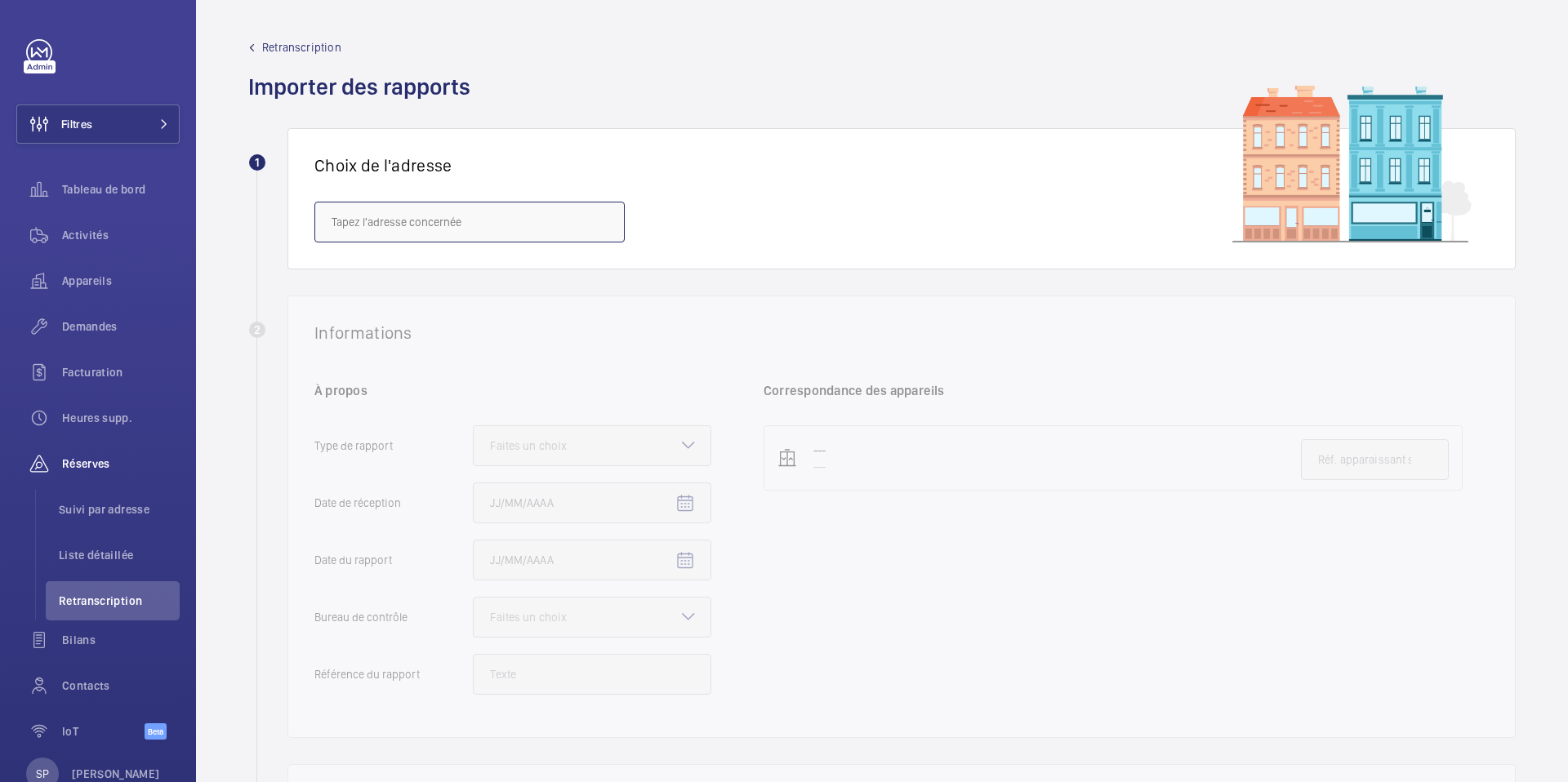
click at [562, 226] on input "text" at bounding box center [469, 222] width 310 height 41
click at [519, 268] on span "6/8 Haussmann - [STREET_ADDRESS]" at bounding box center [425, 271] width 187 height 16
type input "6/8 Haussmann - [STREET_ADDRESS]"
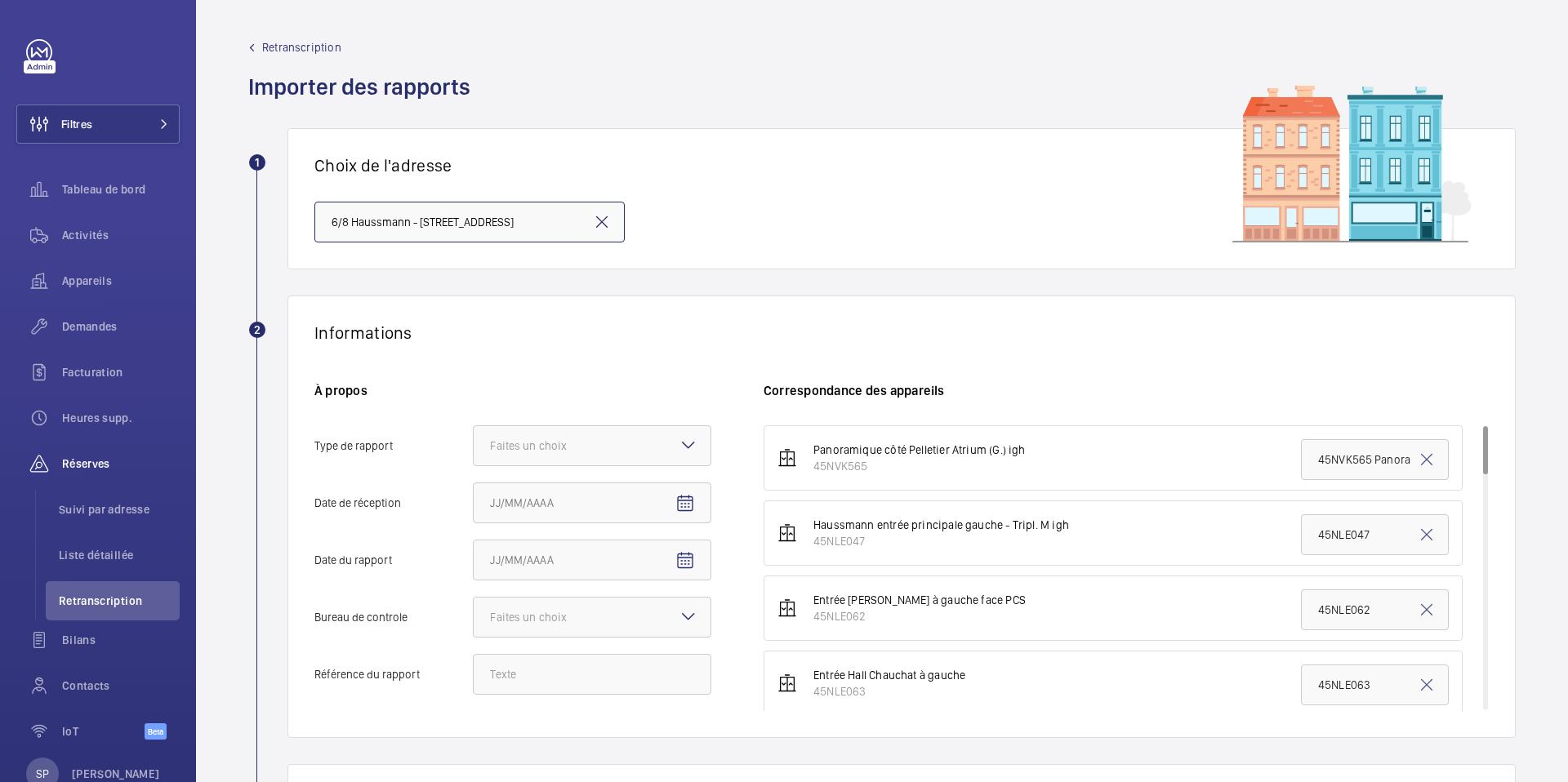
scroll to position [0, 95]
click at [643, 444] on div at bounding box center [592, 446] width 237 height 40
click at [474, 444] on input "Type de rapport Faites un choix Périodique Quinquennal Audit" at bounding box center [474, 446] width 0 height 40
click at [609, 500] on span "Périodique" at bounding box center [592, 496] width 204 height 16
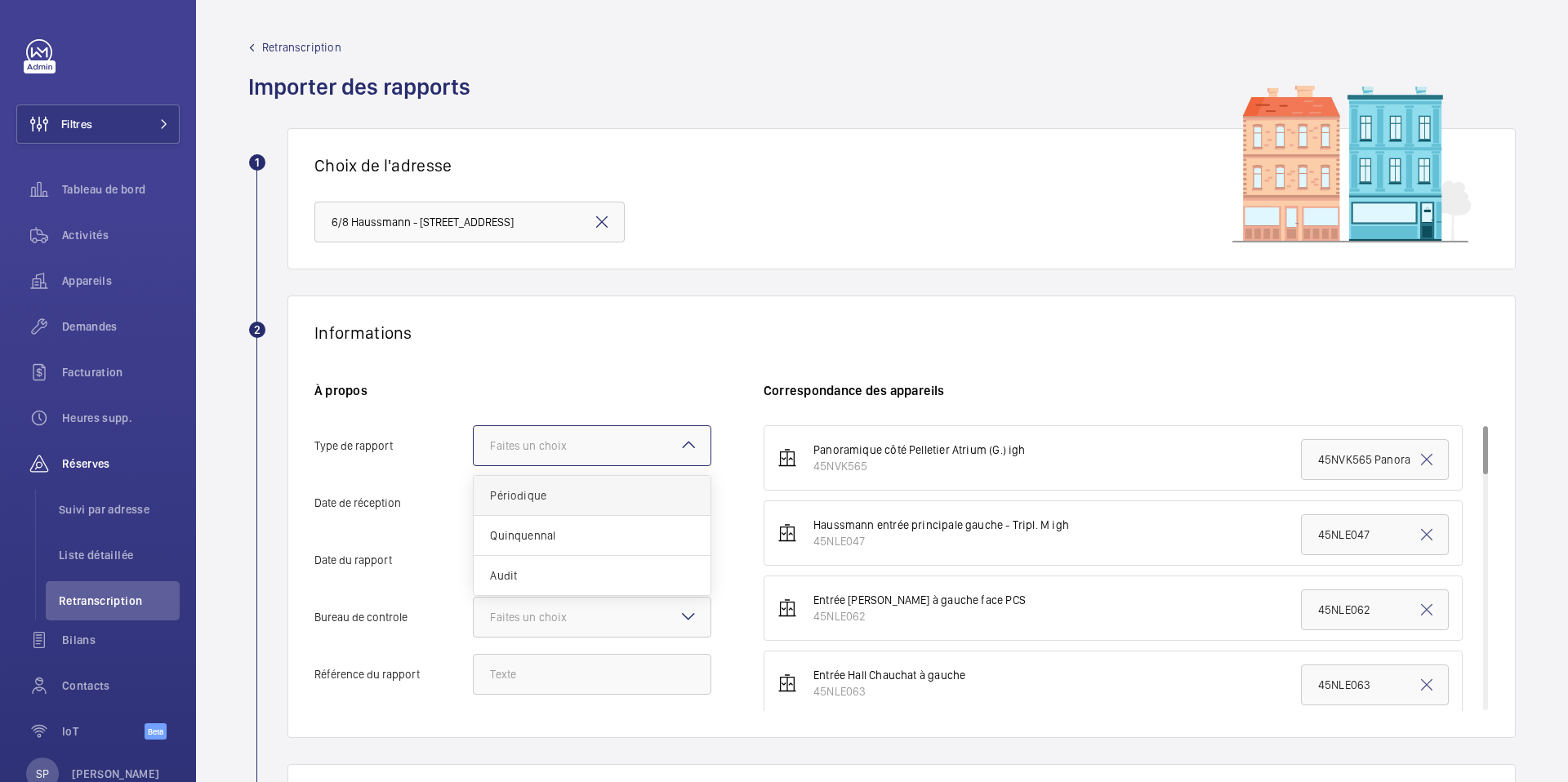
click at [474, 465] on input "Type de rapport Faites un choix Périodique Quinquennal Audit" at bounding box center [474, 446] width 0 height 40
click at [692, 503] on mat-icon "Open calendar" at bounding box center [685, 504] width 20 height 20
click at [502, 360] on span "6" at bounding box center [497, 361] width 30 height 30
type input "06/10/2025"
click at [684, 558] on mat-icon "Open calendar" at bounding box center [685, 561] width 20 height 20
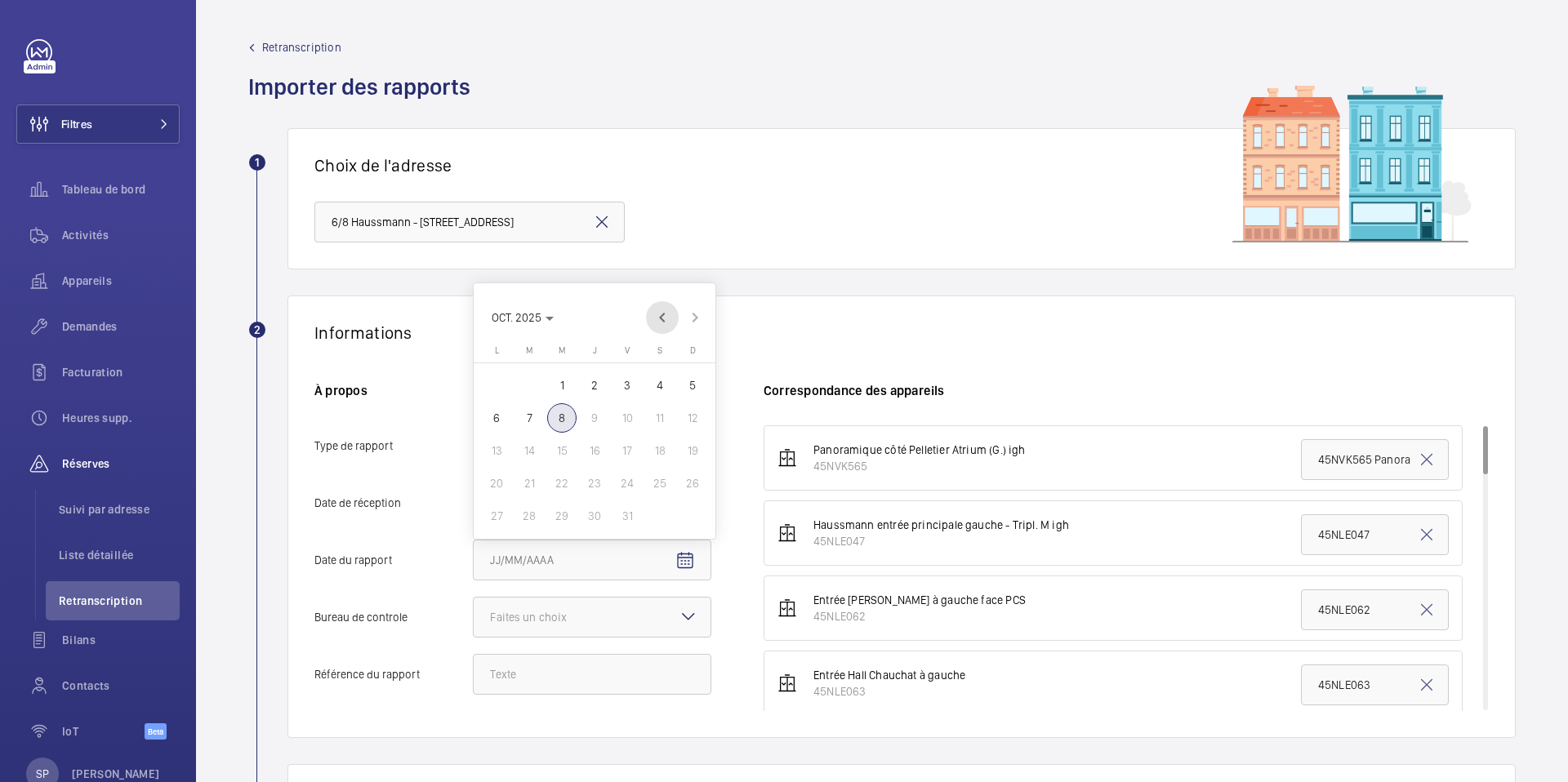
click at [656, 313] on span "Previous month" at bounding box center [662, 318] width 33 height 33
click at [498, 479] on span "18" at bounding box center [497, 483] width 30 height 30
type input "18/08/2025"
click at [530, 611] on div "Faites un choix" at bounding box center [548, 617] width 118 height 16
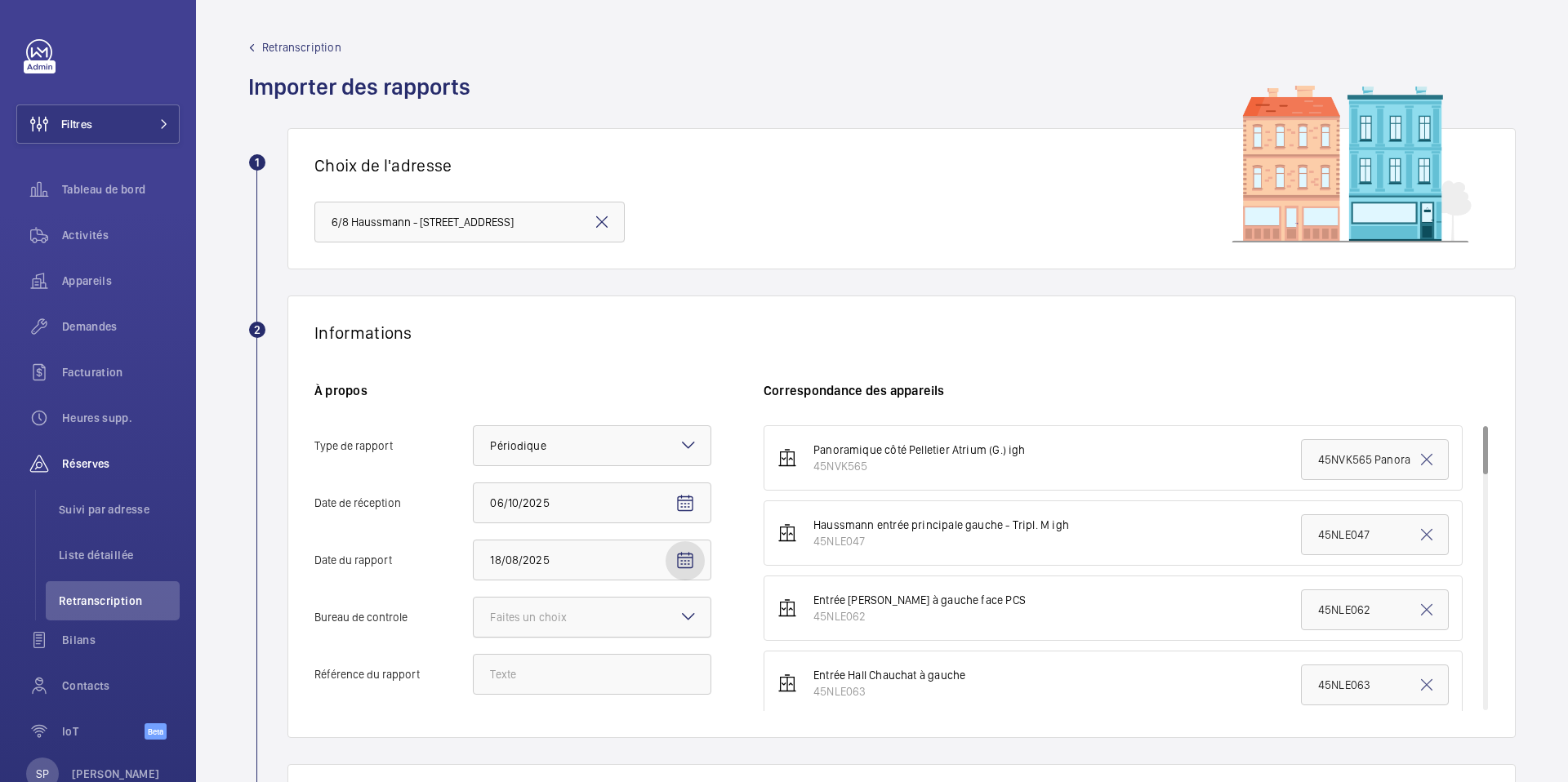
click at [474, 611] on input "Bureau de controle Faites un choix" at bounding box center [474, 617] width 0 height 40
click at [506, 706] on span "Autre" at bounding box center [592, 707] width 204 height 16
click at [474, 637] on input "Bureau de controle Faites un choix Veritas Autre" at bounding box center [474, 617] width 0 height 40
click at [491, 675] on input "Référence du rapport" at bounding box center [592, 674] width 239 height 41
paste input "PO-20250818-01"
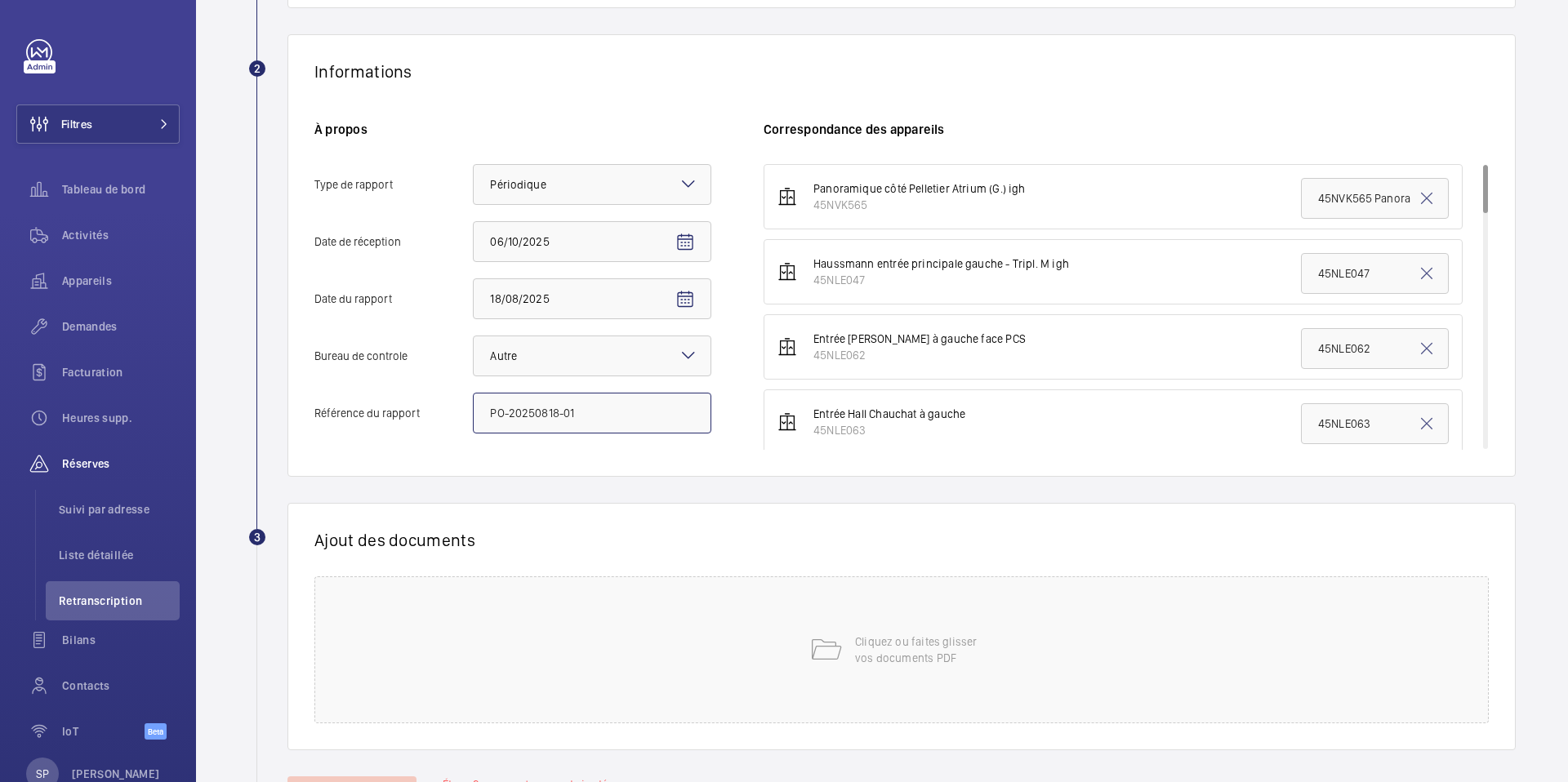
scroll to position [272, 0]
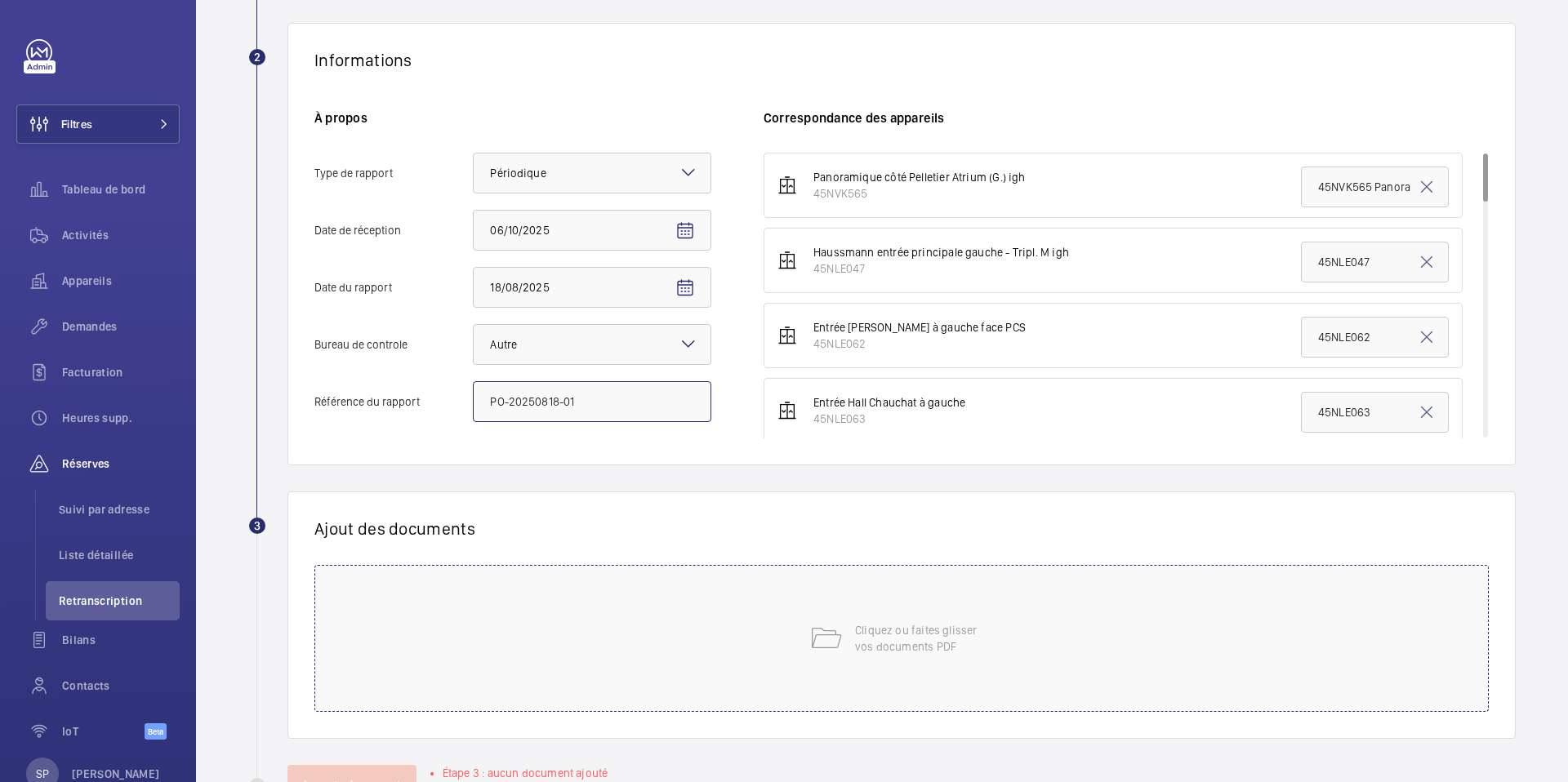
type input "PO-20250818-01"
click at [528, 649] on div "Cliquez ou faites glisser vos documents PDF" at bounding box center [902, 638] width 1174 height 147
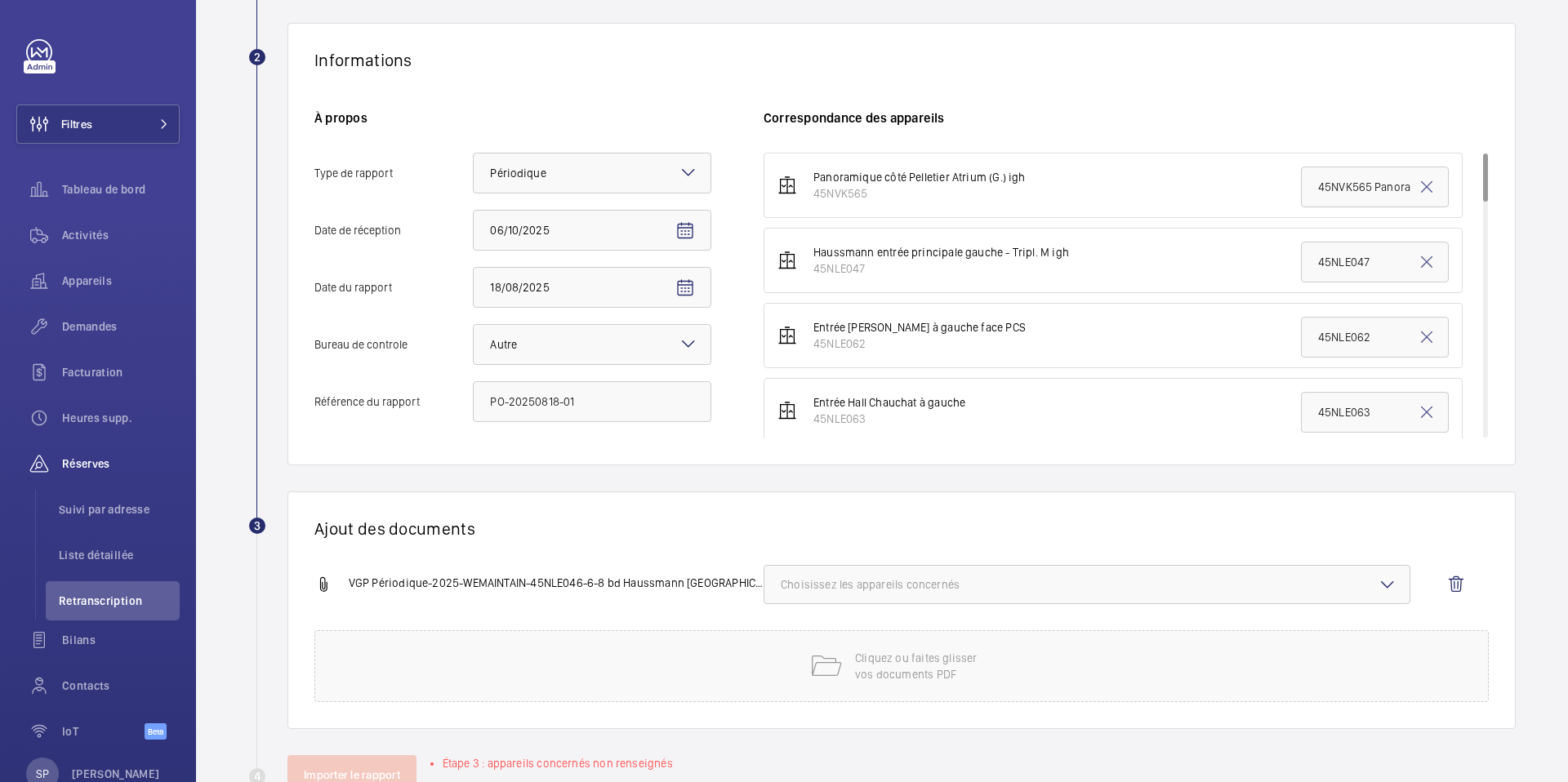
click at [1094, 580] on span "Choisissez les appareils concernés" at bounding box center [1087, 584] width 613 height 16
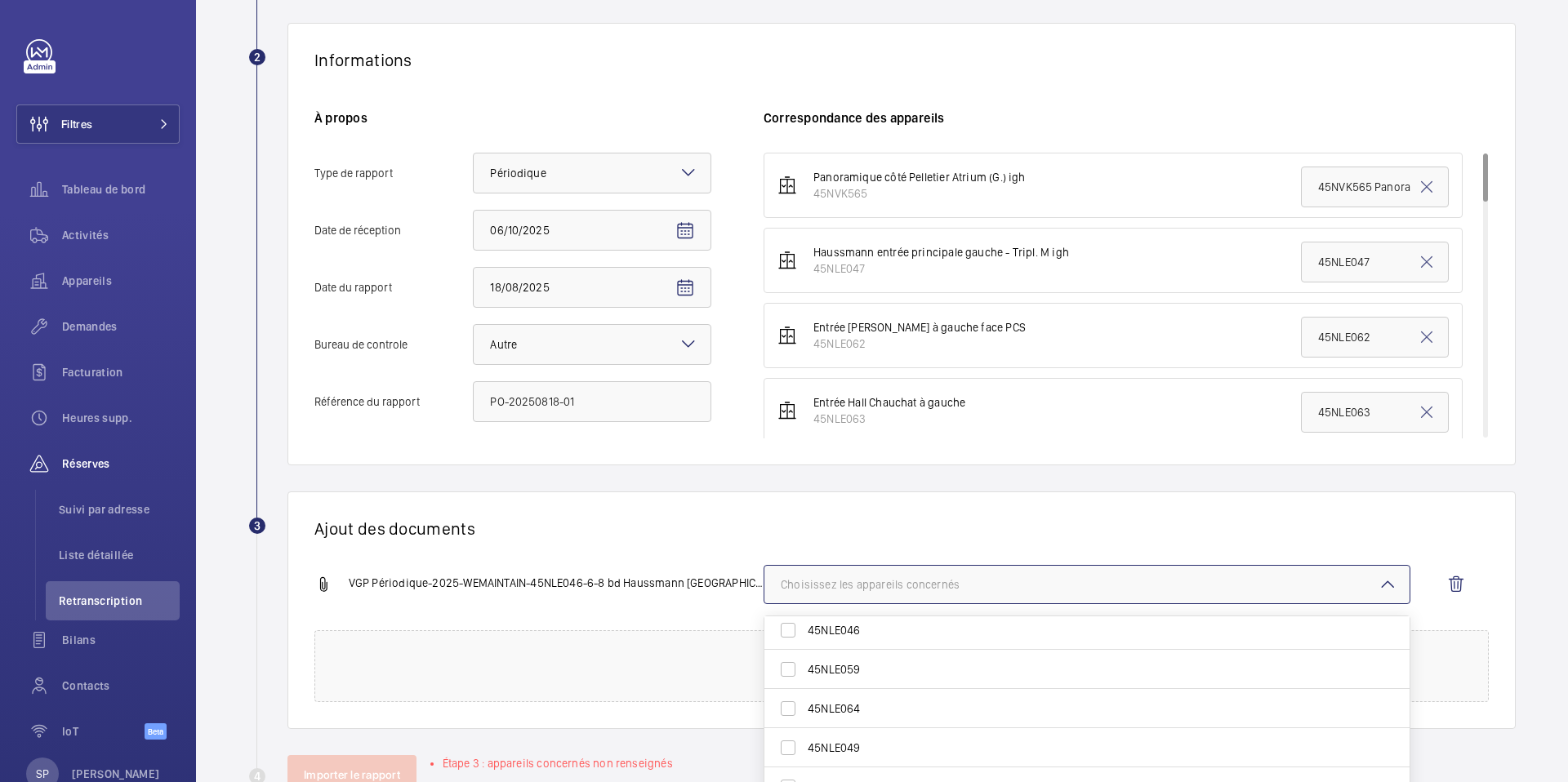
click at [950, 627] on span "45NLE046" at bounding box center [1088, 631] width 561 height 16
click at [805, 627] on input "45NLE046" at bounding box center [788, 631] width 33 height 33
checkbox input "true"
click at [706, 519] on h1 "Ajout des documents" at bounding box center [902, 528] width 1174 height 21
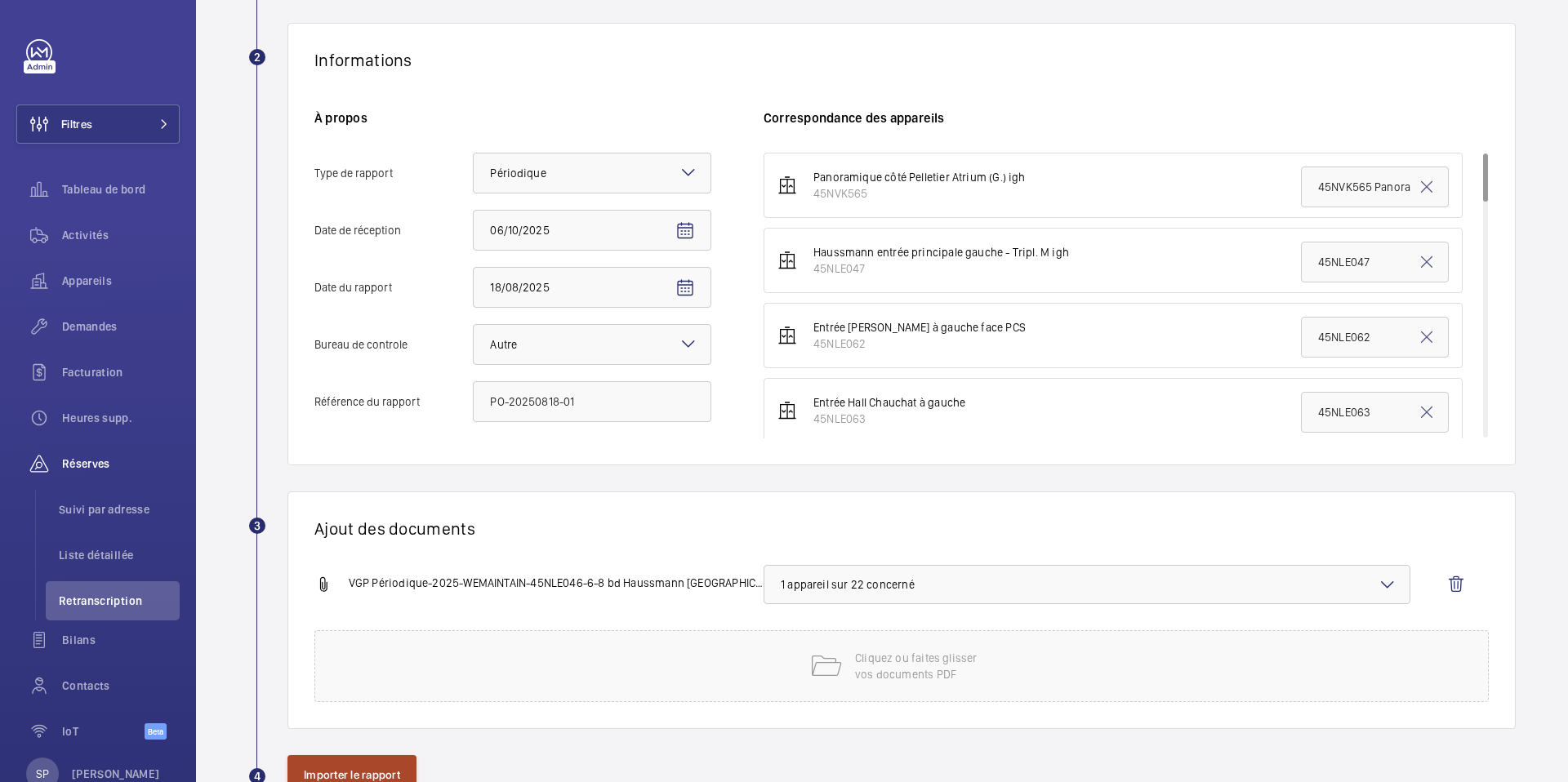
click at [355, 762] on button "Importer le rapport" at bounding box center [352, 775] width 129 height 40
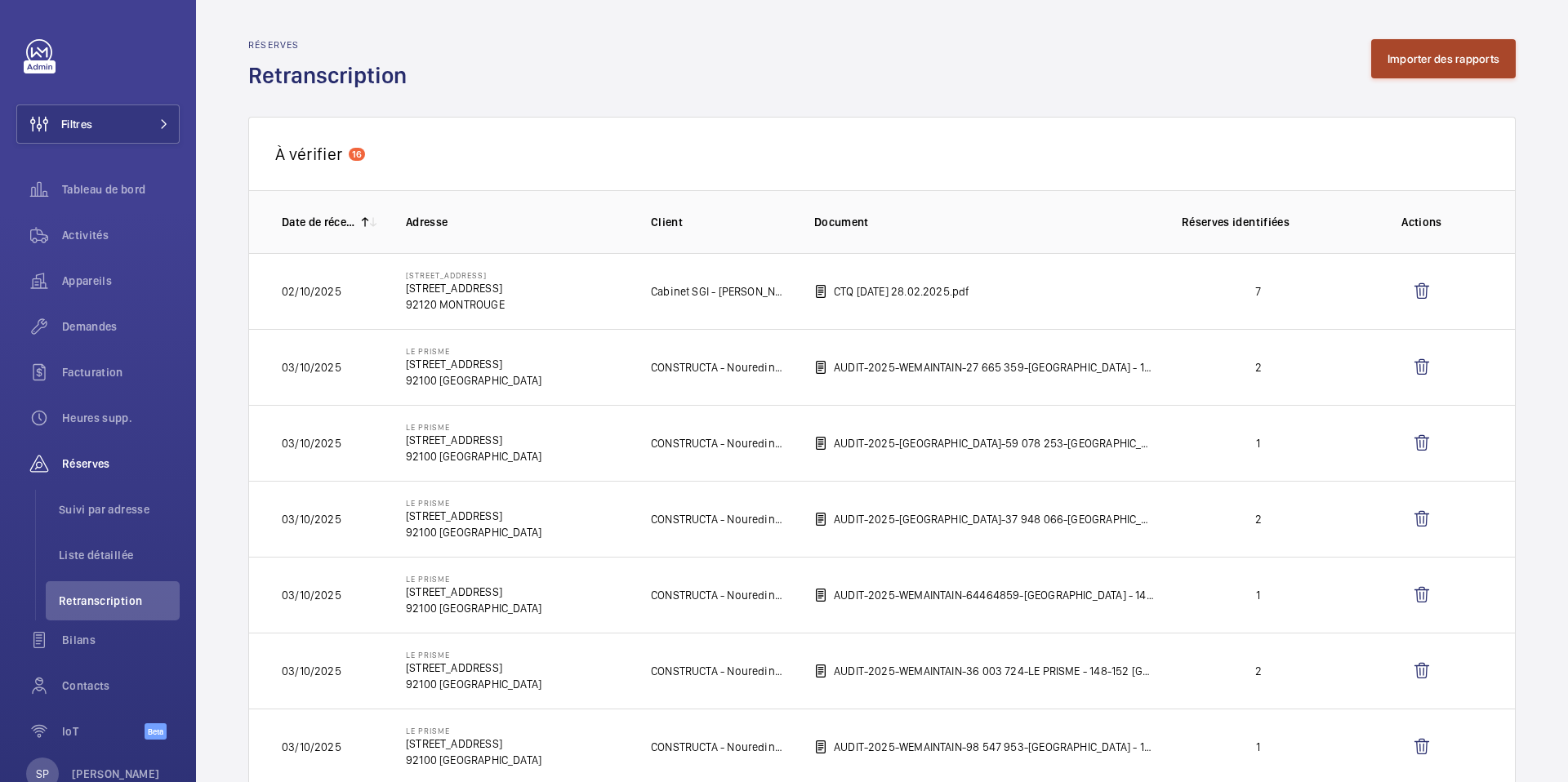
click at [1428, 60] on button "Importer des rapports" at bounding box center [1444, 59] width 145 height 40
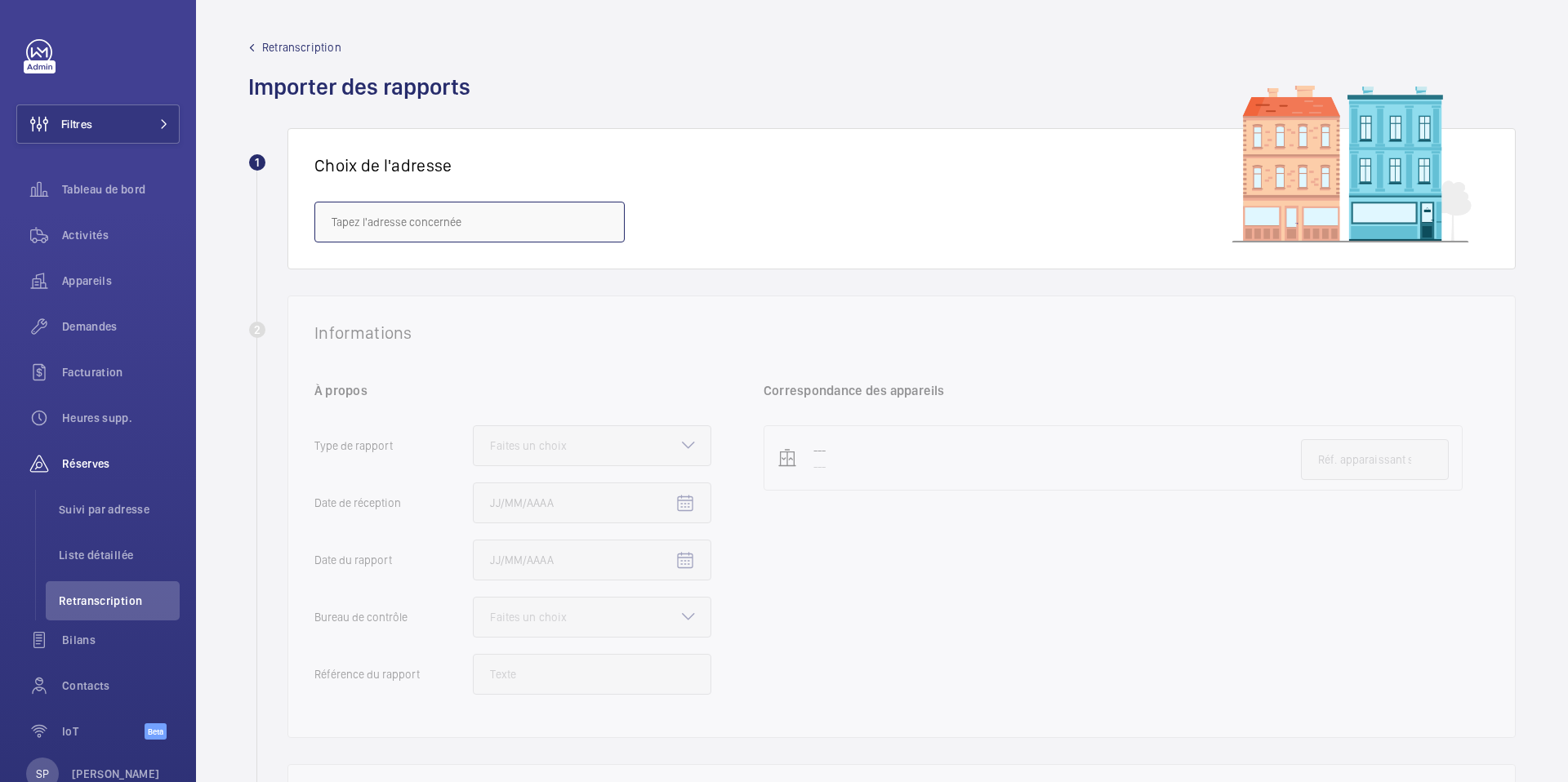
click at [582, 221] on input "text" at bounding box center [469, 222] width 310 height 41
click at [455, 275] on span "6/8 Haussmann - [STREET_ADDRESS]" at bounding box center [425, 271] width 187 height 16
type input "6/8 Haussmann - [STREET_ADDRESS]"
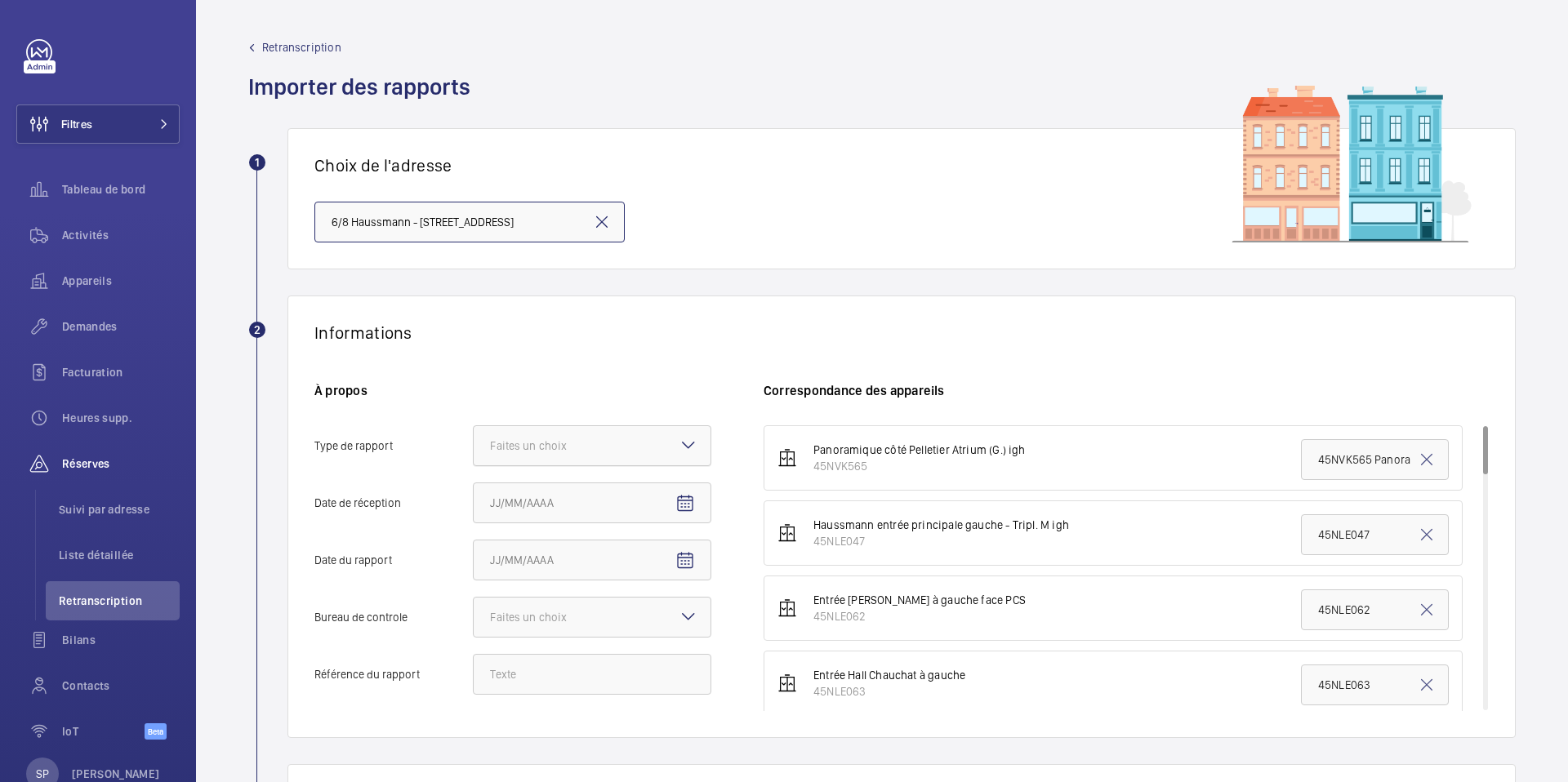
click at [552, 440] on div "Faites un choix" at bounding box center [548, 446] width 118 height 16
click at [474, 440] on input "Type de rapport Faites un choix" at bounding box center [474, 446] width 0 height 40
click at [550, 492] on span "Périodique" at bounding box center [592, 496] width 204 height 16
click at [474, 465] on input "Type de rapport Faites un choix Périodique Quinquennal Audit" at bounding box center [474, 446] width 0 height 40
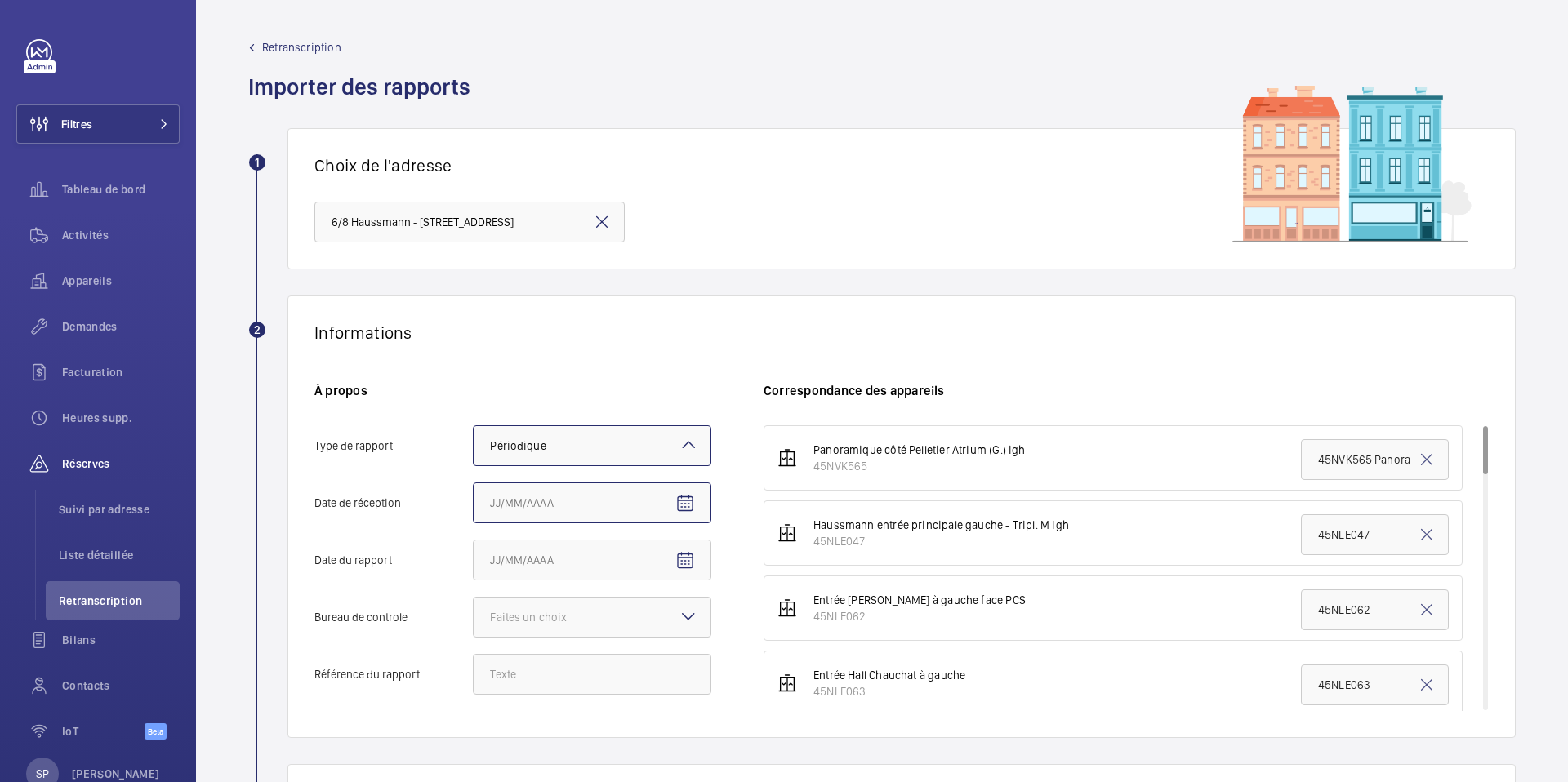
click at [611, 509] on input "Date de réception" at bounding box center [592, 503] width 239 height 41
click at [683, 502] on mat-icon "Open calendar" at bounding box center [685, 504] width 20 height 20
click at [496, 351] on span "6" at bounding box center [497, 361] width 30 height 30
type input "06/10/2025"
click at [682, 567] on mat-icon "Open calendar" at bounding box center [685, 561] width 20 height 20
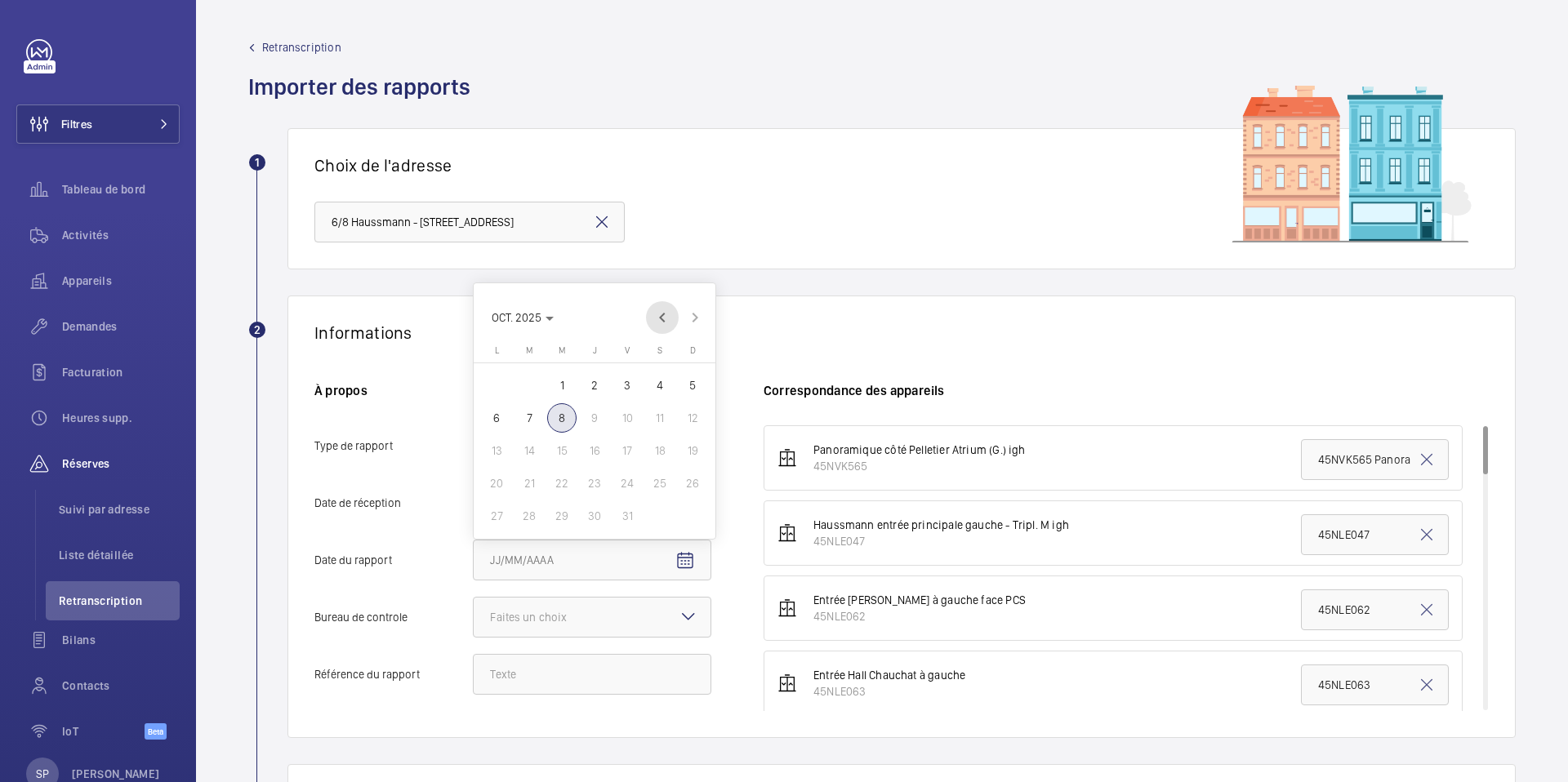
click at [660, 307] on span "Previous month" at bounding box center [662, 318] width 33 height 33
click at [486, 475] on span "18" at bounding box center [497, 483] width 30 height 30
type input "18/08/2025"
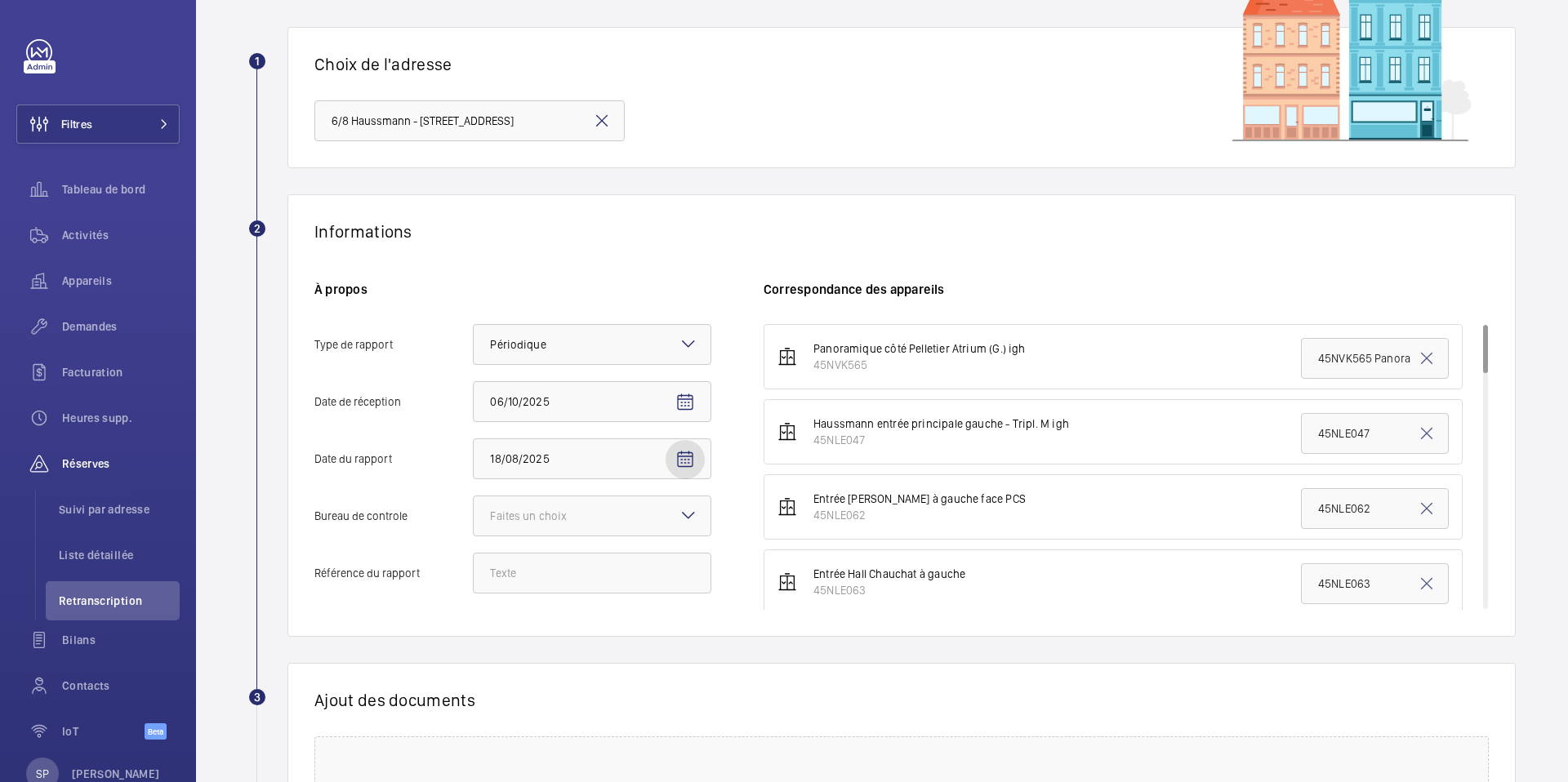
scroll to position [106, 0]
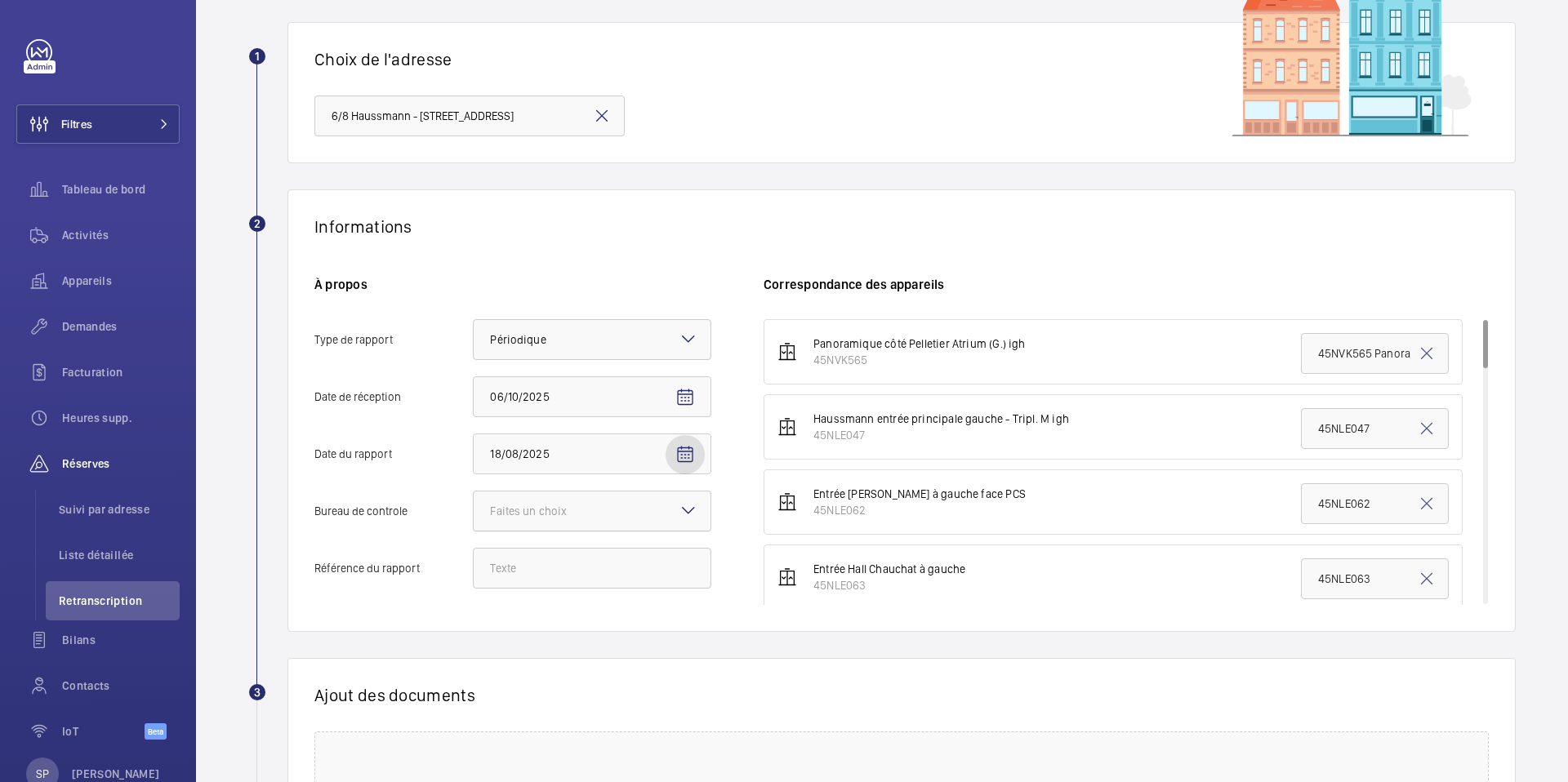
click at [506, 520] on div at bounding box center [592, 511] width 237 height 40
click at [474, 520] on input "Bureau de controle Faites un choix" at bounding box center [474, 511] width 0 height 40
click at [502, 600] on span "Autre" at bounding box center [592, 601] width 204 height 16
click at [474, 531] on input "Bureau de controle Faites un choix Veritas Autre" at bounding box center [474, 511] width 0 height 40
click at [521, 566] on input "Référence du rapport" at bounding box center [592, 568] width 239 height 41
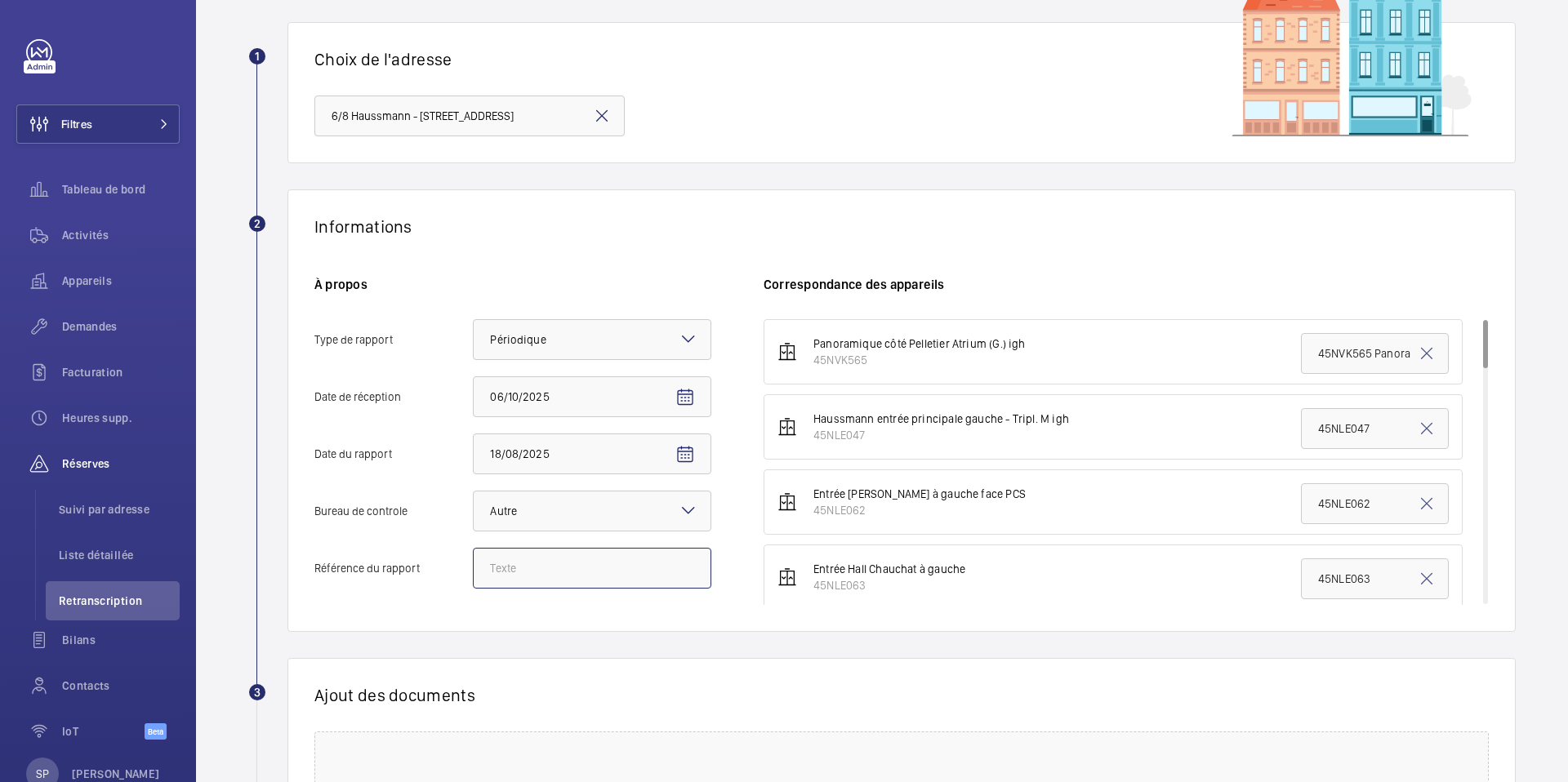
paste input "PO-20250818-01"
type input "PO-20250818-01"
click at [500, 604] on div "À propos Type de rapport Faites un choix × Périodique × Date de [DATE] 06/10/20…" at bounding box center [539, 440] width 449 height 329
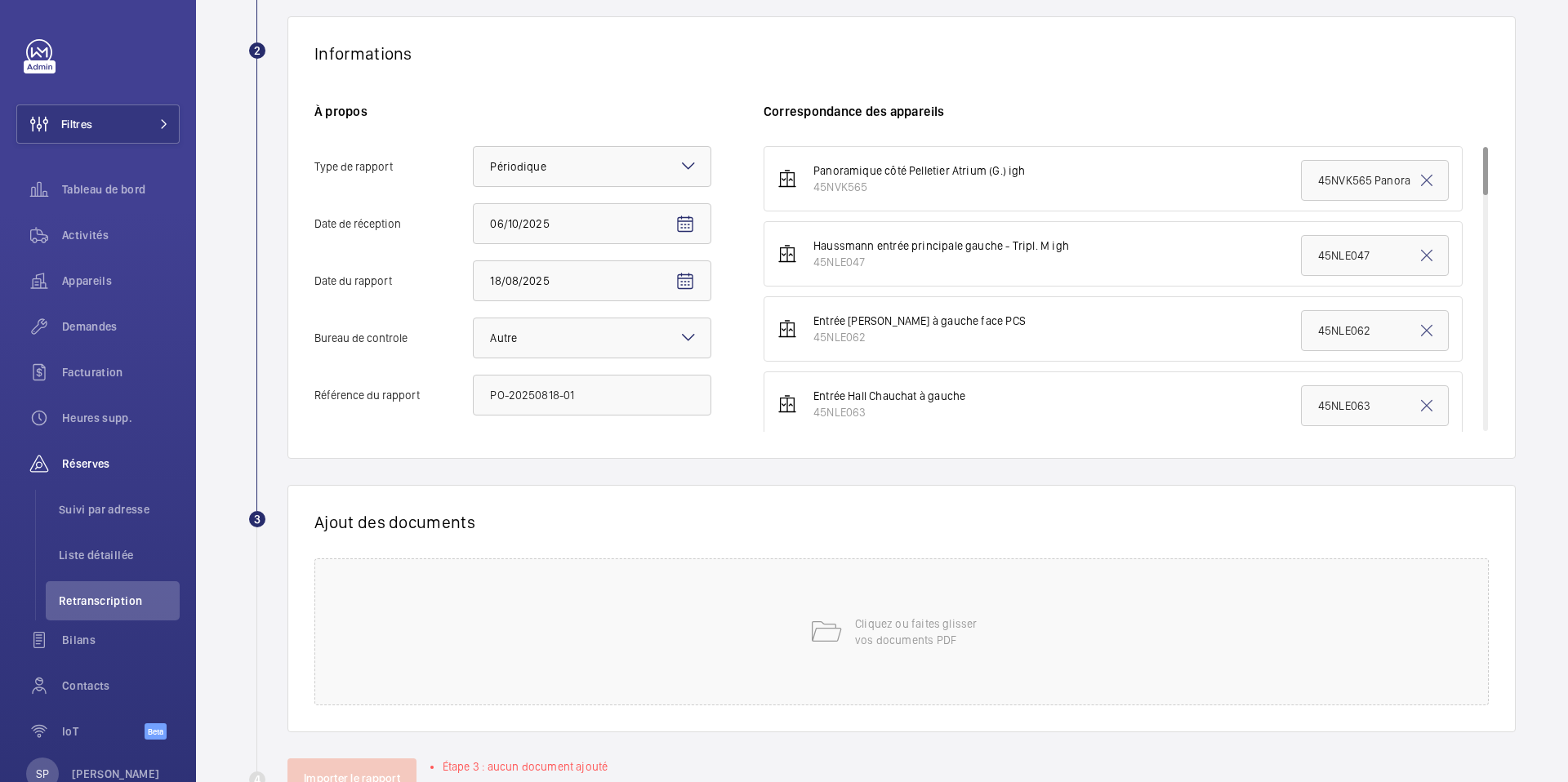
scroll to position [334, 0]
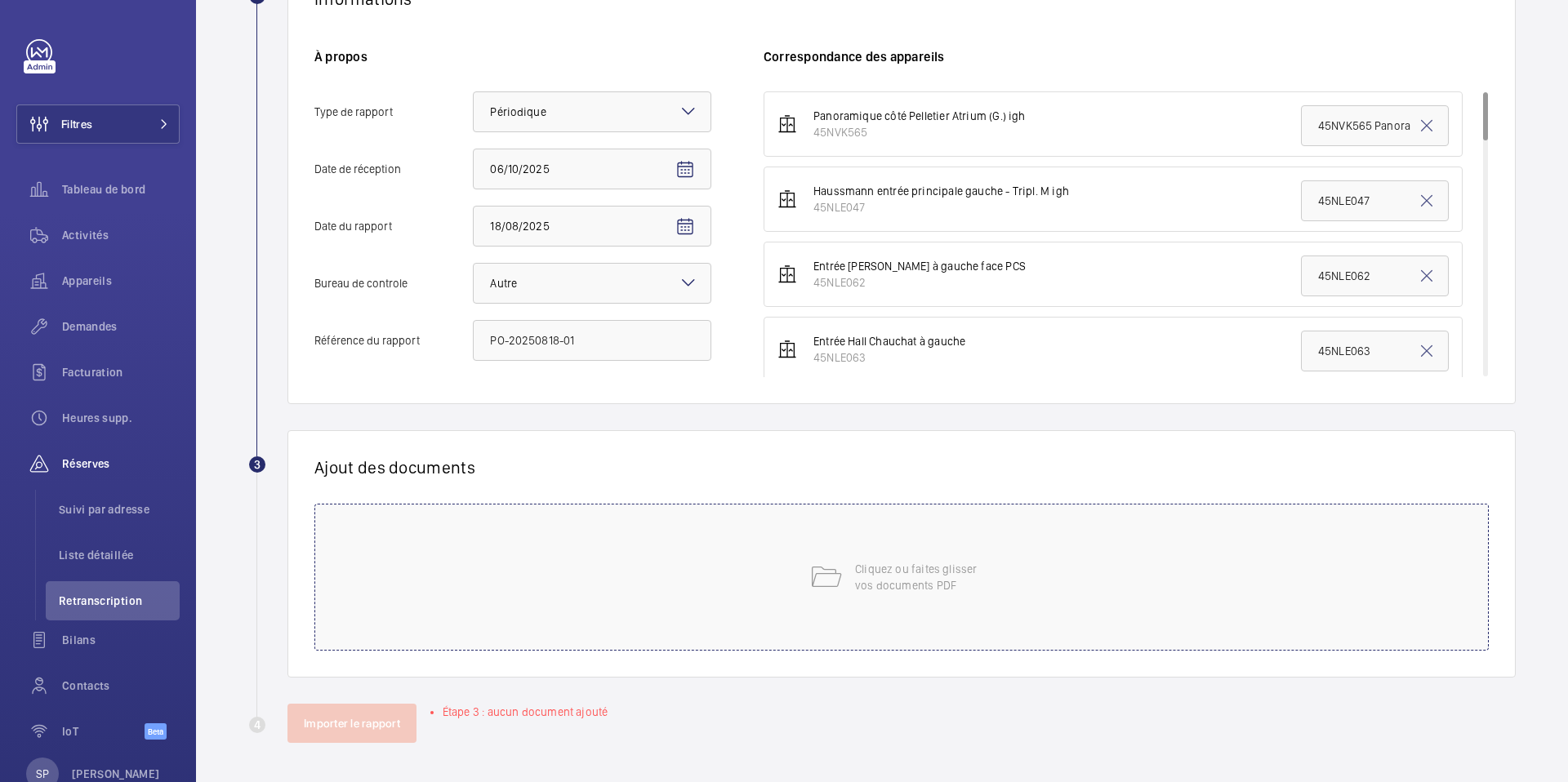
click at [558, 589] on div "Cliquez ou faites glisser vos documents PDF" at bounding box center [902, 577] width 1174 height 147
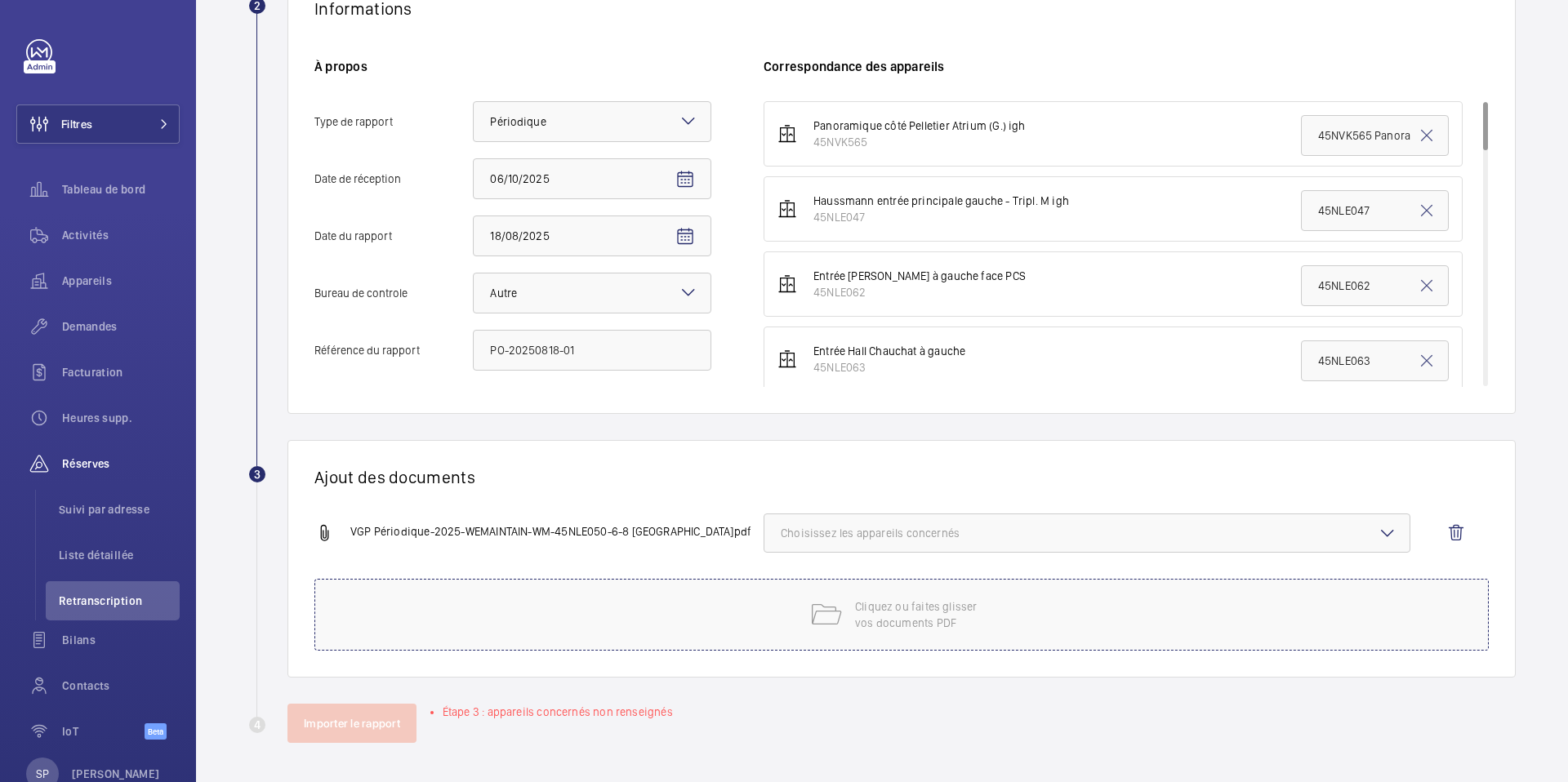
scroll to position [324, 0]
click at [984, 534] on span "Choisissez les appareils concernés" at bounding box center [1087, 533] width 613 height 16
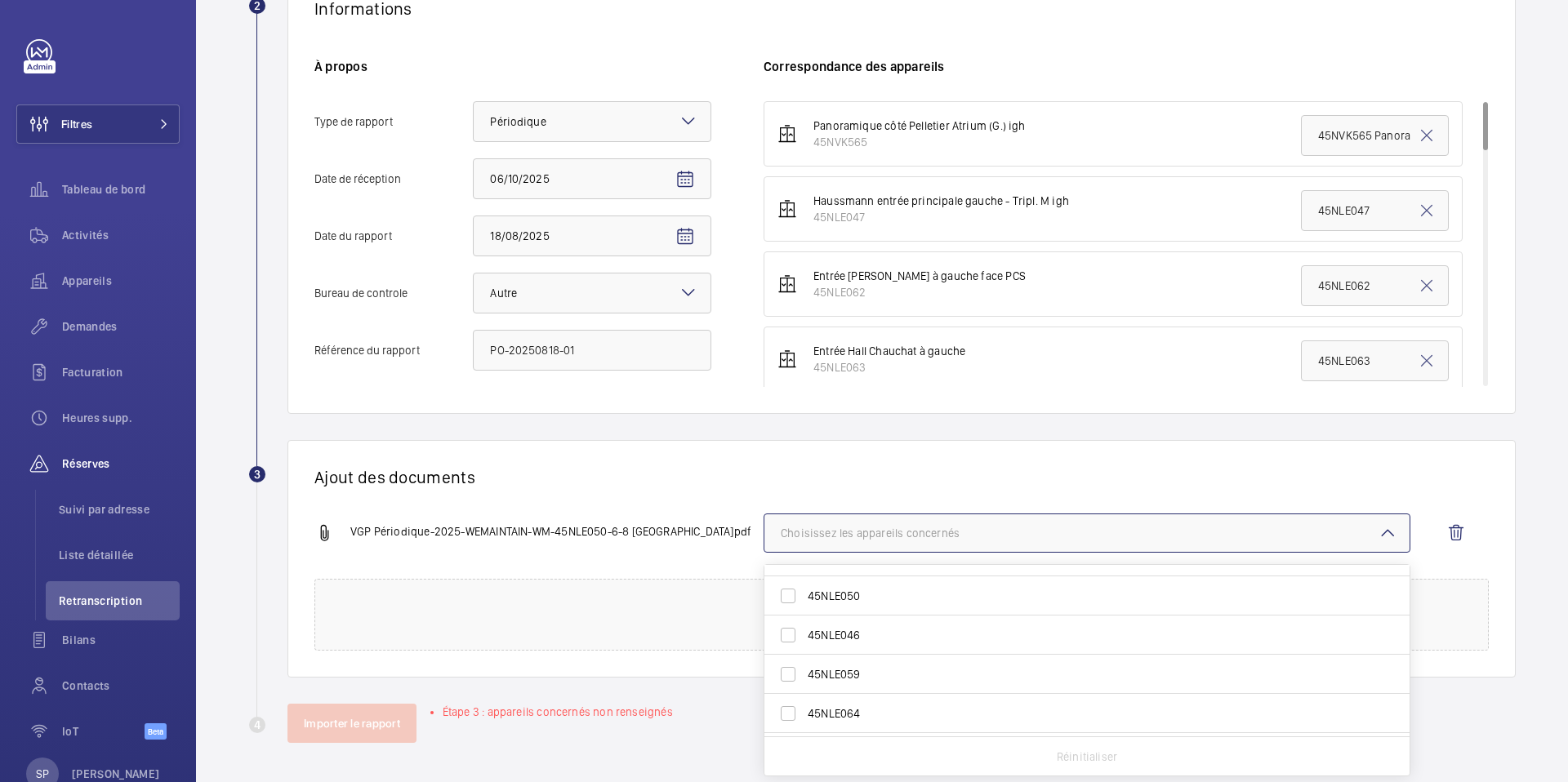
scroll to position [147, 0]
click at [920, 601] on span "45NLE050" at bounding box center [1088, 593] width 561 height 16
click at [805, 601] on input "45NLE050" at bounding box center [788, 593] width 33 height 33
checkbox input "true"
click at [641, 482] on h1 "Ajout des documents" at bounding box center [902, 477] width 1174 height 21
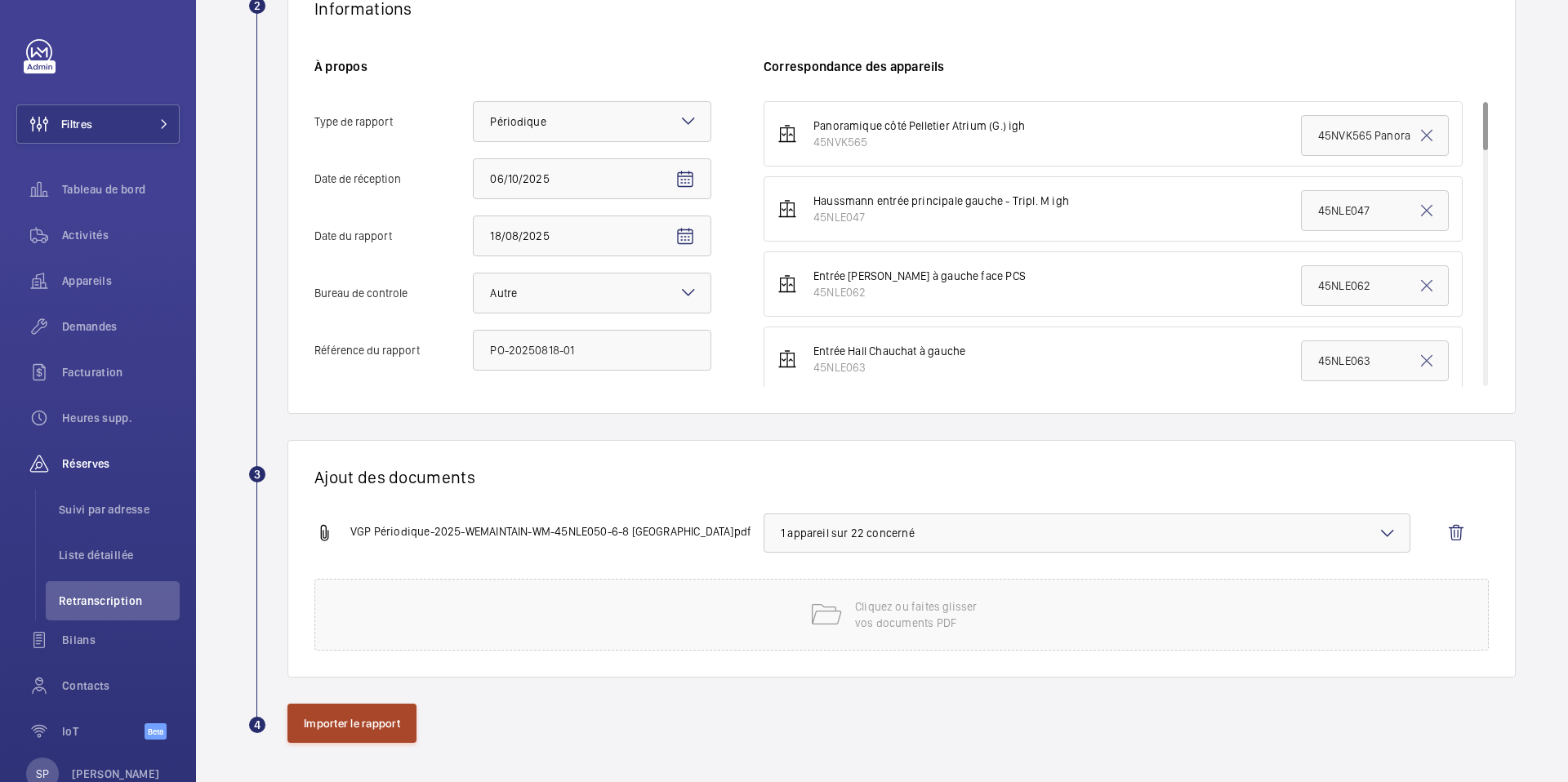
click at [360, 728] on button "Importer le rapport" at bounding box center [352, 724] width 129 height 40
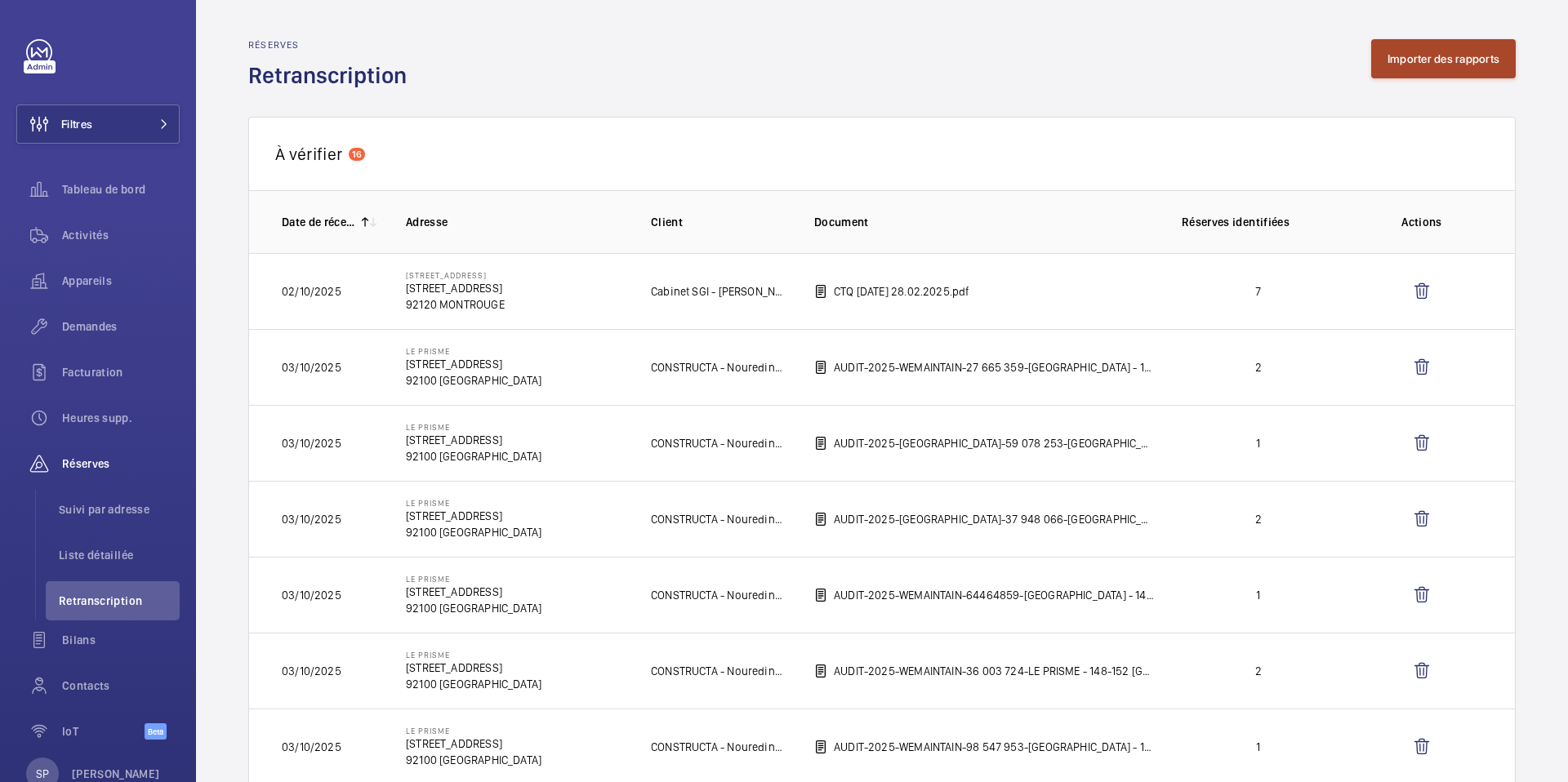
click at [1392, 54] on button "Importer des rapports" at bounding box center [1444, 59] width 145 height 40
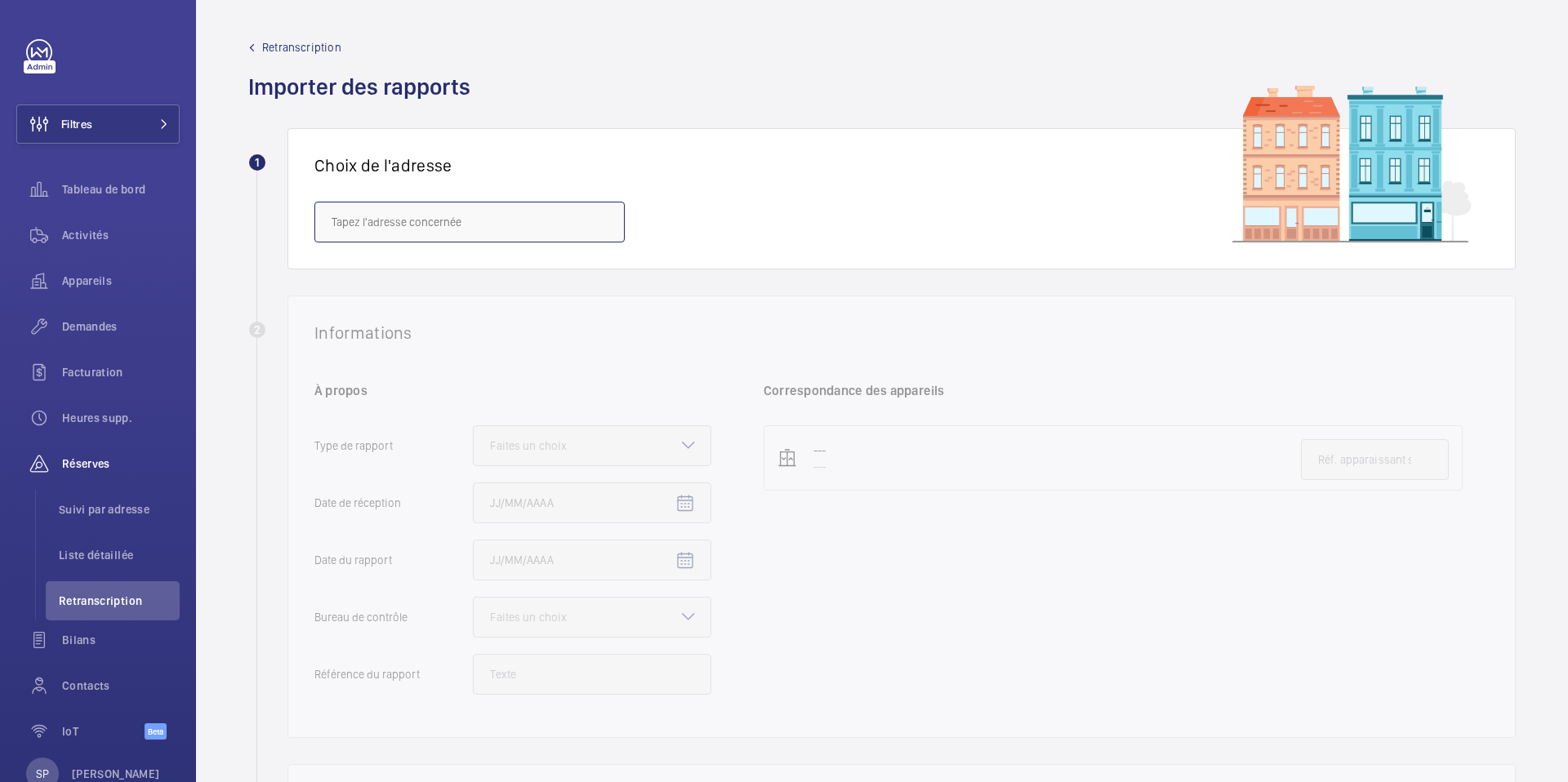
click at [375, 242] on body "Filtres Tableau de bord Activités Appareils Demandes Facturation Heures supp. R…" at bounding box center [784, 391] width 1568 height 782
click at [385, 270] on span "6/8 Haussmann - [STREET_ADDRESS]" at bounding box center [425, 271] width 187 height 16
type input "6/8 Haussmann - [STREET_ADDRESS]"
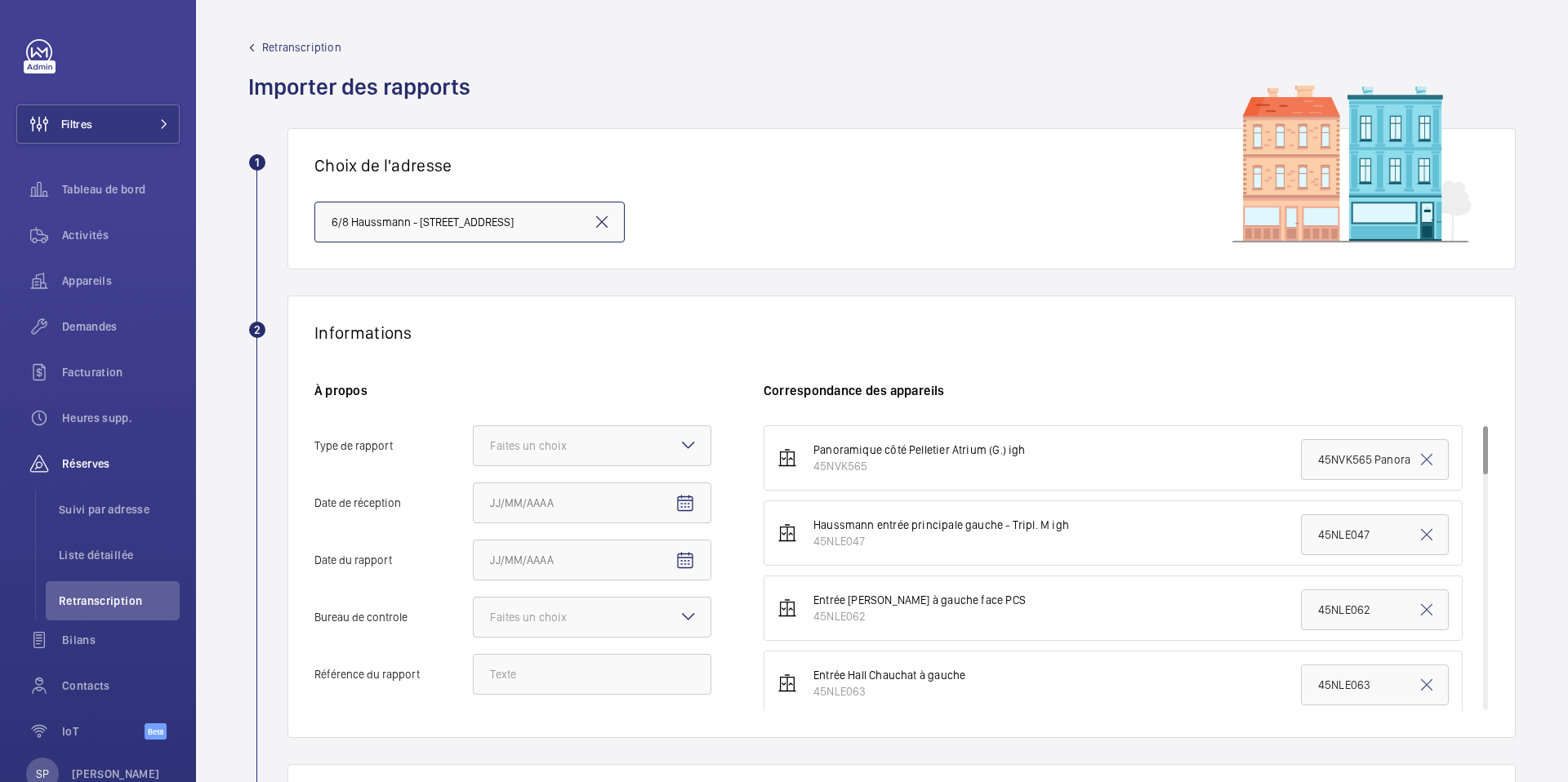
scroll to position [0, 95]
click at [556, 445] on div "Faites un choix" at bounding box center [548, 446] width 118 height 16
click at [474, 445] on input "Type de rapport Faites un choix" at bounding box center [474, 446] width 0 height 40
click at [538, 483] on div "Périodique" at bounding box center [592, 496] width 237 height 40
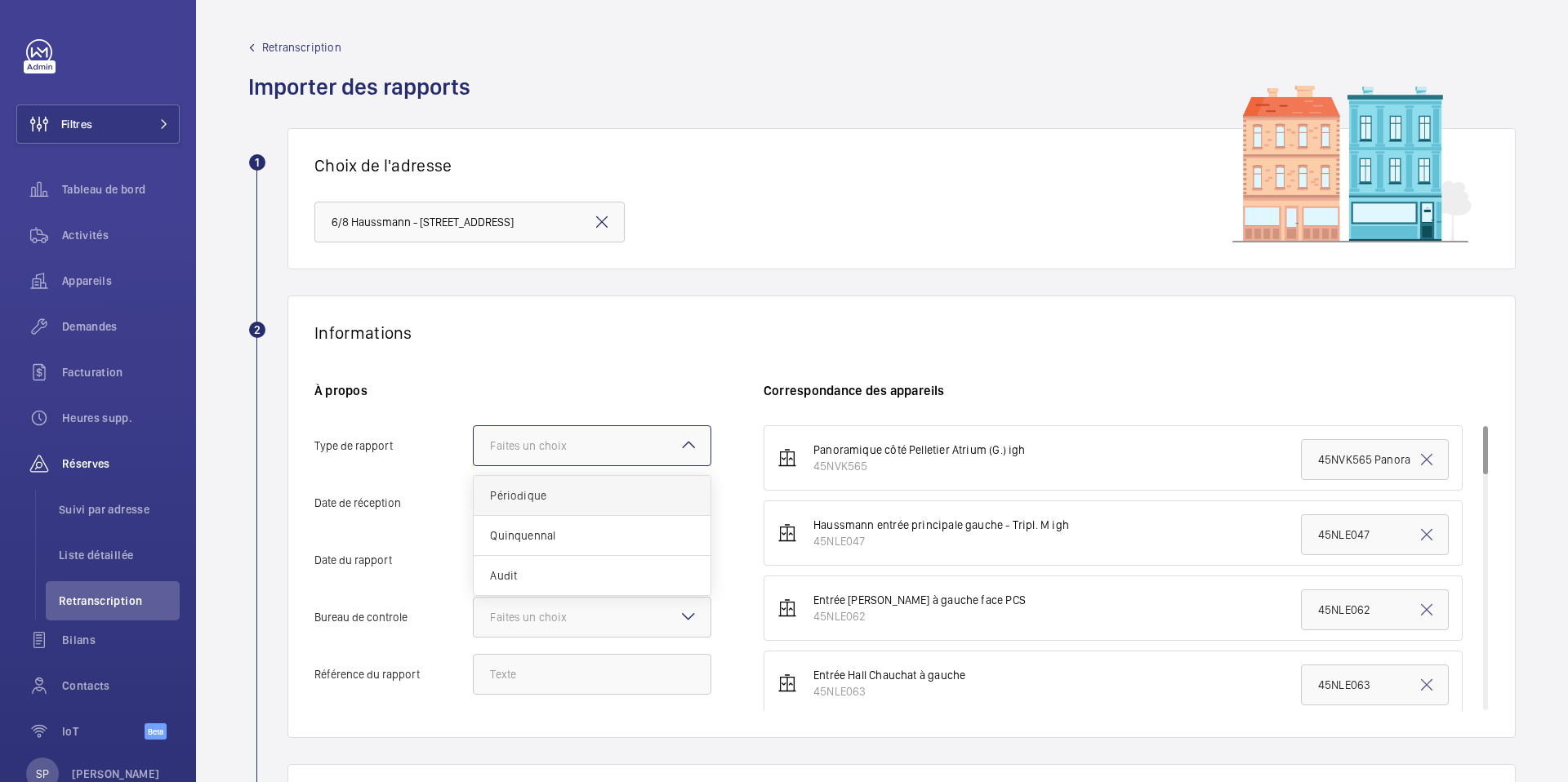
click at [474, 465] on input "Type de rapport Faites un choix Périodique Quinquennal Audit" at bounding box center [474, 446] width 0 height 40
click at [698, 509] on span "Open calendar" at bounding box center [685, 504] width 40 height 40
click at [495, 351] on span "6" at bounding box center [497, 361] width 30 height 30
type input "06/10/2025"
click at [677, 546] on span "Open calendar" at bounding box center [685, 561] width 40 height 40
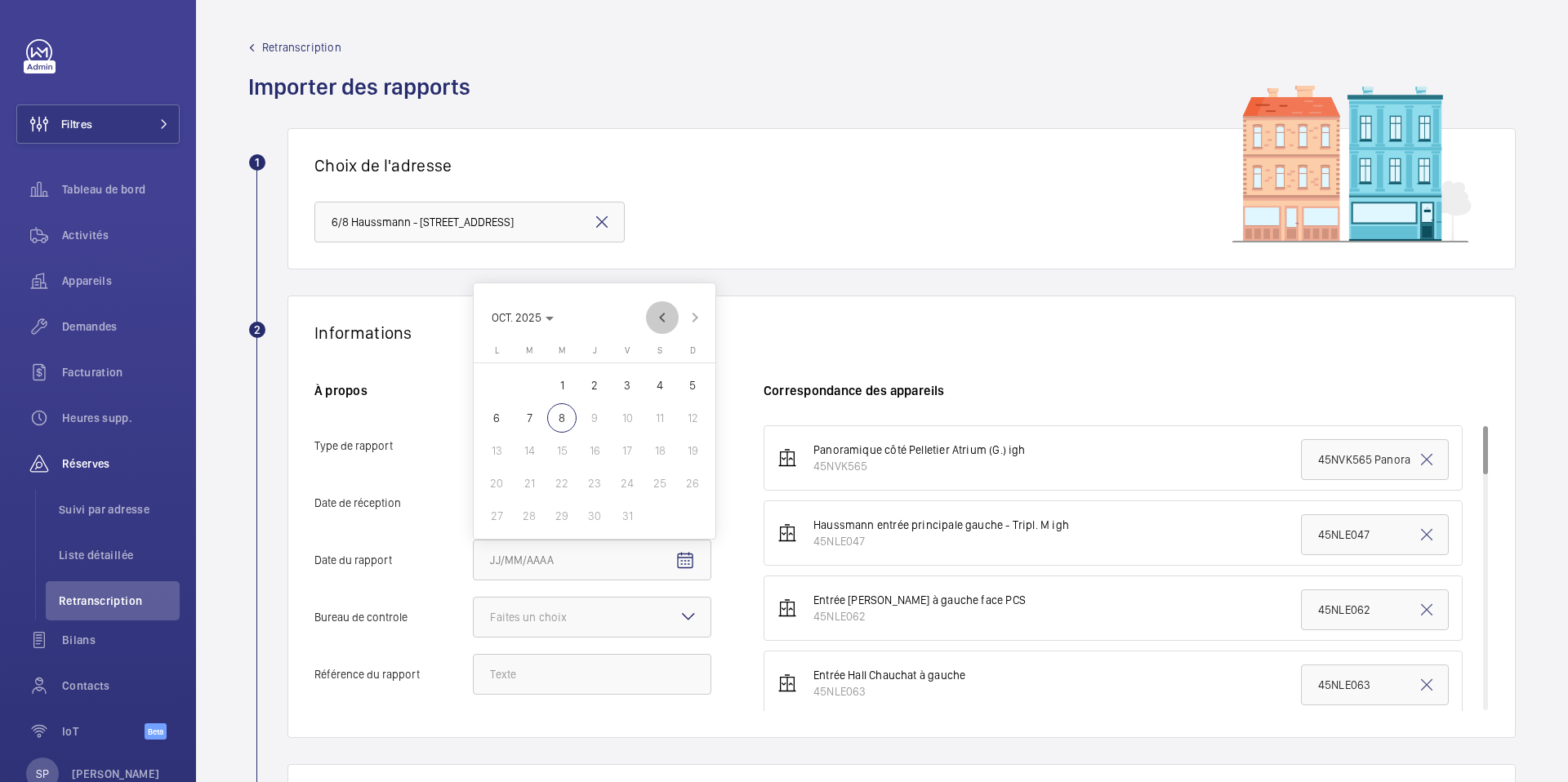
click at [661, 317] on span "Previous month" at bounding box center [662, 318] width 33 height 33
click at [503, 474] on span "18" at bounding box center [497, 483] width 30 height 30
type input "18/08/2025"
click at [576, 621] on div "Faites un choix" at bounding box center [548, 617] width 118 height 16
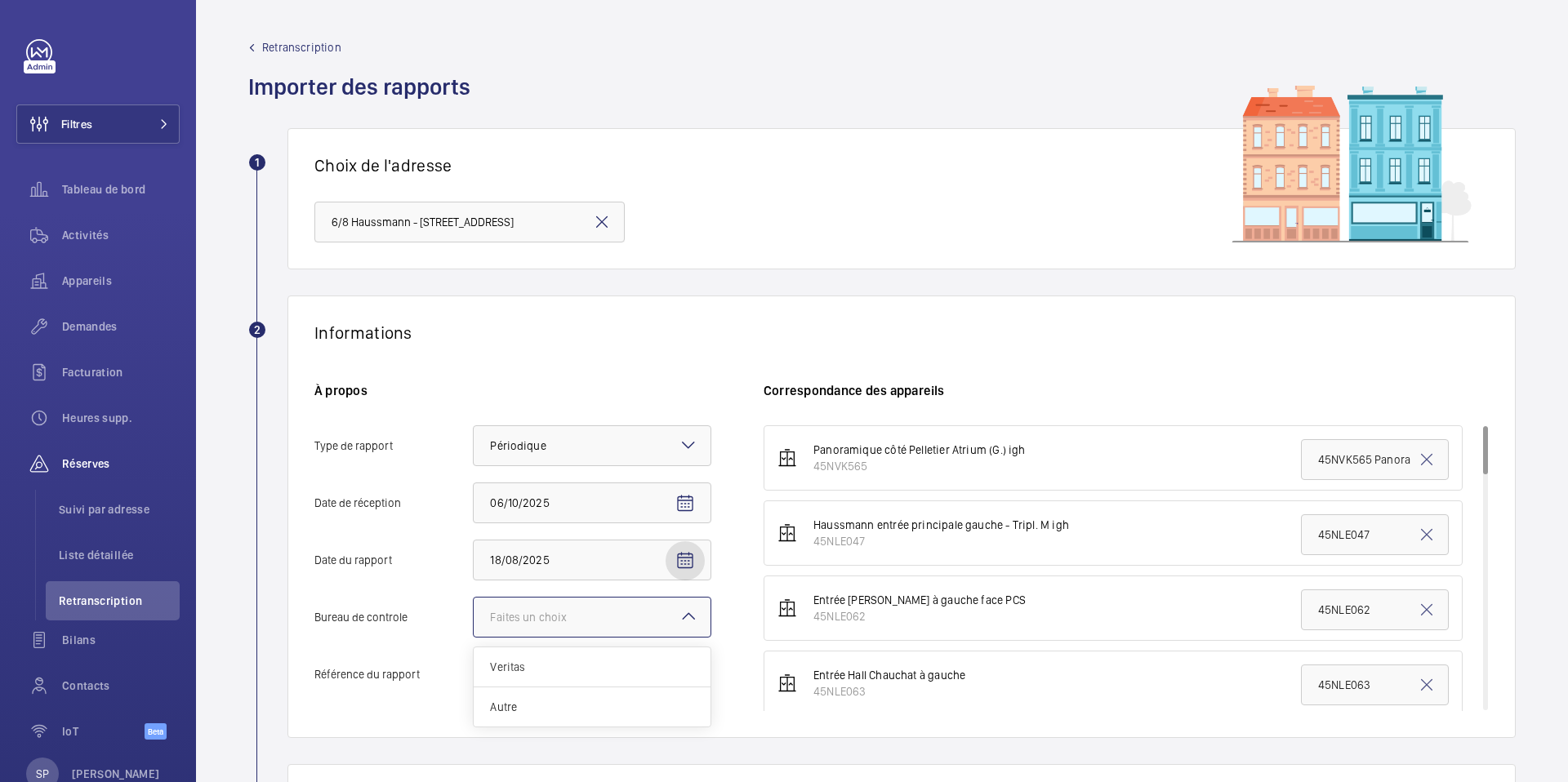
click at [474, 621] on input "Bureau de controle Faites un choix Veritas Autre" at bounding box center [474, 617] width 0 height 40
click at [534, 693] on div "Autre" at bounding box center [592, 707] width 237 height 40
click at [474, 637] on input "Bureau de controle Faites un choix Veritas Autre" at bounding box center [474, 617] width 0 height 40
click at [516, 671] on input "Référence du rapport" at bounding box center [592, 674] width 239 height 41
paste input "PO-20250818-01"
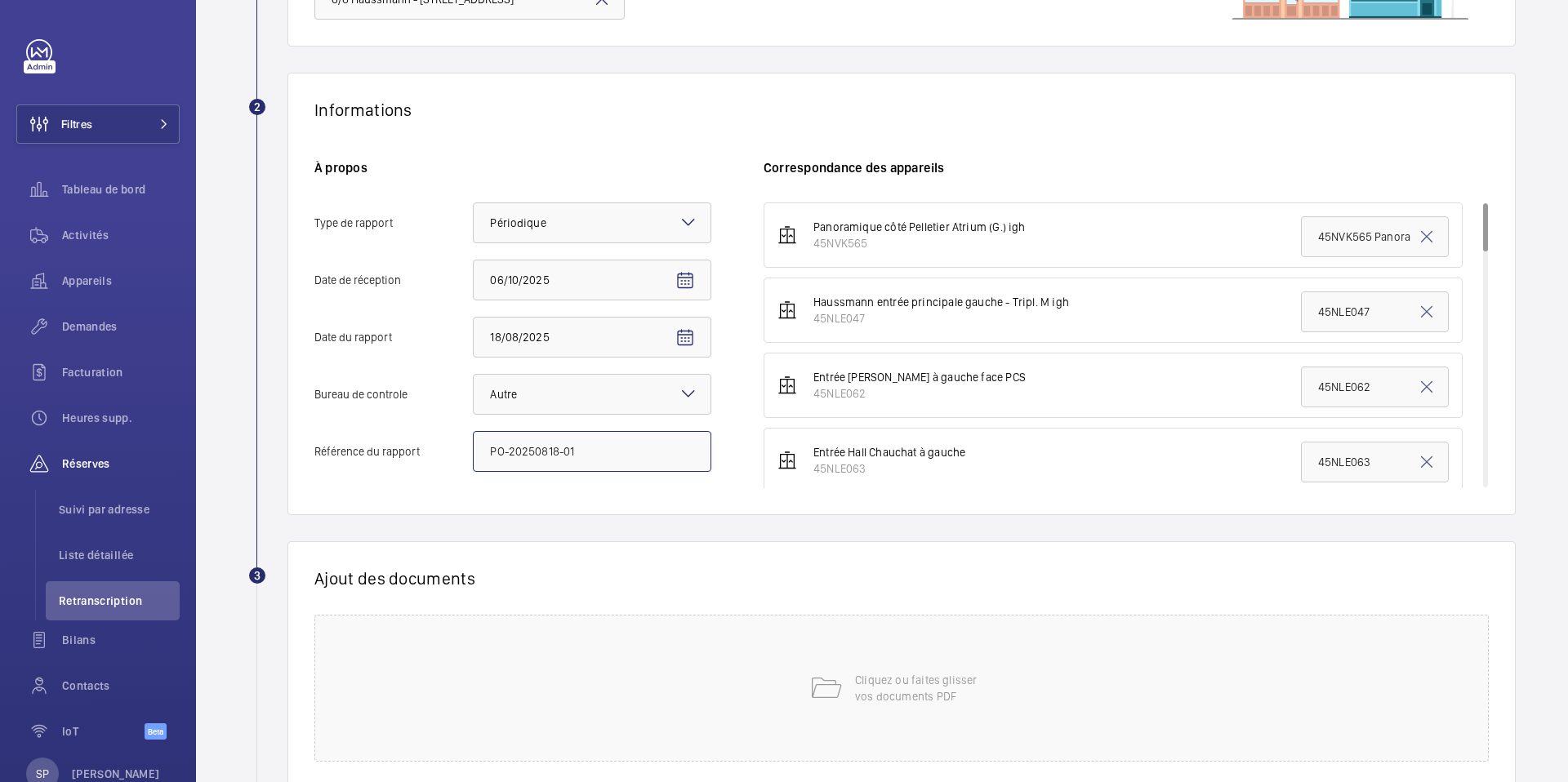
scroll to position [254, 0]
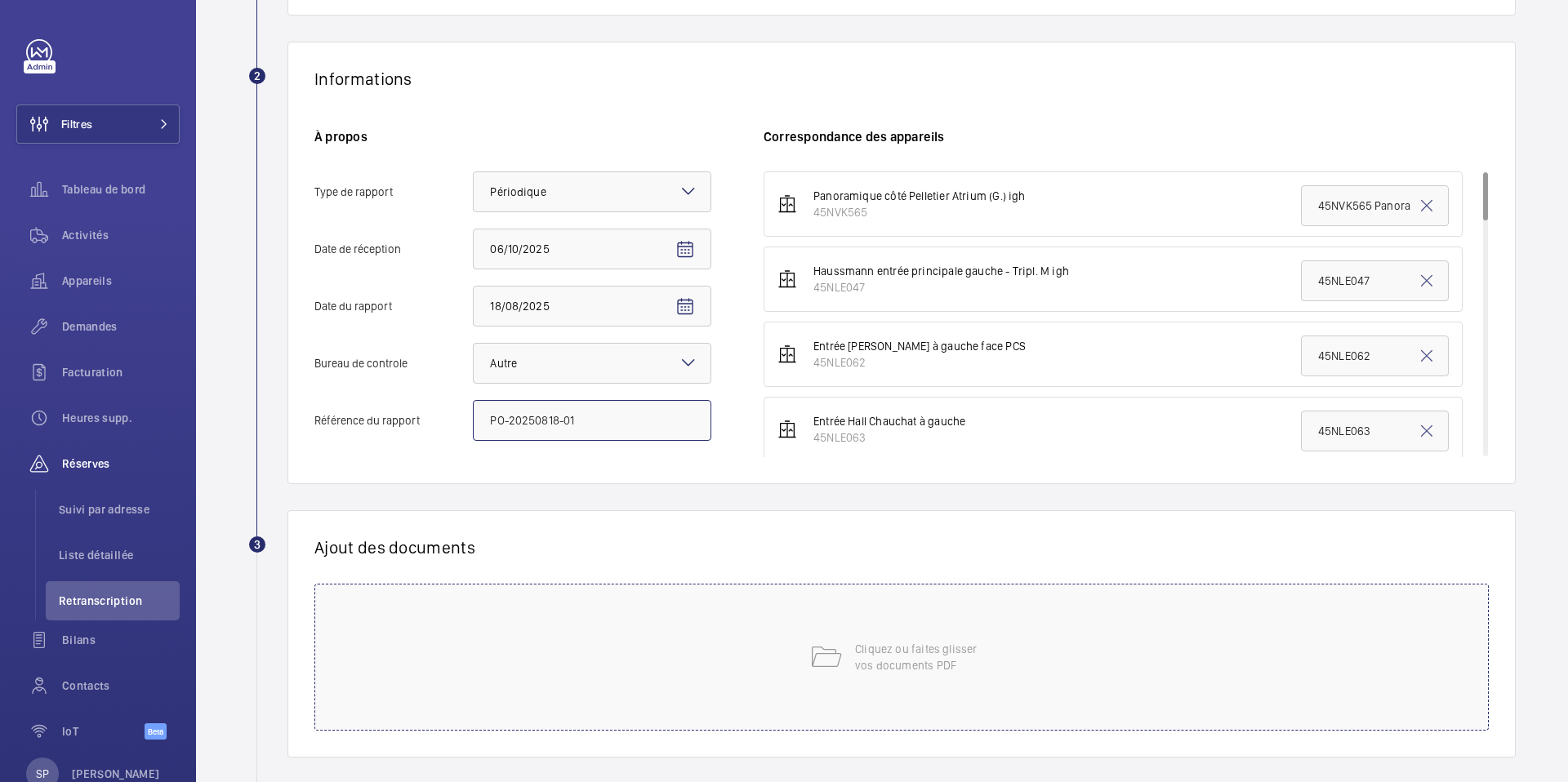
type input "PO-20250818-01"
click at [622, 637] on div "Cliquez ou faites glisser vos documents PDF" at bounding box center [902, 657] width 1174 height 147
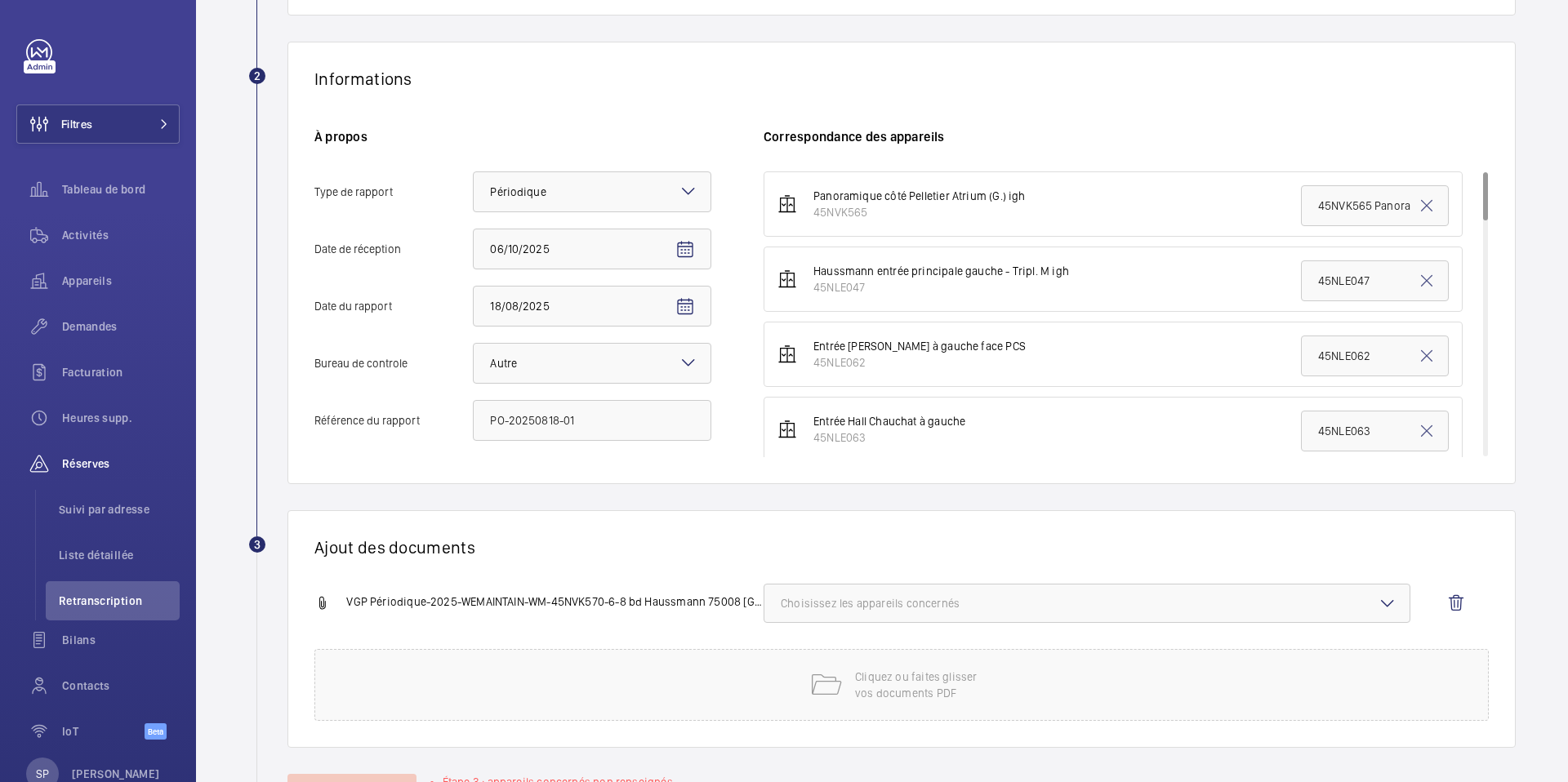
click at [1026, 601] on span "Choisissez les appareils concernés" at bounding box center [1087, 603] width 613 height 16
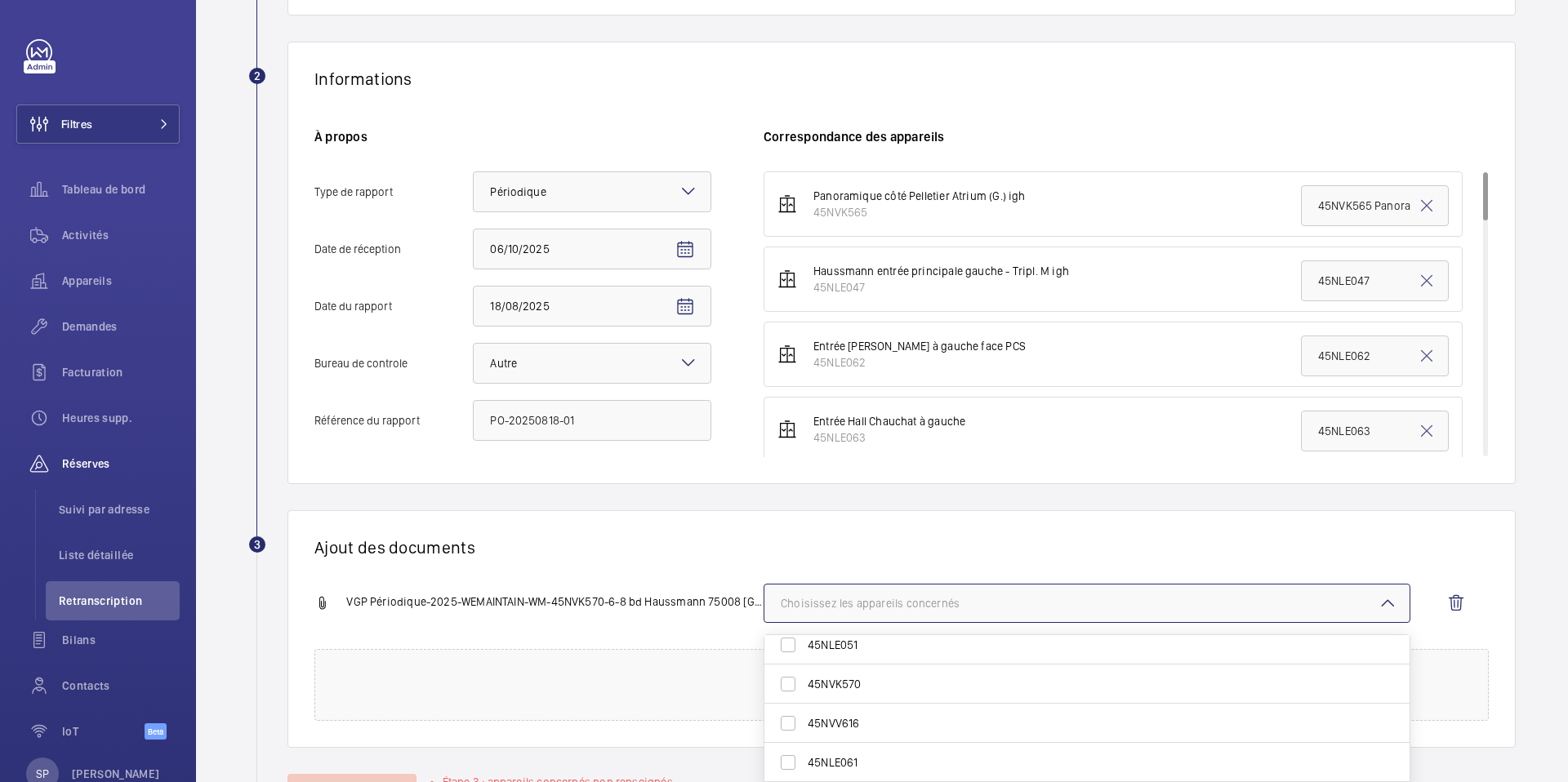
scroll to position [526, 0]
click at [898, 679] on span "45NVK570" at bounding box center [1088, 677] width 561 height 16
click at [805, 679] on input "45NVK570" at bounding box center [788, 677] width 33 height 33
checkbox input "true"
click at [673, 566] on div "Ajout des documents VGP Périodique-2025-WEMAINTAIN-WM-45NVK570-6-8 bd Haussman…" at bounding box center [902, 629] width 1229 height 238
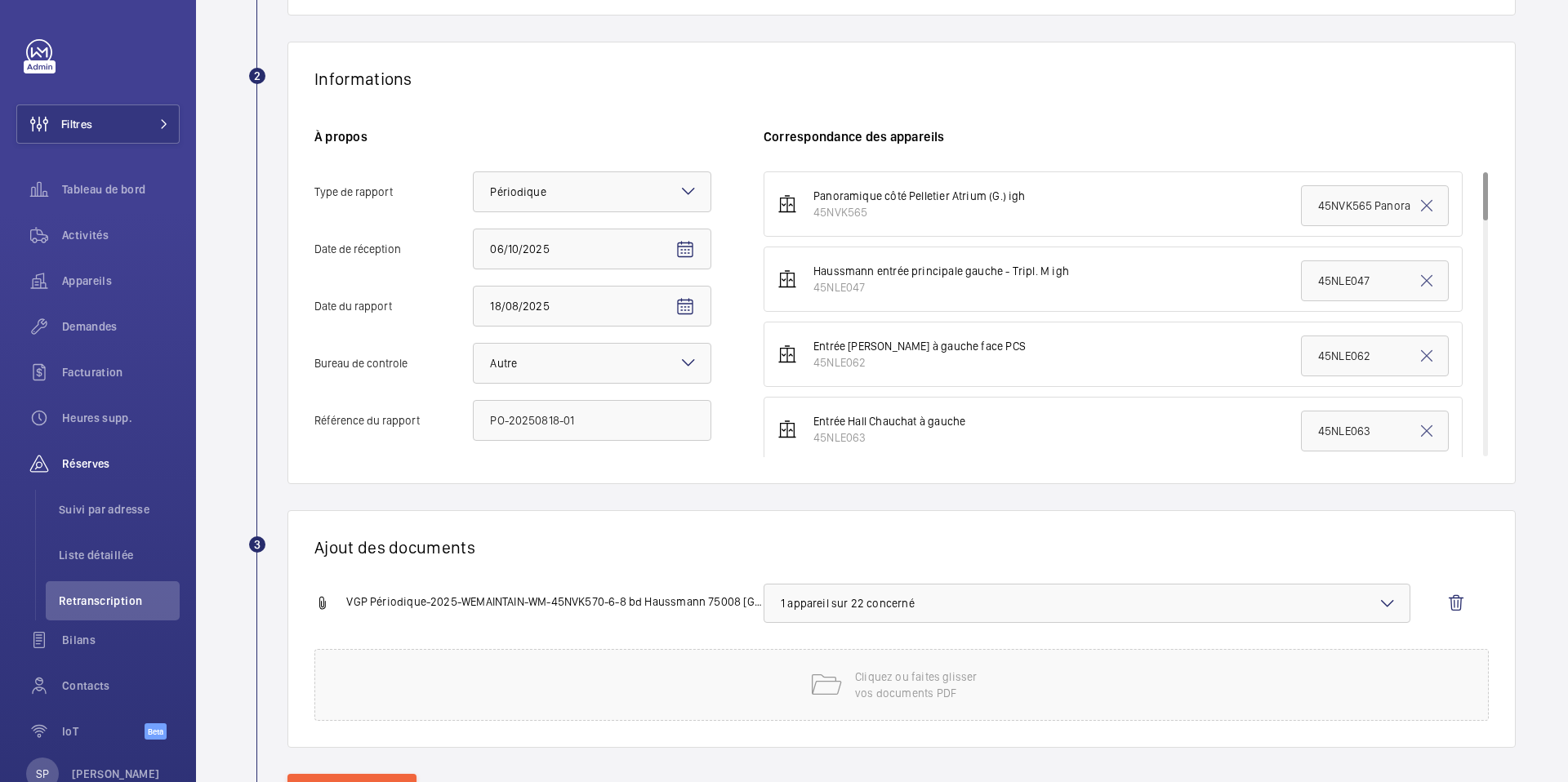
scroll to position [324, 0]
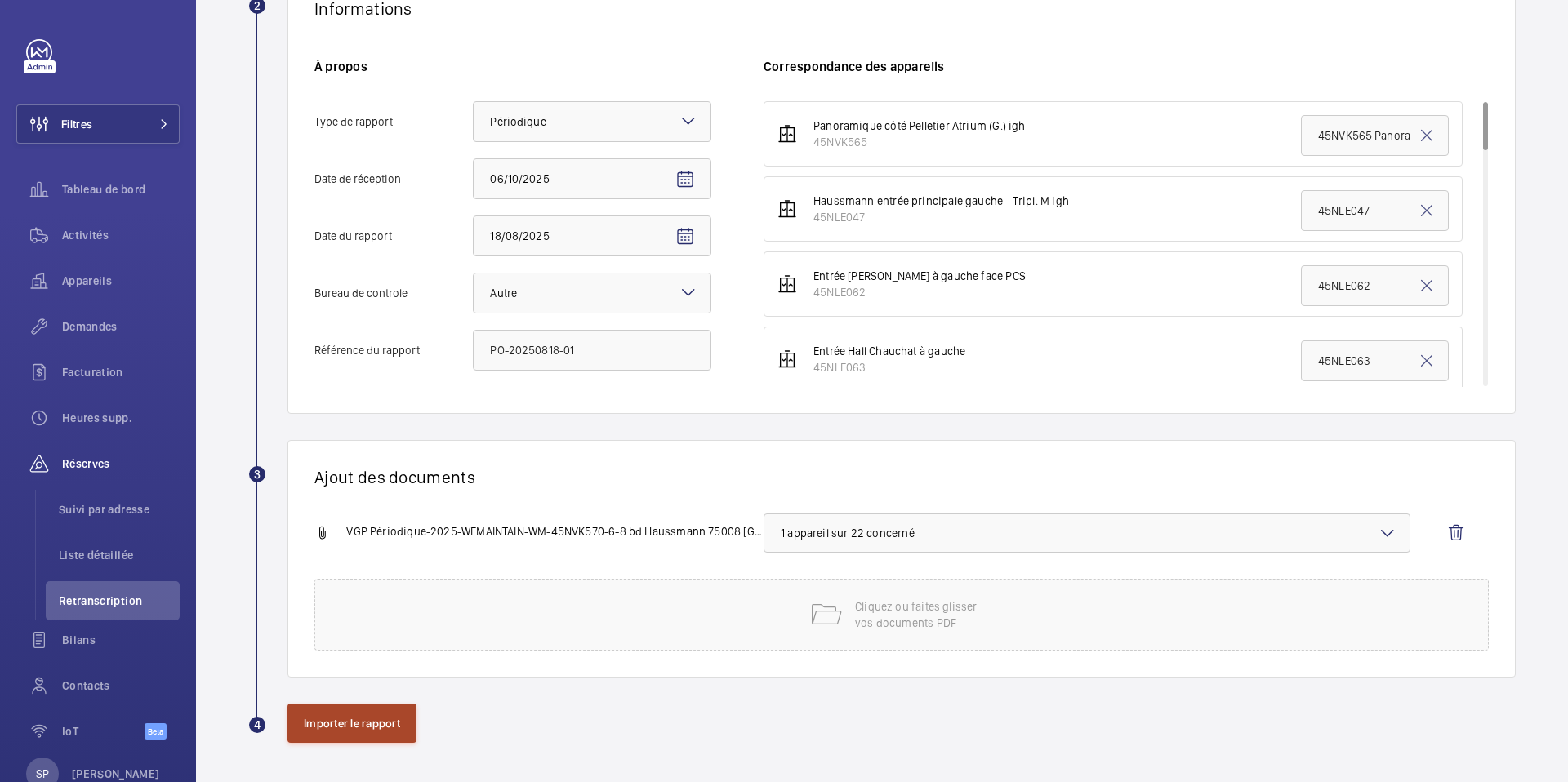
click at [329, 723] on button "Importer le rapport" at bounding box center [352, 724] width 129 height 40
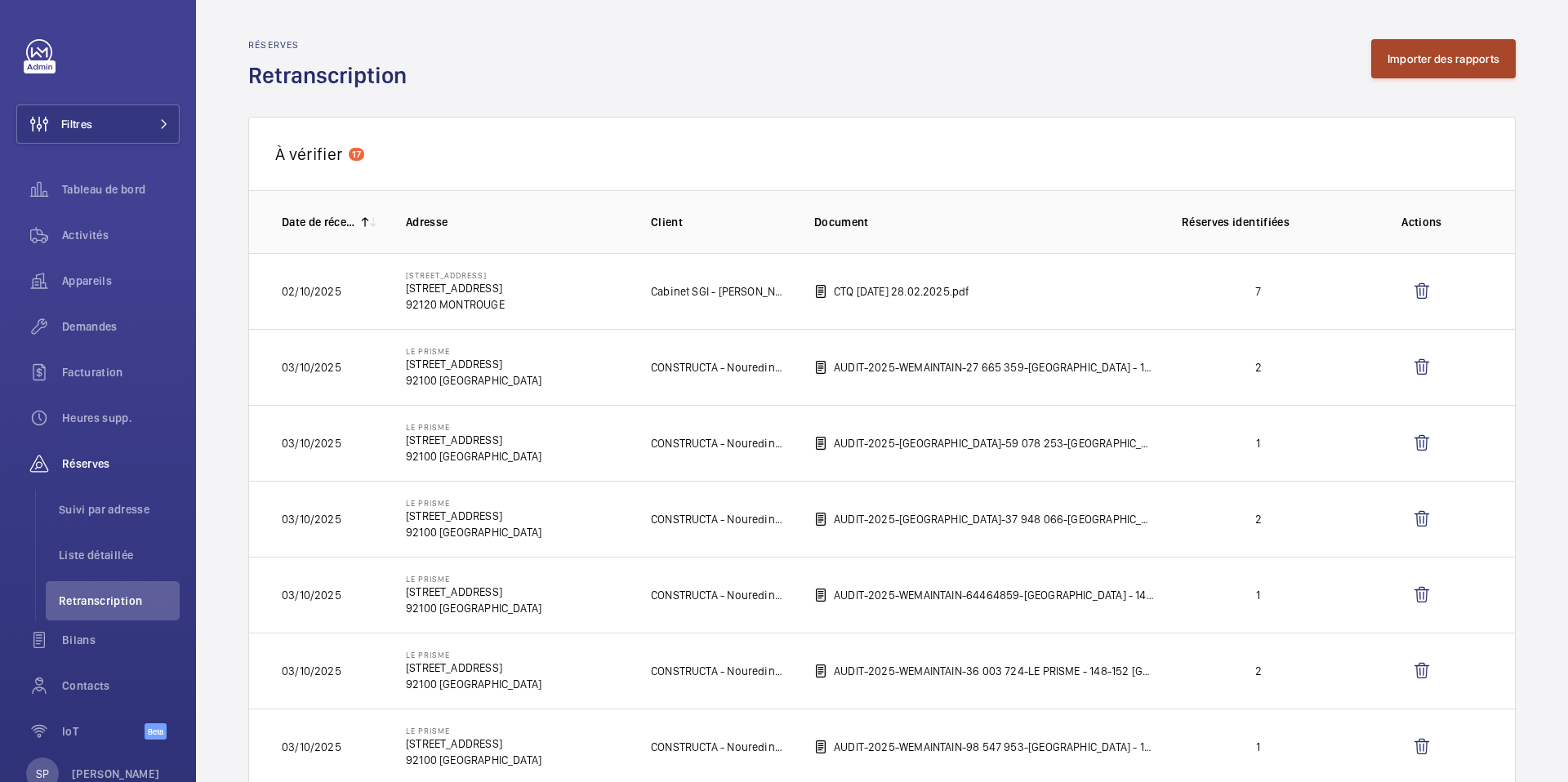
click at [1410, 58] on button "Importer des rapports" at bounding box center [1444, 59] width 145 height 40
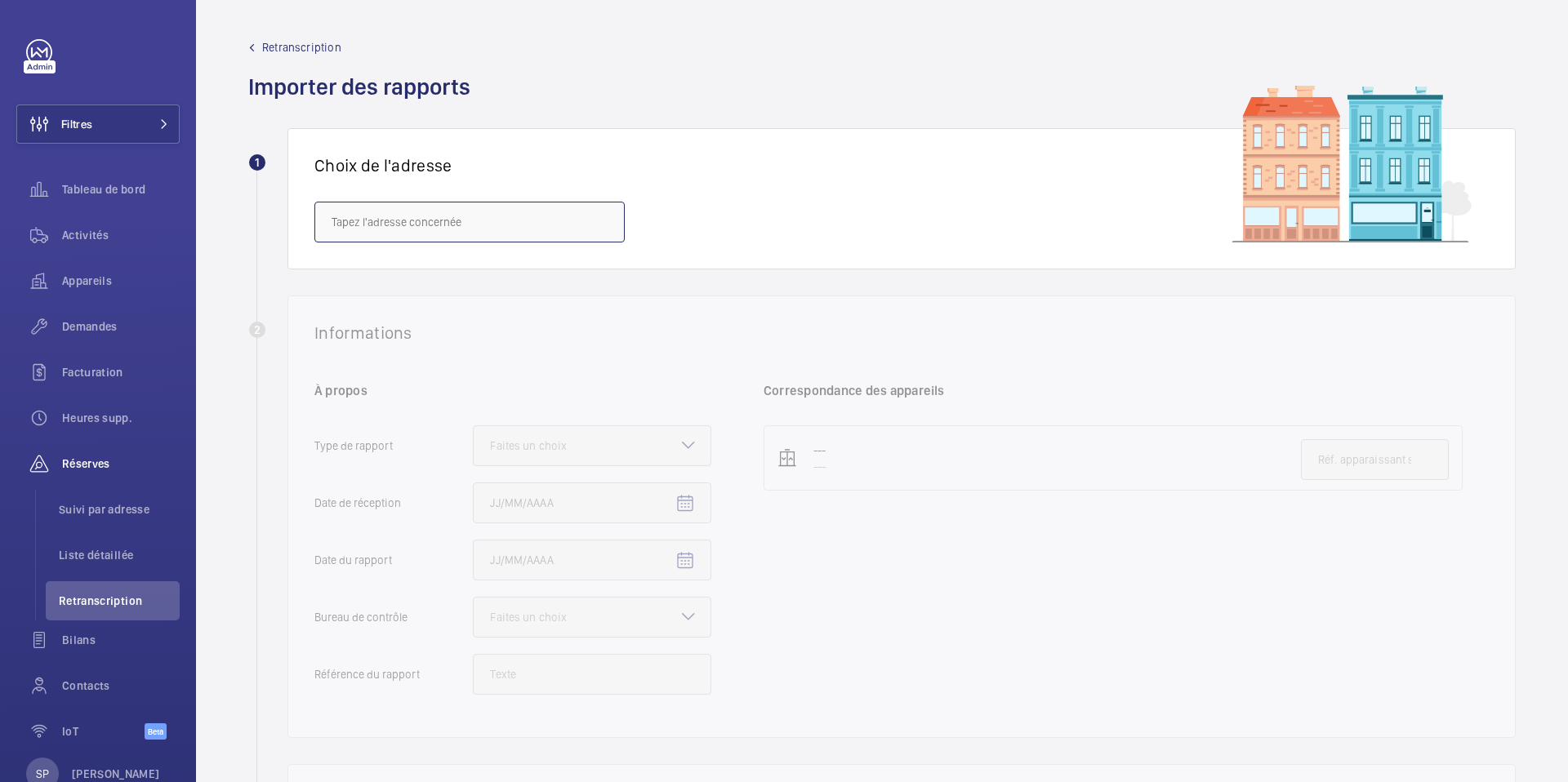
click at [406, 232] on input "text" at bounding box center [469, 222] width 310 height 41
click at [405, 274] on span "6/8 Haussmann - [STREET_ADDRESS]" at bounding box center [425, 271] width 187 height 16
type input "6/8 Haussmann - [STREET_ADDRESS]"
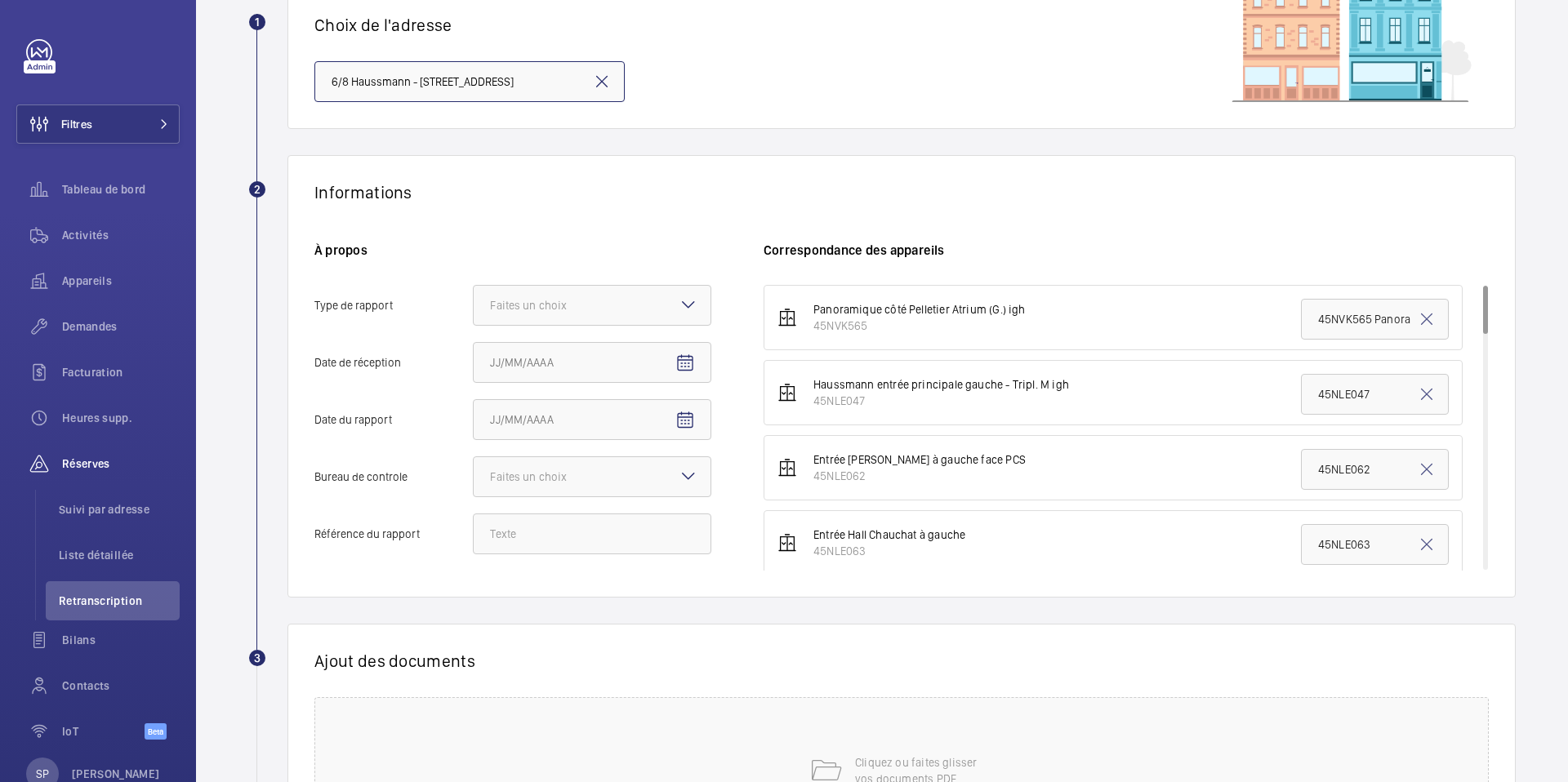
scroll to position [143, 0]
click at [628, 313] on div at bounding box center [592, 303] width 237 height 40
click at [474, 313] on input "Type de rapport Faites un choix" at bounding box center [474, 303] width 0 height 40
click at [590, 344] on span "Périodique" at bounding box center [592, 352] width 204 height 16
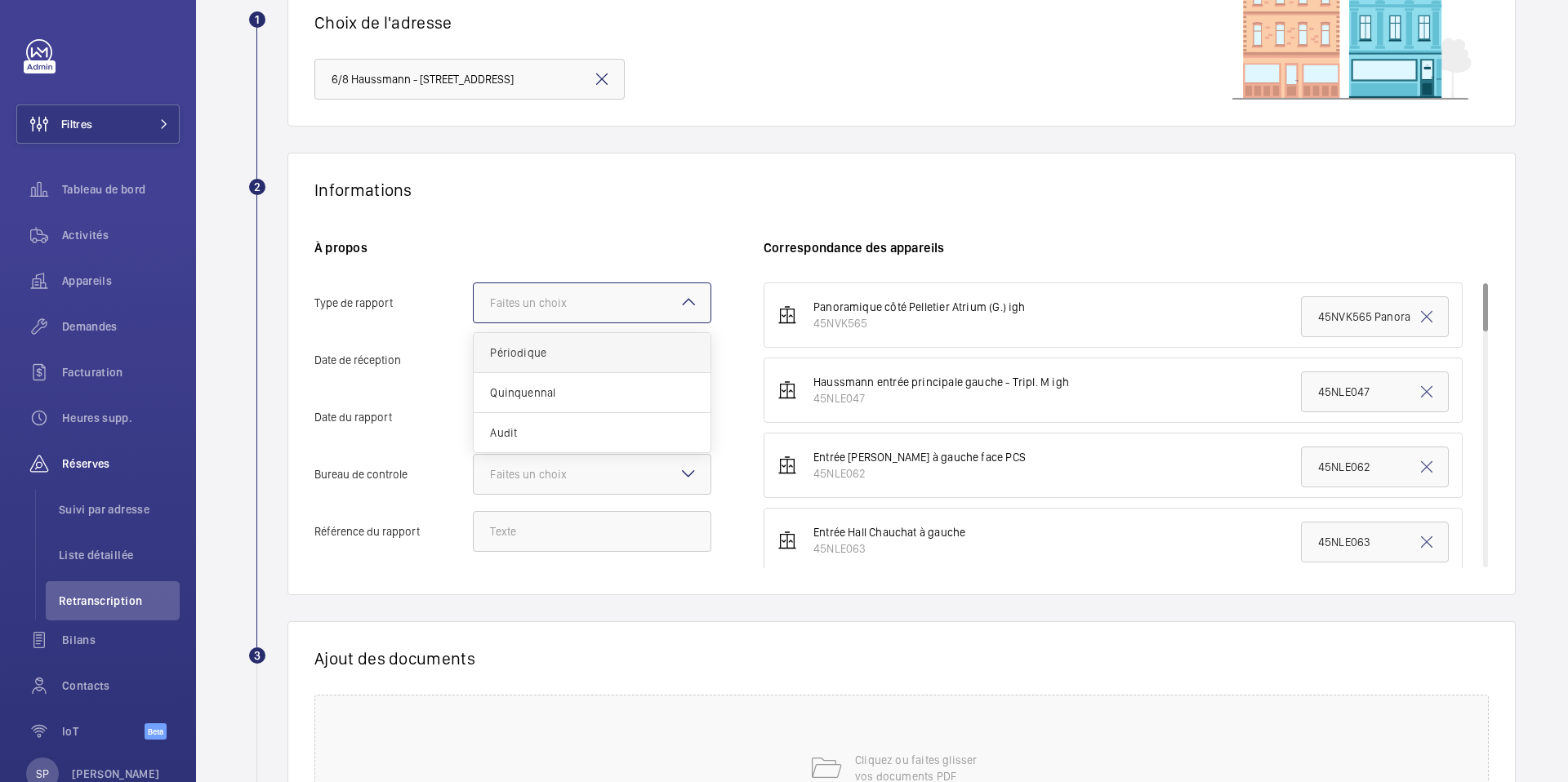
click at [474, 323] on input "Type de rapport Faites un choix Périodique Quinquennal Audit" at bounding box center [474, 303] width 0 height 40
click at [689, 356] on mat-icon "Open calendar" at bounding box center [685, 361] width 20 height 20
click at [495, 532] on span "6" at bounding box center [497, 526] width 30 height 30
type input "06/10/2025"
click at [684, 425] on mat-icon "Open calendar" at bounding box center [685, 418] width 20 height 20
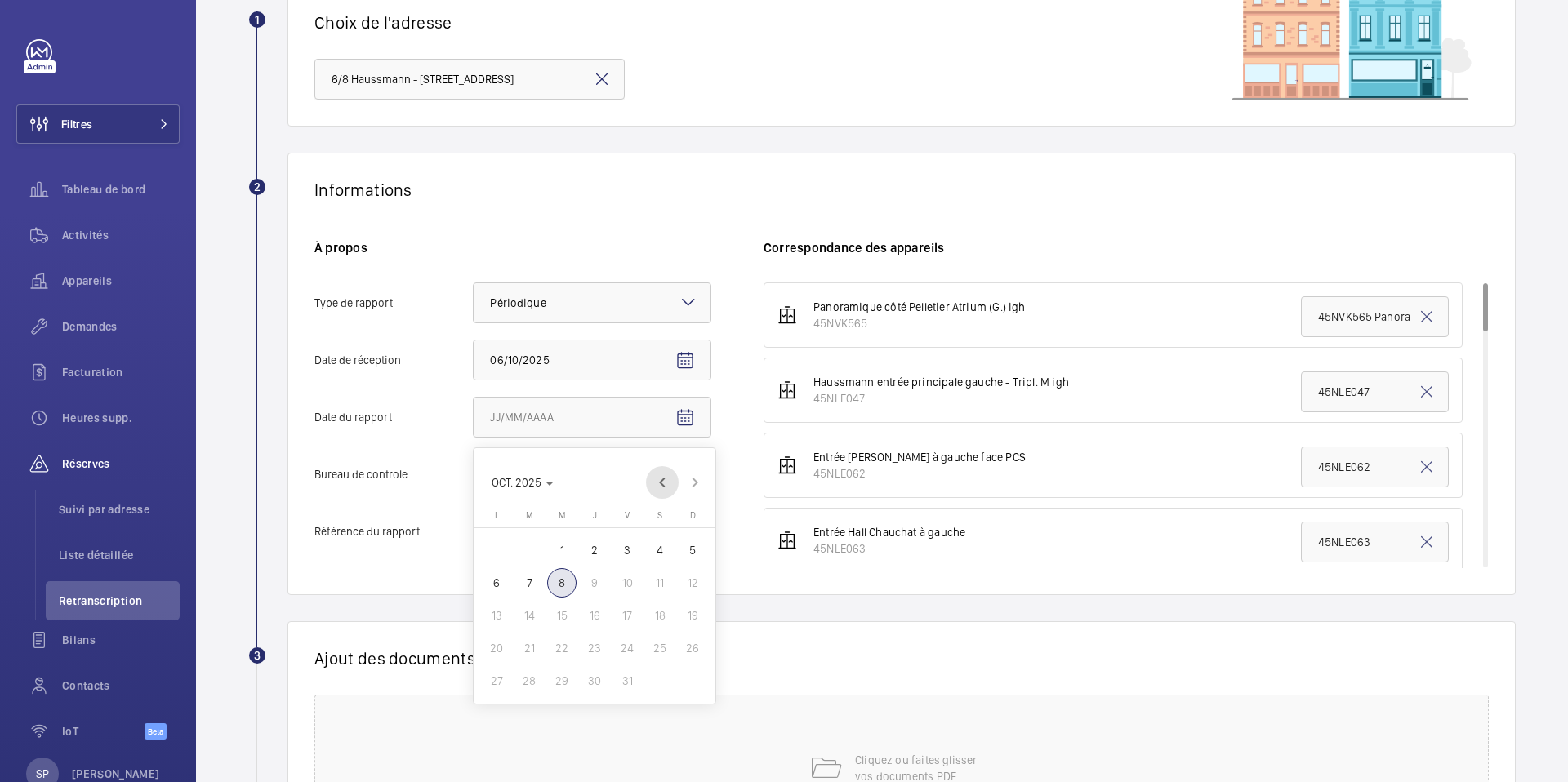
click at [669, 481] on span "Previous month" at bounding box center [662, 482] width 33 height 33
click at [665, 482] on span "Previous month" at bounding box center [662, 482] width 33 height 33
click at [496, 646] on span "18" at bounding box center [497, 649] width 30 height 30
type input "18/08/2025"
click at [682, 469] on mat-icon at bounding box center [688, 473] width 20 height 20
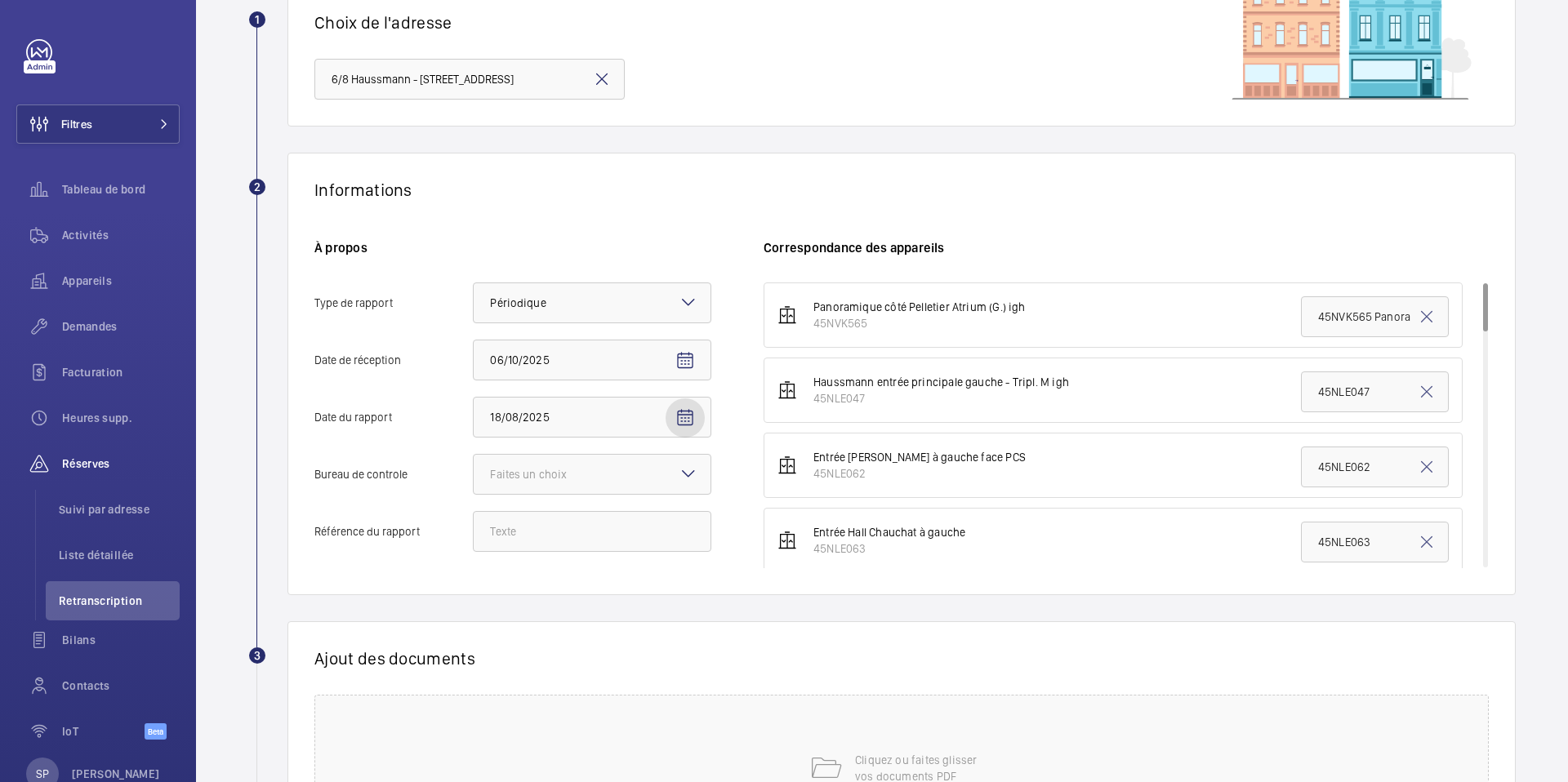
click at [474, 469] on input "Bureau de controle Faites un choix" at bounding box center [474, 474] width 0 height 40
click at [576, 559] on span "Autre" at bounding box center [592, 564] width 204 height 16
click at [474, 494] on input "Bureau de controle Faites un choix Veritas Autre" at bounding box center [474, 474] width 0 height 40
click at [513, 532] on input "Référence du rapport" at bounding box center [592, 532] width 239 height 41
paste input "PO-20250818-01"
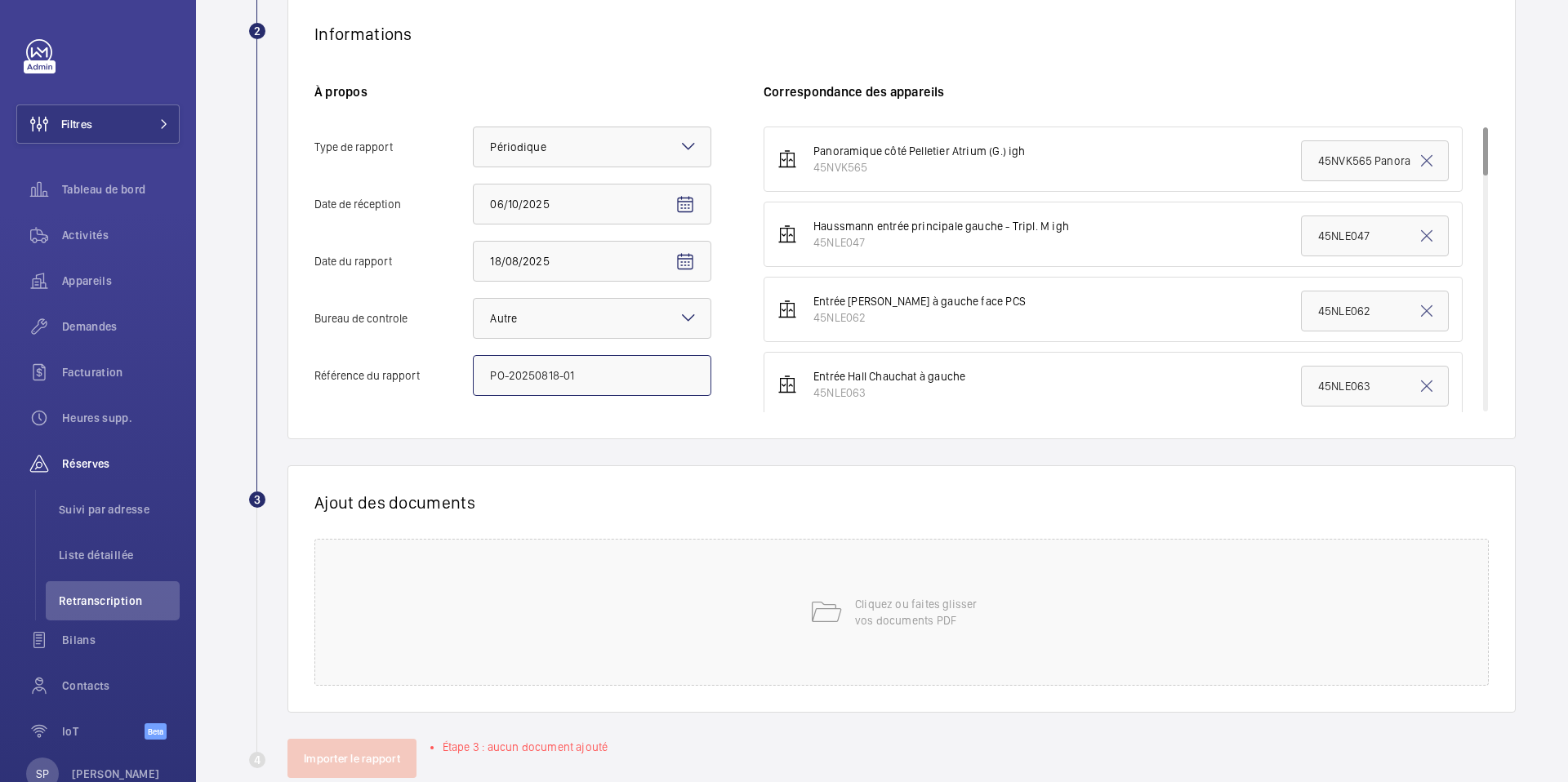
scroll to position [304, 0]
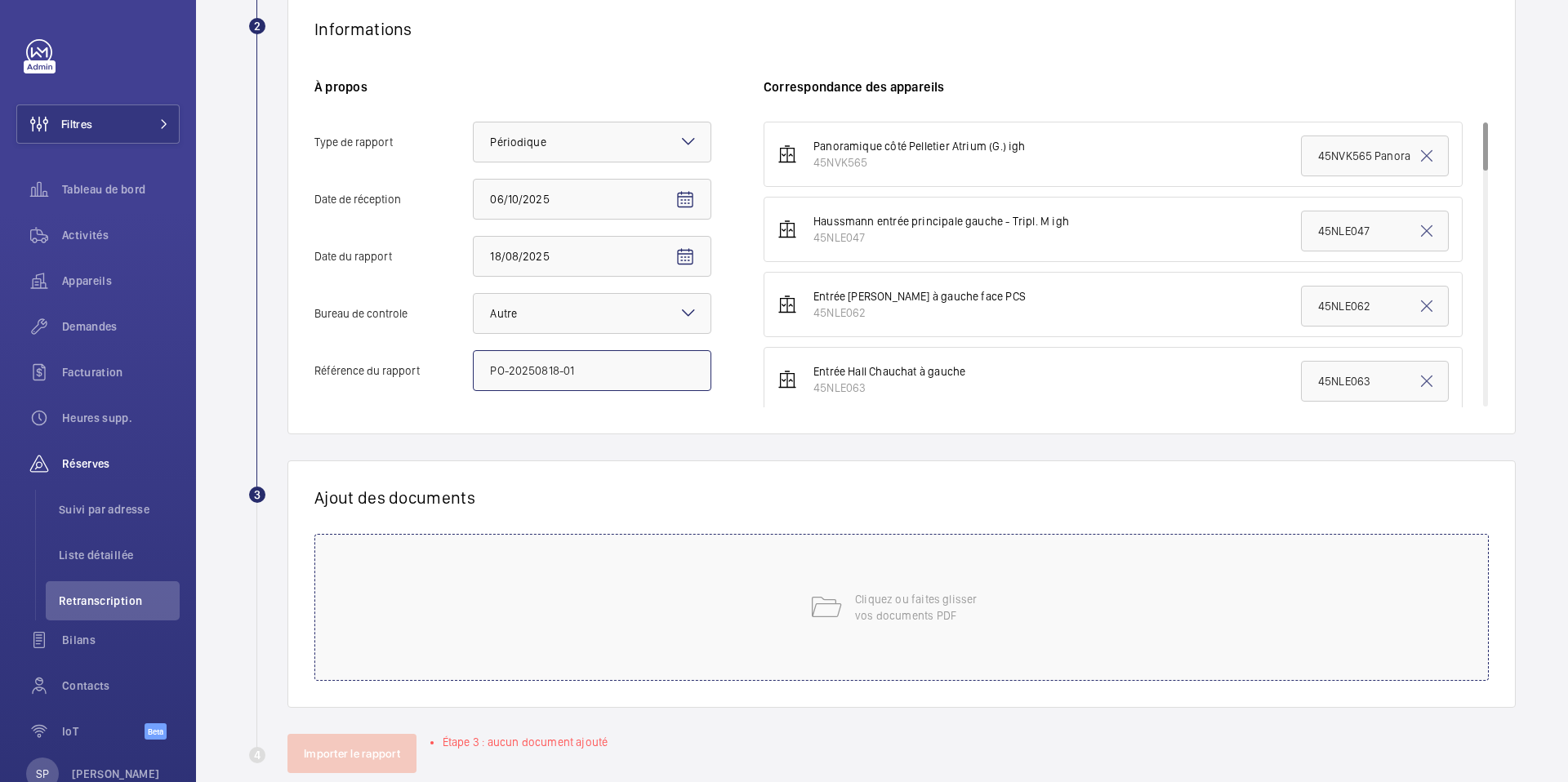
type input "PO-20250818-01"
click at [595, 554] on div "Cliquez ou faites glisser vos documents PDF" at bounding box center [902, 607] width 1174 height 147
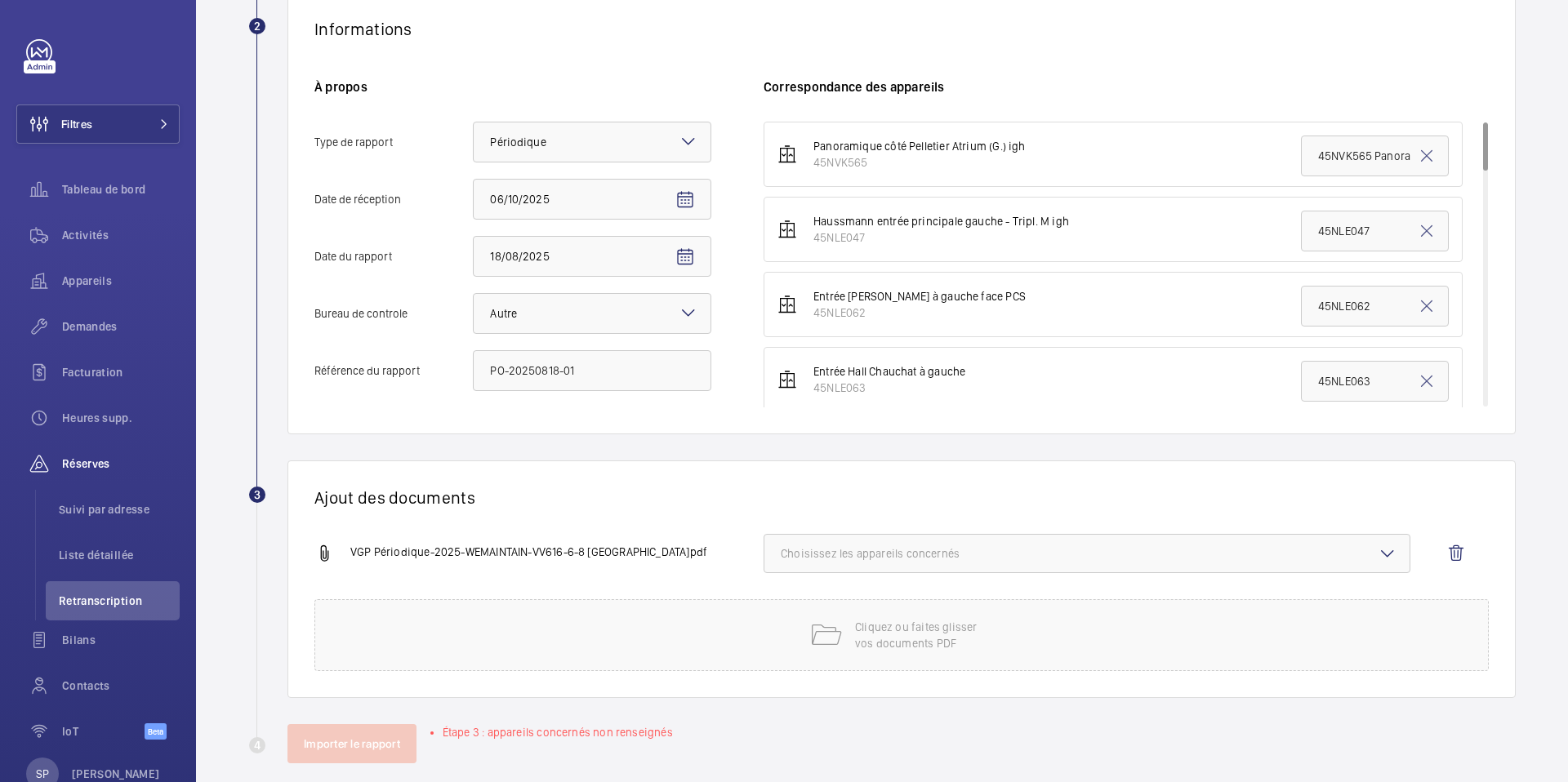
click at [1042, 551] on span "Choisissez les appareils concernés" at bounding box center [1087, 553] width 613 height 16
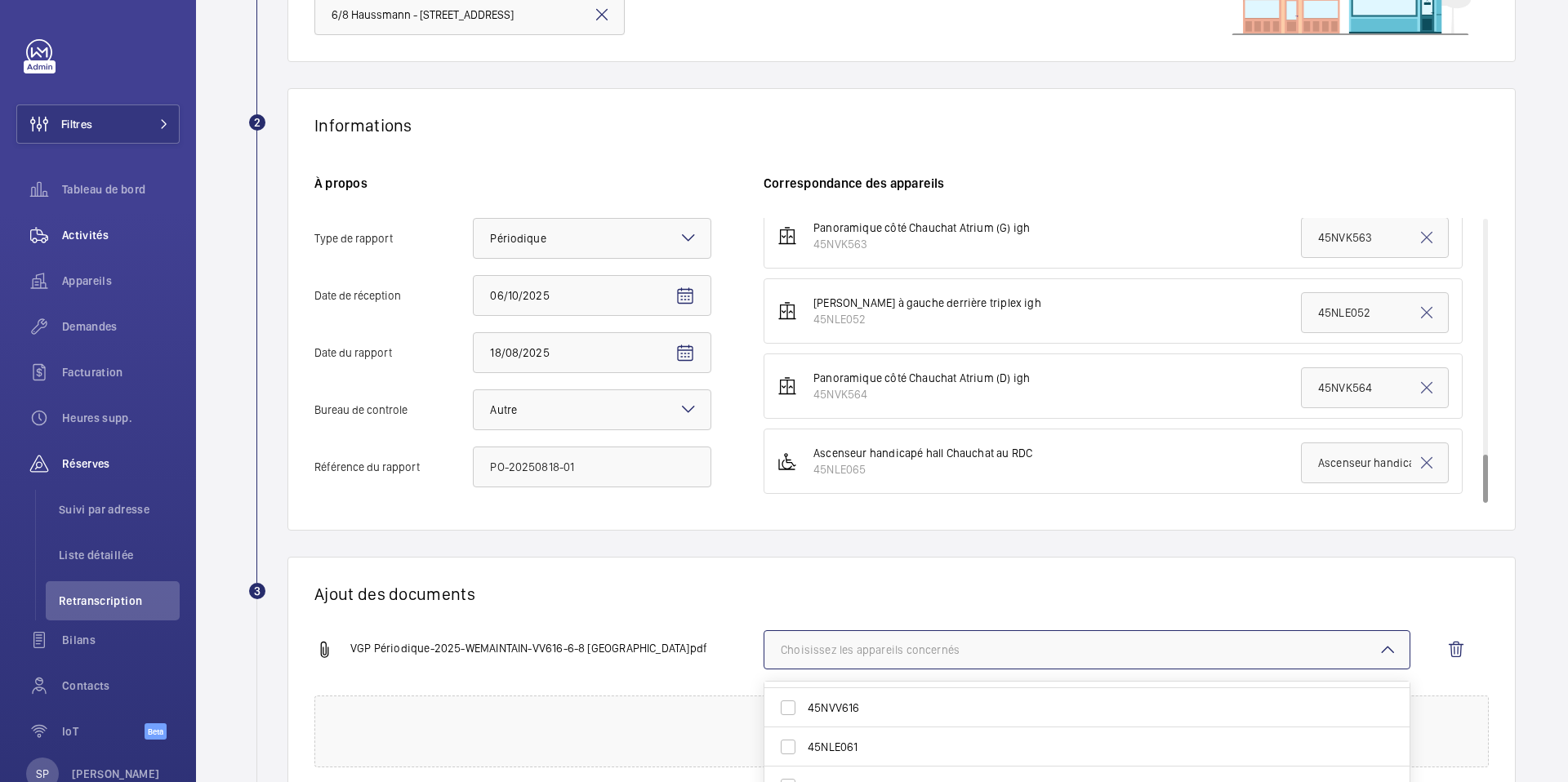
scroll to position [580, 0]
click at [864, 716] on span "45NVV616" at bounding box center [1088, 709] width 561 height 16
click at [805, 716] on input "45NVV616" at bounding box center [788, 709] width 33 height 33
checkbox input "true"
click at [737, 615] on div "Ajout des documents VGP Périodique-2025-WEMAINTAIN-VV616-6-8 bd Haussmann 7500…" at bounding box center [902, 675] width 1229 height 238
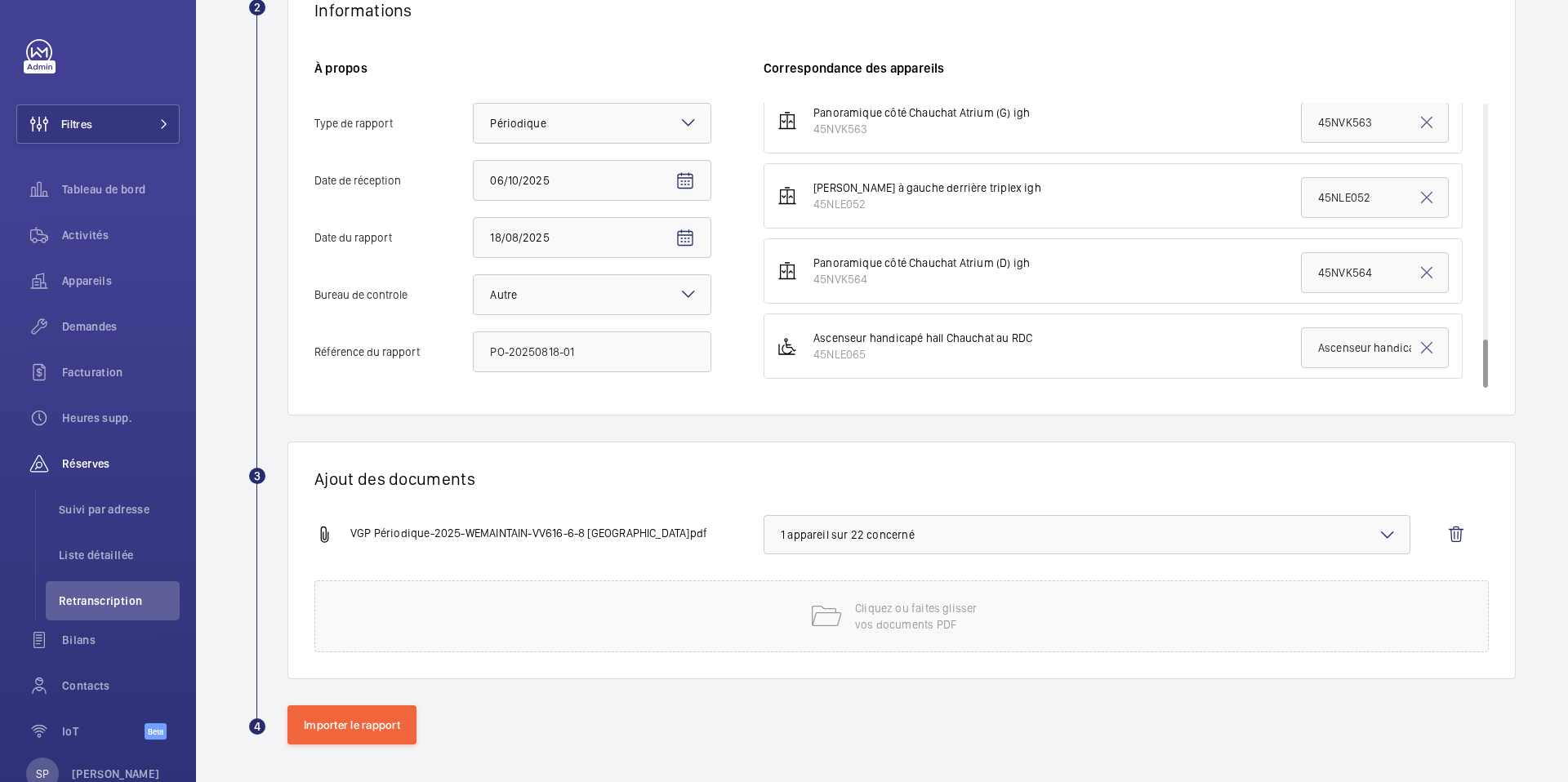
scroll to position [324, 0]
click at [353, 724] on button "Importer le rapport" at bounding box center [352, 724] width 129 height 40
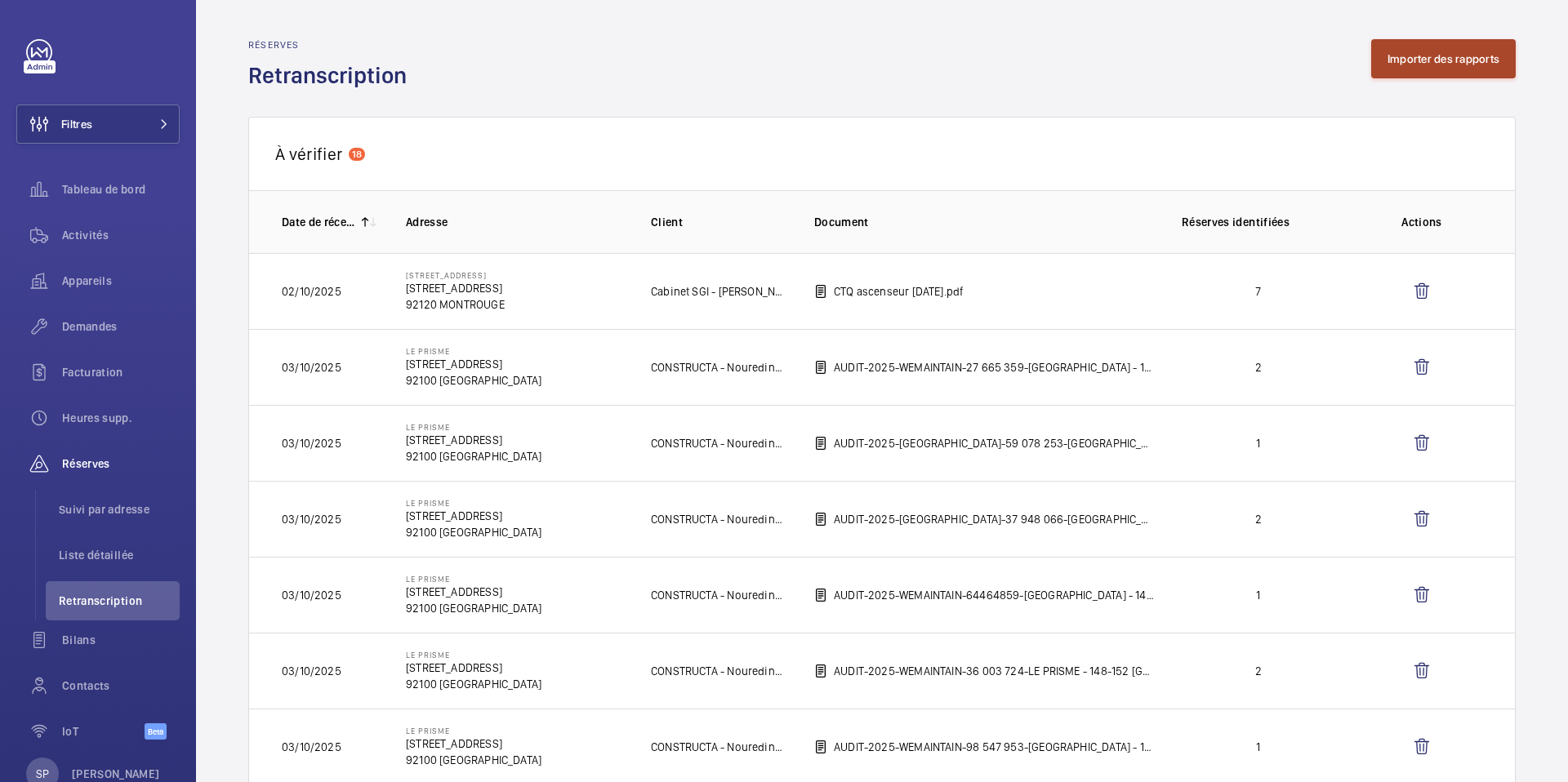
click at [1413, 60] on button "Importer des rapports" at bounding box center [1444, 59] width 145 height 40
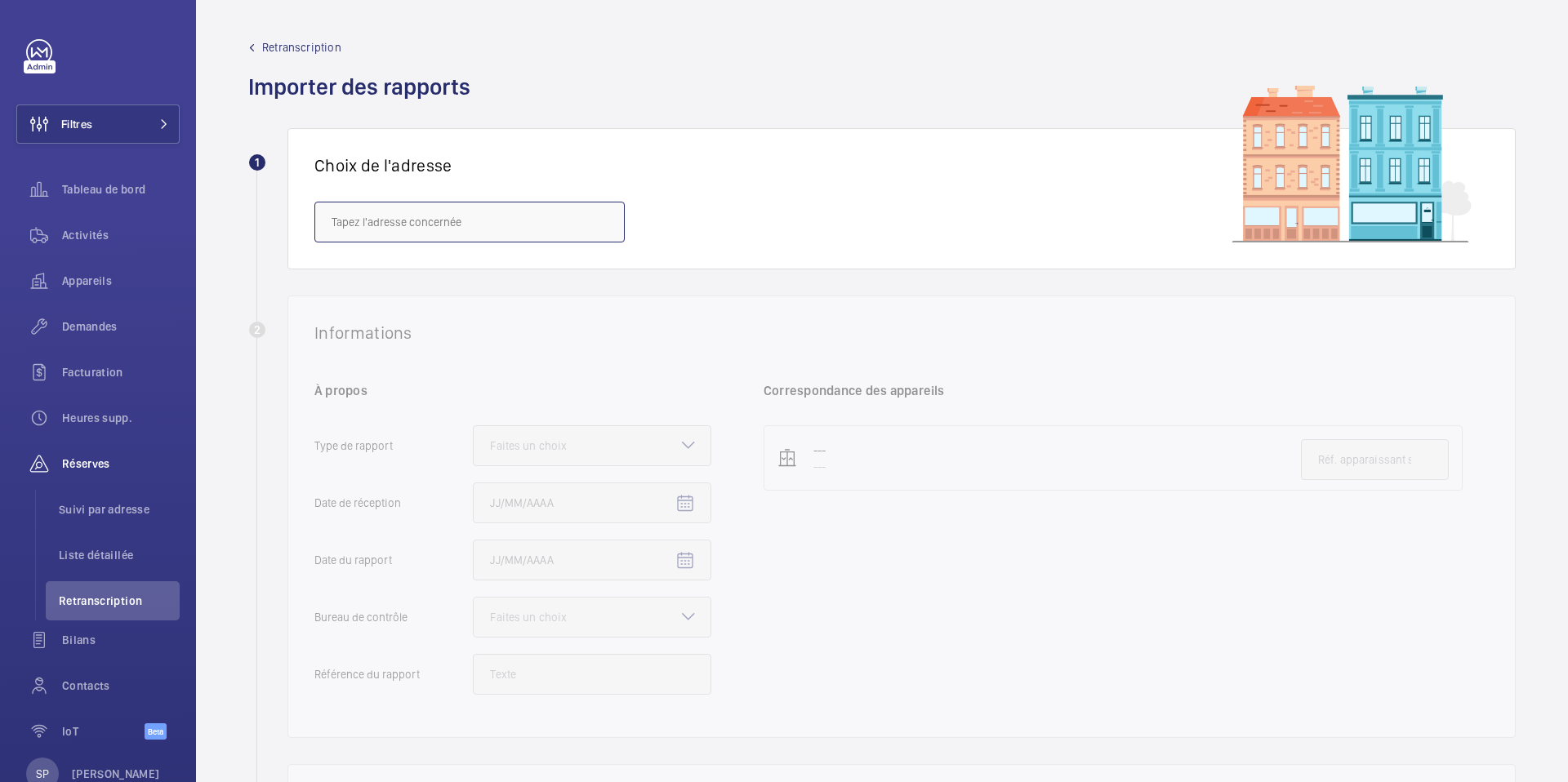
click at [375, 219] on input "text" at bounding box center [469, 222] width 310 height 41
click at [365, 273] on span "6/8 Haussmann - [STREET_ADDRESS]" at bounding box center [425, 271] width 187 height 16
type input "6/8 Haussmann - [STREET_ADDRESS]"
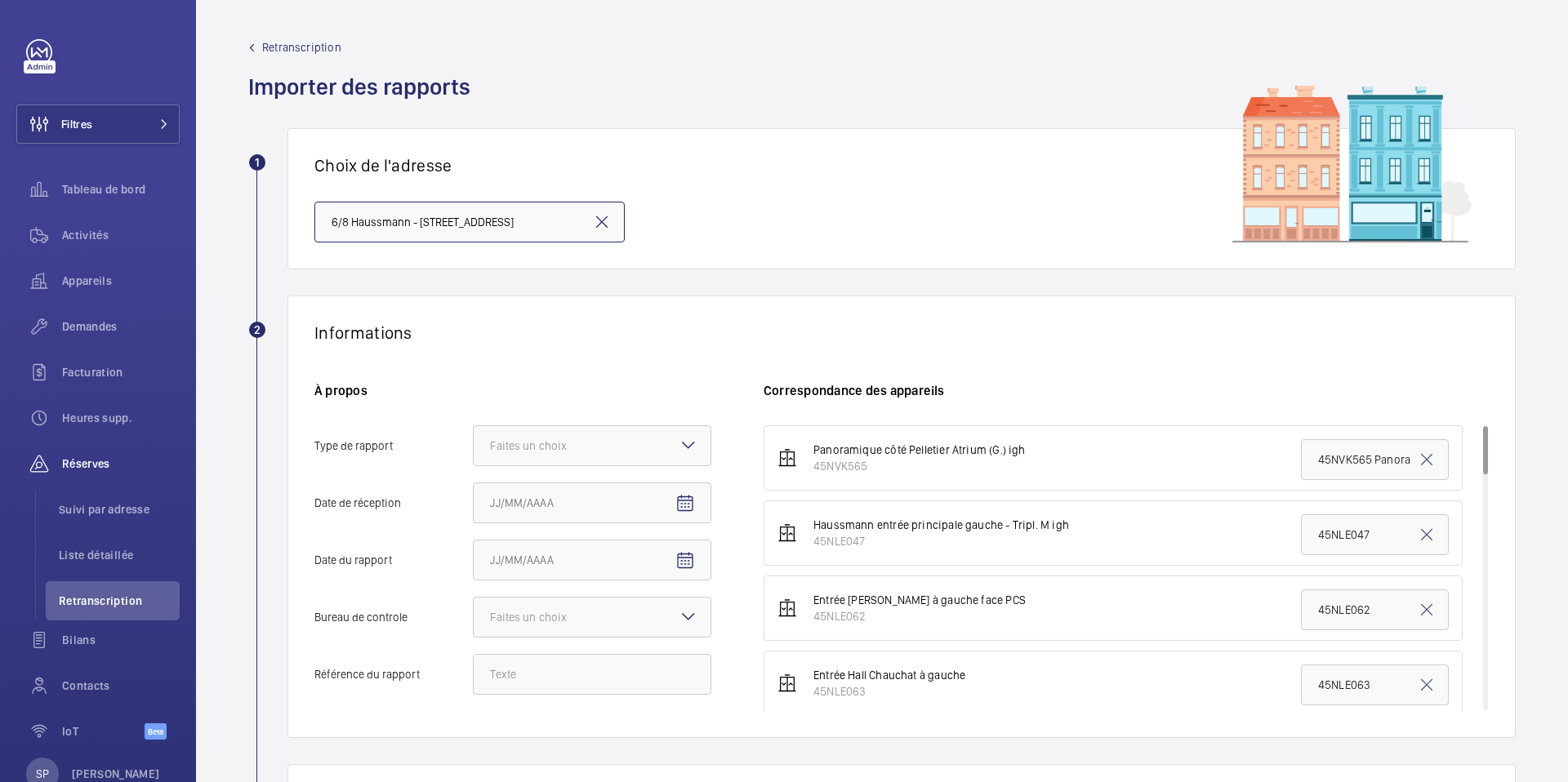
scroll to position [0, 95]
click at [516, 431] on div at bounding box center [592, 446] width 237 height 40
click at [474, 431] on input "Type de rapport Faites un choix" at bounding box center [474, 446] width 0 height 40
click at [504, 489] on span "Périodique" at bounding box center [592, 496] width 204 height 16
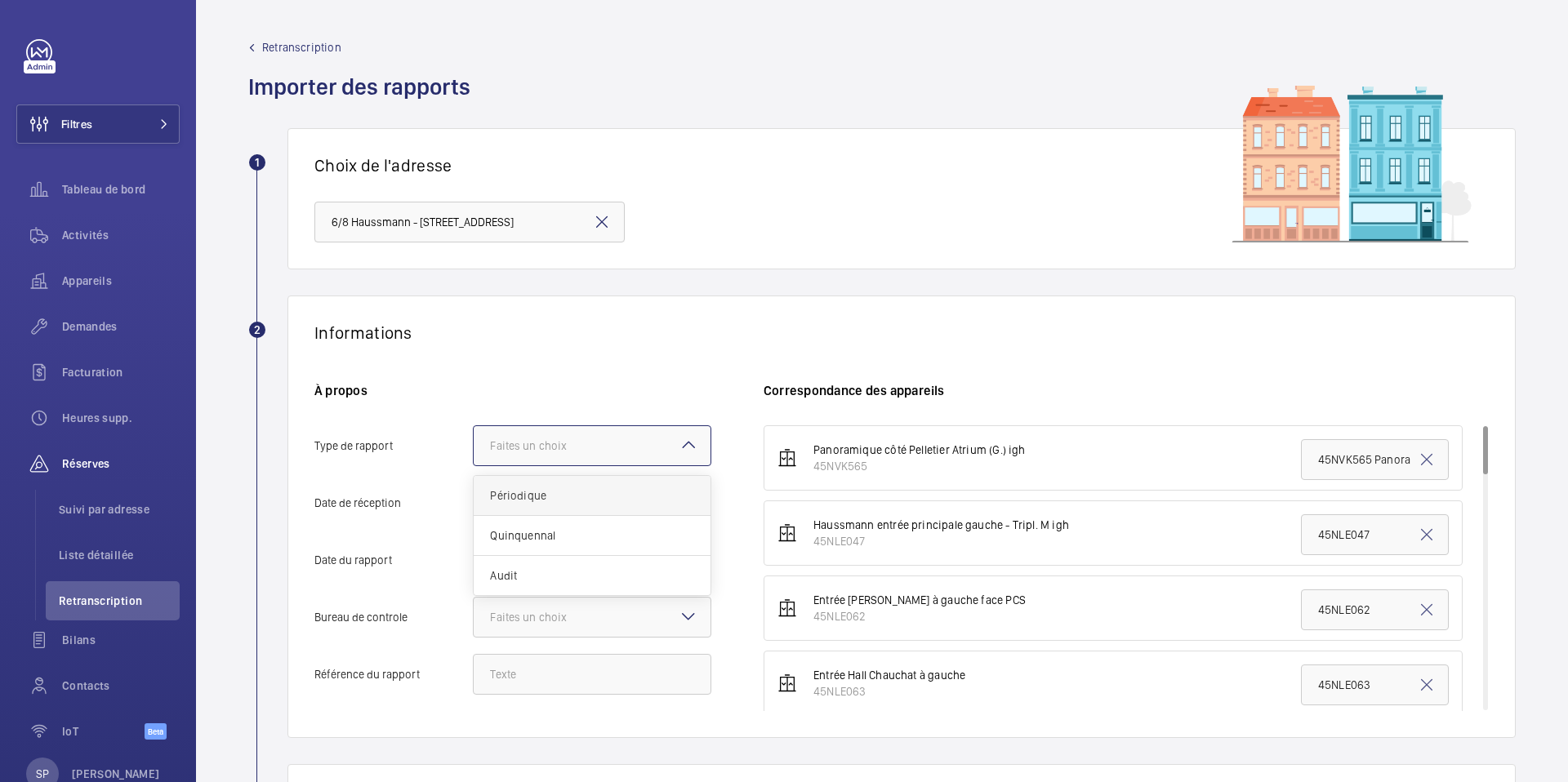
click at [474, 465] on input "Type de rapport Faites un choix Périodique Quinquennal Audit" at bounding box center [474, 446] width 0 height 40
click at [669, 503] on span "Open calendar" at bounding box center [685, 504] width 40 height 40
click at [506, 356] on span "6" at bounding box center [497, 361] width 30 height 30
type input "06/10/2025"
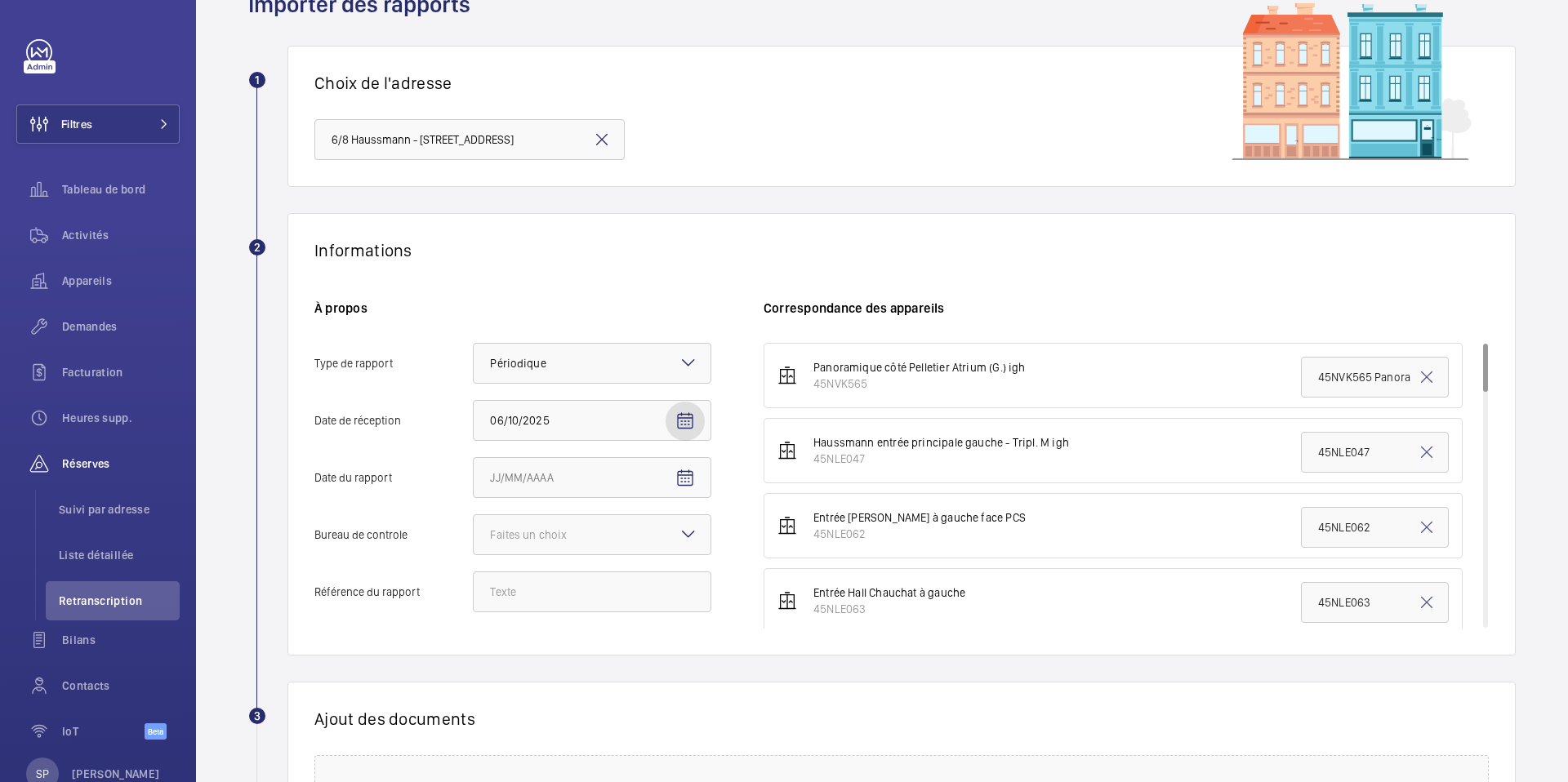
scroll to position [83, 0]
click at [684, 475] on mat-icon "Open calendar" at bounding box center [685, 477] width 20 height 20
click at [670, 529] on span "Previous month" at bounding box center [662, 542] width 33 height 33
click at [666, 547] on span "Previous month" at bounding box center [662, 542] width 33 height 33
click at [497, 715] on span "18" at bounding box center [497, 708] width 30 height 30
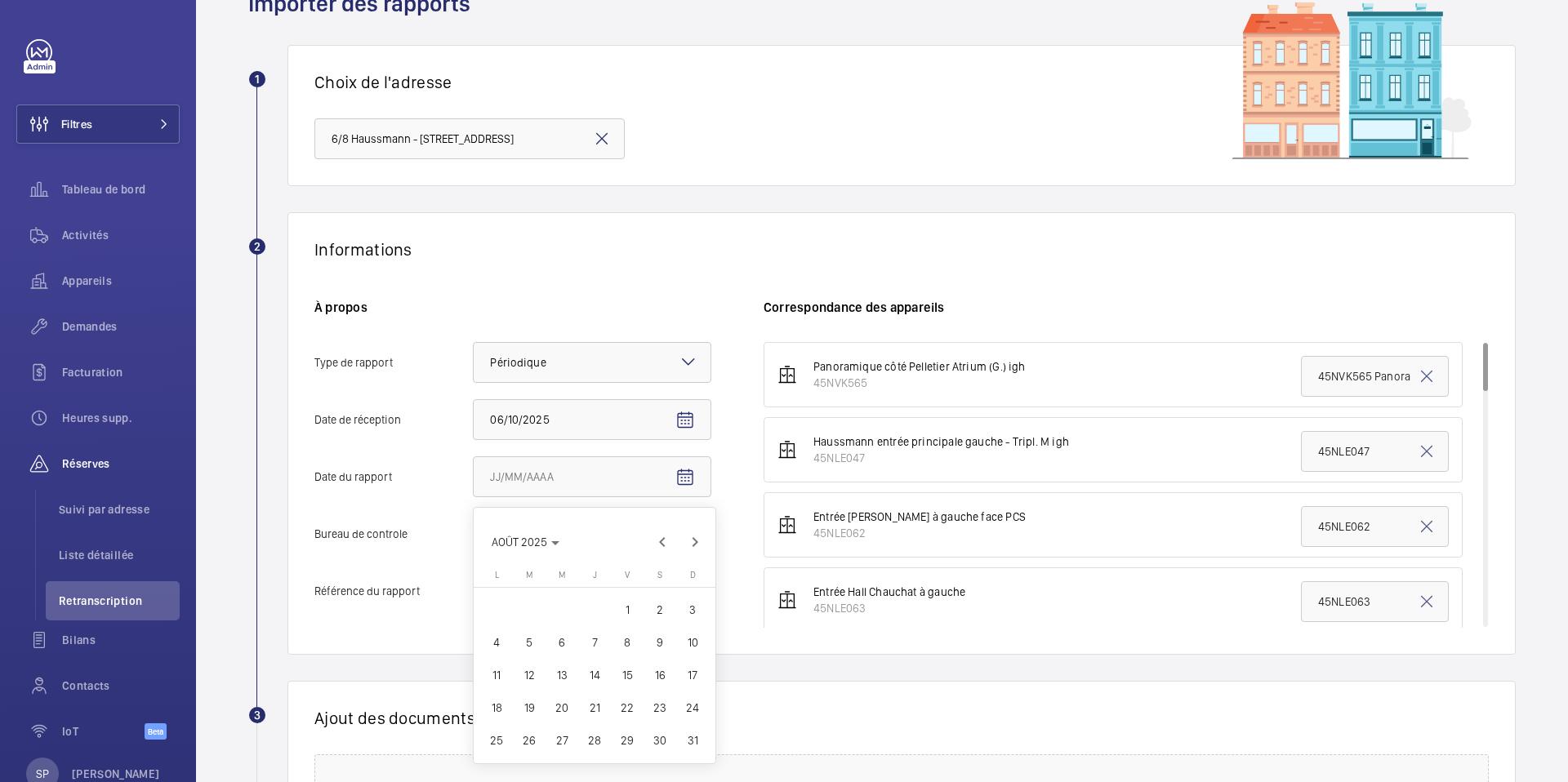
type input "18/08/2025"
click at [663, 533] on div at bounding box center [592, 534] width 237 height 40
click at [474, 533] on input "Bureau de controle Faites un choix" at bounding box center [474, 534] width 0 height 40
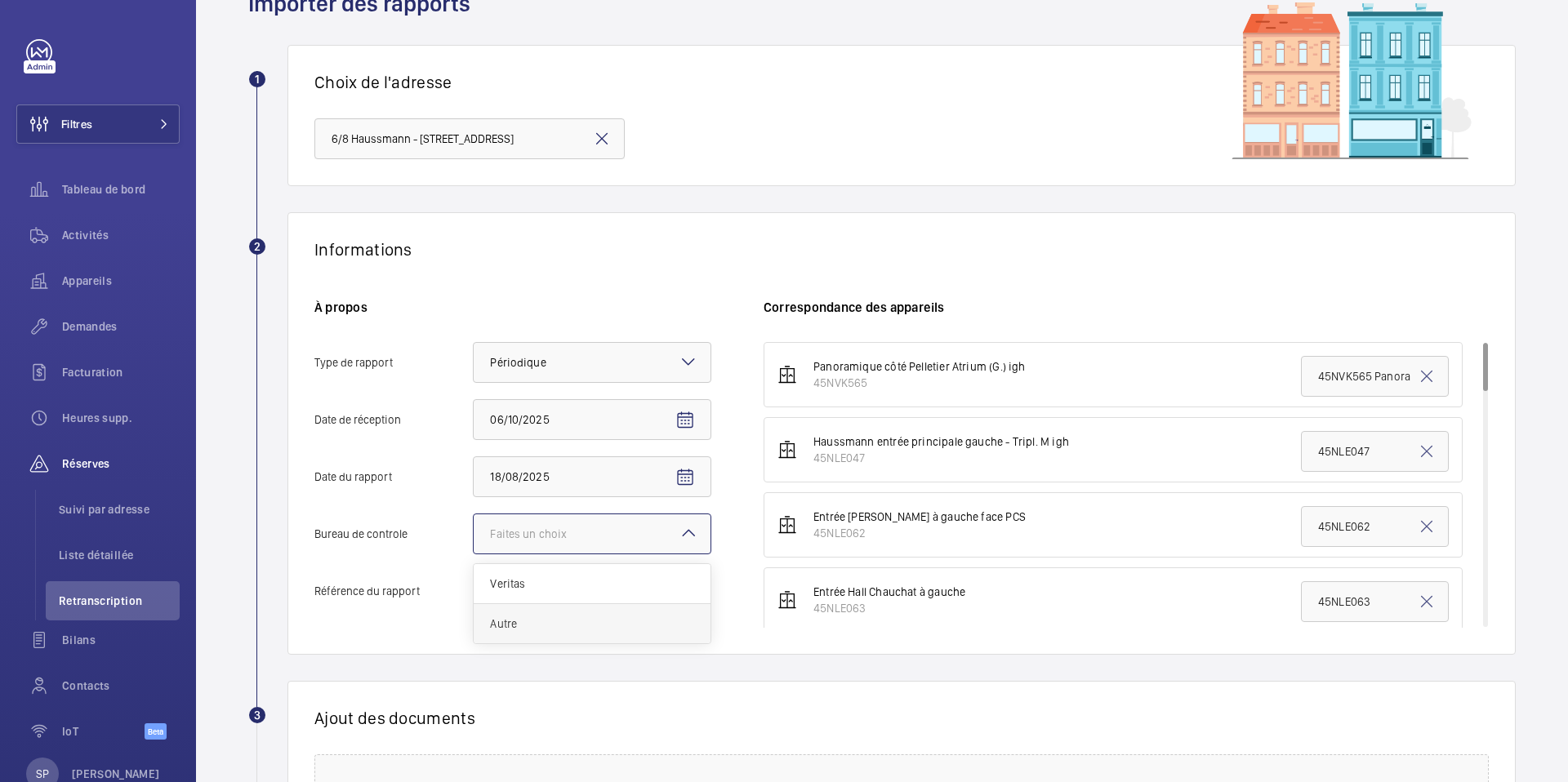
click at [591, 618] on span "Autre" at bounding box center [592, 624] width 204 height 16
click at [474, 553] on input "Bureau de controle Faites un choix Veritas Autre" at bounding box center [474, 534] width 0 height 40
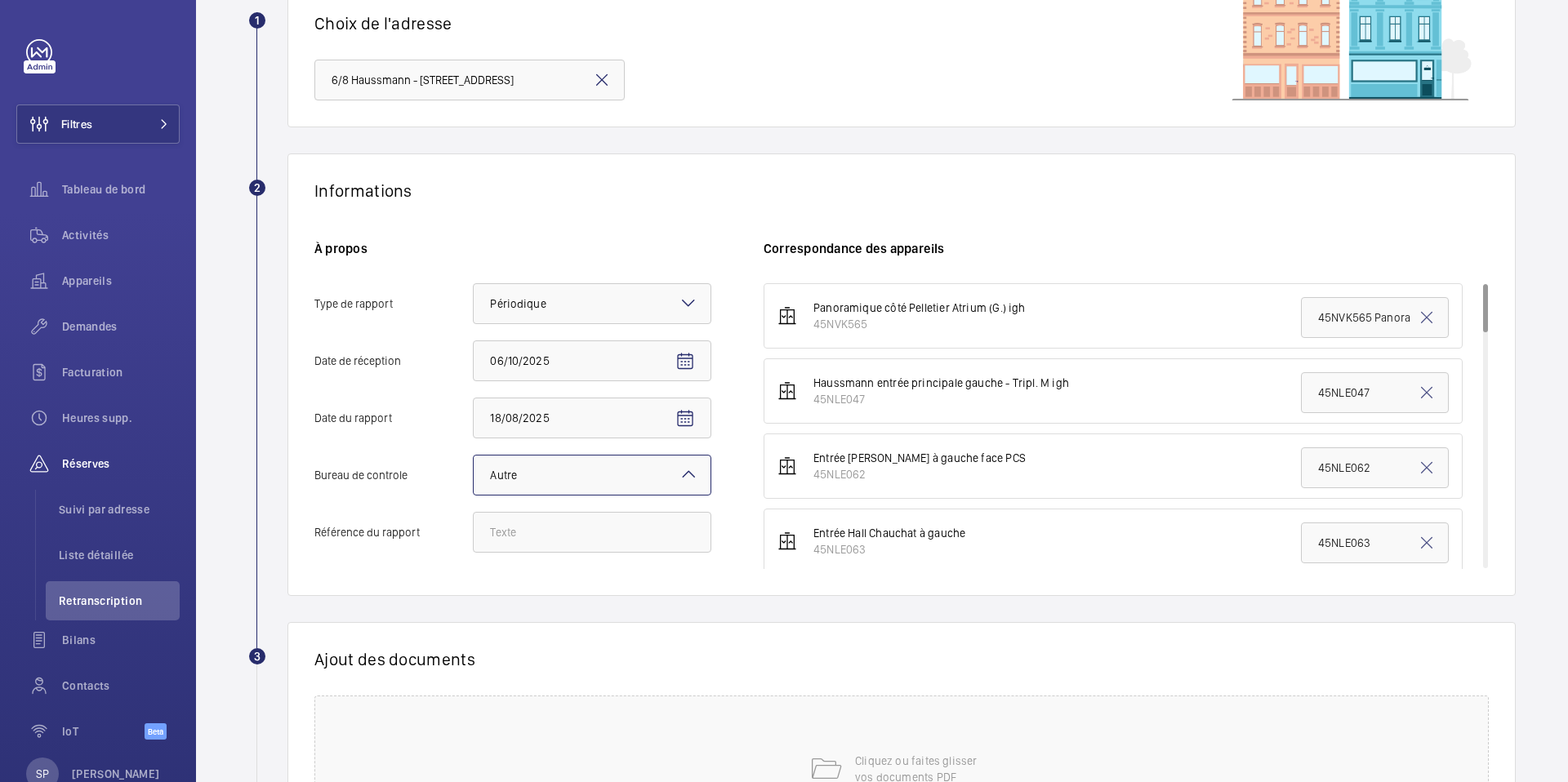
scroll to position [146, 0]
click at [610, 520] on input "Référence du rapport" at bounding box center [592, 529] width 239 height 41
paste input "PO-20250818-01"
type input "PO-20250818-01"
click at [599, 560] on div "À propos Type de rapport Faites un choix × Périodique × Date de [DATE] 06/10/20…" at bounding box center [539, 402] width 449 height 329
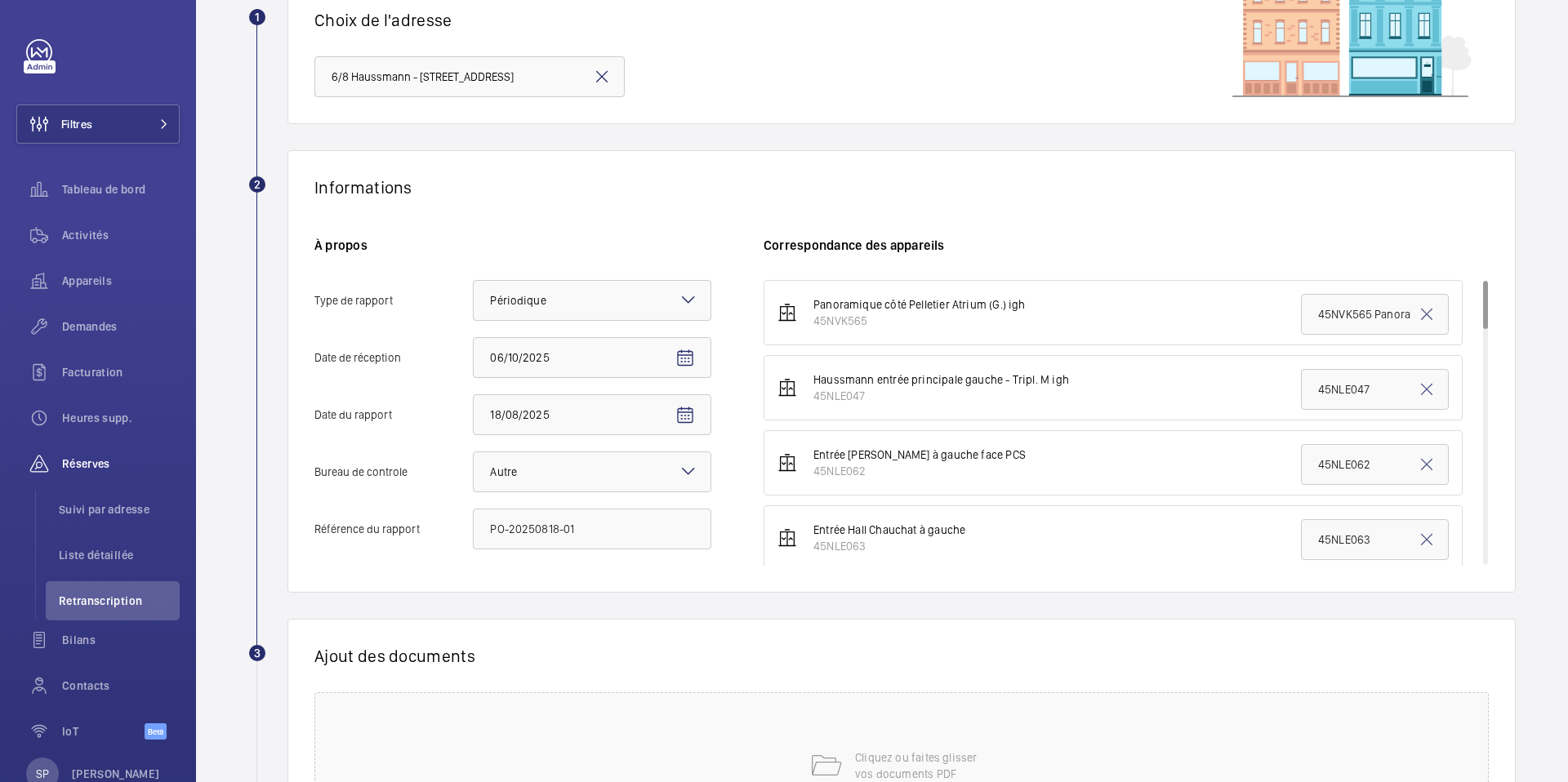
scroll to position [334, 0]
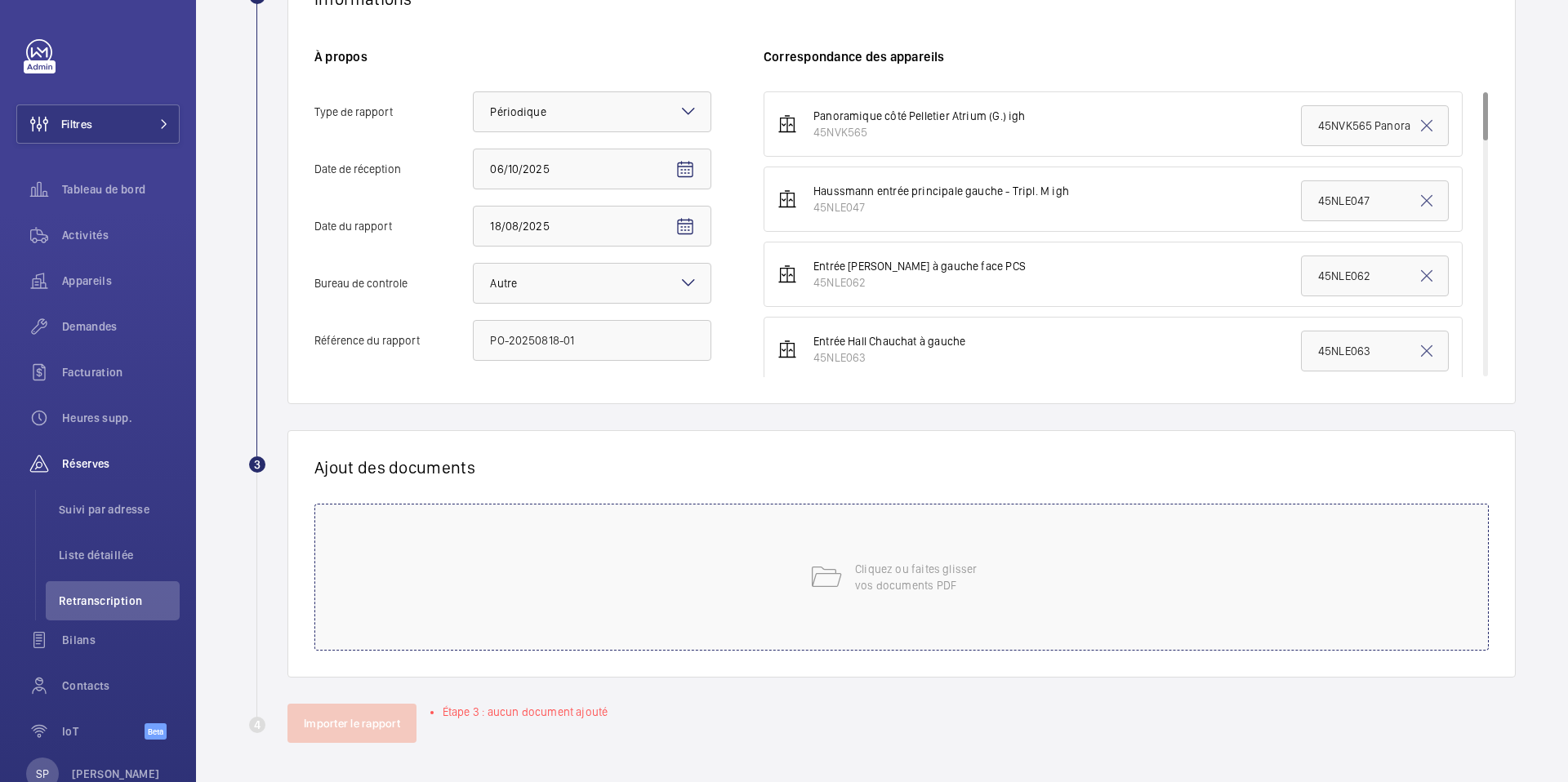
click at [633, 562] on div "Cliquez ou faites glisser vos documents PDF" at bounding box center [902, 577] width 1174 height 147
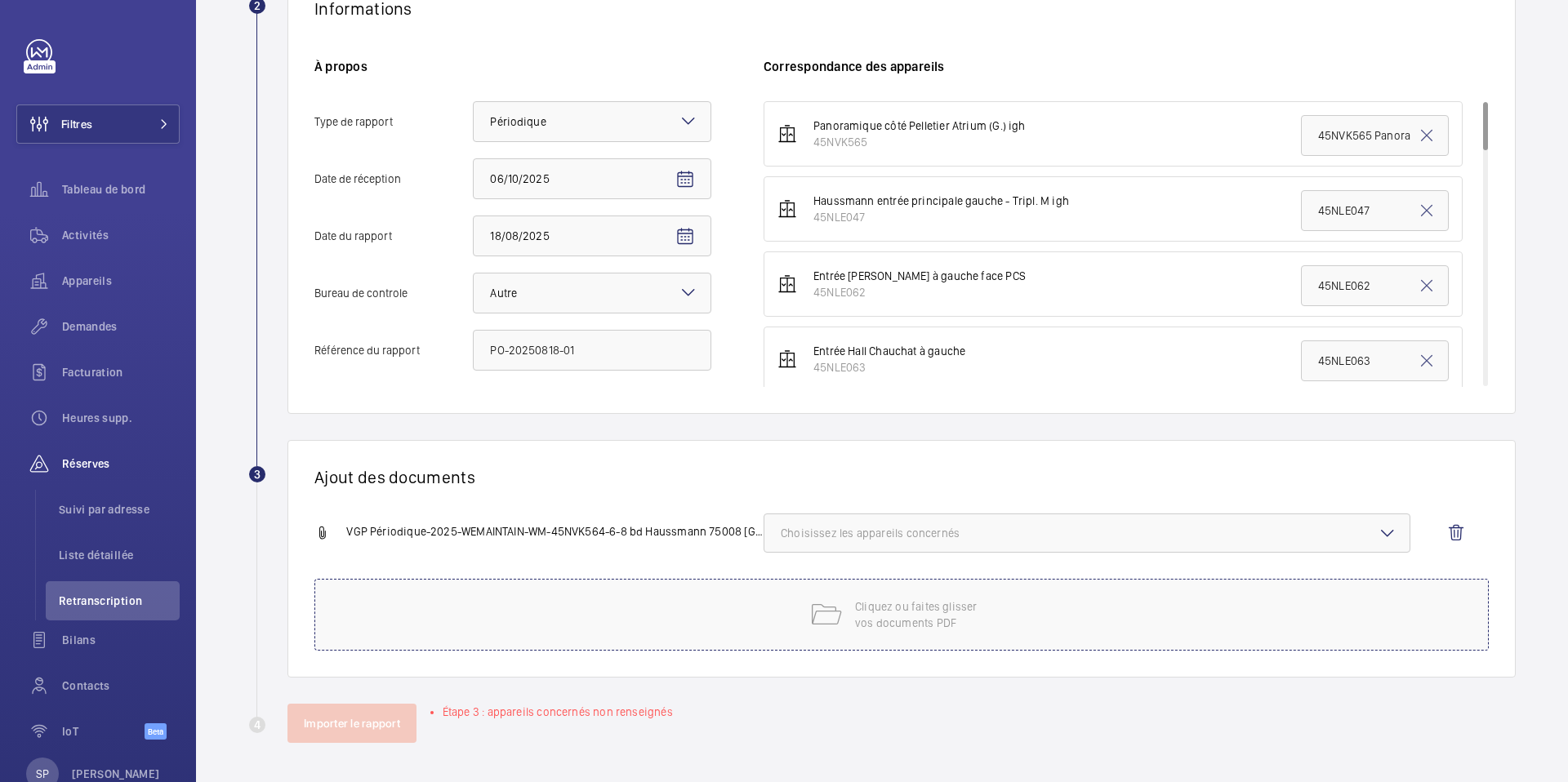
scroll to position [324, 0]
click at [970, 527] on span "Choisissez les appareils concernés" at bounding box center [1087, 533] width 613 height 16
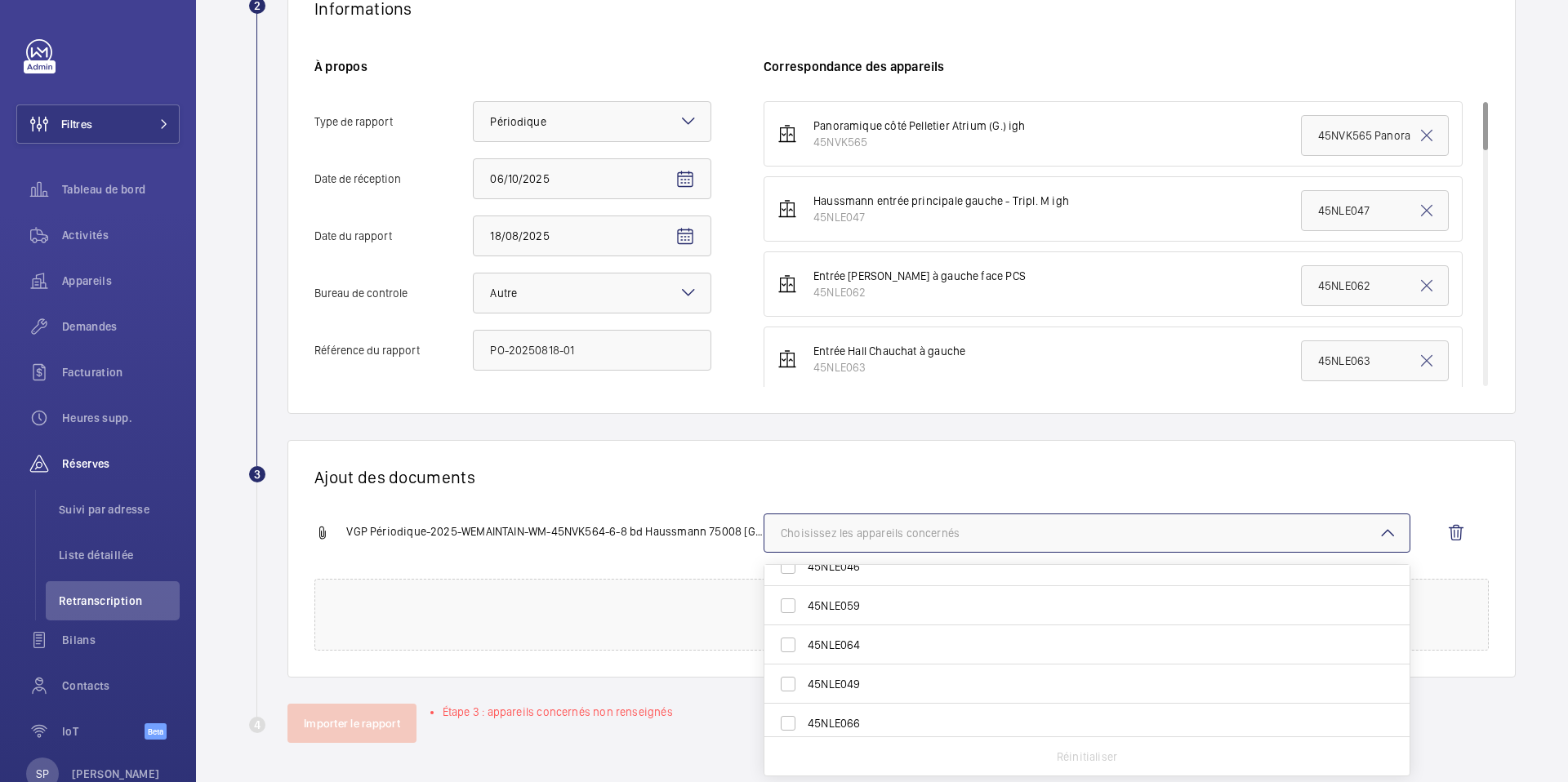
scroll to position [216, 0]
click at [899, 645] on span "45NLE064" at bounding box center [1088, 643] width 561 height 16
click at [805, 645] on input "45NLE064" at bounding box center [788, 643] width 33 height 33
click at [820, 640] on span "45NLE064" at bounding box center [1088, 643] width 561 height 16
click at [805, 640] on input "45NLE064" at bounding box center [788, 643] width 33 height 33
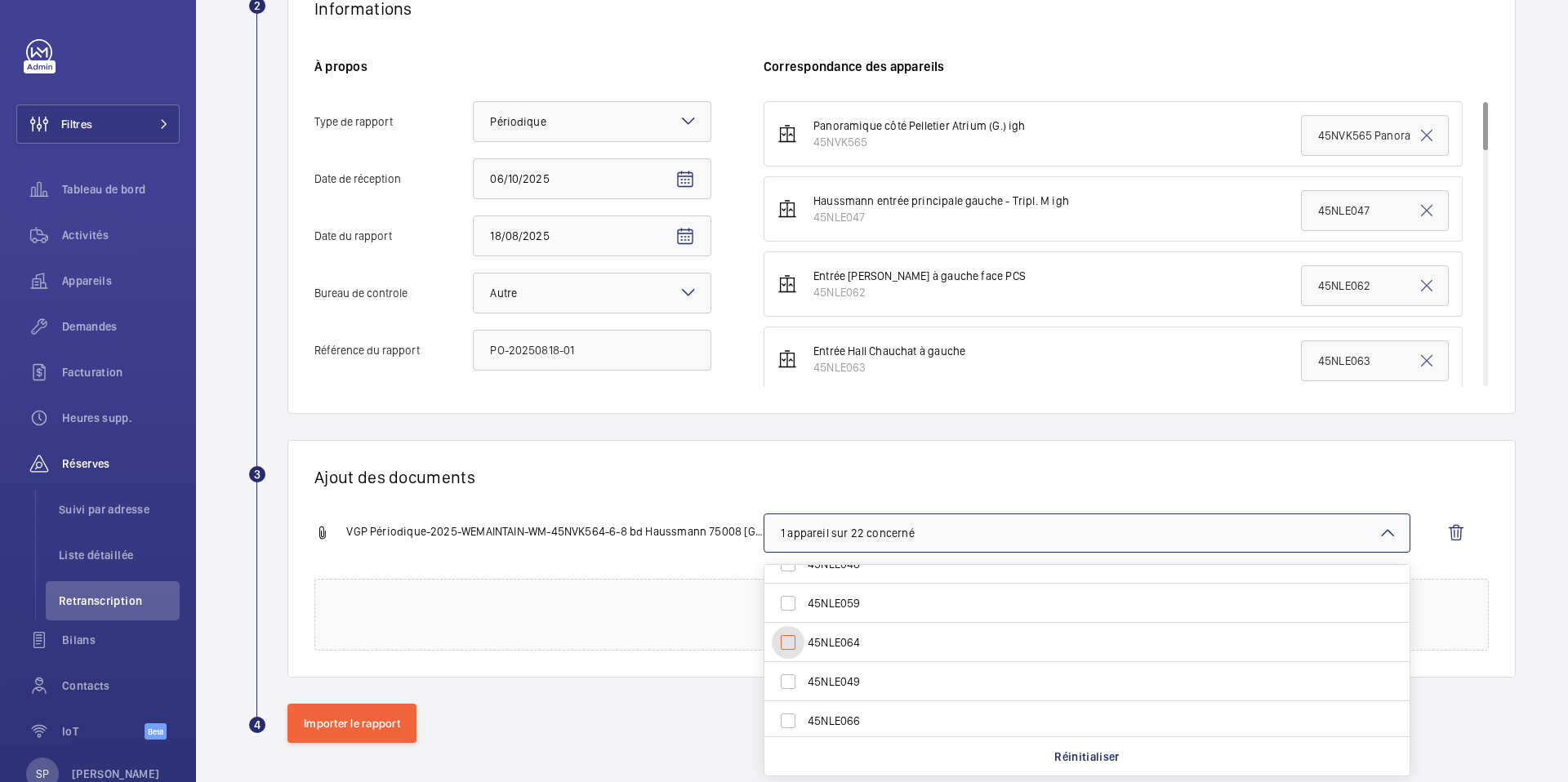
checkbox input "false"
click at [852, 684] on span "45NVK564" at bounding box center [1088, 677] width 561 height 16
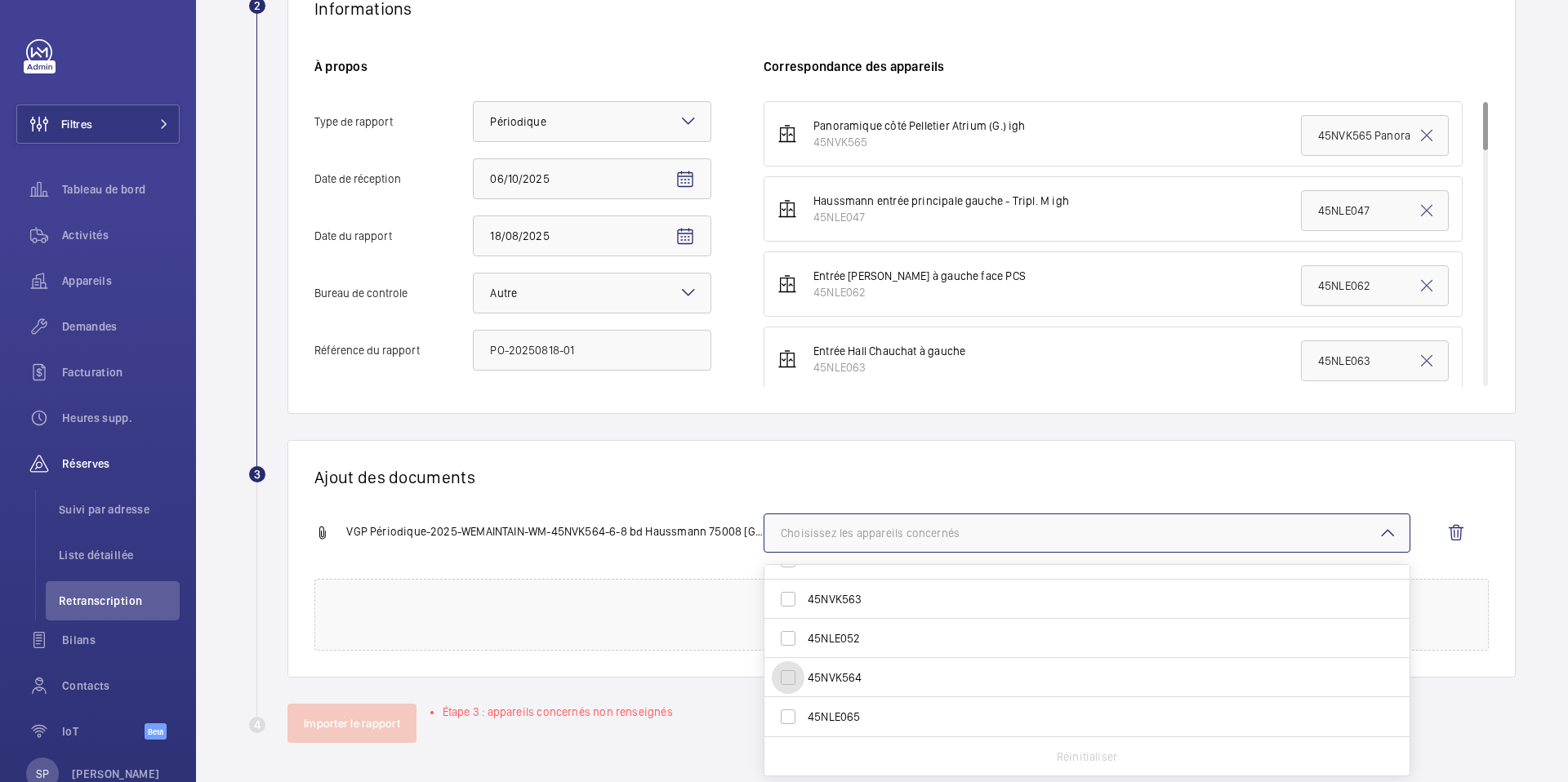
click at [805, 684] on input "45NVK564" at bounding box center [788, 677] width 33 height 33
checkbox input "true"
click at [684, 490] on div "Ajout des documents VGP Périodique-2025-WEMAINTAIN-WM-45NVK564-6-8 bd Haussman…" at bounding box center [902, 559] width 1229 height 238
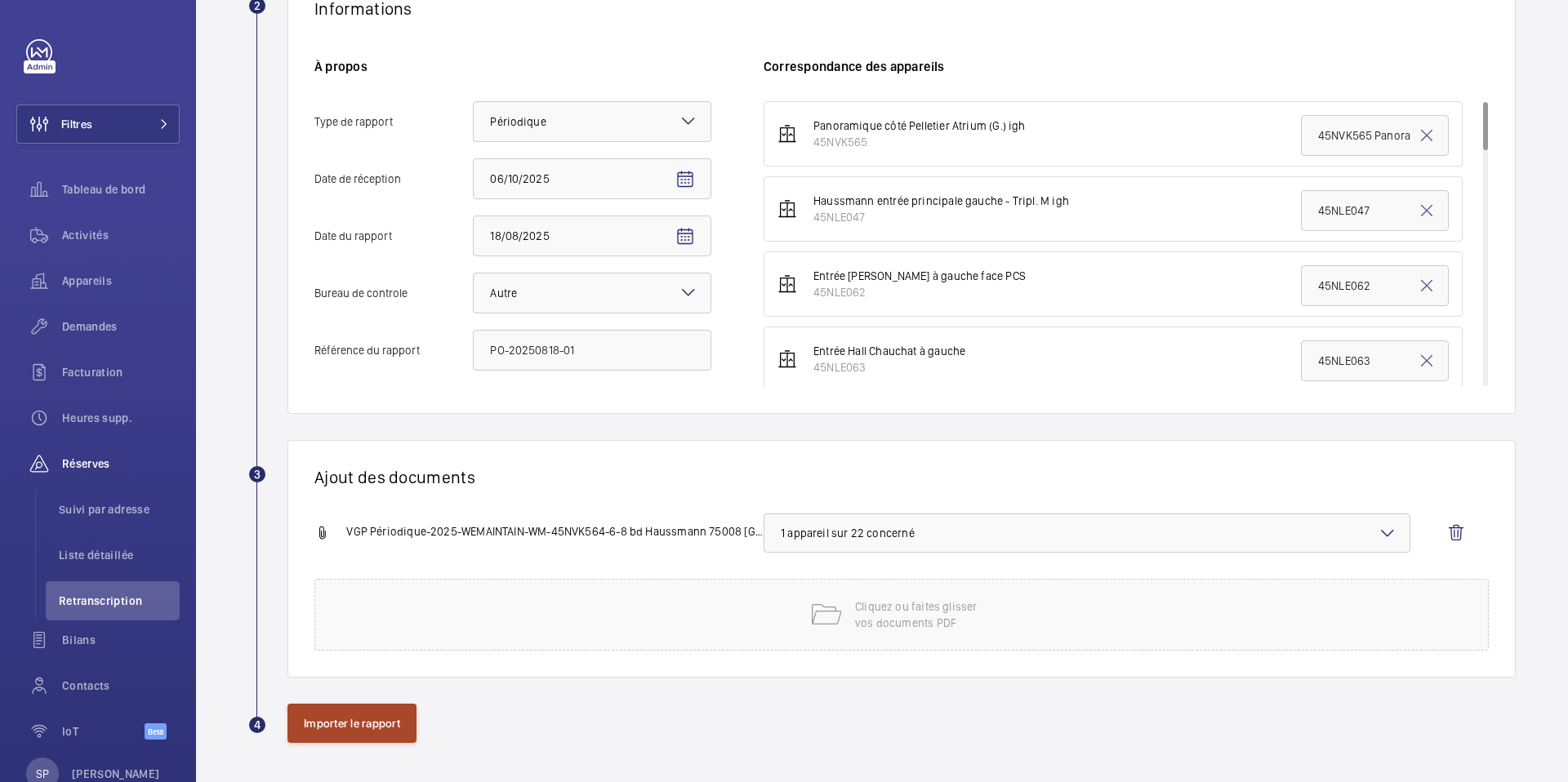
click at [337, 714] on button "Importer le rapport" at bounding box center [352, 724] width 129 height 40
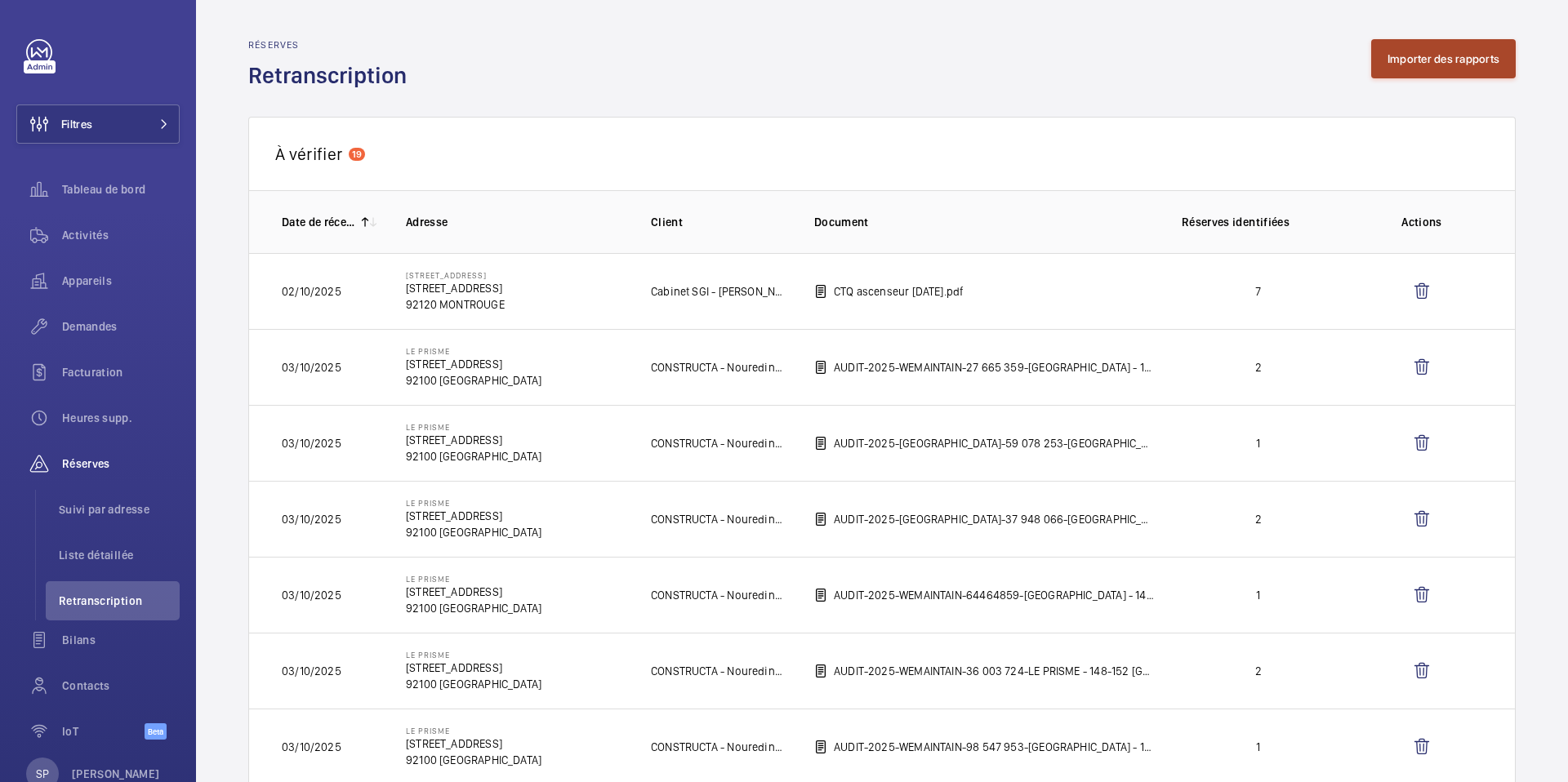
click at [1416, 71] on button "Importer des rapports" at bounding box center [1444, 59] width 145 height 40
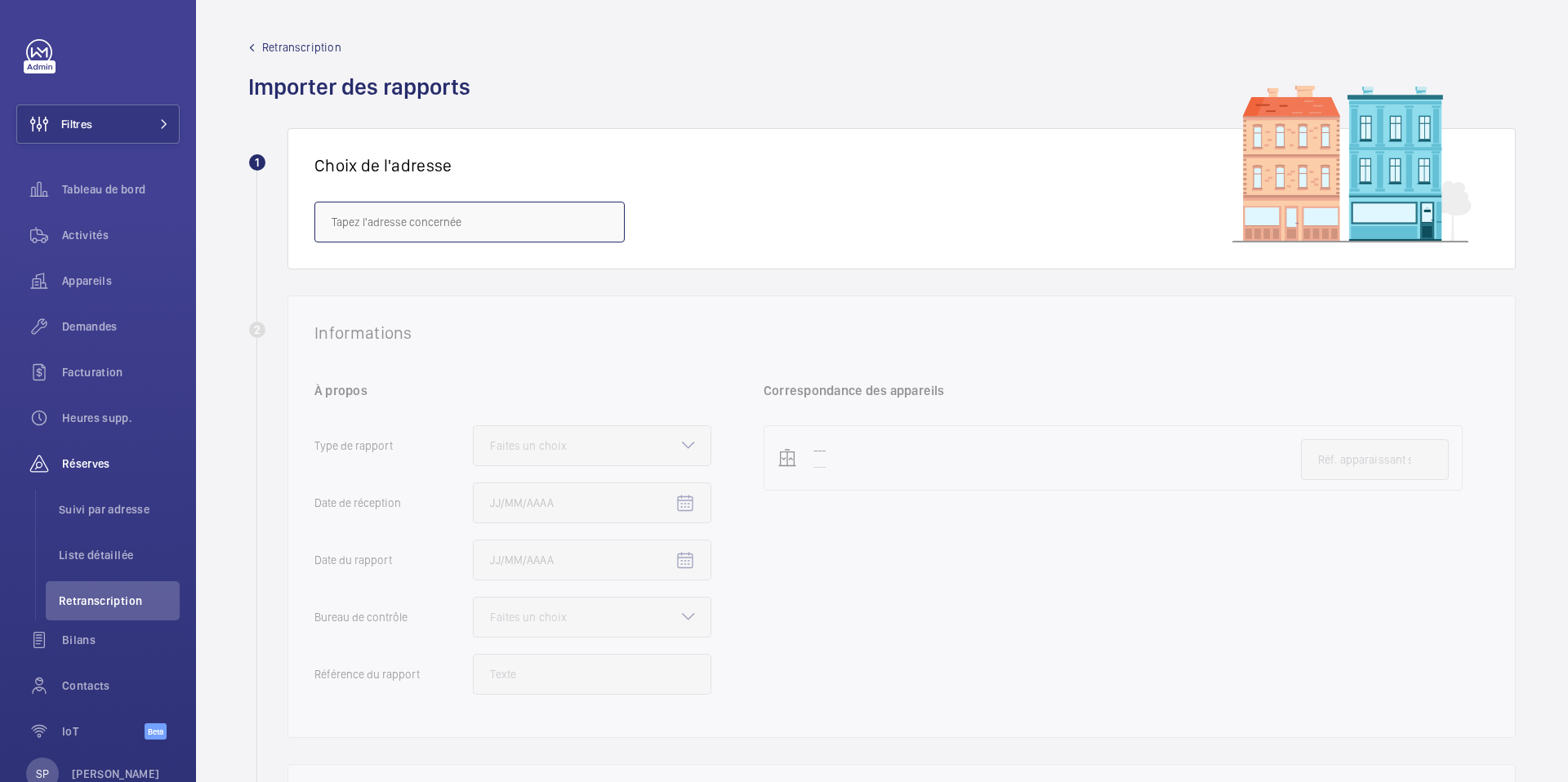
click at [433, 218] on input "text" at bounding box center [469, 222] width 310 height 41
click at [394, 277] on span "6/8 Haussmann - [STREET_ADDRESS]" at bounding box center [425, 271] width 187 height 16
type input "6/8 Haussmann - [STREET_ADDRESS]"
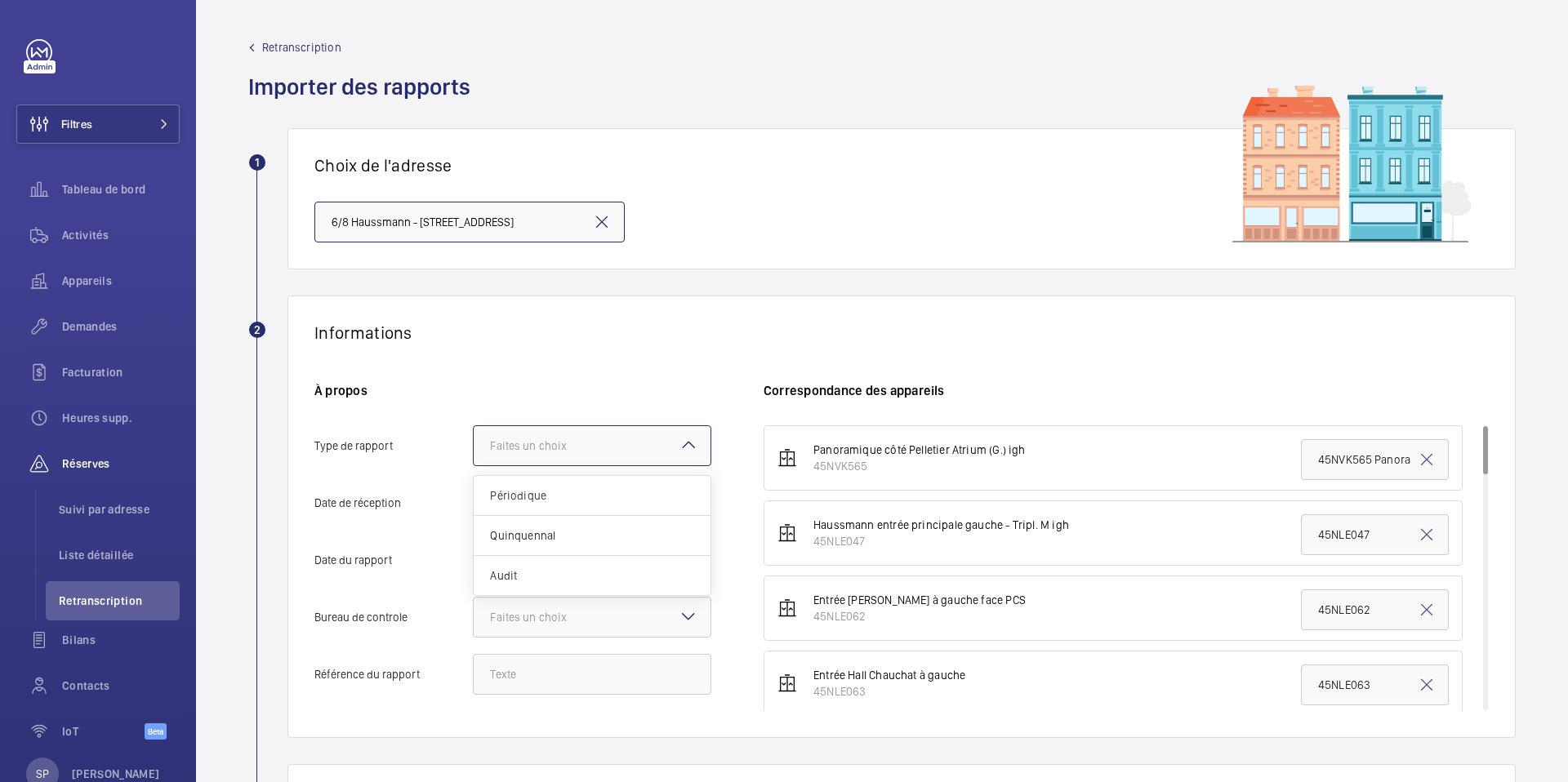
click at [602, 448] on div "Faites un choix" at bounding box center [548, 446] width 118 height 16
click at [474, 448] on input "Type de rapport Faites un choix Périodique Quinquennal Audit" at bounding box center [474, 446] width 0 height 40
click at [542, 492] on span "Périodique" at bounding box center [592, 496] width 204 height 16
click at [474, 465] on input "Type de rapport Faites un choix Périodique Quinquennal Audit" at bounding box center [474, 446] width 0 height 40
click at [693, 514] on span "Open calendar" at bounding box center [685, 504] width 40 height 40
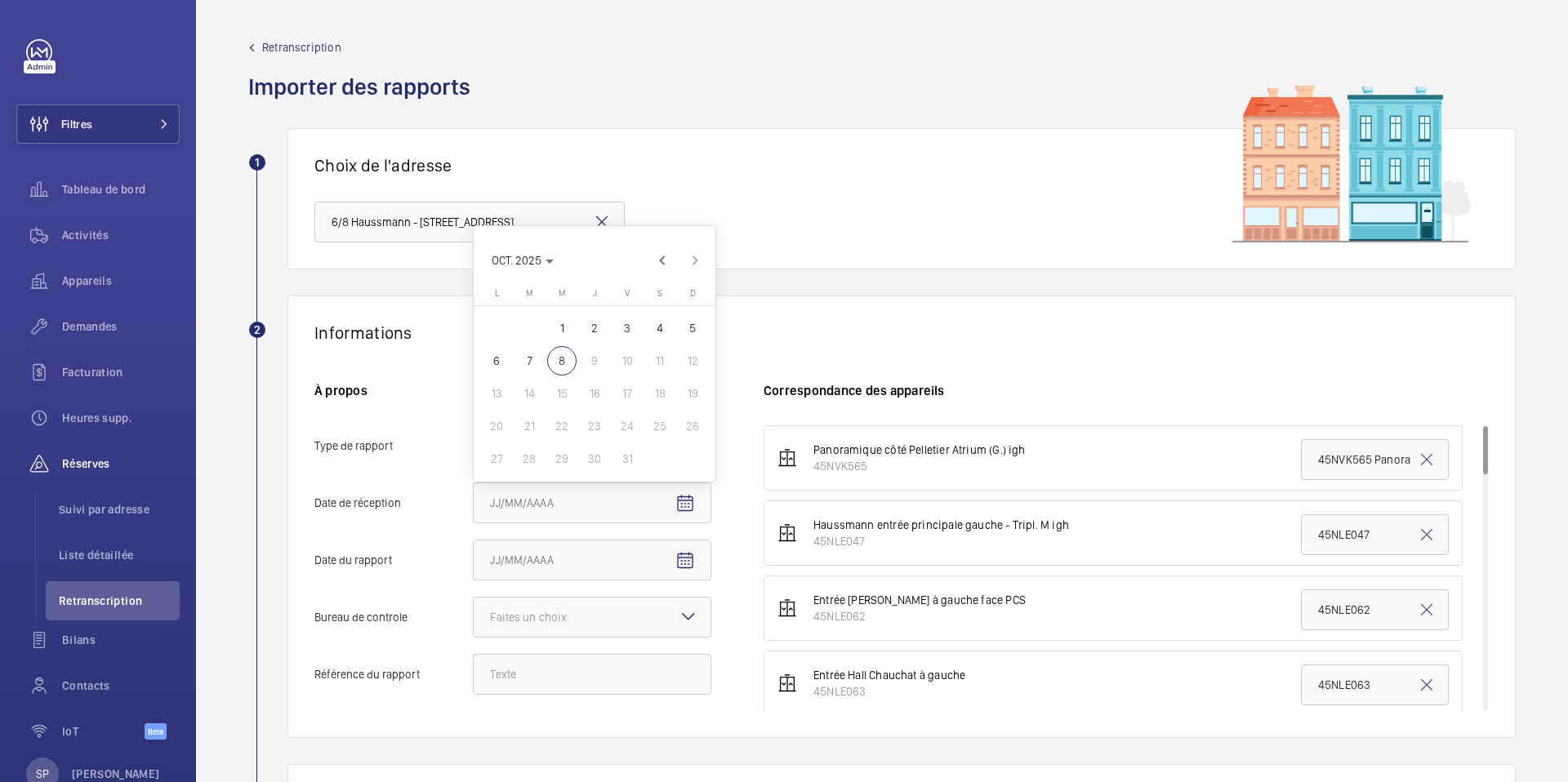
click at [501, 361] on span "6" at bounding box center [497, 361] width 30 height 30
type input "06/10/2025"
click at [670, 559] on span "Open calendar" at bounding box center [685, 561] width 40 height 40
click at [664, 320] on span "Previous month" at bounding box center [662, 318] width 33 height 33
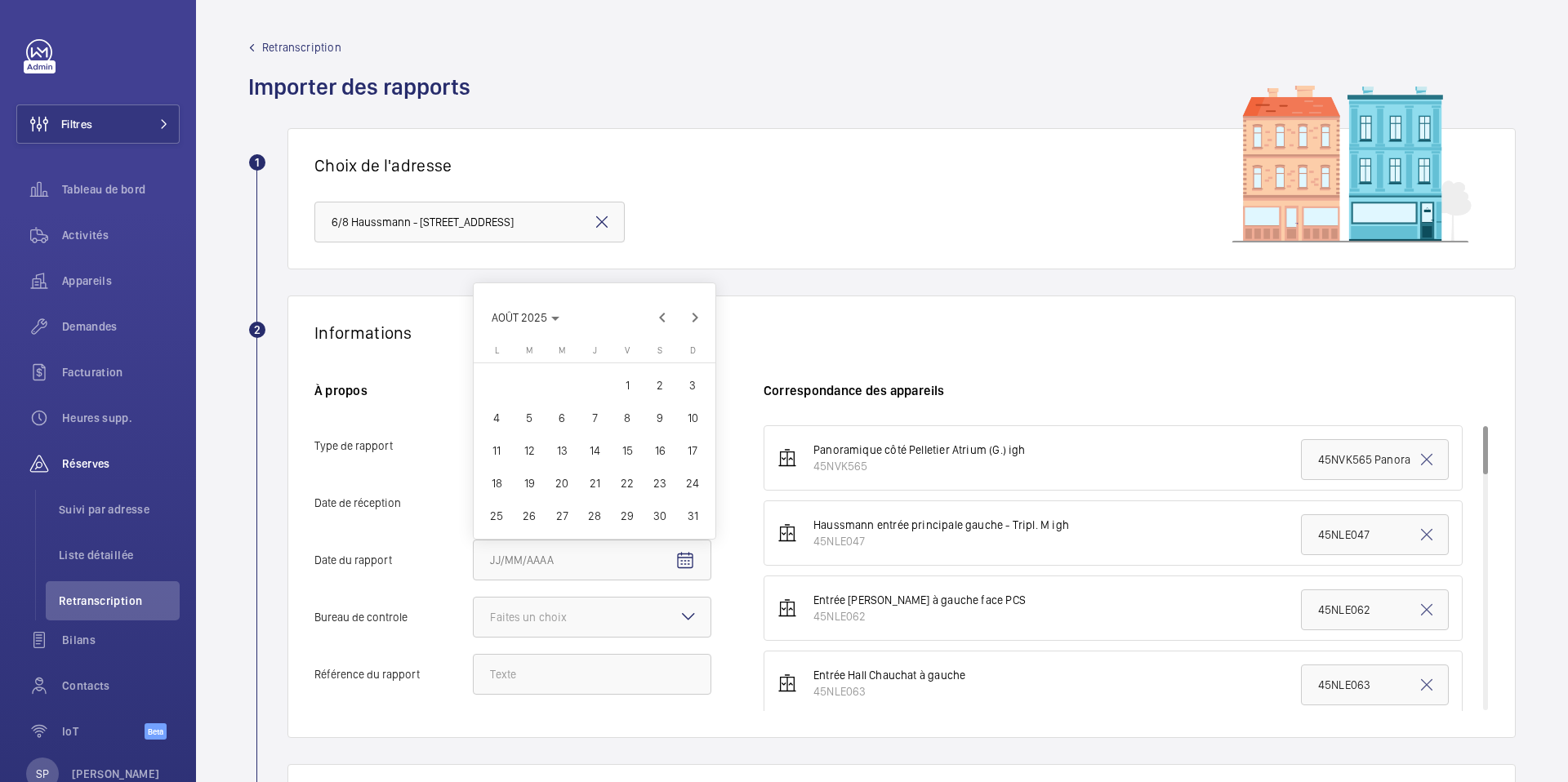
click at [497, 479] on span "18" at bounding box center [497, 483] width 30 height 30
type input "18/08/2025"
click at [528, 619] on div "Faites un choix" at bounding box center [548, 617] width 118 height 16
click at [474, 619] on input "Bureau de controle Faites un choix" at bounding box center [474, 617] width 0 height 40
click at [493, 705] on span "Autre" at bounding box center [592, 707] width 204 height 16
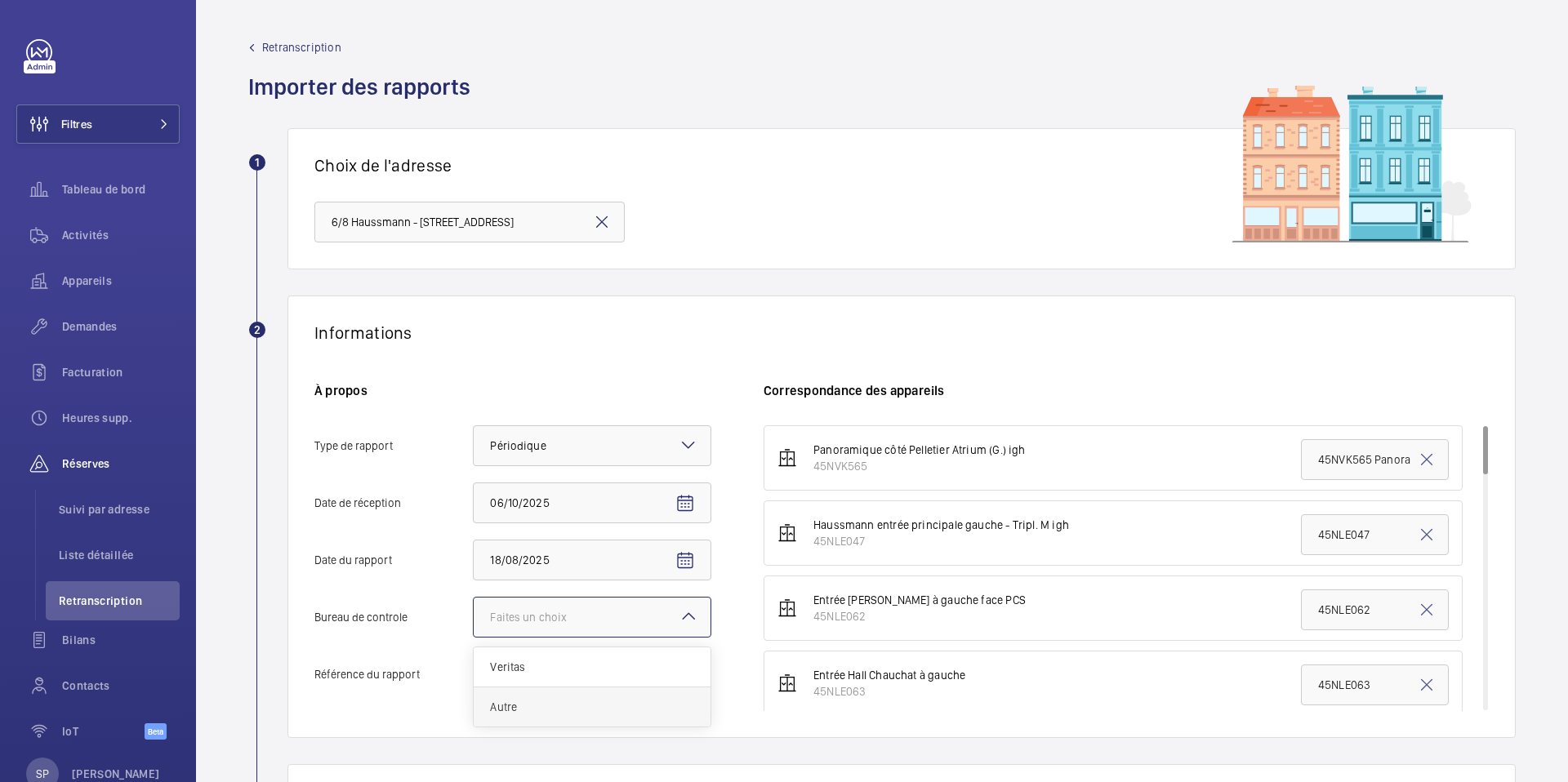
click at [474, 637] on input "Bureau de controle Faites un choix Veritas Autre" at bounding box center [474, 617] width 0 height 40
click at [509, 672] on input "Référence du rapport" at bounding box center [592, 674] width 239 height 41
paste input "PO-20250818-01"
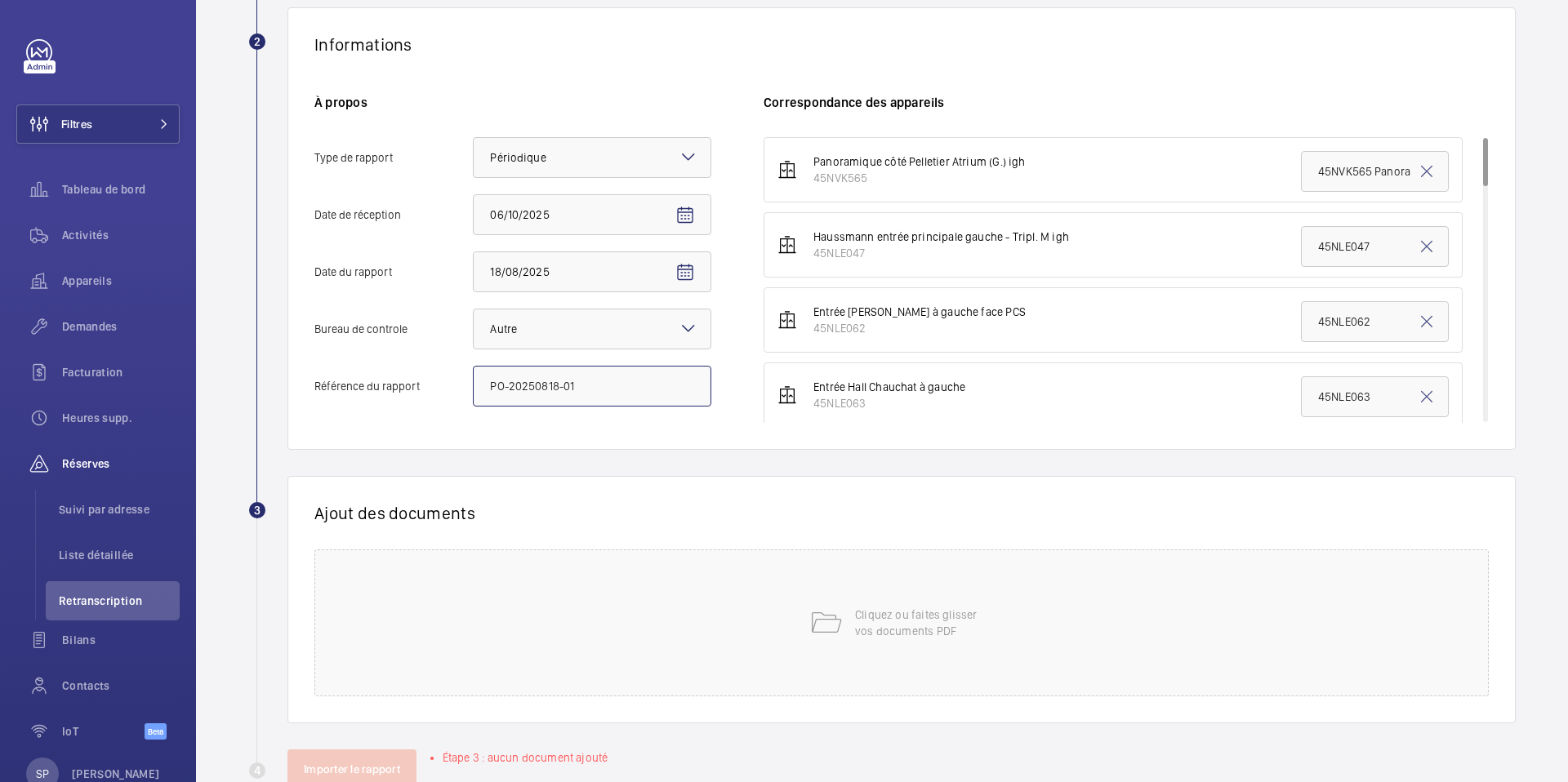
scroll to position [291, 0]
type input "PO-20250818-01"
click at [535, 616] on div "Cliquez ou faites glisser vos documents PDF" at bounding box center [902, 620] width 1174 height 147
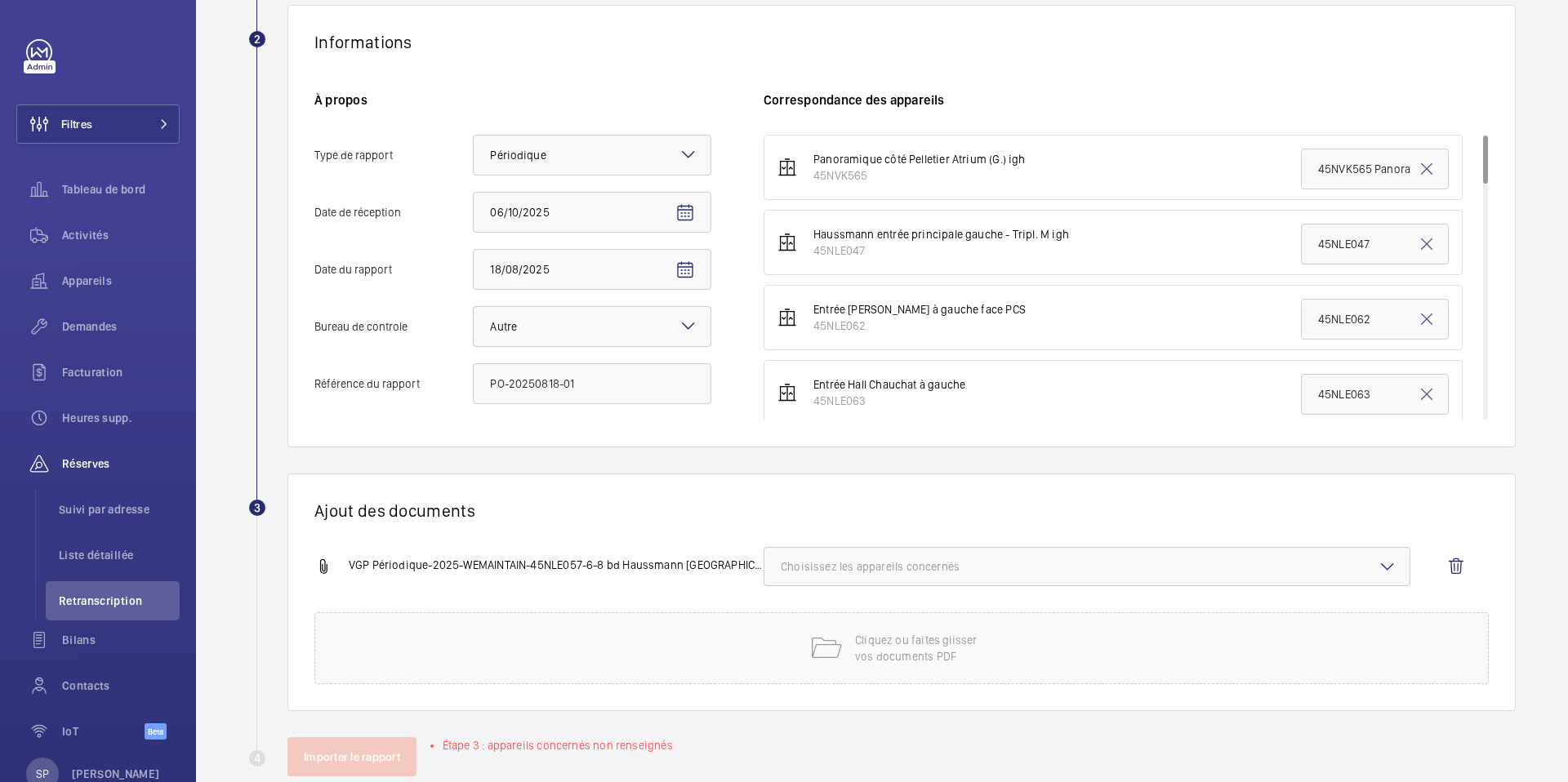
click at [1028, 556] on button "Choisissez les appareils concernés" at bounding box center [1086, 566] width 646 height 40
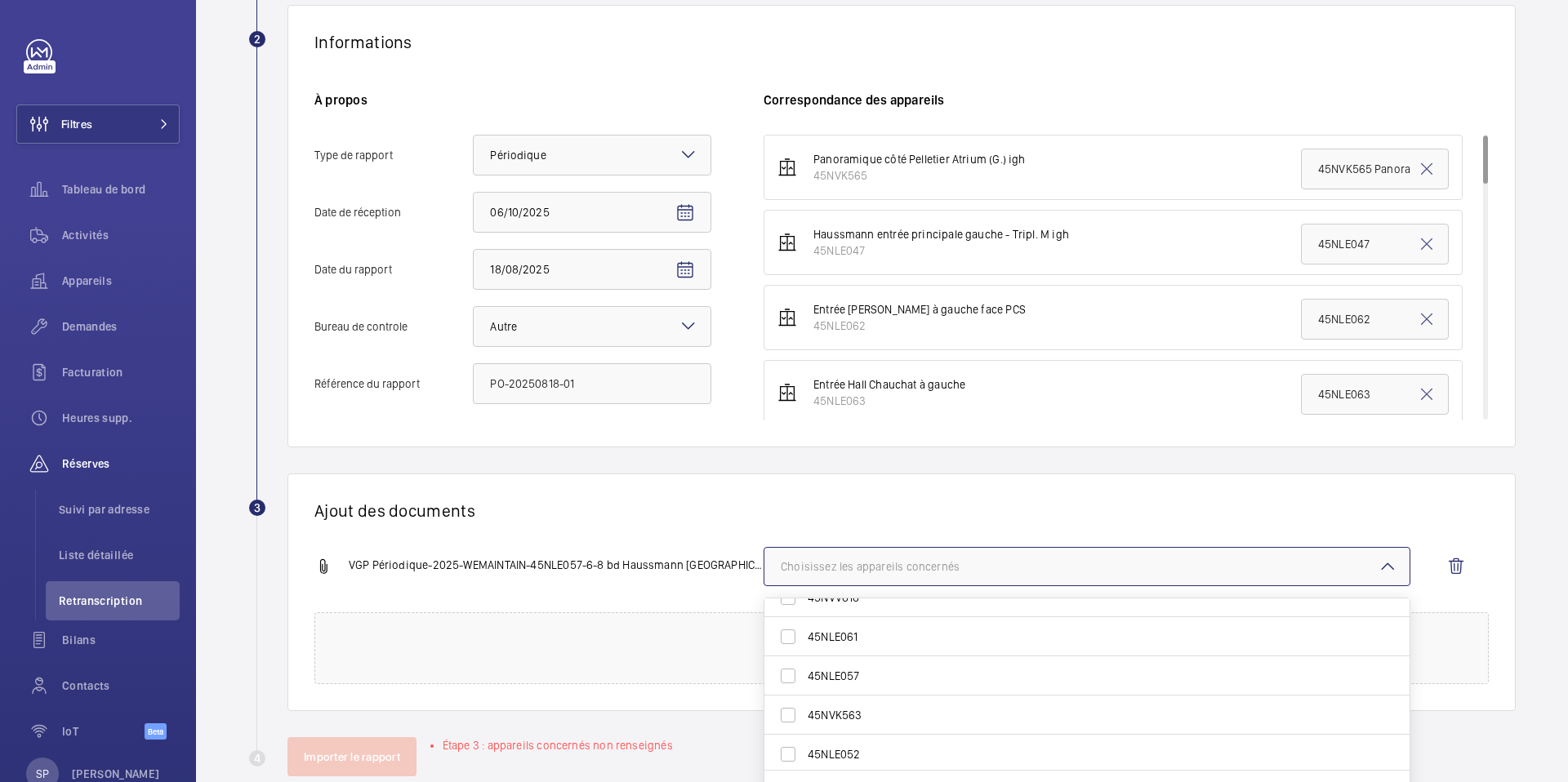
scroll to position [619, 0]
click at [943, 663] on span "45NLE057" at bounding box center [1088, 665] width 561 height 16
click at [805, 663] on input "45NLE057" at bounding box center [788, 665] width 33 height 33
checkbox input "true"
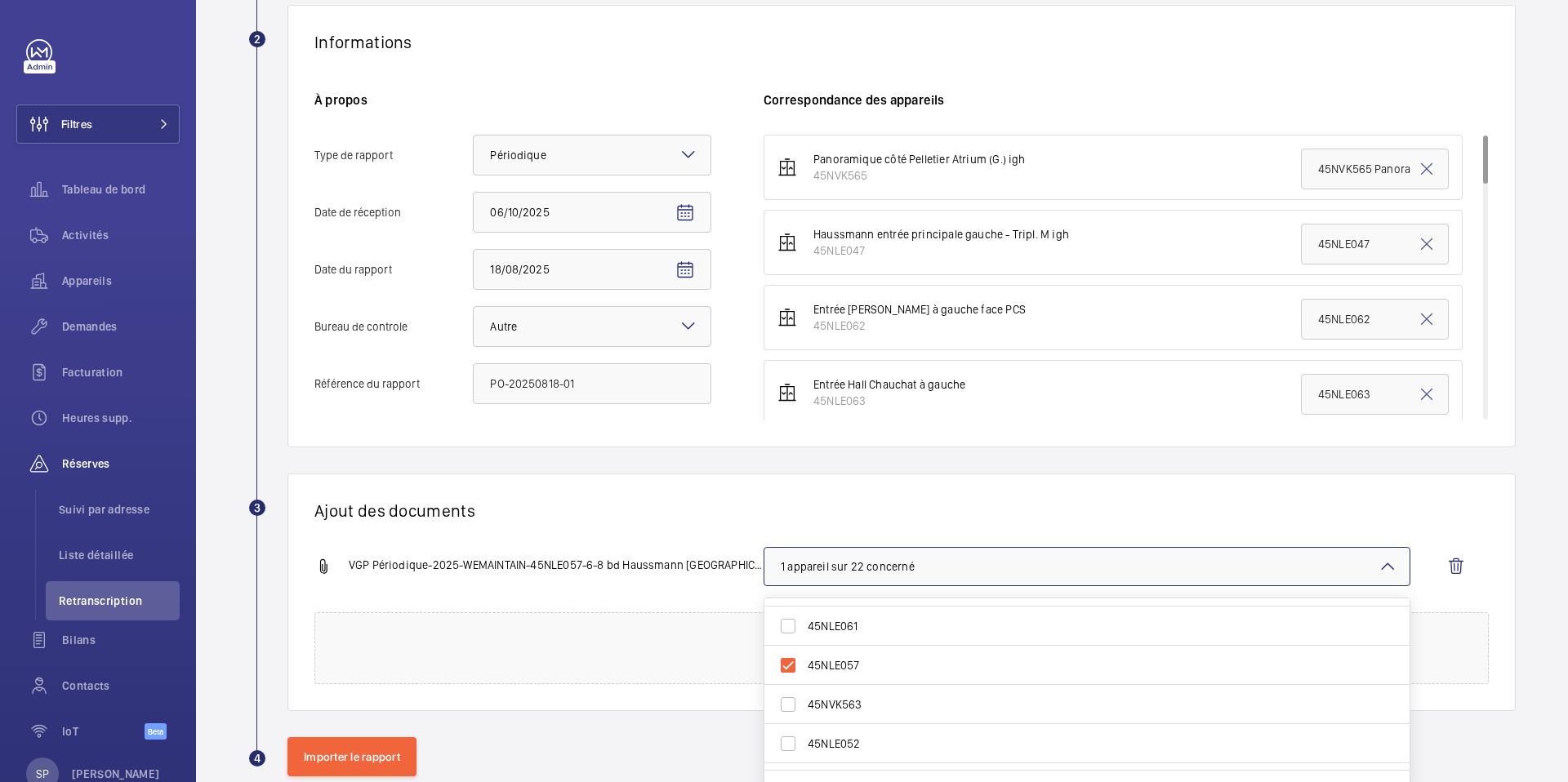
click at [735, 511] on h1 "Ajout des documents" at bounding box center [902, 510] width 1174 height 21
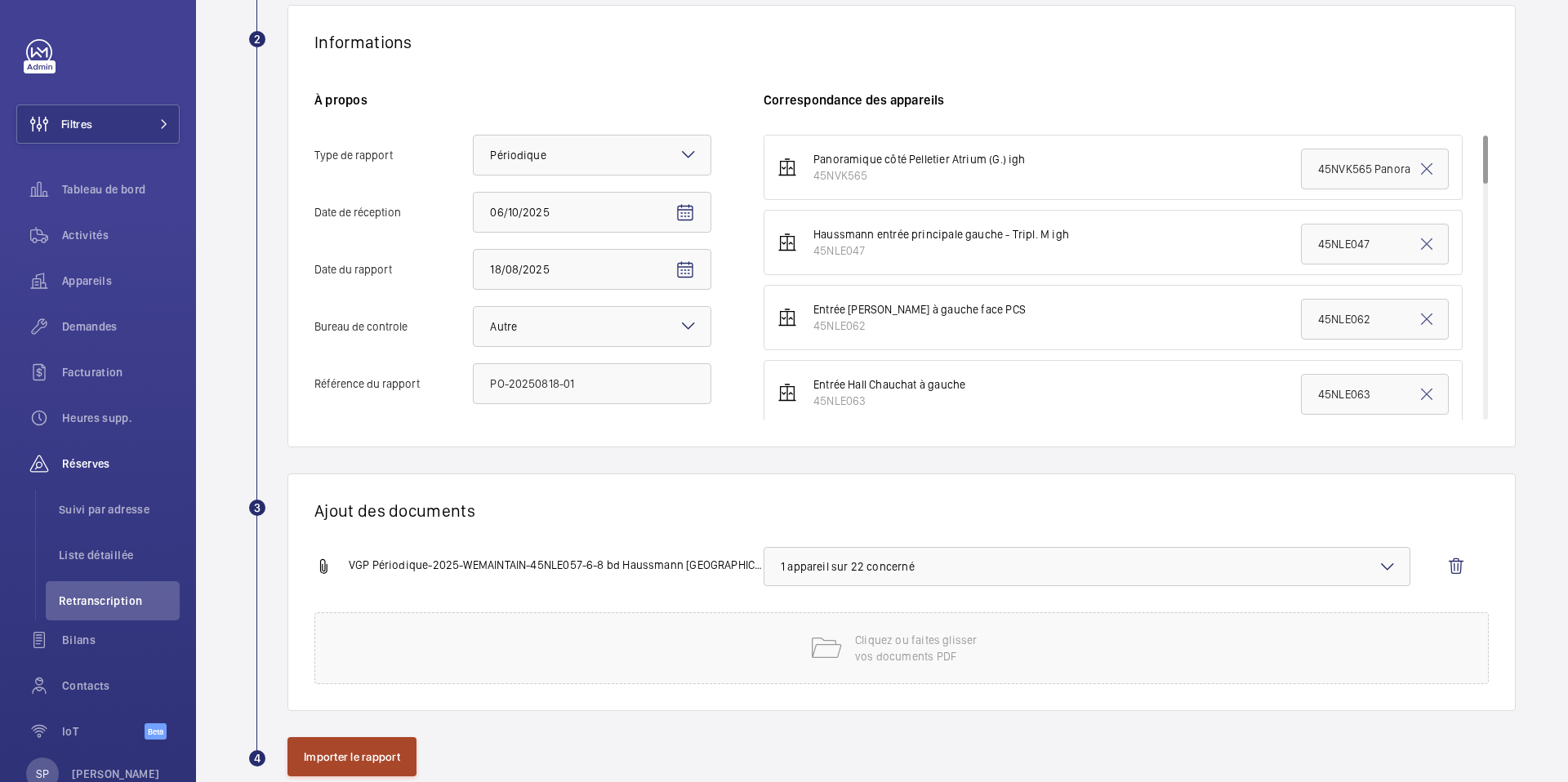
click at [345, 747] on button "Importer le rapport" at bounding box center [352, 757] width 129 height 40
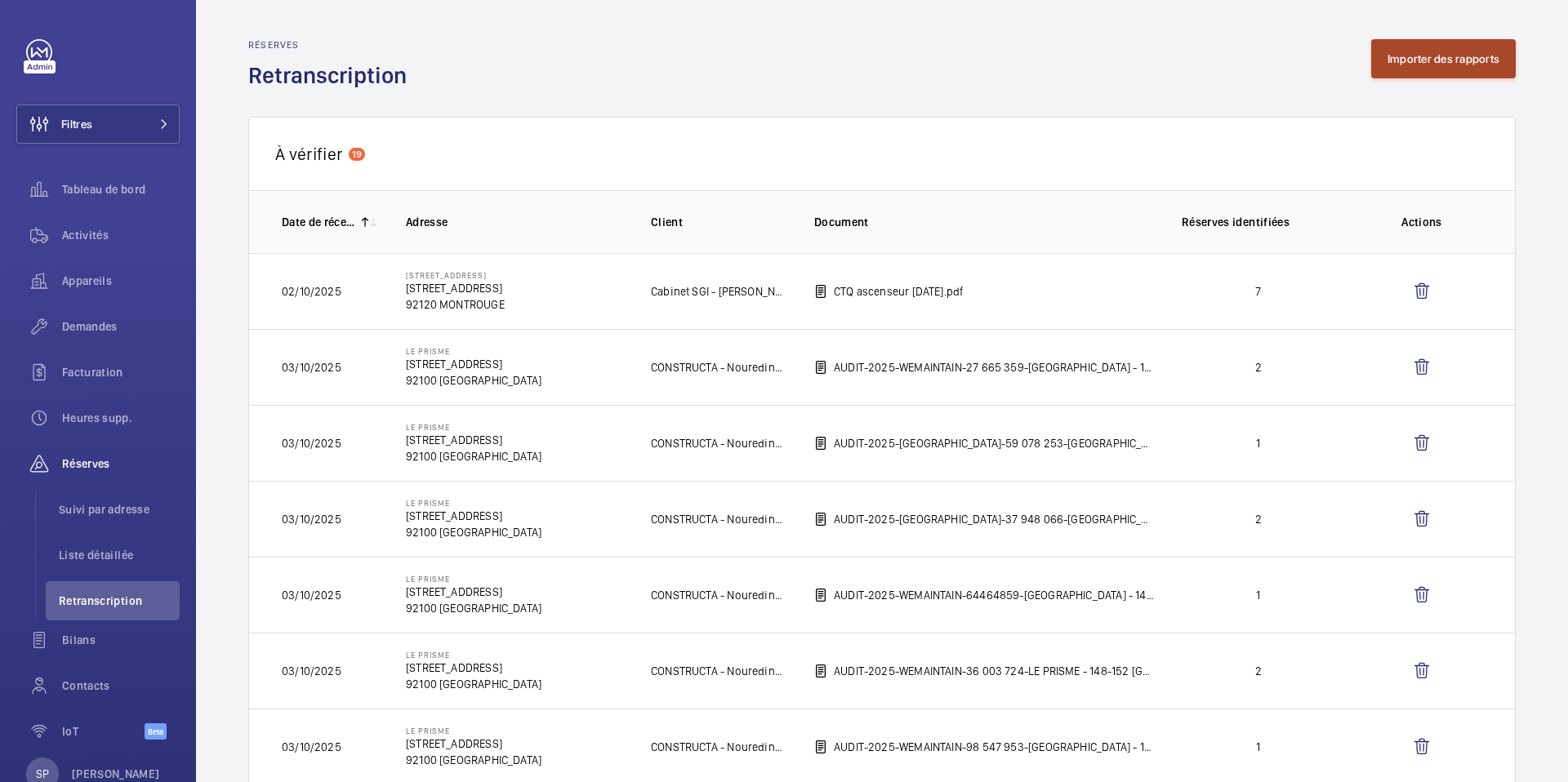
click at [1421, 57] on button "Importer des rapports" at bounding box center [1444, 59] width 145 height 40
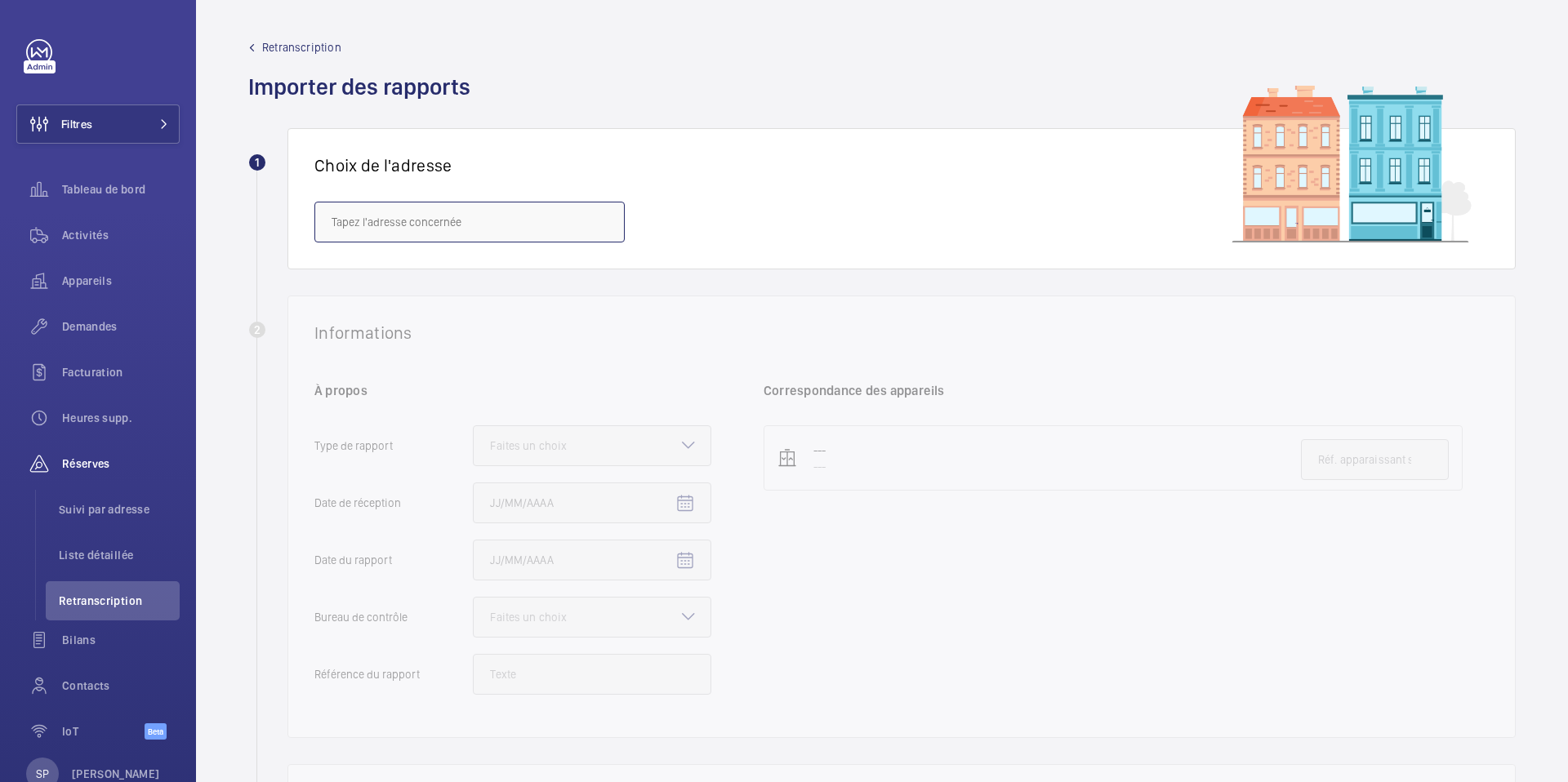
click at [483, 205] on input "text" at bounding box center [469, 222] width 310 height 41
click at [443, 269] on span "6/8 Haussmann - [STREET_ADDRESS]" at bounding box center [425, 271] width 187 height 16
type input "6/8 Haussmann - [STREET_ADDRESS]"
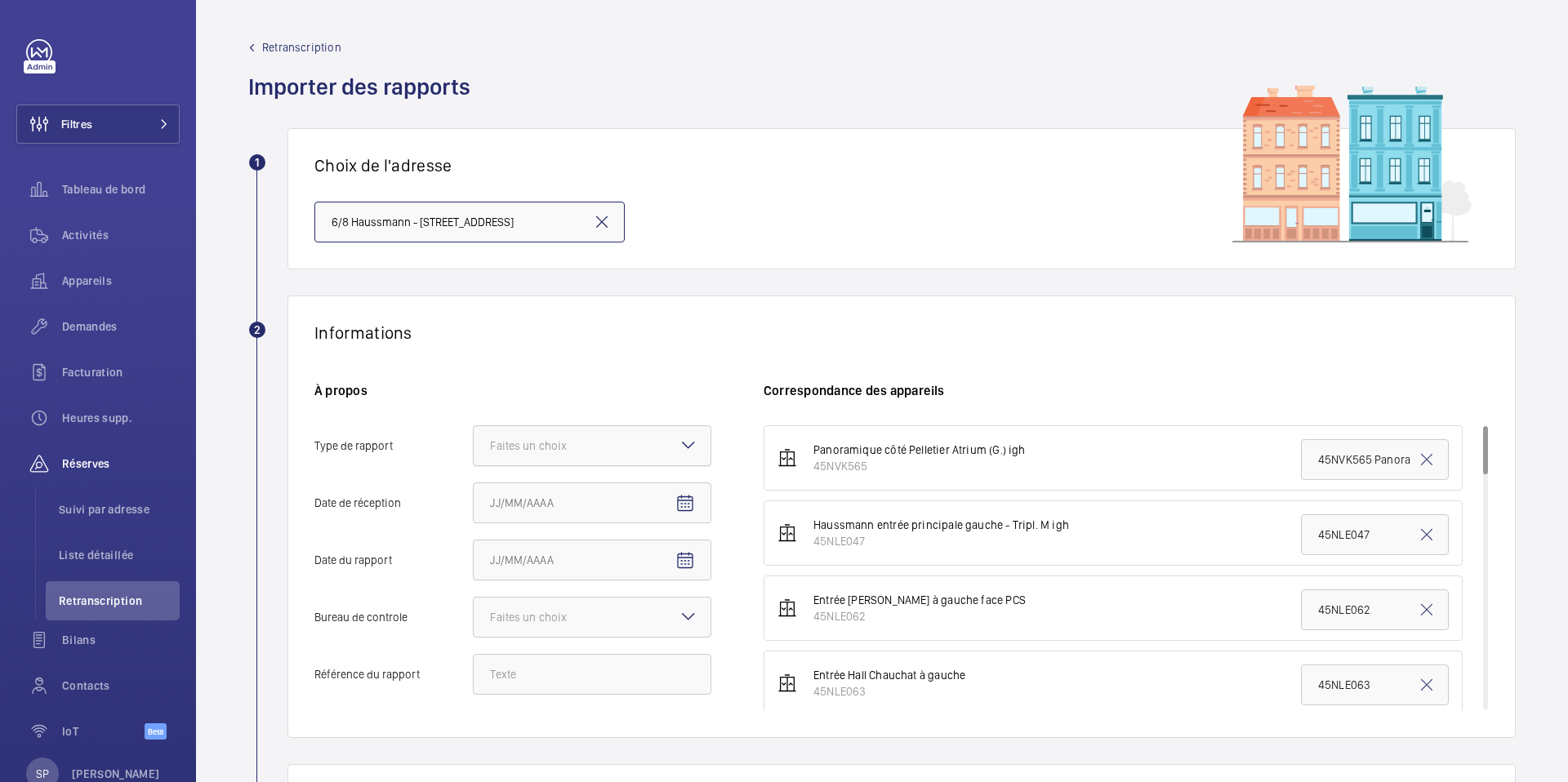
click at [555, 443] on div "Faites un choix" at bounding box center [548, 446] width 118 height 16
click at [474, 443] on input "Type de rapport Faites un choix" at bounding box center [474, 446] width 0 height 40
click at [542, 491] on span "Périodique" at bounding box center [592, 496] width 204 height 16
click at [474, 465] on input "Type de rapport Faites un choix Périodique Quinquennal Audit" at bounding box center [474, 446] width 0 height 40
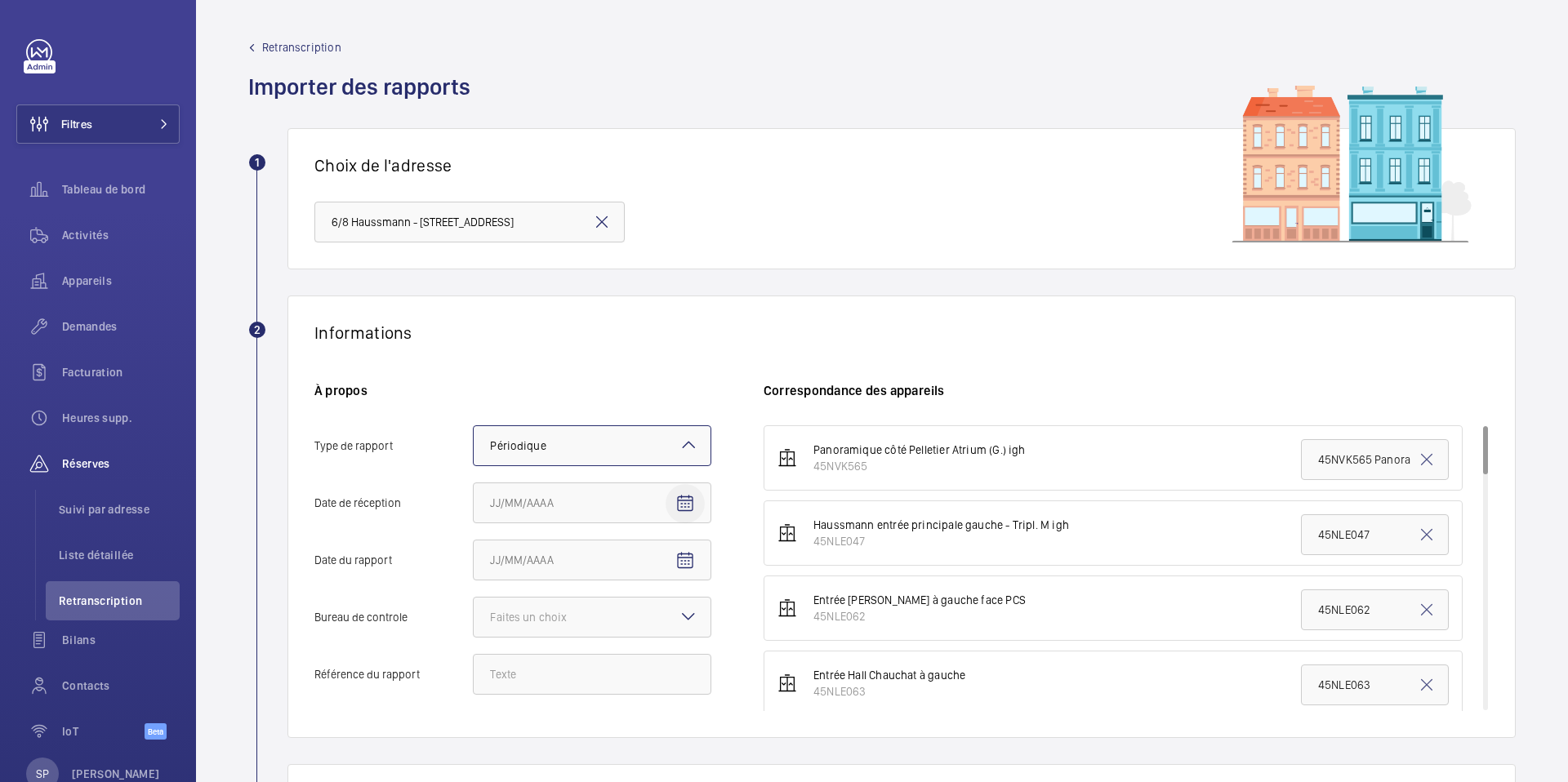
click at [686, 504] on mat-icon "Open calendar" at bounding box center [685, 504] width 20 height 20
click at [505, 364] on span "6" at bounding box center [497, 361] width 30 height 30
type input "06/10/2025"
click at [684, 572] on span "Open calendar" at bounding box center [685, 561] width 40 height 40
click at [670, 328] on span "Previous month" at bounding box center [662, 318] width 33 height 33
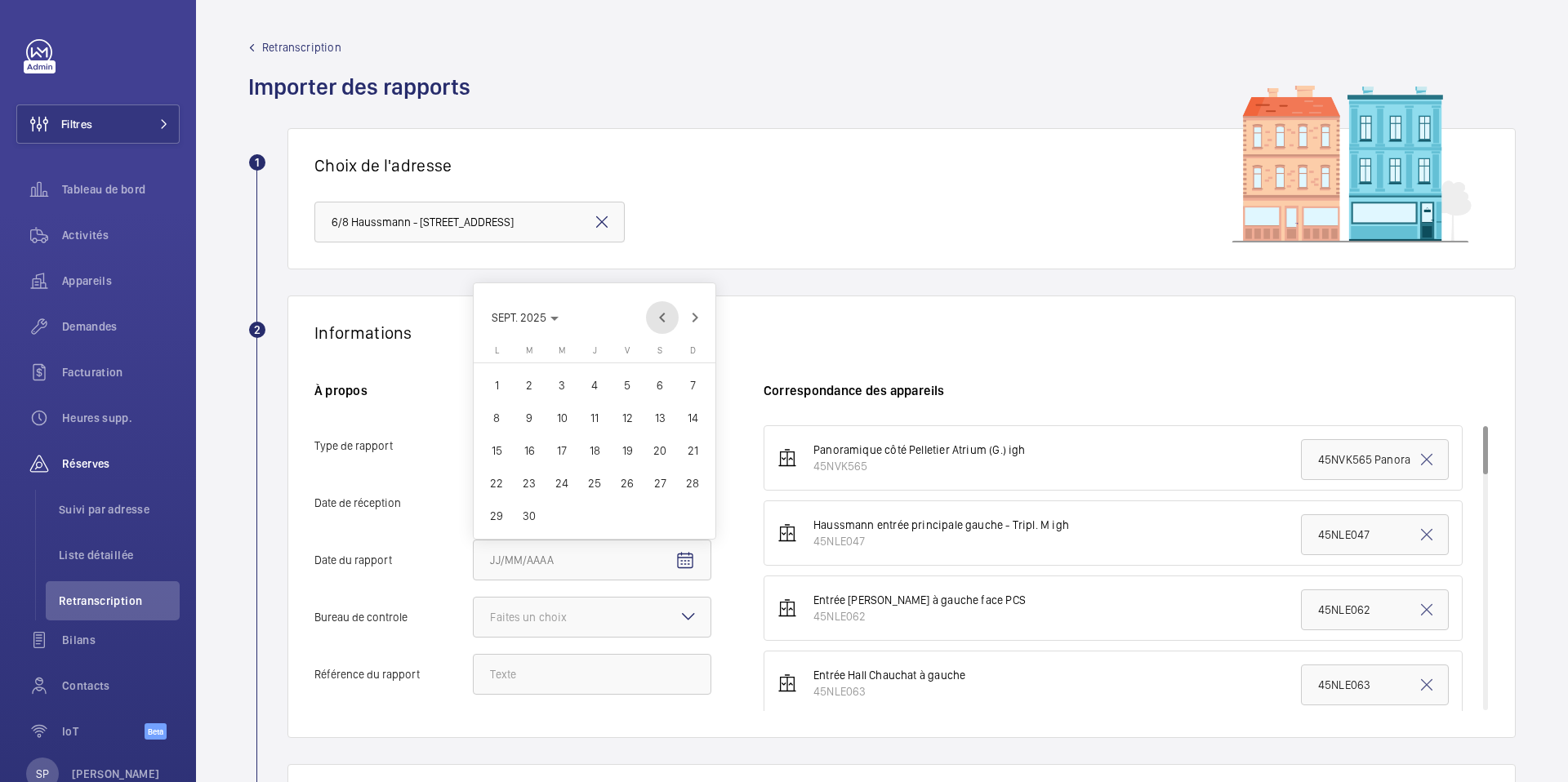
click at [670, 328] on span "Previous month" at bounding box center [662, 318] width 33 height 33
click at [494, 484] on span "18" at bounding box center [497, 483] width 30 height 30
type input "18/08/2025"
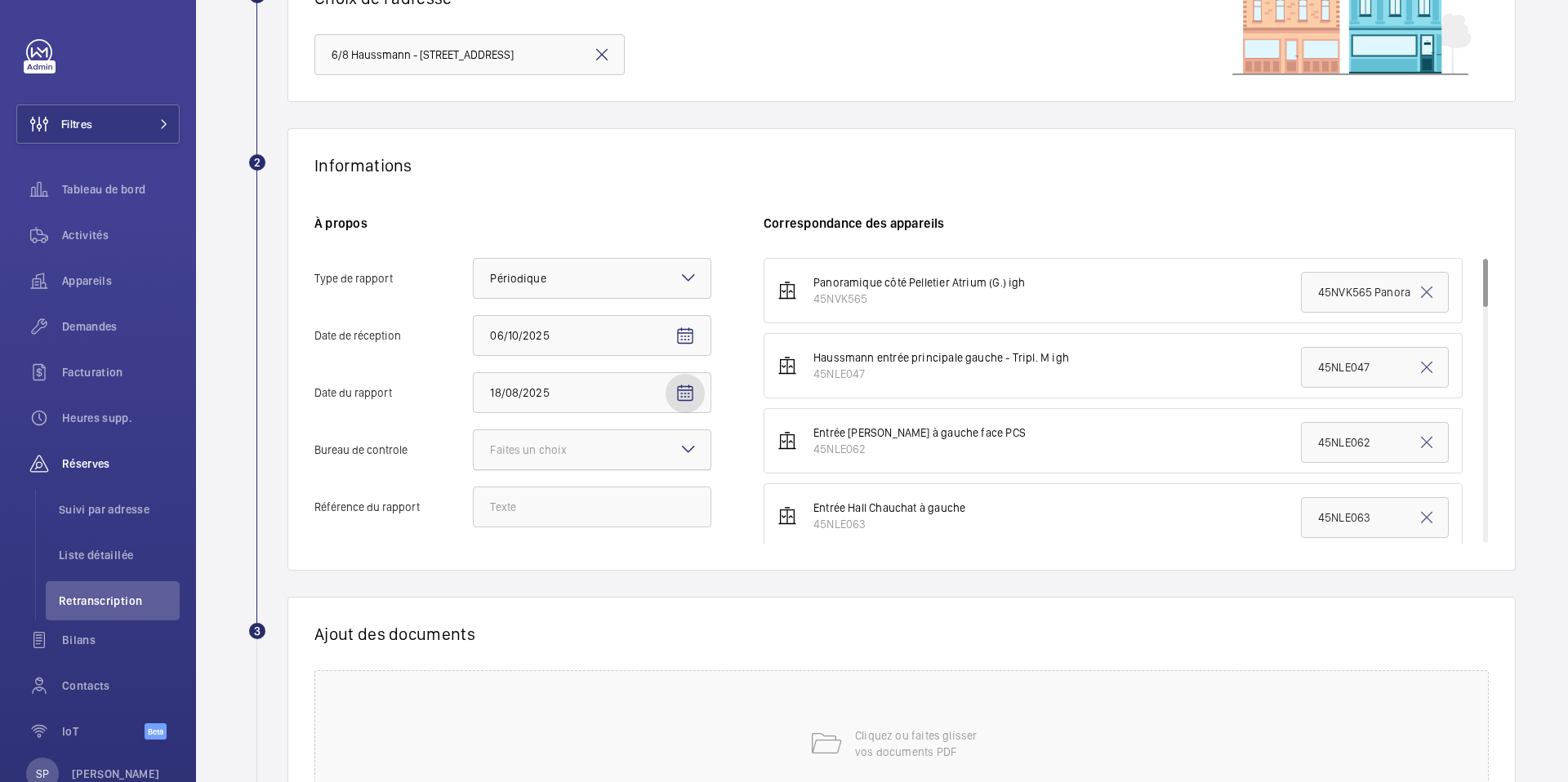
click at [524, 451] on div "Faites un choix" at bounding box center [548, 450] width 118 height 16
click at [474, 451] on input "Bureau de controle Faites un choix" at bounding box center [474, 450] width 0 height 40
click at [520, 542] on span "Autre" at bounding box center [592, 540] width 204 height 16
click at [474, 469] on input "Bureau de controle Faites un choix Veritas Autre" at bounding box center [474, 450] width 0 height 40
click at [546, 498] on input "Référence du rapport" at bounding box center [592, 507] width 239 height 41
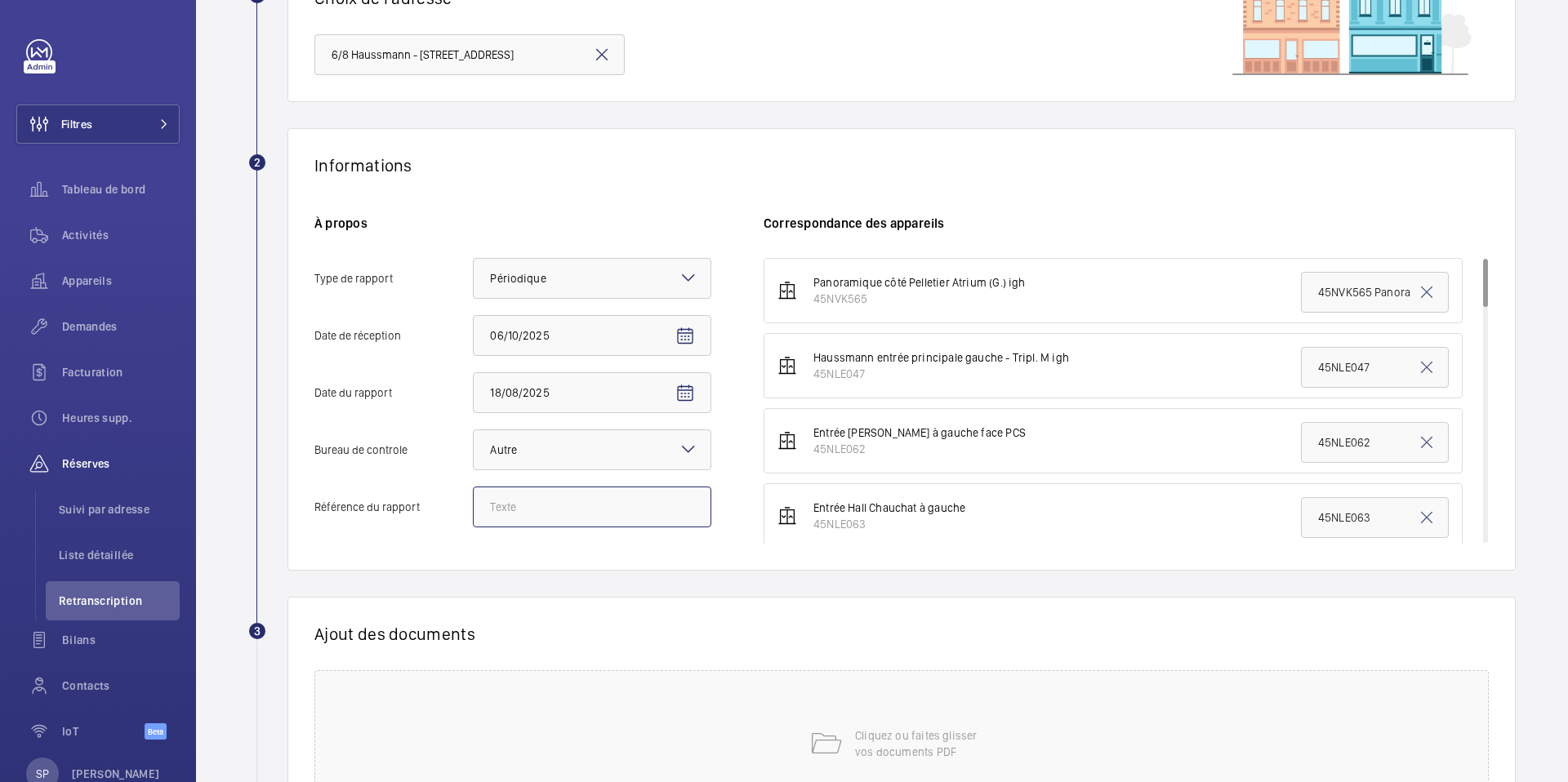
paste input "PO-20250818-01"
type input "PO-20250818-01"
click at [576, 575] on wm-front-report-upload-form "2 Informations À propos Type de rapport Faites un choix × Périodique × Date [DA…" at bounding box center [881, 519] width 1267 height 781
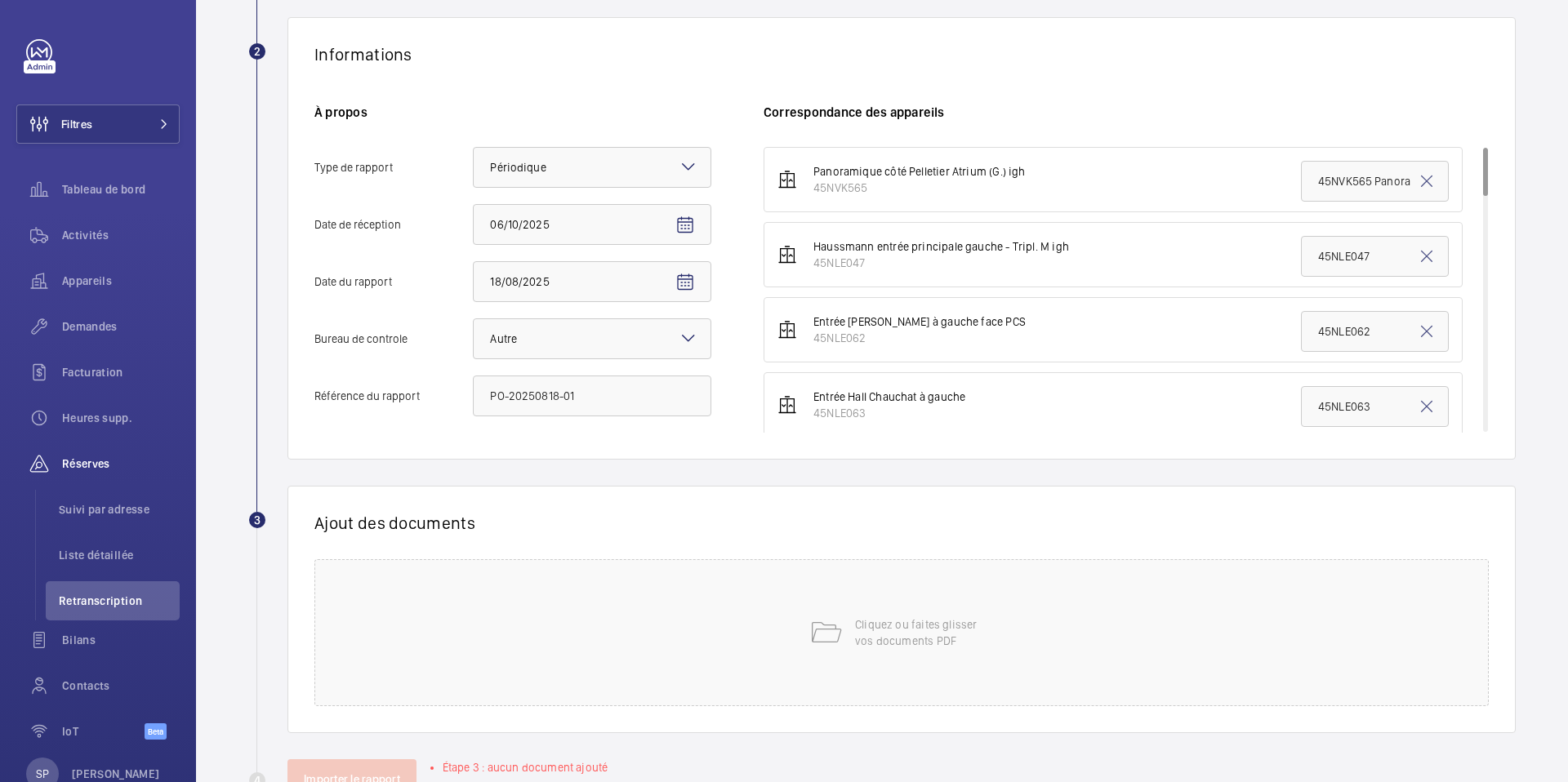
scroll to position [334, 0]
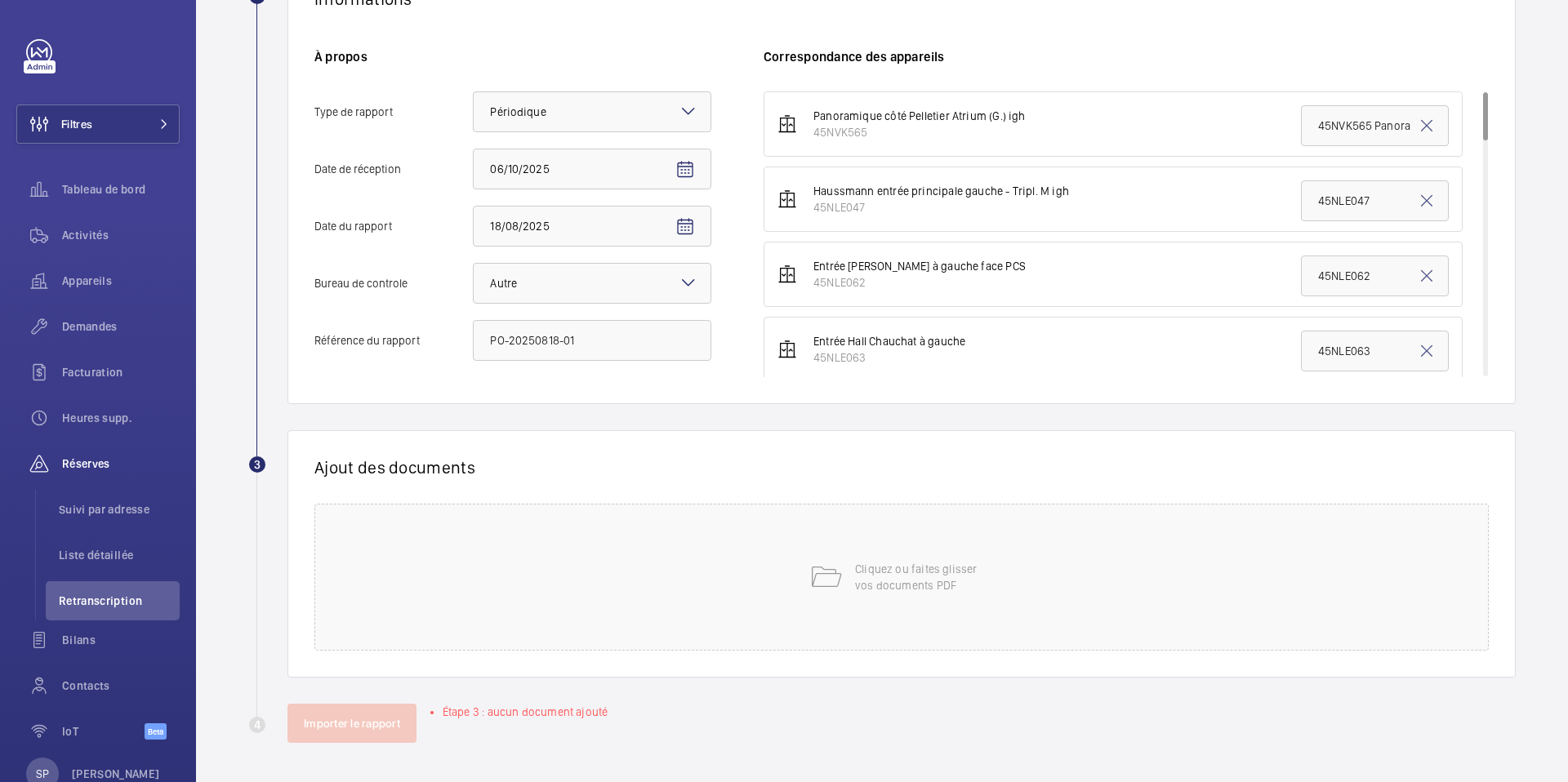
click at [576, 575] on div "Cliquez ou faites glisser vos documents PDF" at bounding box center [902, 577] width 1174 height 147
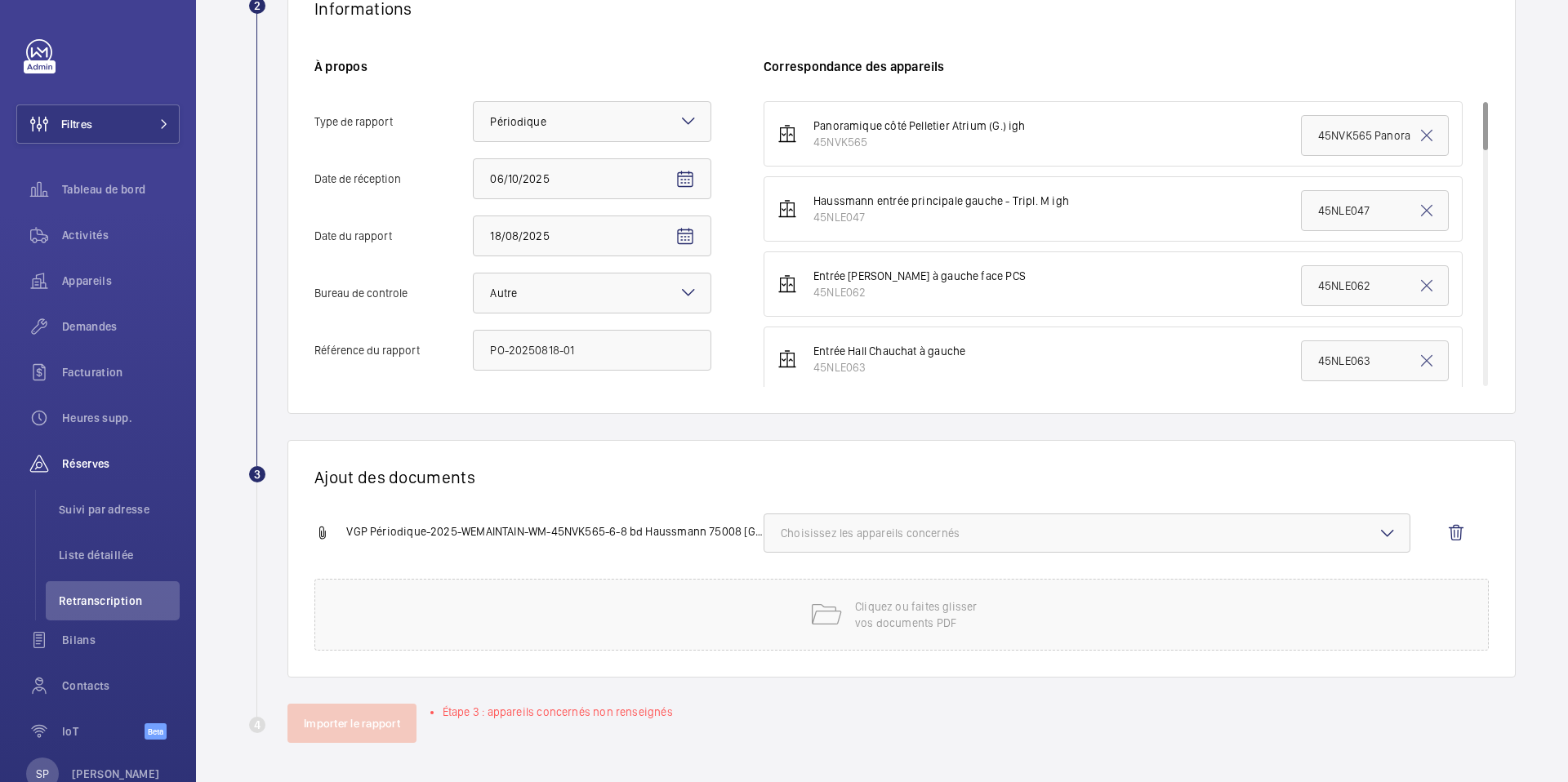
click at [1021, 533] on span "Choisissez les appareils concernés" at bounding box center [1087, 533] width 613 height 16
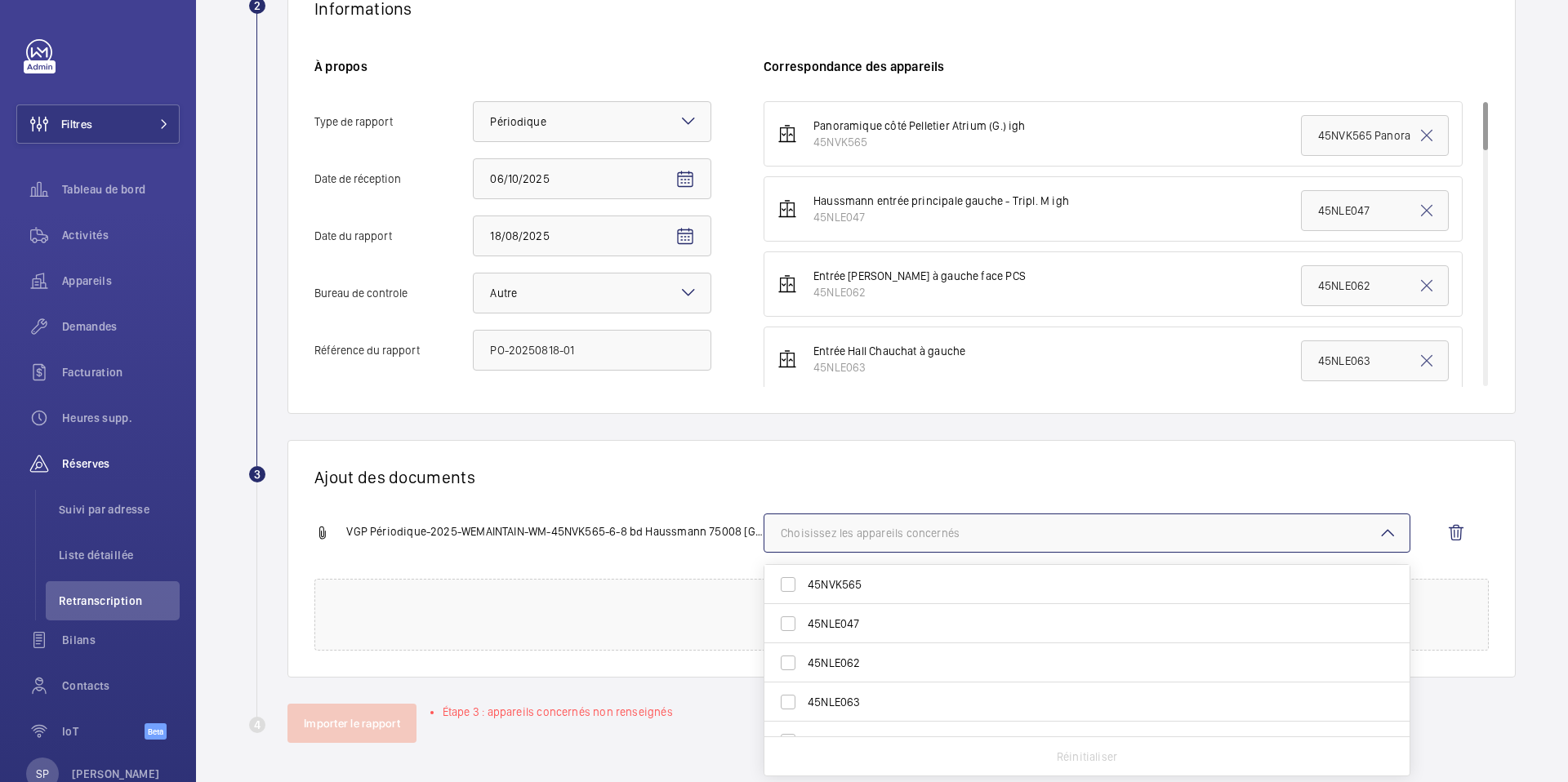
click at [934, 578] on span "45NVK565" at bounding box center [1088, 584] width 561 height 16
click at [805, 578] on input "45NVK565" at bounding box center [788, 584] width 33 height 33
checkbox input "true"
click at [658, 474] on h1 "Ajout des documents" at bounding box center [902, 477] width 1174 height 21
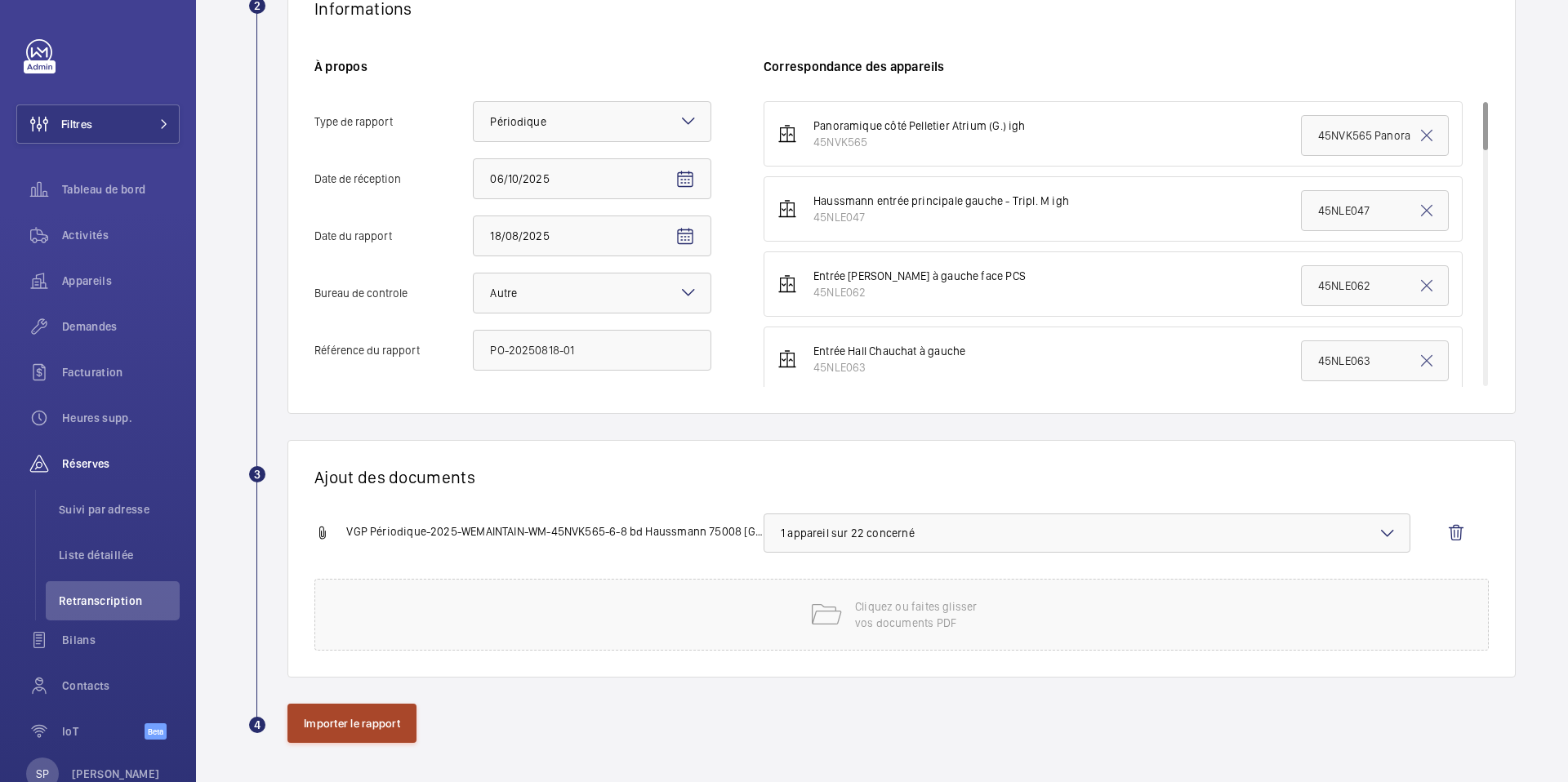
click at [322, 728] on button "Importer le rapport" at bounding box center [352, 724] width 129 height 40
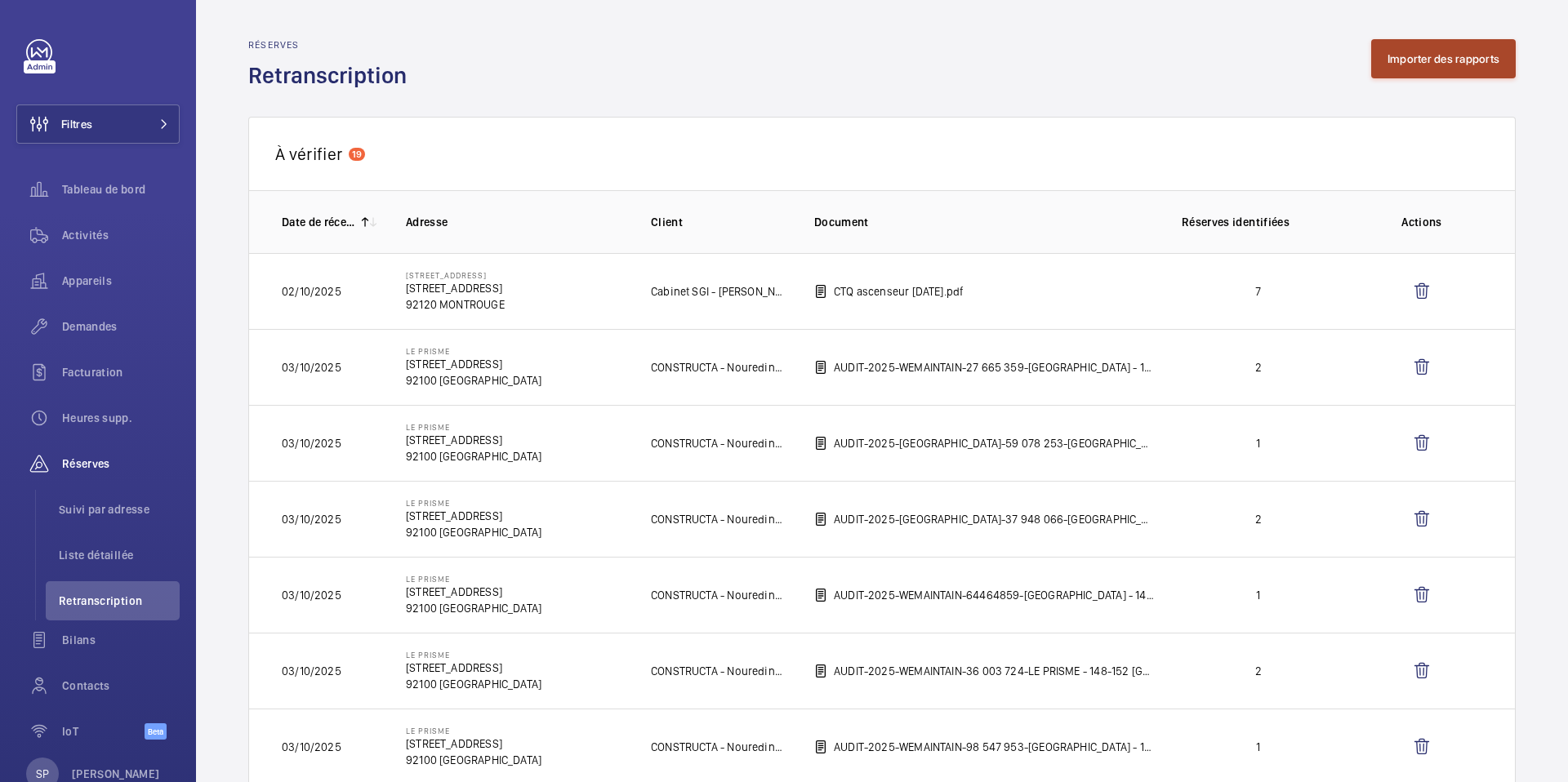
click at [1463, 63] on button "Importer des rapports" at bounding box center [1444, 59] width 145 height 40
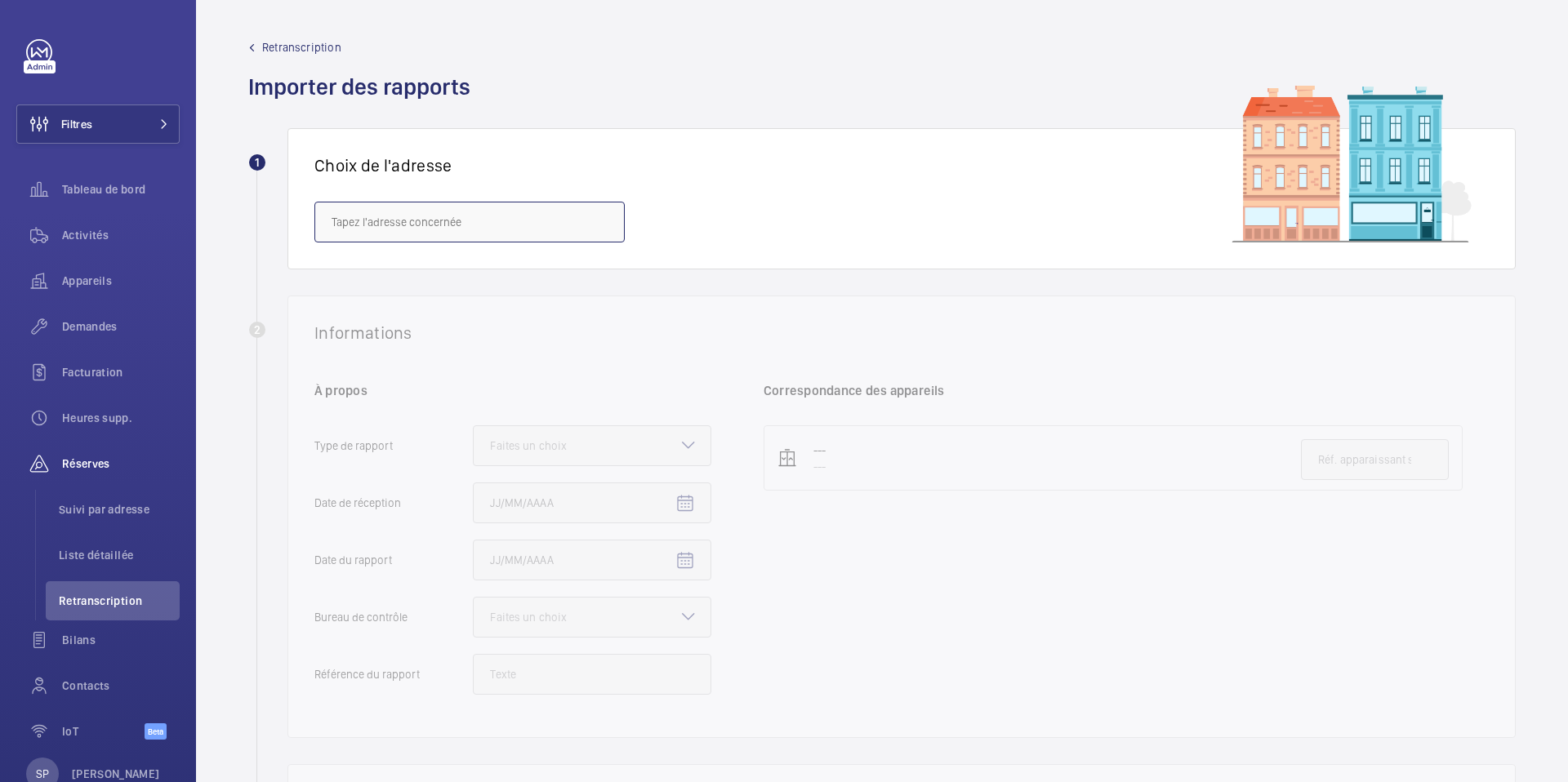
click at [376, 216] on input "text" at bounding box center [469, 222] width 310 height 41
paste input "7 quai Anatole France"
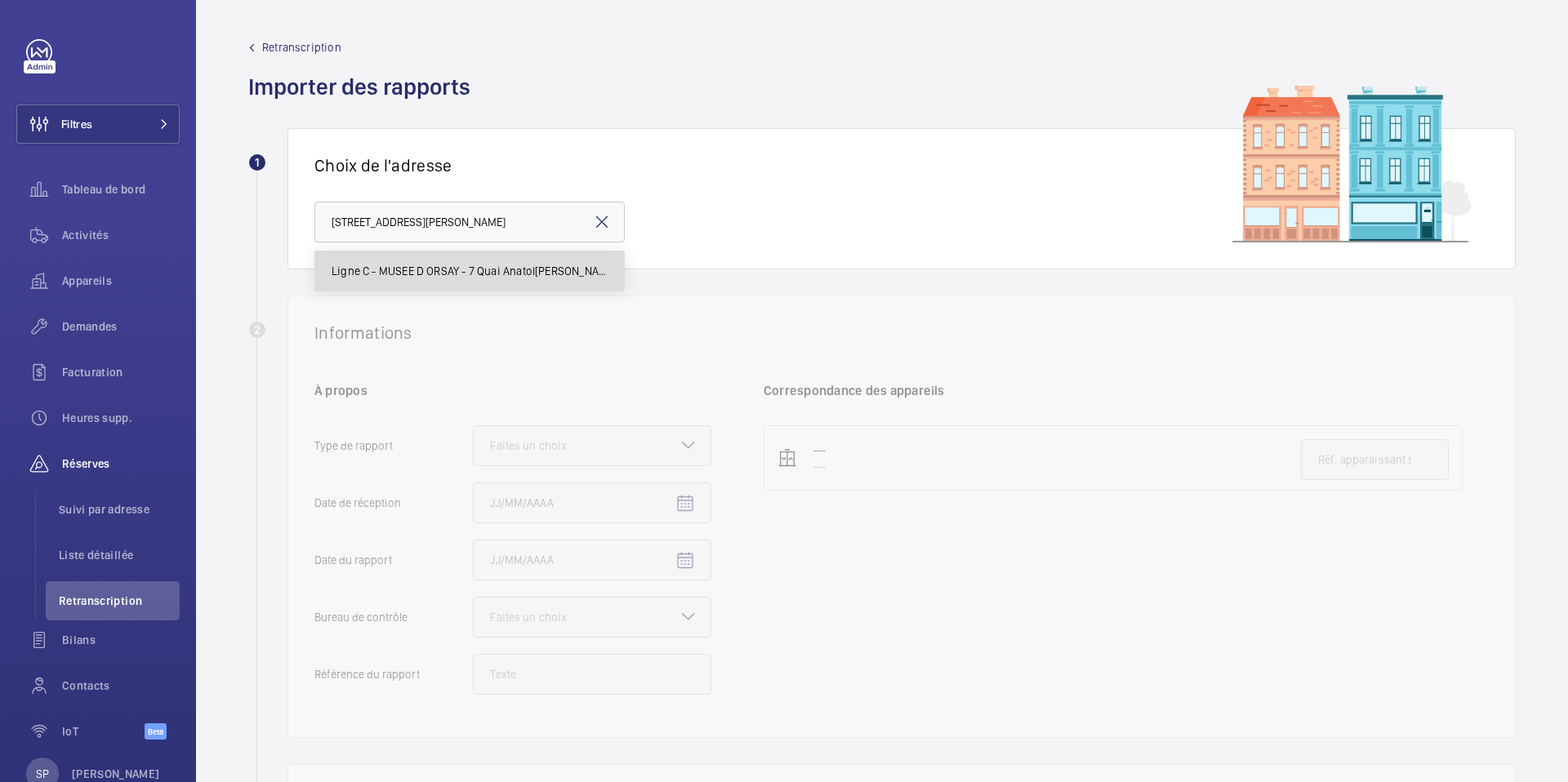
click at [364, 272] on span "Ligne C - MUSEE D ORSAY - 7 Quai Anatole France, PARIS 75007" at bounding box center [469, 271] width 276 height 16
type input "Ligne C - MUSEE D ORSAY - 7 Quai Anatole France, PARIS 75007"
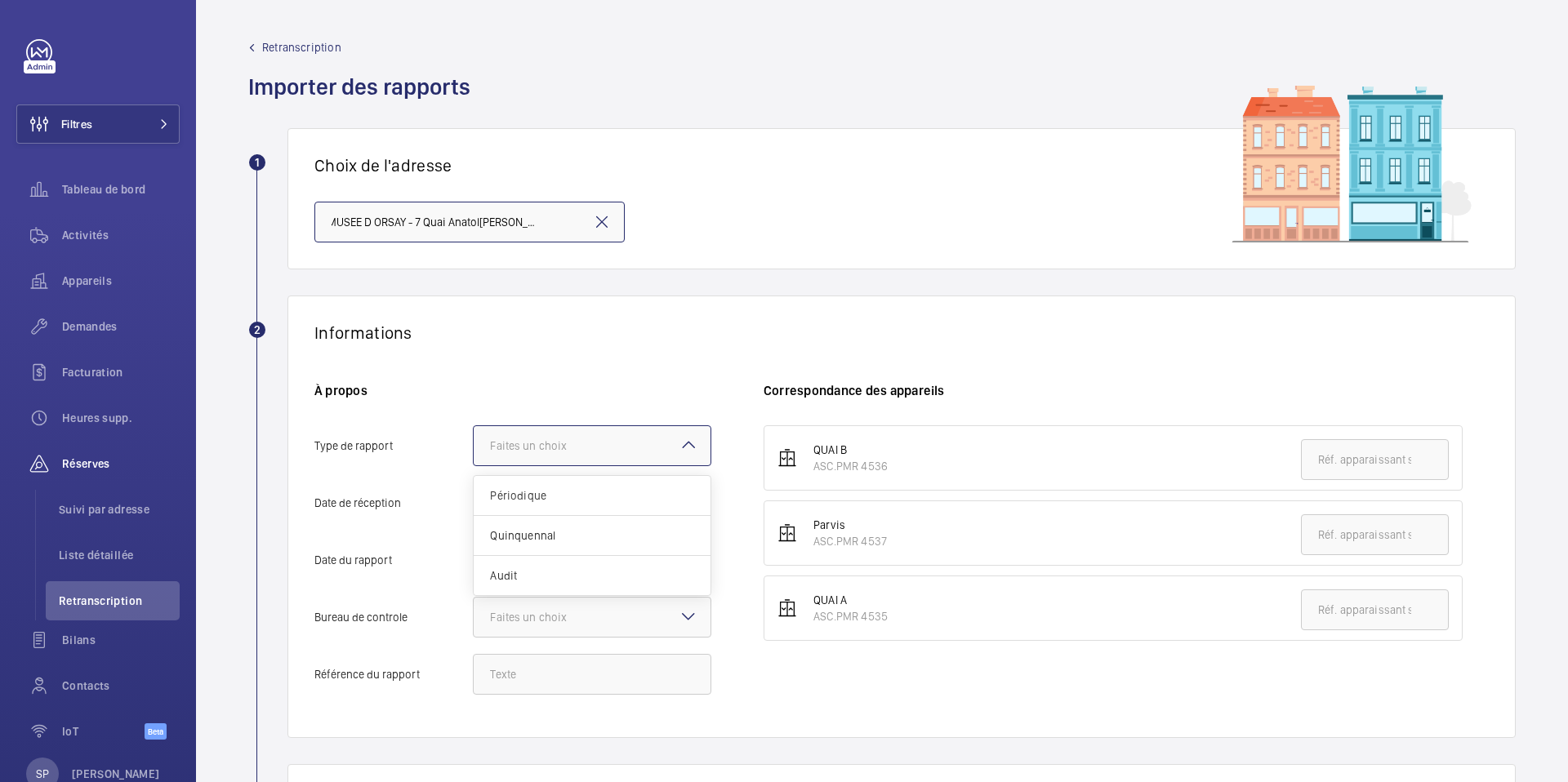
click at [600, 441] on div "Faites un choix" at bounding box center [548, 446] width 118 height 16
click at [474, 441] on input "Type de rapport Faites un choix Périodique Quinquennal Audit" at bounding box center [474, 446] width 0 height 40
click at [567, 491] on span "Périodique" at bounding box center [592, 496] width 204 height 16
click at [474, 465] on input "Type de rapport Faites un choix Périodique Quinquennal Audit" at bounding box center [474, 446] width 0 height 40
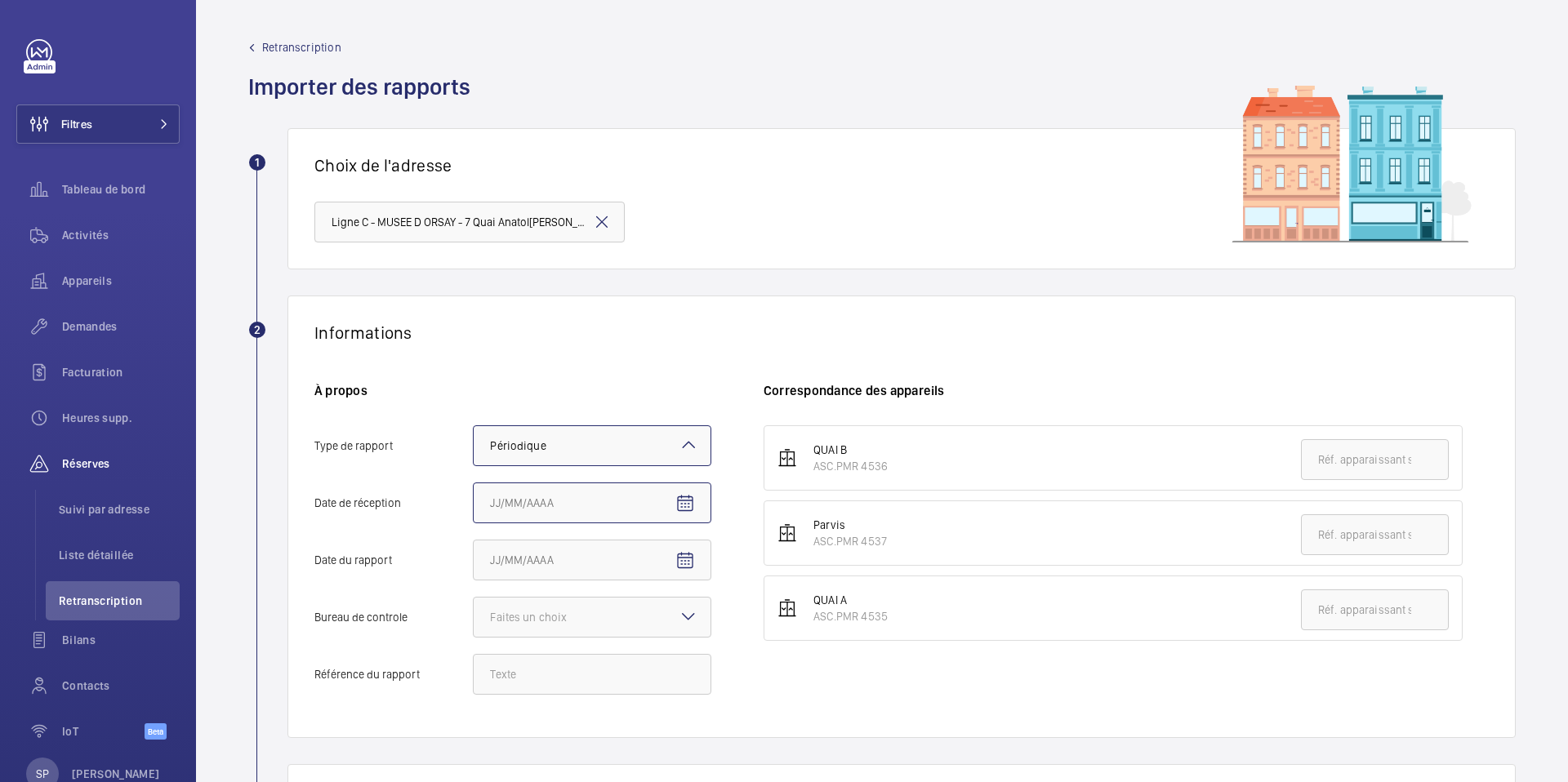
click at [570, 505] on input "Date de réception" at bounding box center [592, 503] width 239 height 41
click at [677, 504] on mat-icon "Open calendar" at bounding box center [685, 504] width 20 height 20
click at [493, 356] on span "6" at bounding box center [497, 361] width 30 height 30
type input "06/10/2025"
click at [688, 554] on mat-icon "Open calendar" at bounding box center [685, 561] width 20 height 20
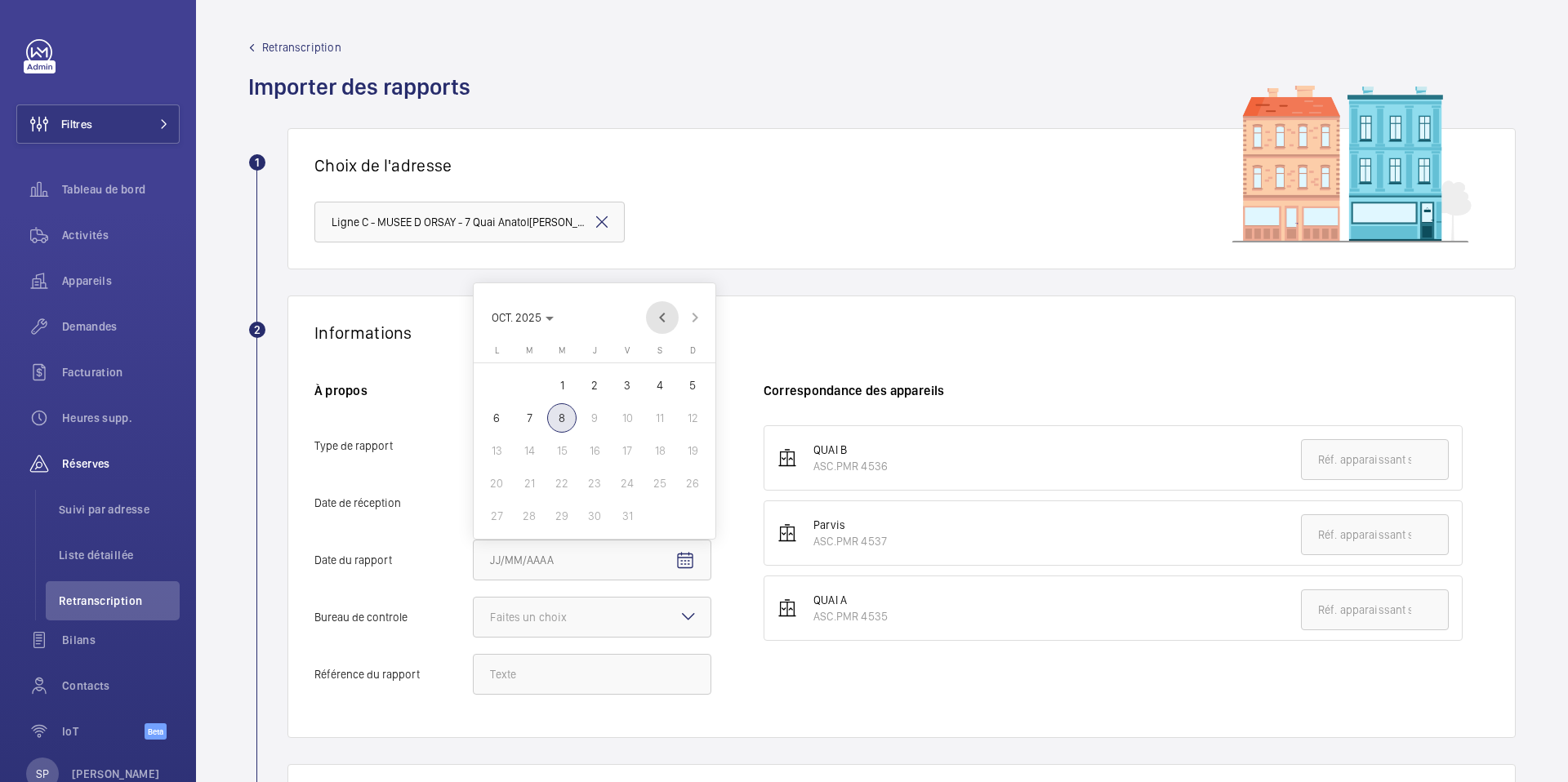
click at [655, 306] on span "Previous month" at bounding box center [662, 318] width 33 height 33
click at [628, 449] on span "19" at bounding box center [628, 451] width 30 height 30
type input "19/09/2025"
click at [640, 620] on div at bounding box center [592, 617] width 237 height 40
click at [474, 620] on input "Bureau de controle Faites un choix Veritas Autre" at bounding box center [474, 617] width 0 height 40
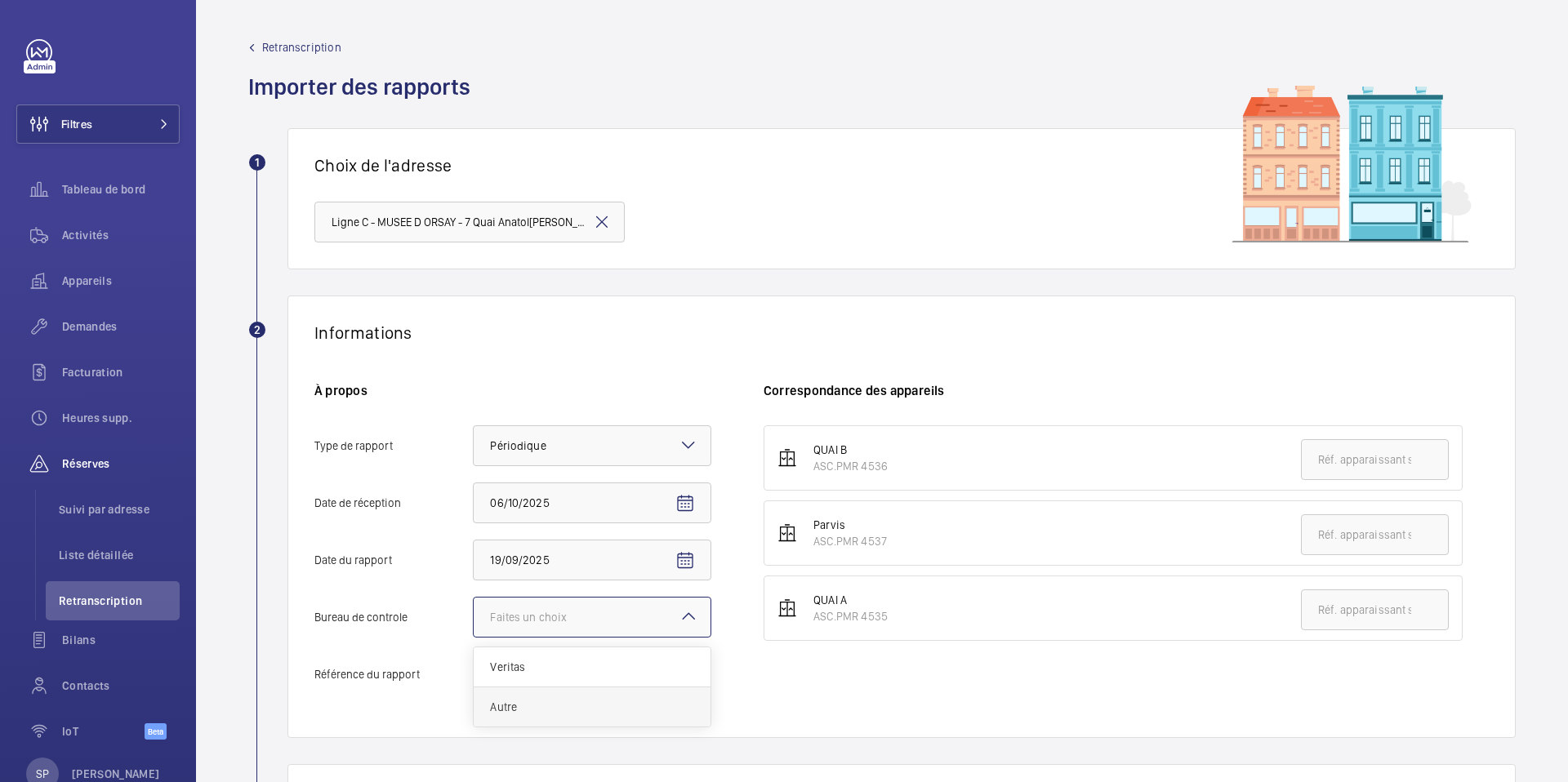
click at [508, 715] on div "Autre" at bounding box center [592, 707] width 237 height 40
click at [474, 637] on input "Bureau de controle Faites un choix Veritas Autre" at bounding box center [474, 617] width 0 height 40
click at [516, 680] on input "Référence du rapport" at bounding box center [592, 674] width 239 height 41
paste input "148354892501R002"
click at [615, 440] on div at bounding box center [592, 446] width 237 height 40
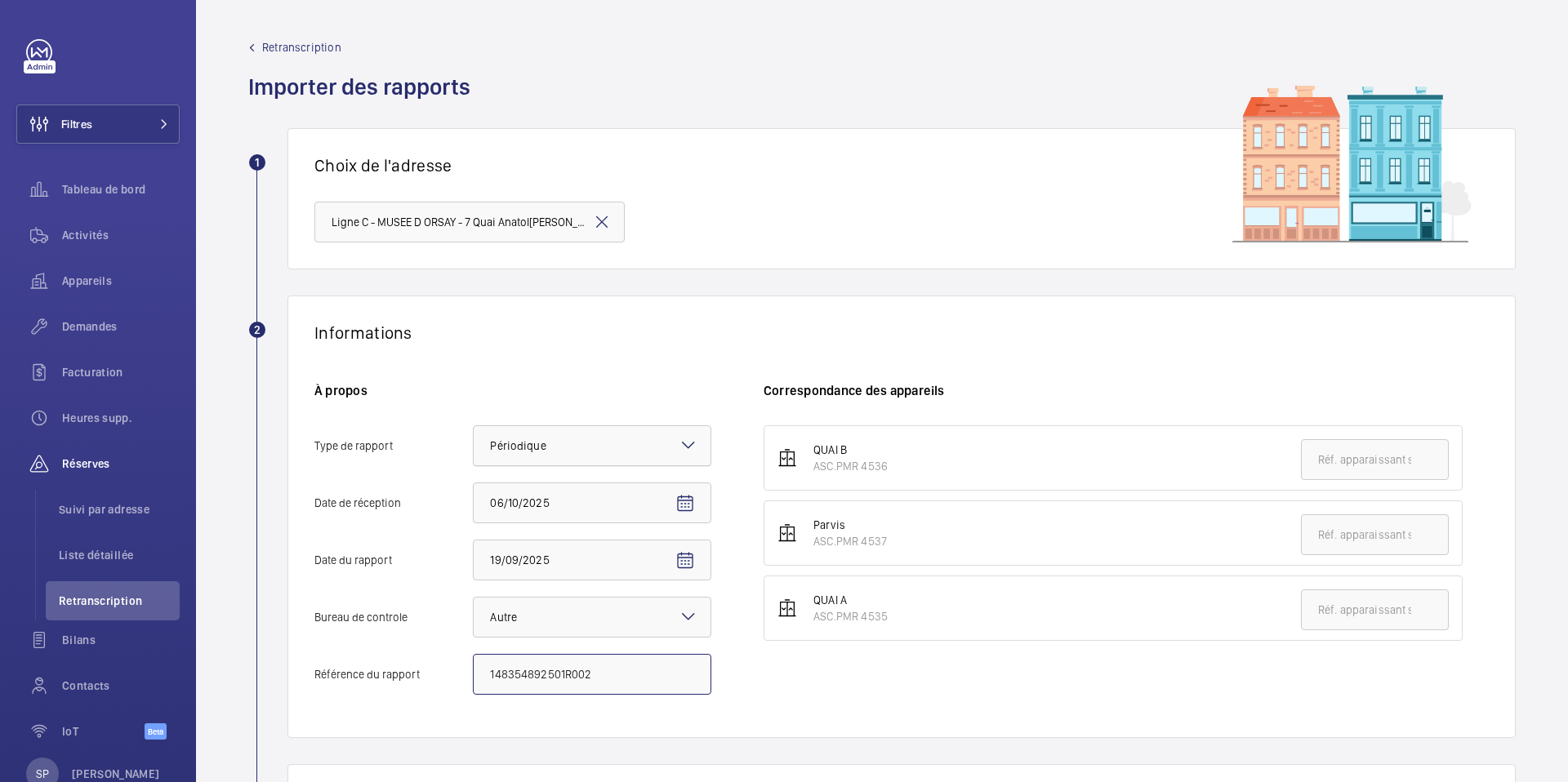
type input "148354892501R002"
click at [474, 440] on input "Type de rapport Faites un choix × Périodique ×" at bounding box center [474, 446] width 0 height 40
click at [564, 541] on span "Quinquennal" at bounding box center [592, 536] width 204 height 16
click at [474, 465] on input "Type de rapport Faites un choix × Périodique × Périodique Quinquennal Audit" at bounding box center [474, 446] width 0 height 40
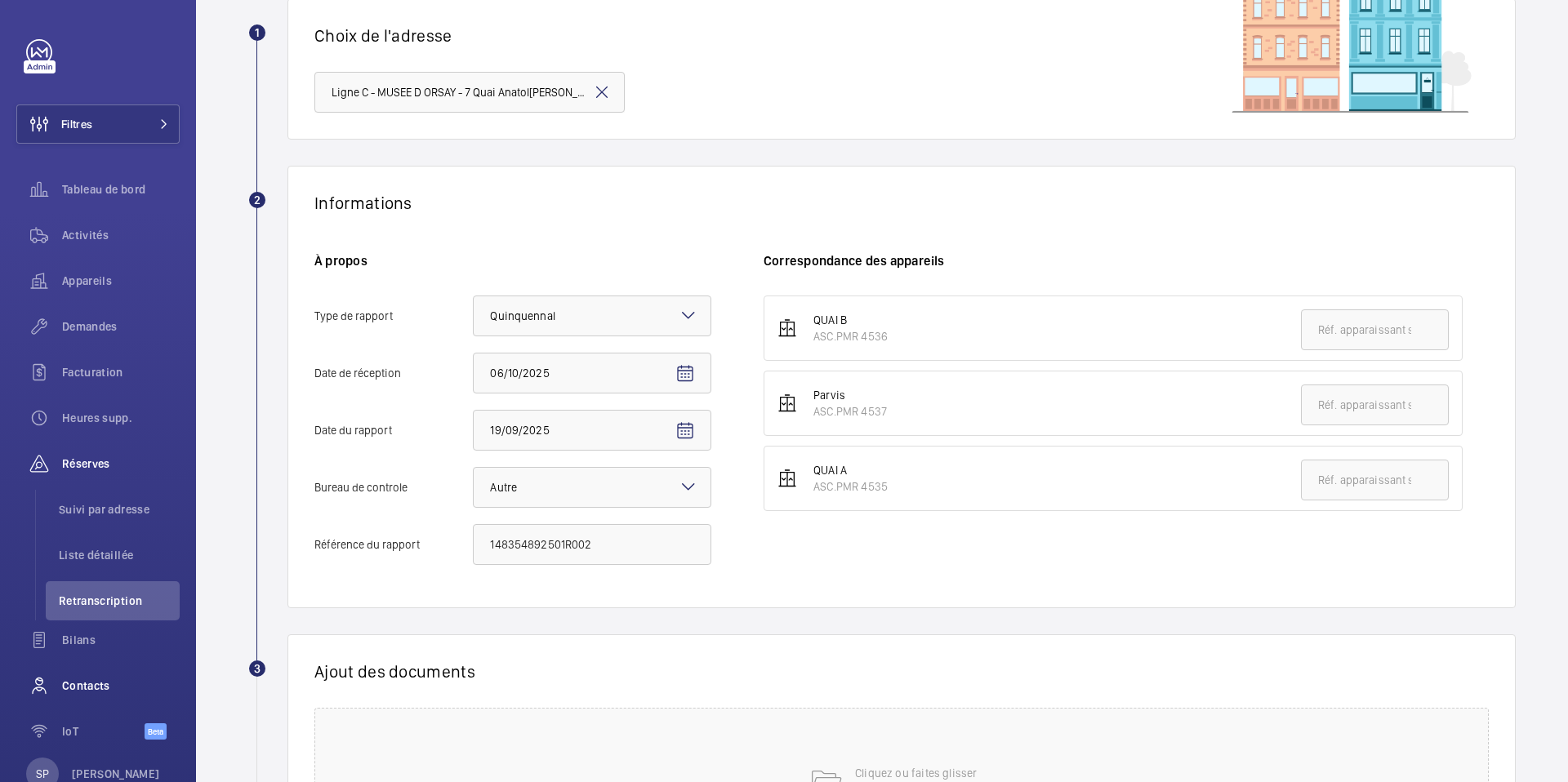
scroll to position [334, 0]
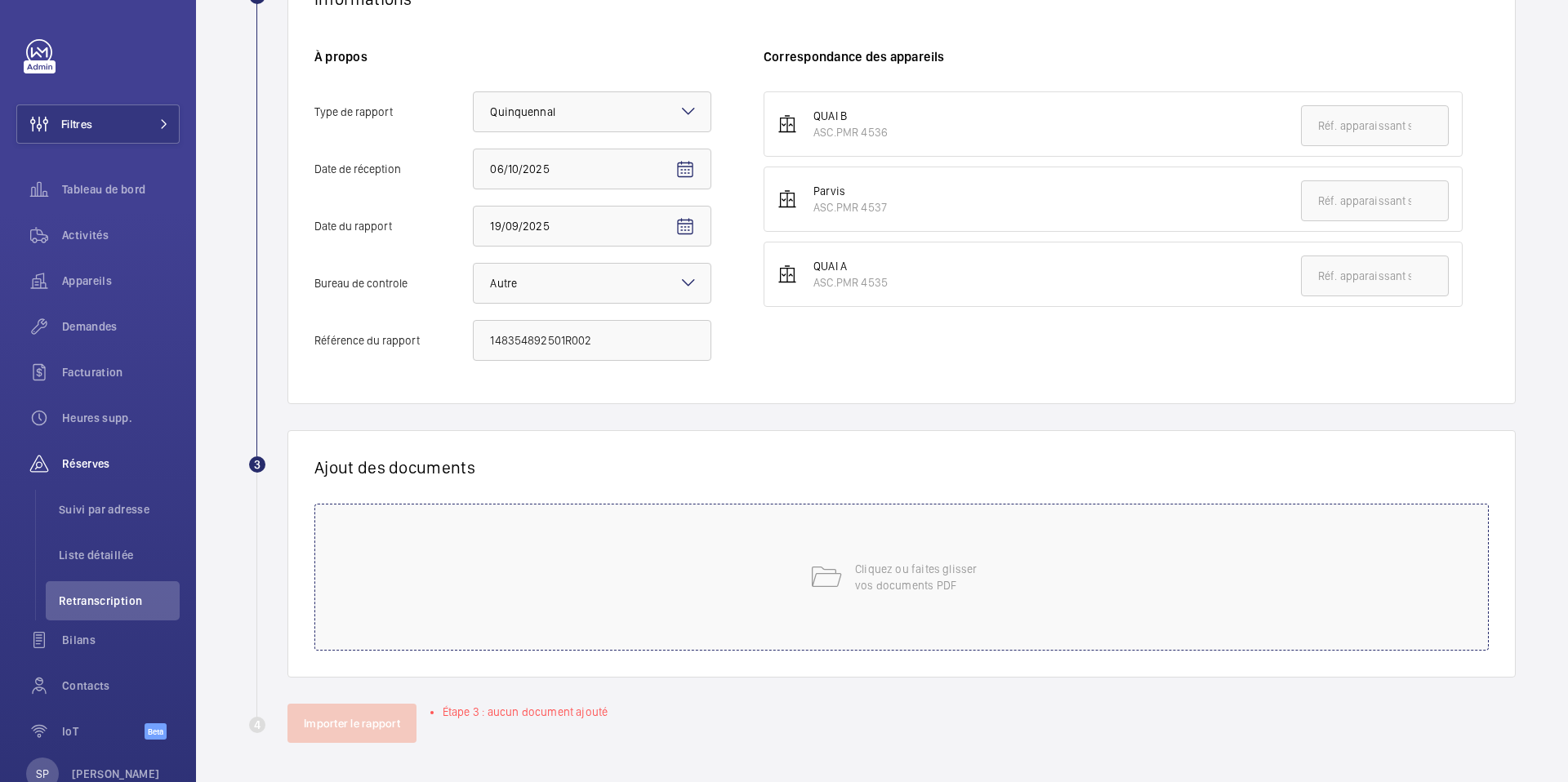
click at [749, 561] on div "Cliquez ou faites glisser vos documents PDF" at bounding box center [902, 577] width 1174 height 147
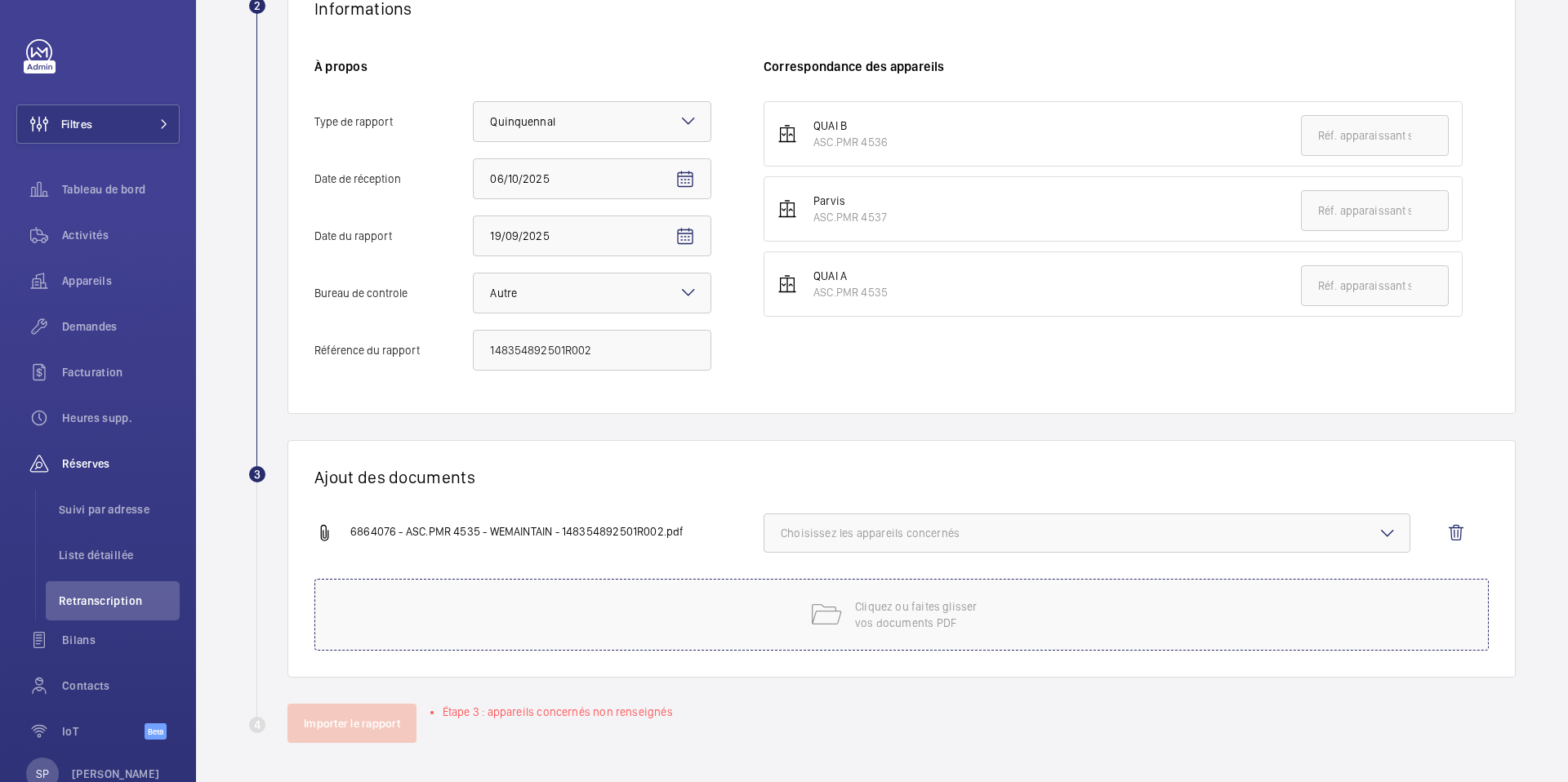
scroll to position [324, 0]
click at [929, 528] on span "Choisissez les appareils concernés" at bounding box center [1087, 533] width 613 height 16
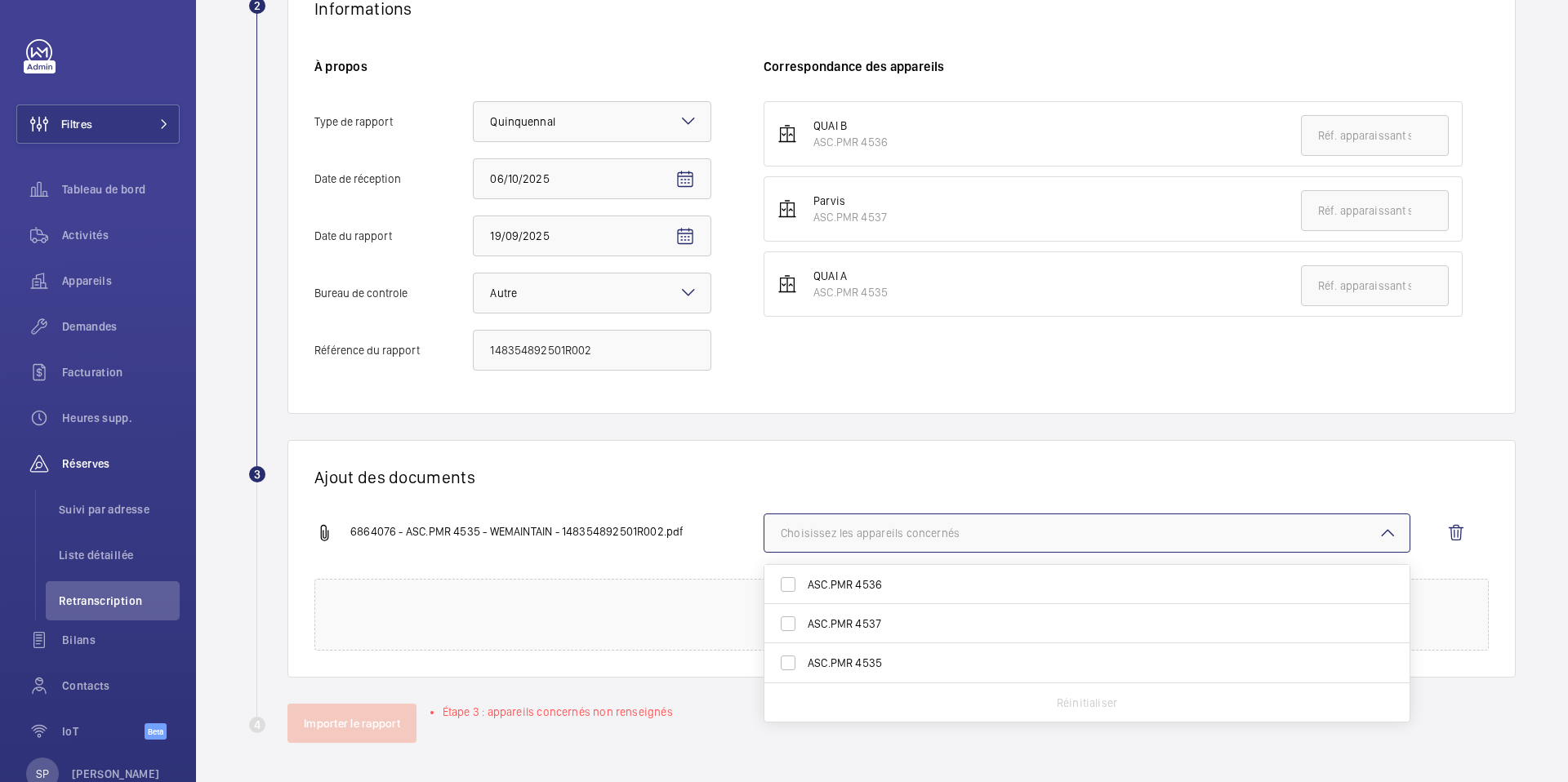
click at [893, 659] on span "ASC.PMR 4535" at bounding box center [1088, 663] width 561 height 16
click at [805, 659] on input "ASC.PMR 4535" at bounding box center [788, 663] width 33 height 33
checkbox input "true"
click at [528, 488] on div "Ajout des documents 6864076 - ASC.PMR 4535 - WEMAINTAIN - 148354892501R002.pdf …" at bounding box center [902, 559] width 1229 height 238
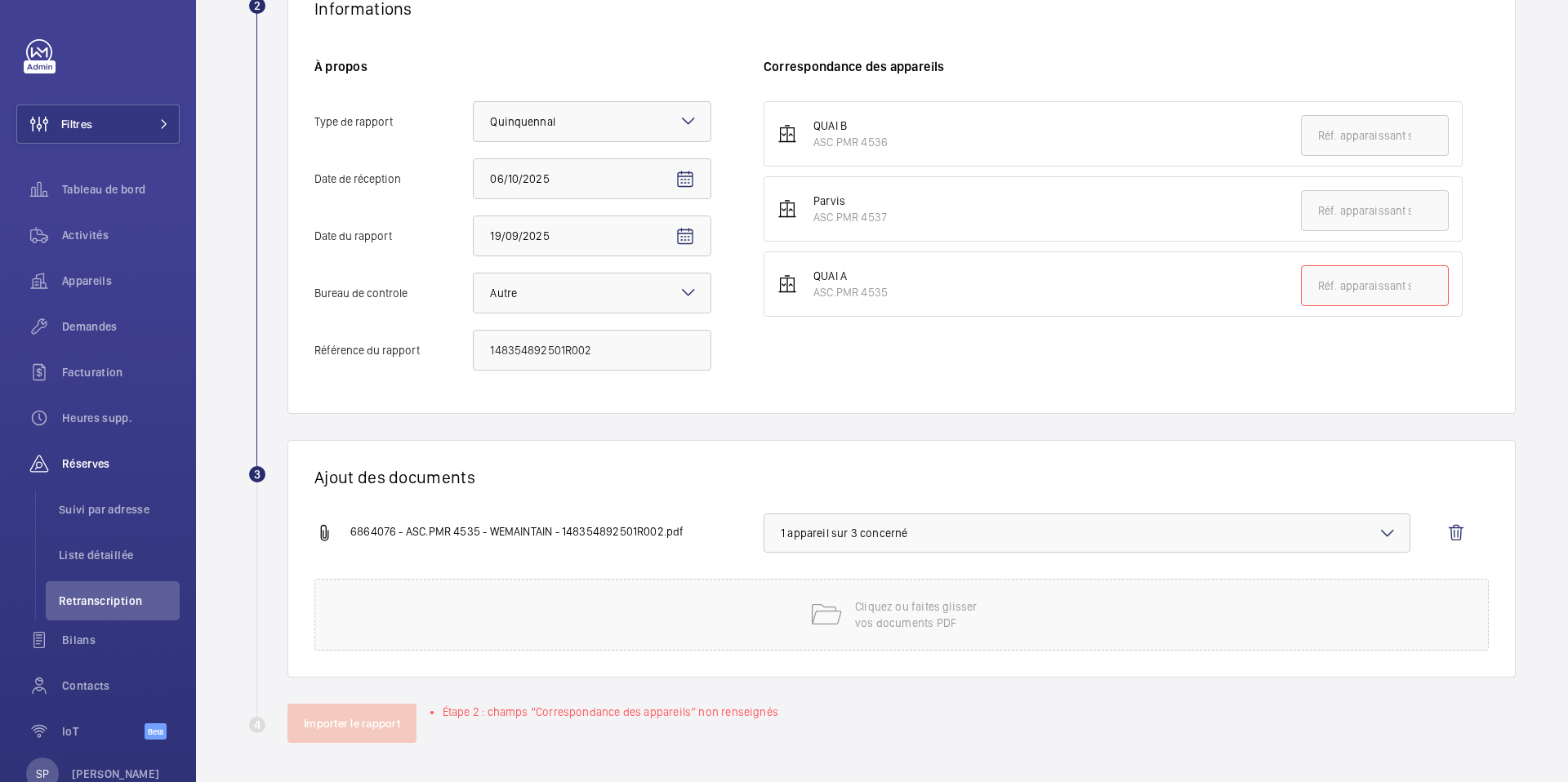
drag, startPoint x: 811, startPoint y: 295, endPoint x: 886, endPoint y: 295, distance: 75.0
click at [886, 295] on div "QUAI A ASC.PMR 4535" at bounding box center [842, 284] width 91 height 33
copy div "ASC.PMR 4535"
click at [1384, 306] on li "QUAI A ASC.PMR 4535" at bounding box center [1113, 283] width 699 height 65
click at [1367, 298] on input "text" at bounding box center [1374, 286] width 147 height 41
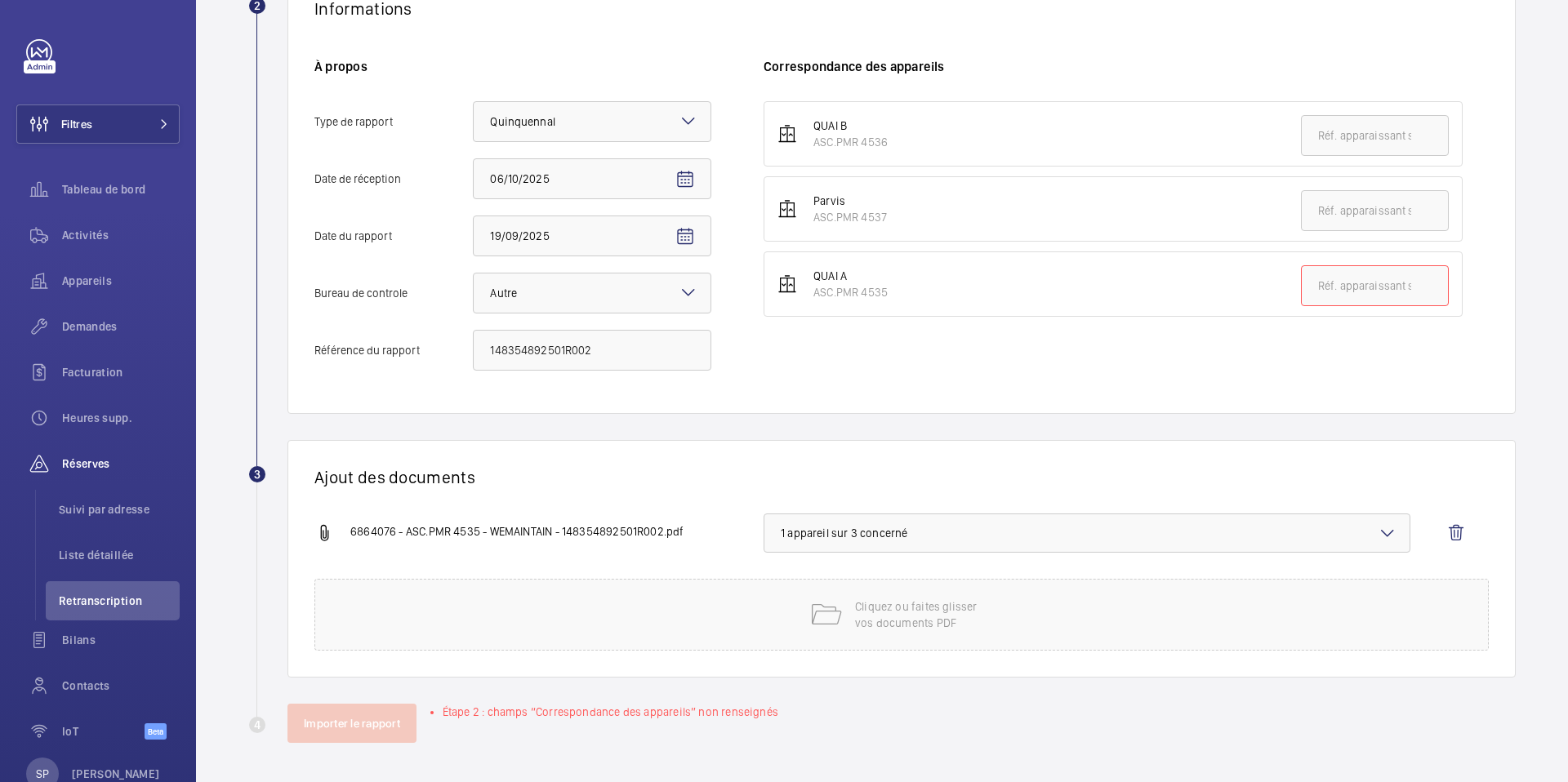
click at [1336, 289] on input "text" at bounding box center [1374, 286] width 147 height 41
paste input "ASC.PMR 4535"
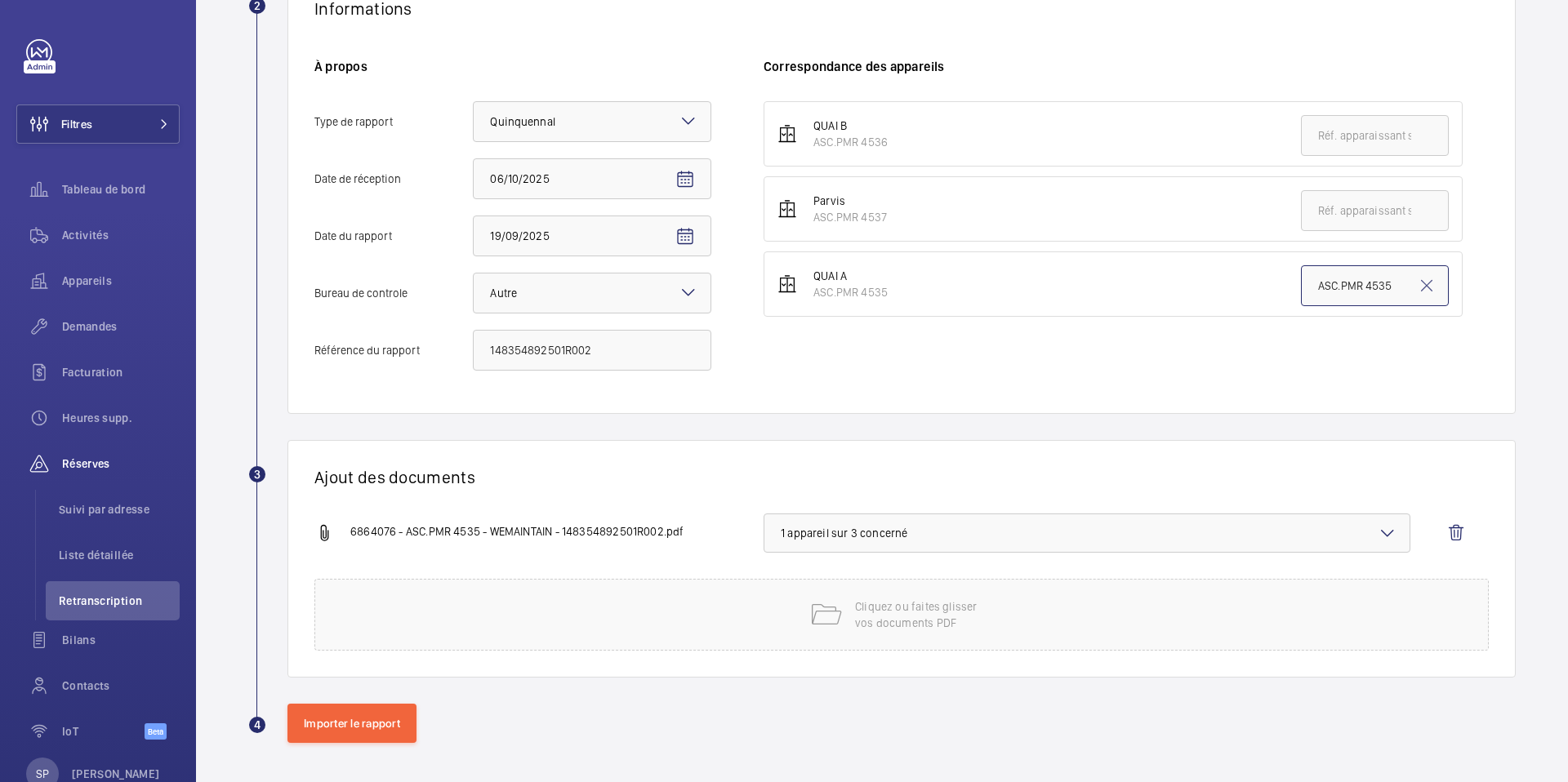
type input "ASC.PMR 4535"
click at [1244, 353] on div "QUAI B ASC.PMR 4536 Parvis ASC.PMR 4537 QUAI A ASC.PMR 4535 ASC.PMR 4535" at bounding box center [1126, 244] width 726 height 286
click at [325, 733] on button "Importer le rapport" at bounding box center [352, 724] width 129 height 40
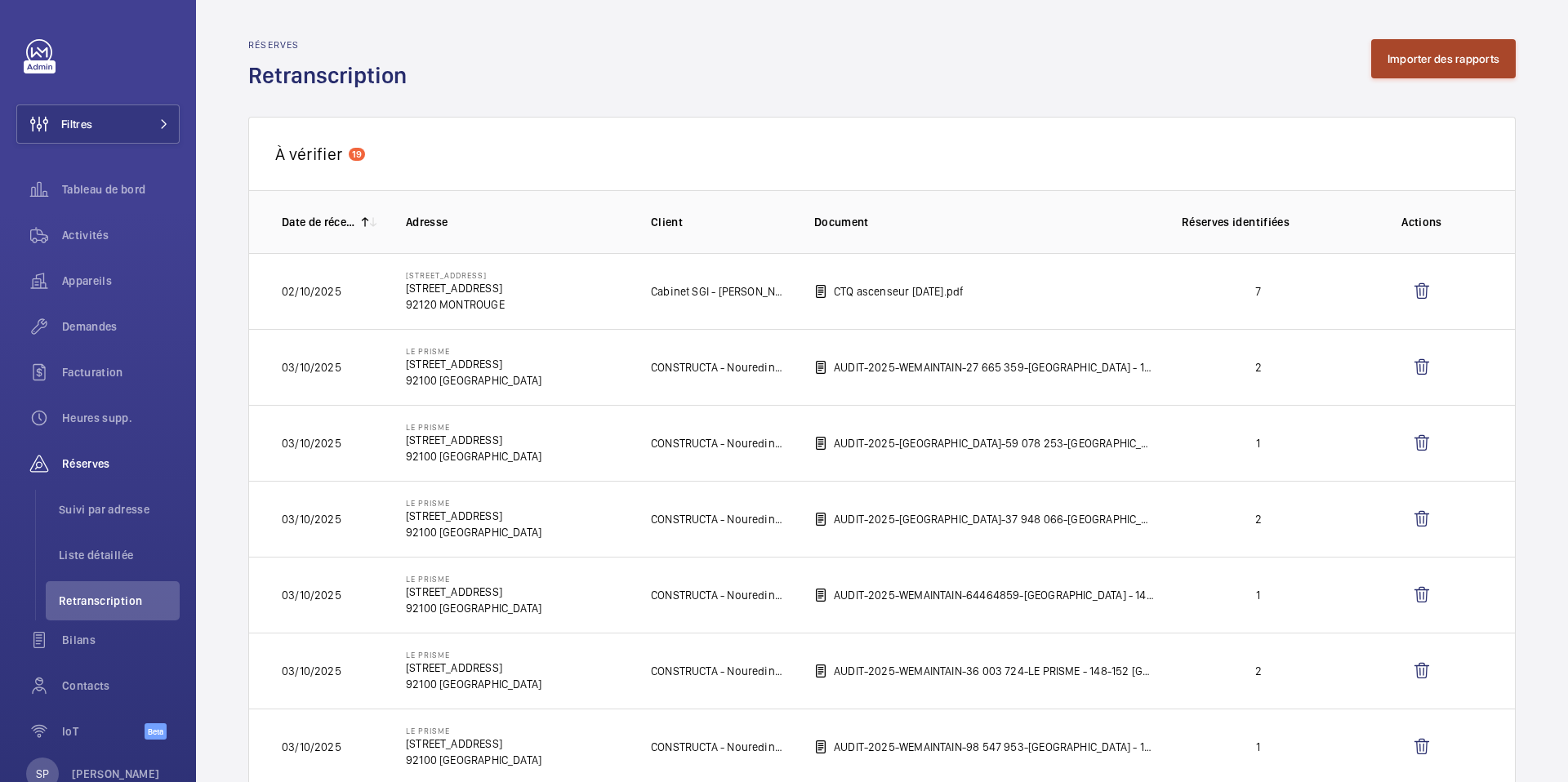
click at [1409, 64] on button "Importer des rapports" at bounding box center [1444, 59] width 145 height 40
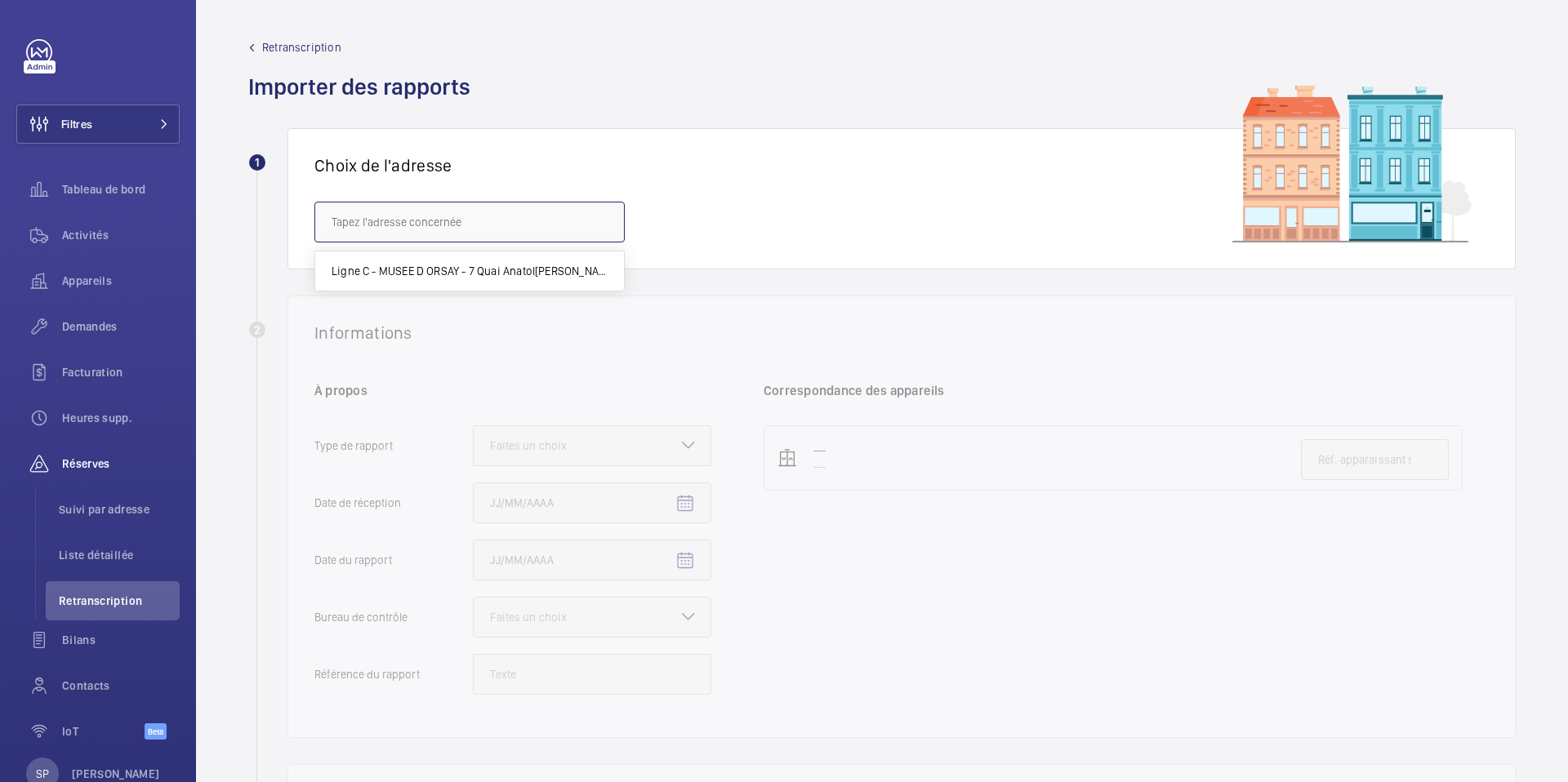
click at [338, 216] on input "text" at bounding box center [469, 222] width 310 height 41
click at [368, 271] on span "Ligne C - MUSEE D ORSAY - 7 Quai Anatole France, PARIS 75007" at bounding box center [469, 271] width 276 height 16
type input "Ligne C - MUSEE D ORSAY - 7 Quai Anatole France, PARIS 75007"
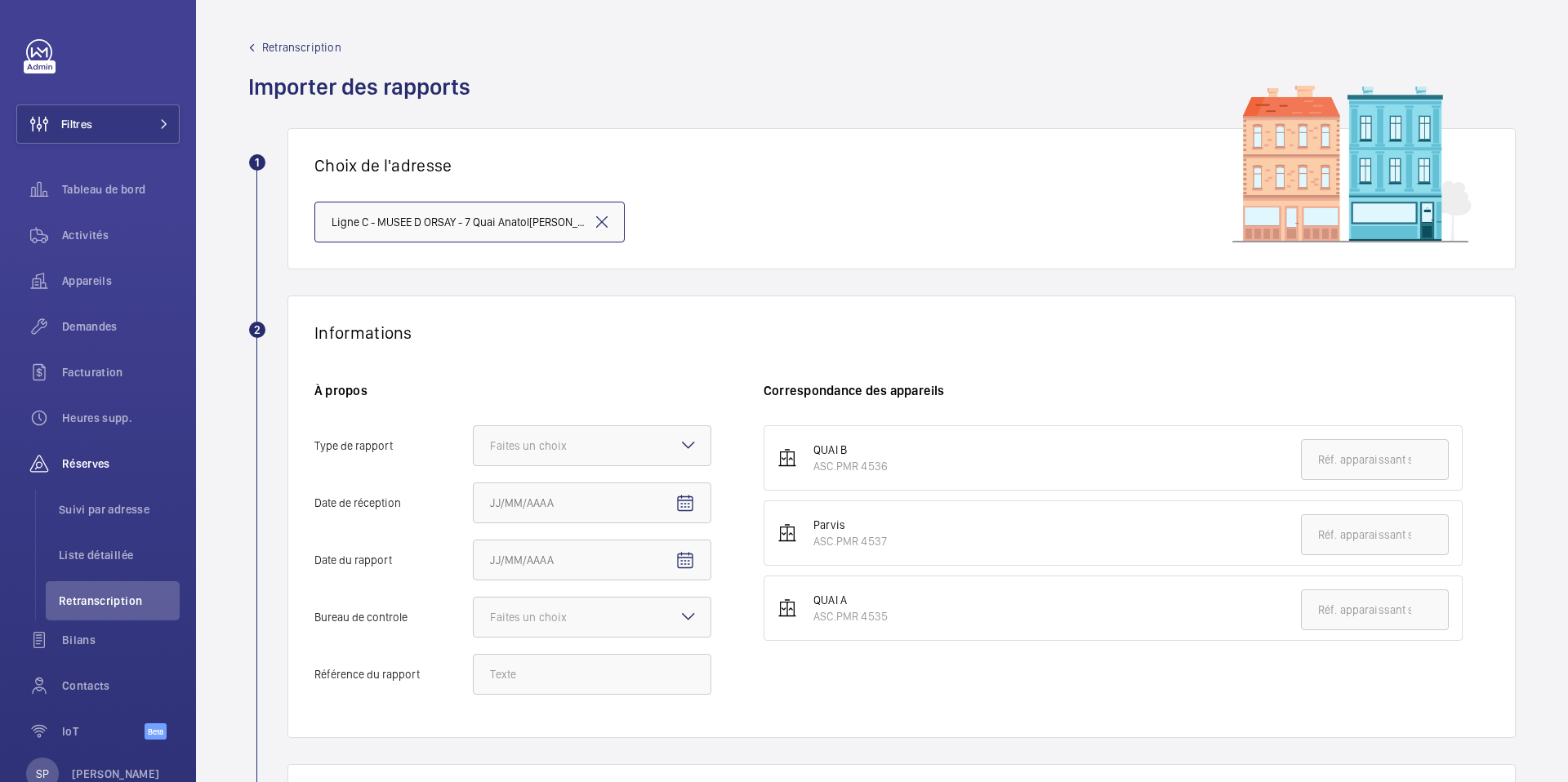
scroll to position [0, 49]
click at [529, 440] on div "Faites un choix" at bounding box center [548, 446] width 118 height 16
click at [474, 440] on input "Type de rapport Faites un choix Périodique Quinquennal Audit" at bounding box center [474, 446] width 0 height 40
click at [530, 529] on span "Quinquennal" at bounding box center [592, 536] width 204 height 16
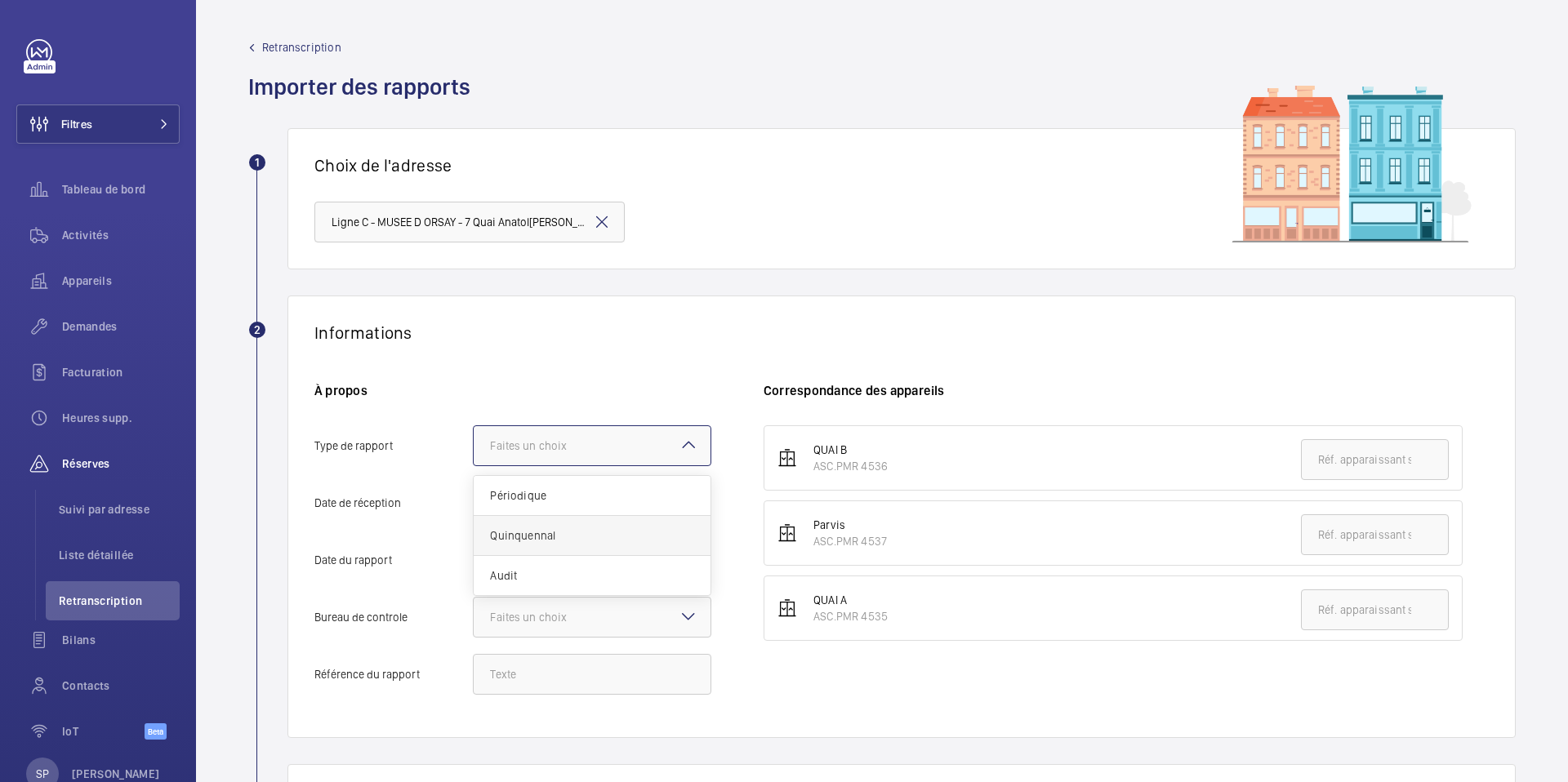
click at [474, 465] on input "Type de rapport Faites un choix Périodique Quinquennal Audit" at bounding box center [474, 446] width 0 height 40
click at [556, 505] on input "Date de réception" at bounding box center [592, 503] width 239 height 41
click at [679, 494] on mat-icon "Open calendar" at bounding box center [685, 504] width 20 height 20
click at [513, 346] on button "7" at bounding box center [530, 361] width 33 height 33
drag, startPoint x: 508, startPoint y: 348, endPoint x: 522, endPoint y: 360, distance: 18.4
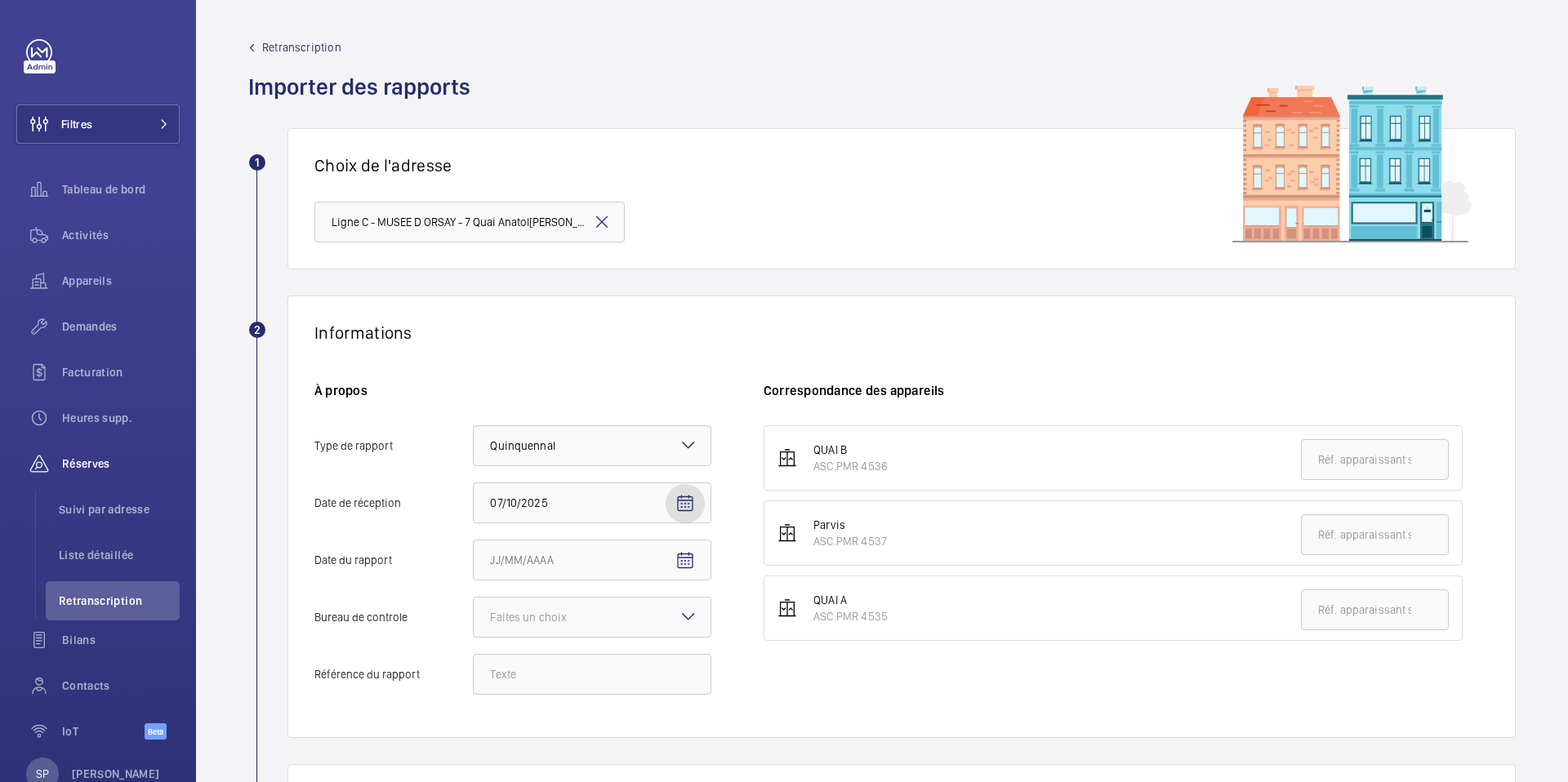
click at [508, 348] on div "Informations À propos Type de rapport Faites un choix × Quinquennal × Date de r…" at bounding box center [902, 517] width 1229 height 443
click at [686, 500] on mat-icon "Open calendar" at bounding box center [685, 504] width 20 height 20
click at [492, 361] on span "6" at bounding box center [497, 361] width 30 height 30
type input "06/10/2025"
click at [684, 562] on mat-icon "Open calendar" at bounding box center [685, 561] width 20 height 20
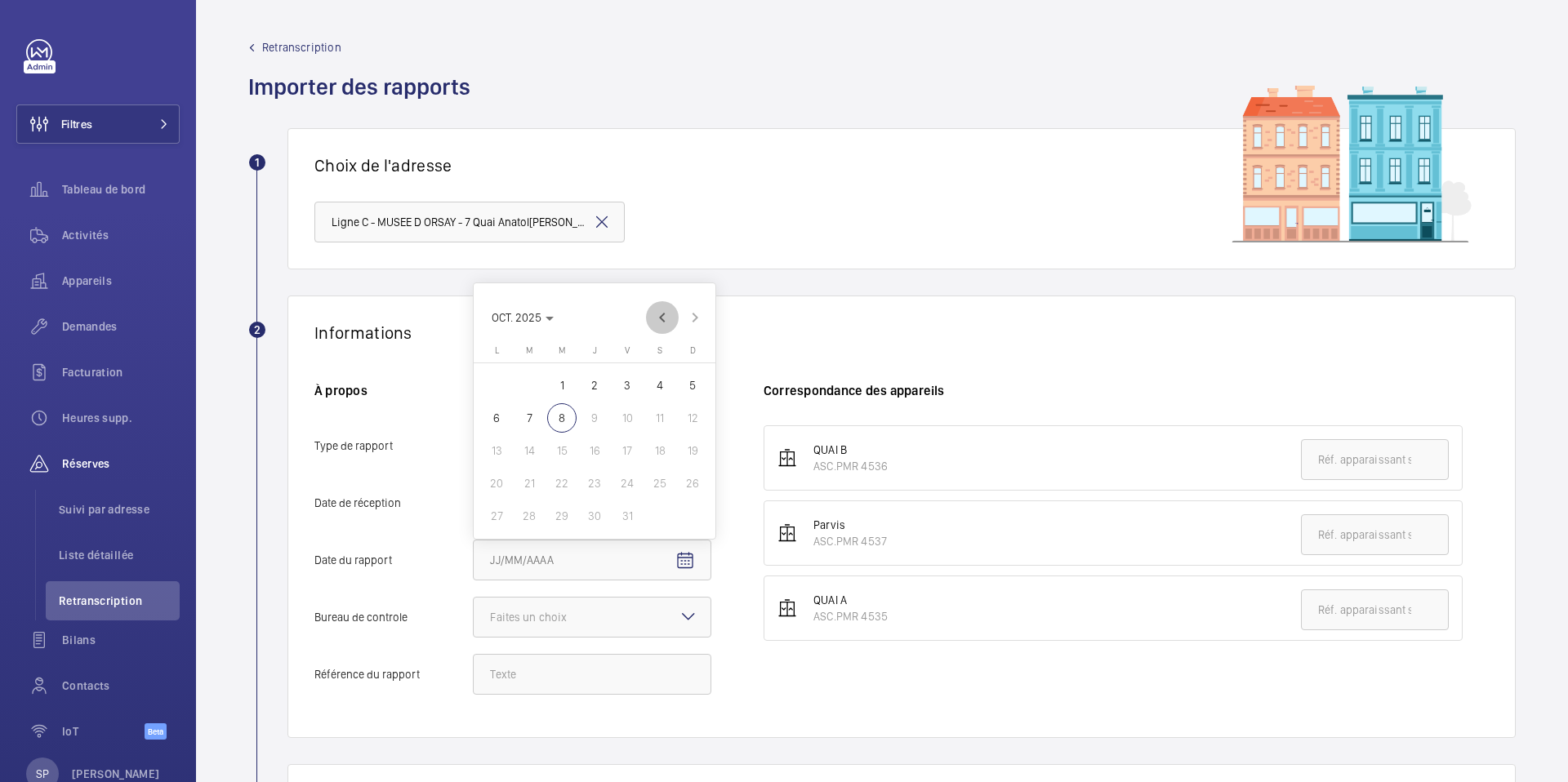
click at [654, 305] on span "Previous month" at bounding box center [662, 318] width 33 height 33
click at [632, 454] on span "19" at bounding box center [628, 451] width 30 height 30
type input "19/09/2025"
click at [585, 617] on div "Faites un choix" at bounding box center [548, 617] width 118 height 16
click at [474, 617] on input "Bureau de controle Faites un choix Veritas Autre" at bounding box center [474, 617] width 0 height 40
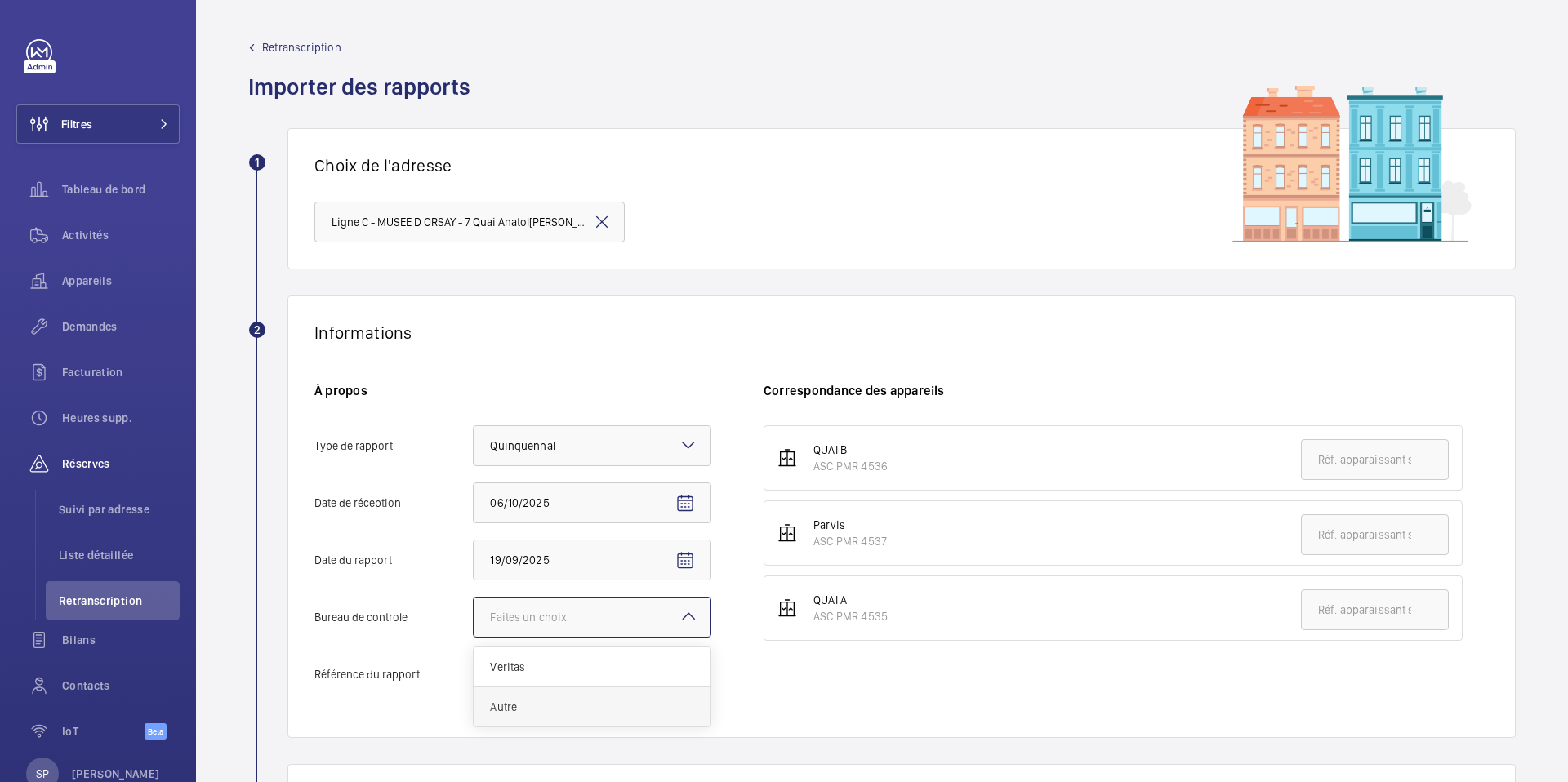
click at [560, 694] on div "Autre" at bounding box center [592, 707] width 237 height 40
click at [474, 637] on input "Bureau de controle Faites un choix Veritas Autre" at bounding box center [474, 617] width 0 height 40
click at [557, 658] on input "Référence du rapport" at bounding box center [592, 674] width 239 height 41
paste input "148354892501R001"
type input "148354892501R001"
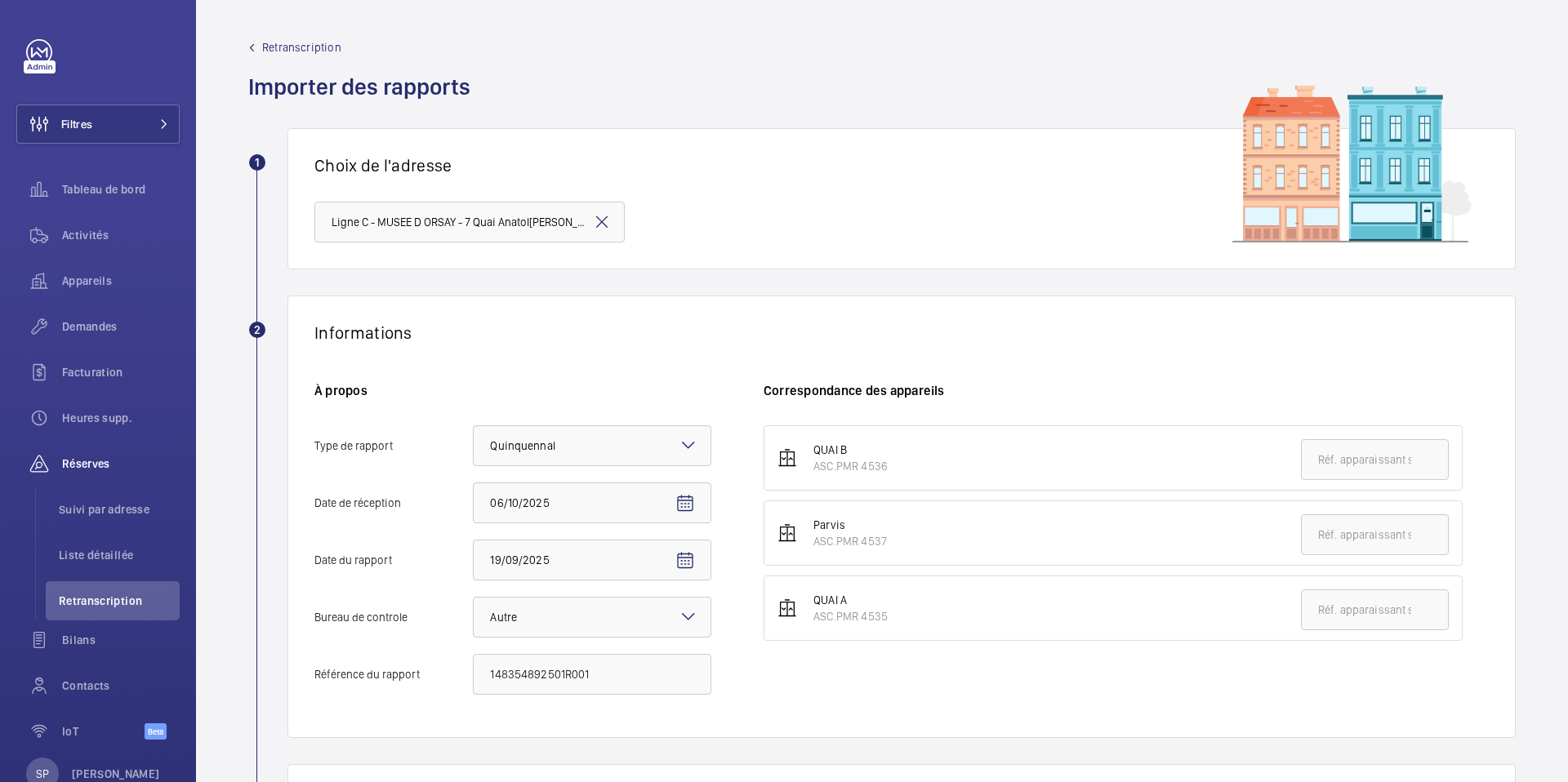
click at [800, 675] on div "QUAI B ASC.PMR 4536 Parvis ASC.PMR 4537 QUAI A ASC.PMR 4535" at bounding box center [1126, 568] width 726 height 286
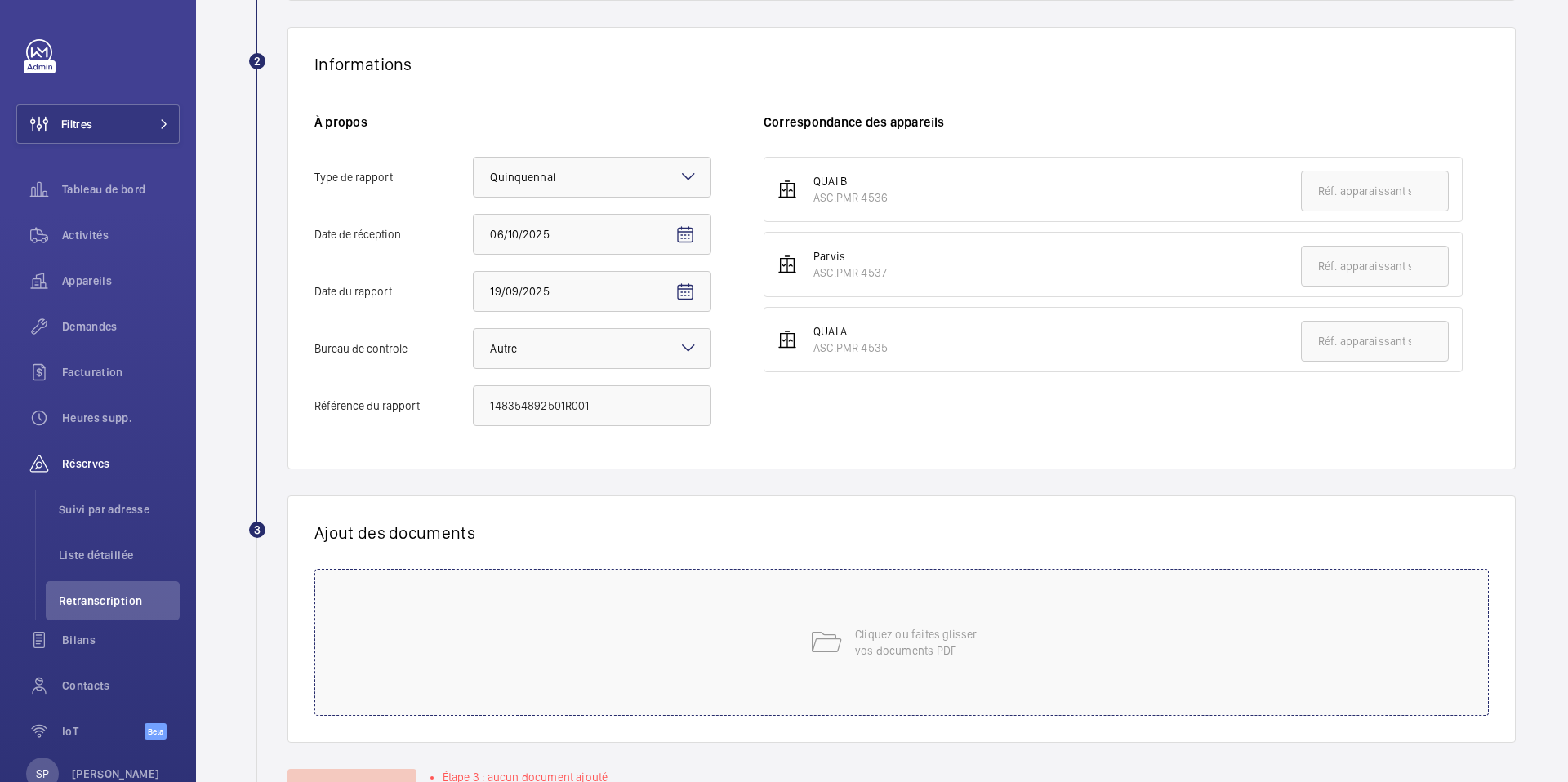
scroll to position [303, 0]
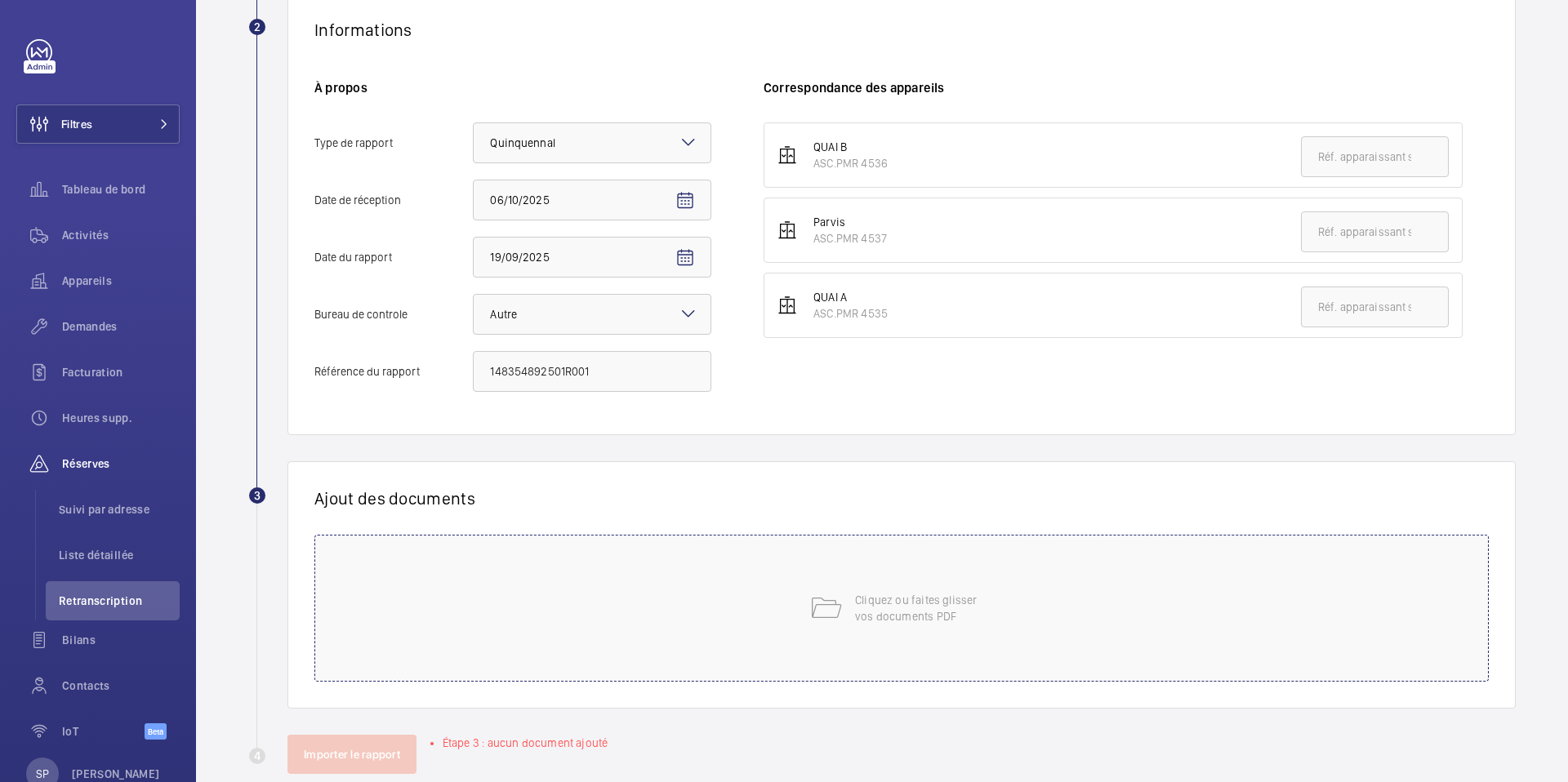
click at [693, 577] on div "Cliquez ou faites glisser vos documents PDF" at bounding box center [902, 608] width 1174 height 147
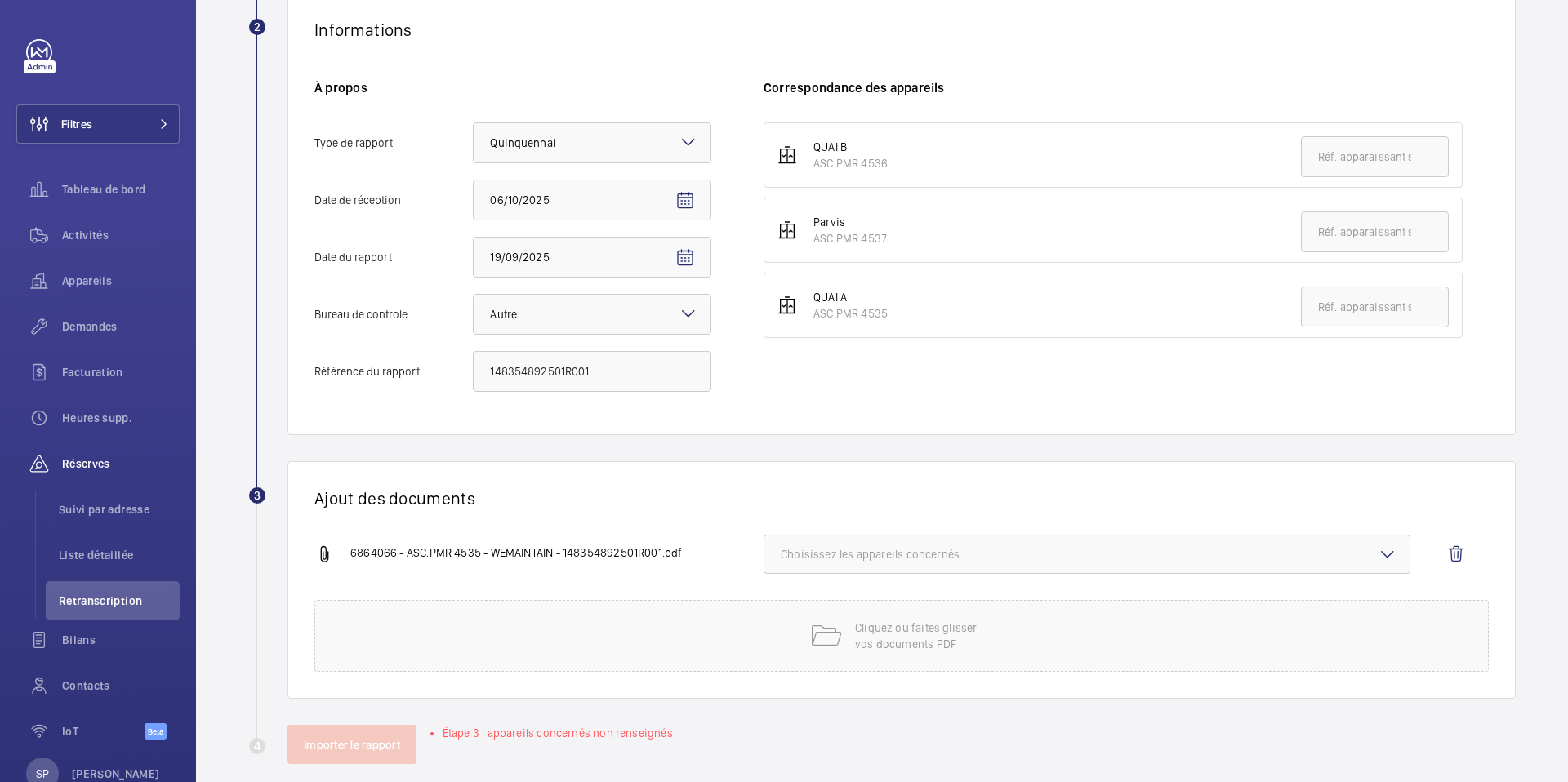
click at [862, 554] on span "Choisissez les appareils concernés" at bounding box center [1087, 554] width 613 height 16
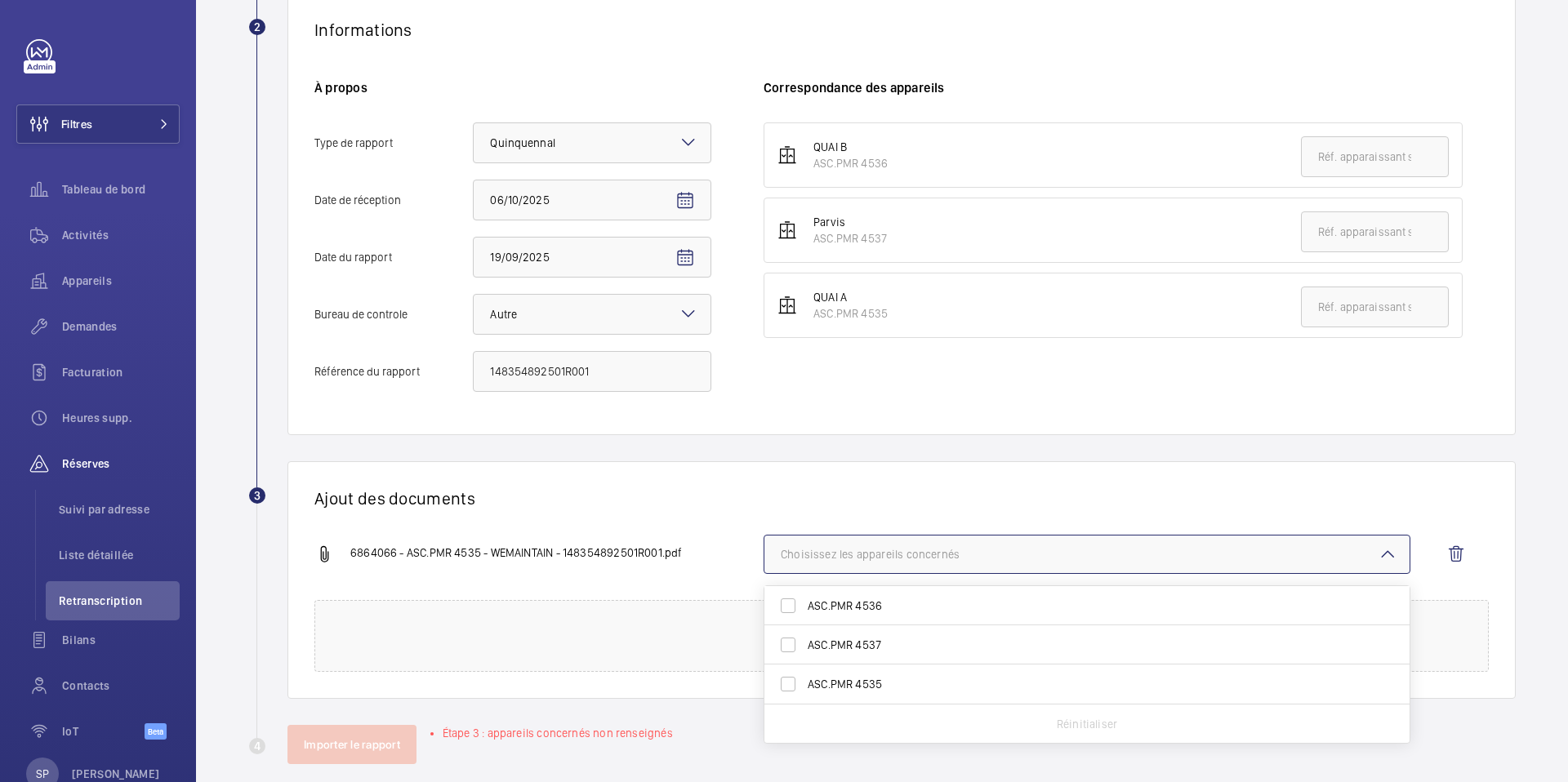
click at [847, 691] on span "ASC.PMR 4535" at bounding box center [1088, 684] width 561 height 16
click at [805, 691] on input "ASC.PMR 4535" at bounding box center [788, 684] width 33 height 33
checkbox input "true"
click at [749, 532] on div "Ajout des documents 6864066 - ASC.PMR 4535 - WEMAINTAIN - 148354892501R001.pdf …" at bounding box center [902, 580] width 1229 height 238
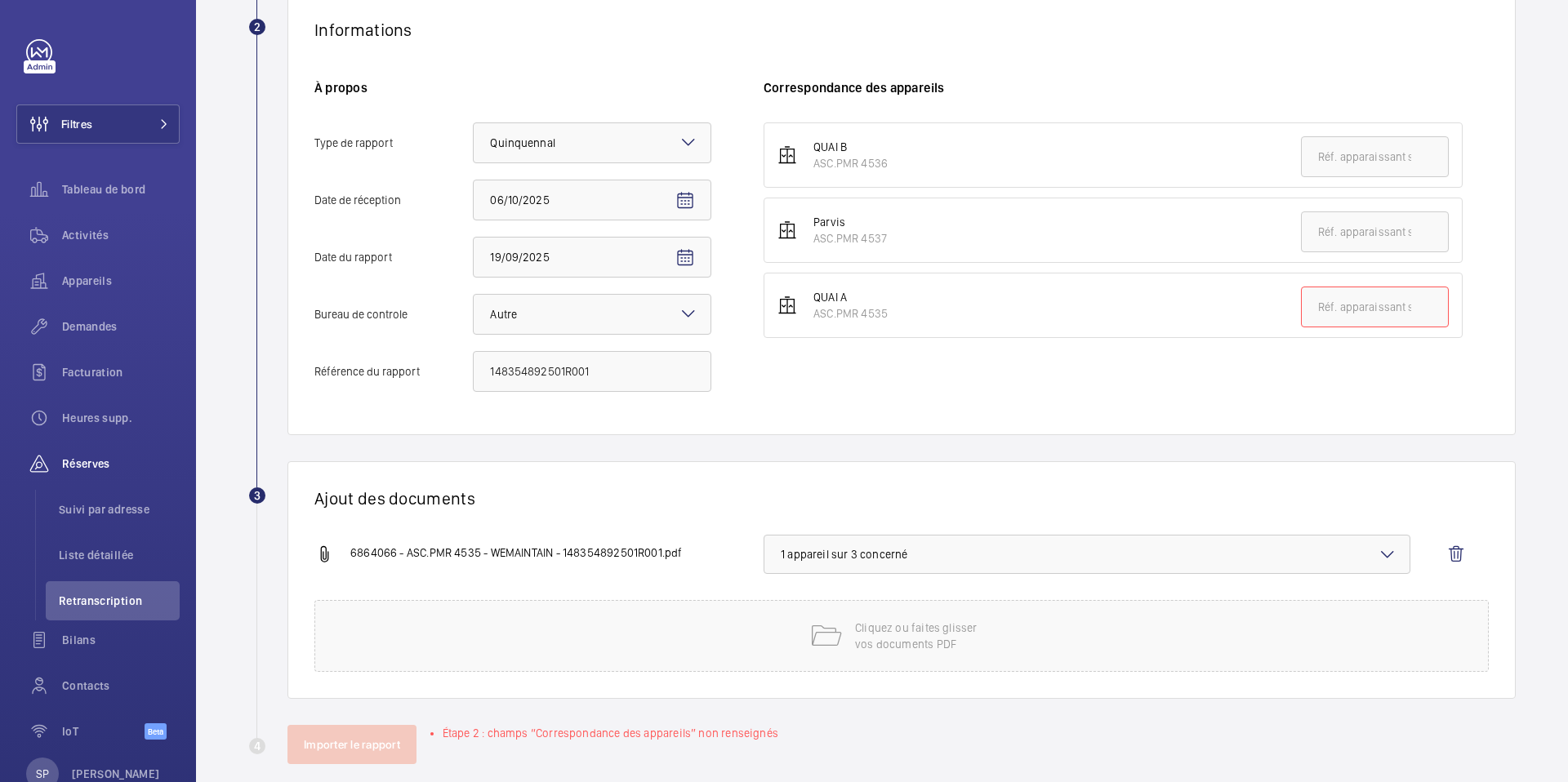
drag, startPoint x: 811, startPoint y: 317, endPoint x: 894, endPoint y: 310, distance: 83.3
click at [894, 310] on li "QUAI A ASC.PMR 4535" at bounding box center [1113, 305] width 699 height 65
copy div "ASC.PMR 4535"
click at [1332, 298] on input "text" at bounding box center [1374, 307] width 147 height 41
paste input "ASC.PMR 4535"
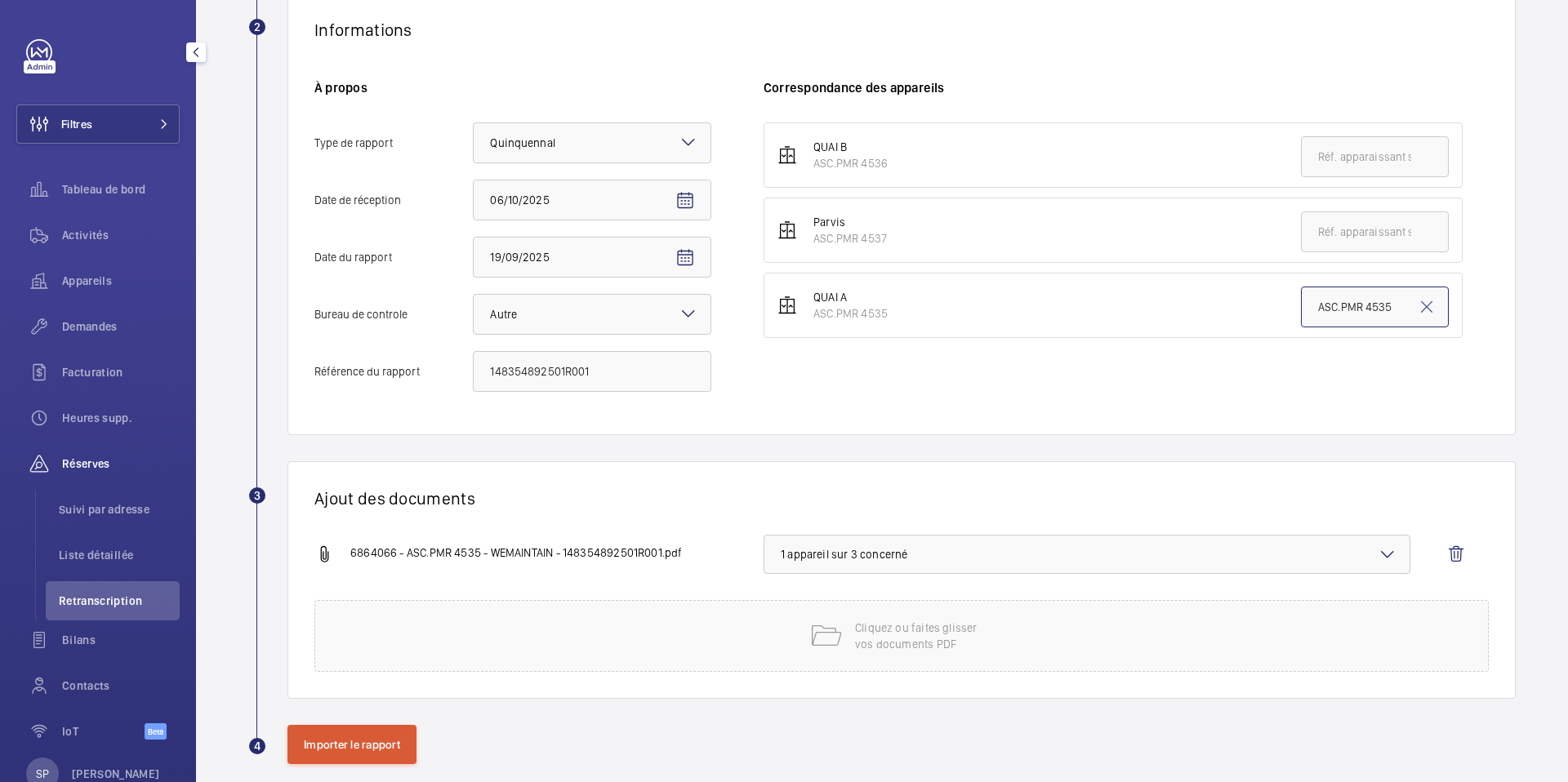
type input "ASC.PMR 4535"
click at [327, 741] on button "Importer le rapport" at bounding box center [352, 745] width 129 height 40
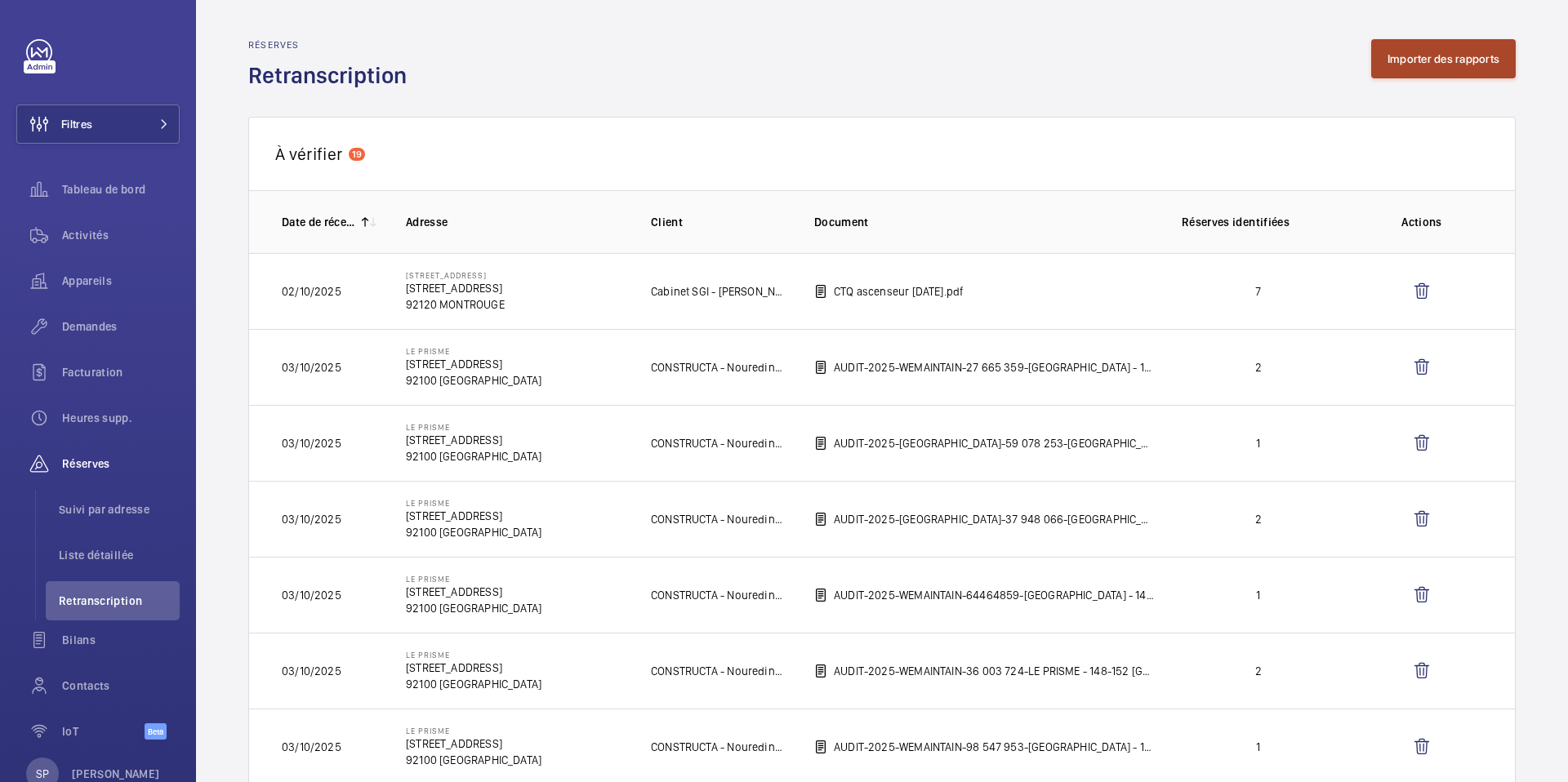
click at [1410, 59] on button "Importer des rapports" at bounding box center [1444, 59] width 145 height 40
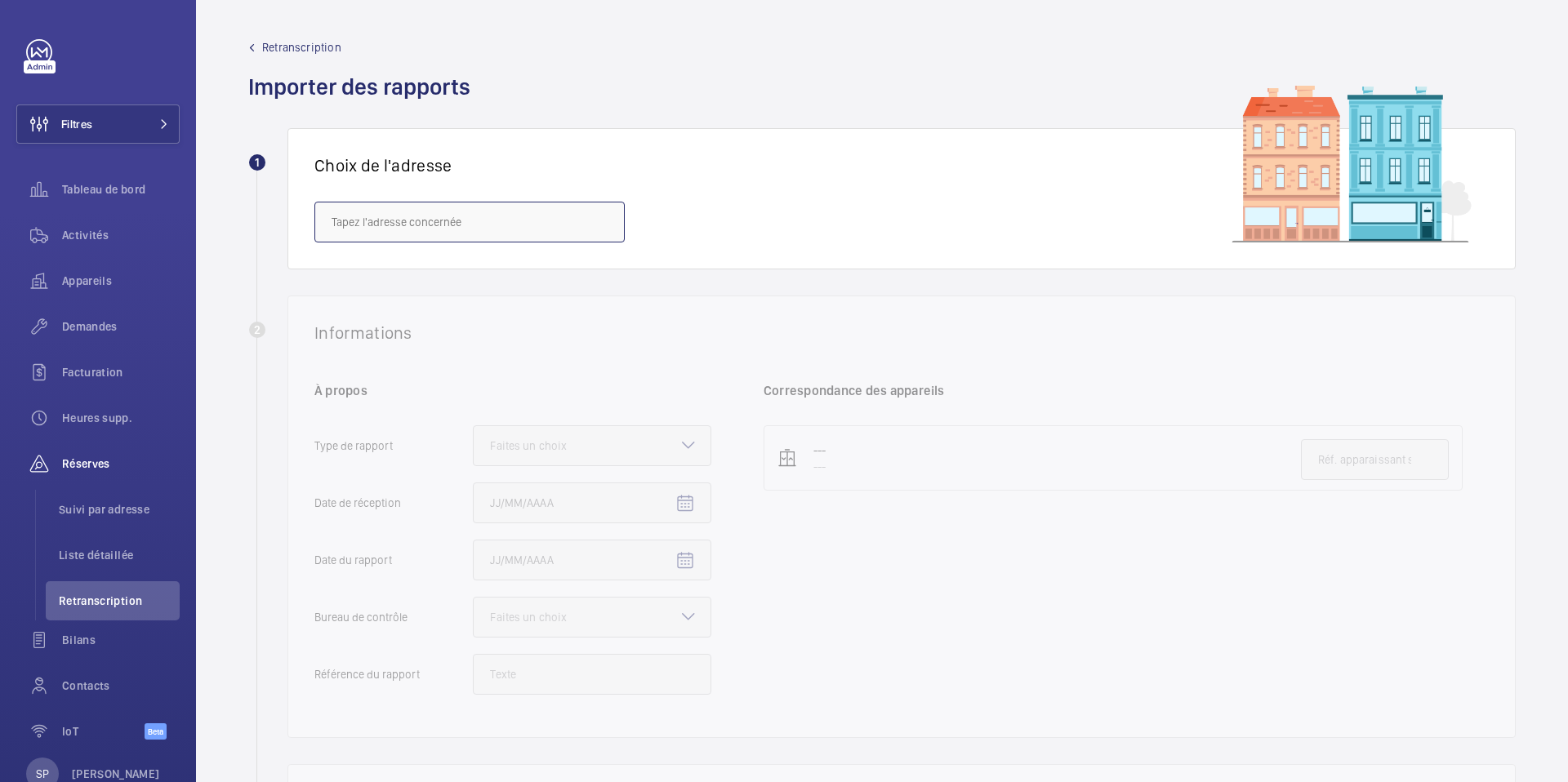
click at [494, 218] on input "text" at bounding box center [469, 222] width 310 height 41
paste input "PONT DE L ALMA"
click at [455, 282] on mat-option "Ligne C - PONT DE L ALMA - Place de la Résistance, PARIS 75007" at bounding box center [469, 271] width 309 height 40
type input "Ligne C - PONT DE L ALMA - Place de la Résistance, PARIS 75007"
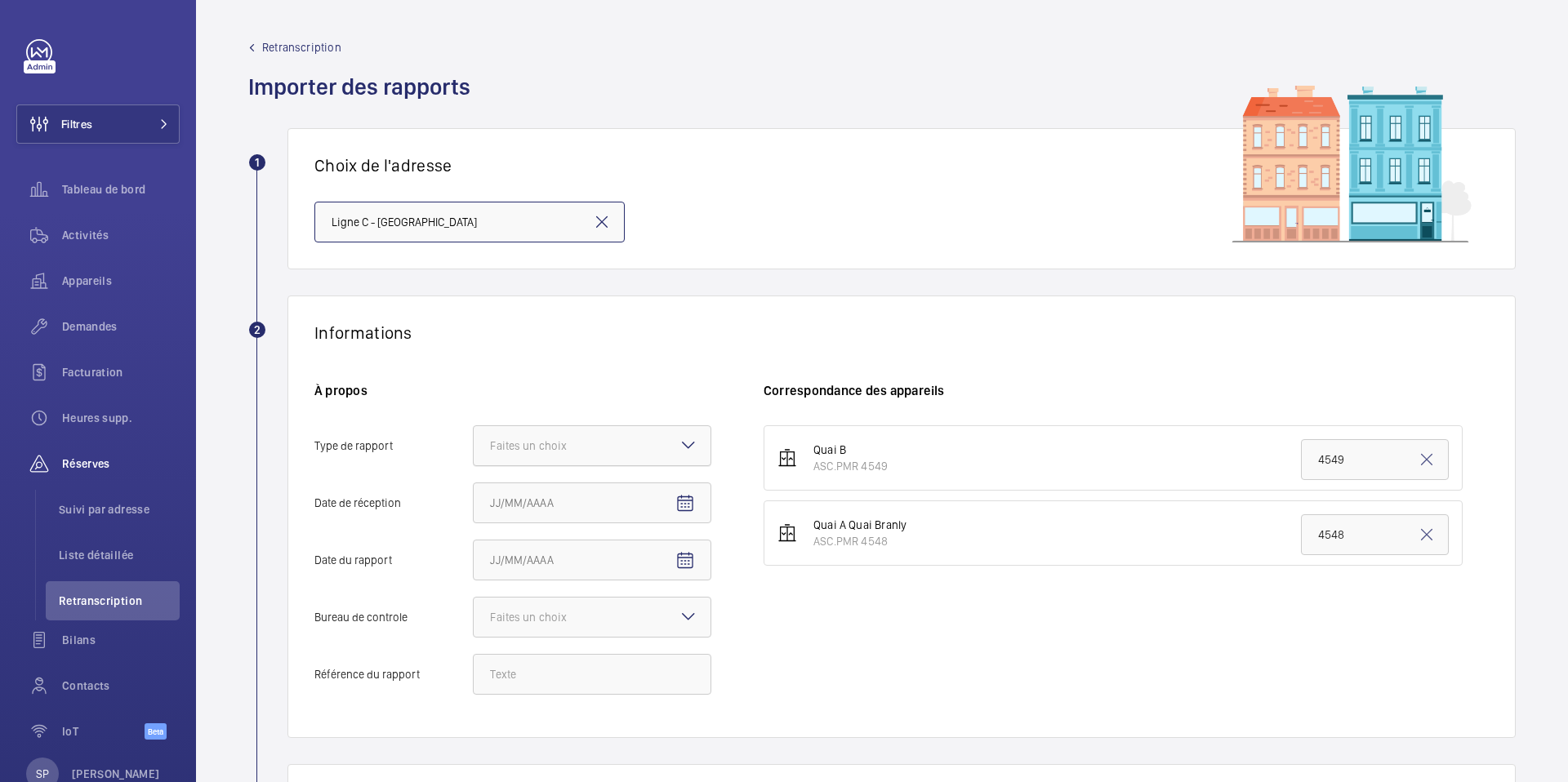
click at [555, 445] on div "Faites un choix" at bounding box center [548, 446] width 118 height 16
click at [474, 445] on input "Type de rapport Faites un choix" at bounding box center [474, 446] width 0 height 40
click at [543, 532] on span "Quinquennal" at bounding box center [592, 536] width 204 height 16
click at [474, 465] on input "Type de rapport Faites un choix Périodique Quinquennal Audit" at bounding box center [474, 446] width 0 height 40
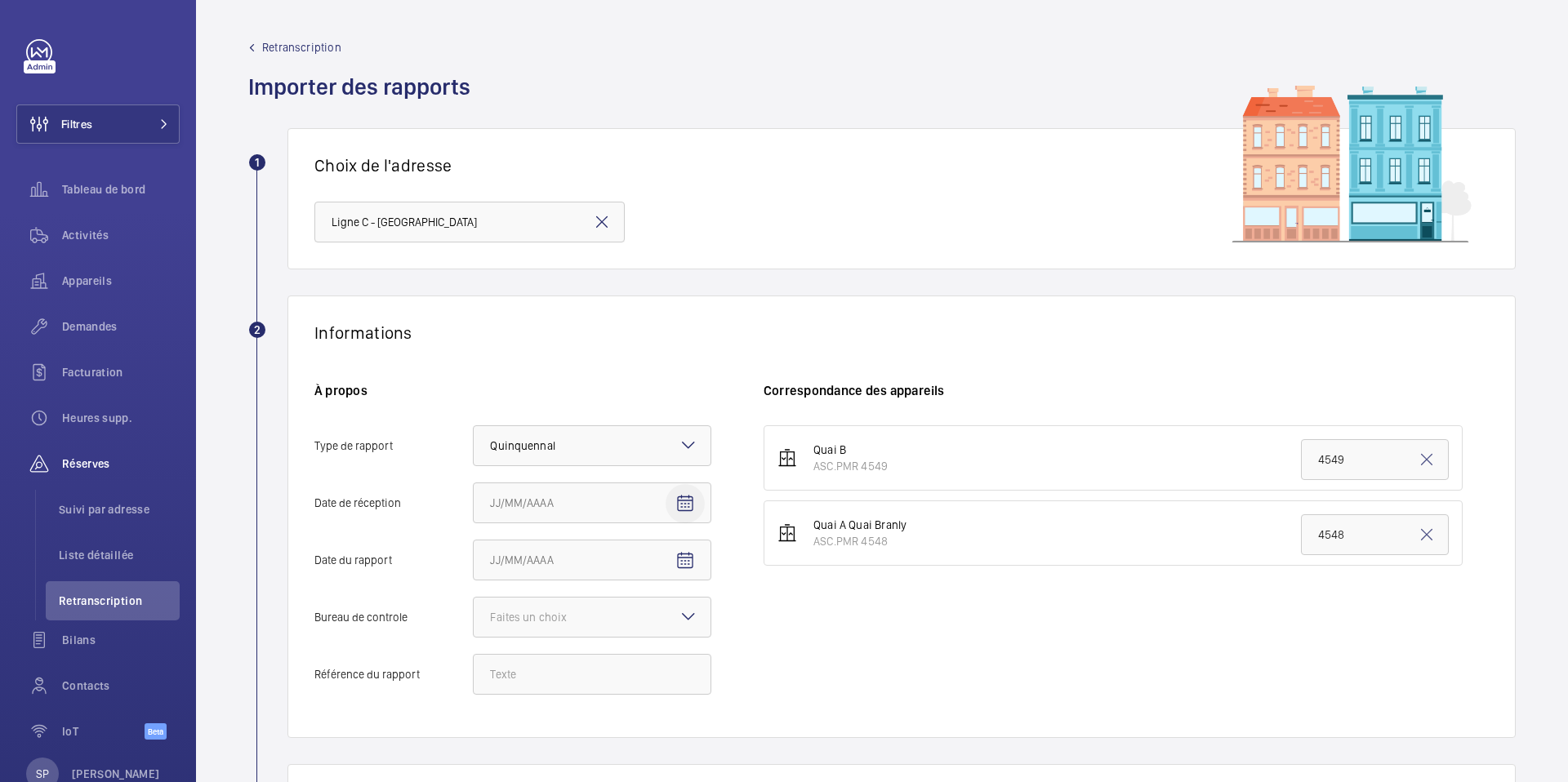
click at [684, 500] on mat-icon "Open calendar" at bounding box center [685, 504] width 20 height 20
click at [496, 357] on span "6" at bounding box center [497, 361] width 30 height 30
type input "06/10/2025"
click at [679, 563] on mat-icon "Open calendar" at bounding box center [685, 561] width 20 height 20
click at [663, 316] on span "Previous month" at bounding box center [662, 318] width 33 height 33
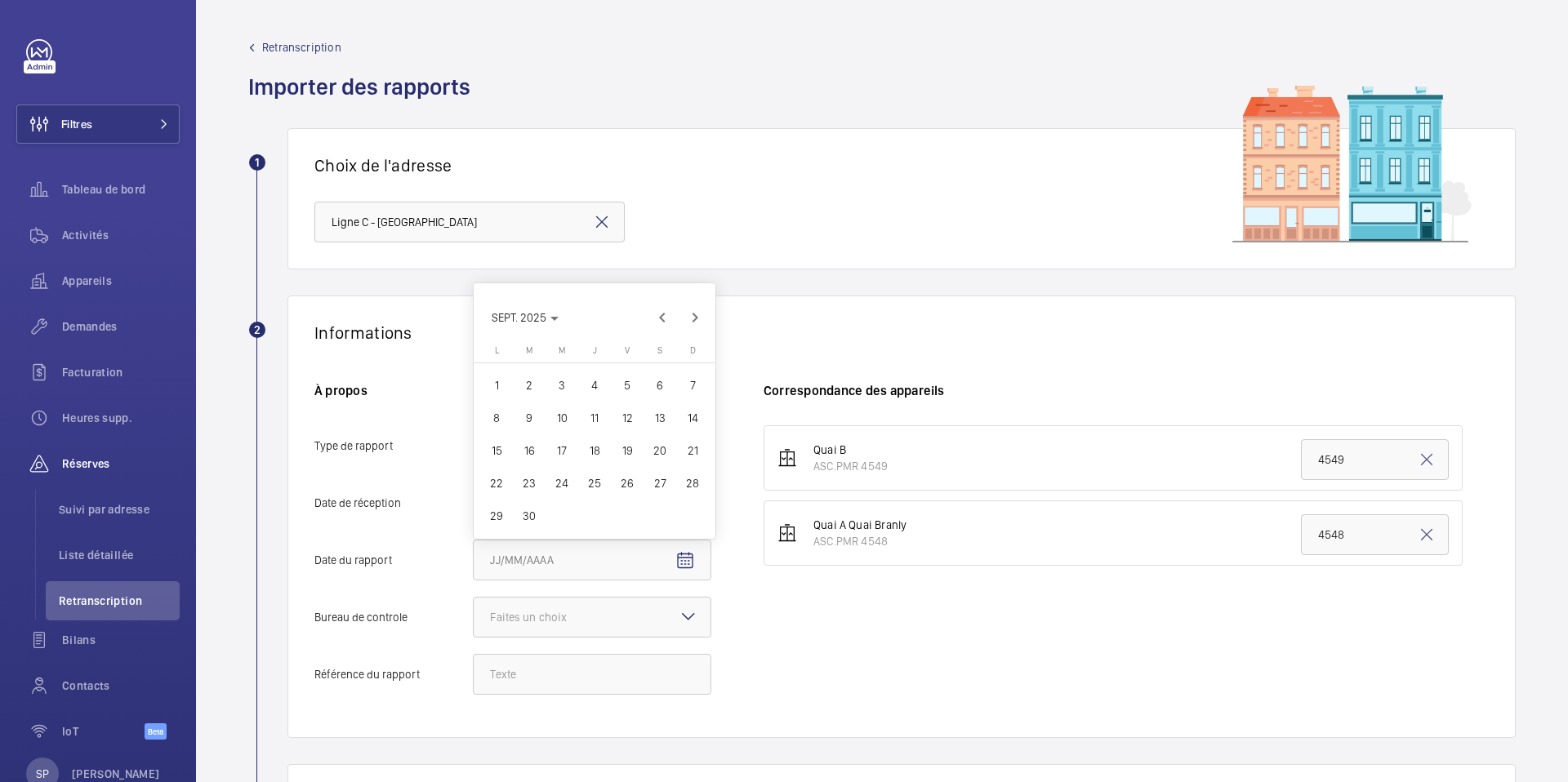
click at [626, 449] on span "19" at bounding box center [628, 451] width 30 height 30
type input "19/09/2025"
click at [576, 622] on div "Faites un choix" at bounding box center [548, 617] width 118 height 16
click at [474, 622] on input "Bureau de controle Faites un choix" at bounding box center [474, 617] width 0 height 40
click at [545, 701] on span "Autre" at bounding box center [592, 707] width 204 height 16
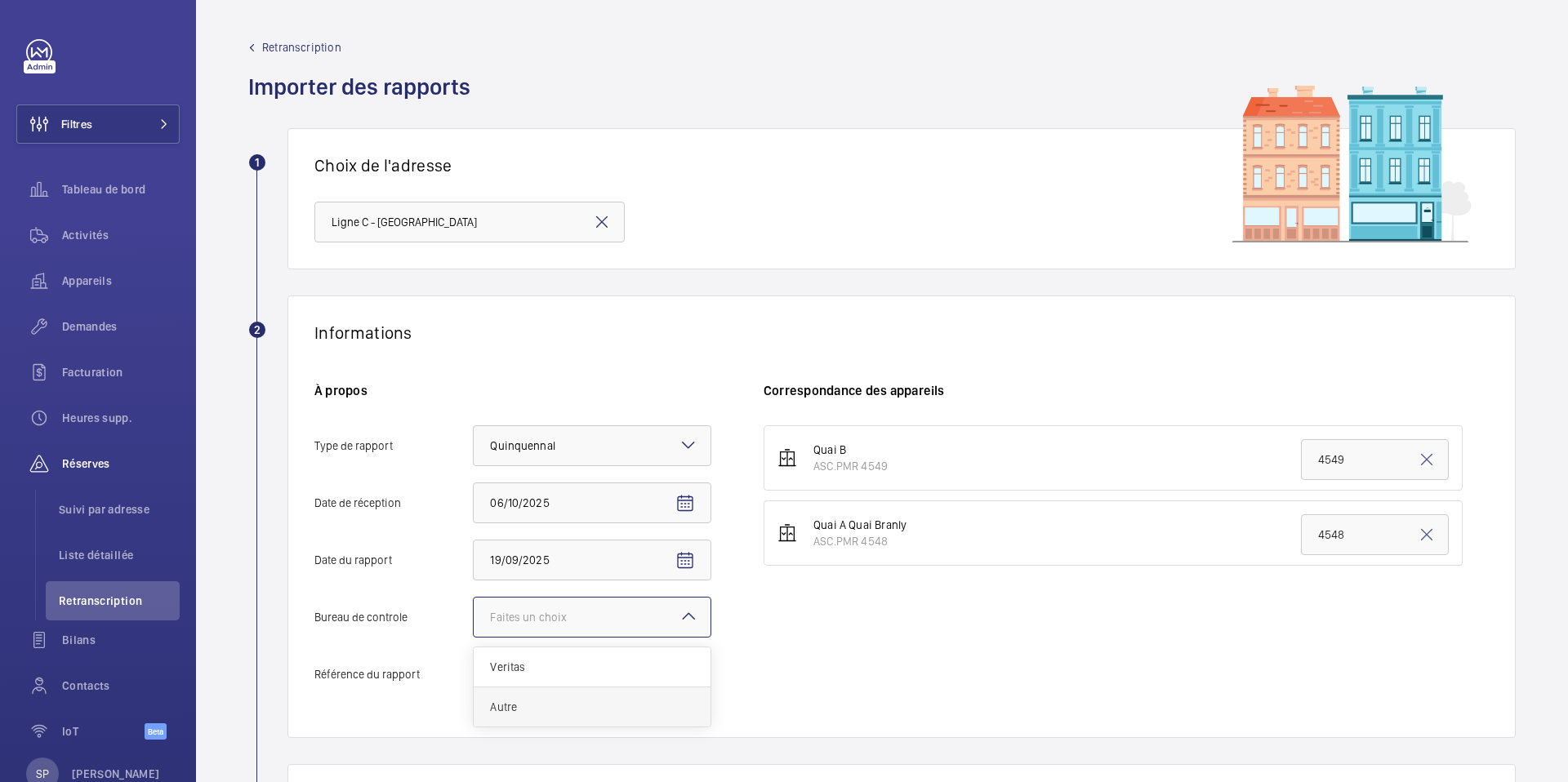
click at [474, 637] on input "Bureau de controle Faites un choix Veritas Autre" at bounding box center [474, 617] width 0 height 40
click at [526, 660] on input "Référence du rapport" at bounding box center [592, 674] width 239 height 41
paste input "148570112501R001"
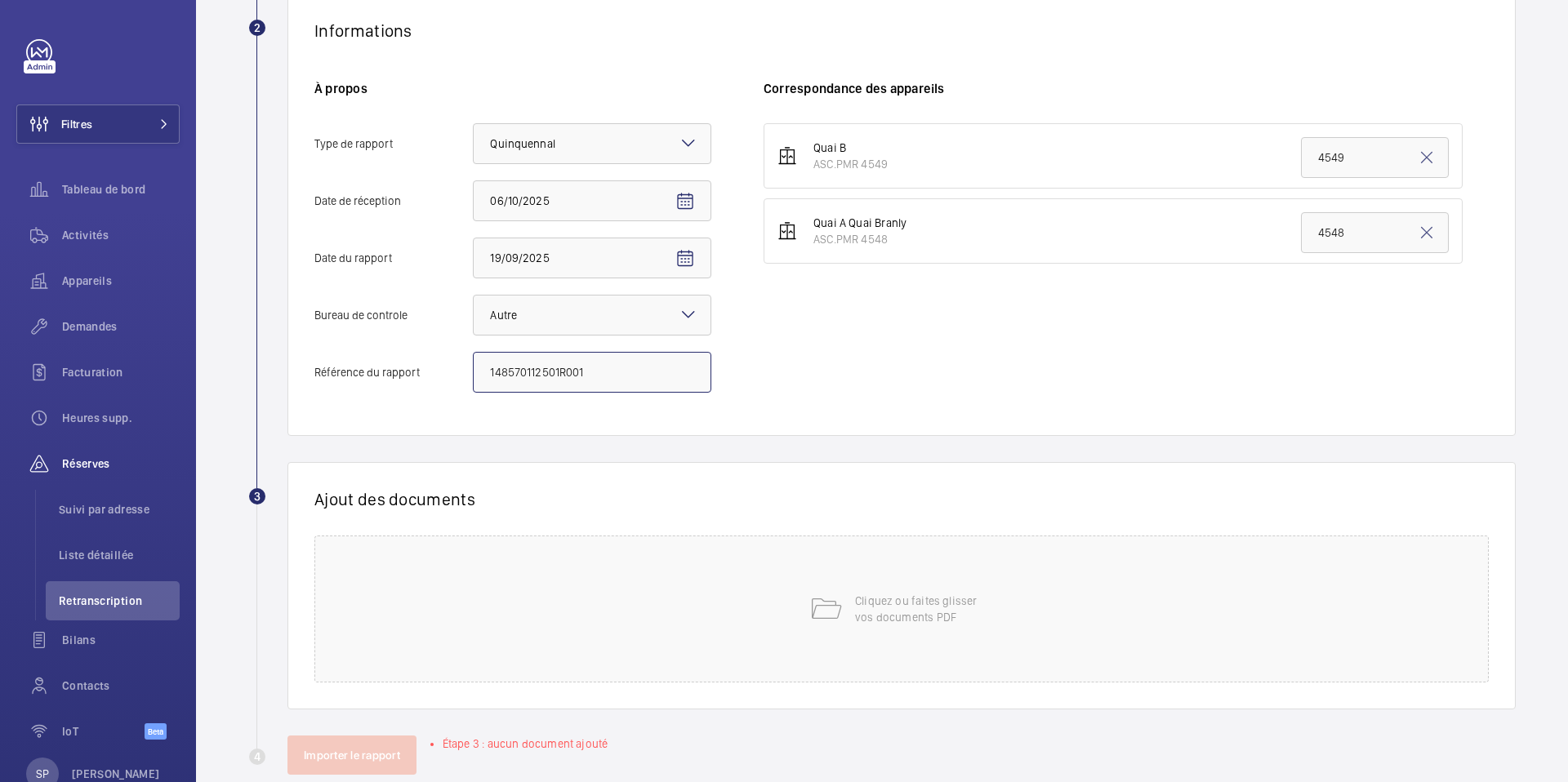
scroll to position [314, 0]
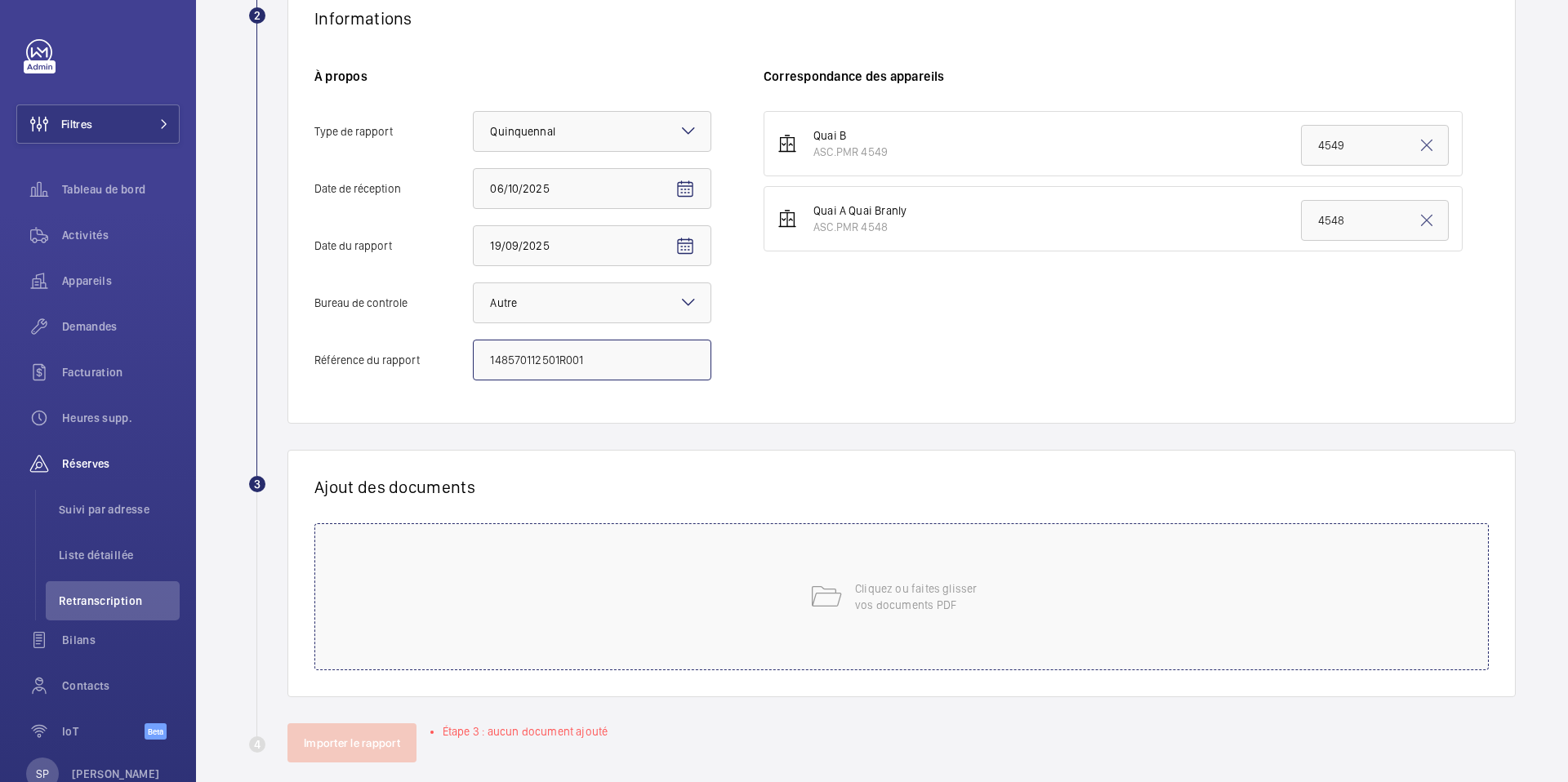
type input "148570112501R001"
click at [782, 542] on div "Cliquez ou faites glisser vos documents PDF" at bounding box center [902, 597] width 1174 height 147
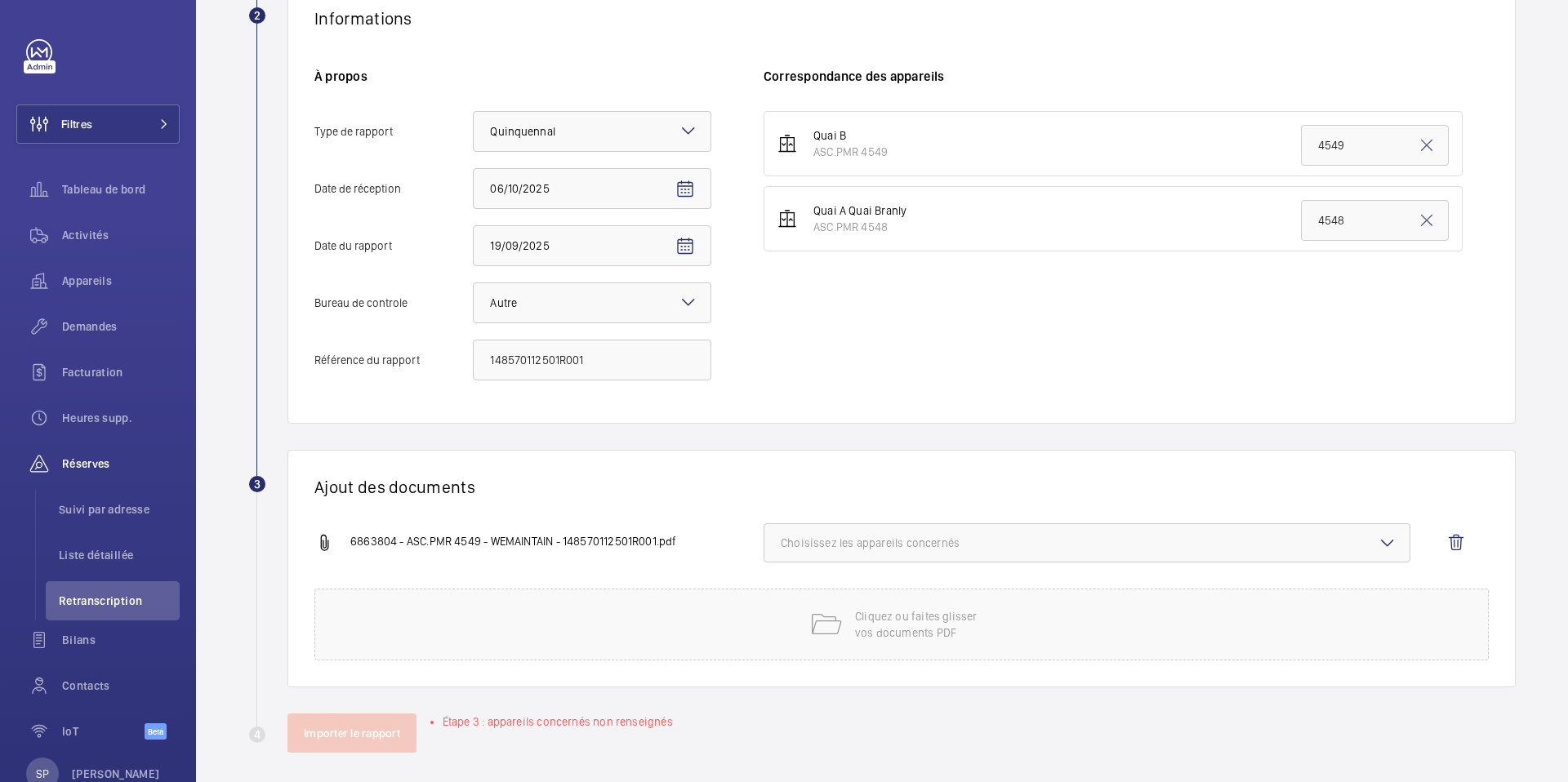
click at [979, 535] on span "Choisissez les appareils concernés" at bounding box center [1087, 543] width 613 height 16
click at [929, 600] on span "ASC.PMR 4549" at bounding box center [1088, 594] width 561 height 16
click at [805, 600] on input "ASC.PMR 4549" at bounding box center [788, 594] width 33 height 33
checkbox input "true"
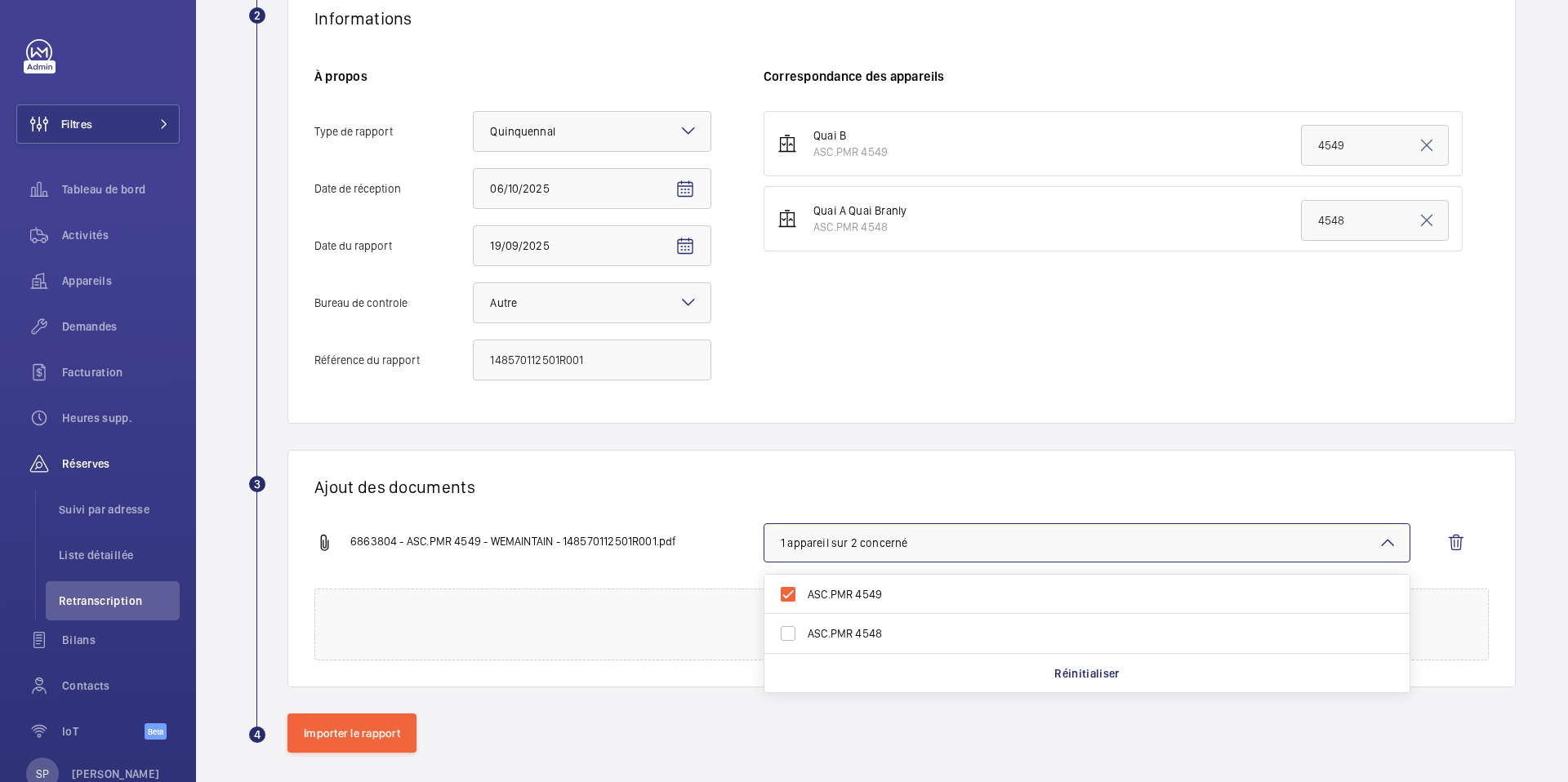
click at [713, 487] on h1 "Ajout des documents" at bounding box center [902, 486] width 1174 height 21
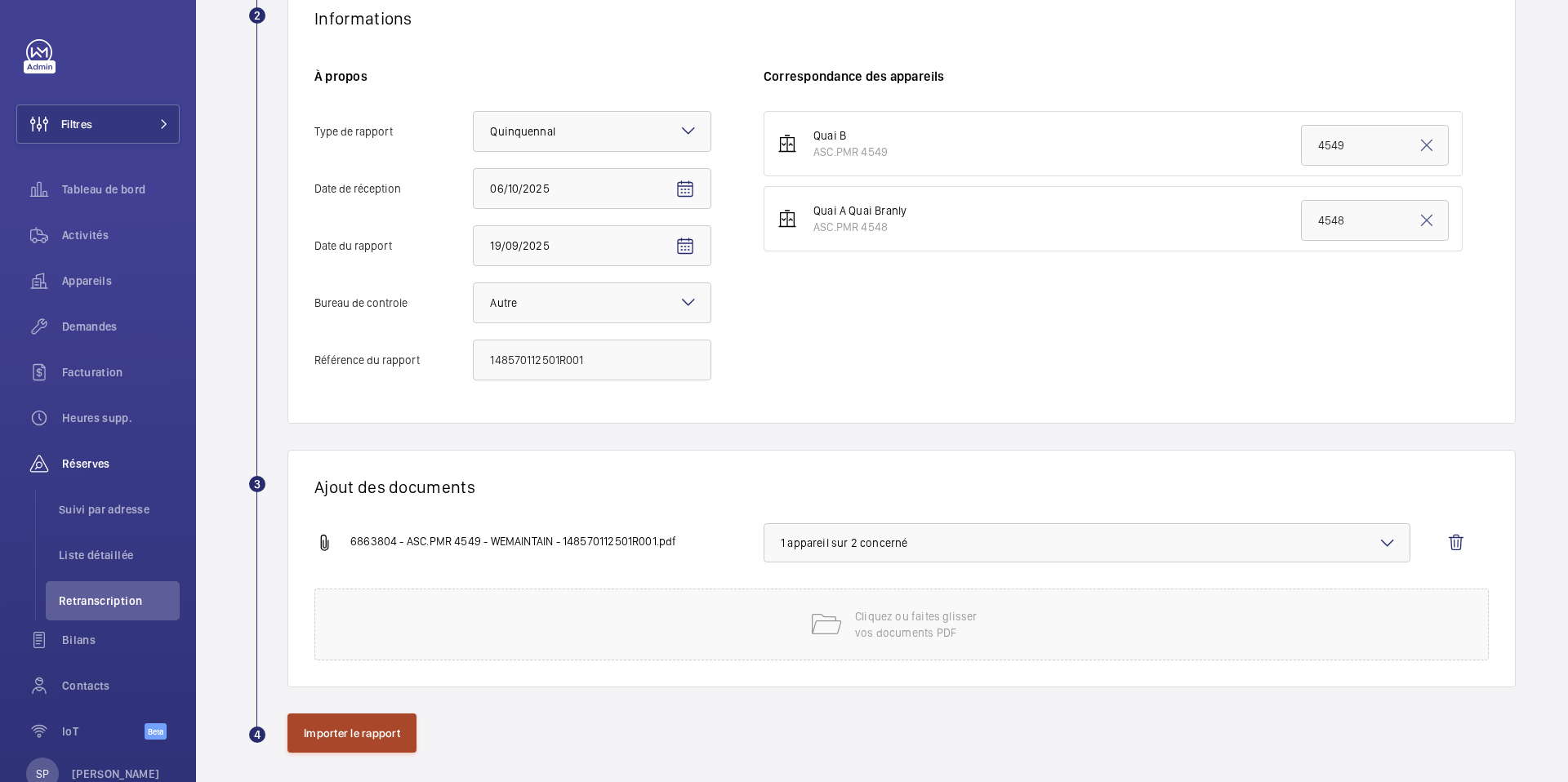
click at [352, 729] on button "Importer le rapport" at bounding box center [352, 733] width 129 height 40
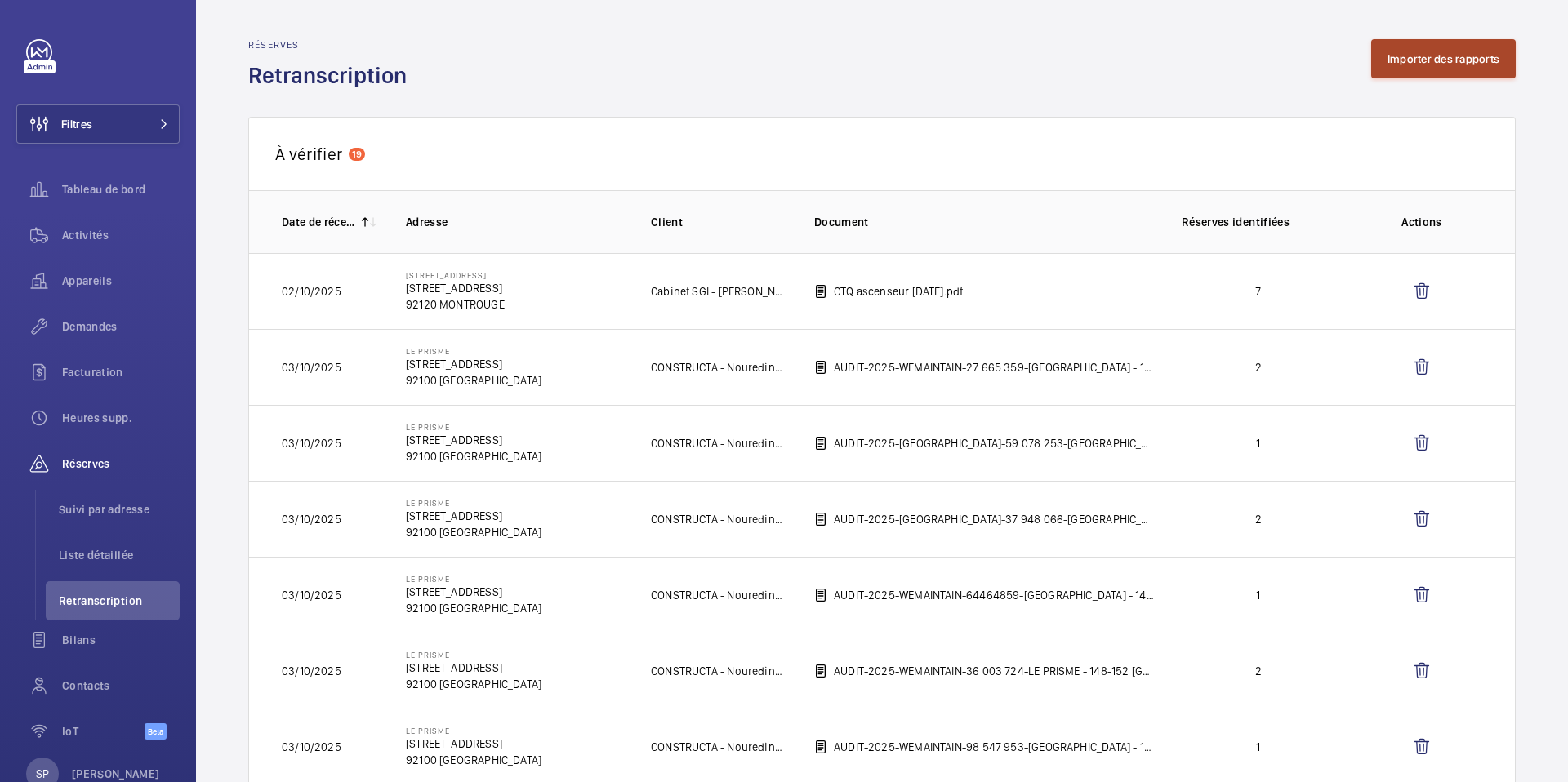
click at [1426, 57] on button "Importer des rapports" at bounding box center [1444, 59] width 145 height 40
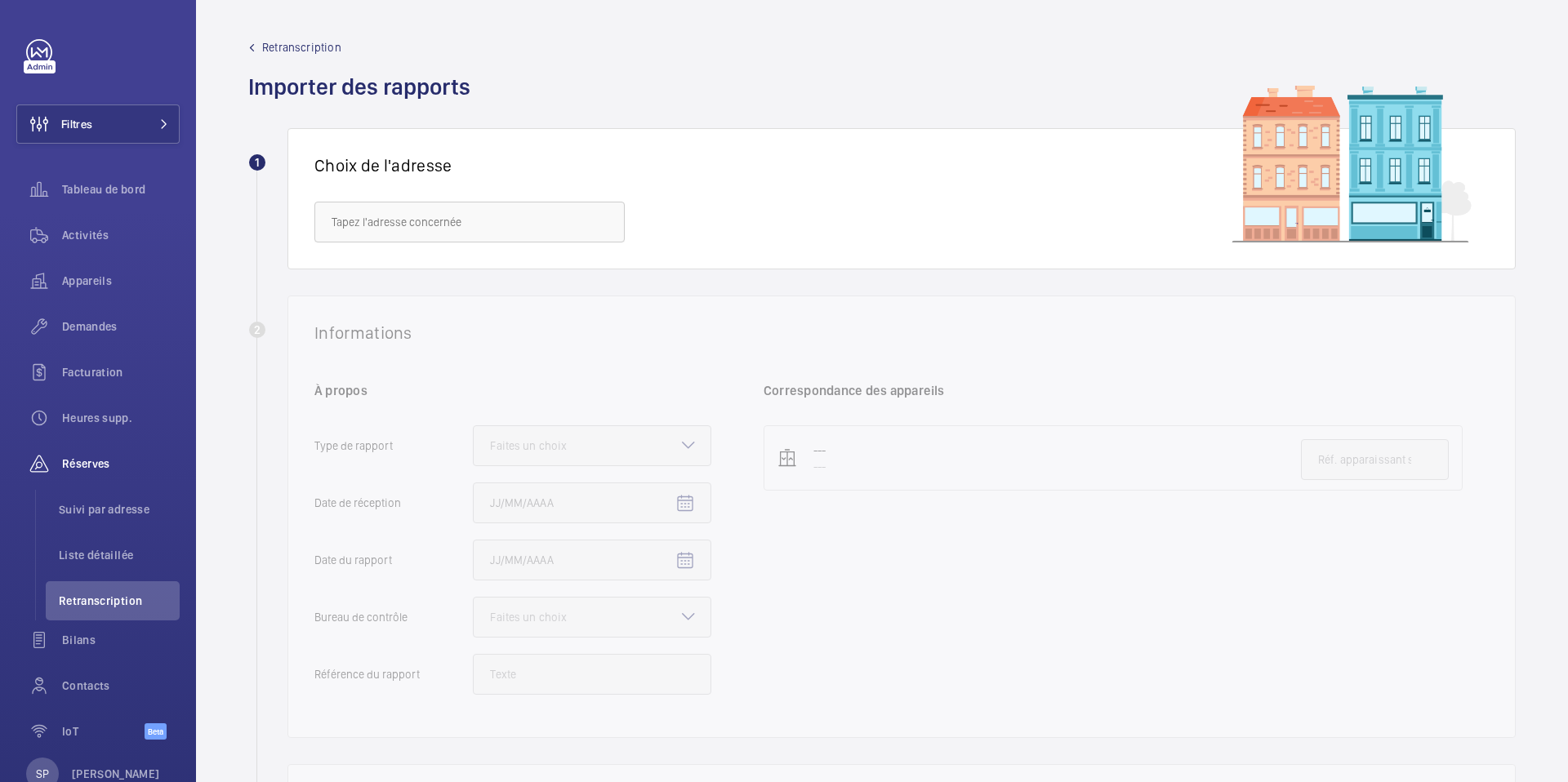
click at [422, 247] on div "Choix de l'adresse" at bounding box center [902, 199] width 1229 height 142
click at [431, 210] on input "text" at bounding box center [469, 222] width 310 height 41
paste input "148570112501R002"
type input "148570112501R002"
drag, startPoint x: 425, startPoint y: 225, endPoint x: 230, endPoint y: 225, distance: 195.0
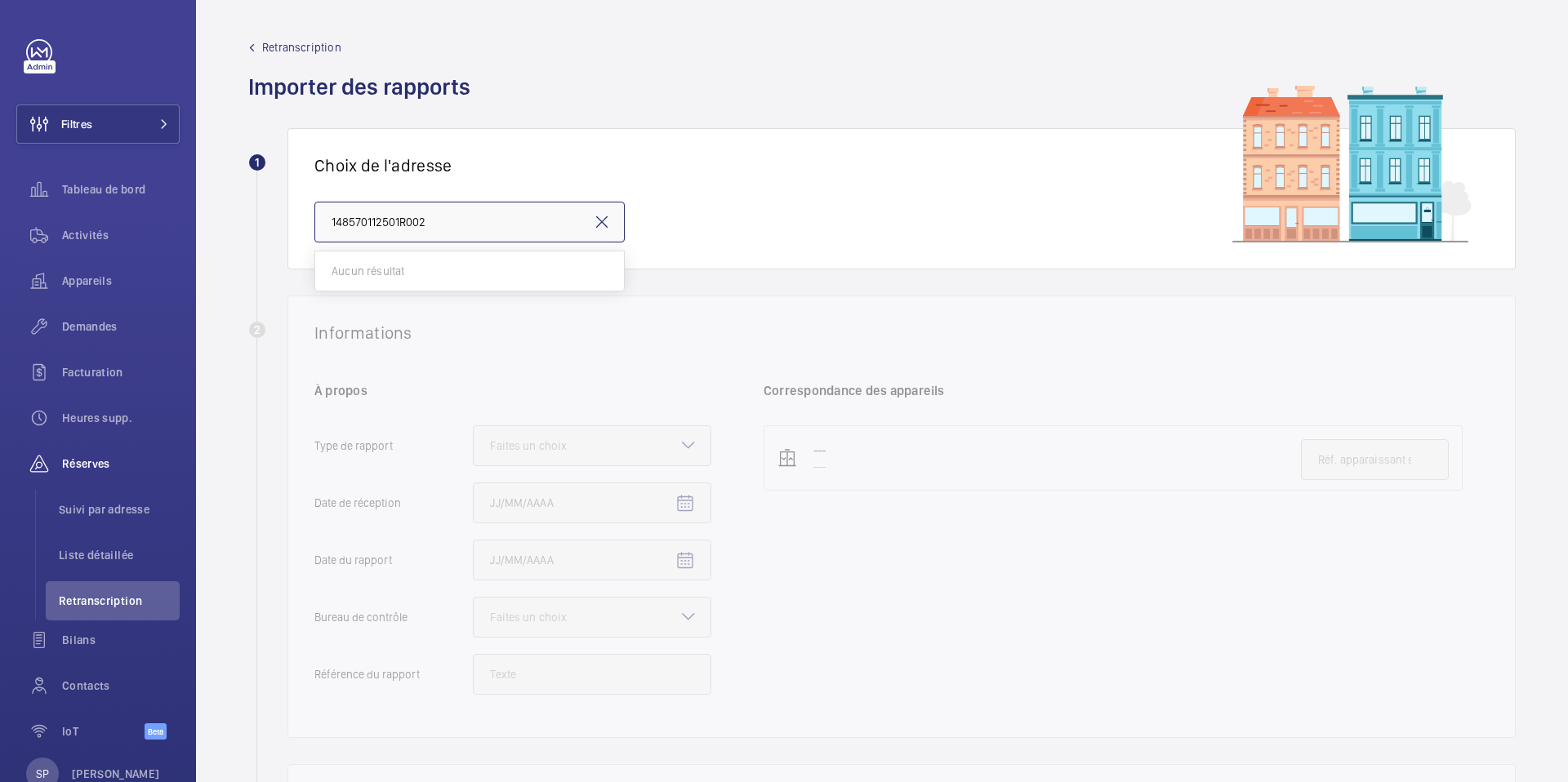
click at [230, 225] on wm-front-admin-audit-upload "Retranscription Importer des rapports 1 Choix de l'adresse 148570112501R002 2 I…" at bounding box center [882, 558] width 1372 height 1116
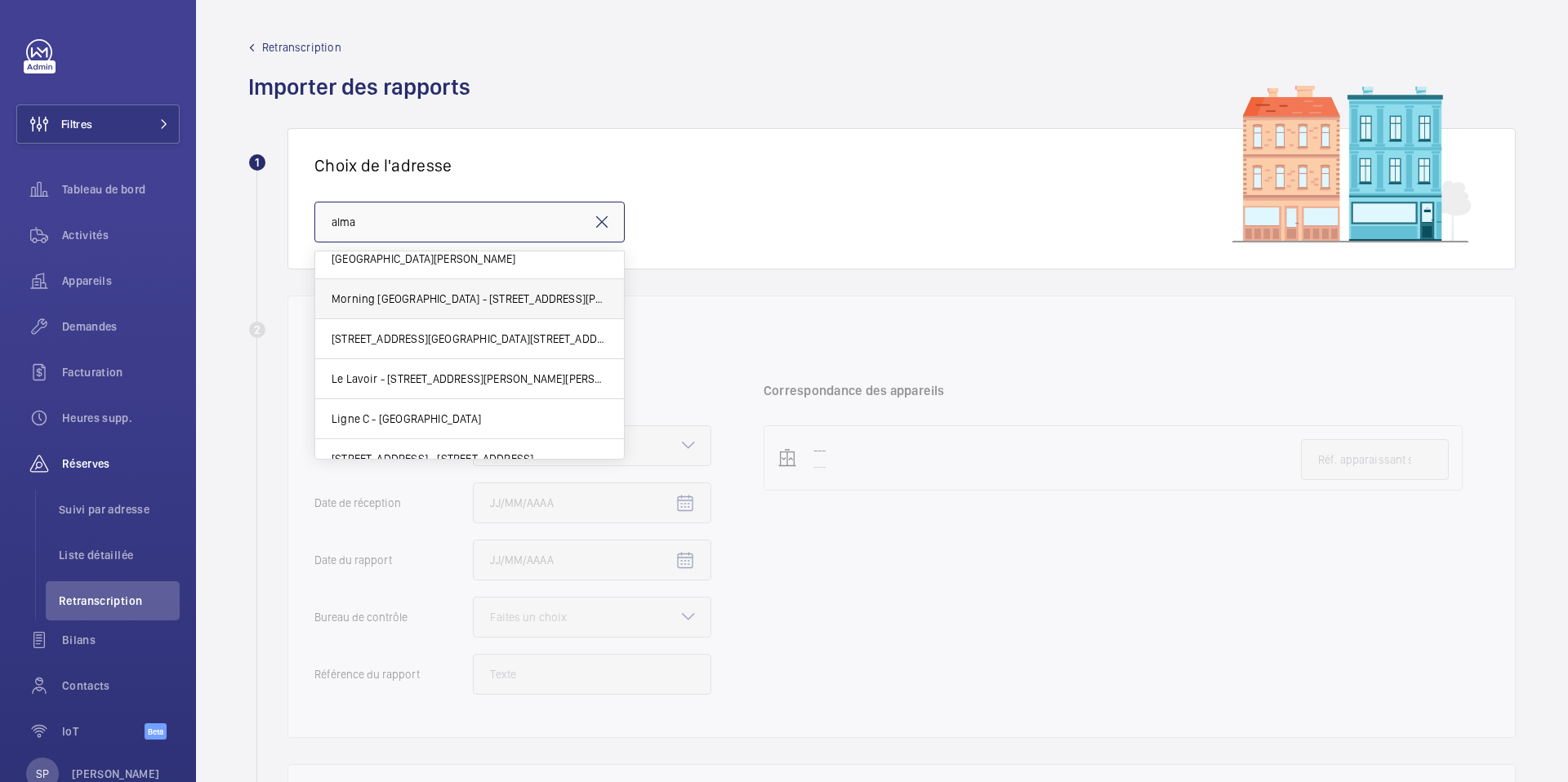
scroll to position [72, 0]
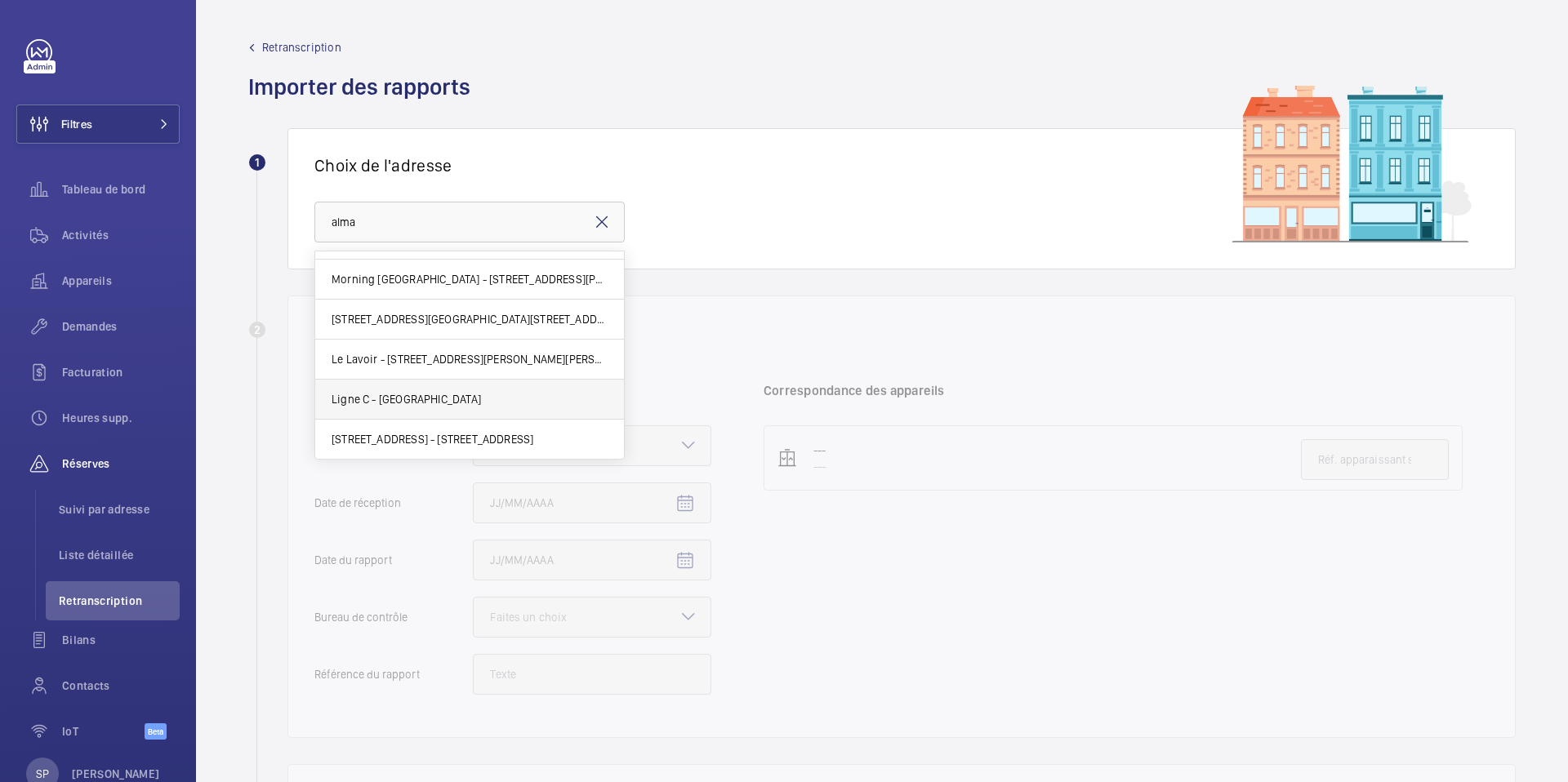
click at [364, 391] on span "Ligne C - PONT DE L ALMA - Place de la Résistance, PARIS 75007" at bounding box center [406, 399] width 149 height 16
type input "Ligne C - PONT DE L ALMA - Place de la Résistance, PARIS 75007"
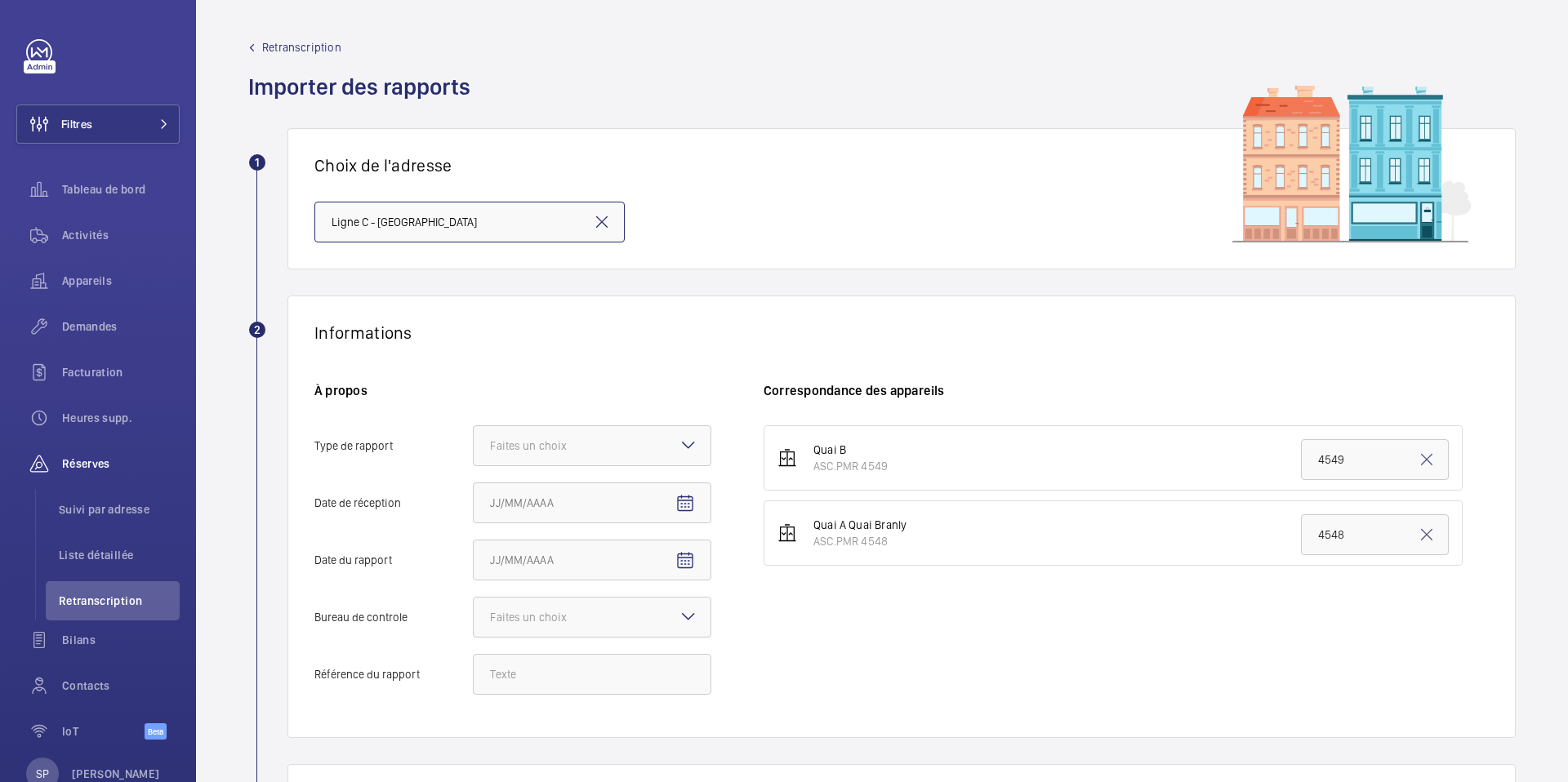
scroll to position [0, 53]
click at [536, 446] on div "Faites un choix" at bounding box center [548, 446] width 118 height 16
click at [474, 446] on input "Type de rapport Faites un choix Périodique Quinquennal Audit" at bounding box center [474, 446] width 0 height 40
click at [542, 545] on div "Quinquennal" at bounding box center [592, 536] width 237 height 40
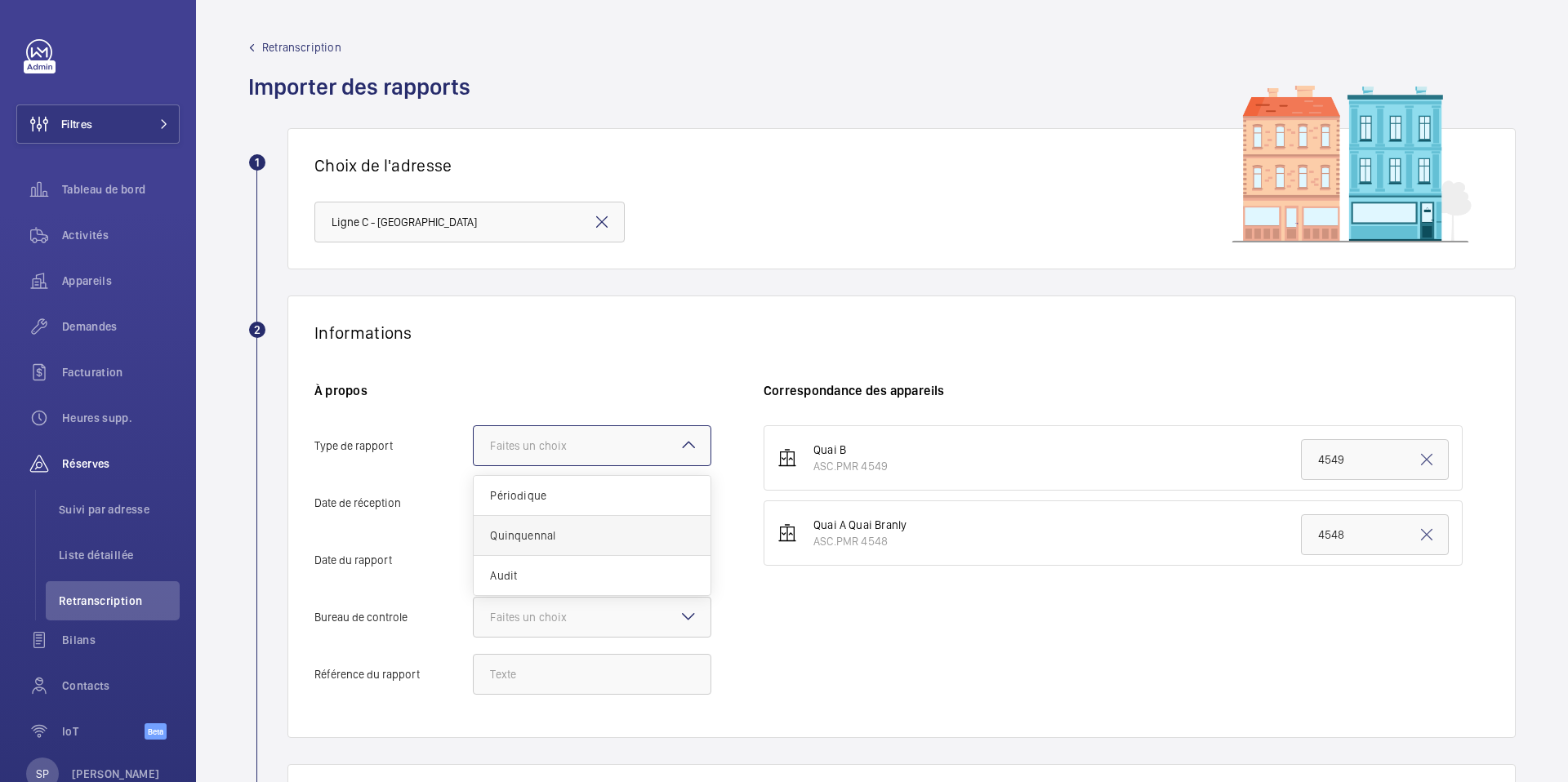
click at [474, 465] on input "Type de rapport Faites un choix Périodique Quinquennal Audit" at bounding box center [474, 446] width 0 height 40
click at [690, 501] on mat-icon "Open calendar" at bounding box center [685, 504] width 20 height 20
click at [494, 353] on span "6" at bounding box center [497, 361] width 30 height 30
type input "06/10/2025"
click at [678, 555] on mat-icon "Open calendar" at bounding box center [685, 561] width 20 height 20
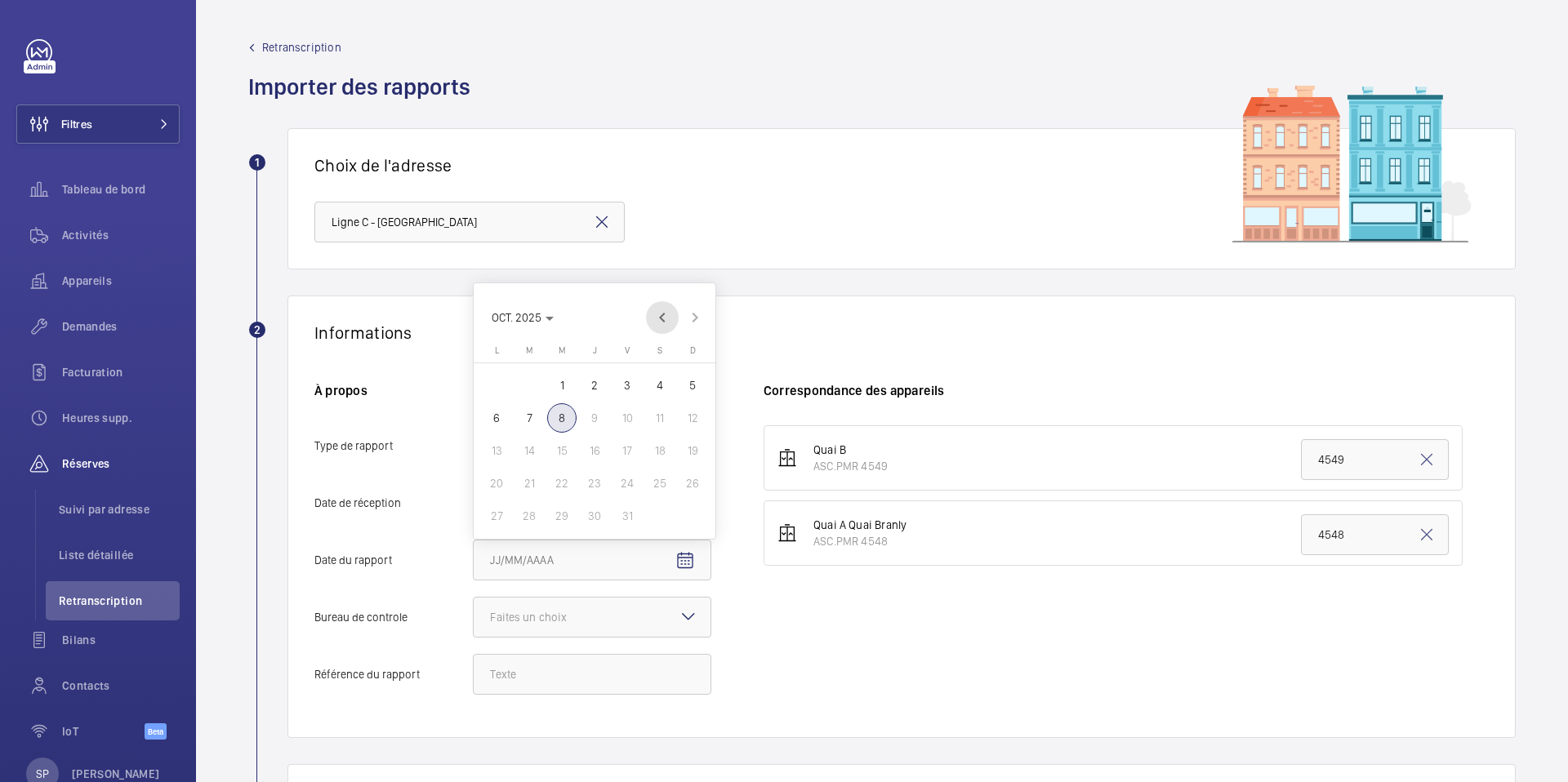
click at [665, 321] on span "Previous month" at bounding box center [662, 318] width 33 height 33
click at [623, 442] on span "19" at bounding box center [628, 451] width 30 height 30
type input "19/09/2025"
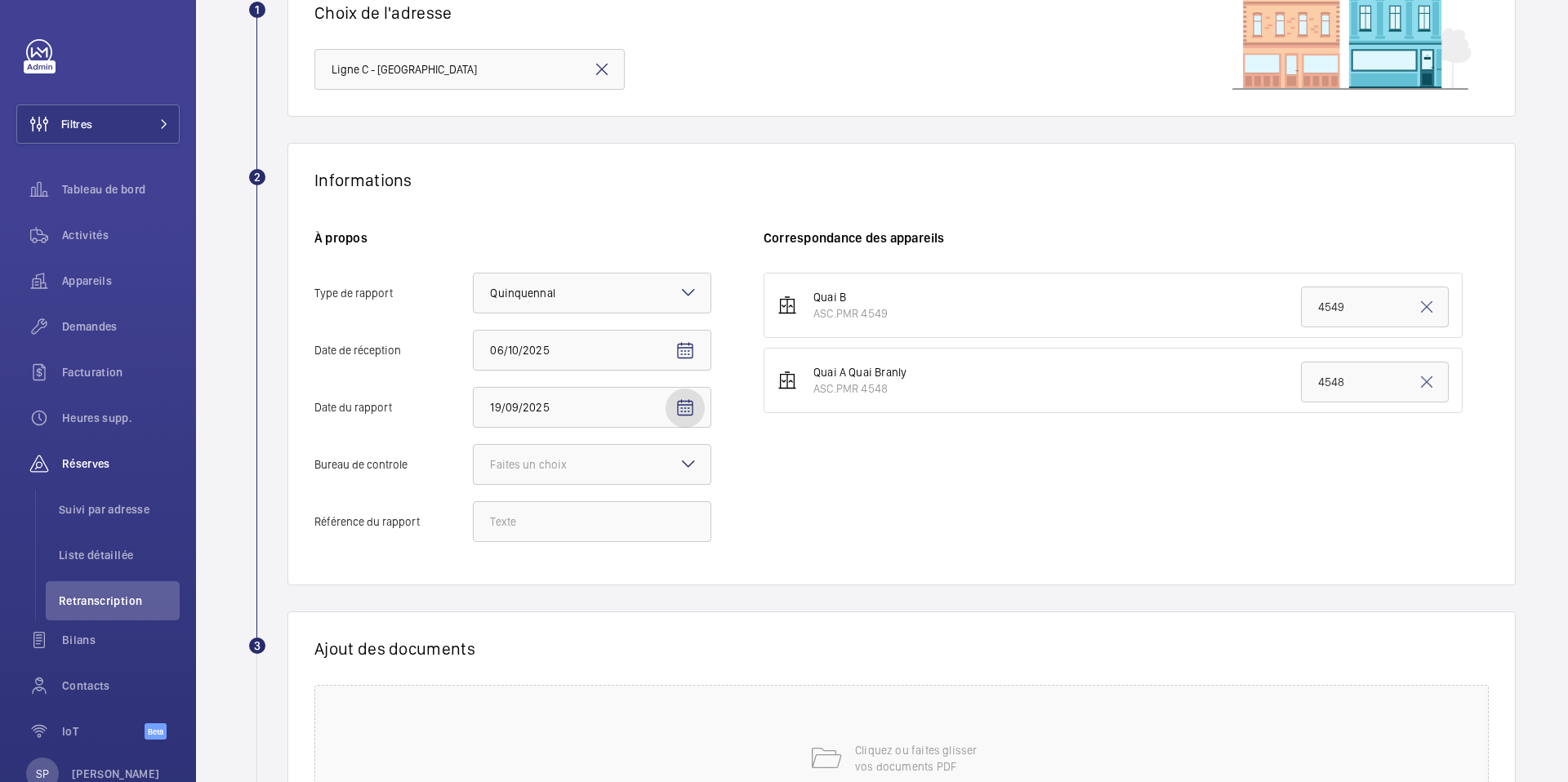
scroll to position [160, 0]
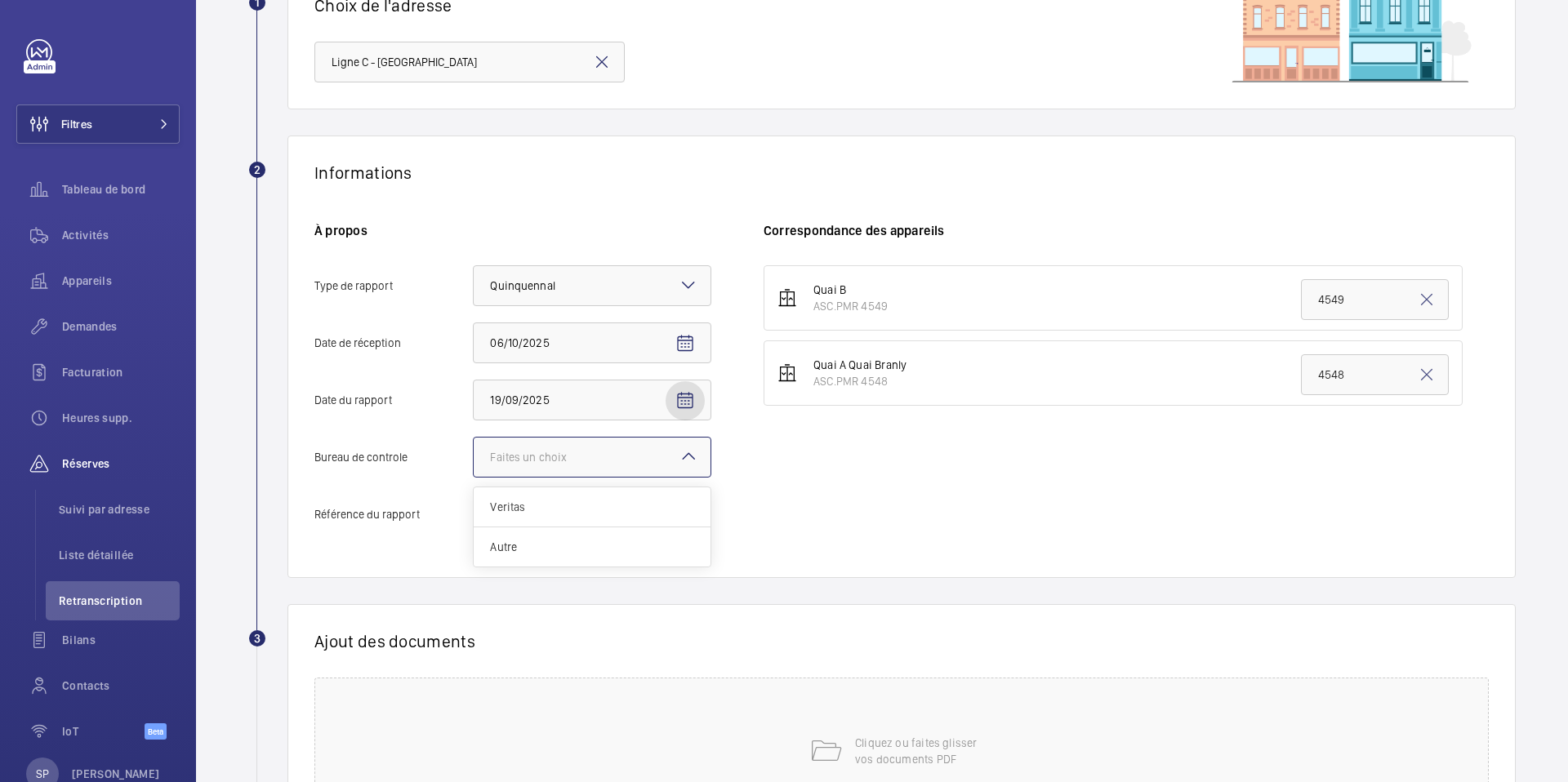
click at [672, 449] on div at bounding box center [592, 458] width 237 height 40
click at [474, 449] on input "Bureau de controle Faites un choix Veritas Autre" at bounding box center [474, 458] width 0 height 40
click at [590, 533] on div "Autre" at bounding box center [592, 547] width 237 height 40
click at [474, 477] on input "Bureau de controle Faites un choix Veritas Autre" at bounding box center [474, 458] width 0 height 40
click at [581, 515] on input "Référence du rapport" at bounding box center [592, 514] width 239 height 41
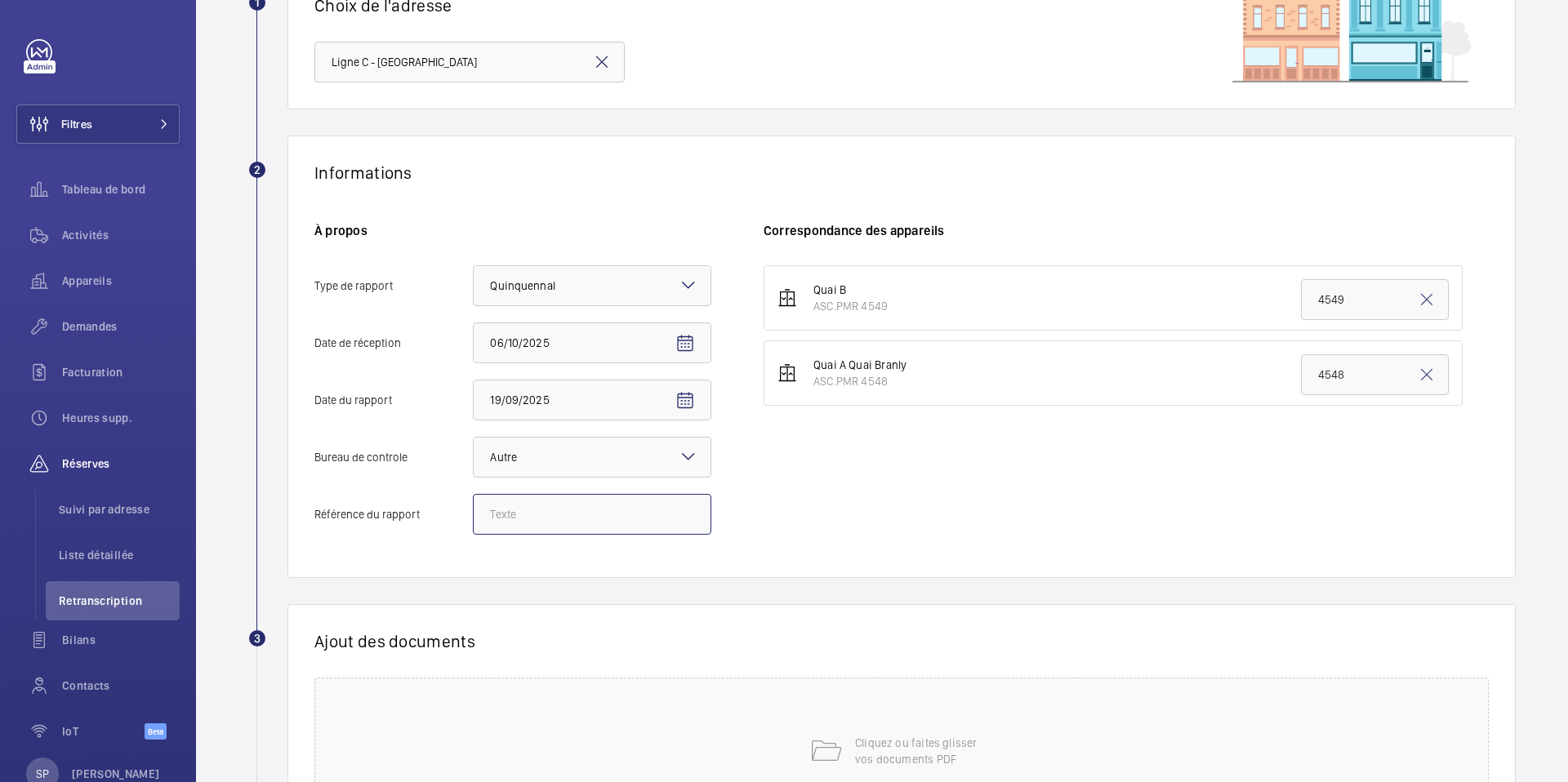
paste input "148570112501R002"
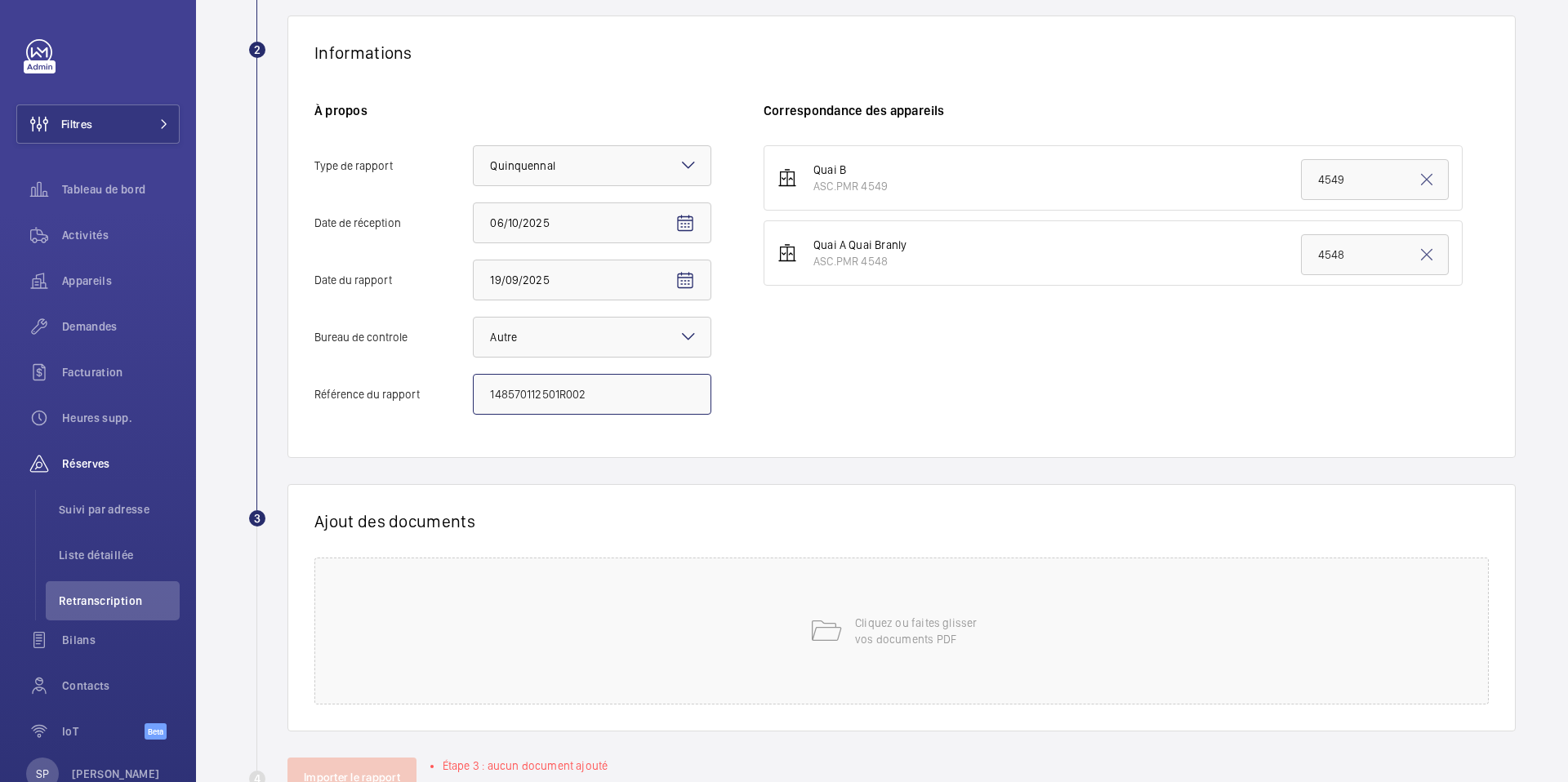
scroll to position [294, 0]
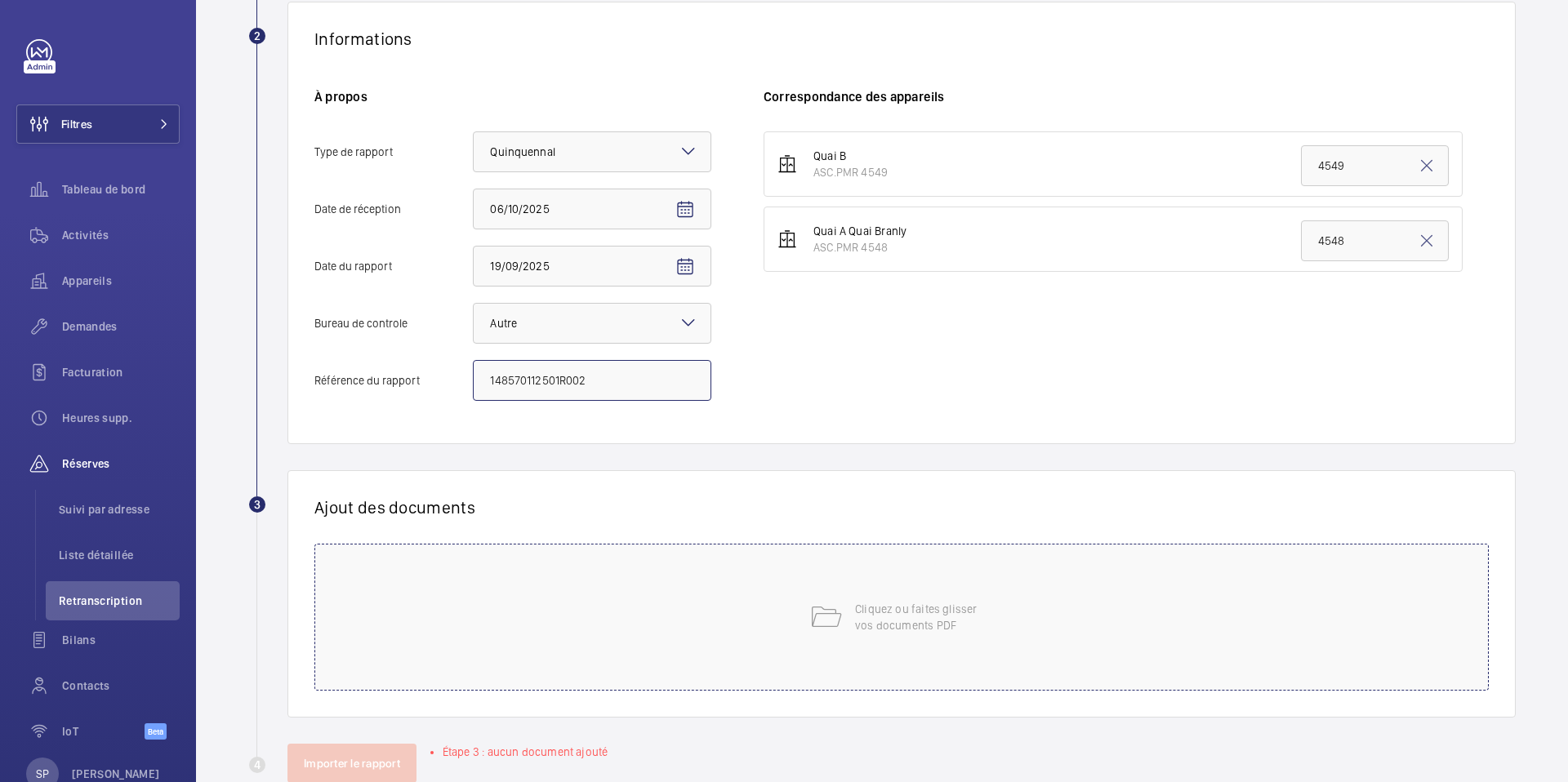
type input "148570112501R002"
click at [584, 571] on div "Cliquez ou faites glisser vos documents PDF" at bounding box center [902, 617] width 1174 height 147
click at [763, 639] on div "Cliquez ou faites glisser vos documents PDF" at bounding box center [902, 617] width 1174 height 147
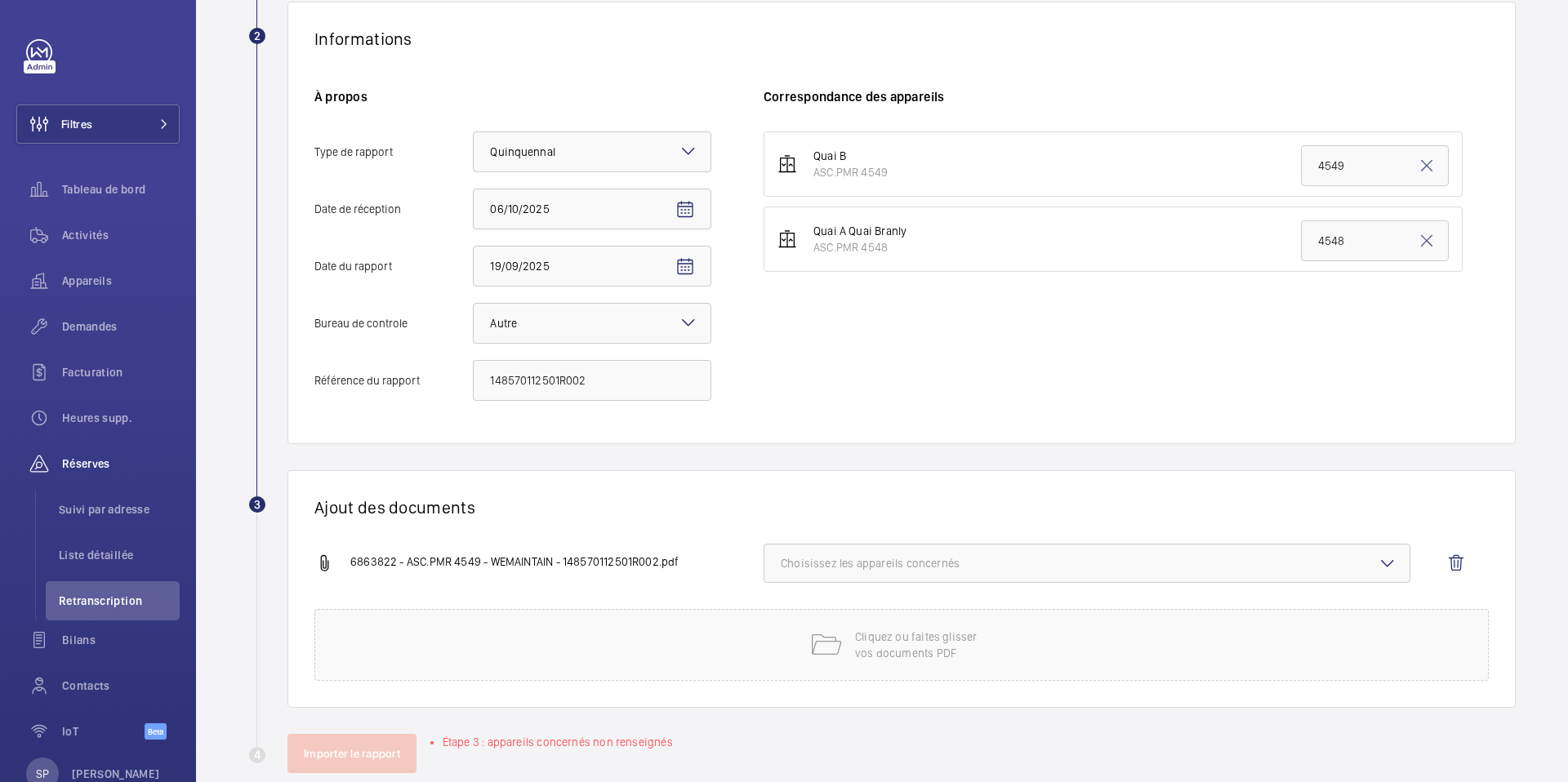
click at [1046, 564] on span "Choisissez les appareils concernés" at bounding box center [1087, 563] width 613 height 16
click at [939, 614] on span "ASC.PMR 4549" at bounding box center [1088, 615] width 561 height 16
click at [805, 614] on input "ASC.PMR 4549" at bounding box center [788, 615] width 33 height 33
checkbox input "true"
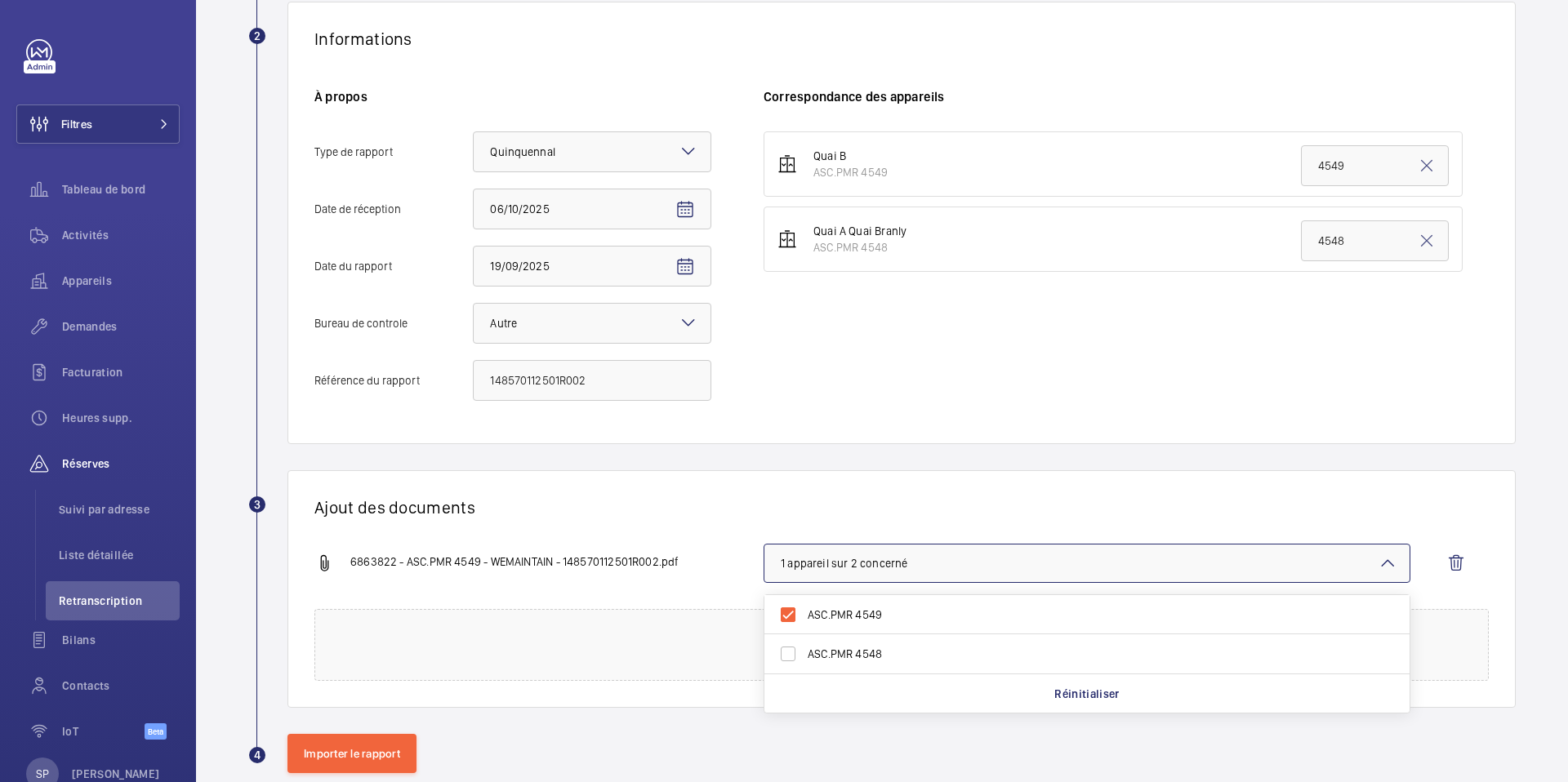
click at [732, 514] on h1 "Ajout des documents" at bounding box center [902, 507] width 1174 height 21
click at [343, 761] on button "Importer le rapport" at bounding box center [352, 754] width 129 height 40
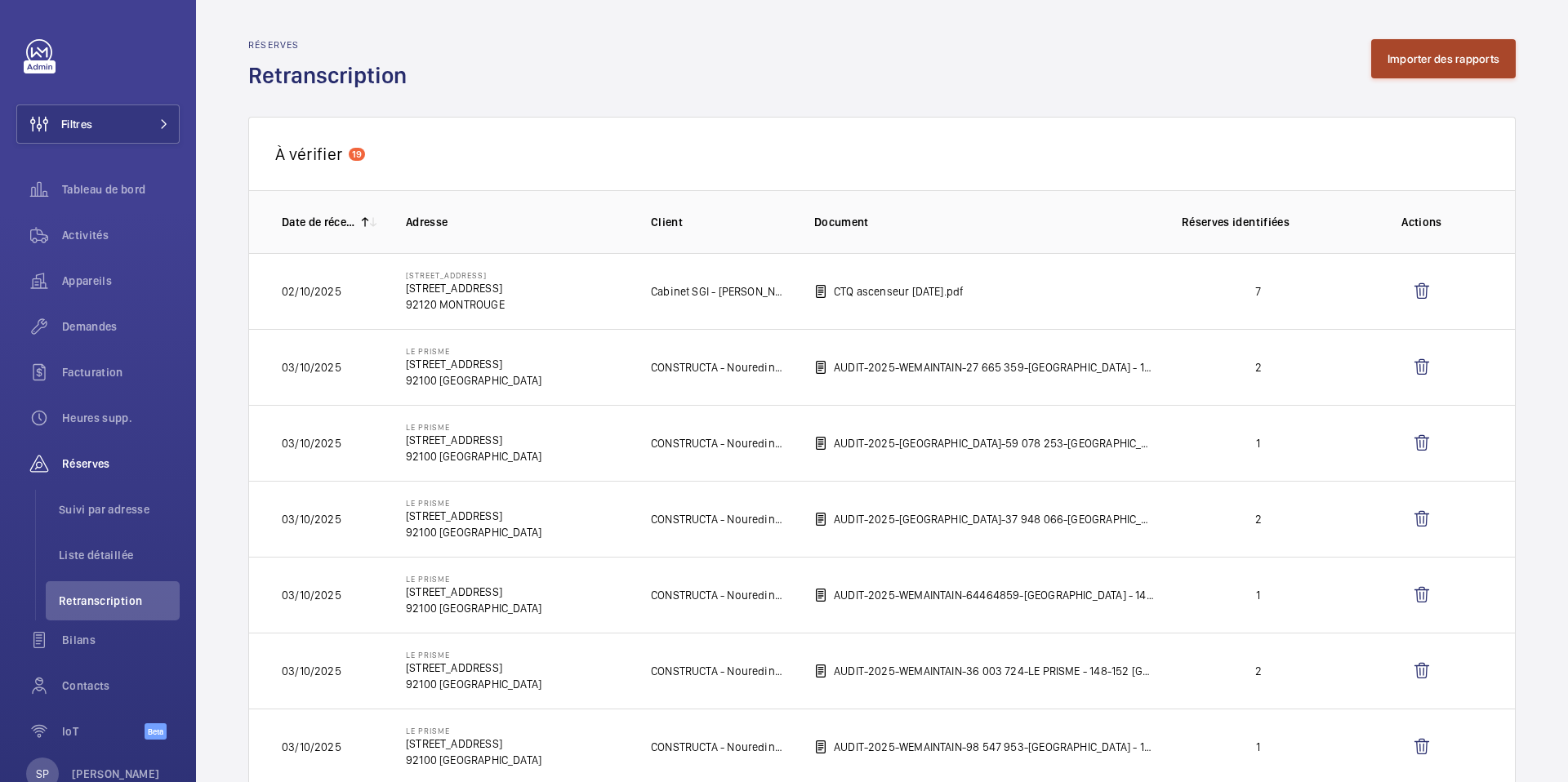
click at [1426, 65] on button "Importer des rapports" at bounding box center [1444, 59] width 145 height 40
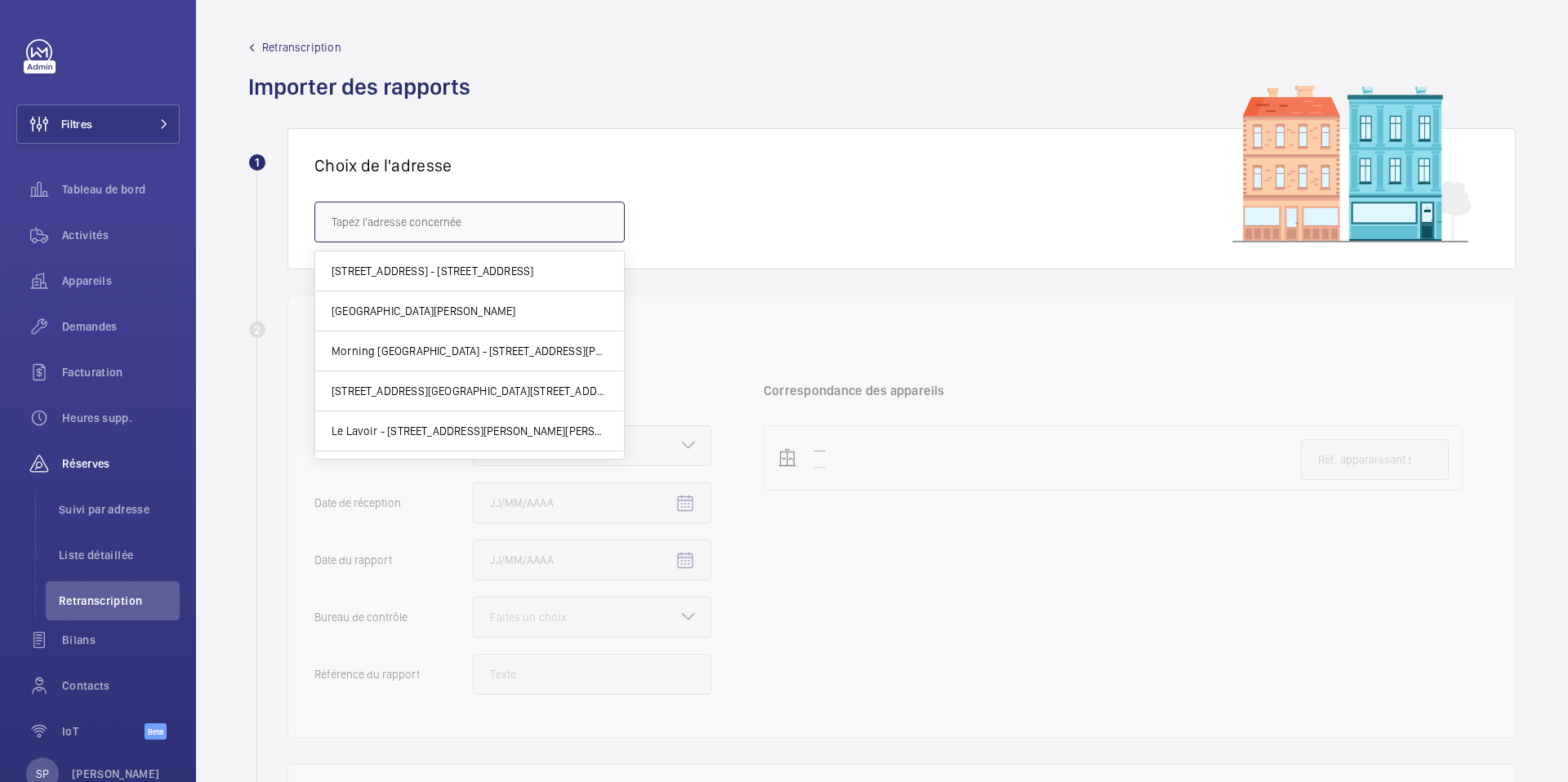
click at [366, 231] on input "text" at bounding box center [469, 222] width 310 height 41
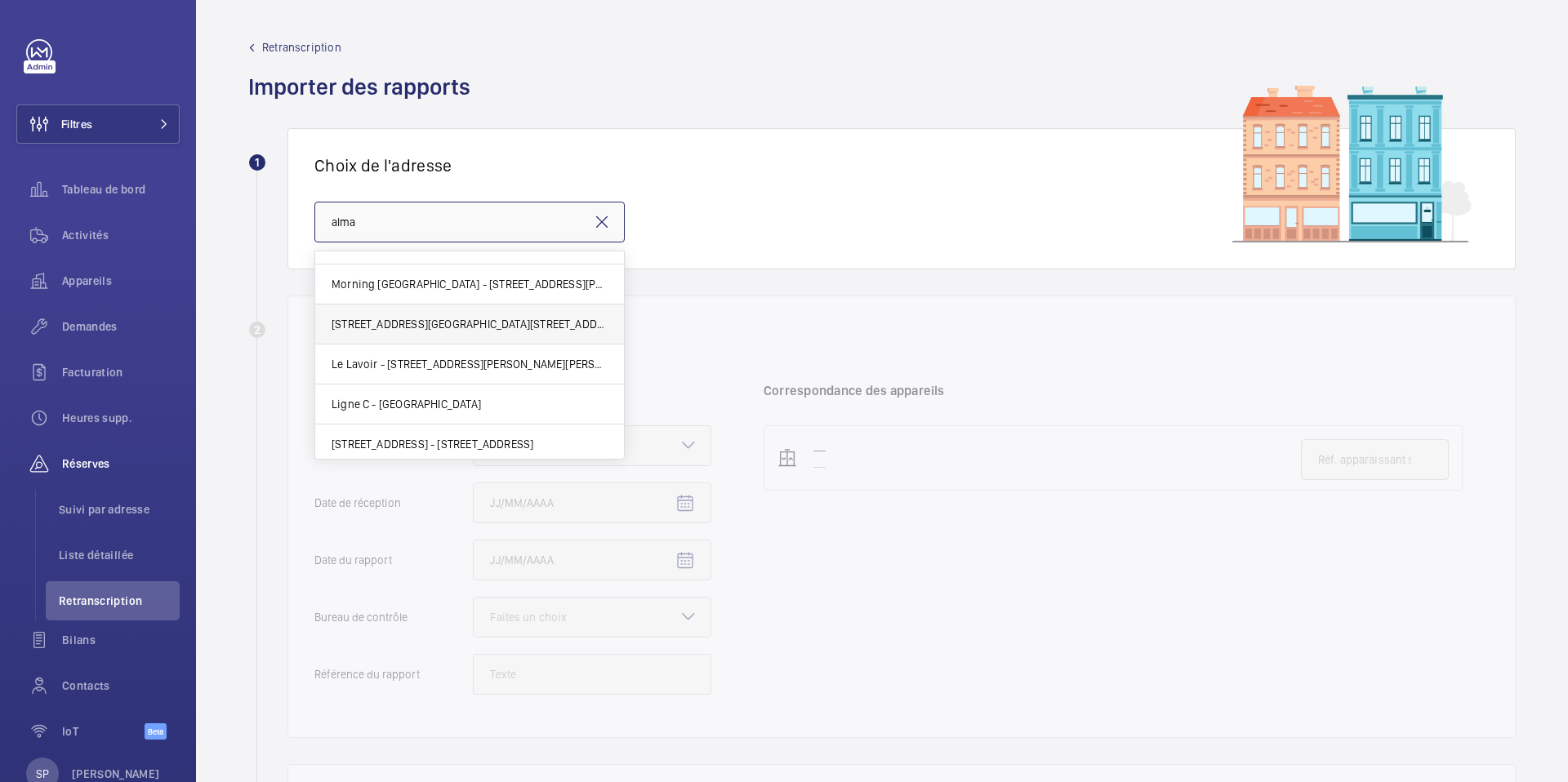
scroll to position [72, 0]
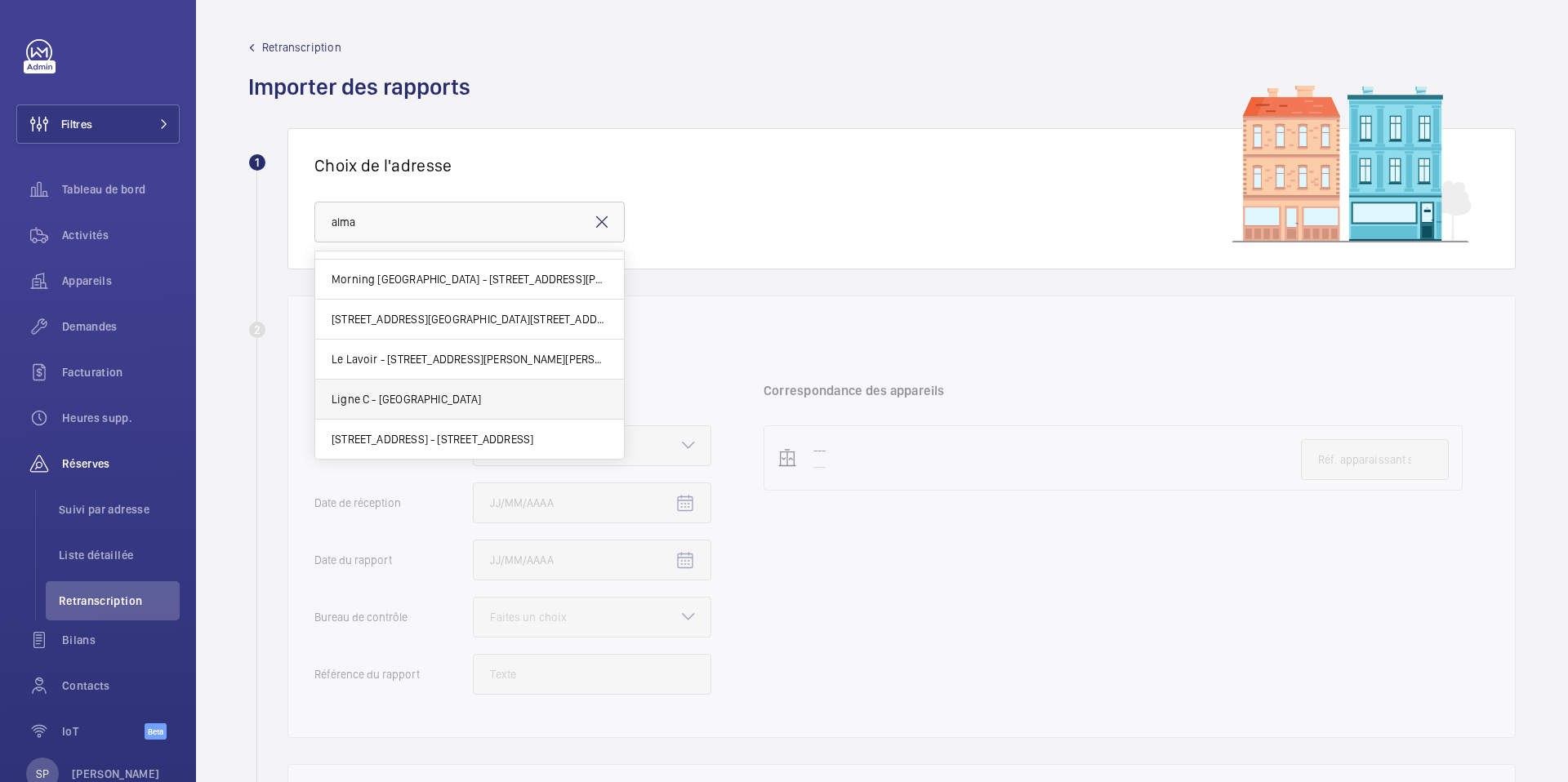
click at [375, 398] on span "Ligne C - PONT DE L ALMA - Place de la Résistance, PARIS 75007" at bounding box center [406, 399] width 149 height 16
type input "Ligne C - PONT DE L ALMA - Place de la Résistance, PARIS 75007"
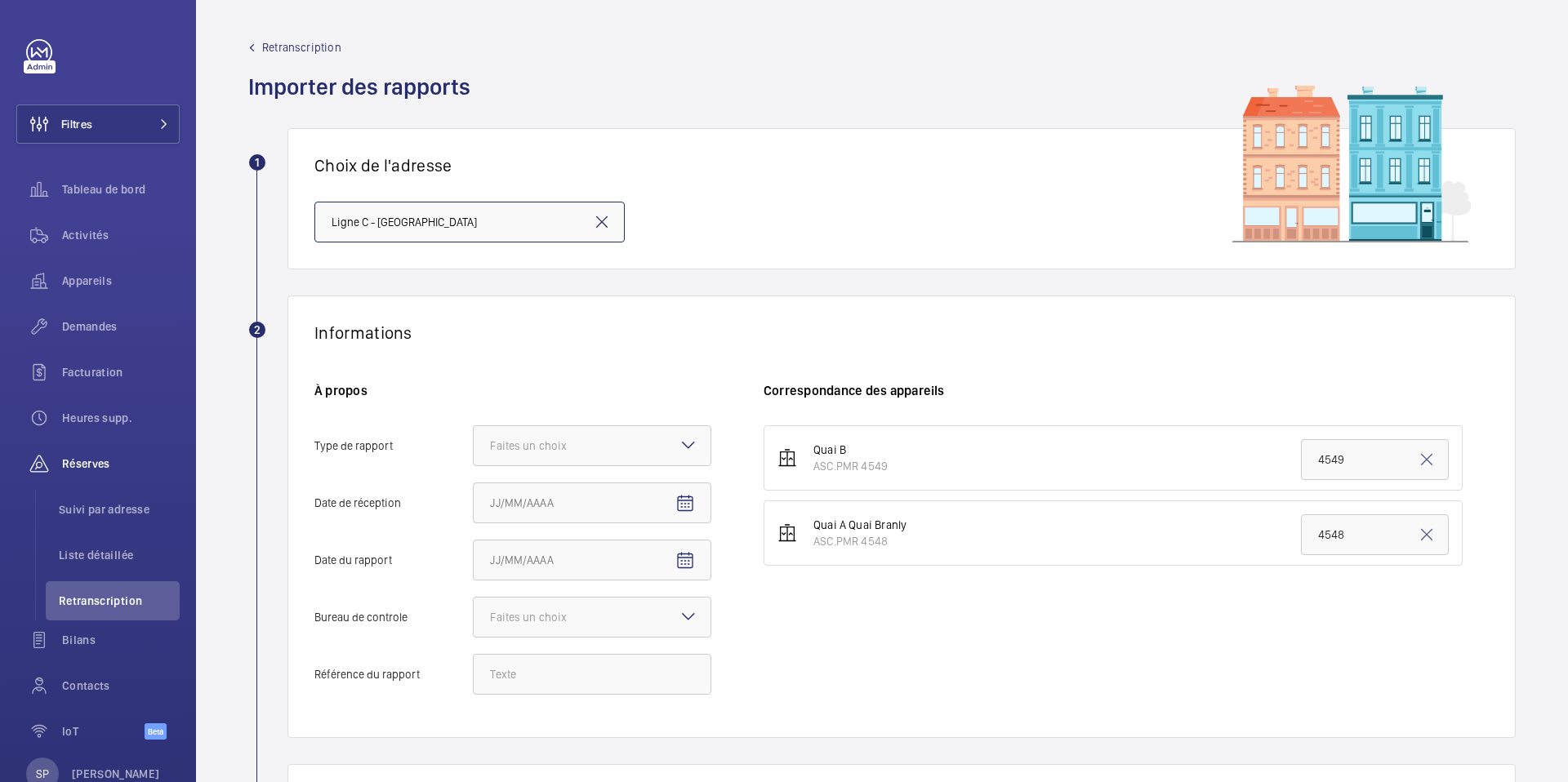
scroll to position [0, 53]
click at [555, 453] on div "Faites un choix" at bounding box center [548, 446] width 118 height 16
click at [474, 453] on input "Type de rapport Faites un choix Périodique Quinquennal Audit" at bounding box center [474, 446] width 0 height 40
click at [547, 528] on span "Quinquennal" at bounding box center [592, 536] width 204 height 16
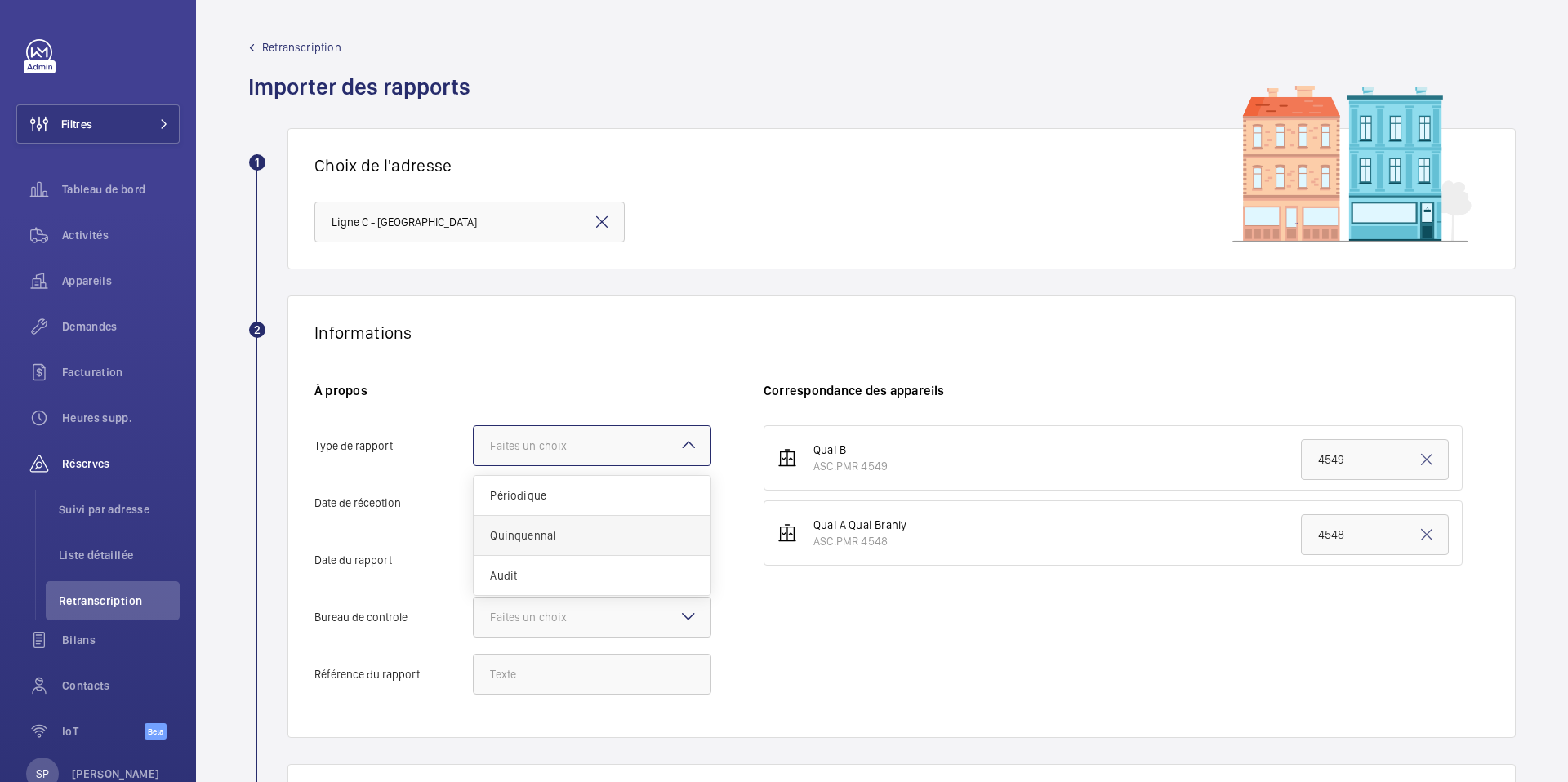
click at [474, 465] on input "Type de rapport Faites un choix Périodique Quinquennal Audit" at bounding box center [474, 446] width 0 height 40
click at [683, 499] on mat-icon "Open calendar" at bounding box center [685, 504] width 20 height 20
click at [492, 356] on span "6" at bounding box center [497, 361] width 30 height 30
type input "06/10/2025"
click at [691, 557] on mat-icon "Open calendar" at bounding box center [685, 561] width 20 height 20
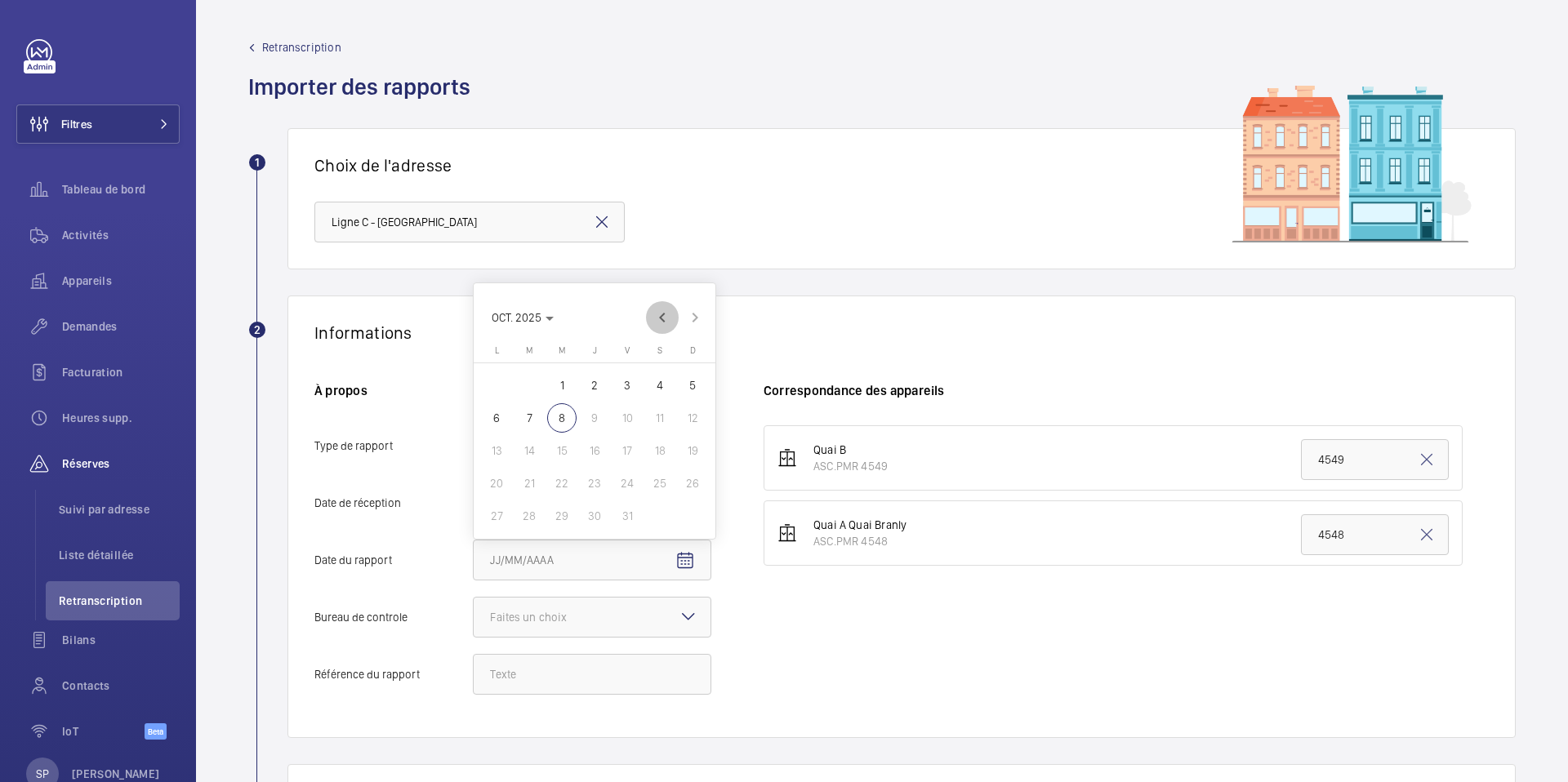
click at [665, 318] on span "Previous month" at bounding box center [662, 318] width 33 height 33
click at [628, 447] on span "19" at bounding box center [628, 451] width 30 height 30
type input "19/09/2025"
click at [621, 633] on div at bounding box center [592, 617] width 237 height 40
click at [474, 633] on input "Bureau de controle Faites un choix Veritas Autre" at bounding box center [474, 617] width 0 height 40
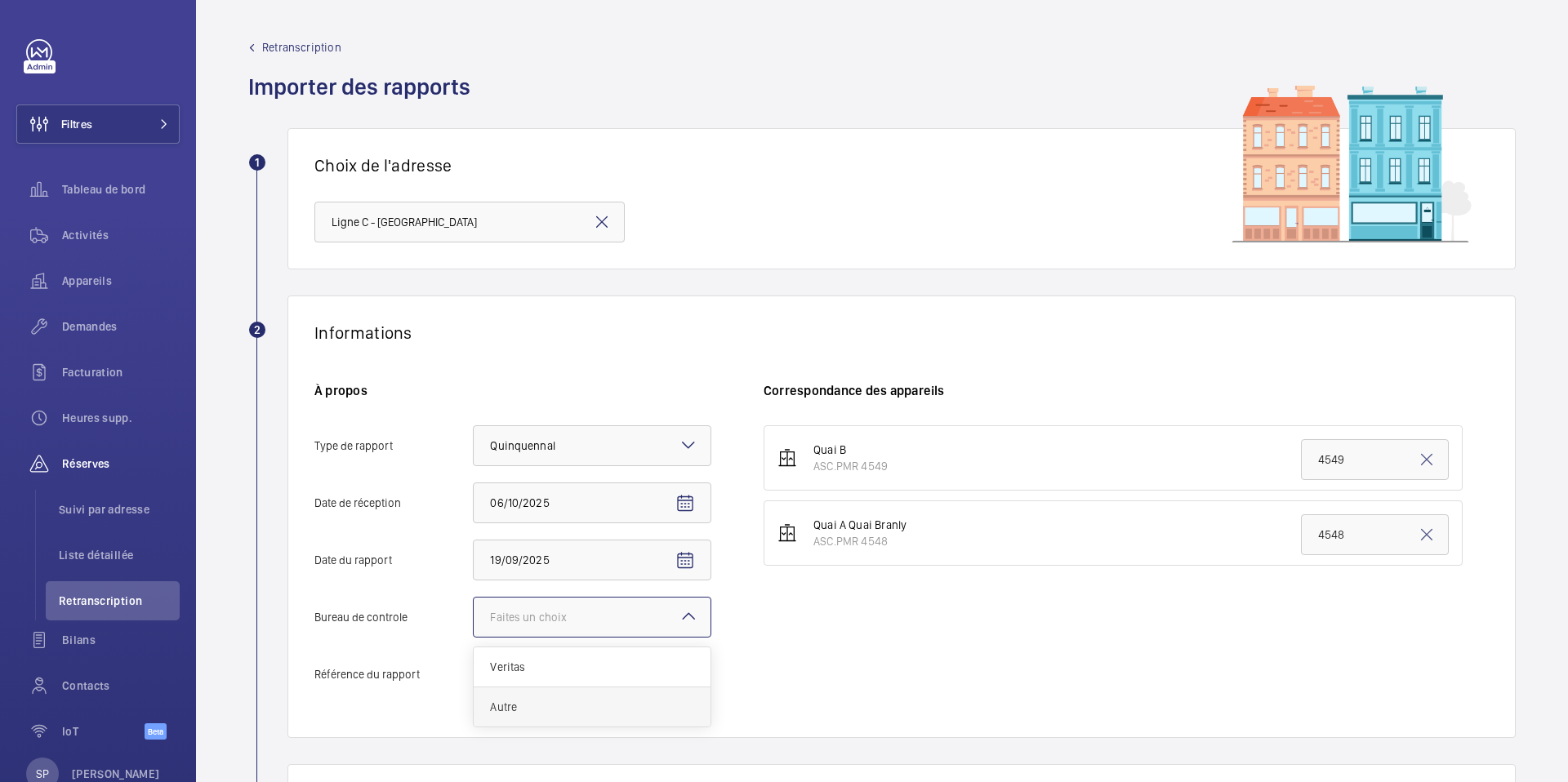
click at [592, 710] on span "Autre" at bounding box center [592, 707] width 204 height 16
click at [474, 637] on input "Bureau de controle Faites un choix Veritas Autre" at bounding box center [474, 617] width 0 height 40
click at [557, 678] on input "Référence du rapport" at bounding box center [592, 674] width 239 height 41
paste input "148354772501R002"
type input "148354772501R002"
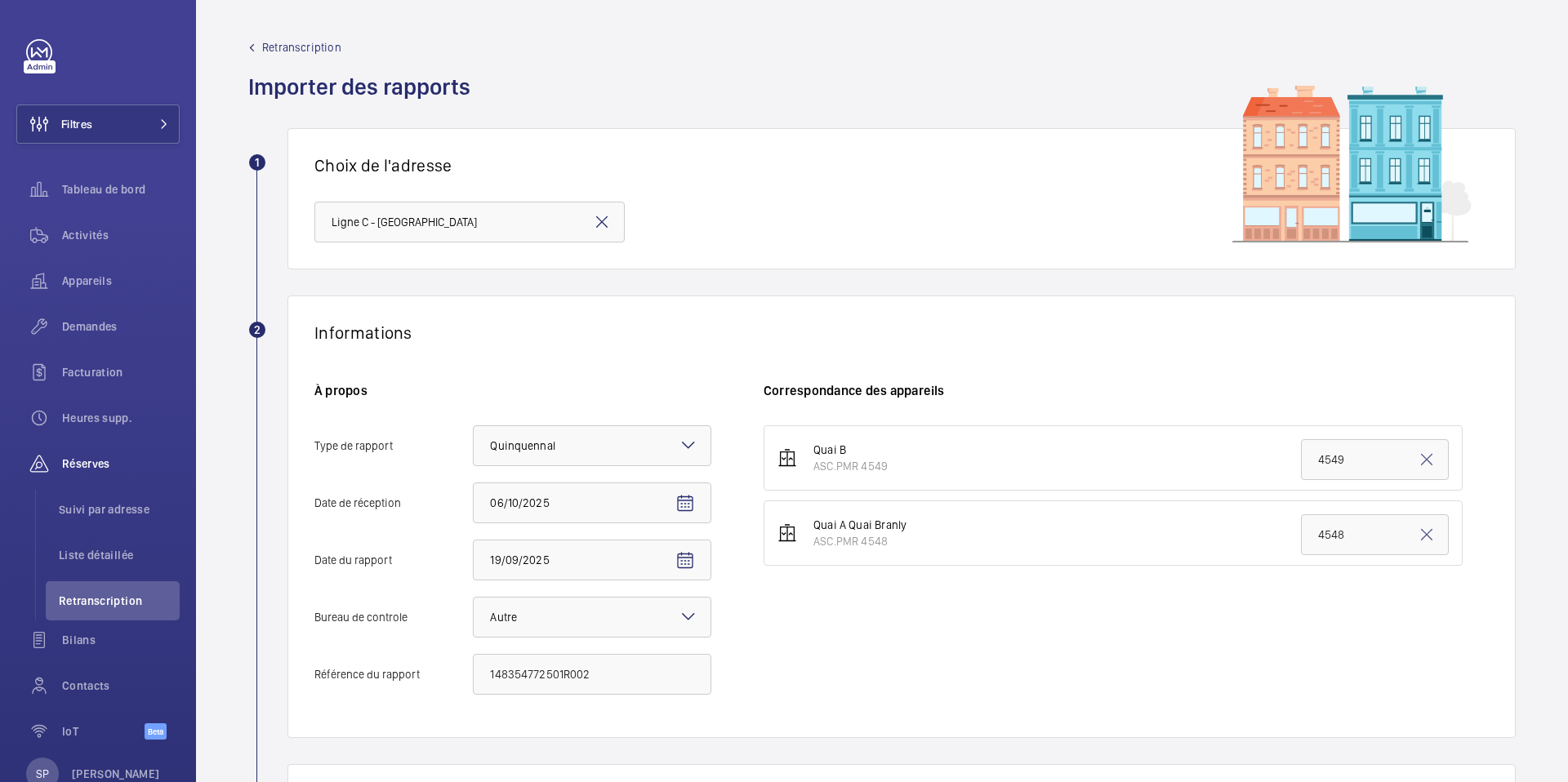
click at [854, 663] on div "Quai B ASC.PMR 4549 4549 Quai A Quai Branly ASC.PMR 4548 4548" at bounding box center [1126, 568] width 726 height 286
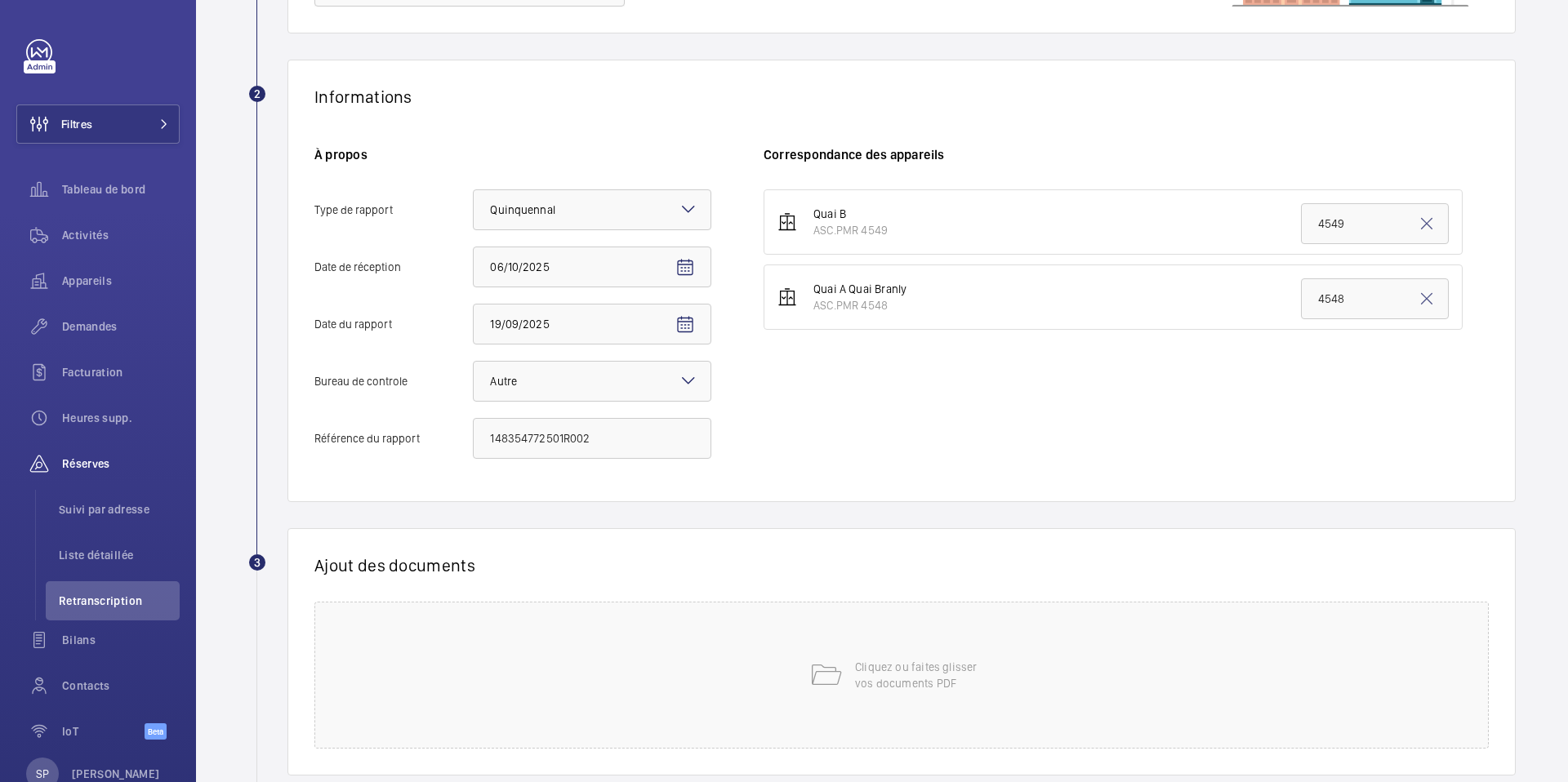
scroll to position [242, 0]
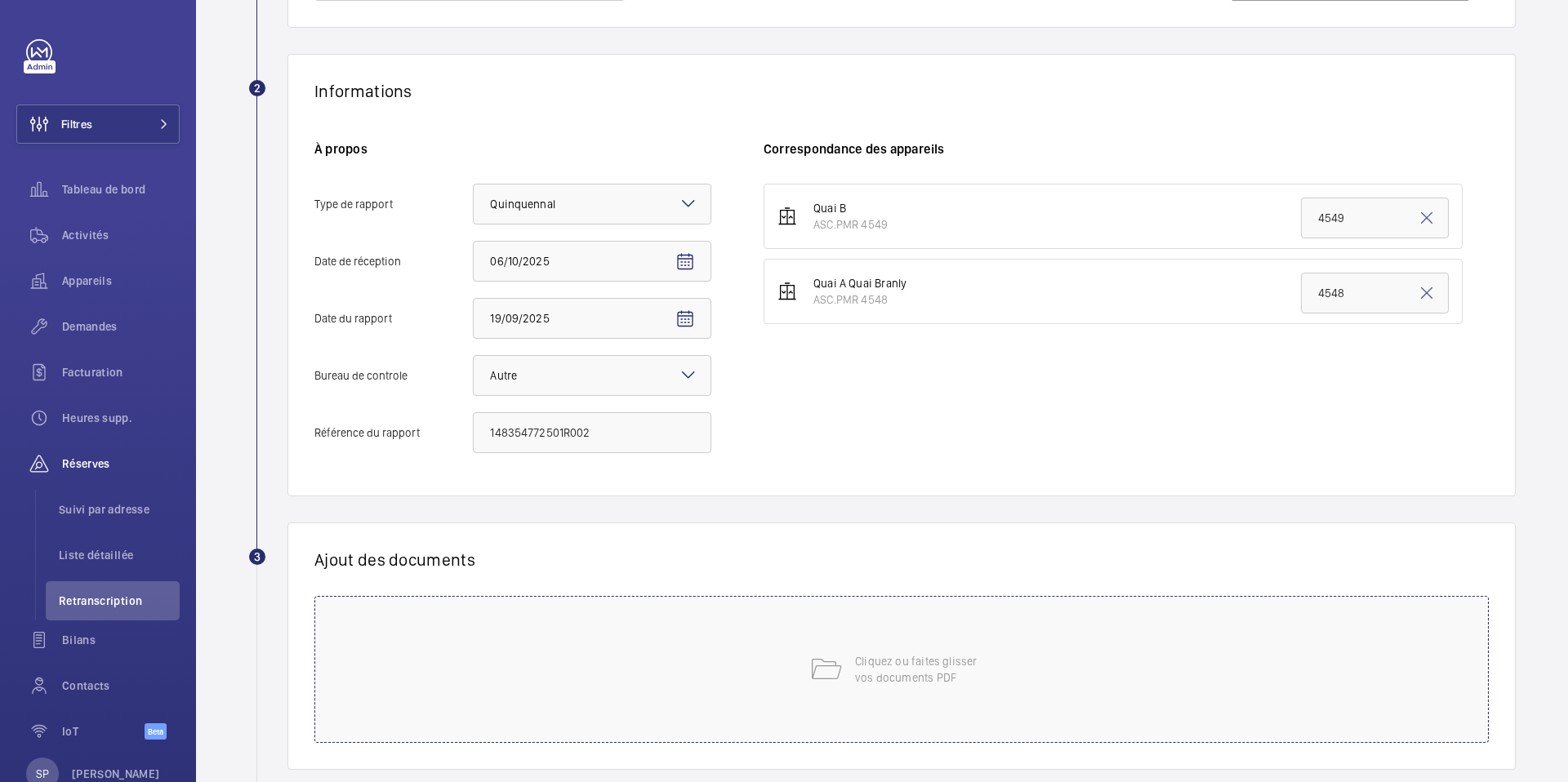
click at [842, 659] on div "Cliquez ou faites glisser vos documents PDF" at bounding box center [902, 669] width 1174 height 147
click at [1043, 607] on span "Choisissez les appareils concernés" at bounding box center [1087, 616] width 613 height 16
click at [912, 705] on span "ASC.PMR 4548" at bounding box center [1088, 706] width 561 height 16
click at [805, 705] on input "ASC.PMR 4548" at bounding box center [788, 706] width 33 height 33
checkbox input "true"
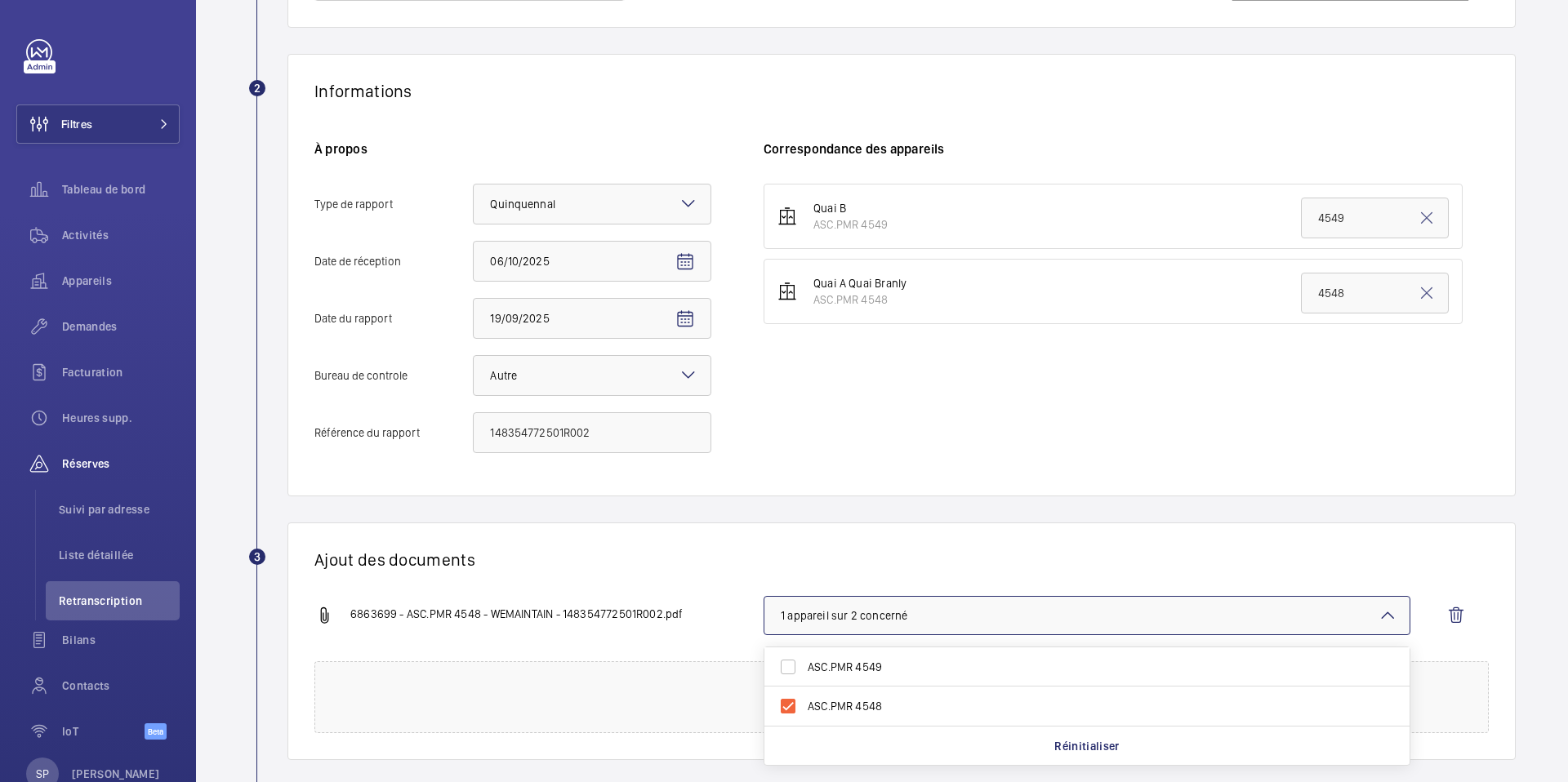
click at [720, 557] on h1 "Ajout des documents" at bounding box center [902, 559] width 1174 height 21
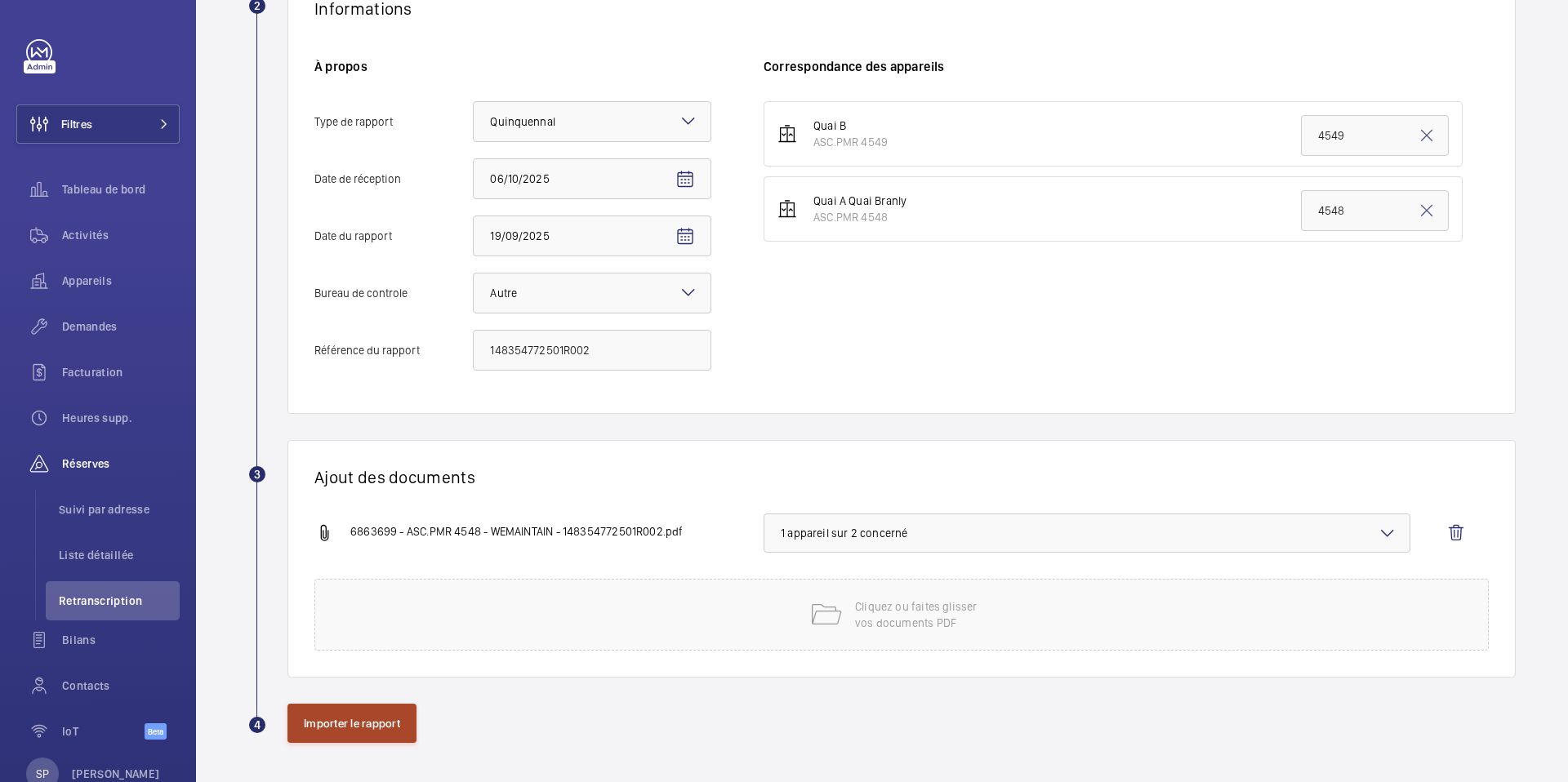
click at [378, 719] on button "Importer le rapport" at bounding box center [352, 724] width 129 height 40
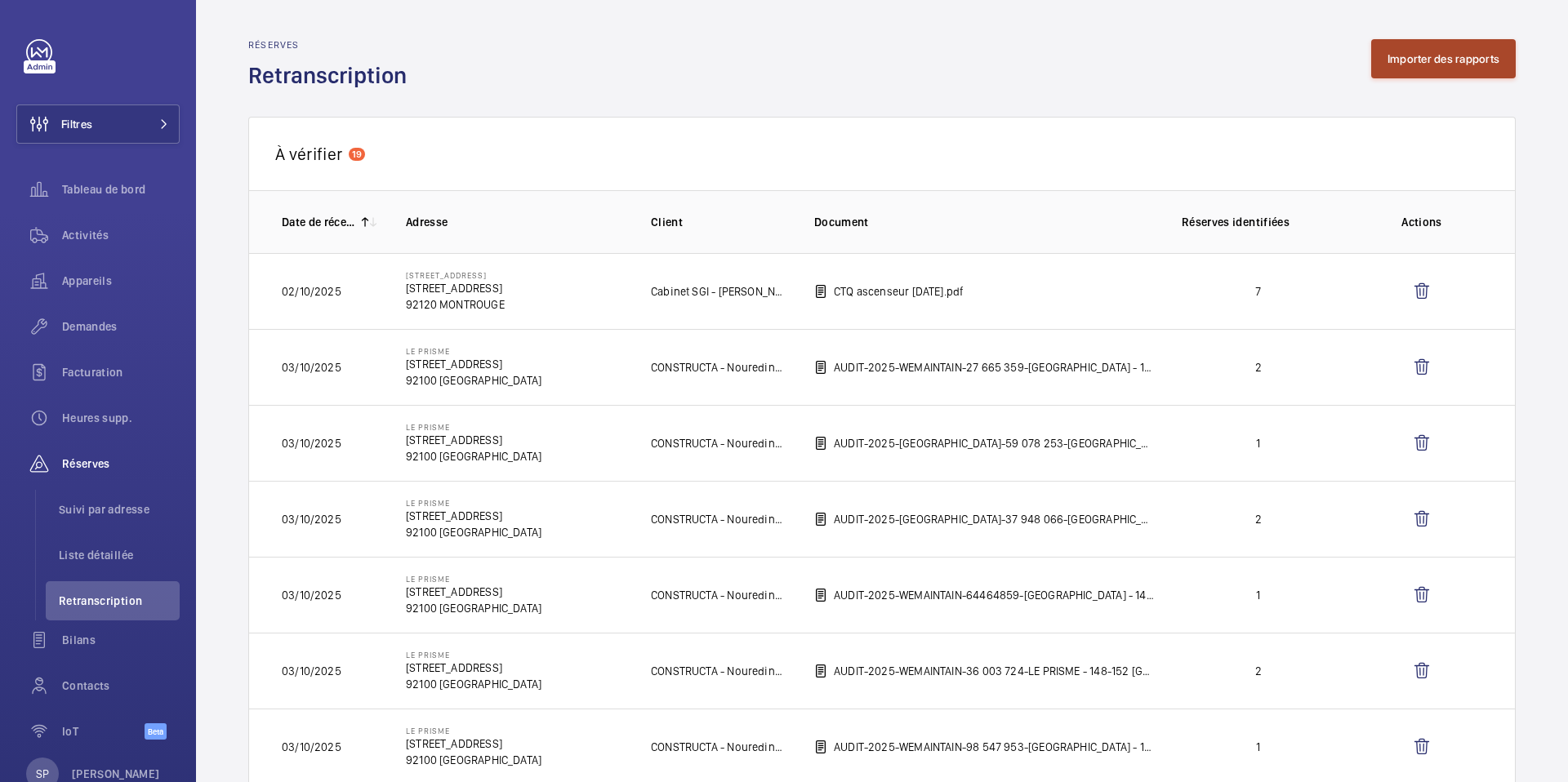
click at [1458, 66] on button "Importer des rapports" at bounding box center [1444, 59] width 145 height 40
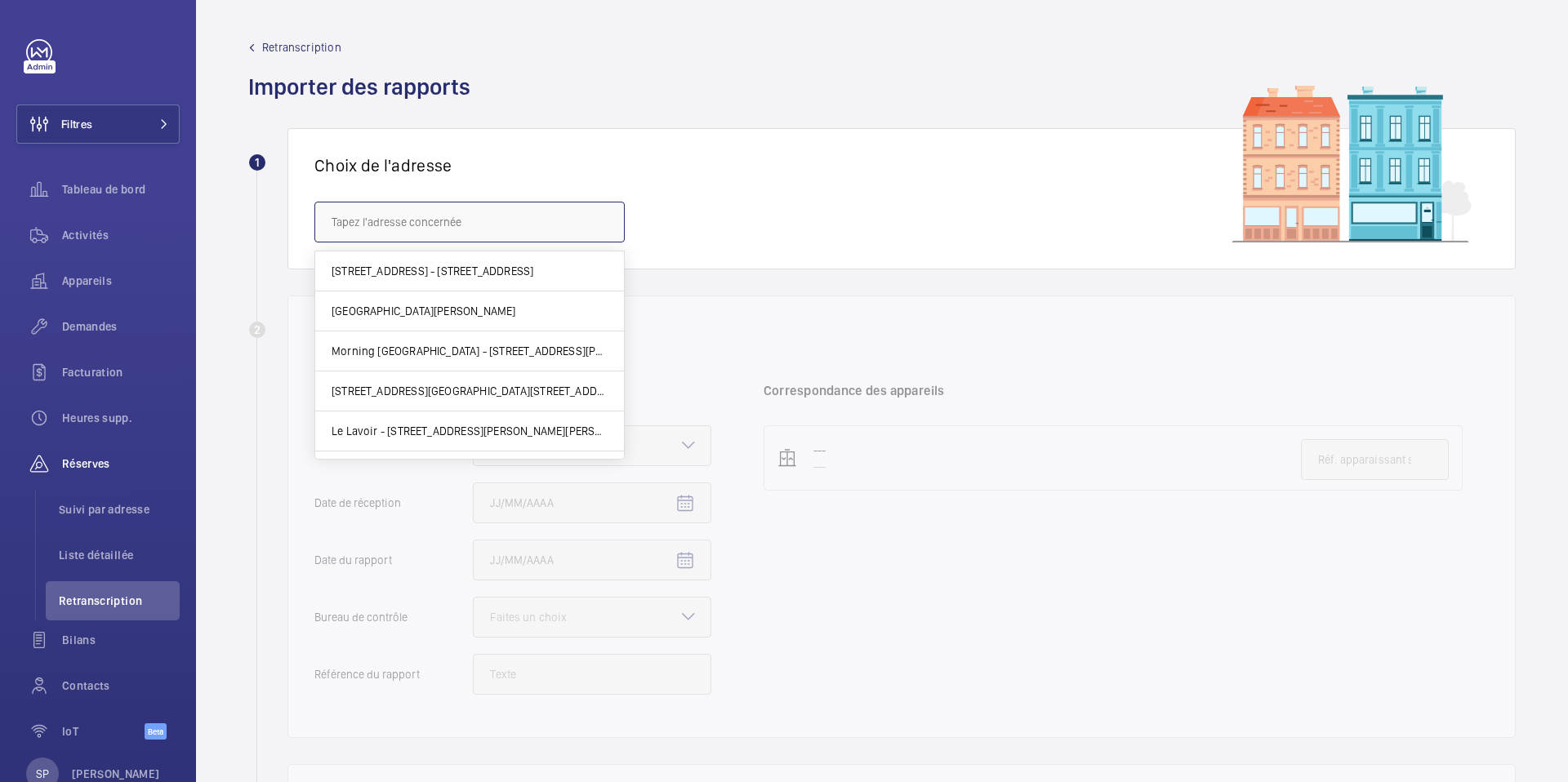
click at [369, 226] on input "text" at bounding box center [469, 222] width 310 height 41
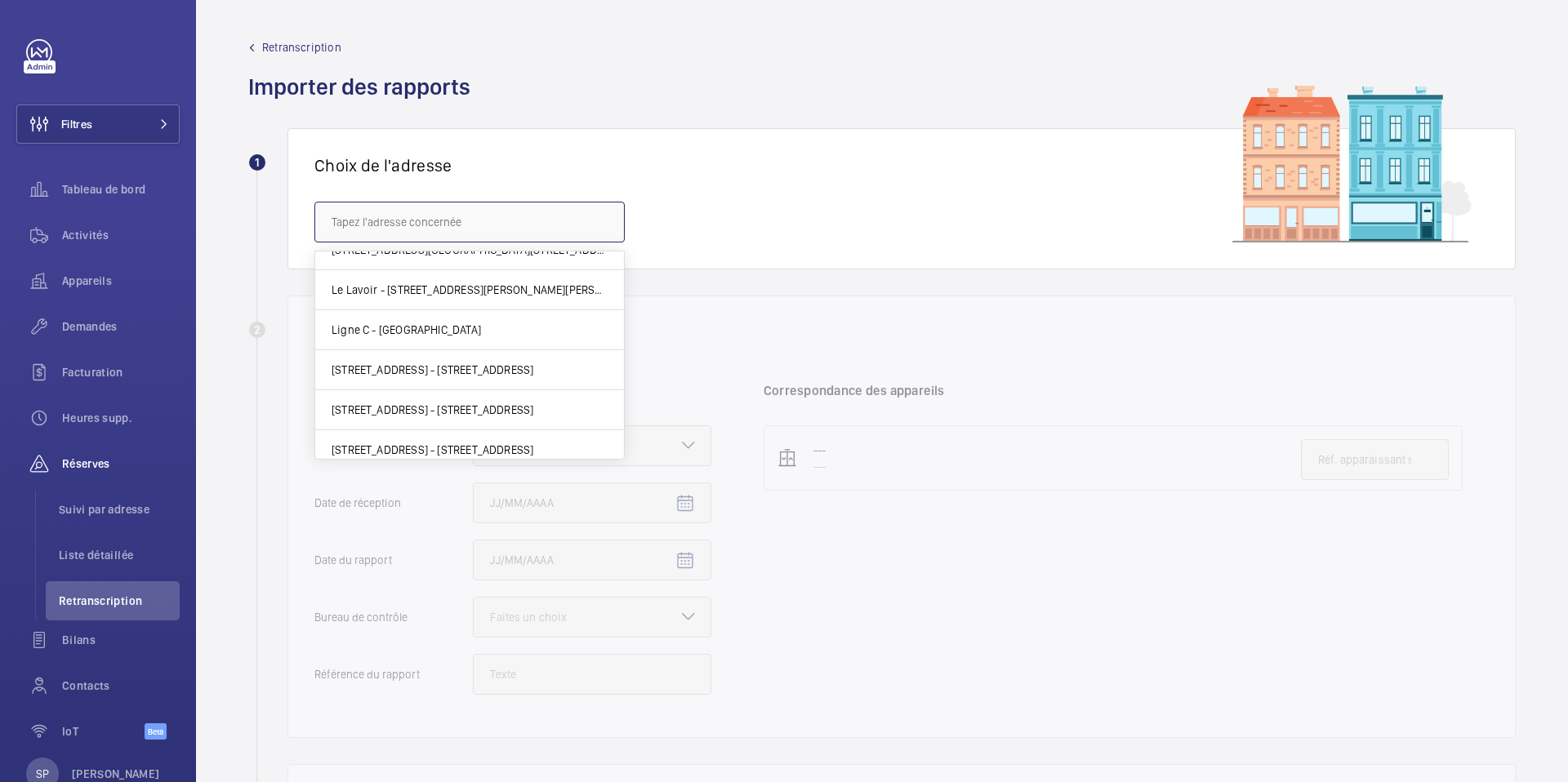
scroll to position [158, 0]
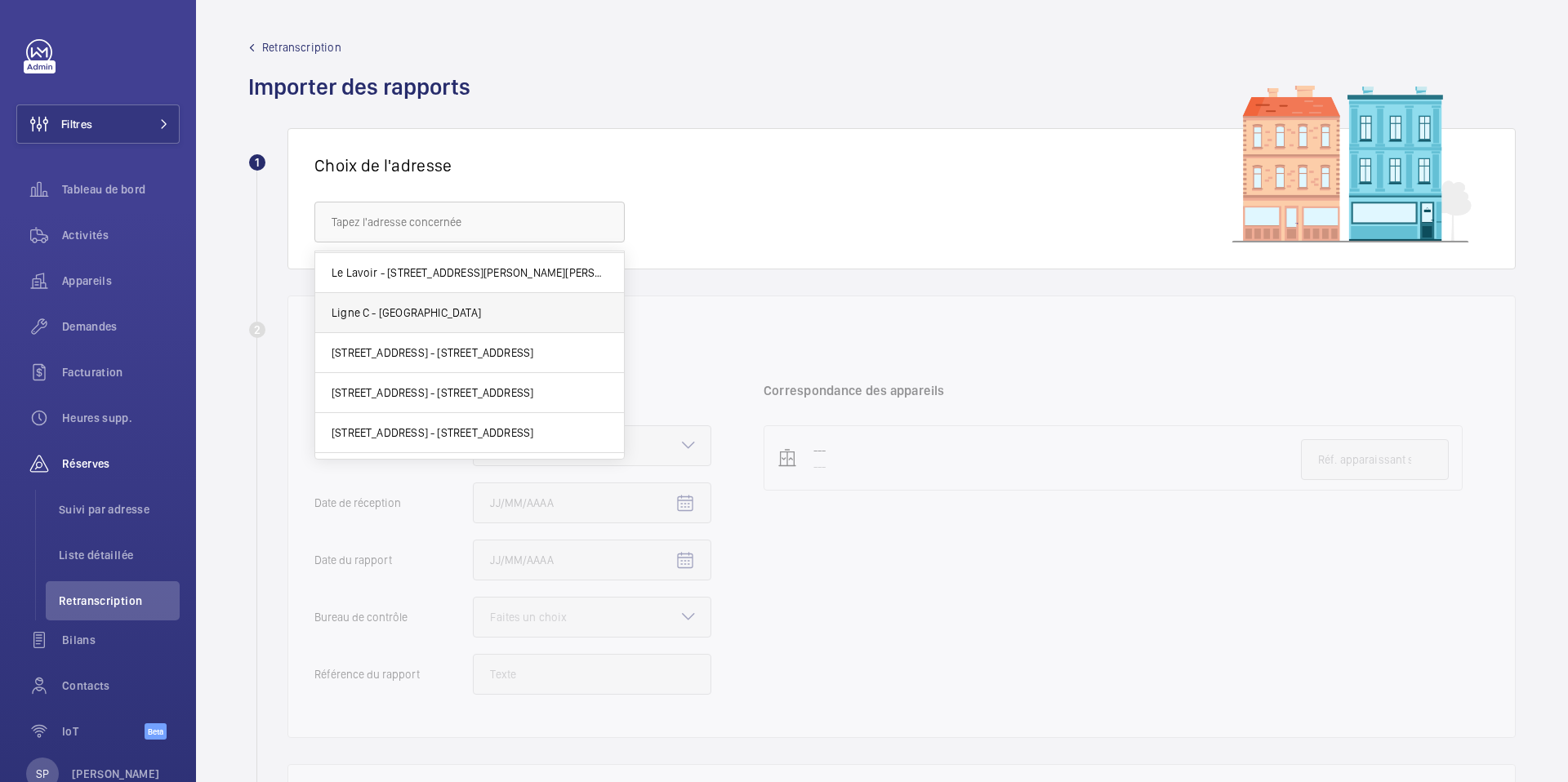
click at [399, 314] on span "Ligne C - PONT DE L ALMA - Place de la Résistance, PARIS 75007" at bounding box center [406, 313] width 149 height 16
type input "Ligne C - PONT DE L ALMA - Place de la Résistance, PARIS 75007"
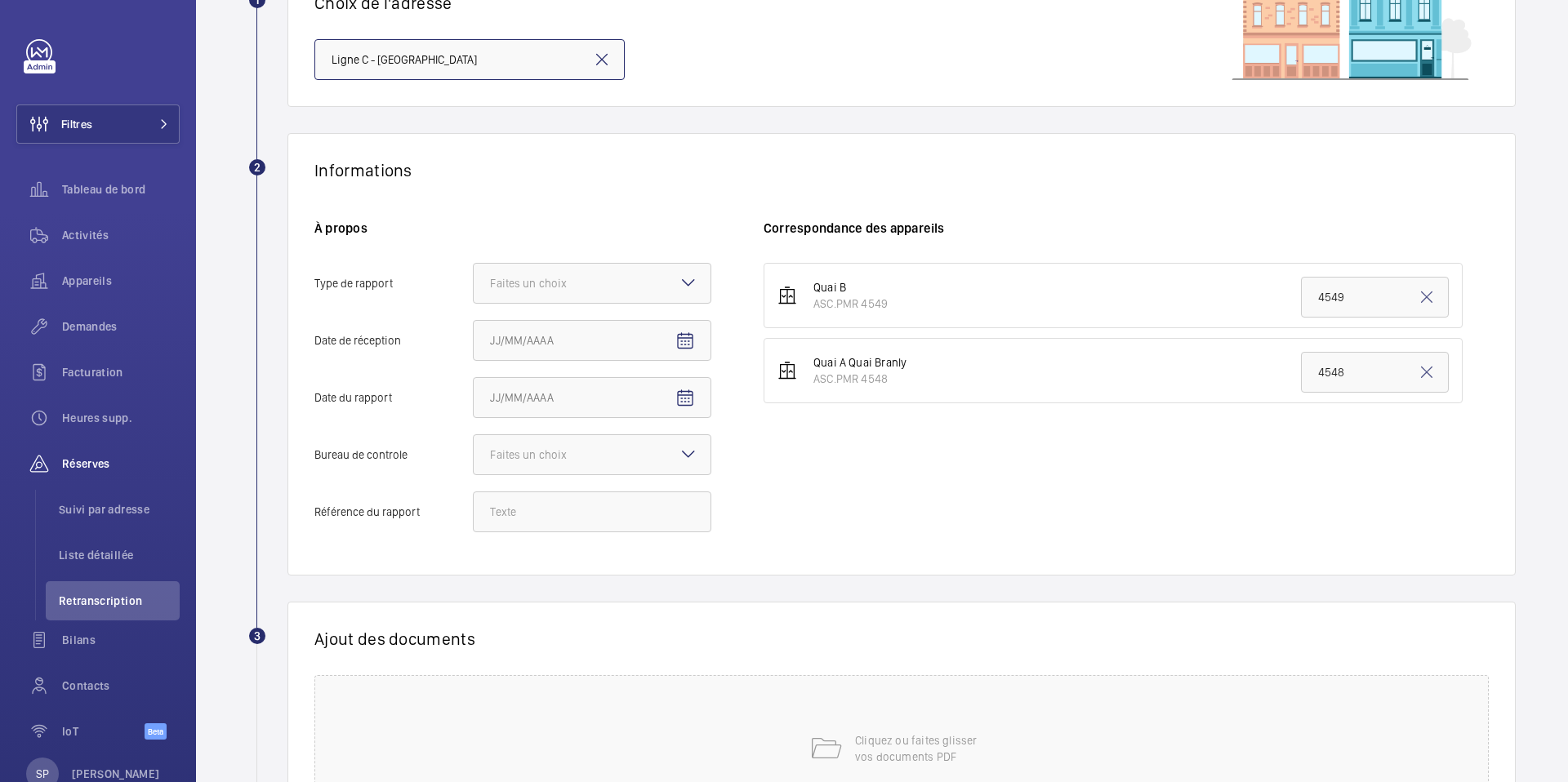
scroll to position [163, 0]
click at [545, 283] on div "Faites un choix" at bounding box center [548, 282] width 118 height 16
click at [474, 283] on input "Type de rapport Faites un choix Périodique Quinquennal Audit" at bounding box center [474, 282] width 0 height 40
click at [548, 345] on div "Périodique" at bounding box center [592, 333] width 237 height 40
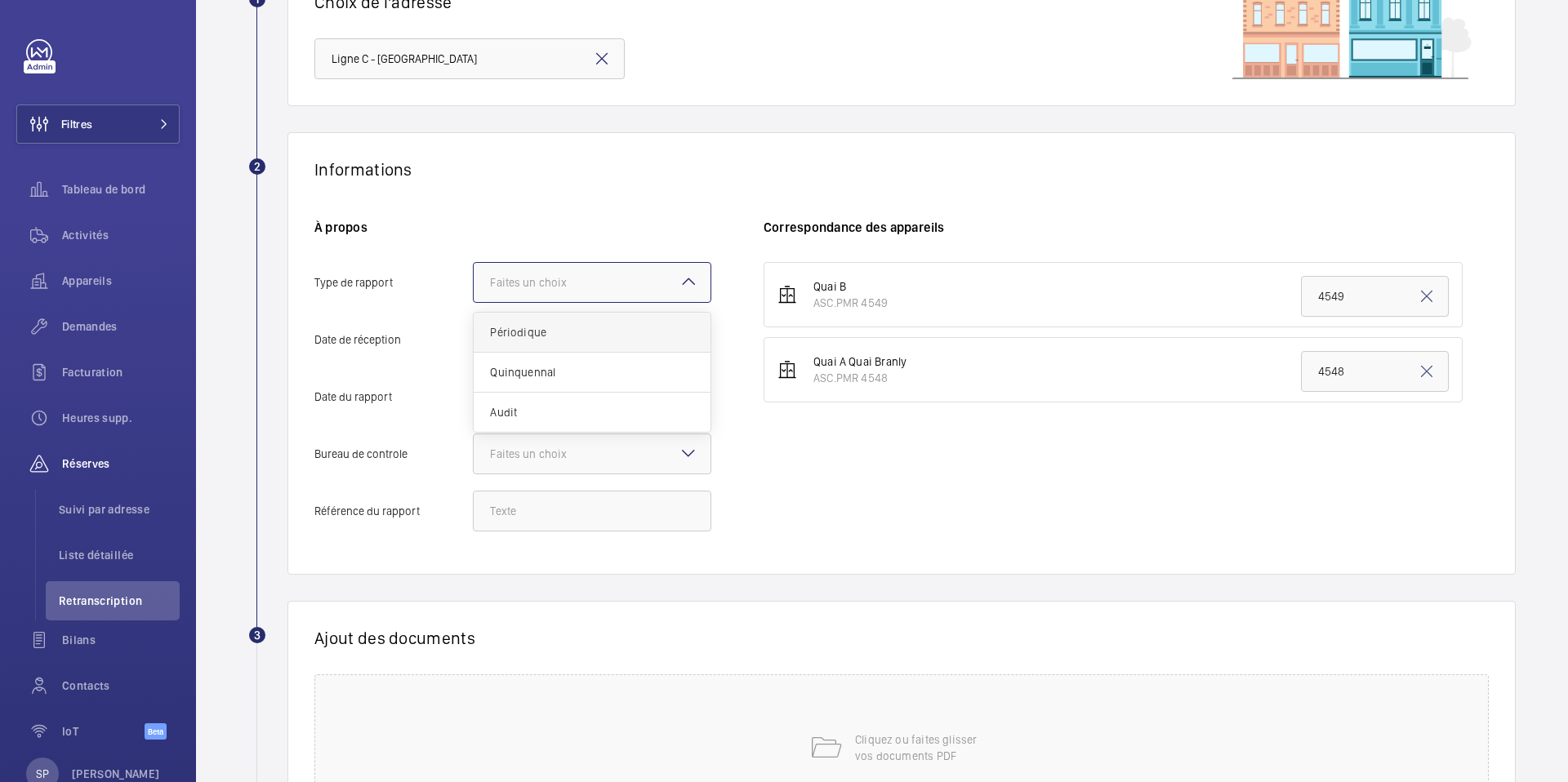
click at [474, 302] on input "Type de rapport Faites un choix Périodique Quinquennal Audit" at bounding box center [474, 282] width 0 height 40
click at [579, 282] on div "× Périodique" at bounding box center [538, 282] width 96 height 16
click at [474, 282] on input "Type de rapport Faites un choix × Périodique × Périodique Quinquennal Audit" at bounding box center [474, 282] width 0 height 40
click at [570, 364] on span "Quinquennal" at bounding box center [592, 372] width 204 height 16
click at [474, 302] on input "Type de rapport Faites un choix × Périodique × Périodique Quinquennal Audit" at bounding box center [474, 282] width 0 height 40
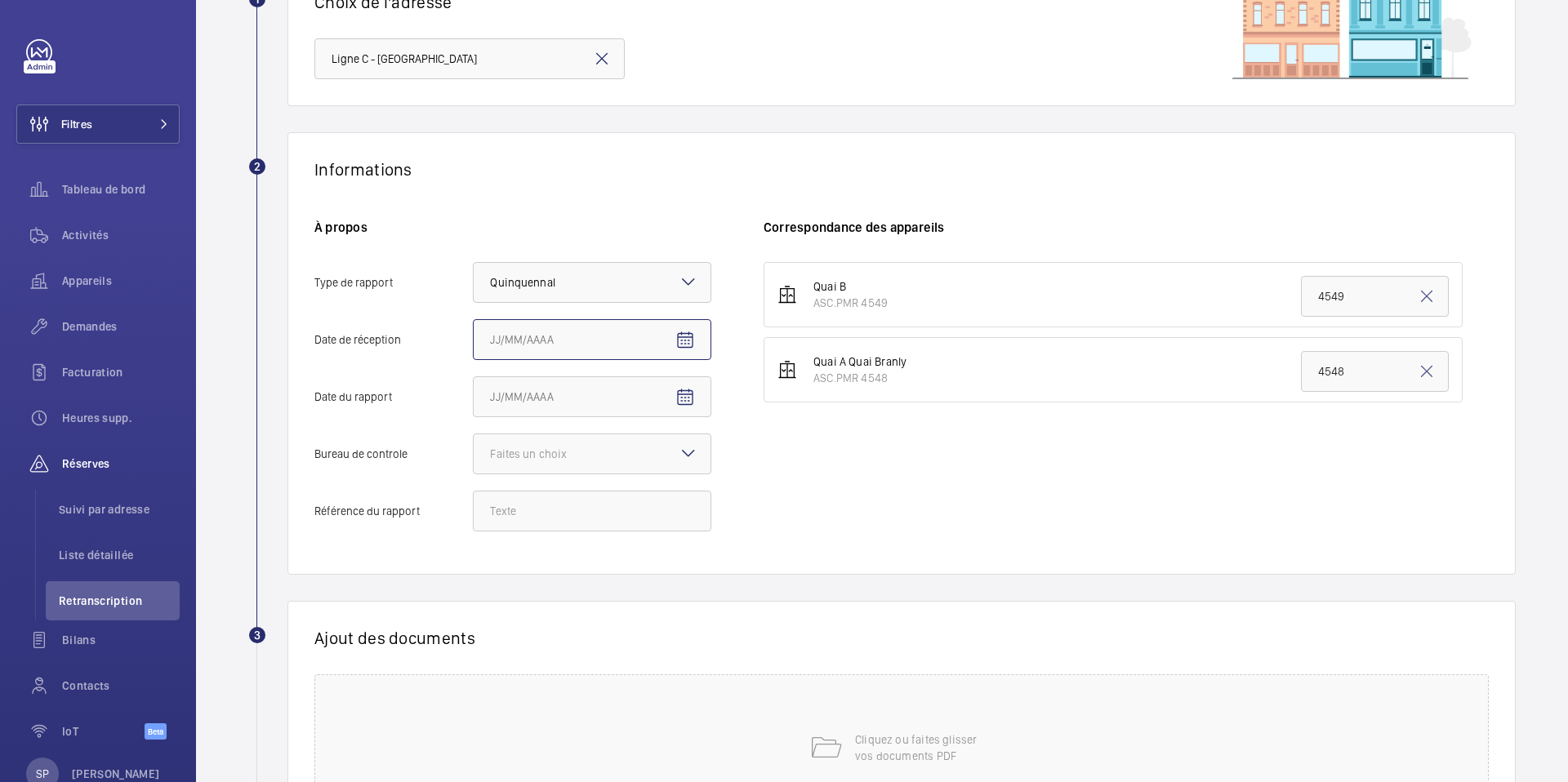
click at [588, 344] on input "Date de réception" at bounding box center [592, 340] width 239 height 41
click at [675, 331] on mat-icon "Open calendar" at bounding box center [685, 341] width 20 height 20
click at [495, 504] on span "6" at bounding box center [497, 505] width 30 height 30
type input "06/10/2025"
click at [689, 388] on mat-icon "Open calendar" at bounding box center [685, 398] width 20 height 20
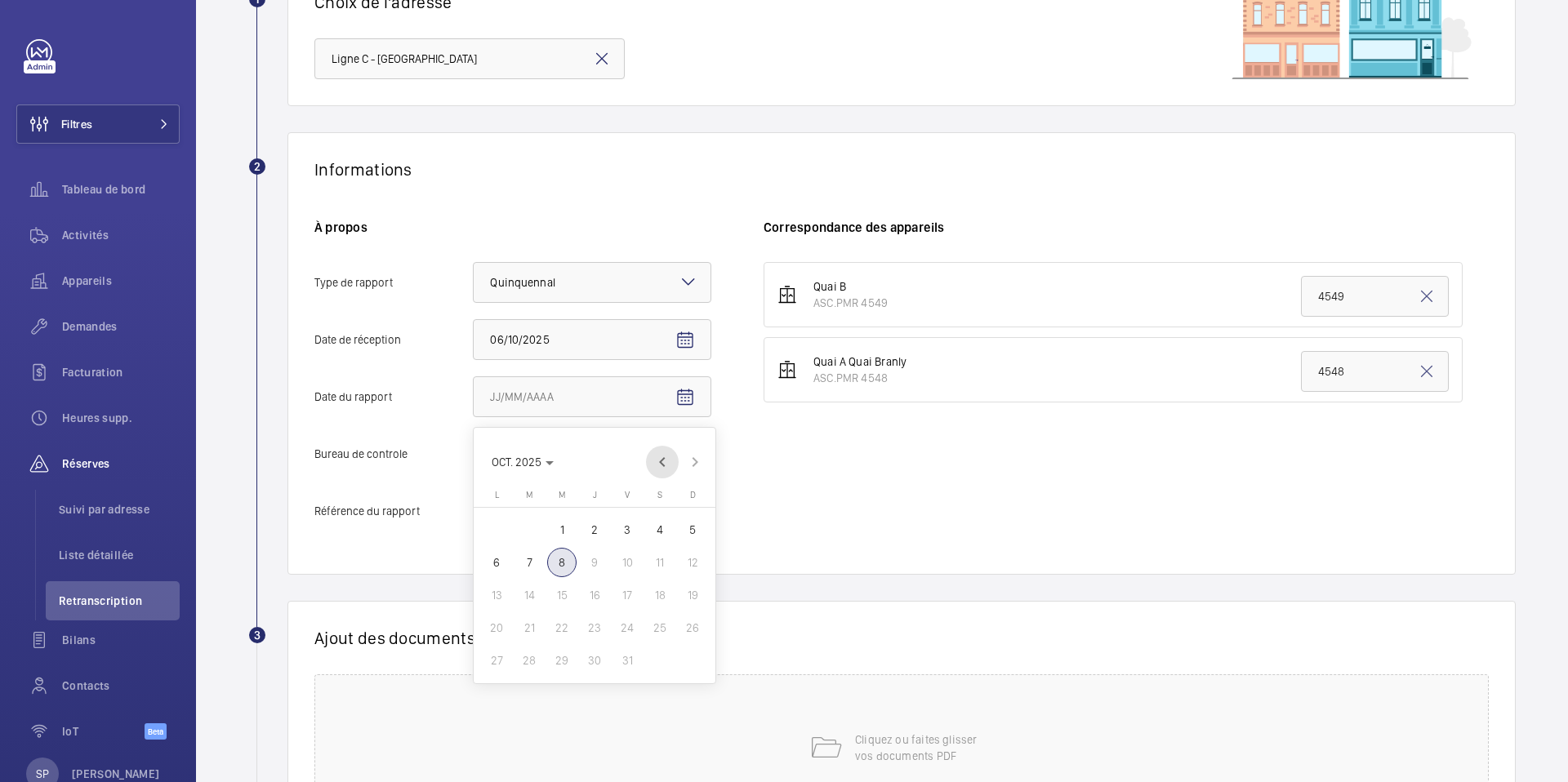
click at [666, 459] on span "Previous month" at bounding box center [662, 462] width 33 height 33
click at [669, 459] on span "Previous month" at bounding box center [662, 462] width 33 height 33
click at [693, 467] on span "Next month" at bounding box center [695, 462] width 33 height 33
click at [630, 601] on span "19" at bounding box center [628, 595] width 30 height 30
type input "19/09/2025"
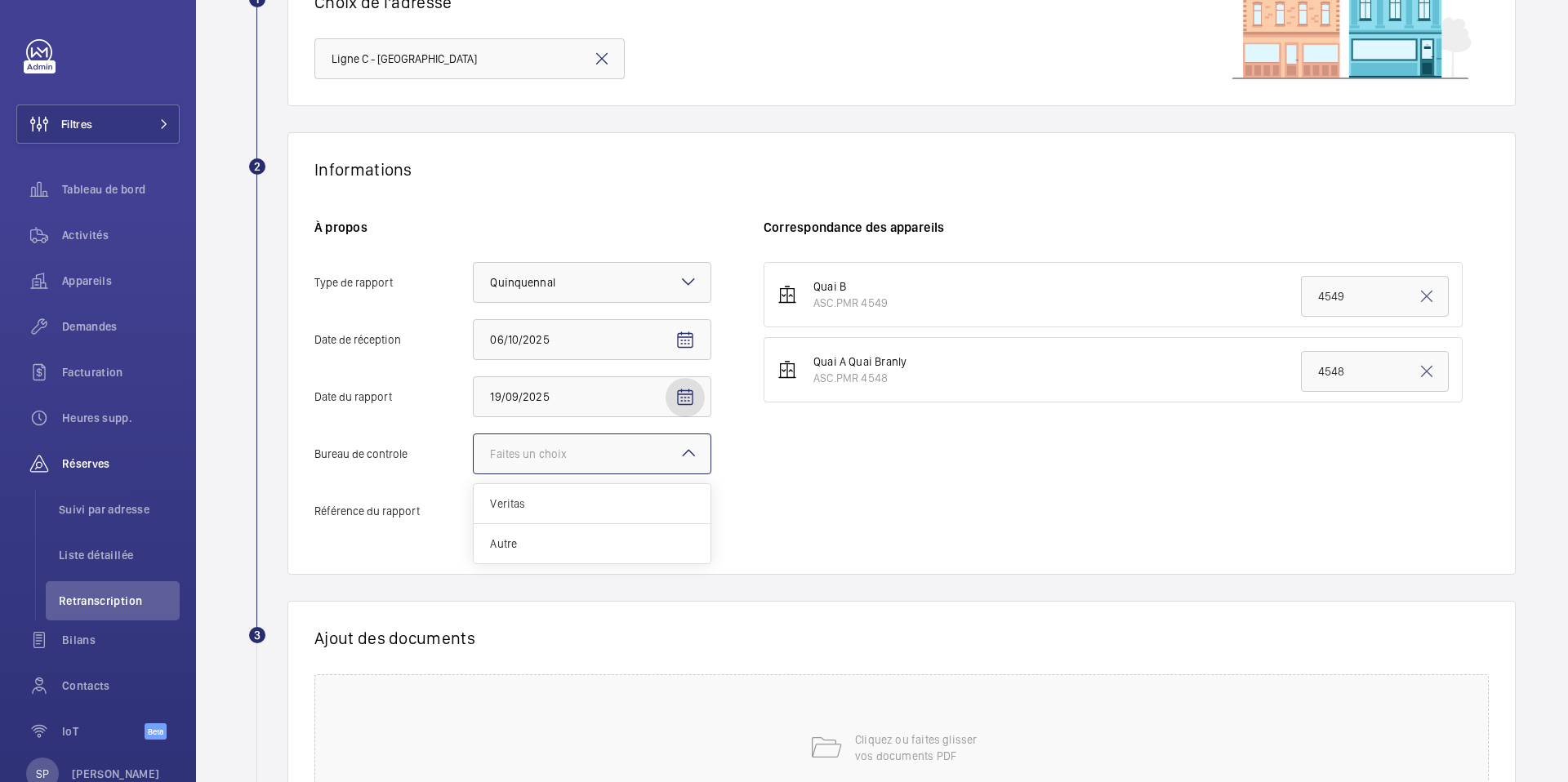
click at [651, 462] on div at bounding box center [592, 454] width 237 height 40
click at [474, 462] on input "Bureau de controle Faites un choix Veritas Autre" at bounding box center [474, 454] width 0 height 40
click at [610, 542] on span "Autre" at bounding box center [592, 544] width 204 height 16
click at [474, 473] on input "Bureau de controle Faites un choix Veritas Autre" at bounding box center [474, 454] width 0 height 40
click at [606, 524] on input "Référence du rapport" at bounding box center [592, 511] width 239 height 41
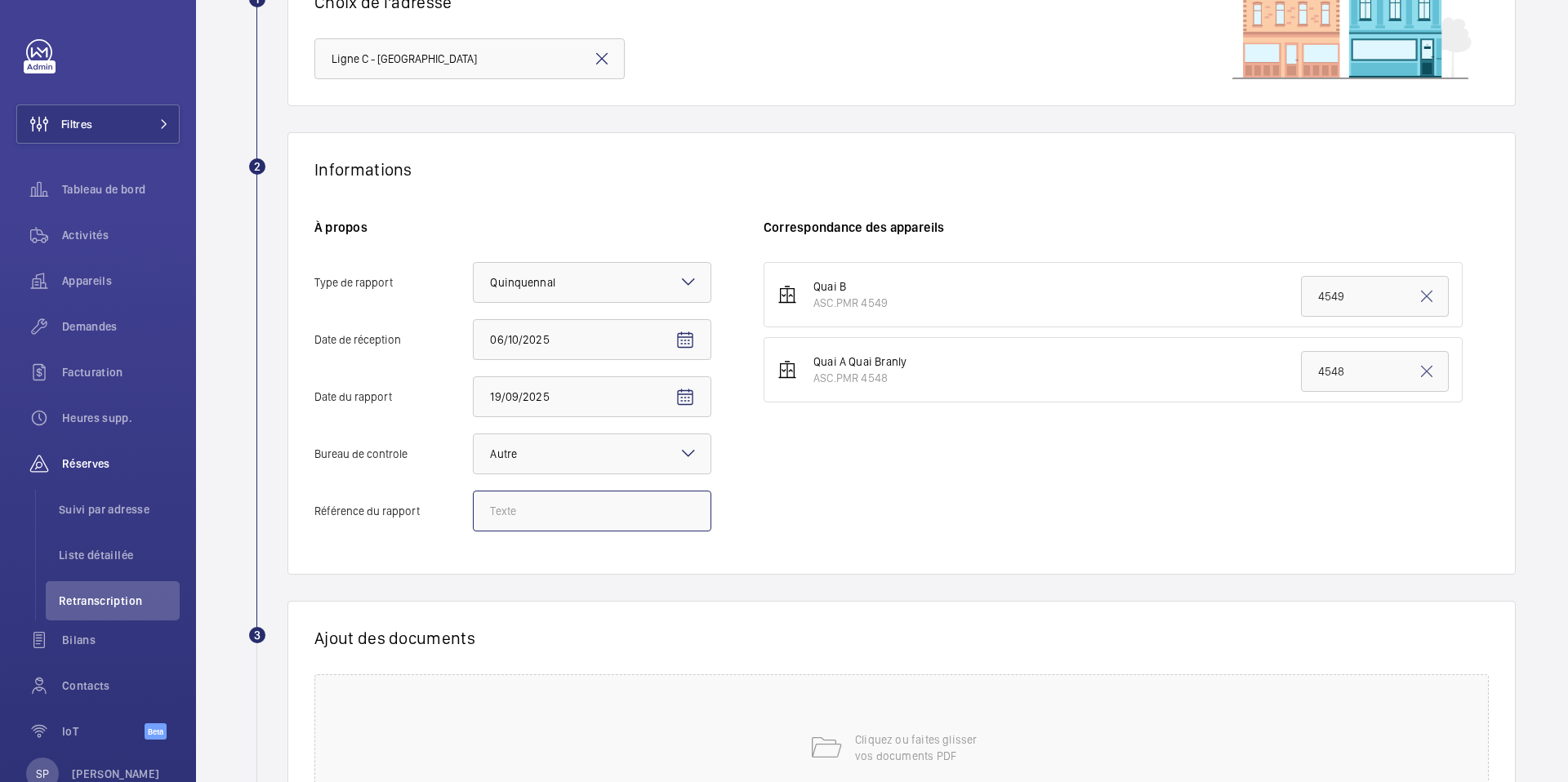
paste input "N° 148354772501R001"
type input "N° 148354772501R001"
click at [788, 528] on div "Quai B ASC.PMR 4549 4549 Quai A Quai Branly ASC.PMR 4548 4548" at bounding box center [1126, 404] width 726 height 286
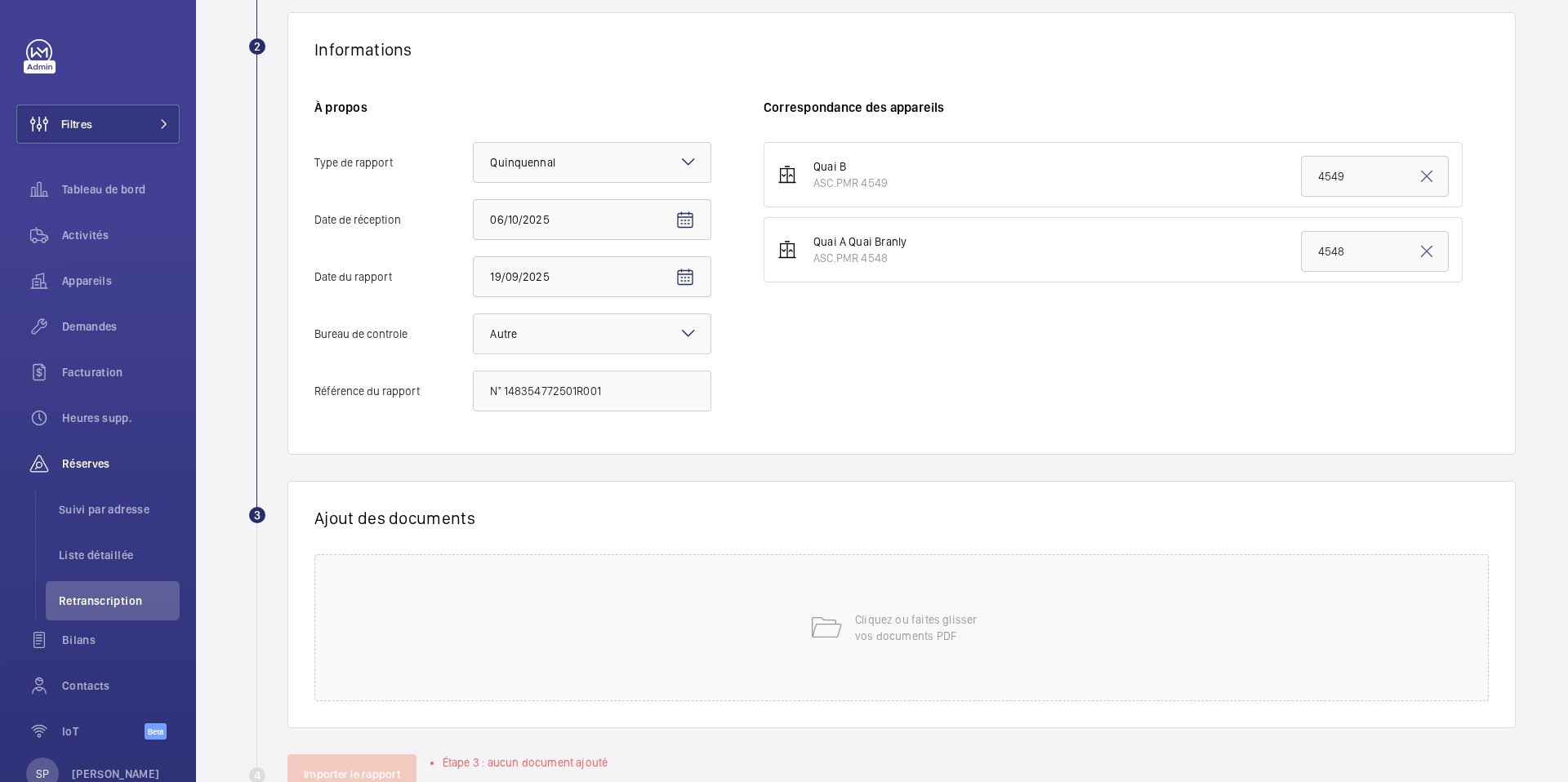
scroll to position [286, 0]
click at [797, 640] on div "Cliquez ou faites glisser vos documents PDF" at bounding box center [902, 625] width 1174 height 147
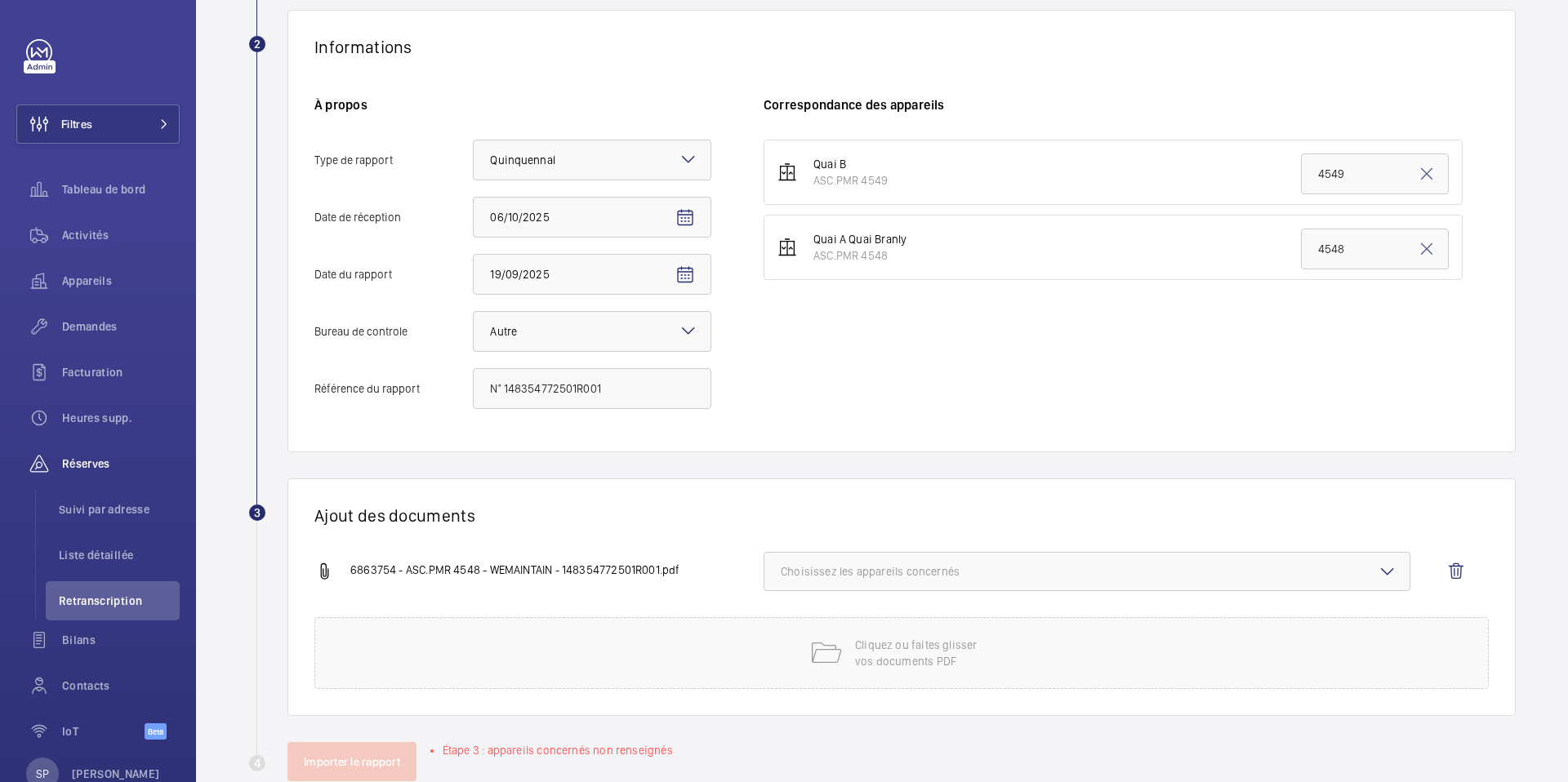
click at [1016, 569] on span "Choisissez les appareils concernés" at bounding box center [1087, 571] width 613 height 16
click at [914, 661] on span "ASC.PMR 4548" at bounding box center [1088, 662] width 561 height 16
click at [805, 661] on input "ASC.PMR 4548" at bounding box center [788, 662] width 33 height 33
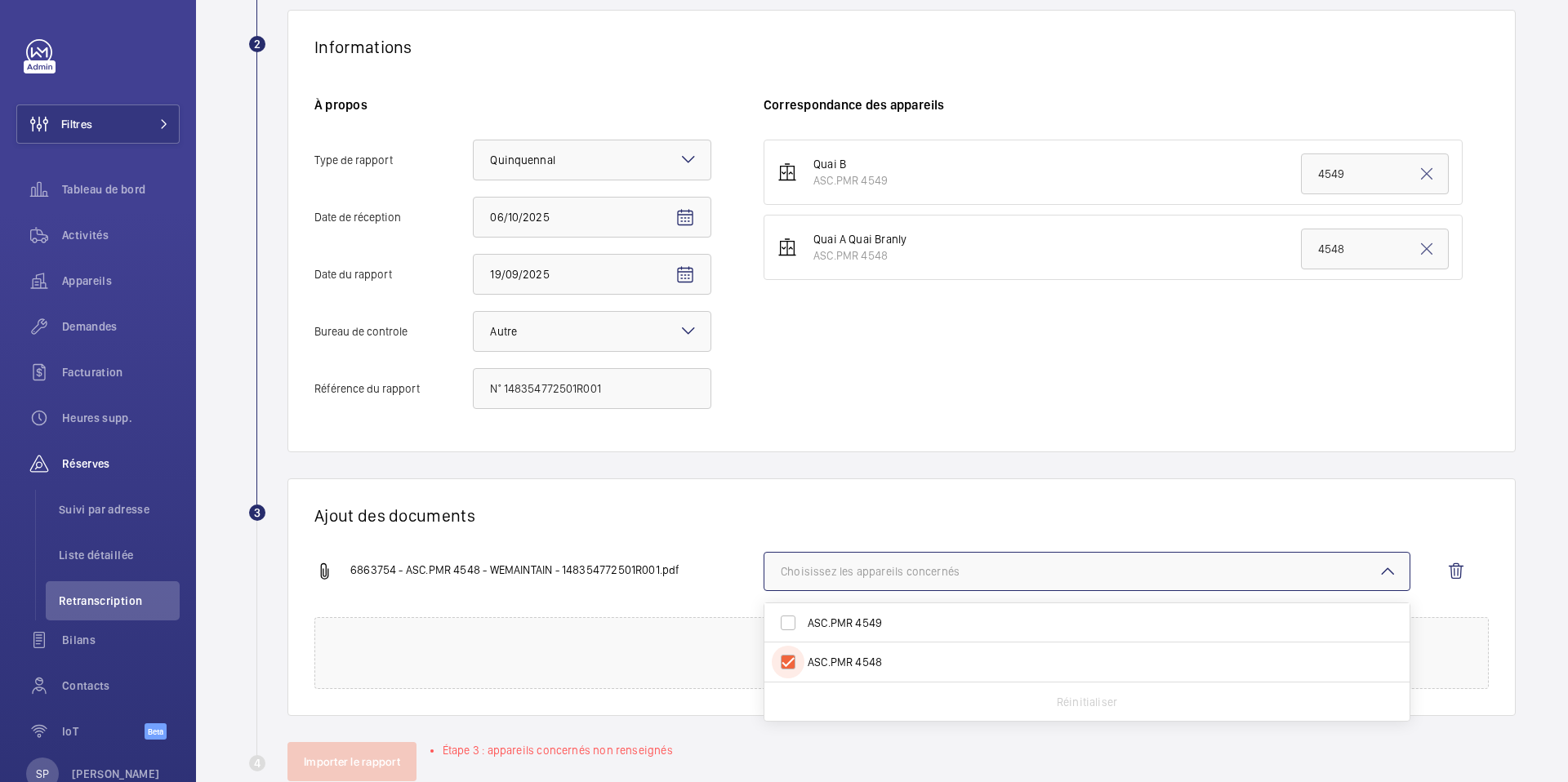
checkbox input "true"
click at [660, 506] on h1 "Ajout des documents" at bounding box center [902, 515] width 1174 height 21
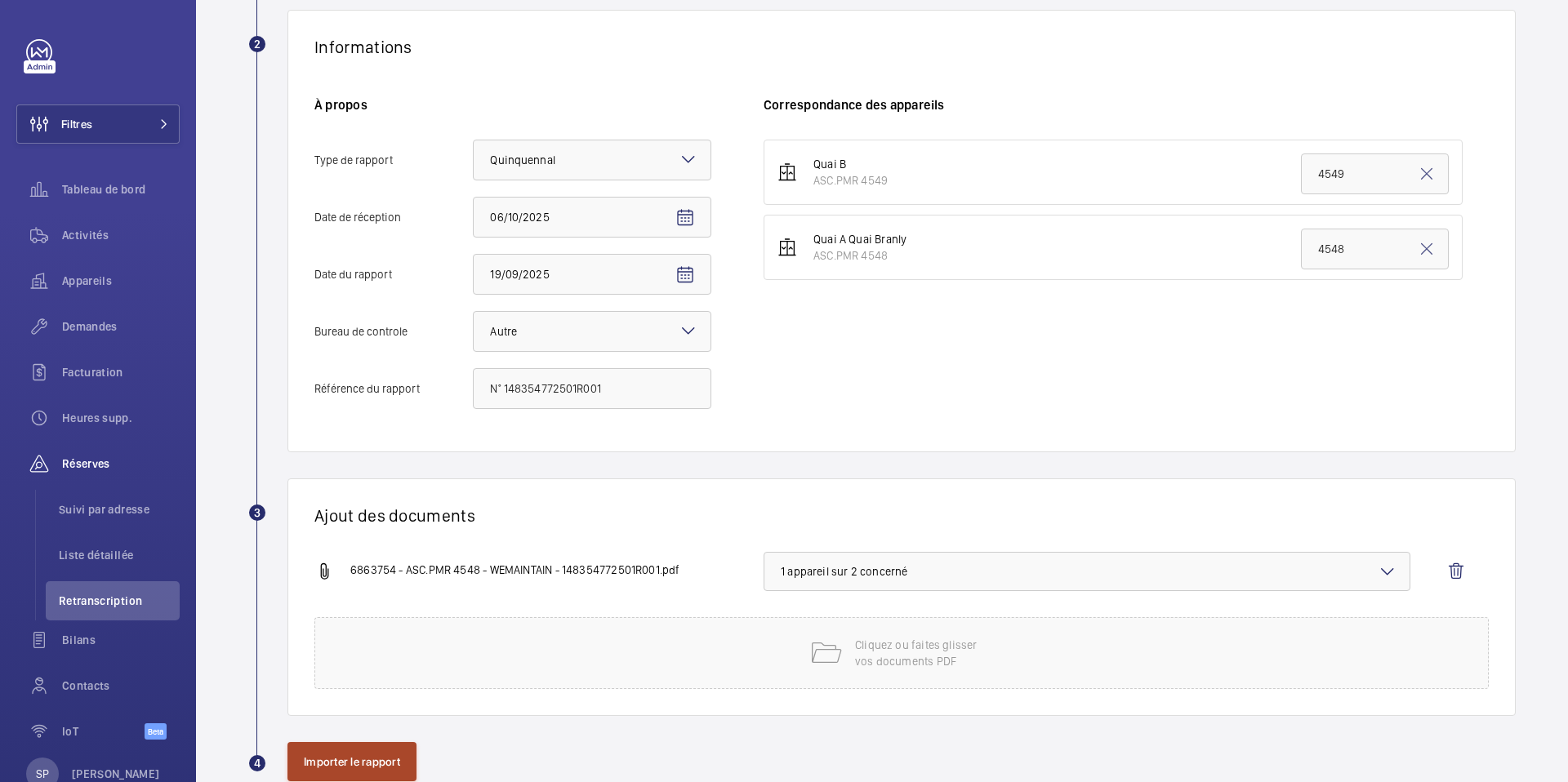
click at [351, 769] on button "Importer le rapport" at bounding box center [352, 761] width 129 height 40
